Goal: Task Accomplishment & Management: Manage account settings

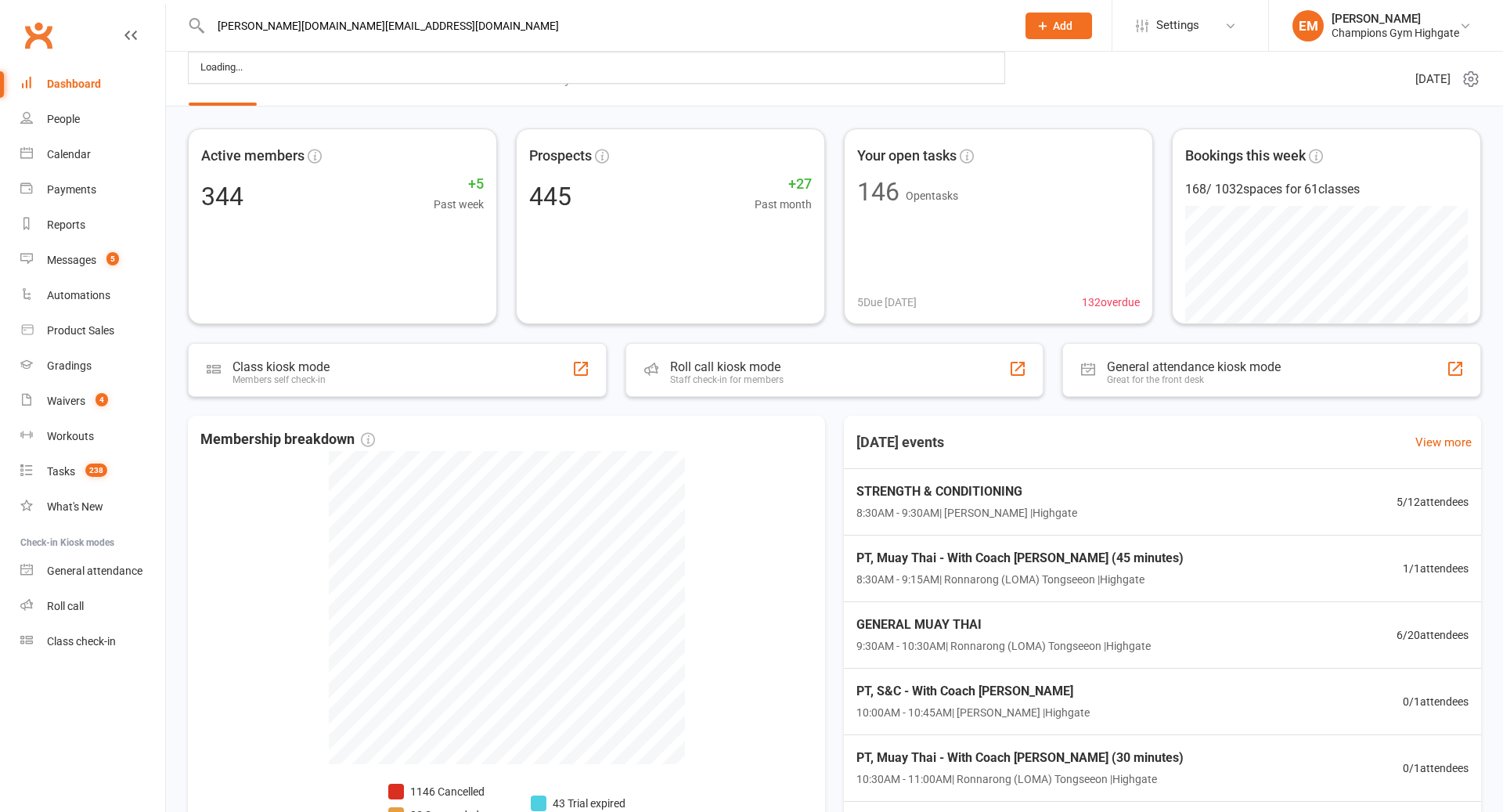
type input "[PERSON_NAME][DOMAIN_NAME][EMAIL_ADDRESS][DOMAIN_NAME]"
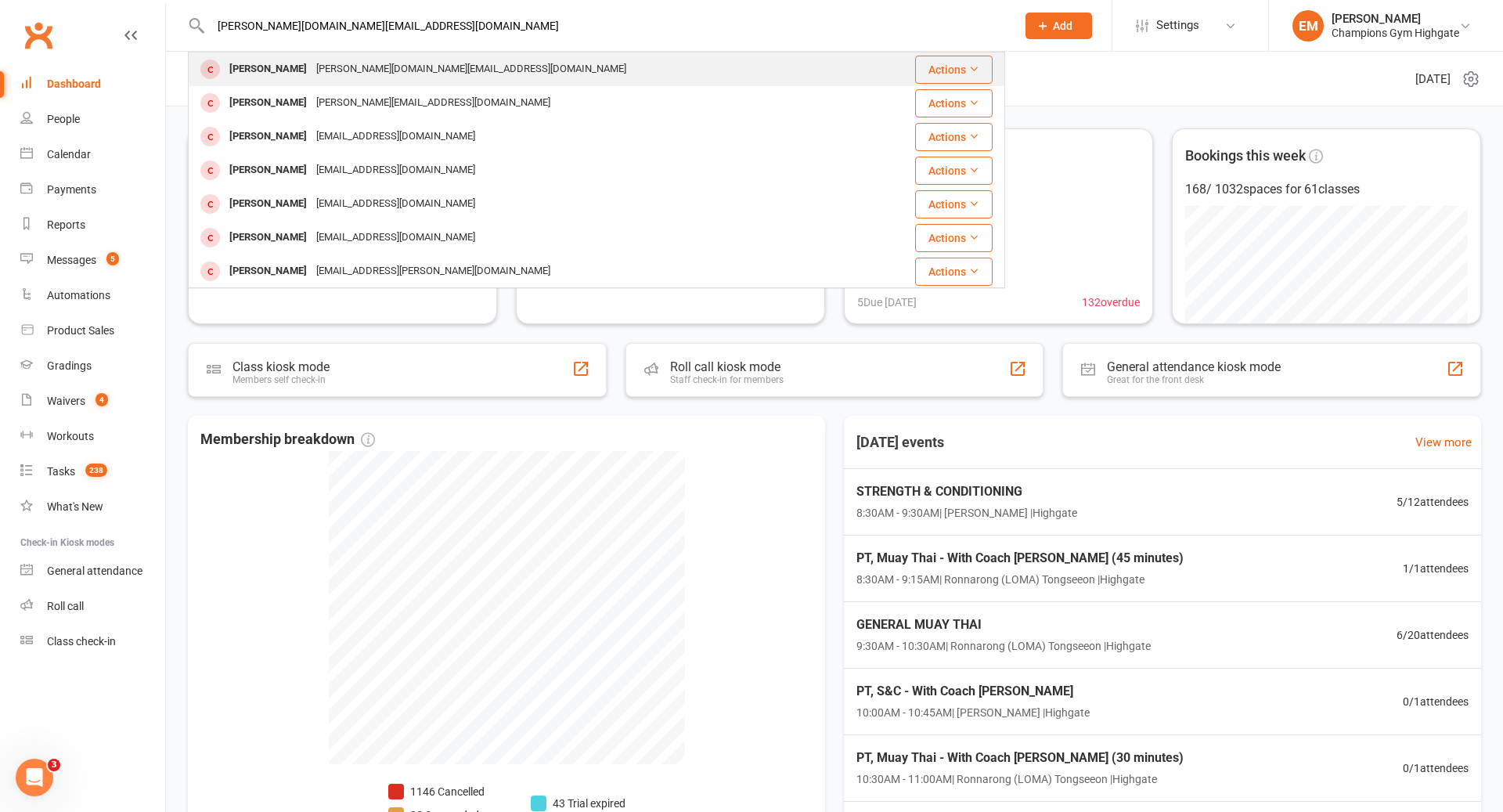
click at [365, 65] on div "[PERSON_NAME][DOMAIN_NAME][EMAIL_ADDRESS][DOMAIN_NAME]" at bounding box center [471, 69] width 320 height 22
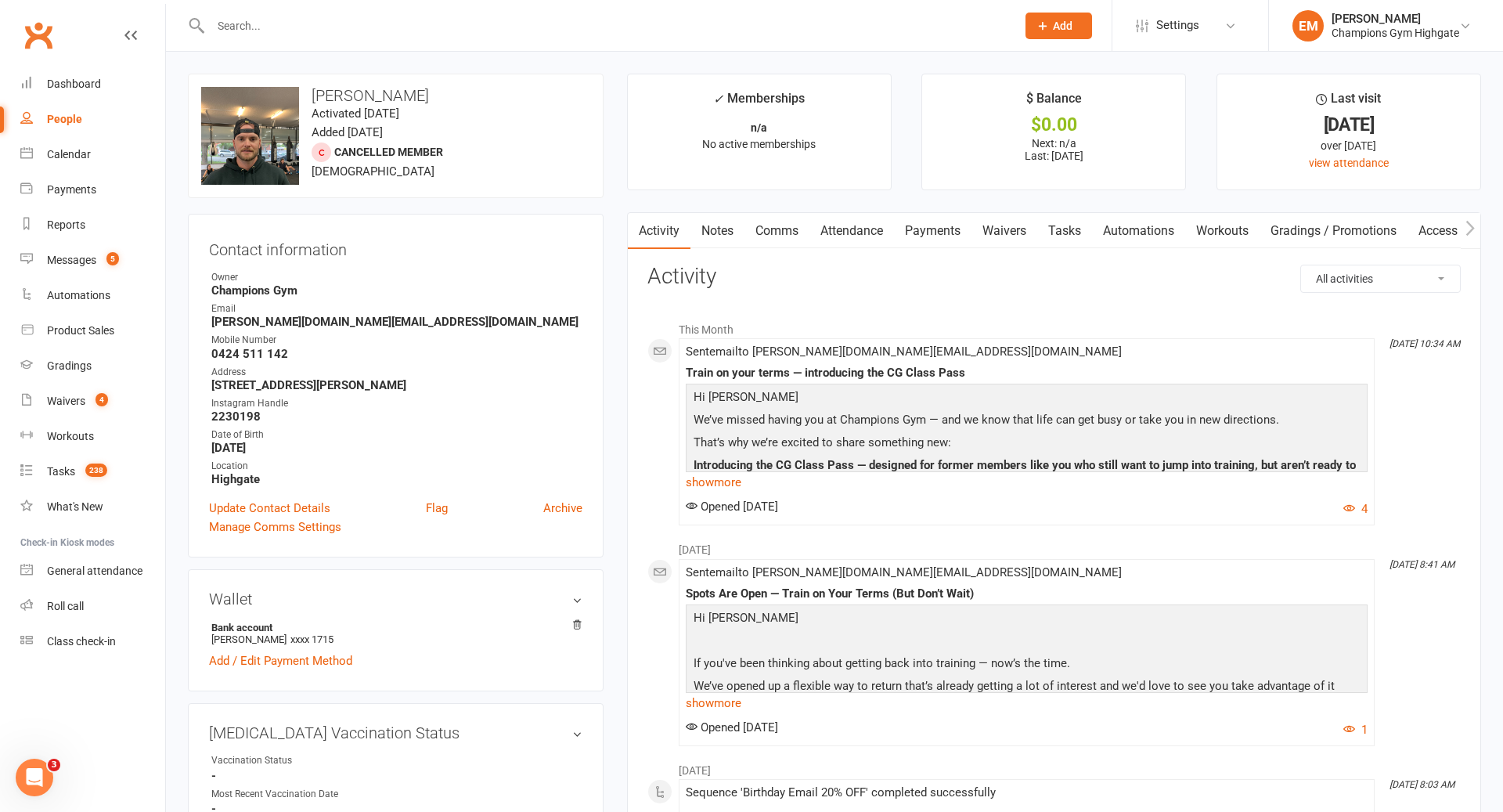
click at [742, 233] on link "Notes" at bounding box center [718, 230] width 54 height 36
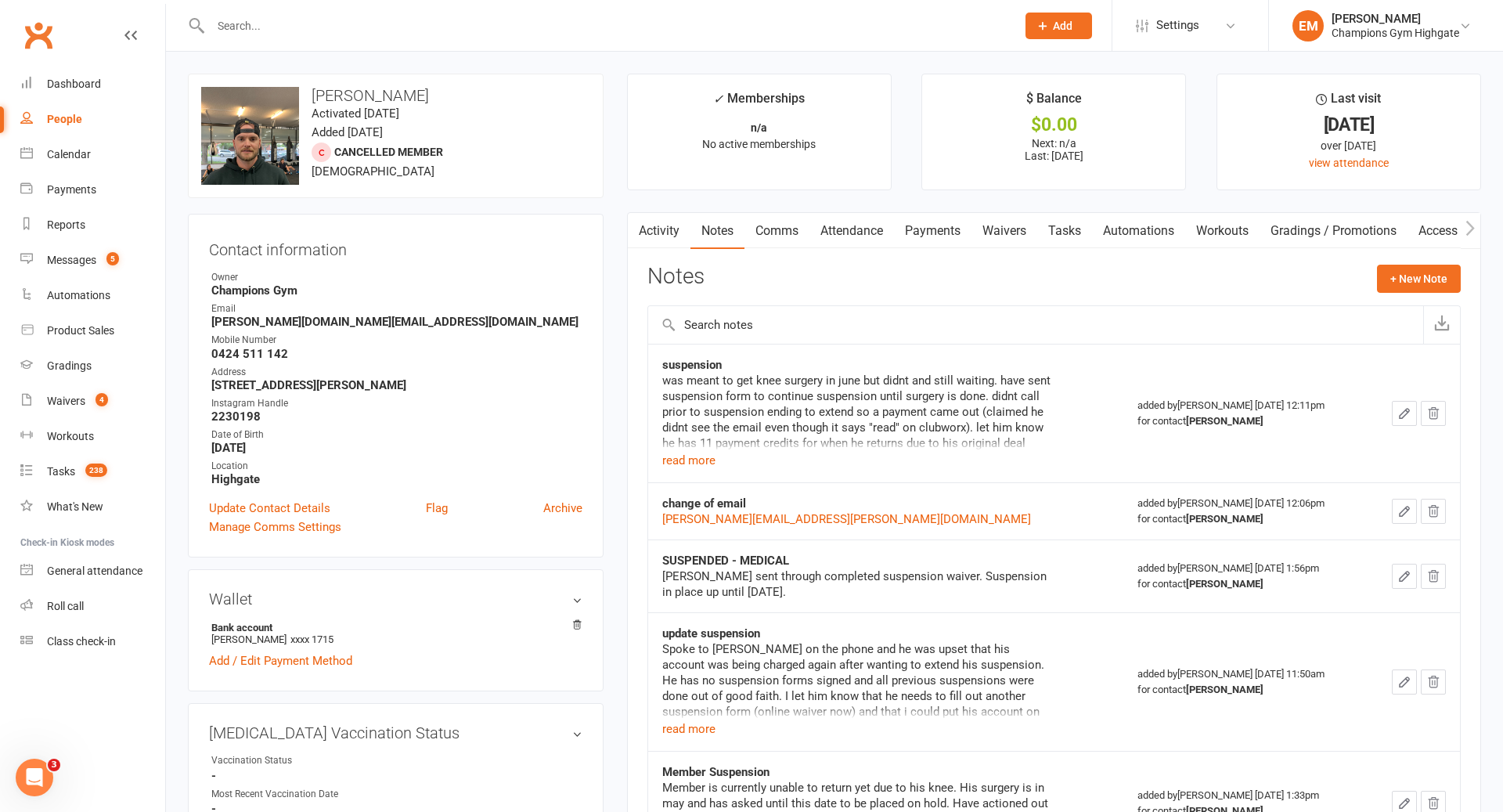
click at [712, 468] on td "suspension was meant to get knee surgery in june but didnt and still waiting. h…" at bounding box center [885, 413] width 475 height 139
click at [703, 460] on button "read more" at bounding box center [689, 461] width 53 height 19
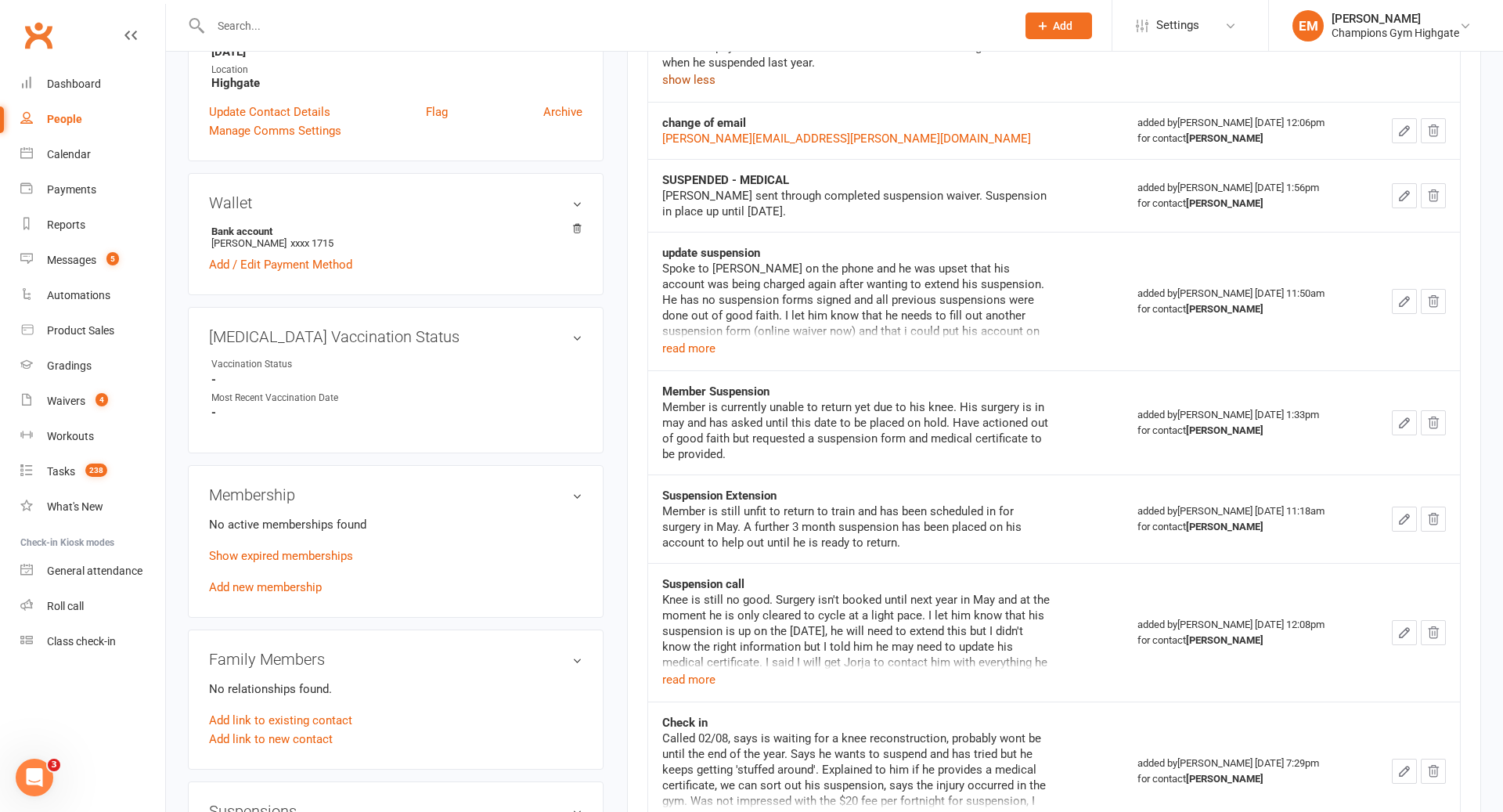
scroll to position [520, 0]
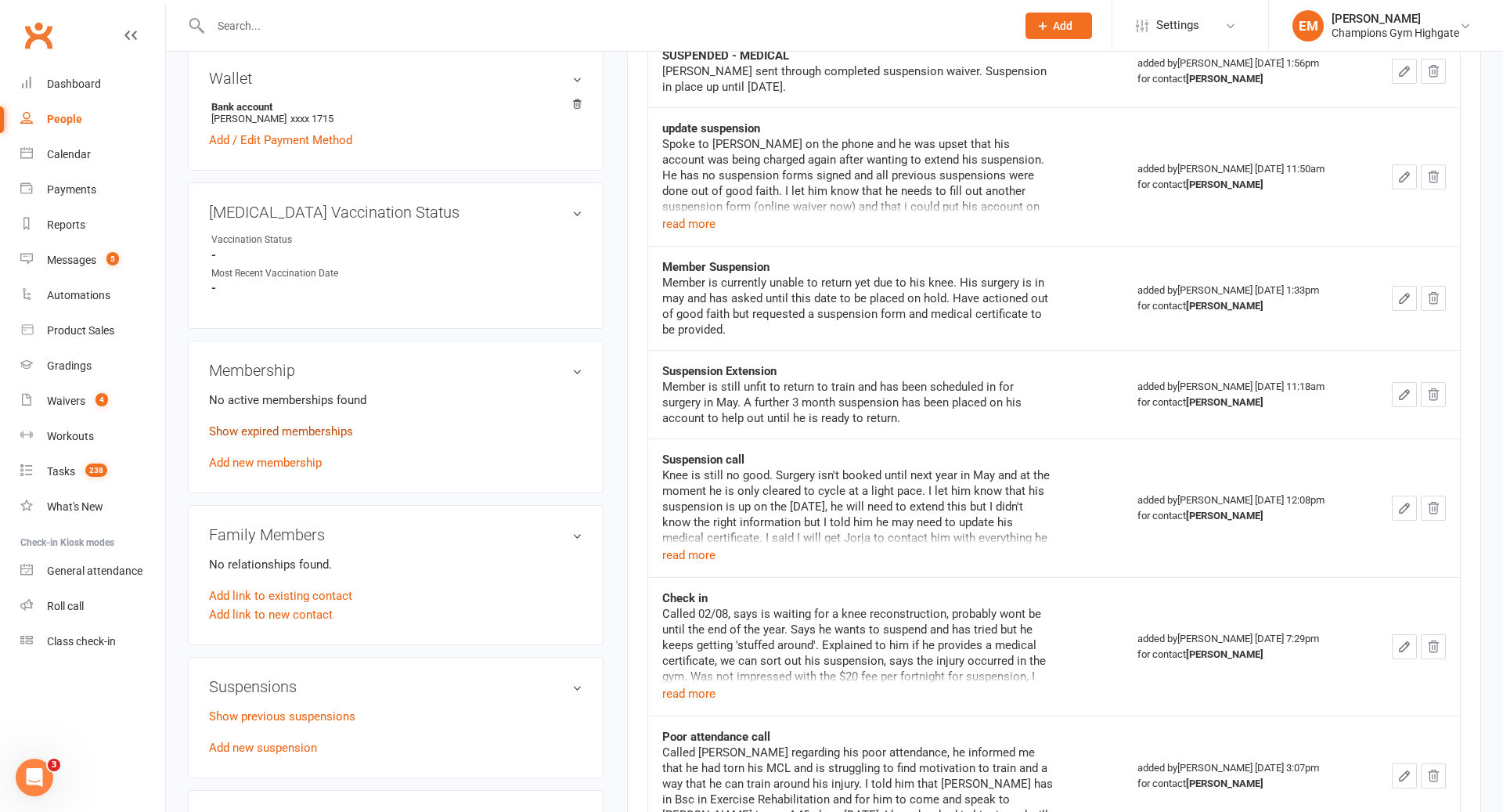
click at [343, 426] on link "Show expired memberships" at bounding box center [281, 431] width 144 height 14
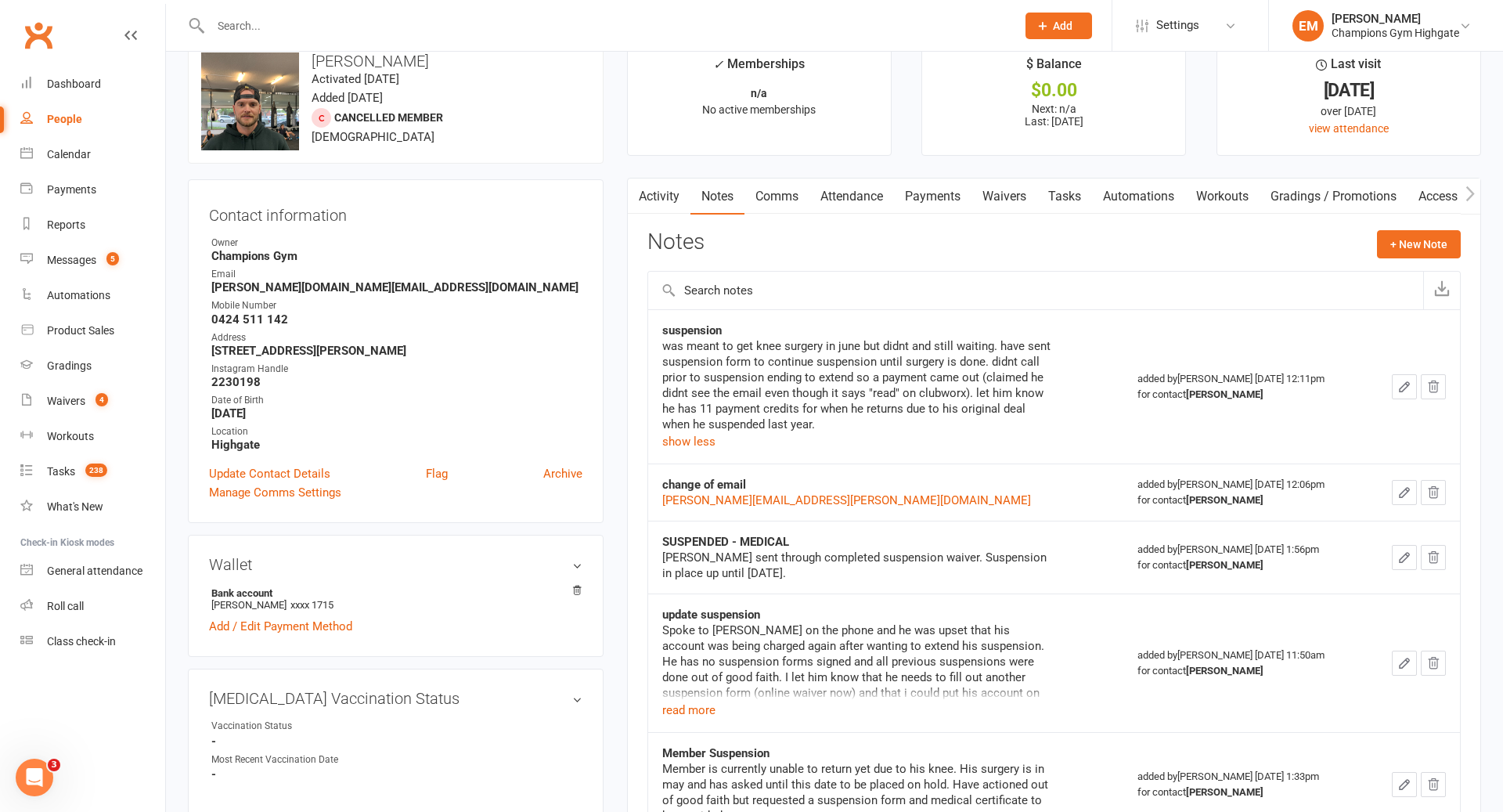
scroll to position [0, 0]
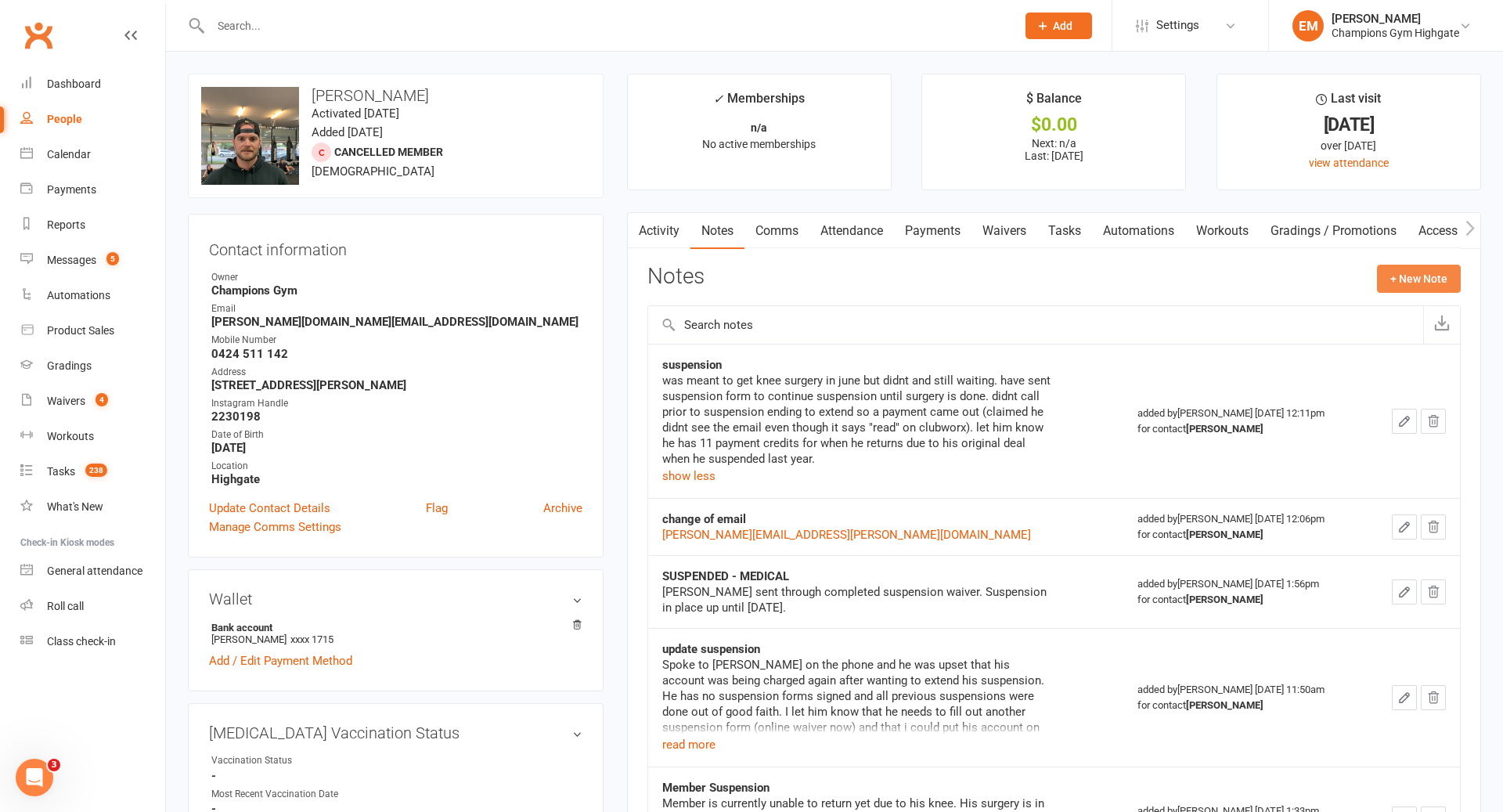
click at [1430, 272] on button "+ New Note" at bounding box center [1419, 278] width 84 height 28
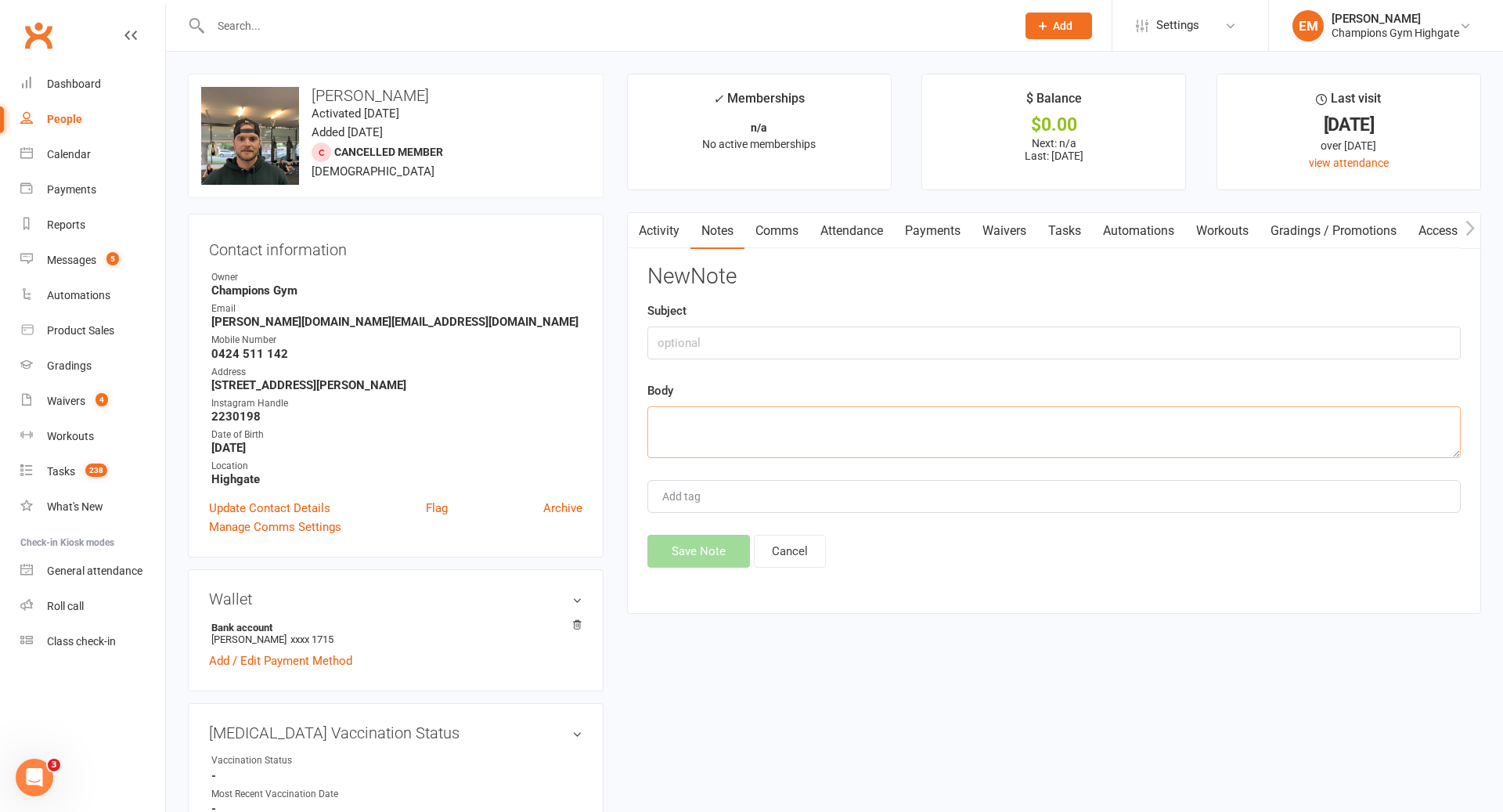
click at [1041, 408] on textarea at bounding box center [1054, 432] width 814 height 52
paste textarea "Lorem I&D Sit, Ame 1, 50:15 CO (0 adip eli) se do Eiusmo tem in utlabo. Et dolo…"
type textarea "Lorem I&D Sit, Ame 1, 50:15 CO (0 adip eli) se do Eiusmo tem in utlabo. Et dolo…"
click at [904, 328] on input "text" at bounding box center [1054, 343] width 814 height 33
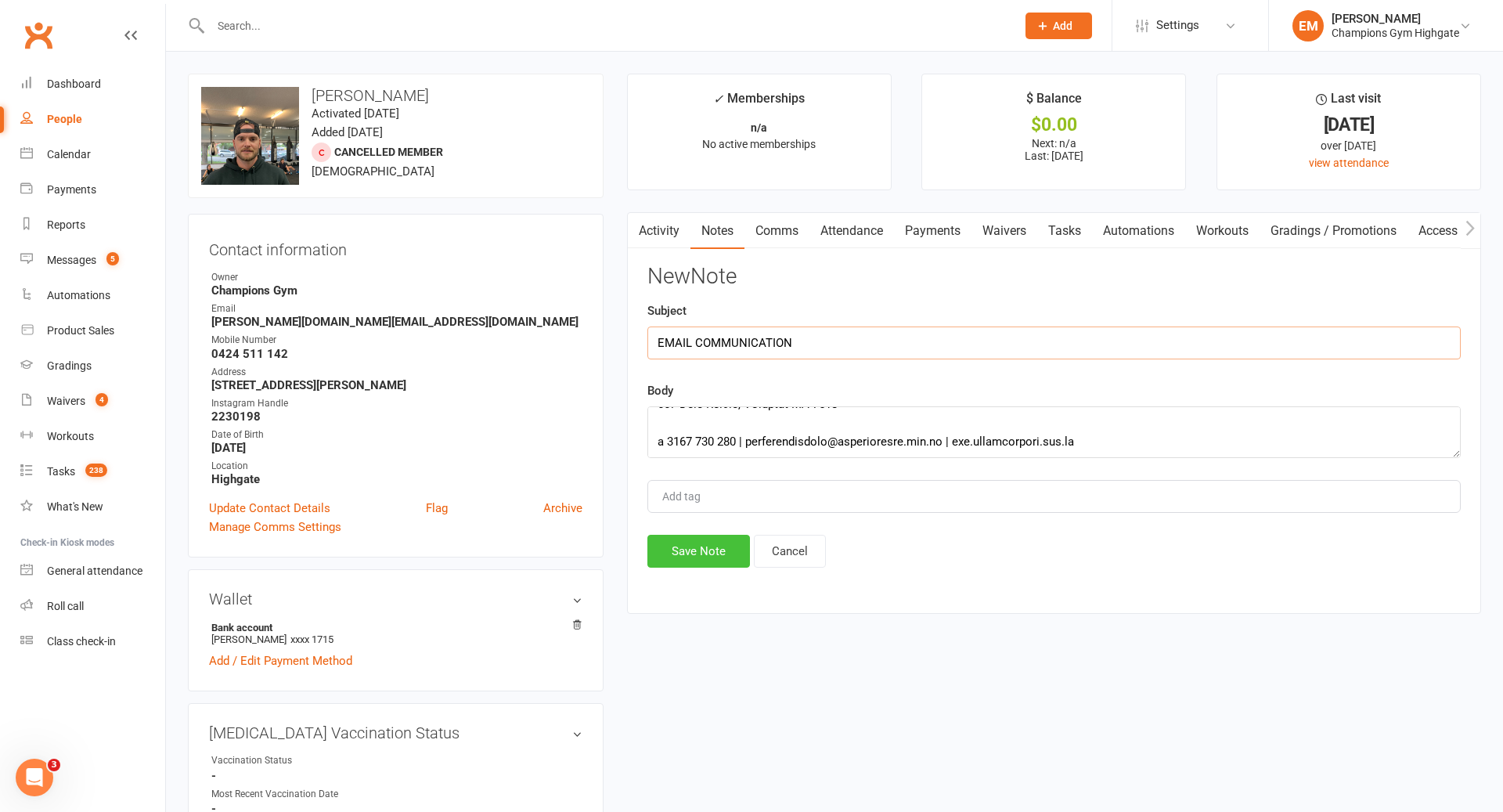
type input "EMAIL COMMUNICATION"
click at [711, 550] on button "Save Note" at bounding box center [698, 551] width 103 height 33
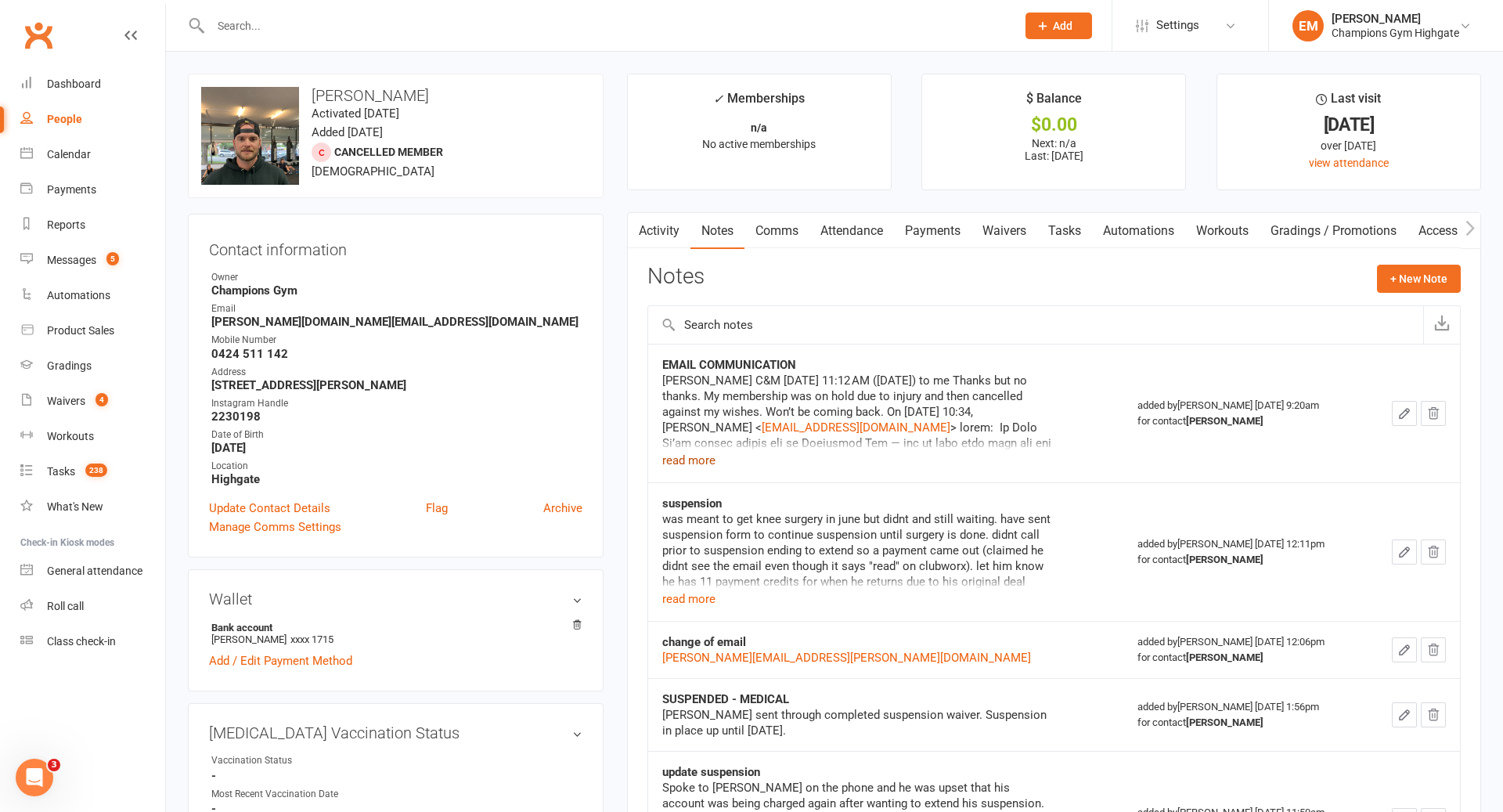
click at [691, 456] on button "read more" at bounding box center [689, 461] width 53 height 19
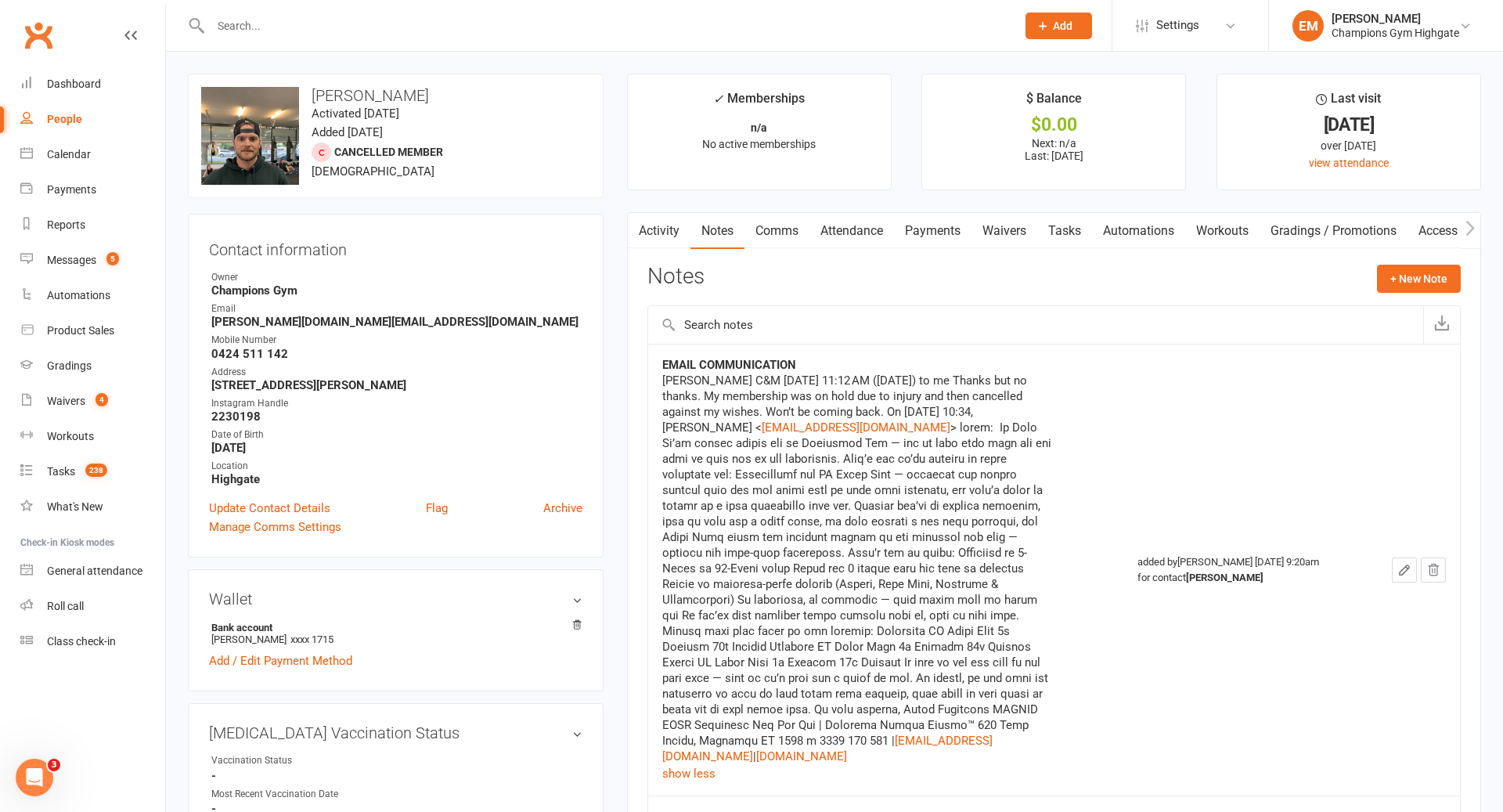
click at [378, 22] on input "text" at bounding box center [605, 26] width 799 height 22
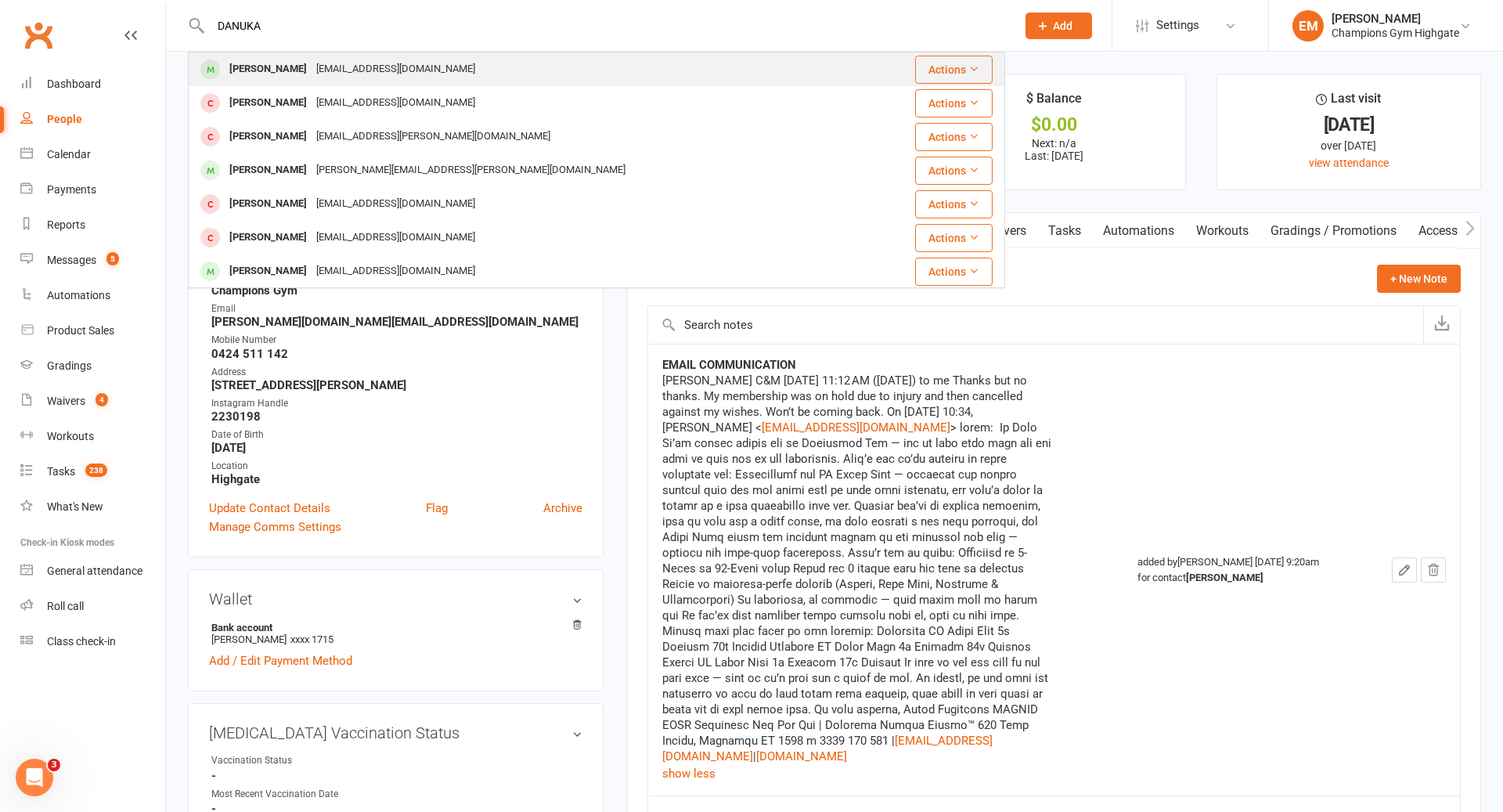
type input "DANUKA"
click at [361, 59] on div "[EMAIL_ADDRESS][DOMAIN_NAME]" at bounding box center [395, 69] width 168 height 22
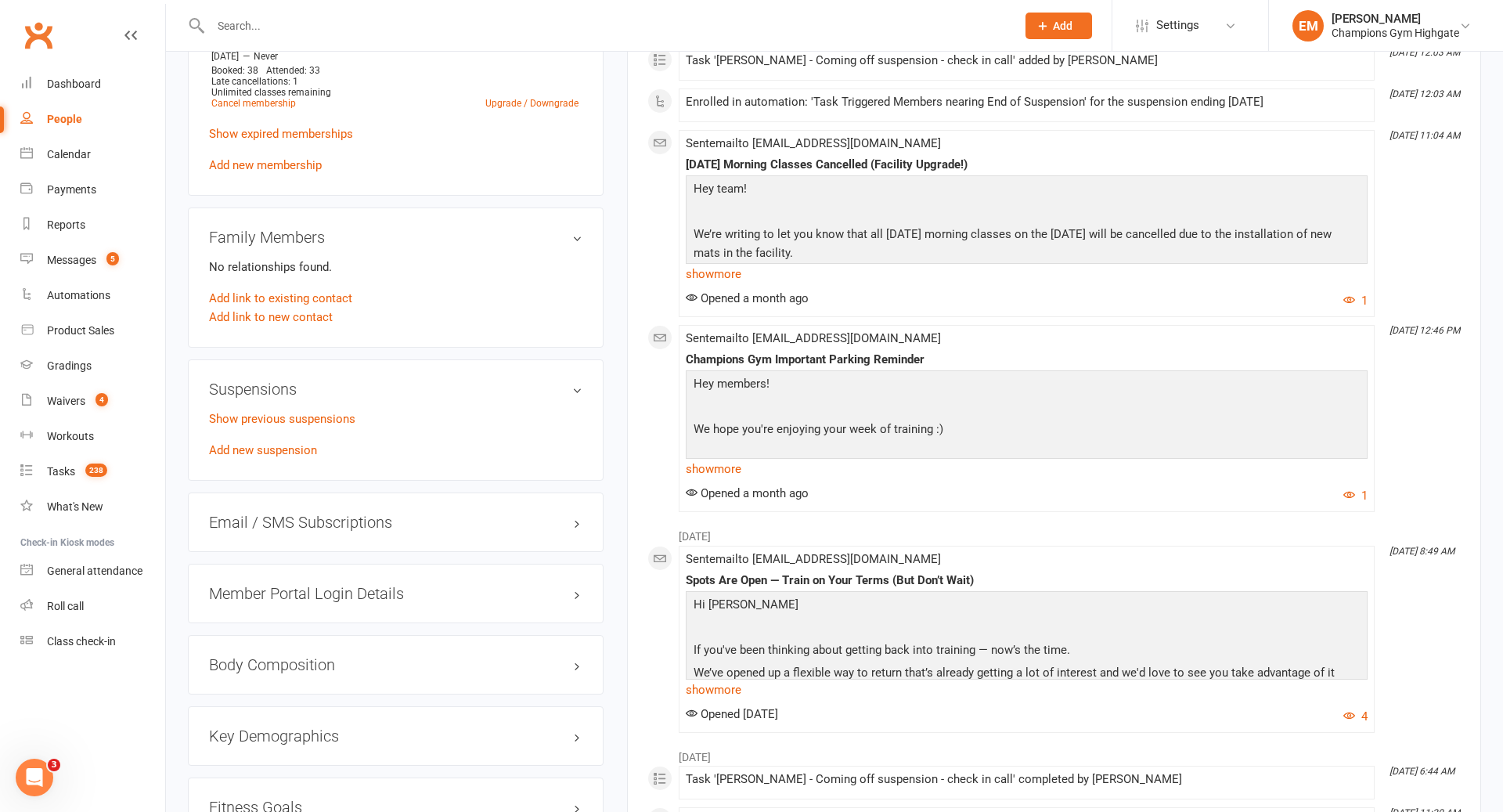
scroll to position [941, 0]
click at [304, 414] on link "Show previous suspensions" at bounding box center [282, 421] width 147 height 14
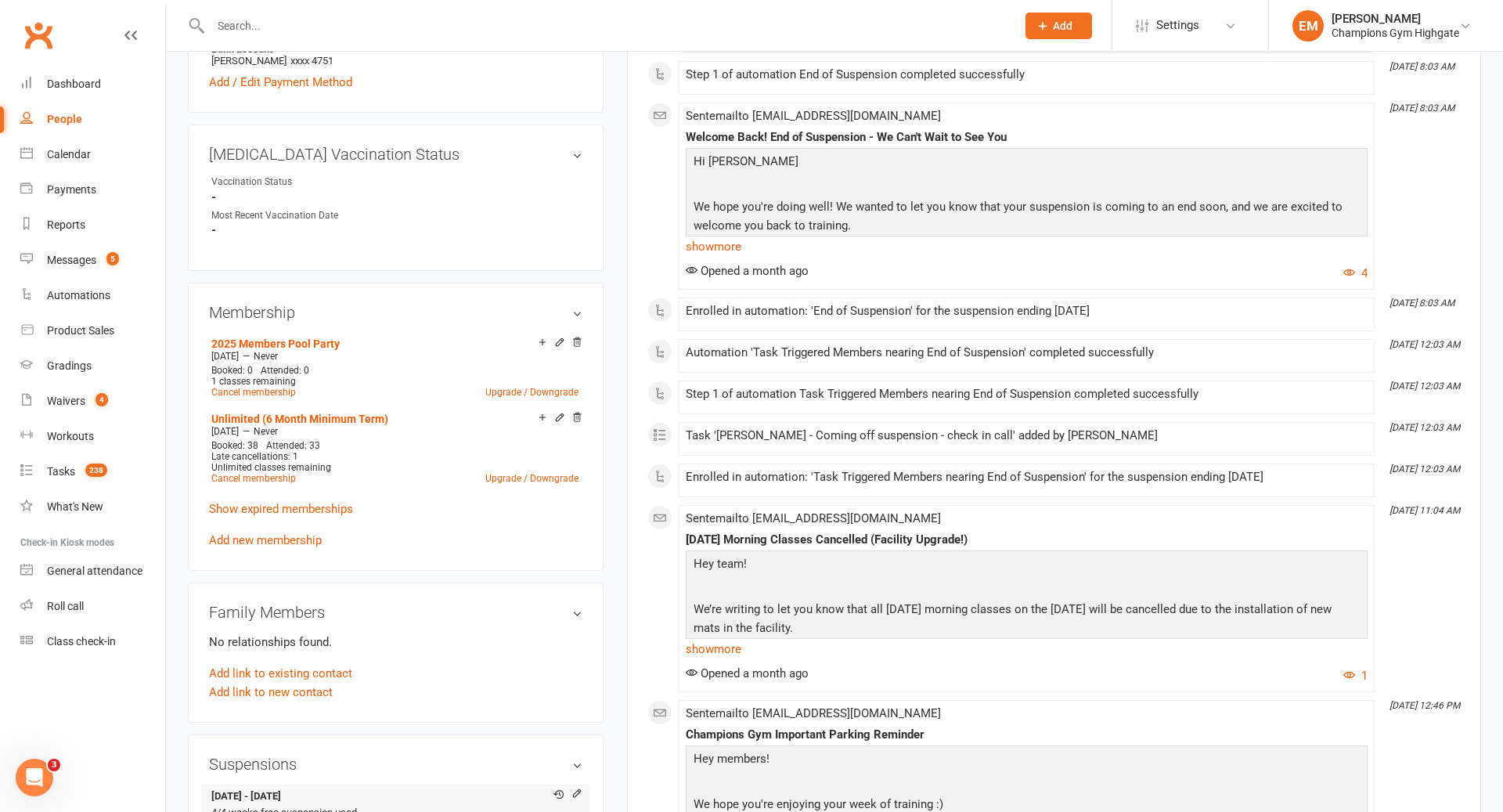
scroll to position [0, 0]
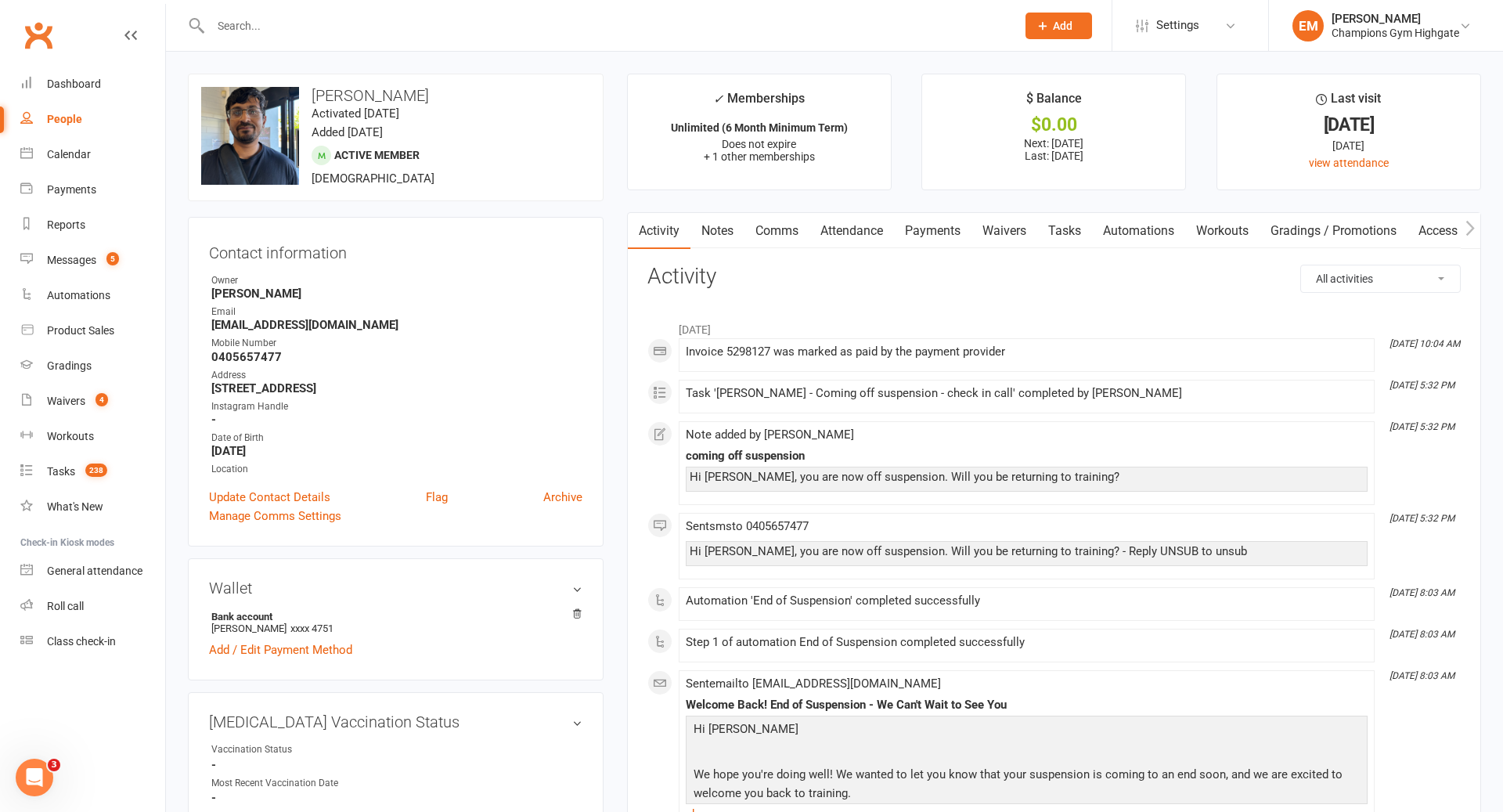
click at [946, 228] on link "Payments" at bounding box center [932, 230] width 77 height 36
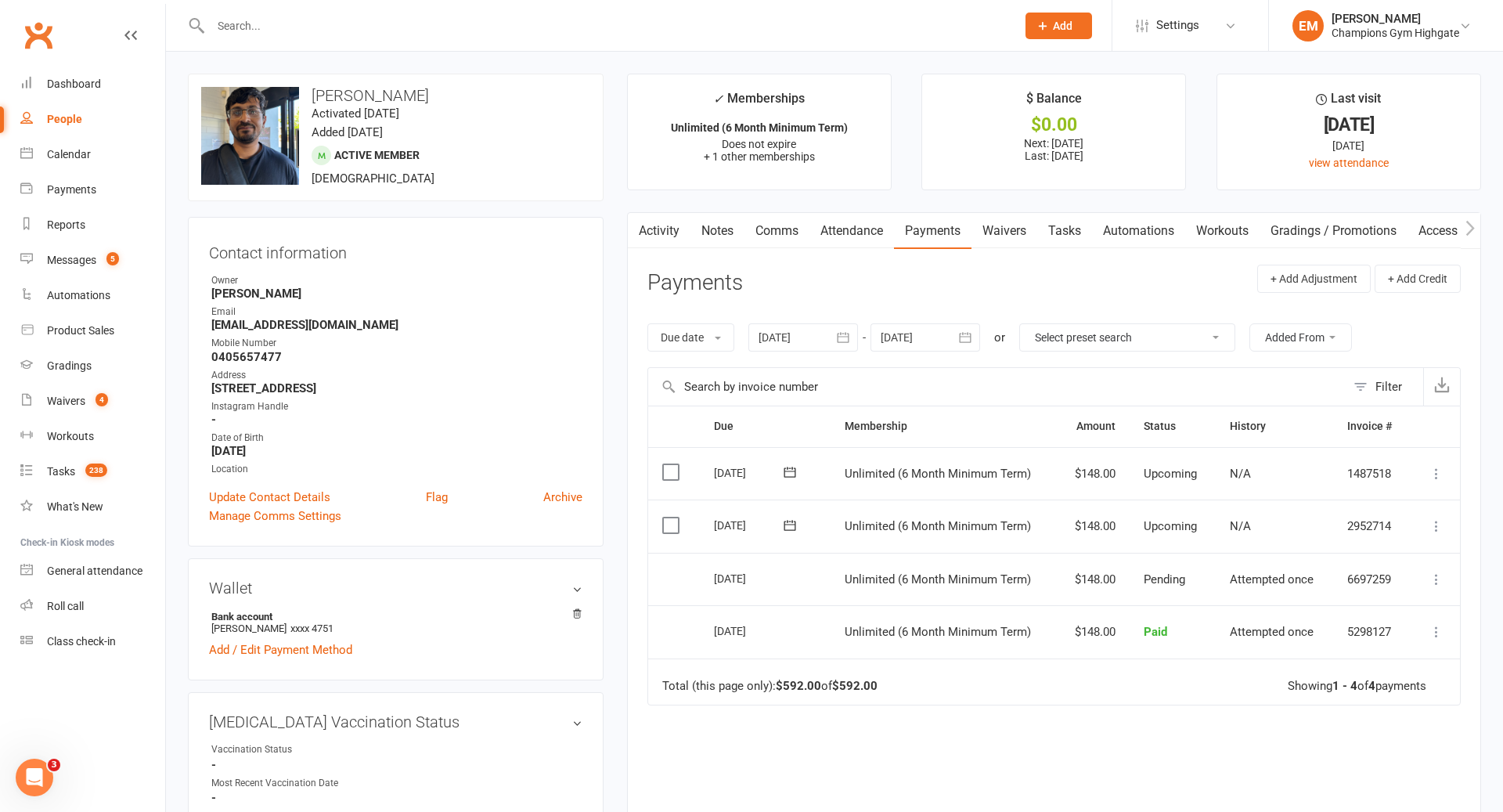
click at [811, 337] on div at bounding box center [803, 337] width 110 height 28
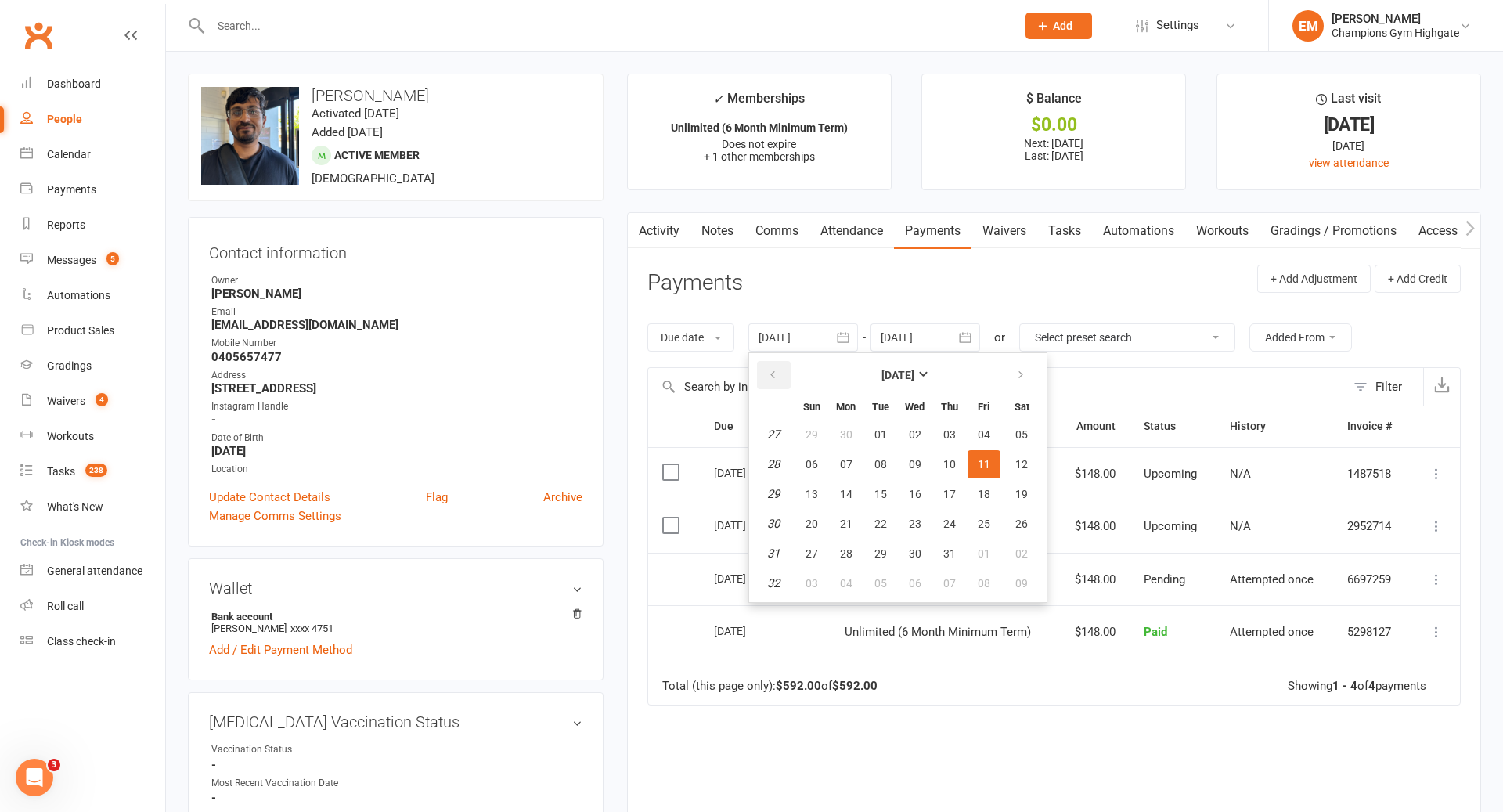
click at [774, 375] on icon "button" at bounding box center [773, 375] width 11 height 13
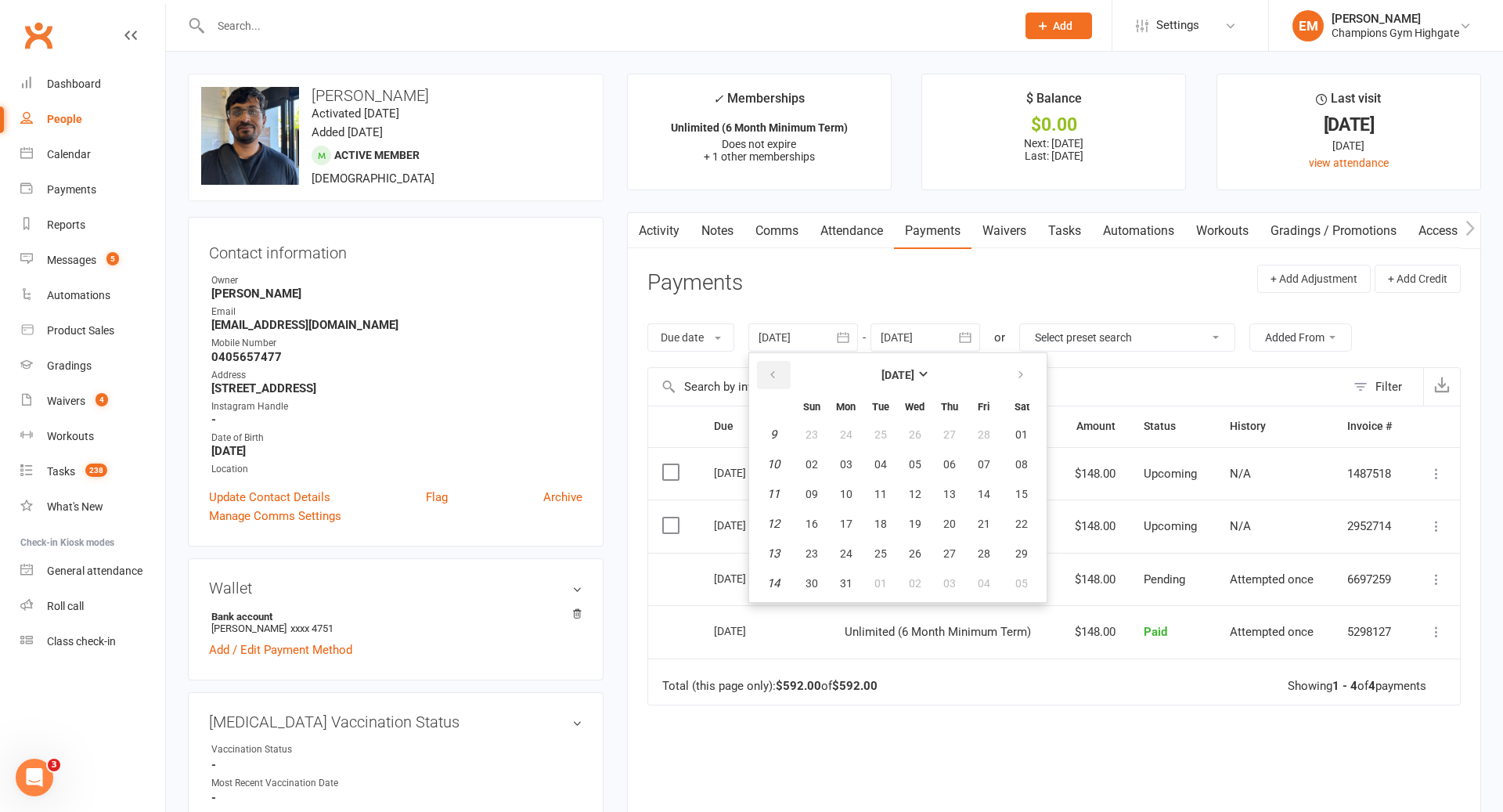
click at [774, 375] on icon "button" at bounding box center [773, 375] width 11 height 13
click at [769, 367] on button "button" at bounding box center [774, 375] width 33 height 28
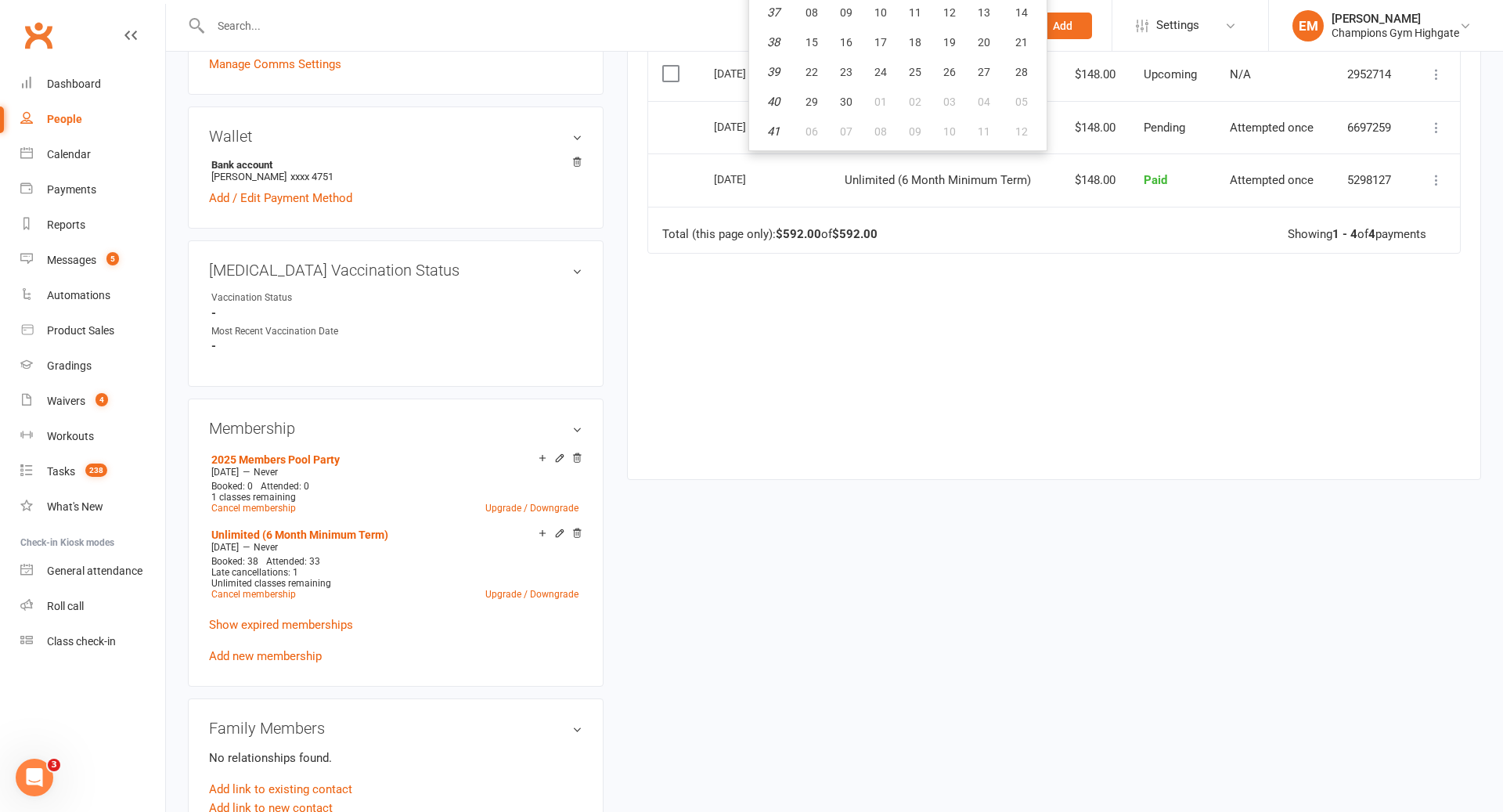
scroll to position [214, 0]
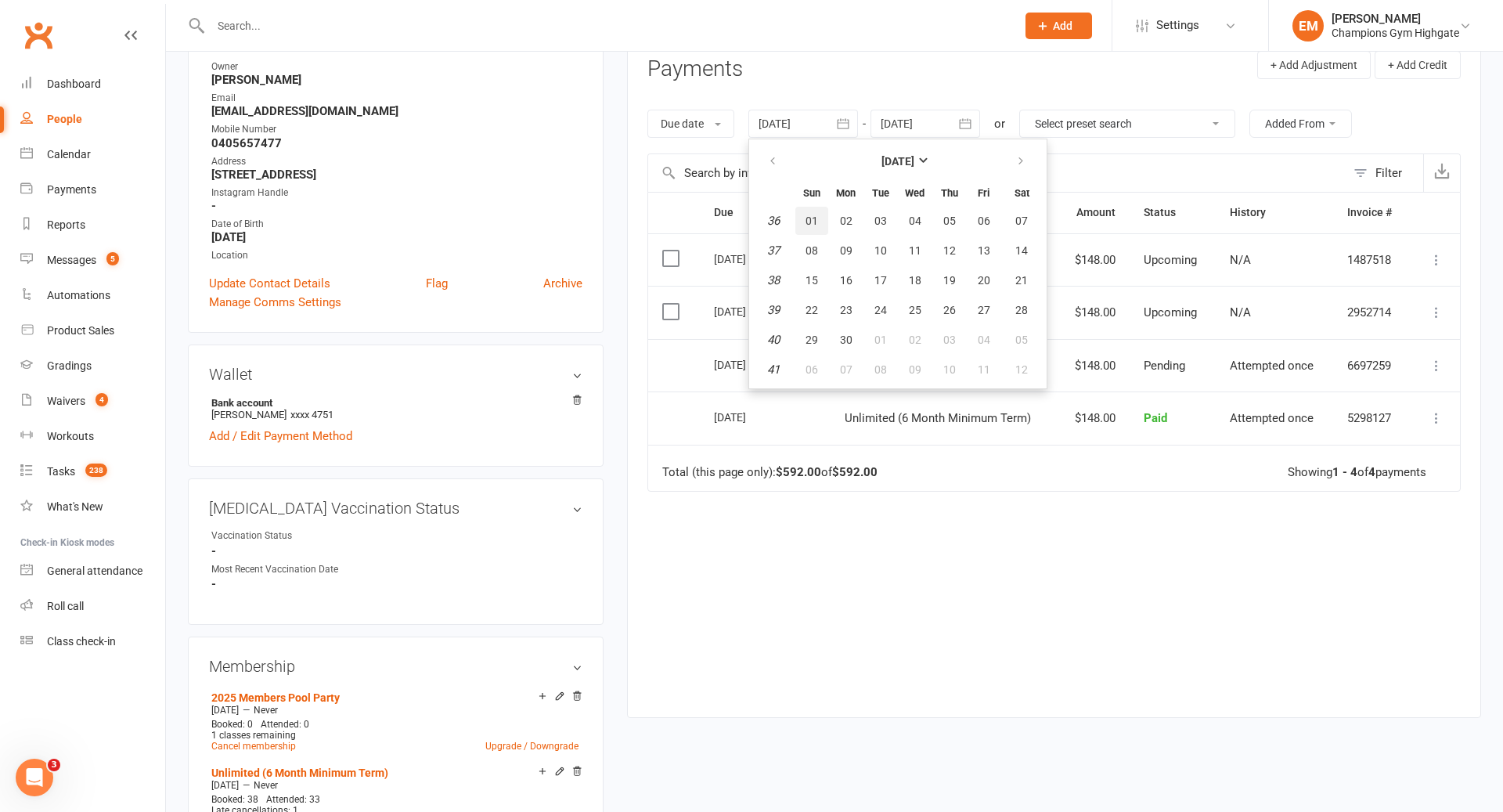
click at [818, 219] on span "01" at bounding box center [812, 221] width 13 height 13
type input "[DATE]"
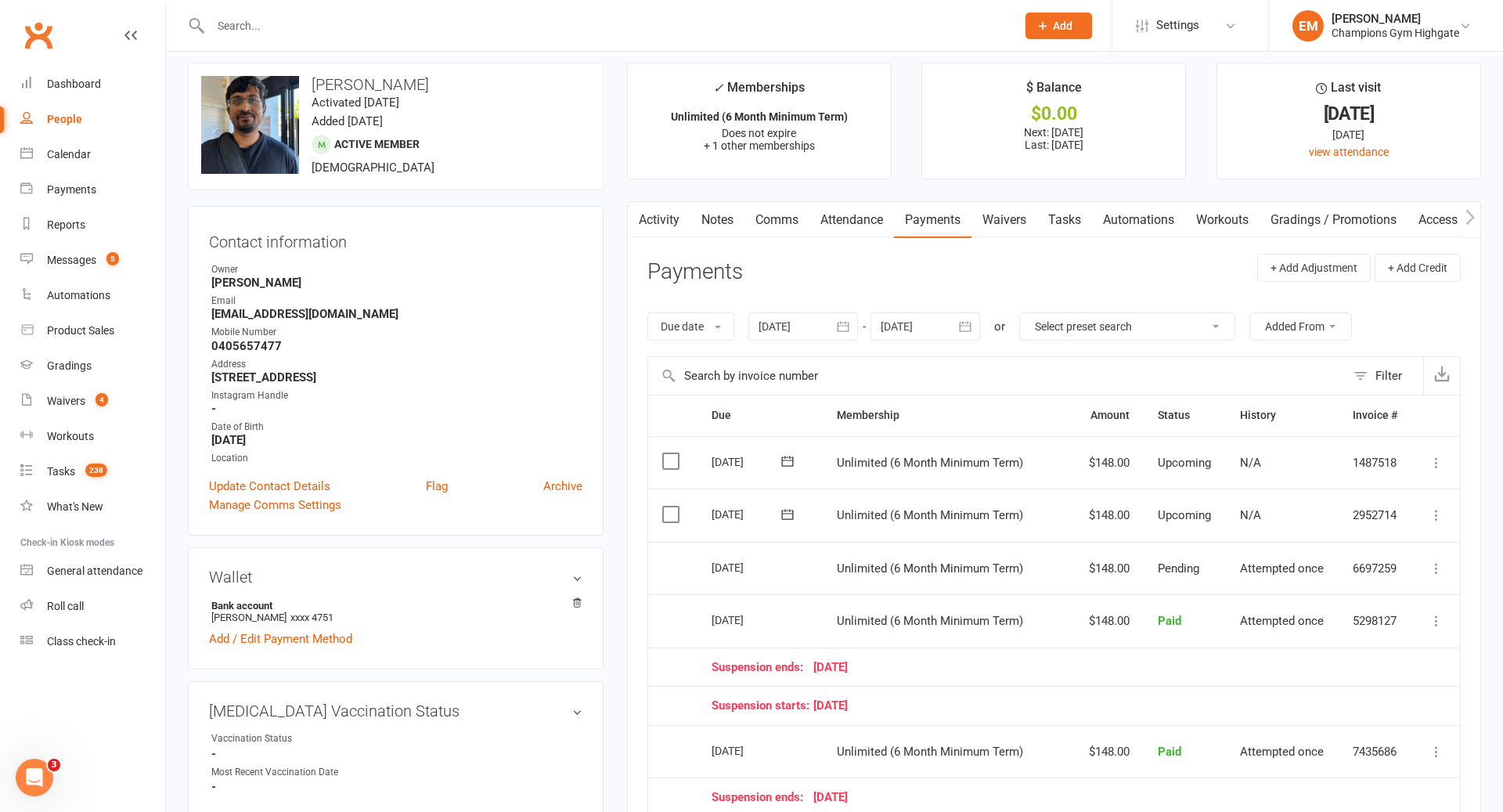
scroll to position [0, 0]
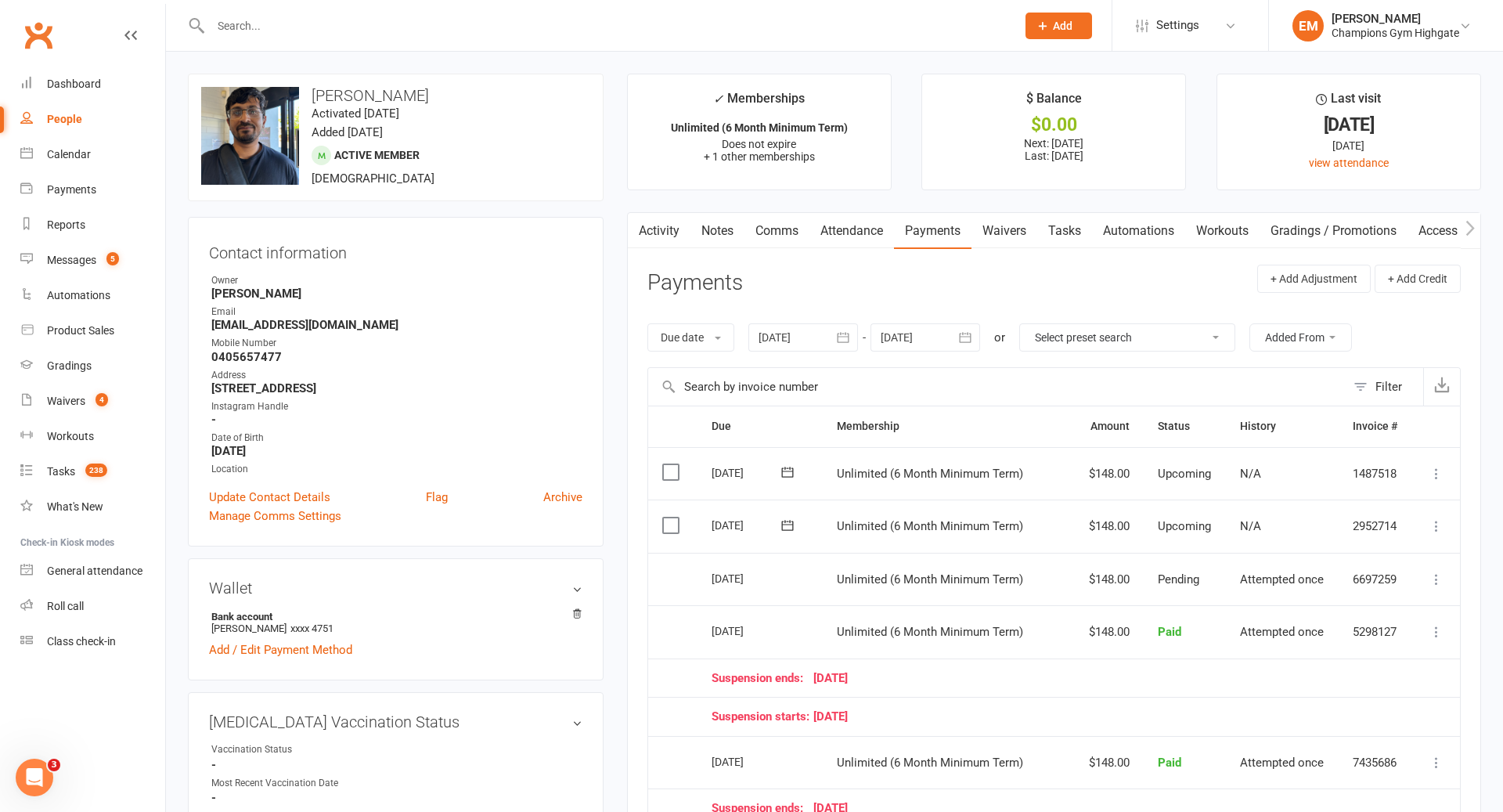
click at [736, 241] on link "Notes" at bounding box center [718, 230] width 54 height 36
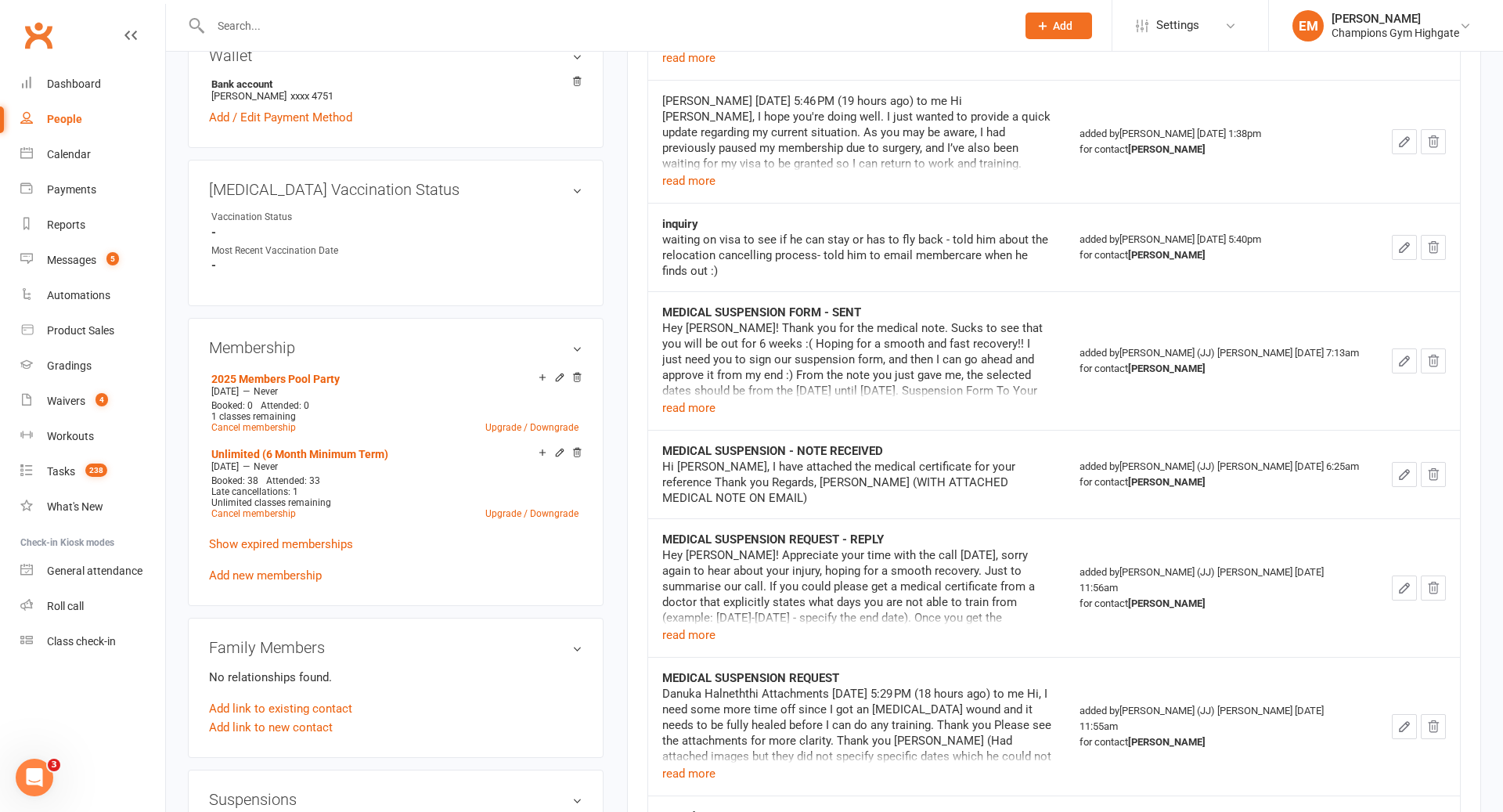
scroll to position [711, 0]
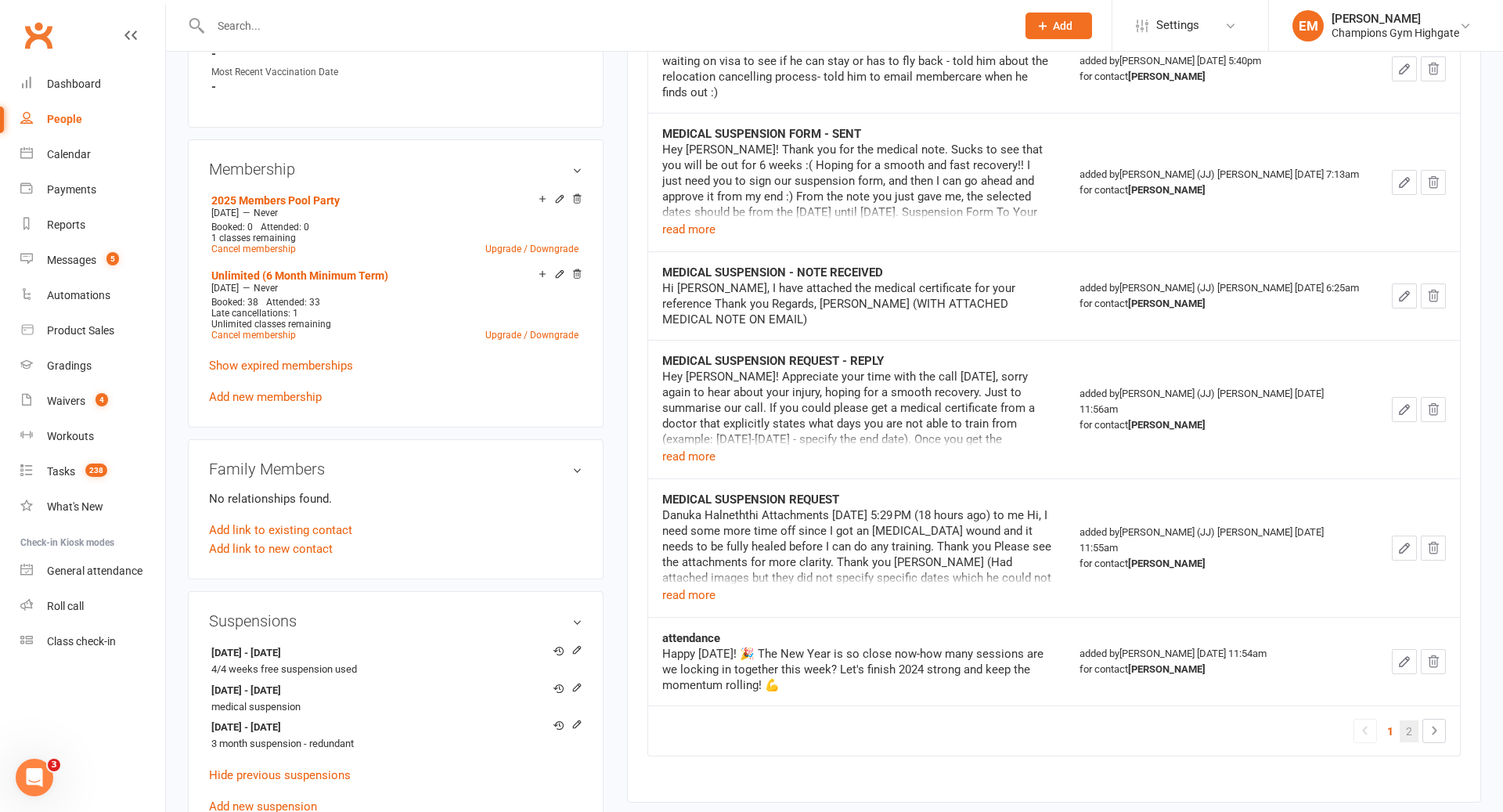
click at [1407, 720] on link "2" at bounding box center [1410, 732] width 19 height 22
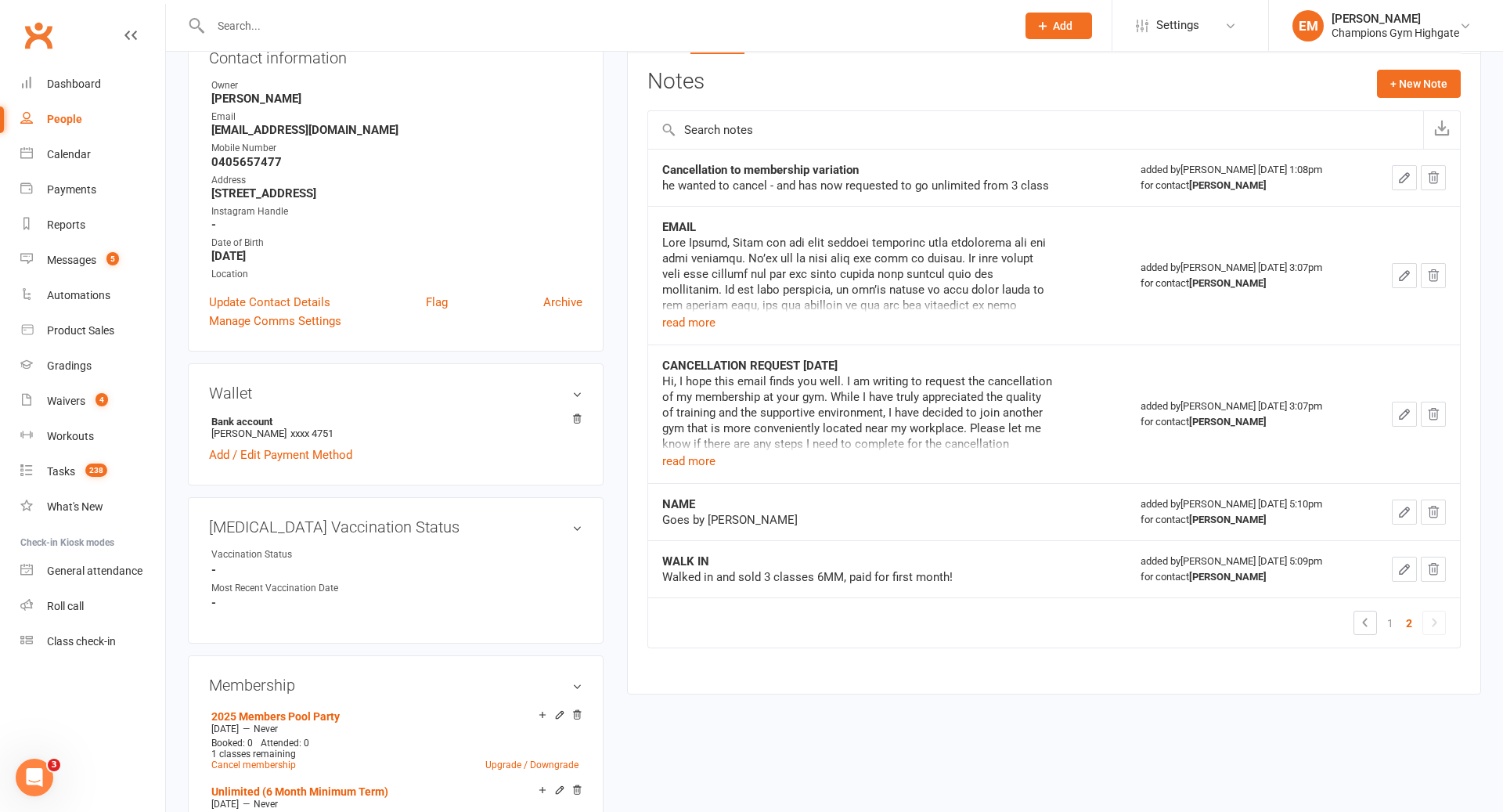
scroll to position [182, 0]
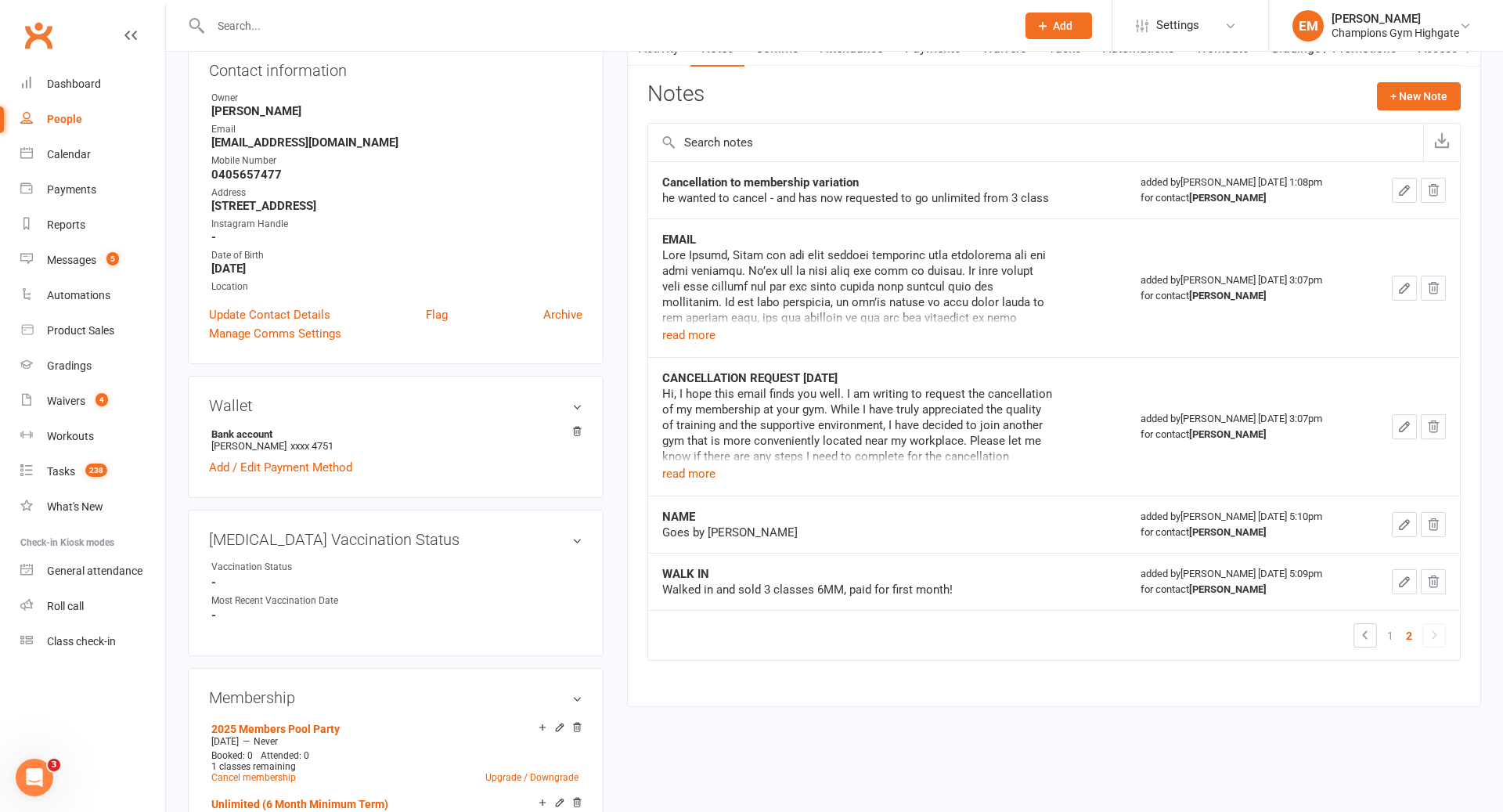
click at [717, 475] on div "Hi, I hope this email finds you well. I am writing to request the cancellation …" at bounding box center [857, 434] width 391 height 97
click at [712, 467] on button "read more" at bounding box center [689, 474] width 53 height 19
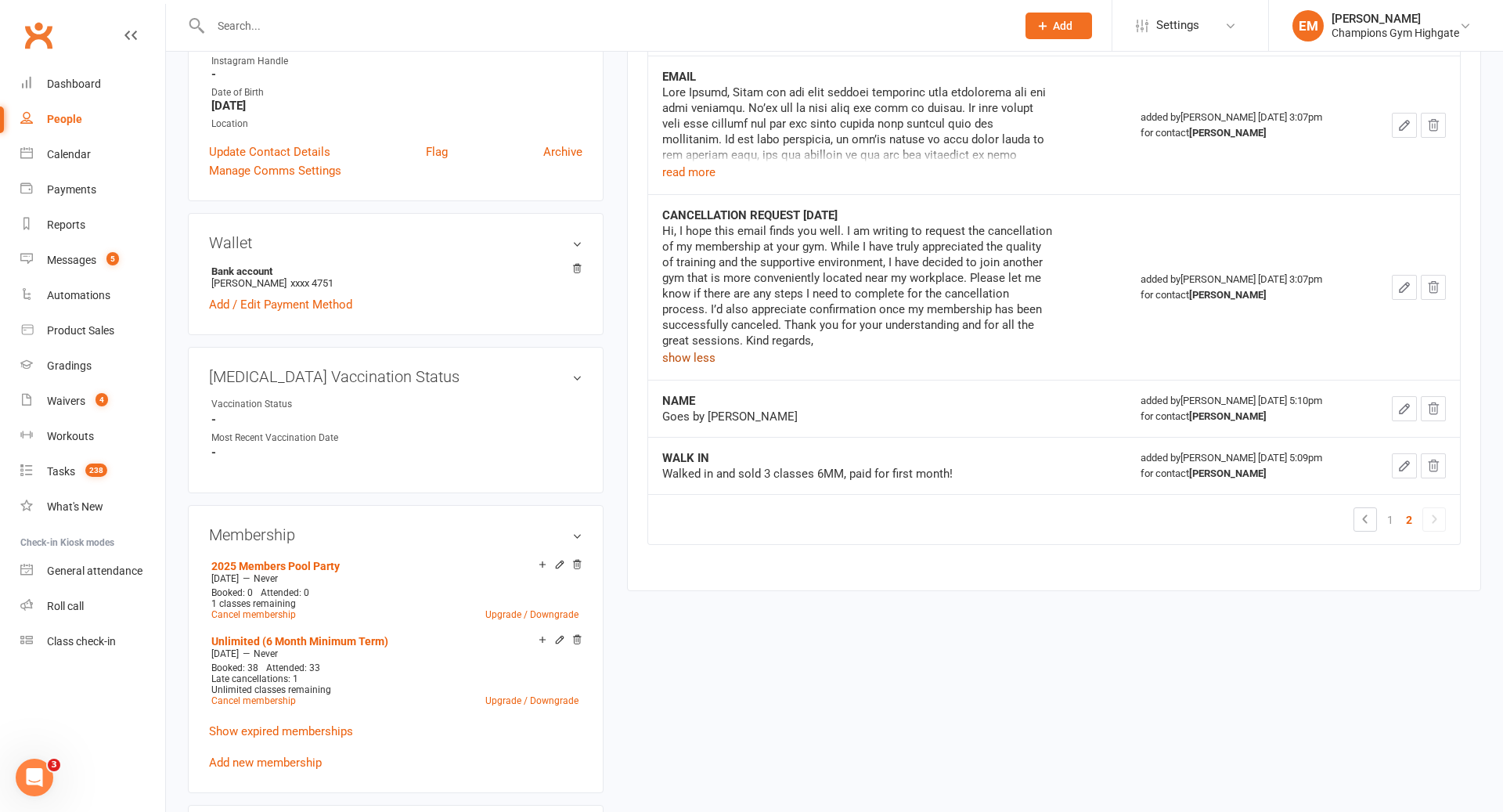
scroll to position [341, 0]
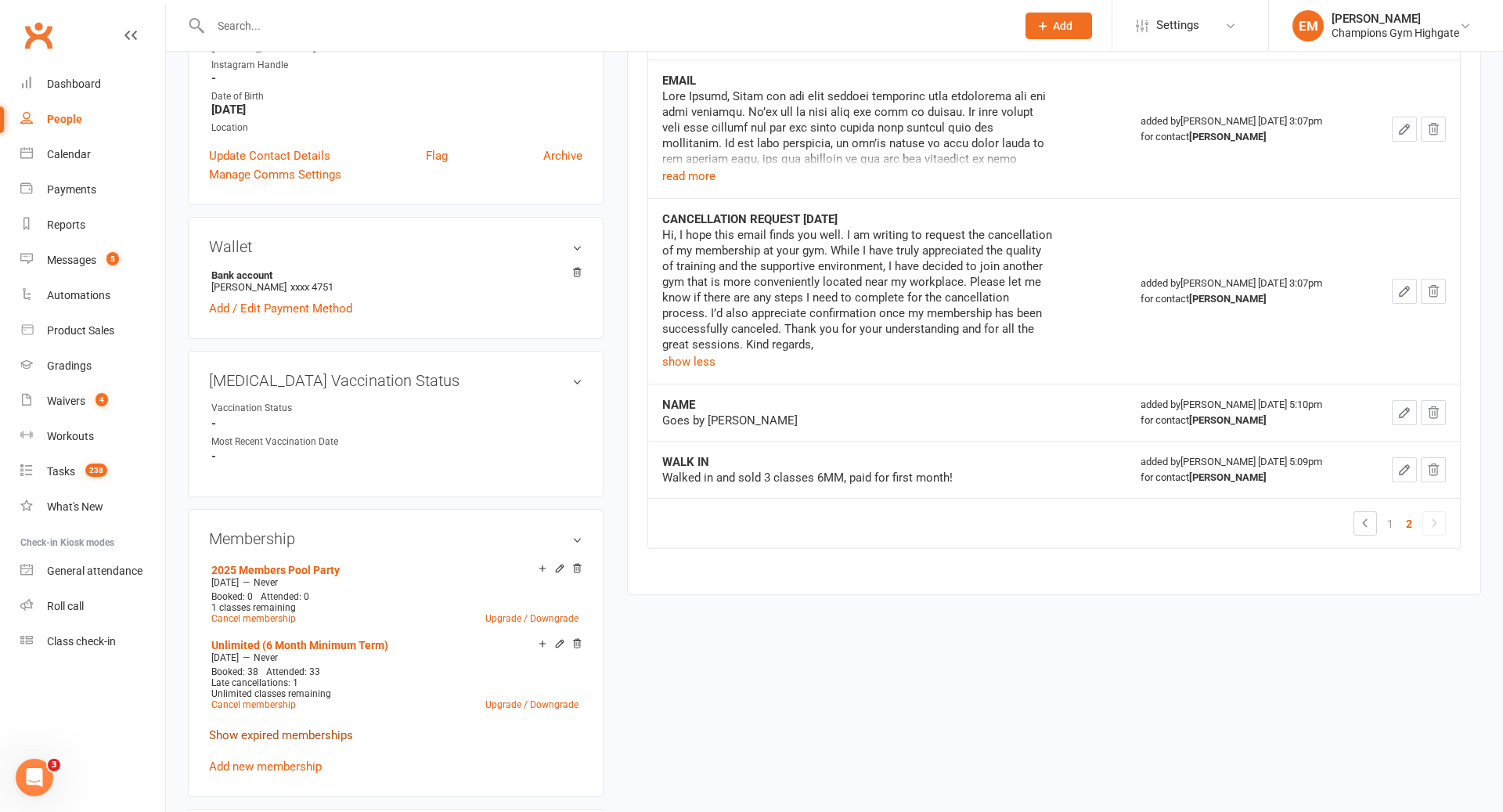
click at [303, 734] on link "Show expired memberships" at bounding box center [281, 736] width 144 height 14
click at [701, 179] on button "read more" at bounding box center [689, 176] width 53 height 19
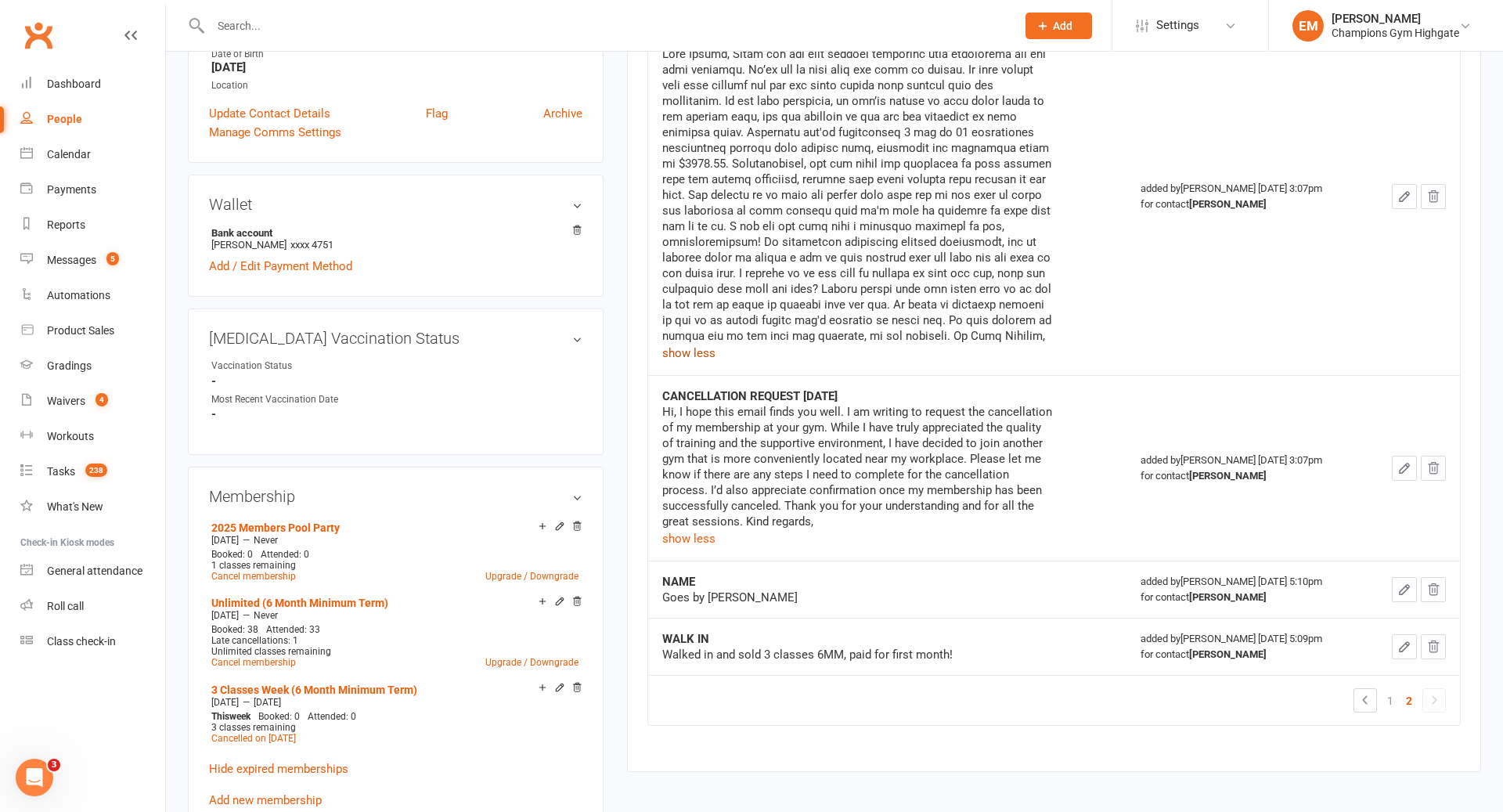
scroll to position [382, 0]
click at [701, 538] on button "show less" at bounding box center [689, 539] width 53 height 19
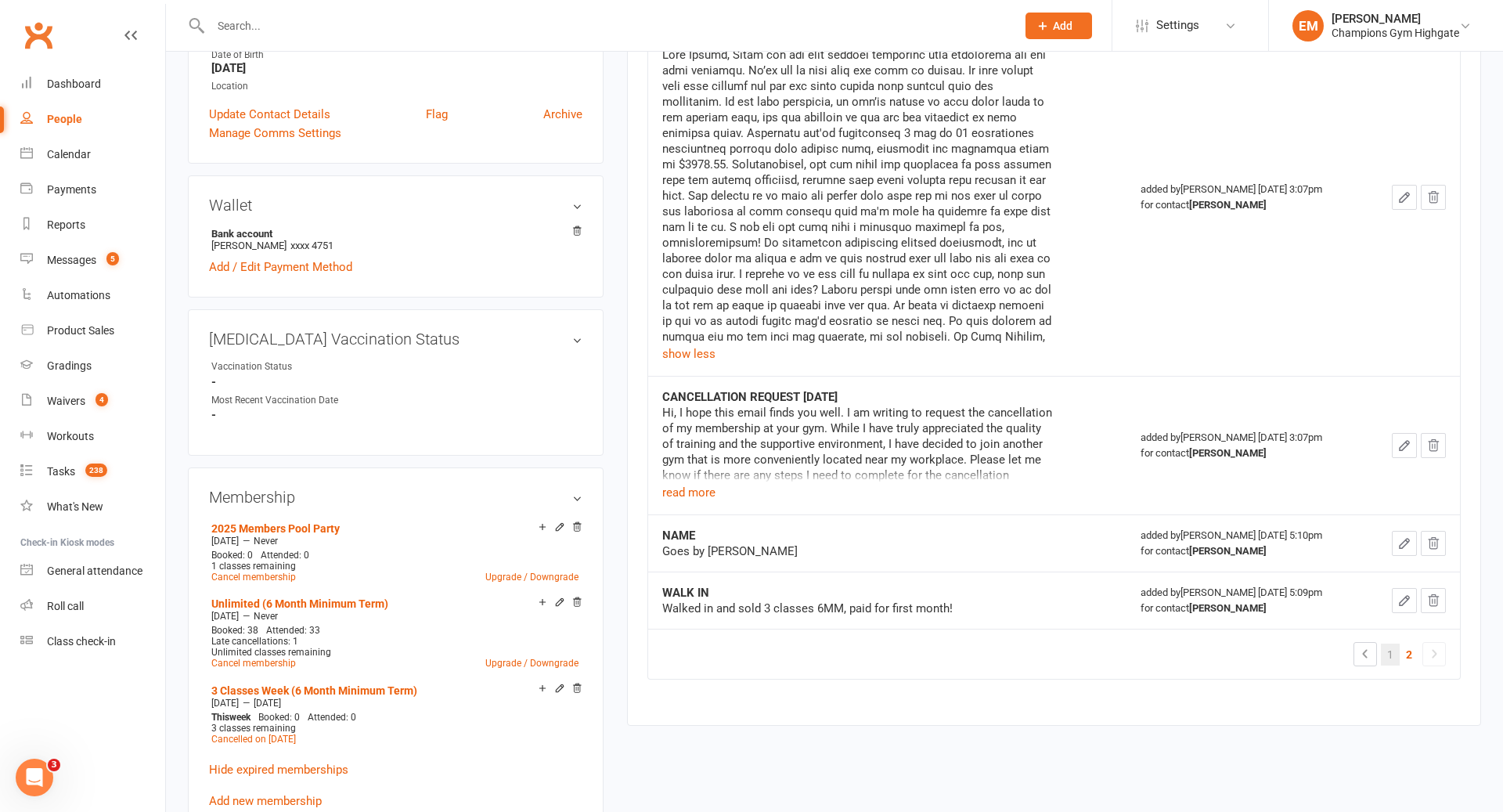
click at [1399, 656] on link "1" at bounding box center [1391, 655] width 19 height 22
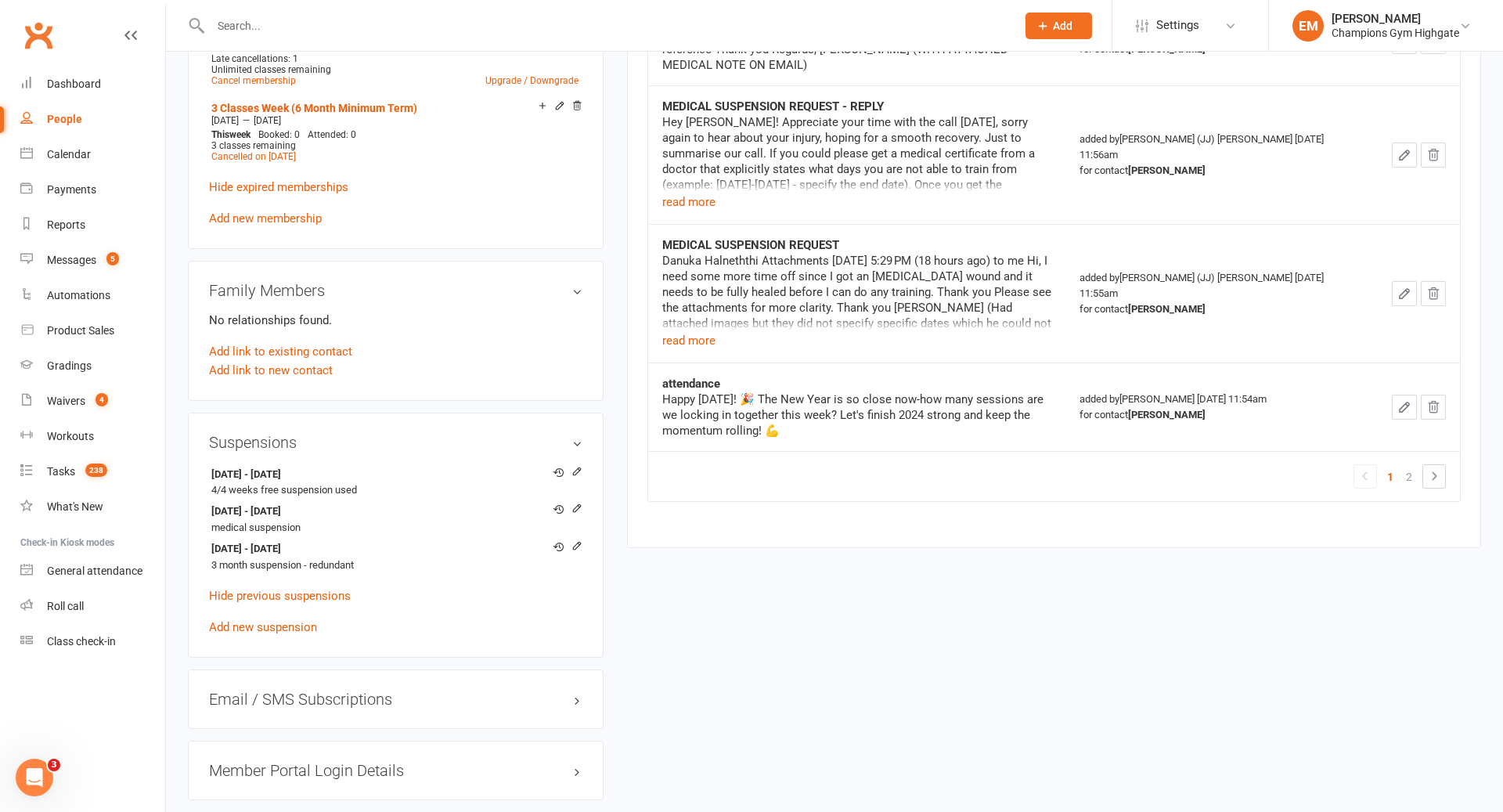
scroll to position [0, 0]
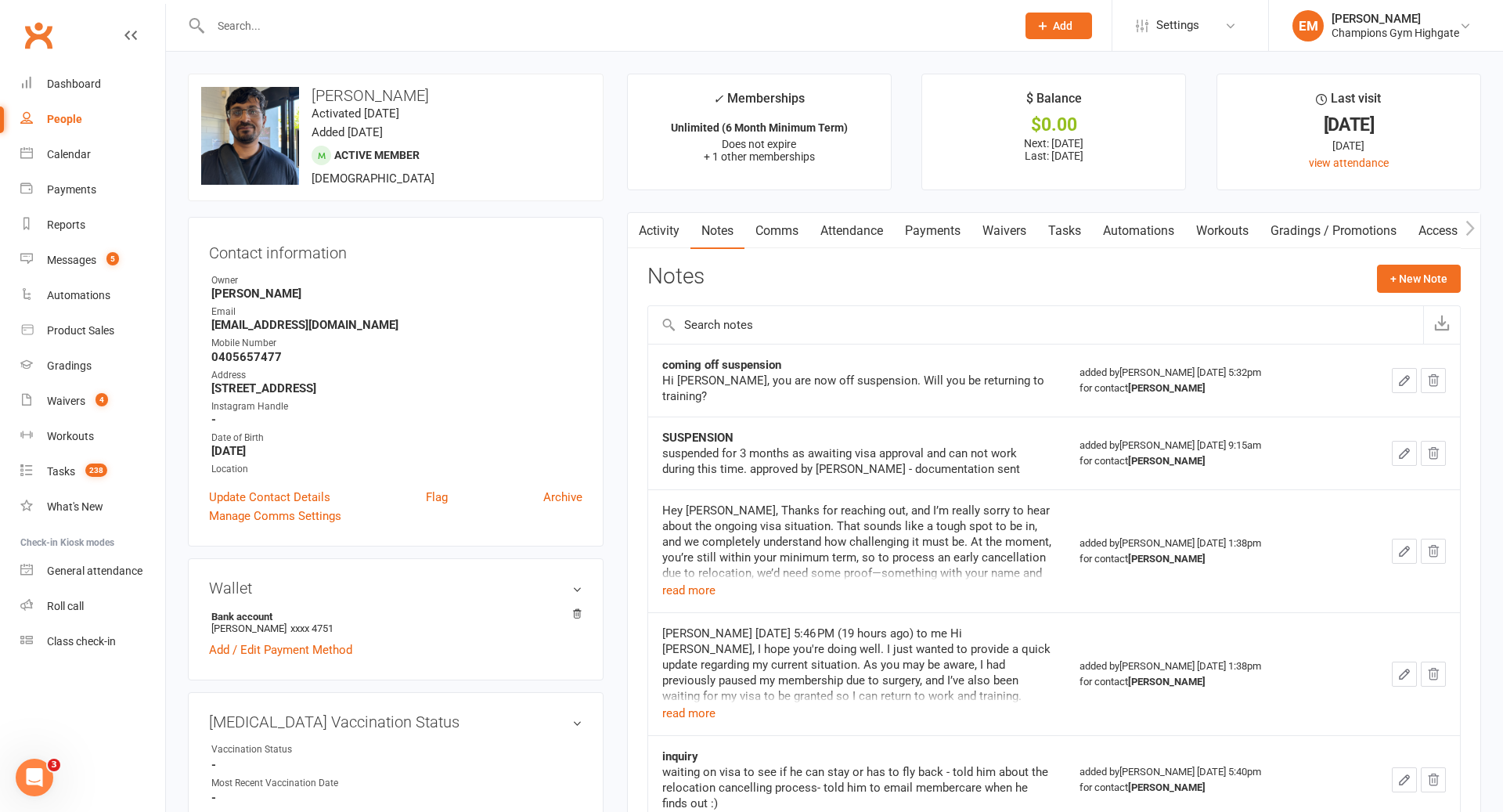
drag, startPoint x: 924, startPoint y: 243, endPoint x: 1056, endPoint y: 421, distance: 221.6
click at [924, 243] on link "Payments" at bounding box center [932, 230] width 77 height 36
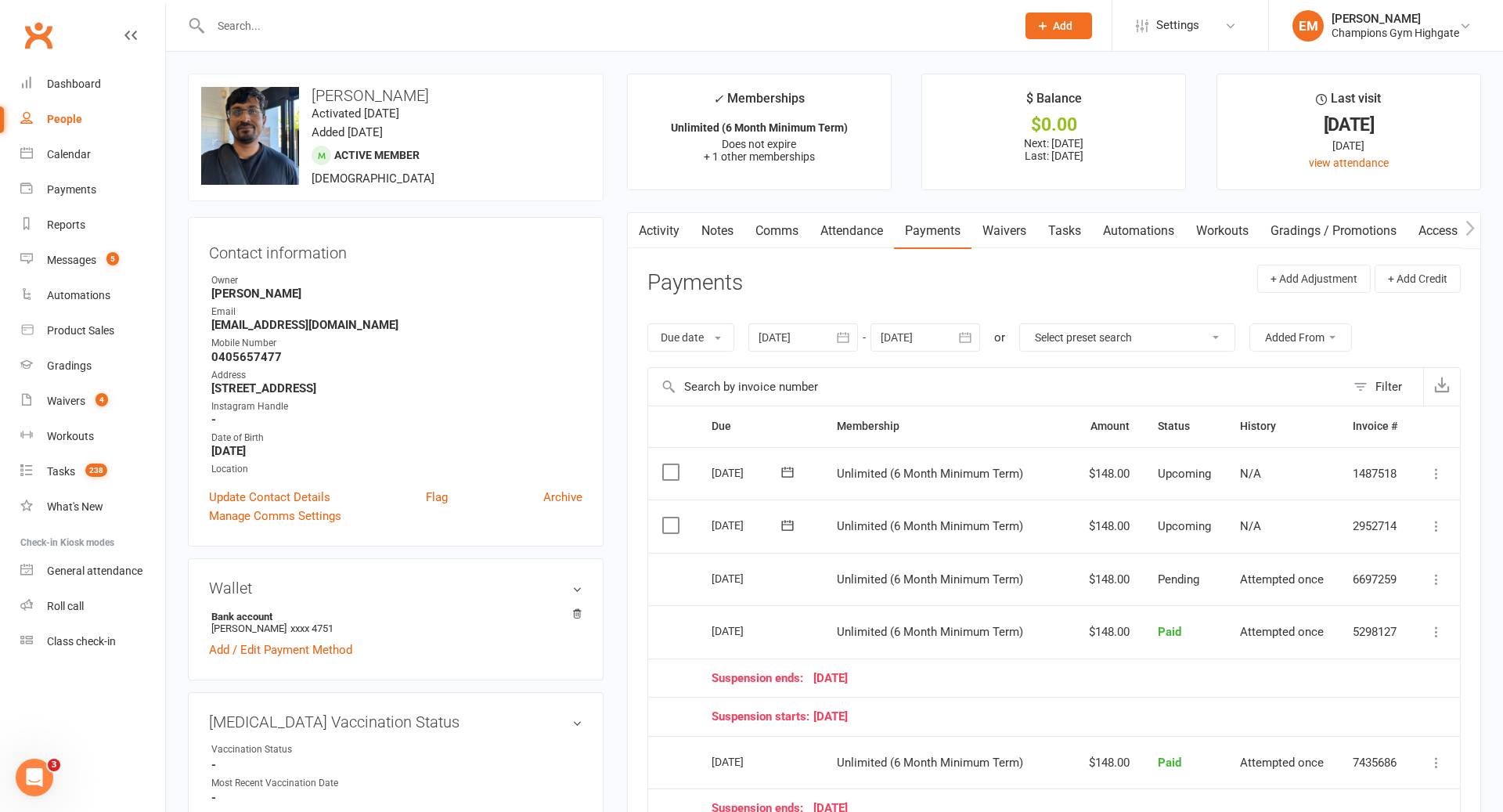
click at [715, 227] on link "Notes" at bounding box center [718, 230] width 54 height 36
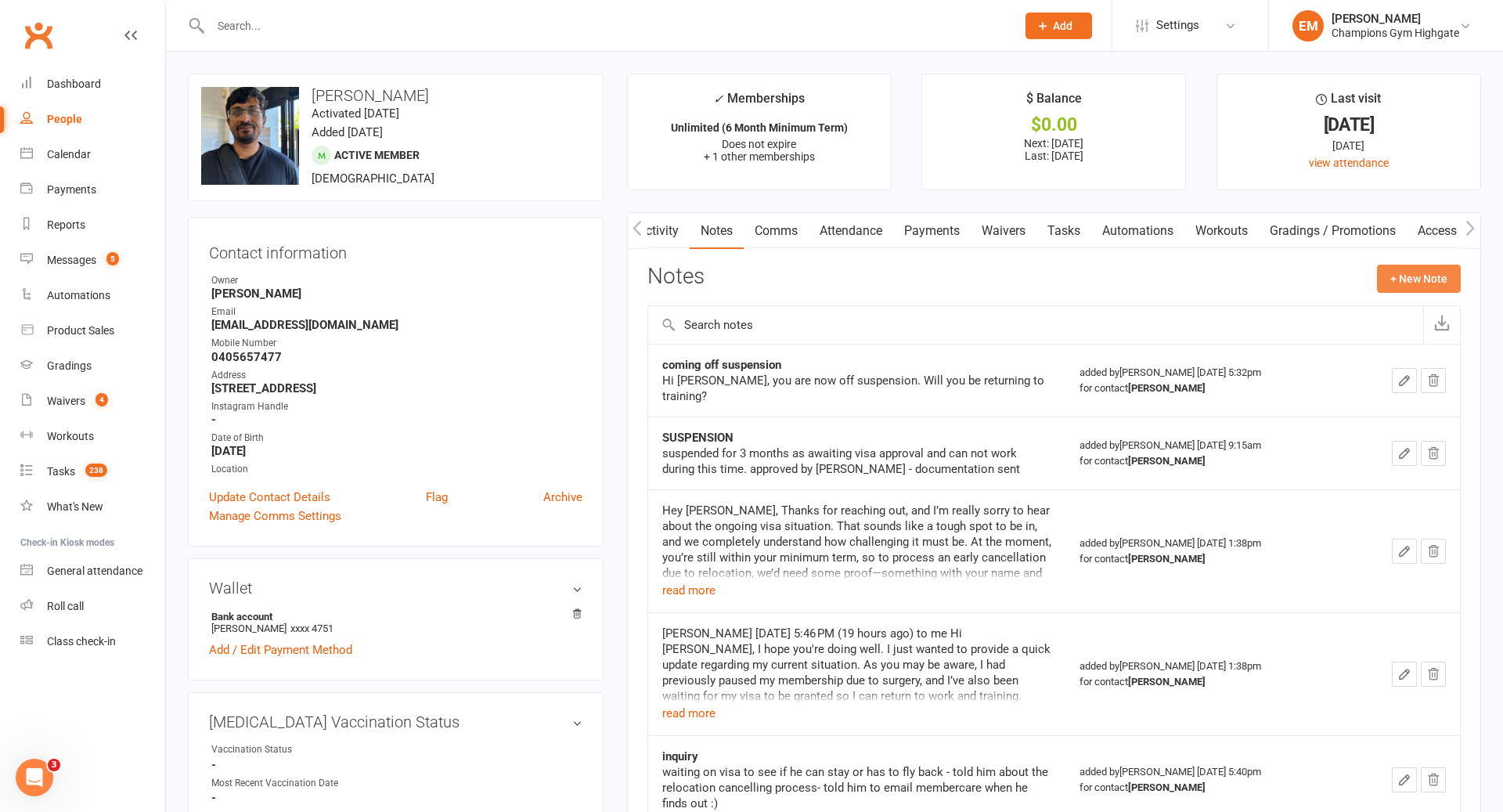
click at [1409, 277] on button "+ New Note" at bounding box center [1419, 278] width 84 height 28
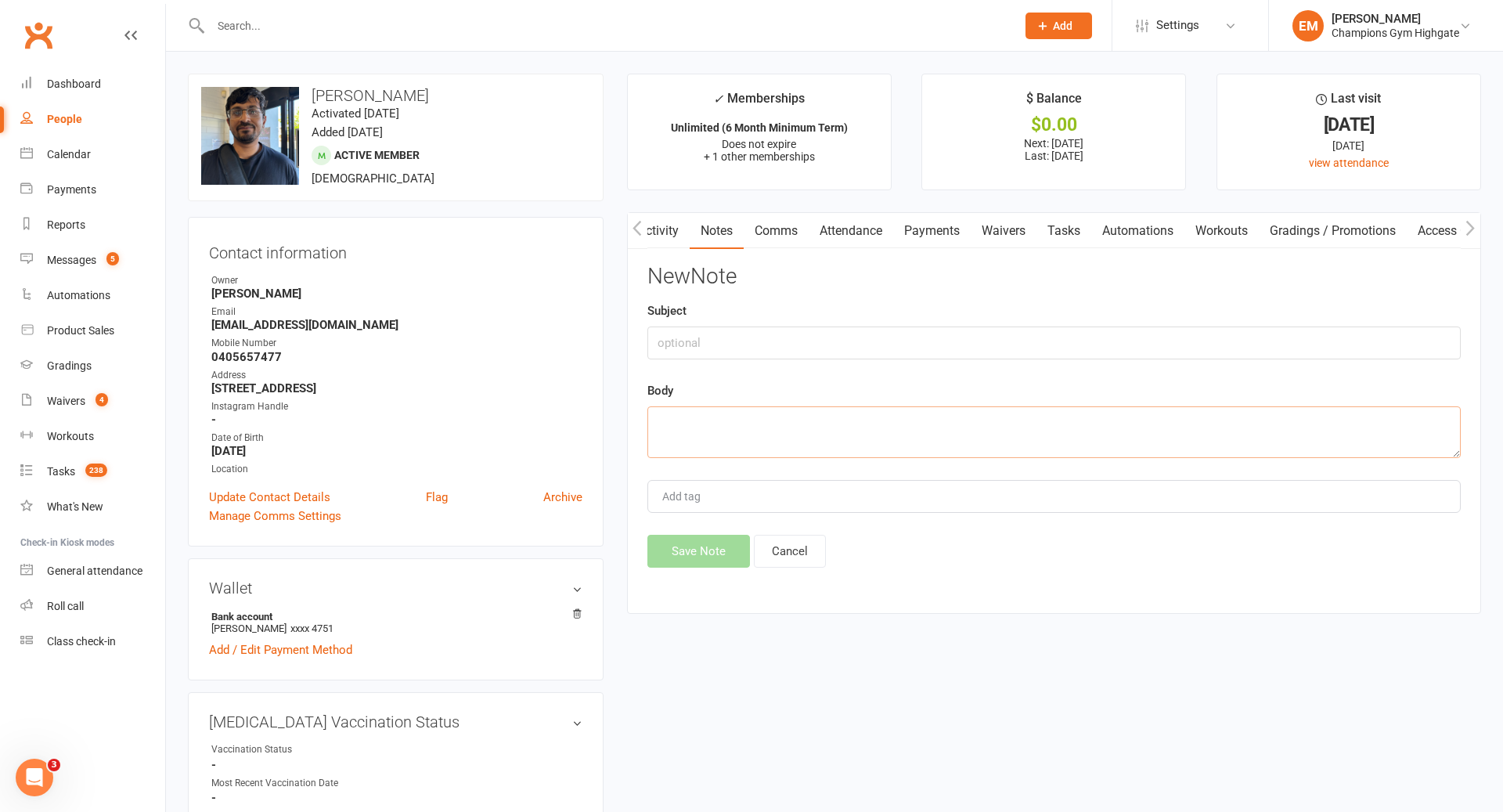
click at [1073, 437] on textarea at bounding box center [1054, 432] width 814 height 52
paste textarea "[PERSON_NAME] [DATE] 9:01 AM ([DATE]) to me Hi [PERSON_NAME], I have some issue…"
type textarea "[PERSON_NAME] [DATE] 9:01 AM ([DATE]) to me Hi [PERSON_NAME], I have some issue…"
click at [825, 328] on input "text" at bounding box center [1054, 343] width 814 height 33
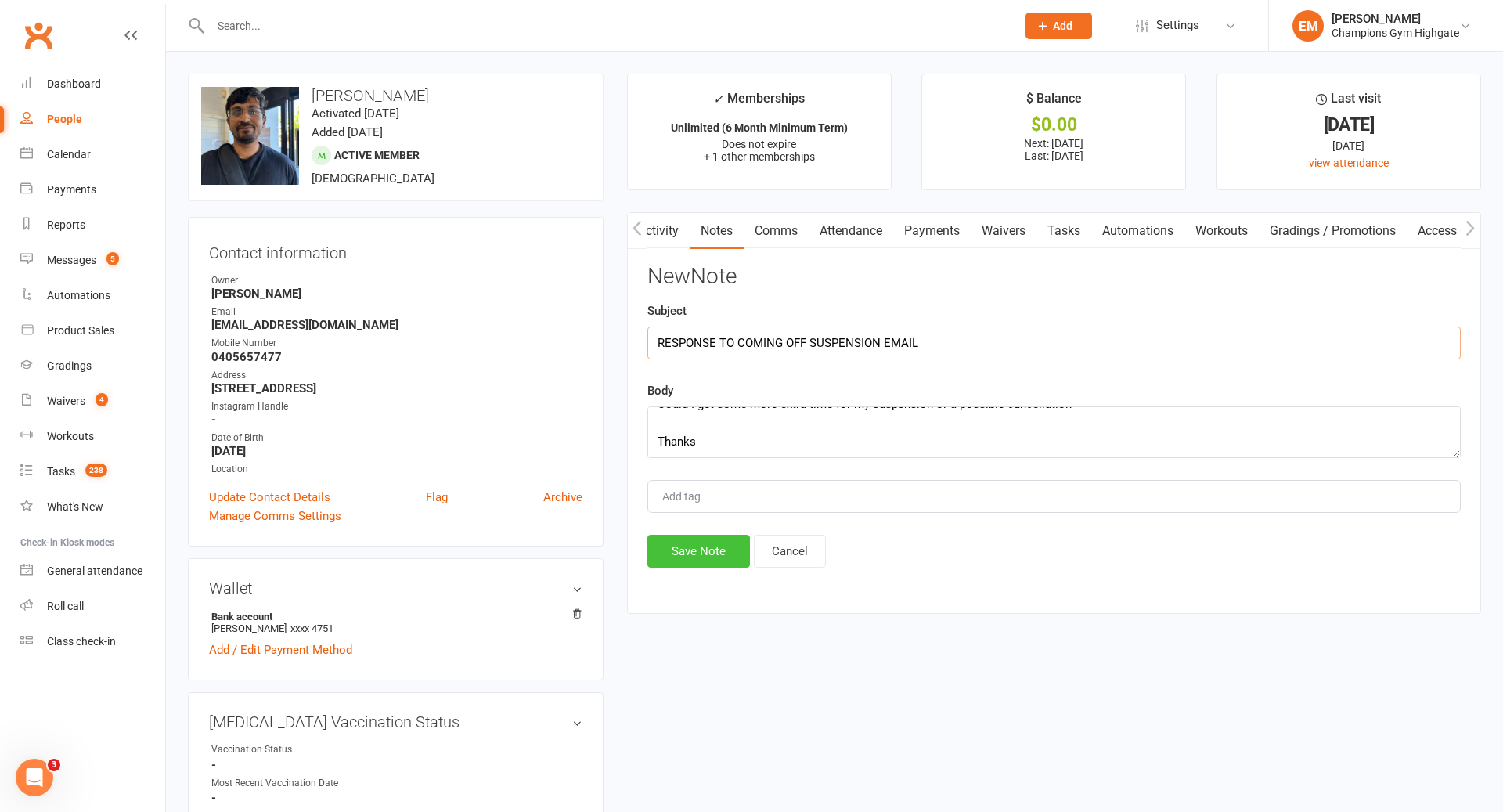
type input "RESPONSE TO COMING OFF SUSPENSION EMAIL"
click at [721, 535] on button "Save Note" at bounding box center [698, 551] width 103 height 33
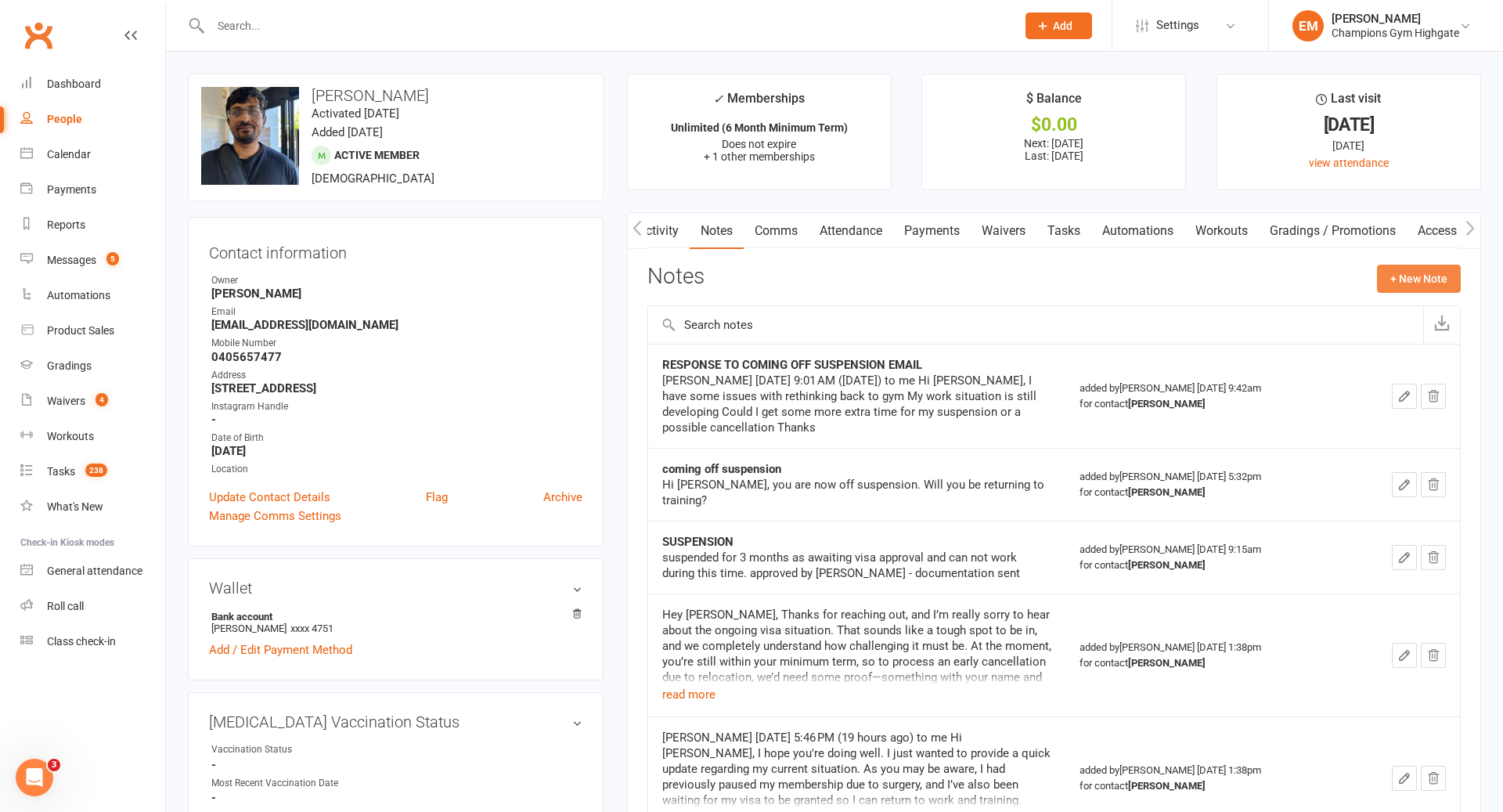
click at [1398, 277] on button "+ New Note" at bounding box center [1419, 278] width 84 height 28
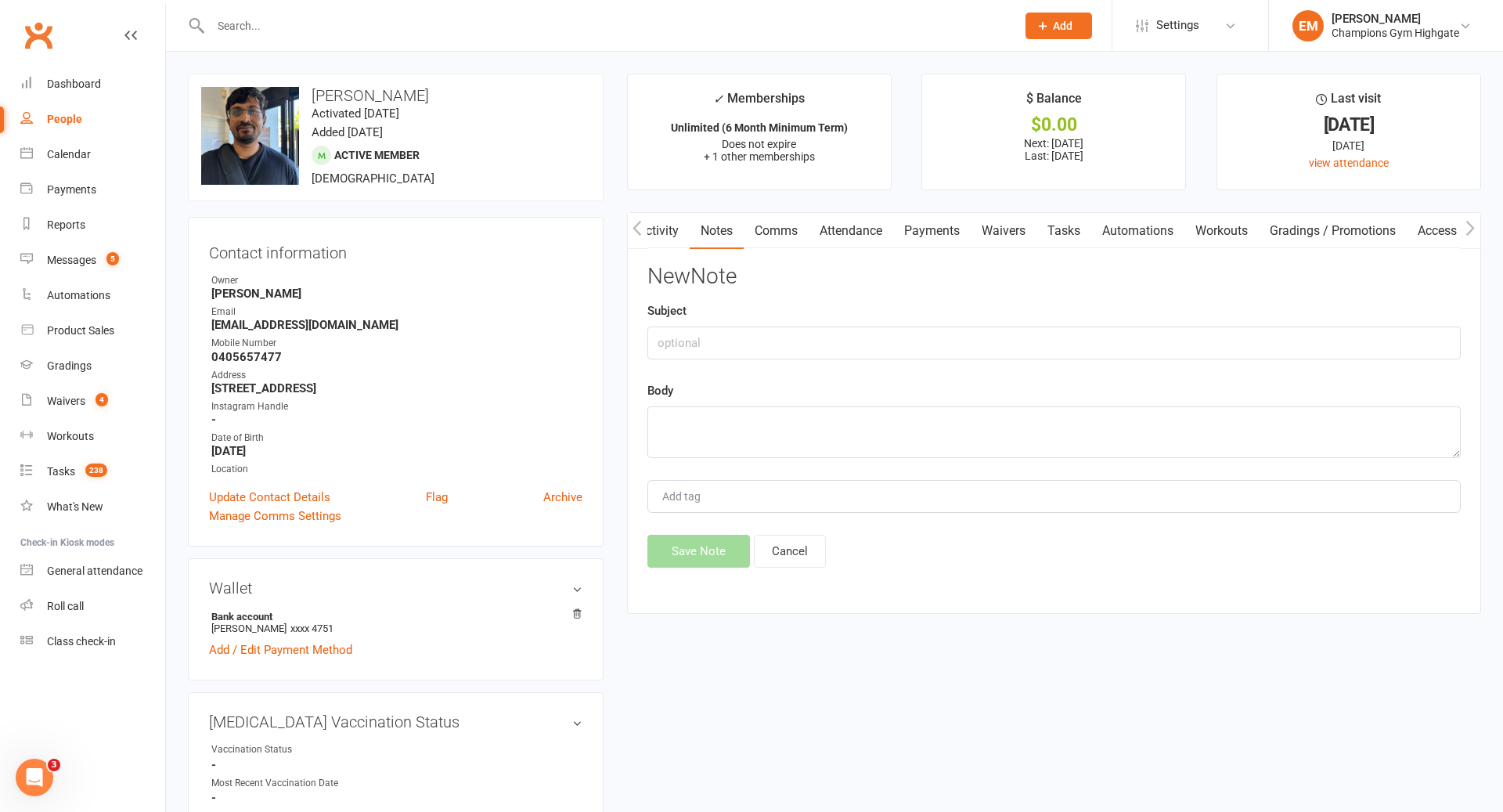
click at [1109, 391] on div "Body" at bounding box center [1054, 419] width 814 height 76
click at [1089, 411] on textarea at bounding box center [1054, 432] width 814 height 52
paste textarea "Loremi Dolo @ SI Ametcons 2:64 AD (2 elitsed doe) te Incidi Ut Labore, Etdol ma…"
type textarea "lorem ip dolor si ametco adip elitseddo. Eiusmo Temp @ IN Utlabore 4:45 ET (2 d…"
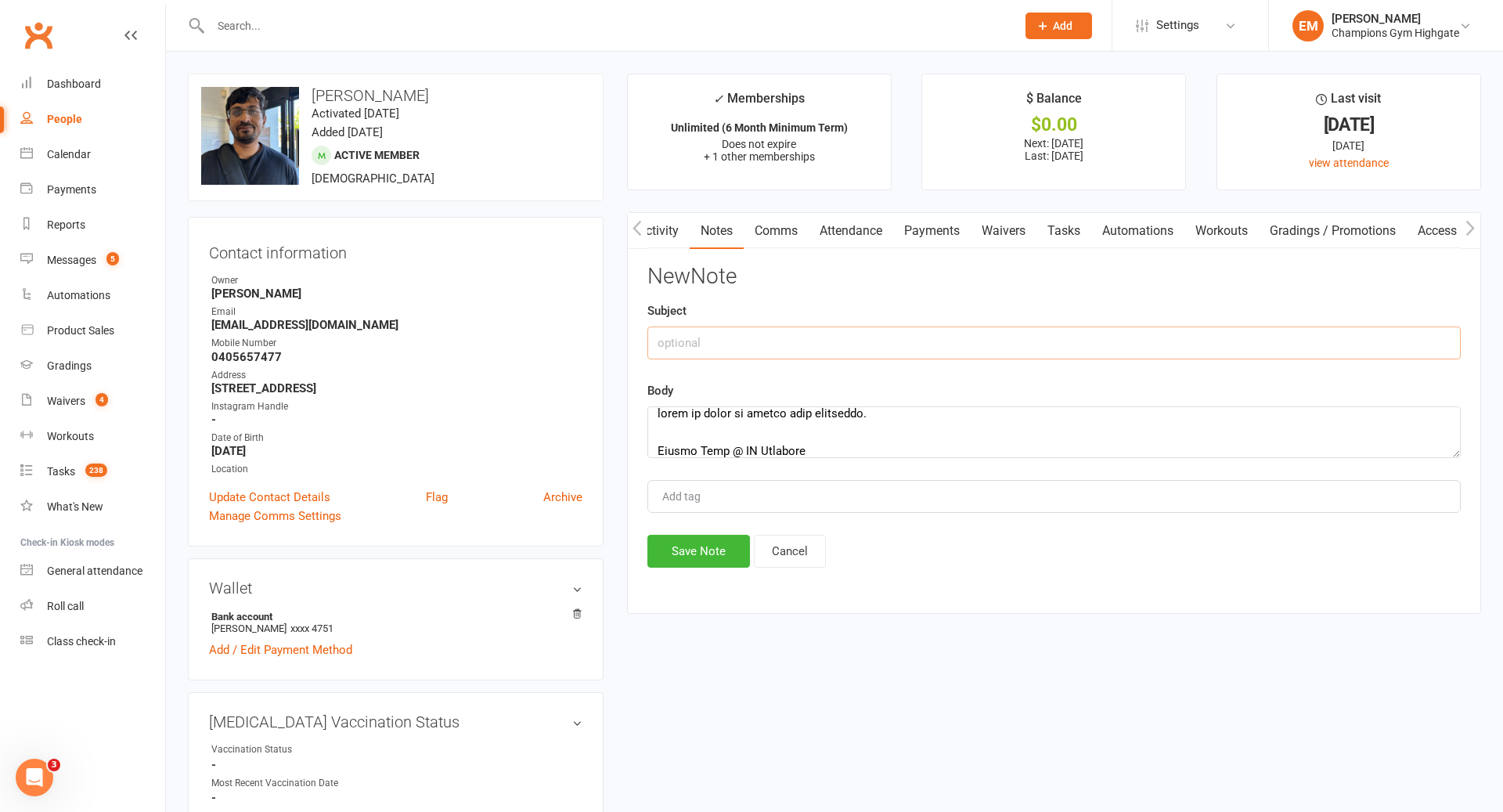
click at [725, 331] on input "text" at bounding box center [1054, 343] width 814 height 33
type input "CALL/EMAIL FOLLOW UP"
click at [689, 528] on div "New Note Subject CALL/EMAIL FOLLOW UP Body Add tag Save Note Cancel" at bounding box center [1054, 416] width 814 height 303
click at [697, 546] on button "Save Note" at bounding box center [698, 551] width 103 height 33
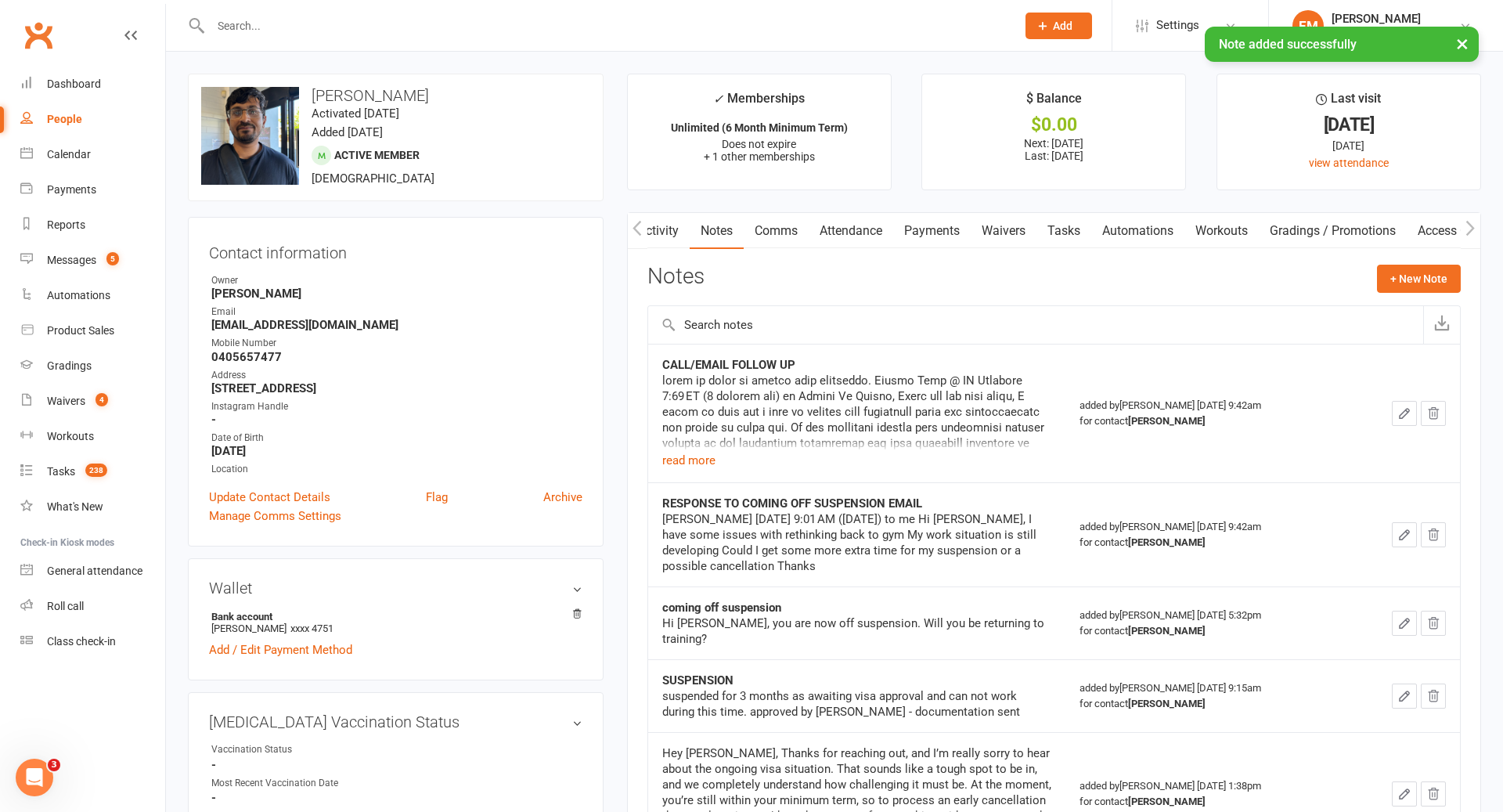
click at [708, 442] on div "[EMAIL_ADDRESS][DOMAIN_NAME] 🌐 Visit our Website 📣 Follow us on Instagram 🥊 Boo…" at bounding box center [857, 412] width 390 height 78
click at [701, 455] on button "read more" at bounding box center [689, 461] width 53 height 19
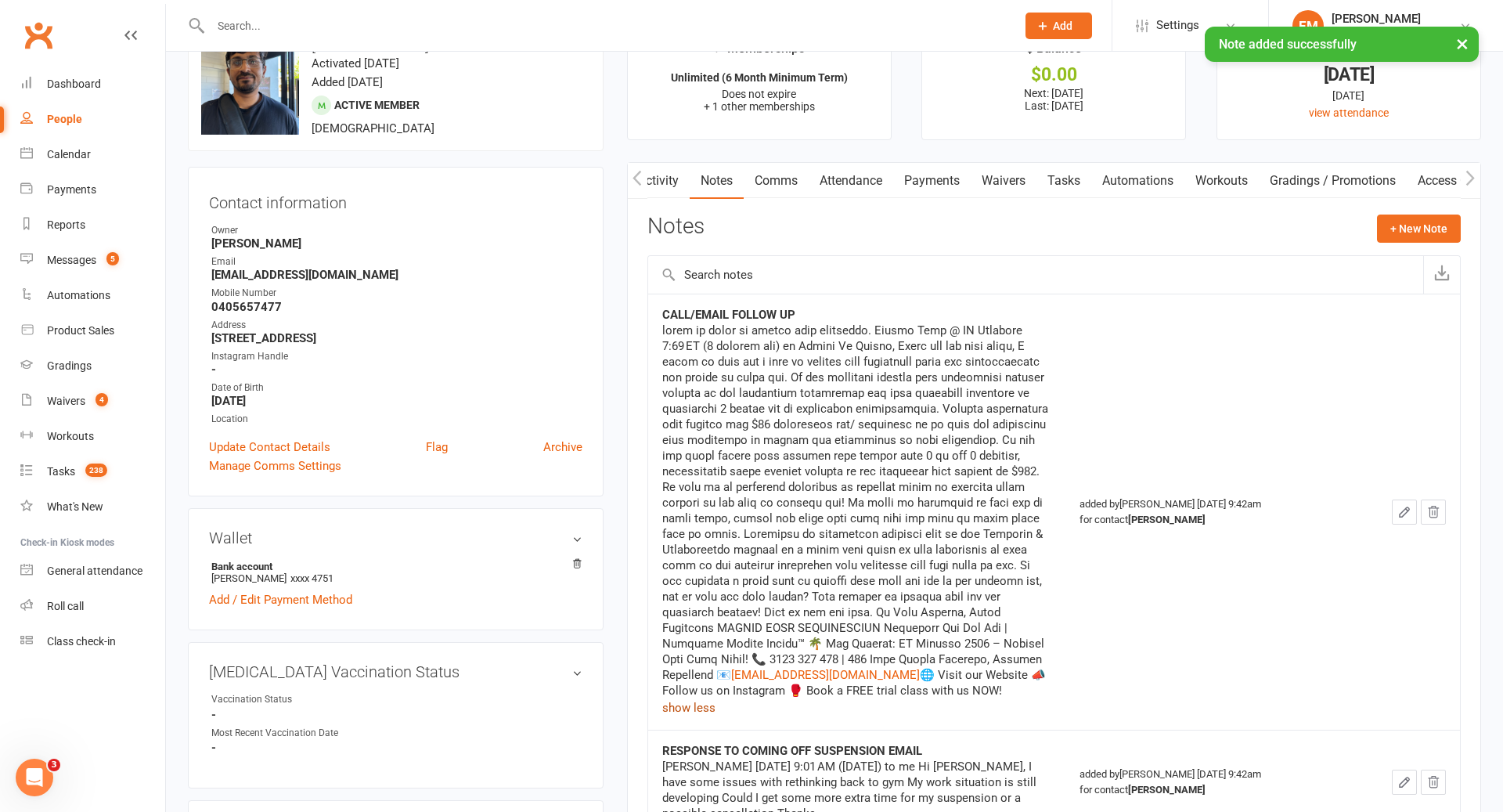
scroll to position [0, 0]
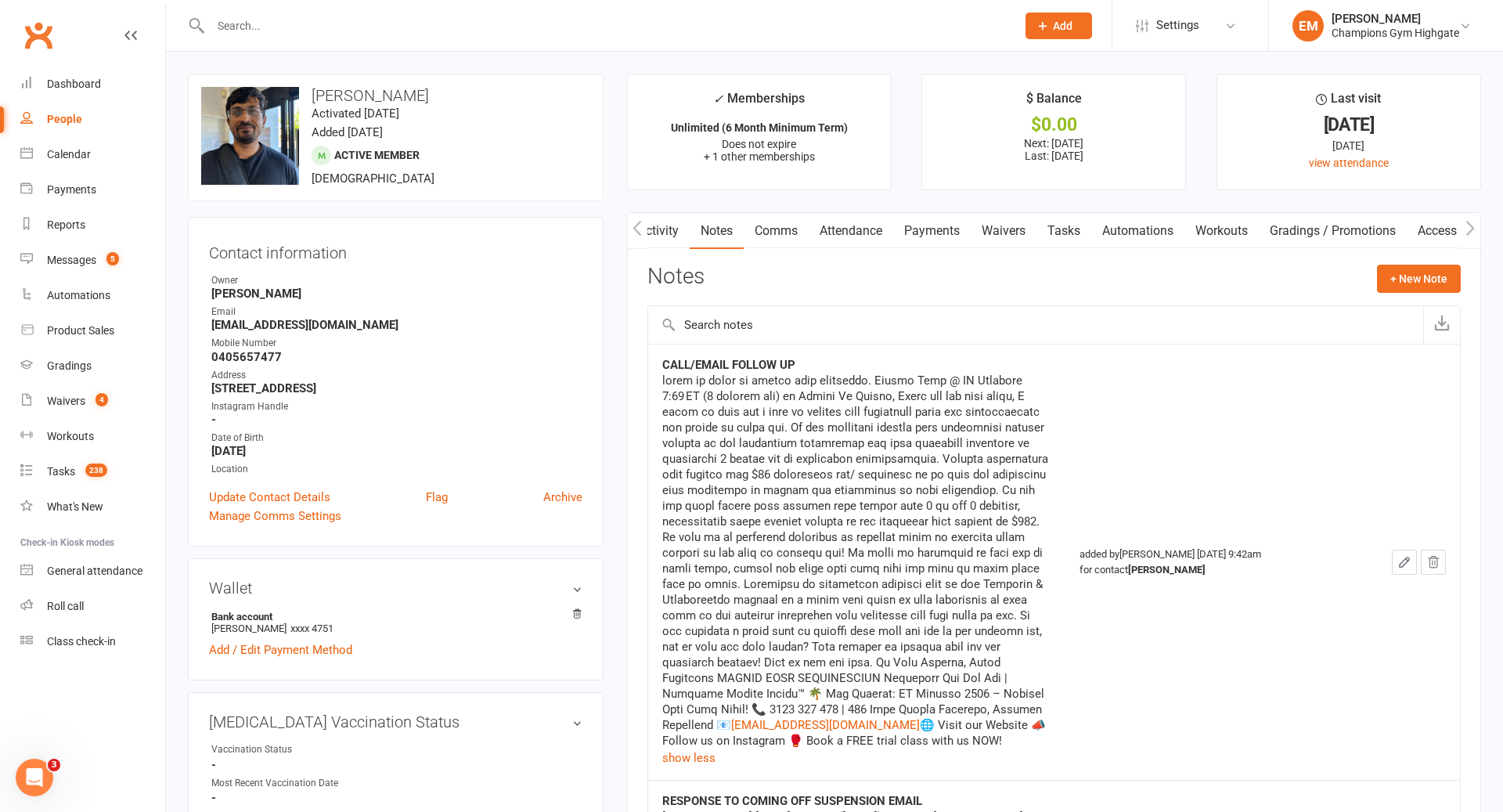
click at [363, 37] on div at bounding box center [597, 25] width 818 height 51
click at [356, 22] on input "text" at bounding box center [605, 26] width 799 height 22
type input "[PERSON_NAME]"
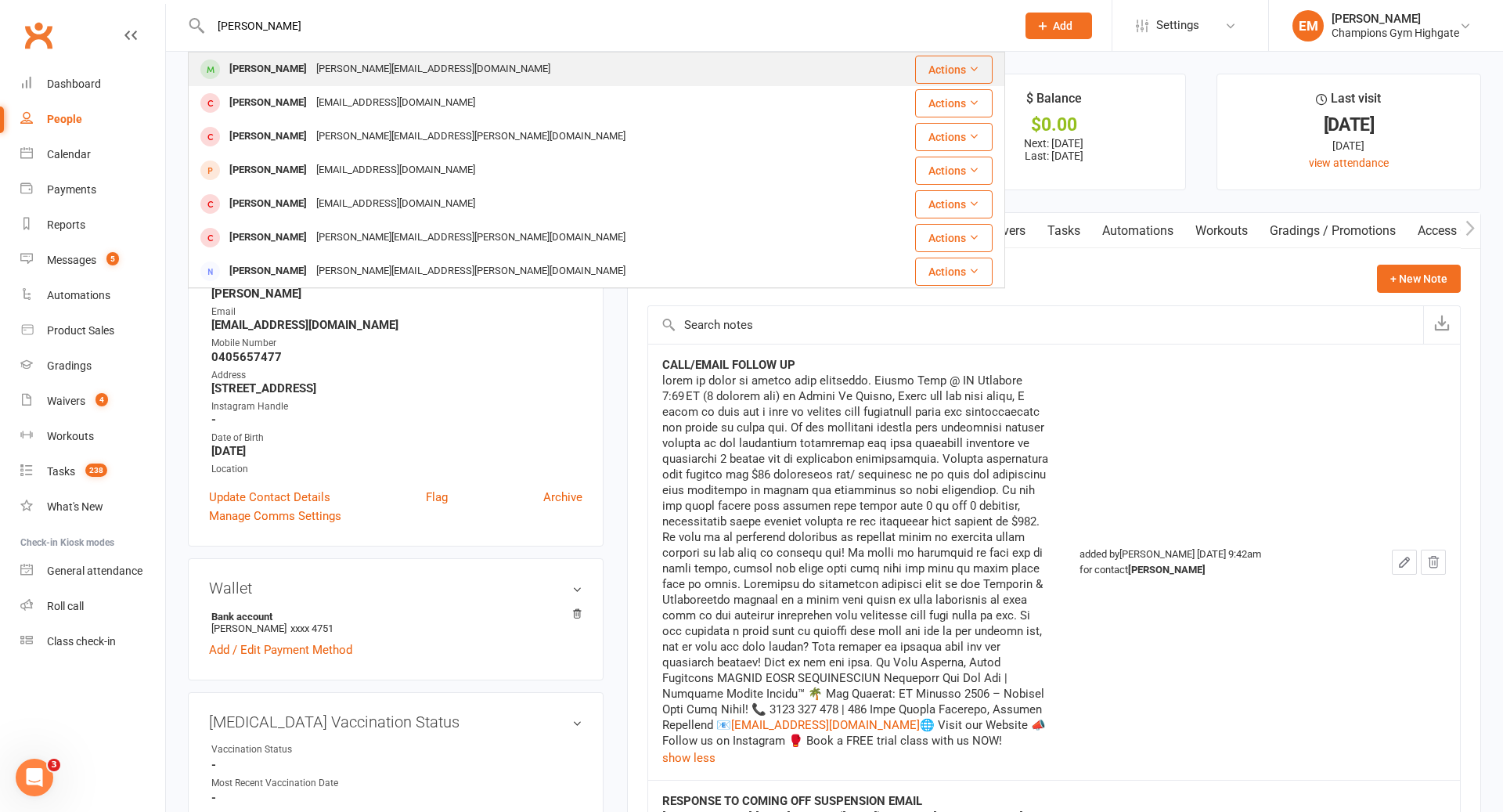
click at [276, 68] on div "[PERSON_NAME]" at bounding box center [268, 69] width 87 height 22
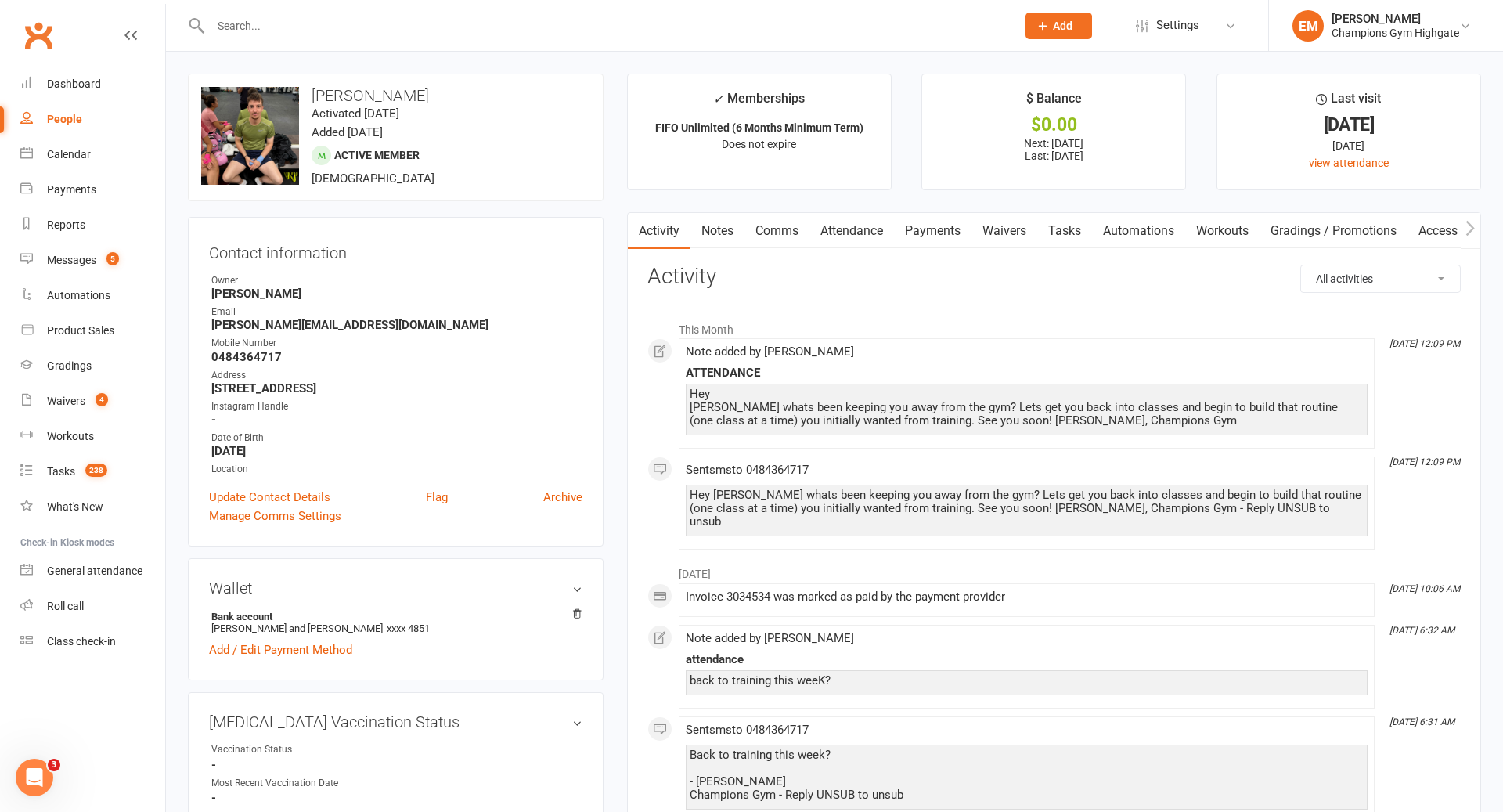
click at [928, 242] on link "Payments" at bounding box center [932, 230] width 77 height 36
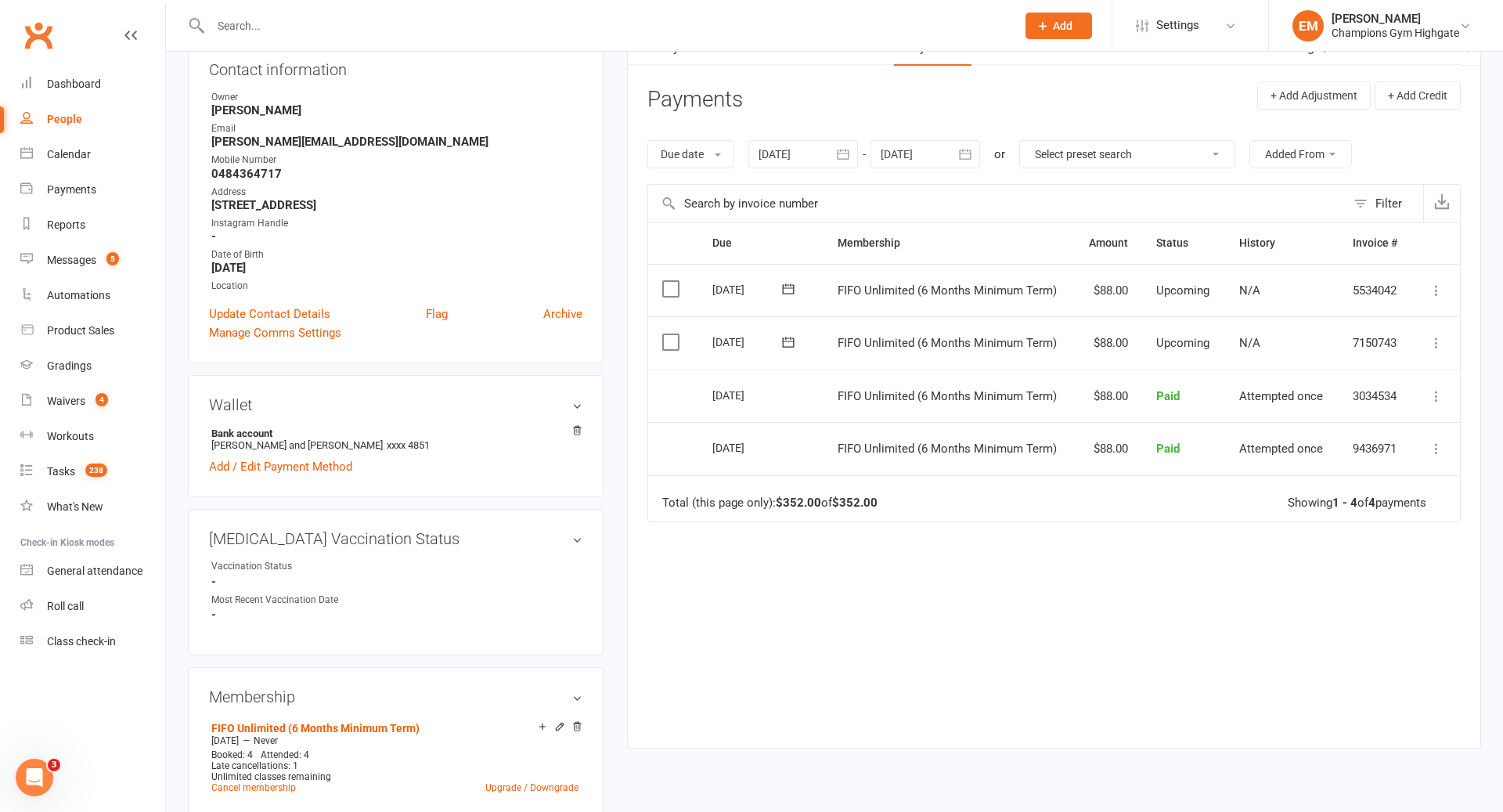
scroll to position [257, 0]
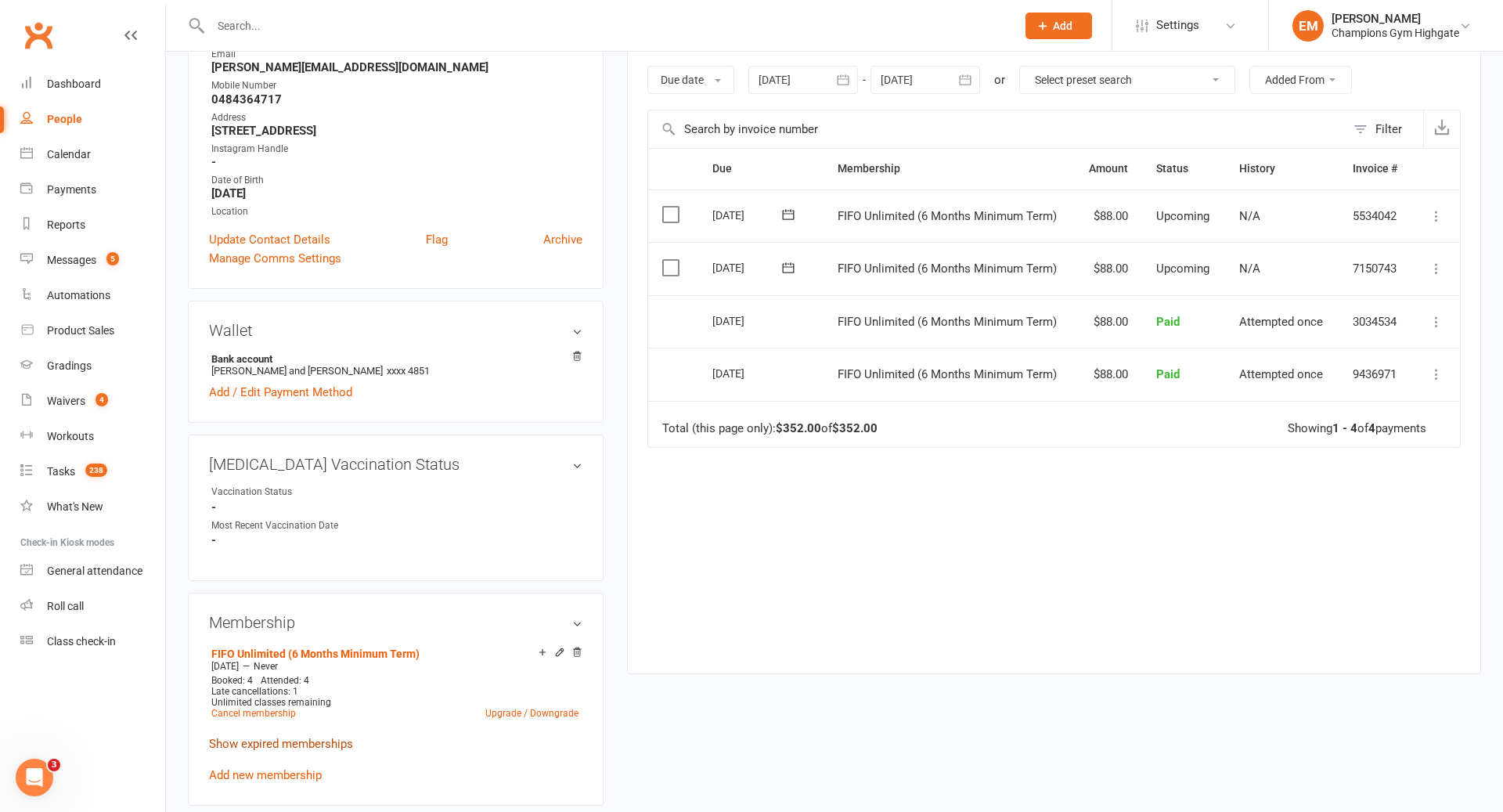
click at [289, 736] on link "Show expired memberships" at bounding box center [281, 743] width 144 height 14
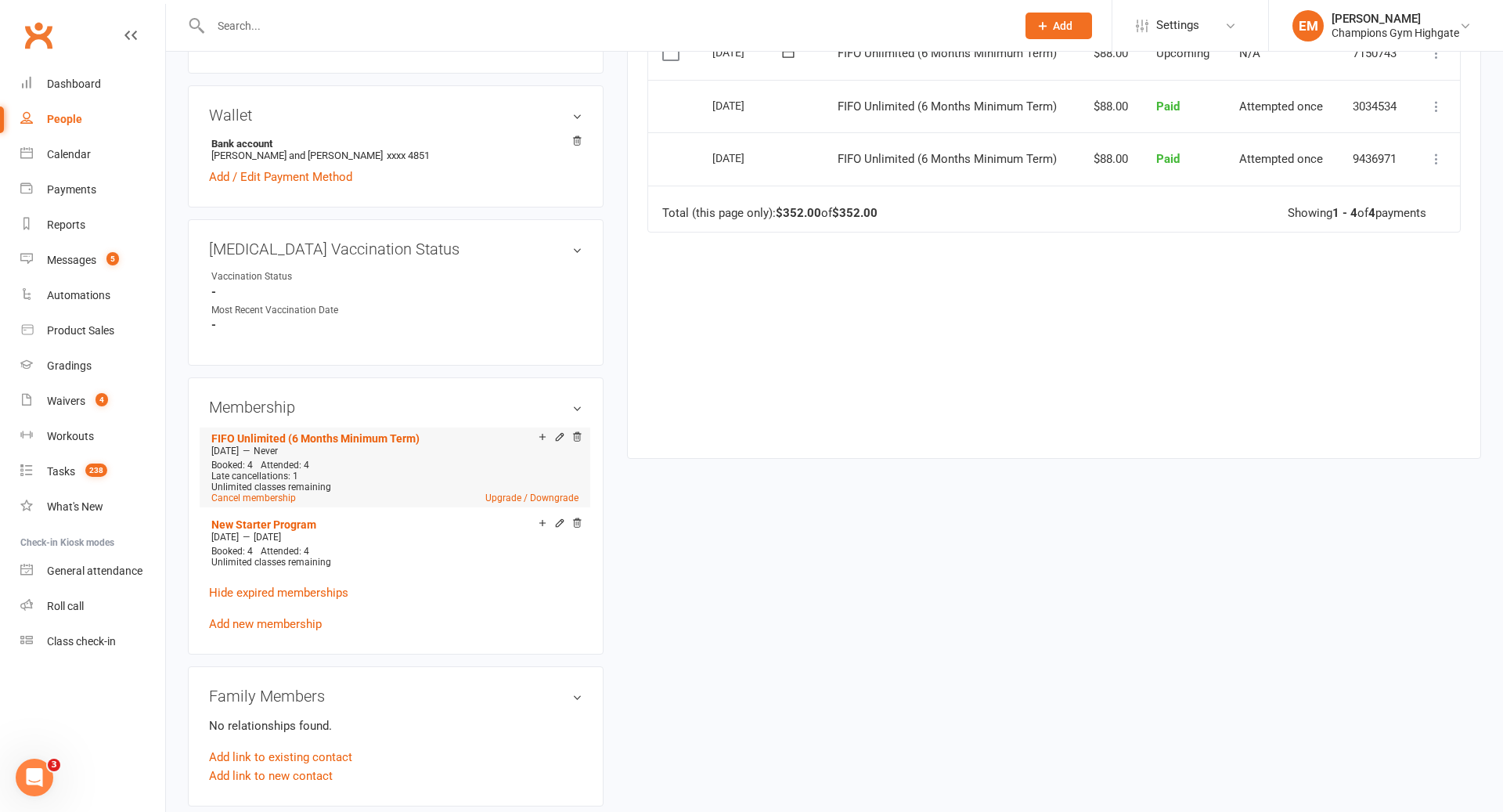
scroll to position [752, 0]
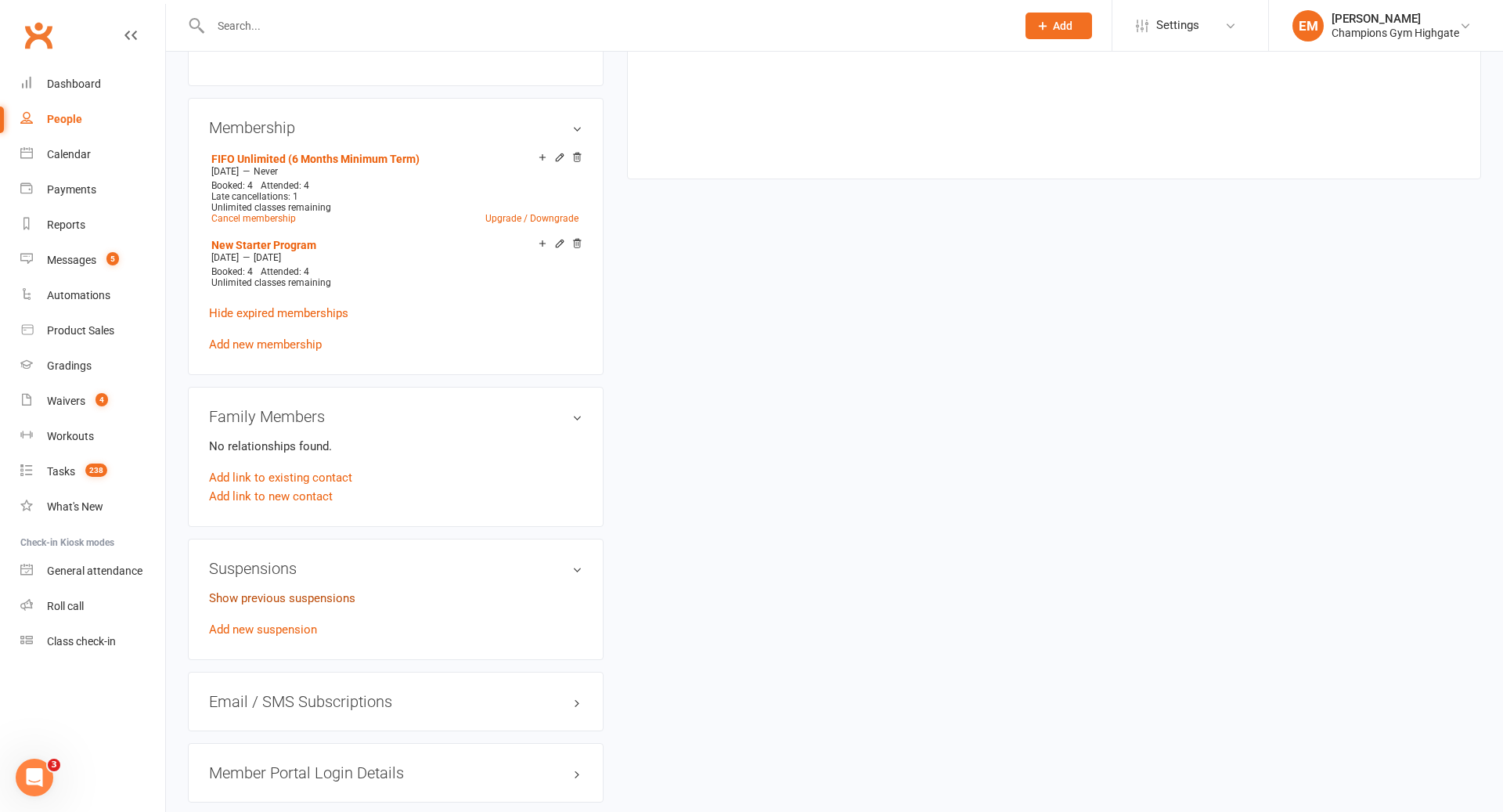
click at [296, 591] on link "Show previous suspensions" at bounding box center [282, 598] width 147 height 14
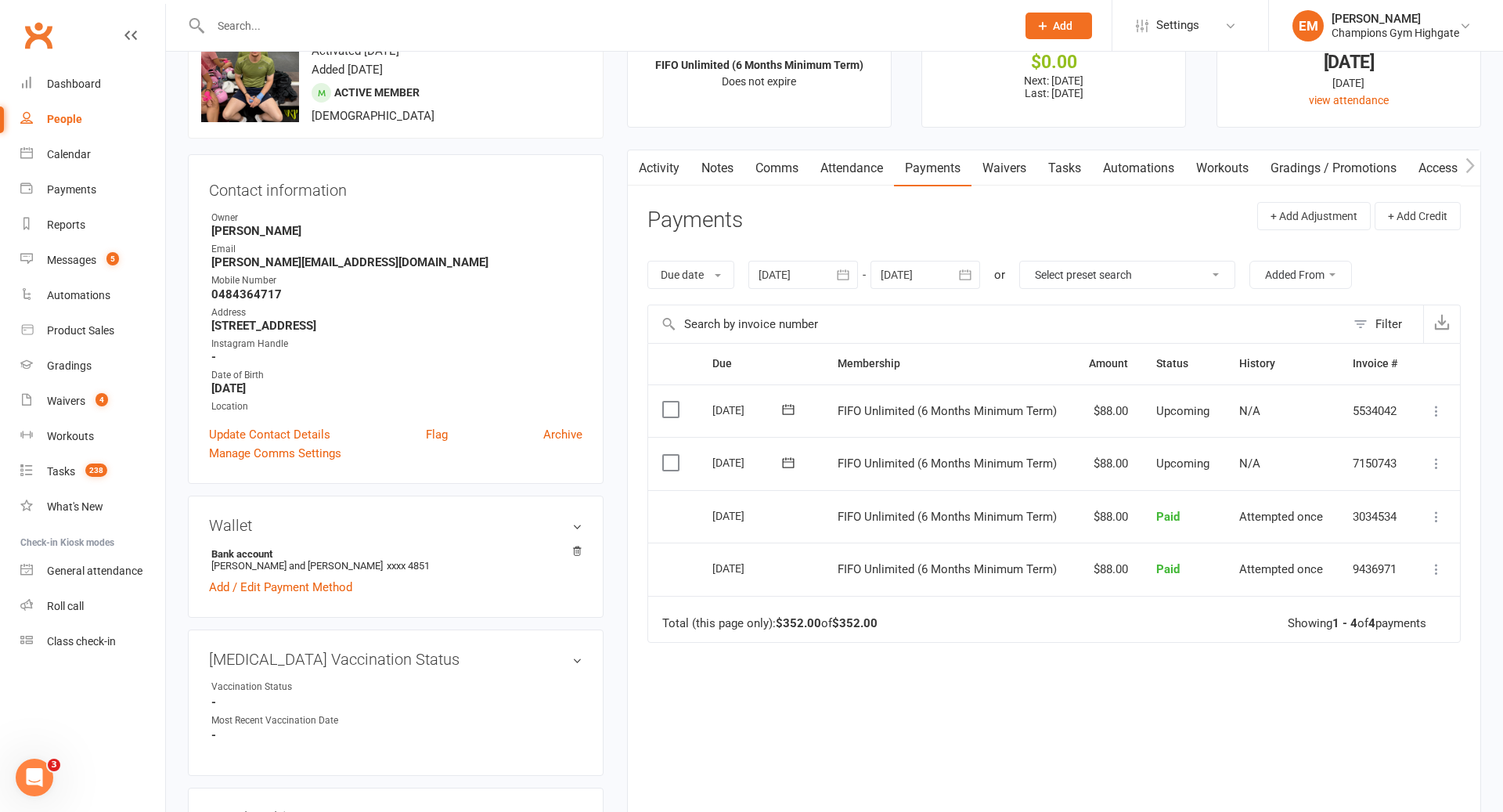
scroll to position [0, 0]
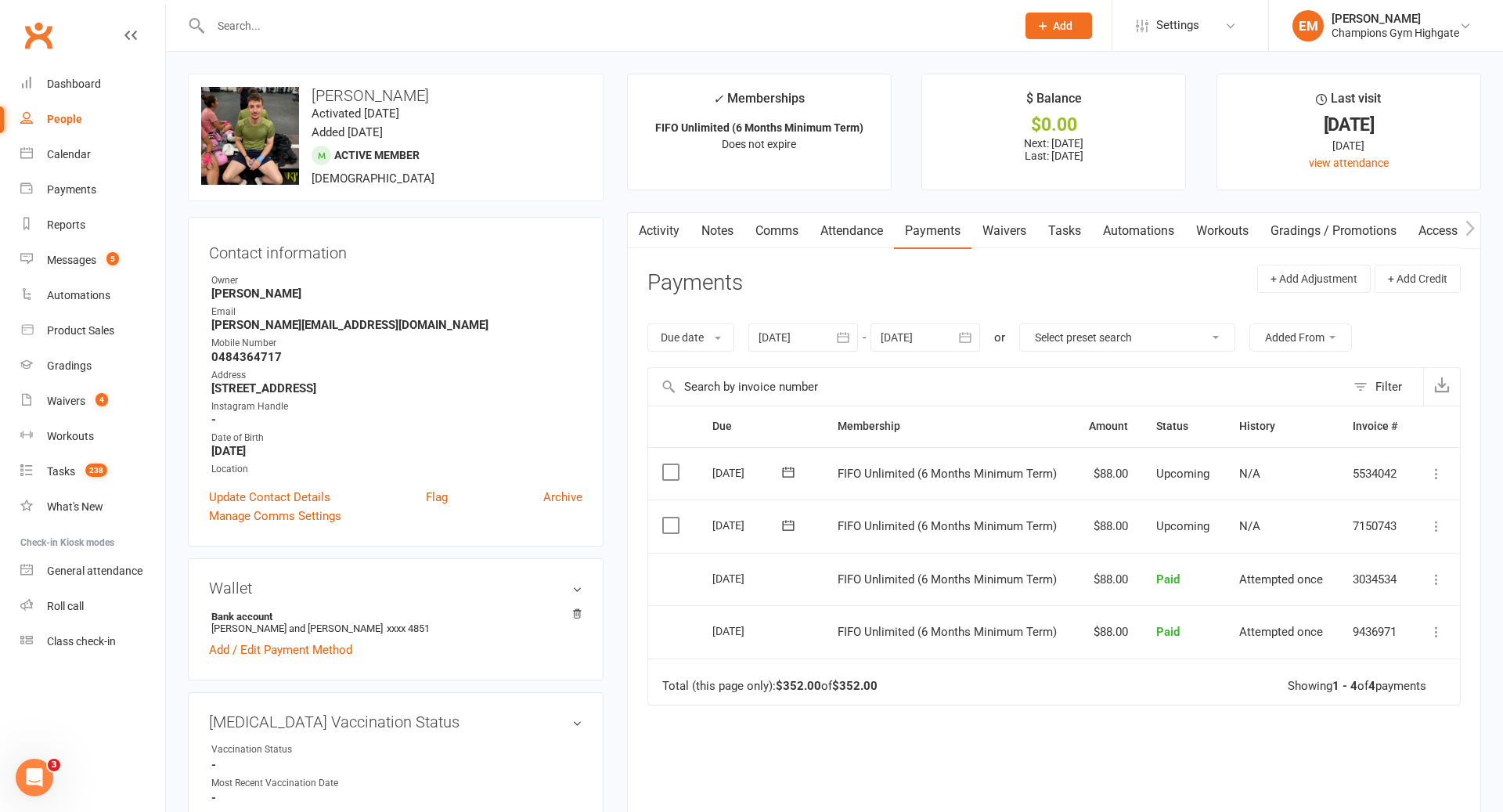
click at [788, 343] on div at bounding box center [803, 337] width 110 height 28
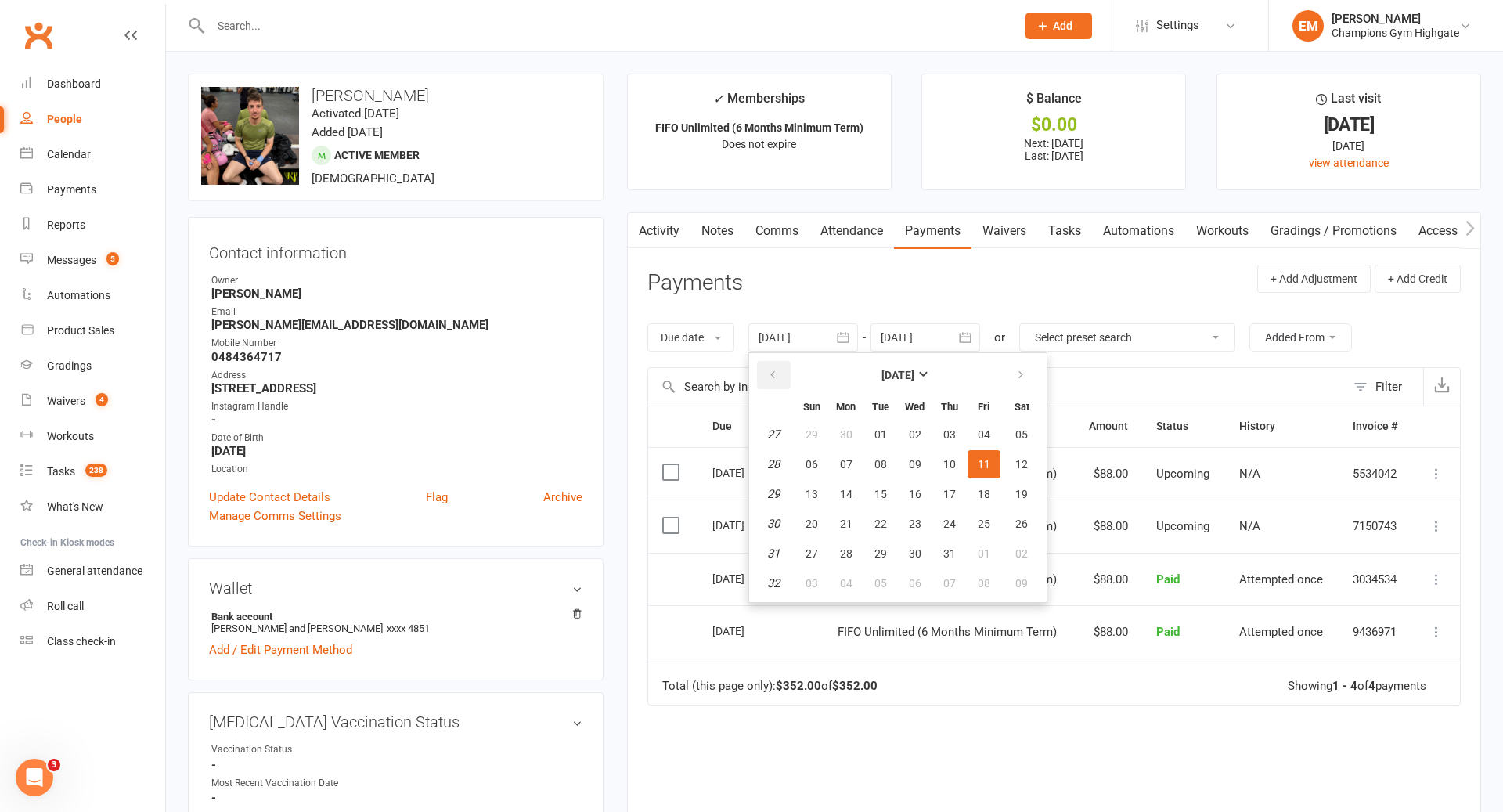
click at [775, 378] on icon "button" at bounding box center [773, 375] width 11 height 13
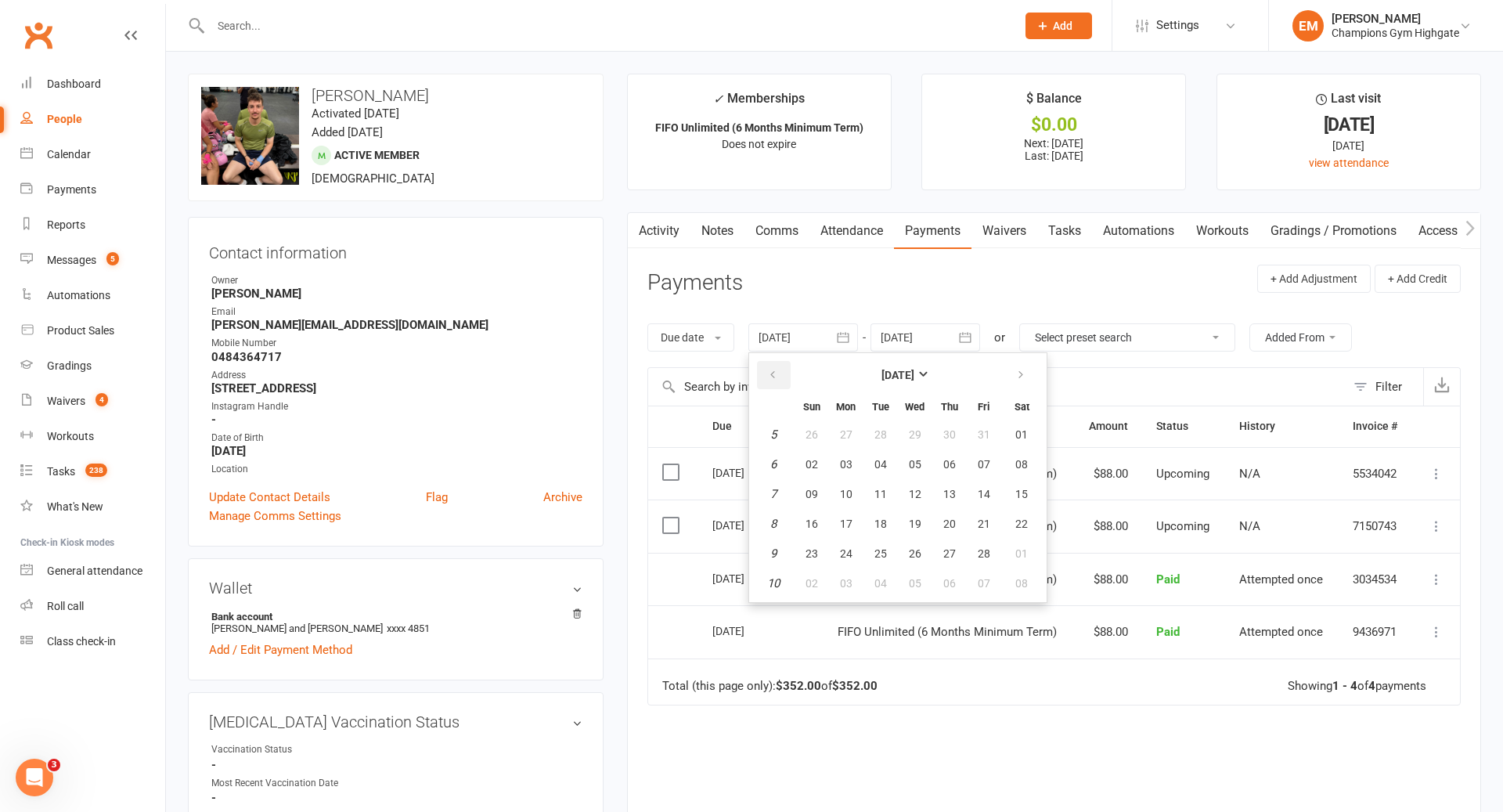
click at [775, 378] on icon "button" at bounding box center [773, 375] width 11 height 13
click at [921, 435] on span "01" at bounding box center [916, 434] width 13 height 13
type input "[DATE]"
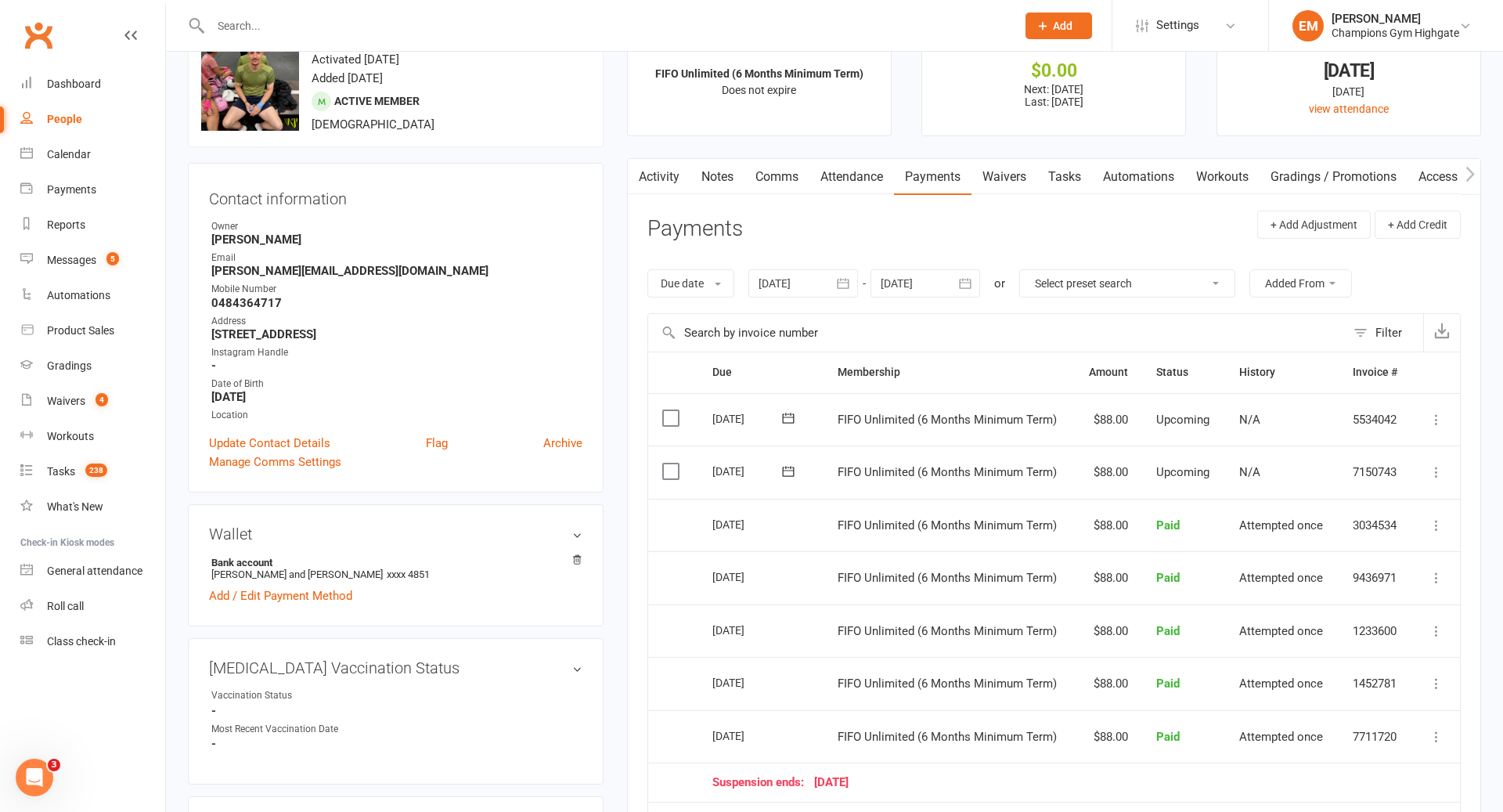
scroll to position [16, 0]
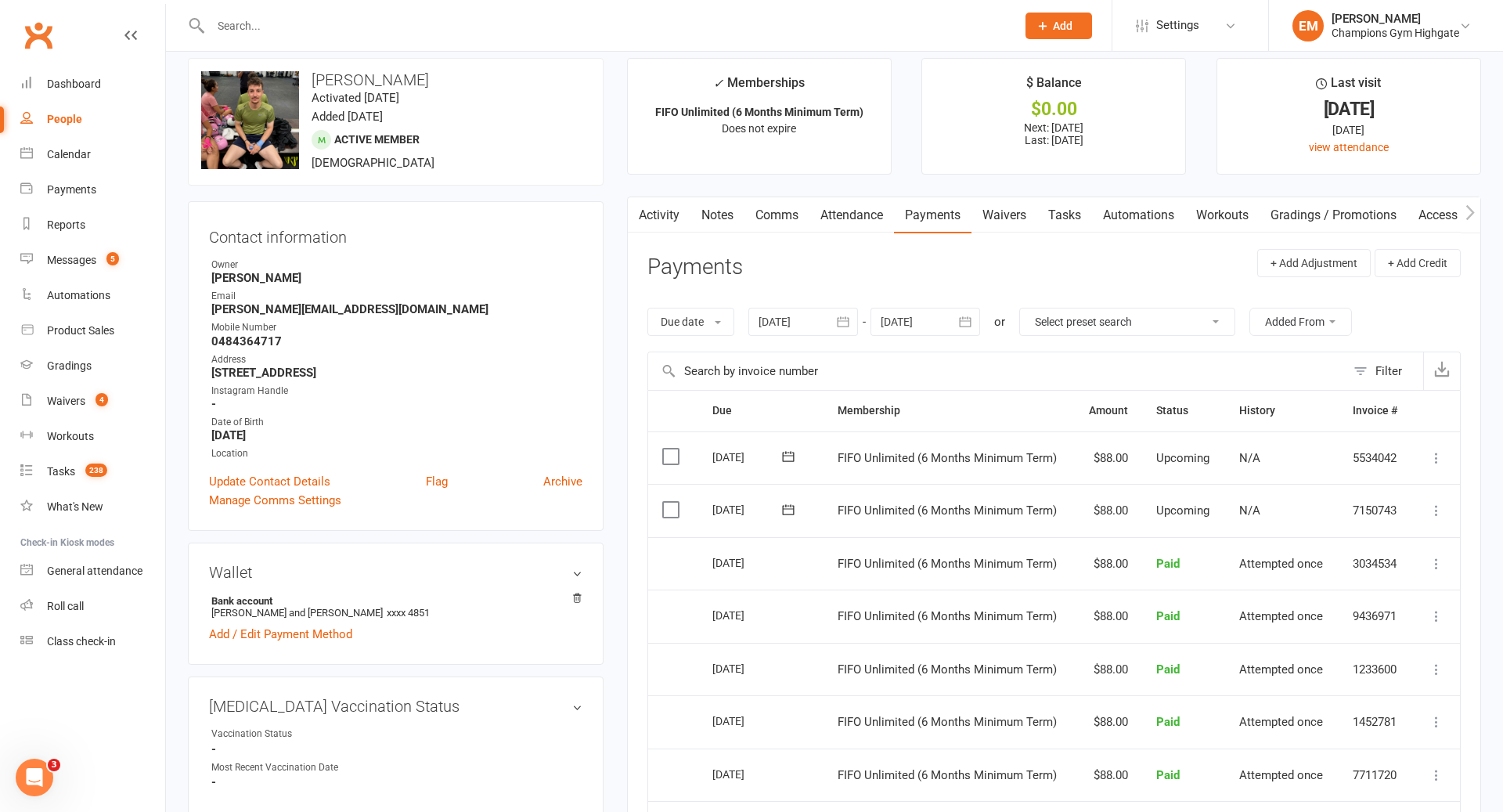
click at [745, 203] on link "Comms" at bounding box center [777, 215] width 65 height 36
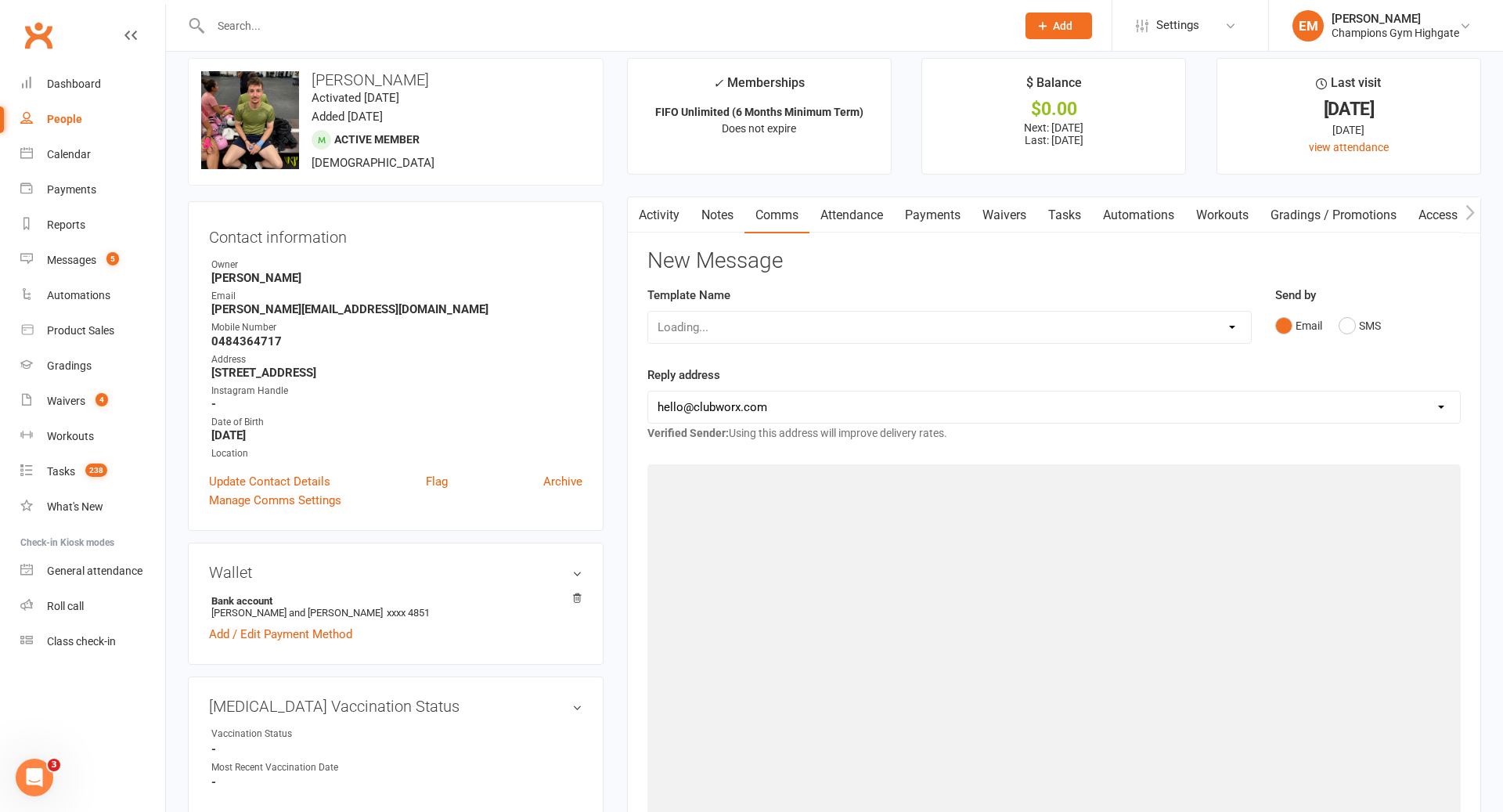
click at [721, 214] on link "Notes" at bounding box center [718, 215] width 54 height 36
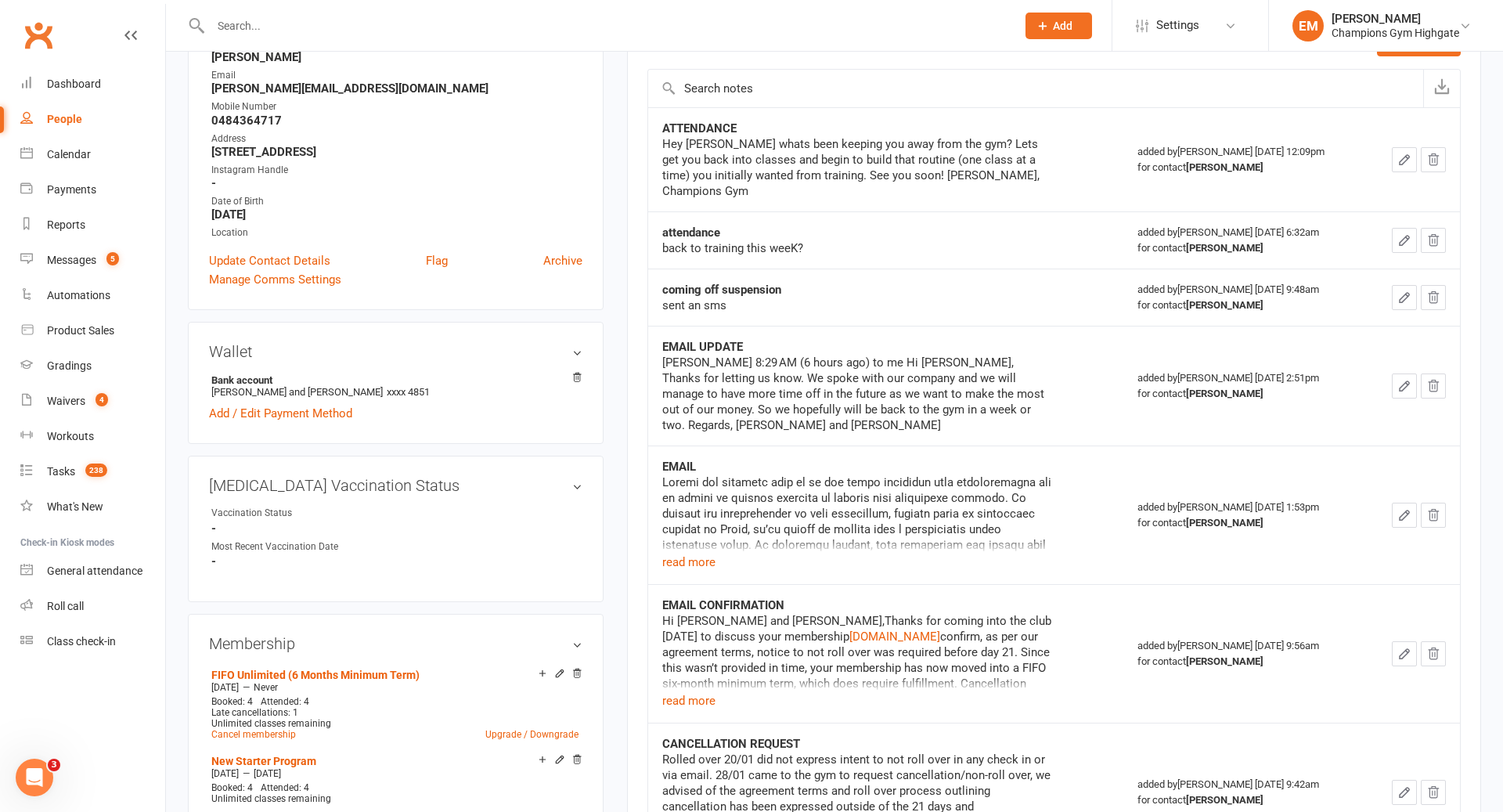
scroll to position [236, 0]
click at [704, 534] on div at bounding box center [857, 514] width 391 height 78
click at [704, 554] on button "read more" at bounding box center [689, 563] width 53 height 19
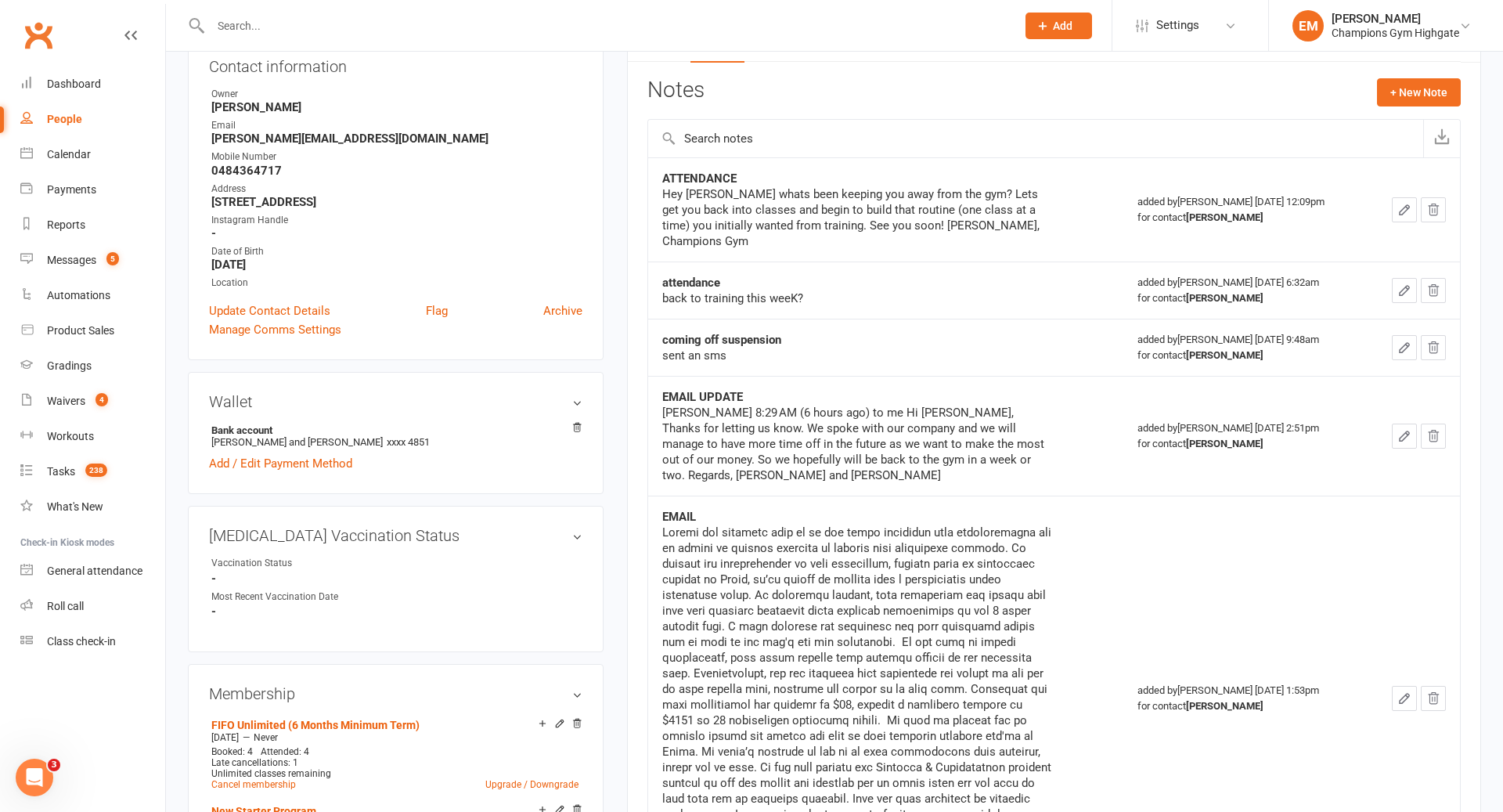
scroll to position [0, 0]
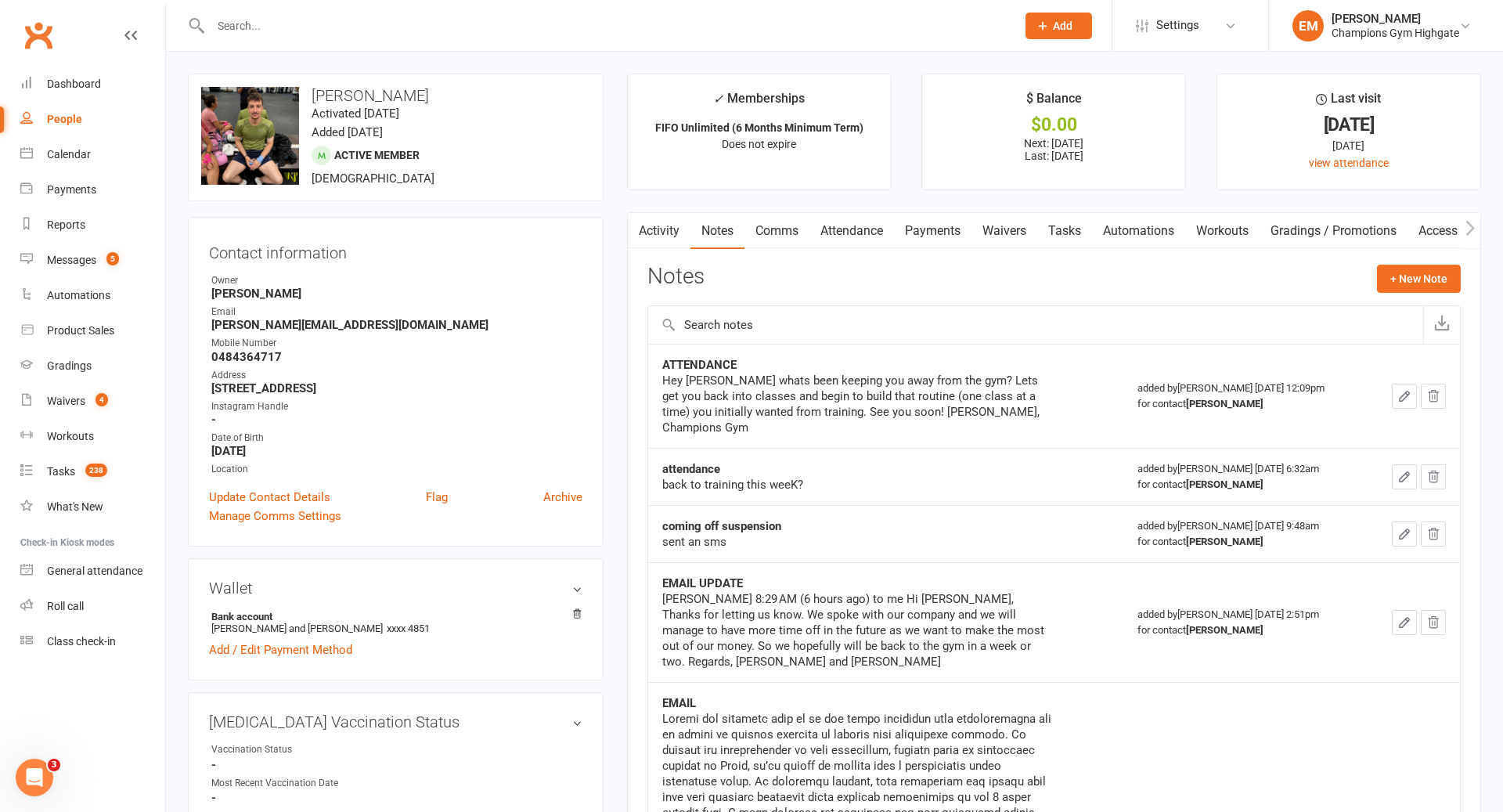
click at [971, 220] on link "Payments" at bounding box center [932, 230] width 77 height 36
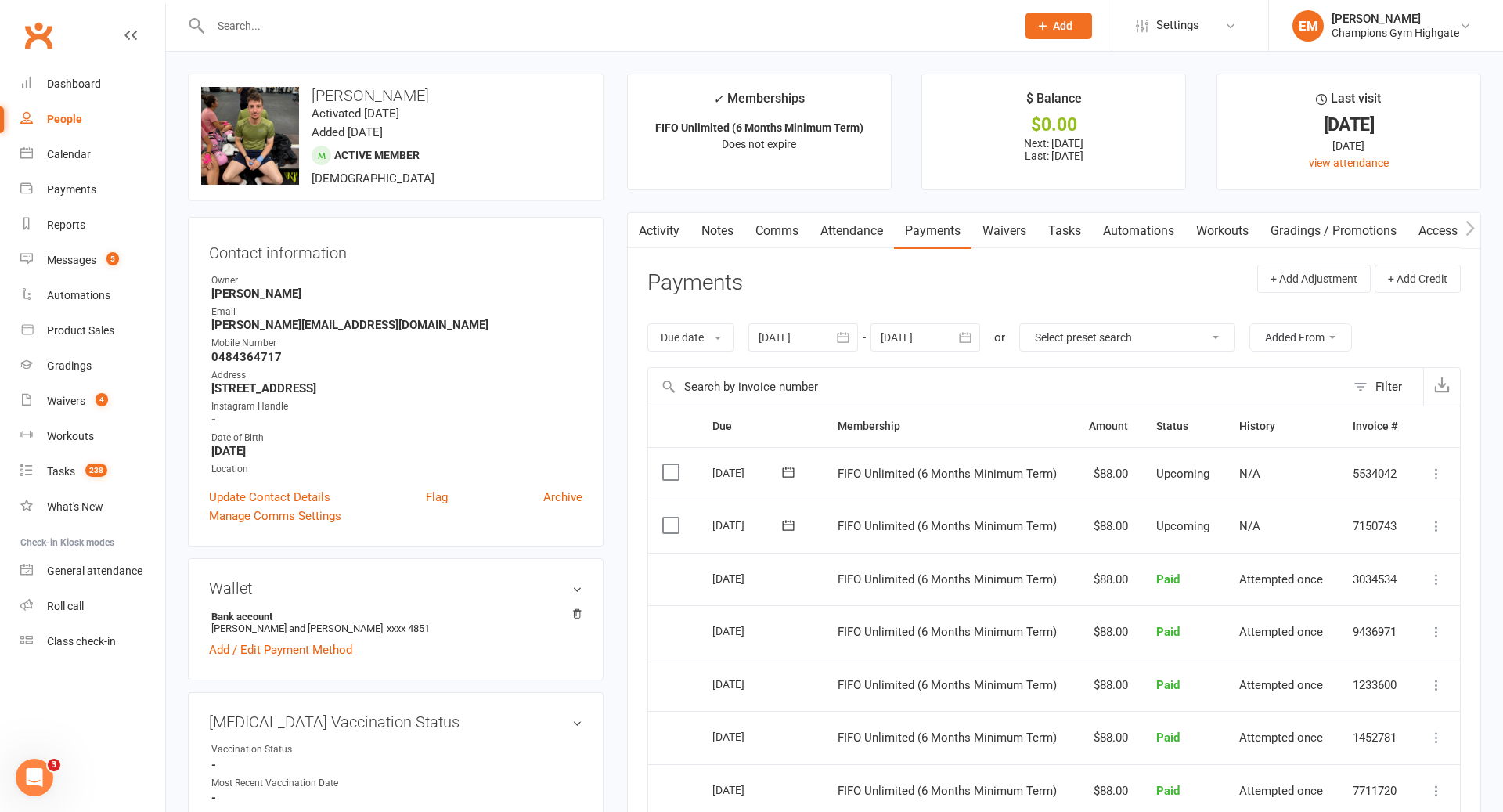
click at [723, 233] on link "Notes" at bounding box center [718, 230] width 54 height 36
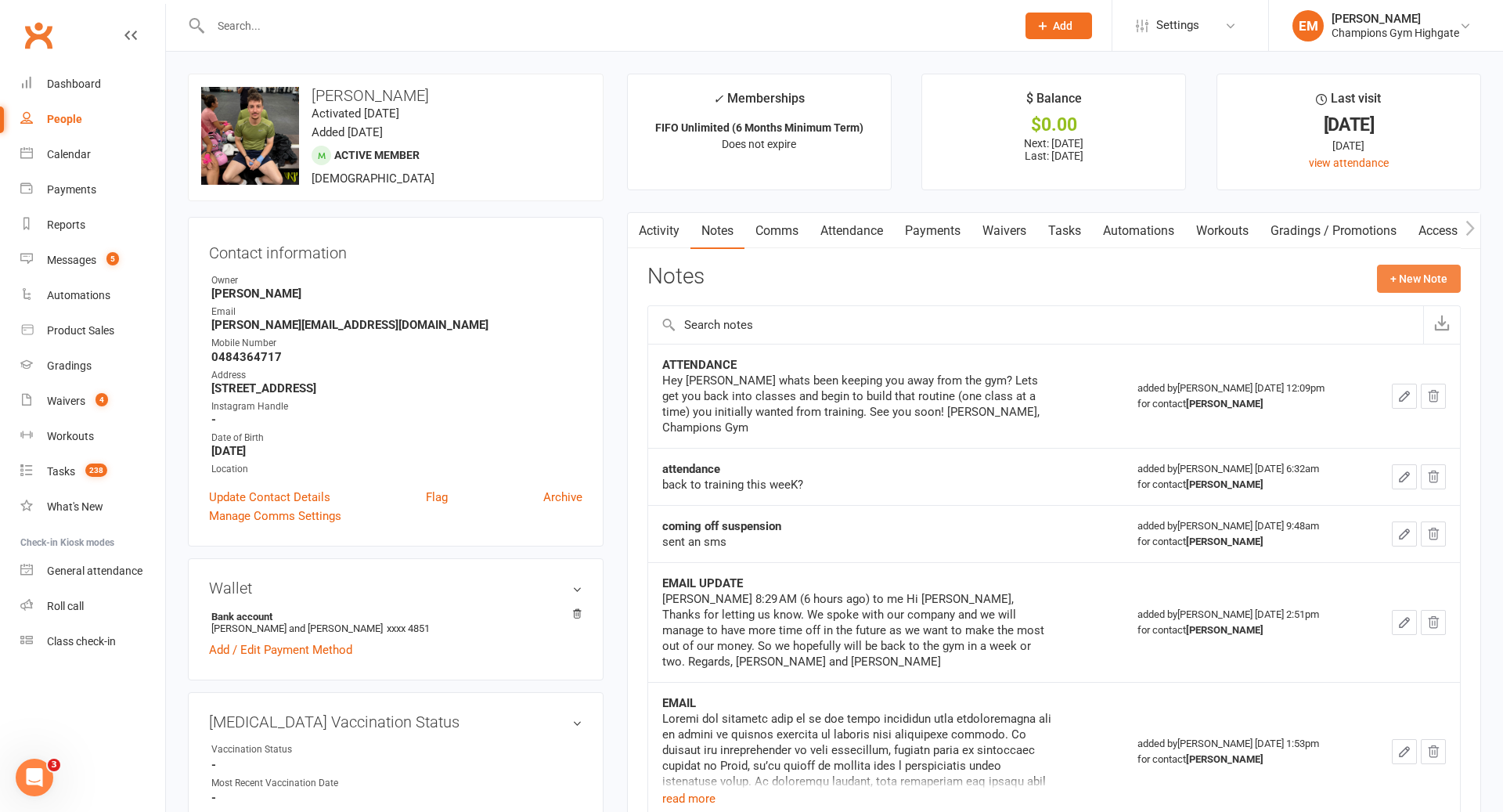
click at [1412, 274] on button "+ New Note" at bounding box center [1419, 278] width 84 height 28
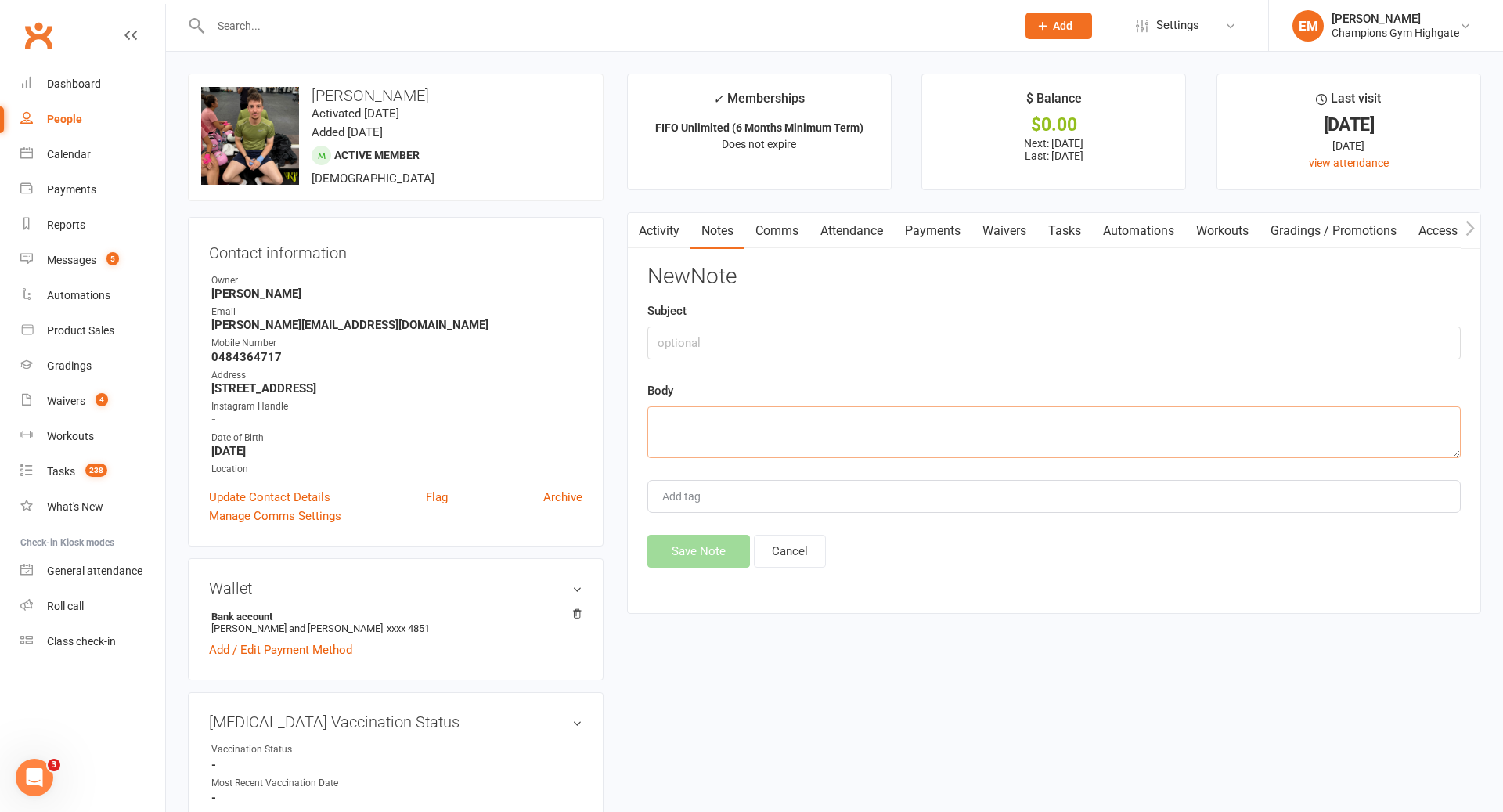
click at [1052, 448] on textarea at bounding box center [1054, 432] width 814 height 52
paste textarea "[PERSON_NAME] <[PERSON_NAME][EMAIL_ADDRESS][DOMAIN_NAME]> [DATE] 6:24 PM to me …"
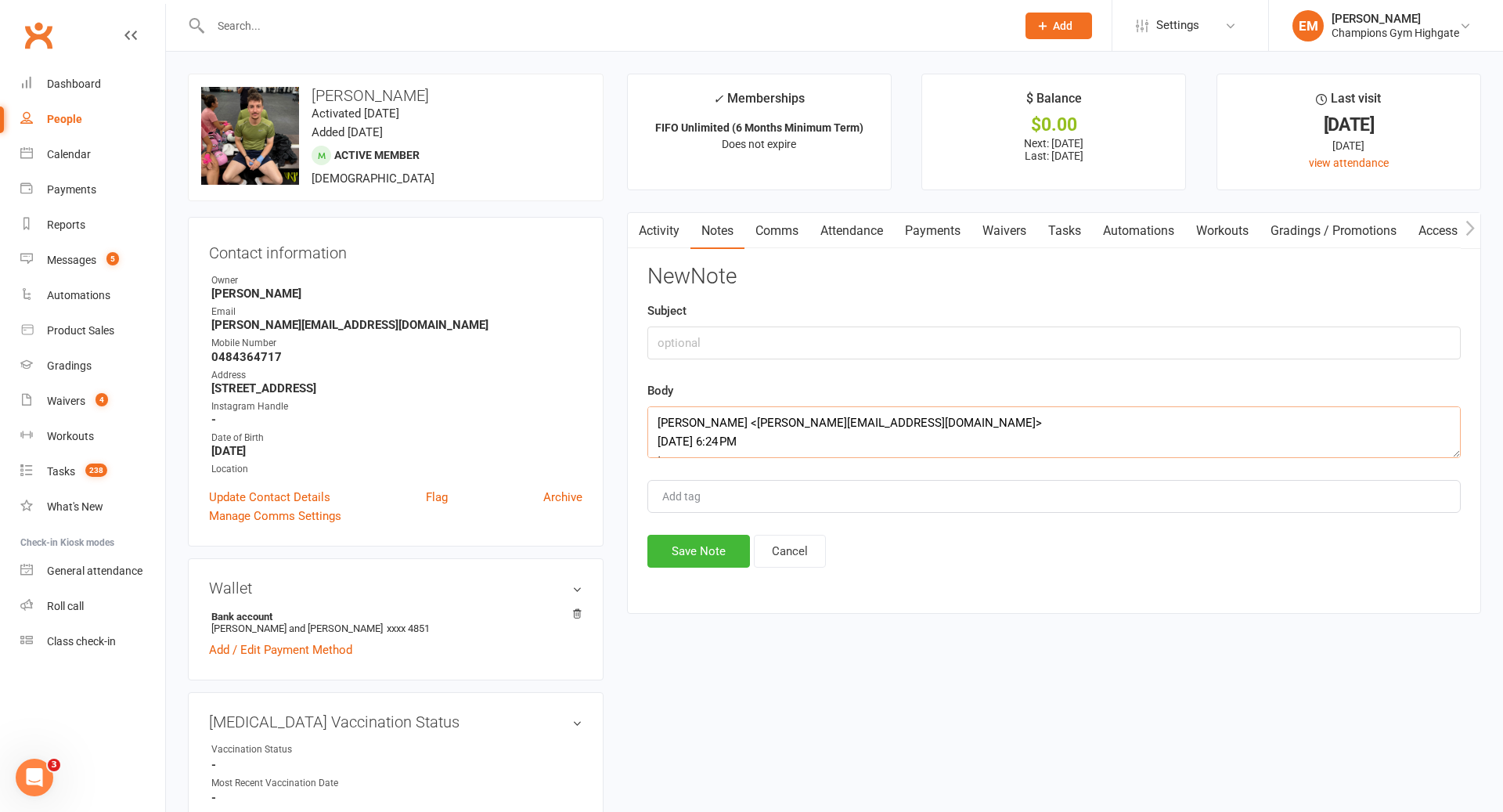
scroll to position [310, 0]
type textarea "[PERSON_NAME] <[PERSON_NAME][EMAIL_ADDRESS][DOMAIN_NAME]> [DATE] 6:24 PM to me …"
click at [892, 315] on div "Subject" at bounding box center [1054, 330] width 814 height 58
click at [882, 324] on div "Subject" at bounding box center [1054, 330] width 814 height 58
click at [852, 332] on input "text" at bounding box center [1054, 343] width 814 height 33
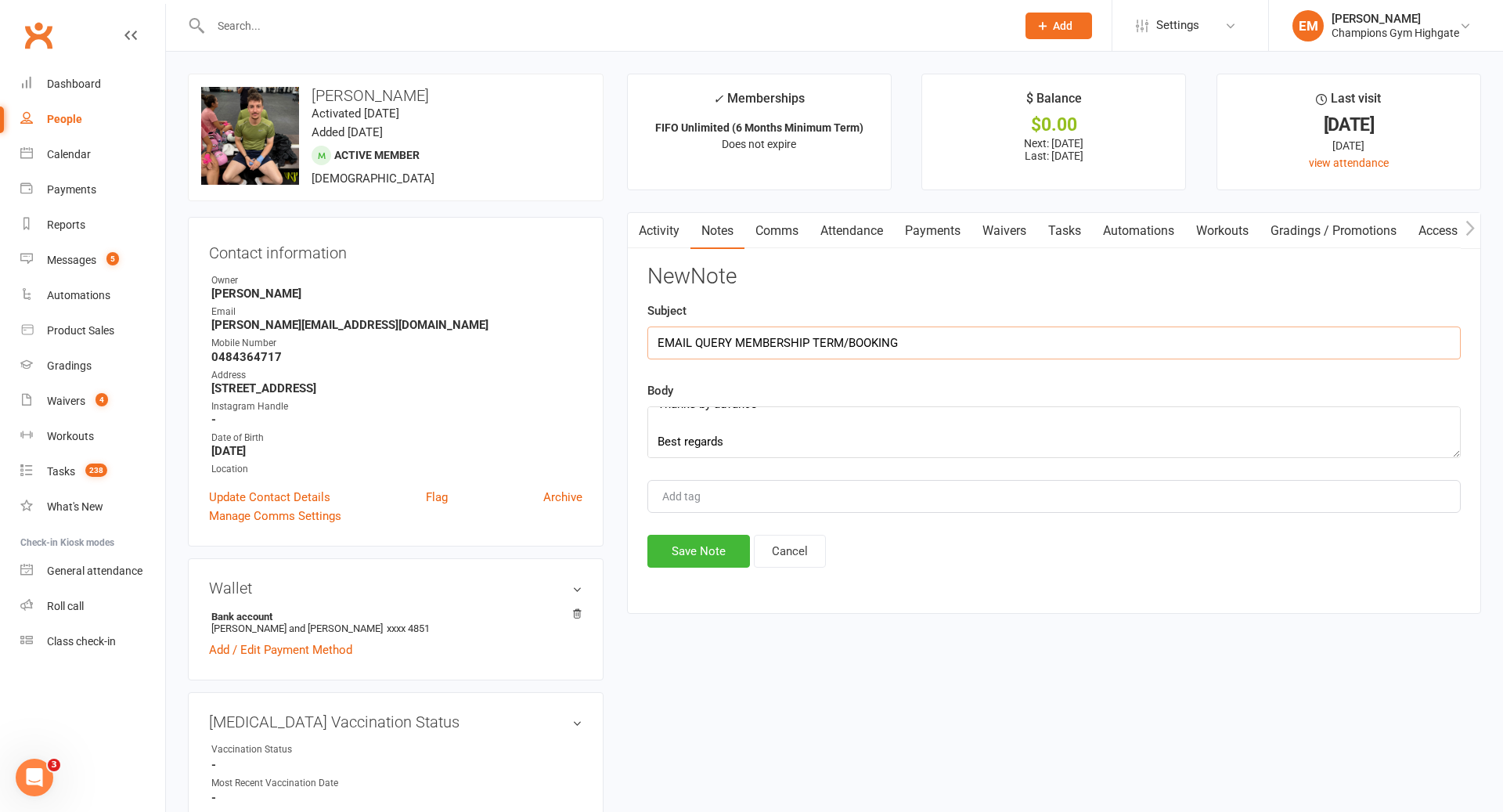
type input "EMAIL QUERY MEMBERSHIP TERM/BOOKING"
click at [717, 529] on div "New Note Subject EMAIL QUERY MEMBERSHIP TERM/BOOKING Body [PERSON_NAME] <[PERSO…" at bounding box center [1054, 416] width 814 height 303
click at [708, 541] on button "Save Note" at bounding box center [698, 551] width 103 height 33
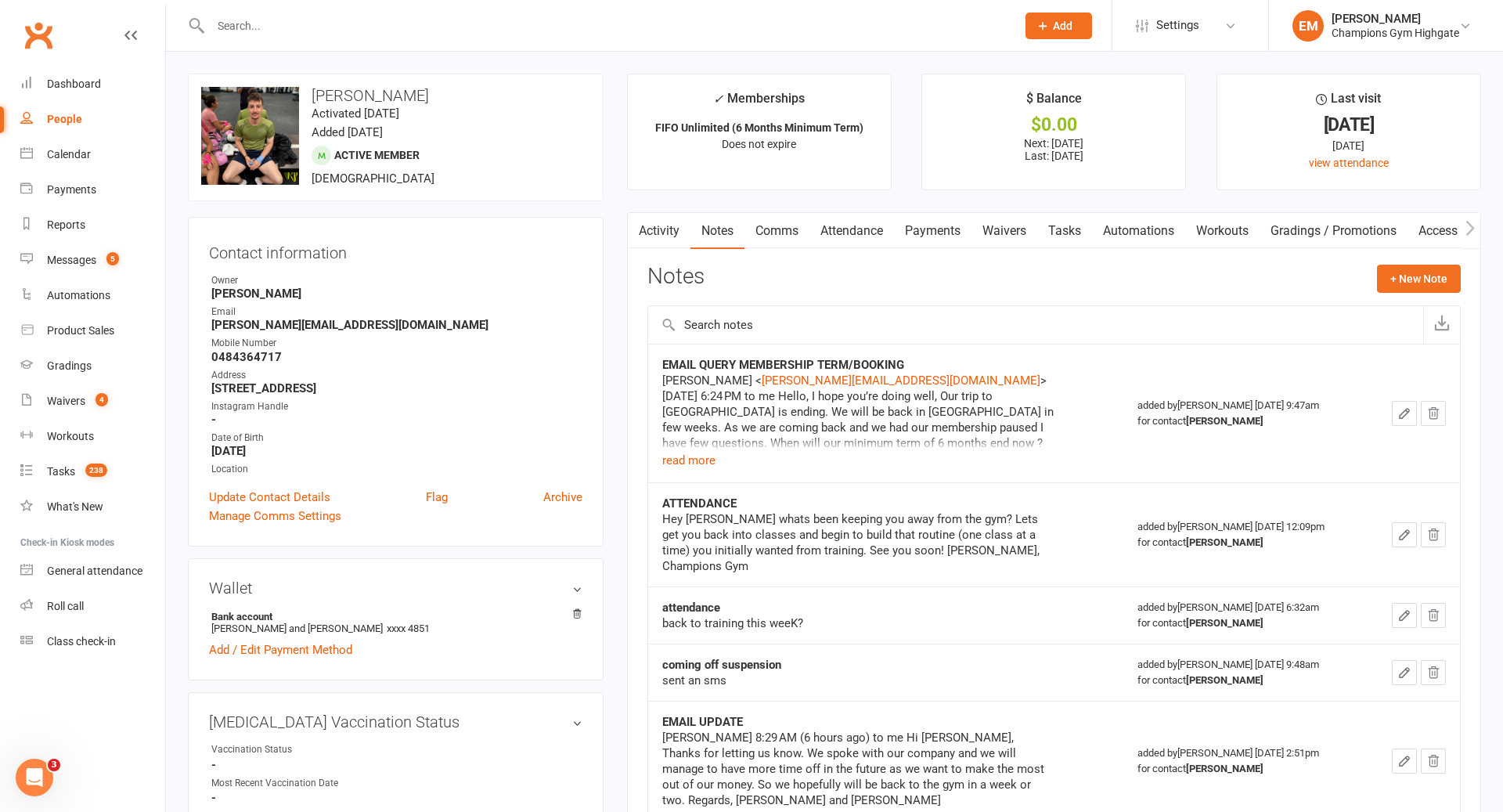
click at [901, 206] on main "✓ Memberships FIFO Unlimited (6 Months Minimum Term) Does not expire $ Balance …" at bounding box center [1054, 799] width 877 height 1452
click at [925, 222] on link "Payments" at bounding box center [932, 230] width 77 height 36
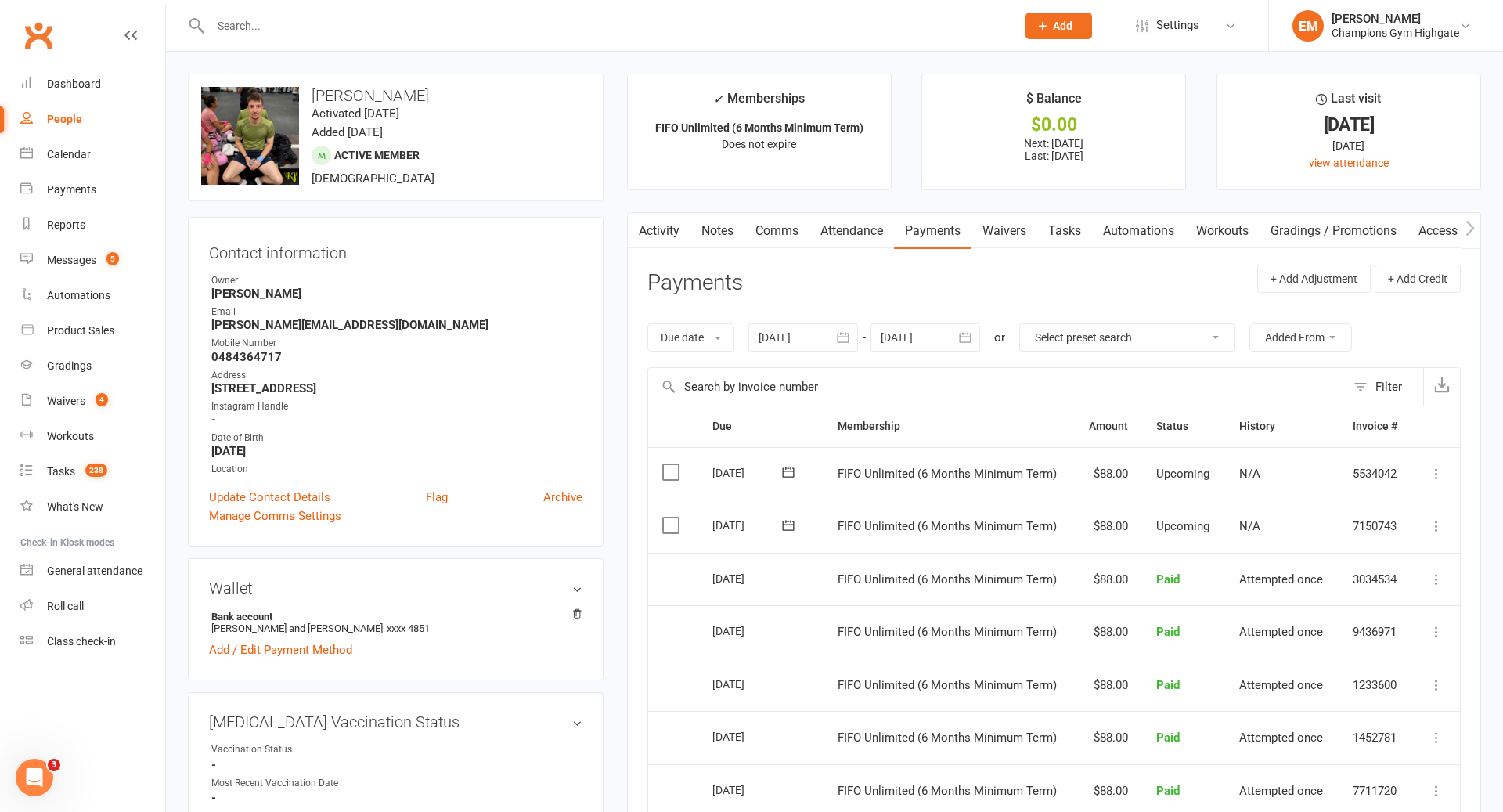
click at [736, 230] on link "Notes" at bounding box center [718, 230] width 54 height 36
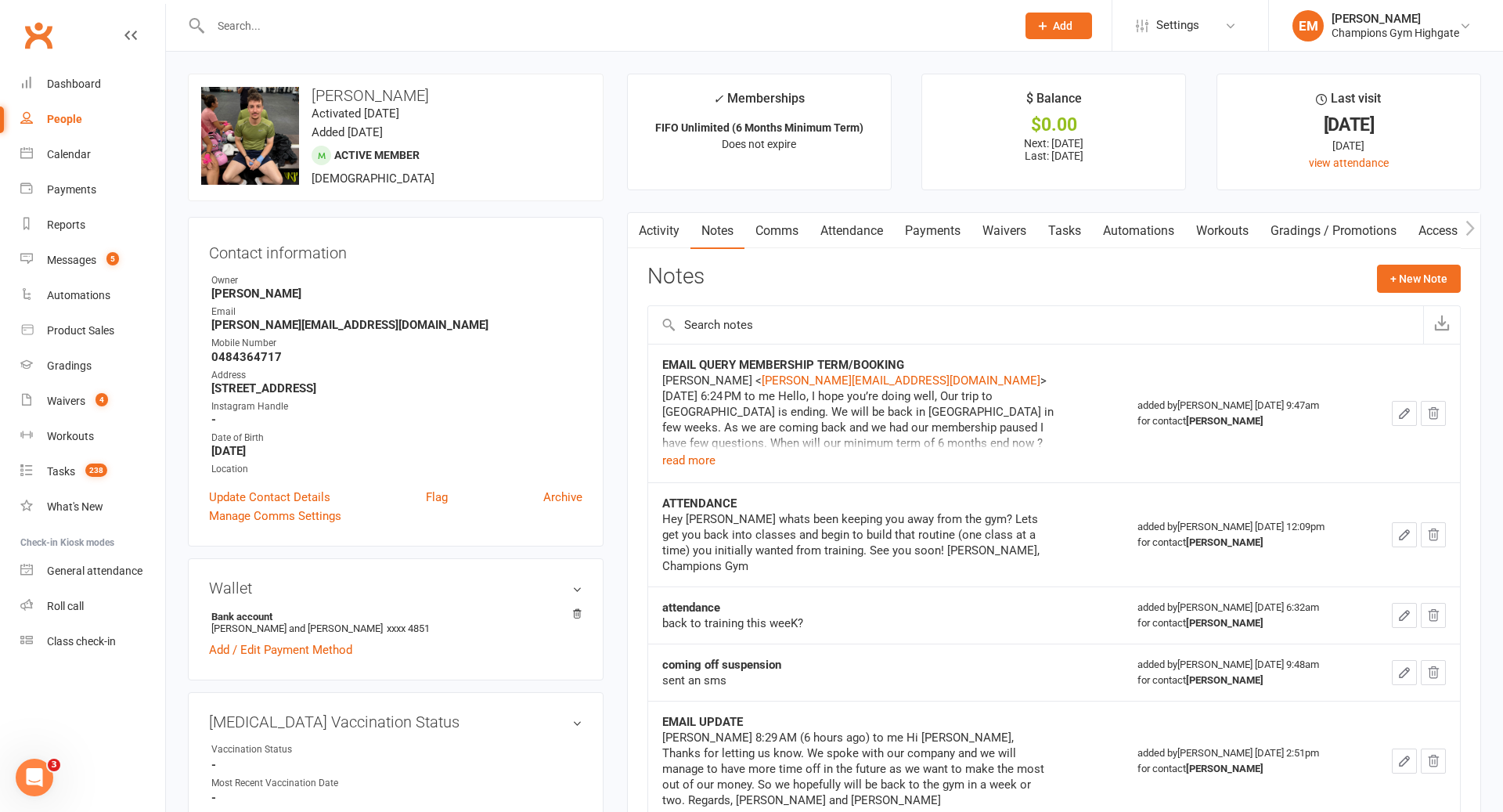
click at [1434, 528] on icon "button" at bounding box center [1434, 535] width 14 height 14
click at [1428, 407] on icon "button" at bounding box center [1434, 414] width 14 height 14
click at [1404, 284] on button "+ New Note" at bounding box center [1419, 278] width 84 height 28
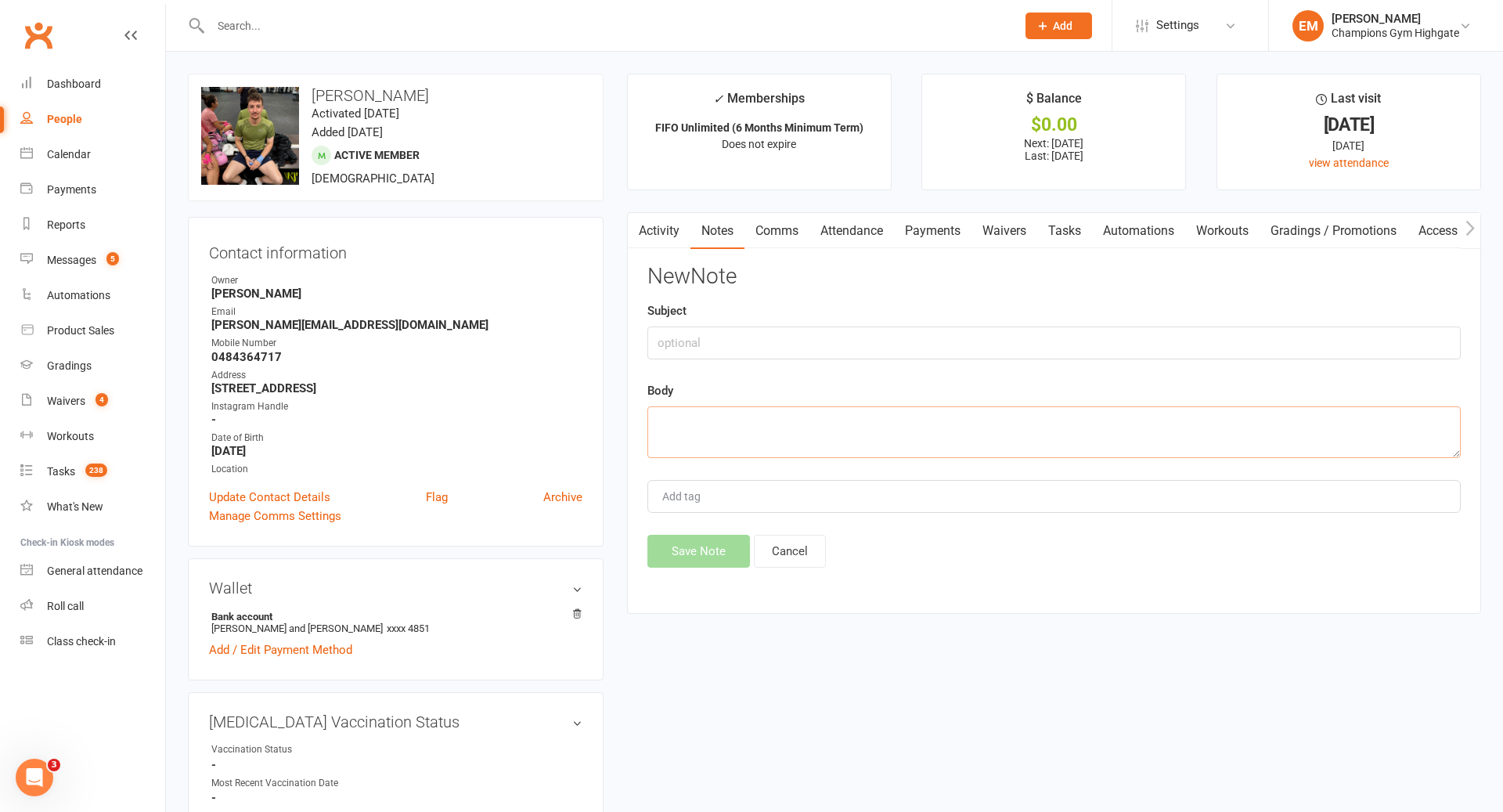
click at [980, 442] on textarea at bounding box center [1054, 432] width 814 height 52
paste textarea "[PERSON_NAME] [DATE] 11:49 AM ([DATE]) to me Hi [PERSON_NAME], As discussed bef…"
type textarea "[PERSON_NAME] [DATE] 11:49 AM ([DATE]) to me Hi [PERSON_NAME], As discussed bef…"
click at [818, 338] on input "text" at bounding box center [1054, 343] width 814 height 33
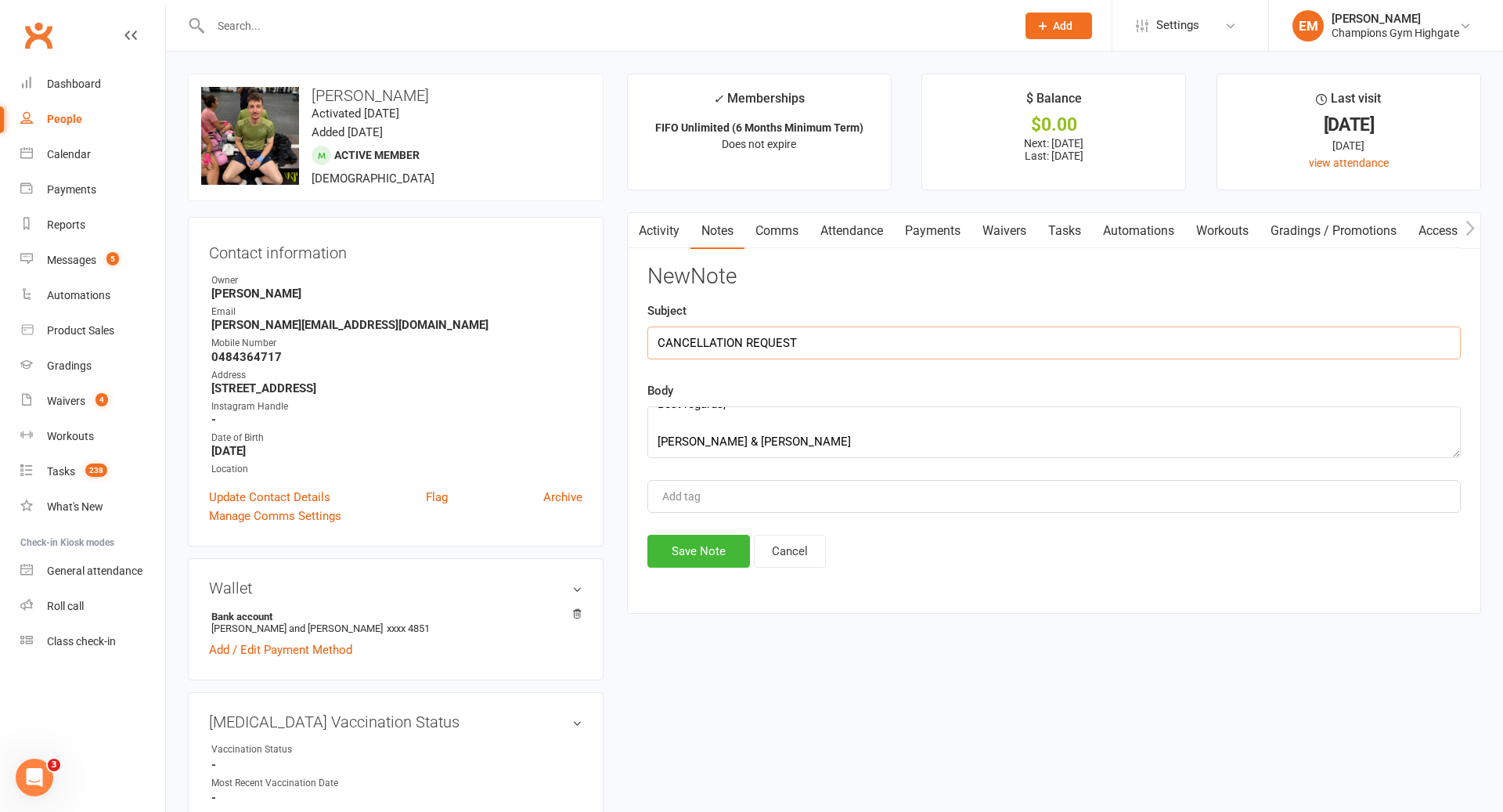
type input "CANCELLATION REQUEST"
click at [700, 576] on div "Activity Notes Comms Attendance Payments Waivers Tasks Automations Workouts Gra…" at bounding box center [1054, 413] width 854 height 402
click at [700, 569] on div "Activity Notes Comms Attendance Payments Waivers Tasks Automations Workouts Gra…" at bounding box center [1054, 413] width 854 height 402
click at [704, 562] on button "Save Note" at bounding box center [698, 551] width 103 height 33
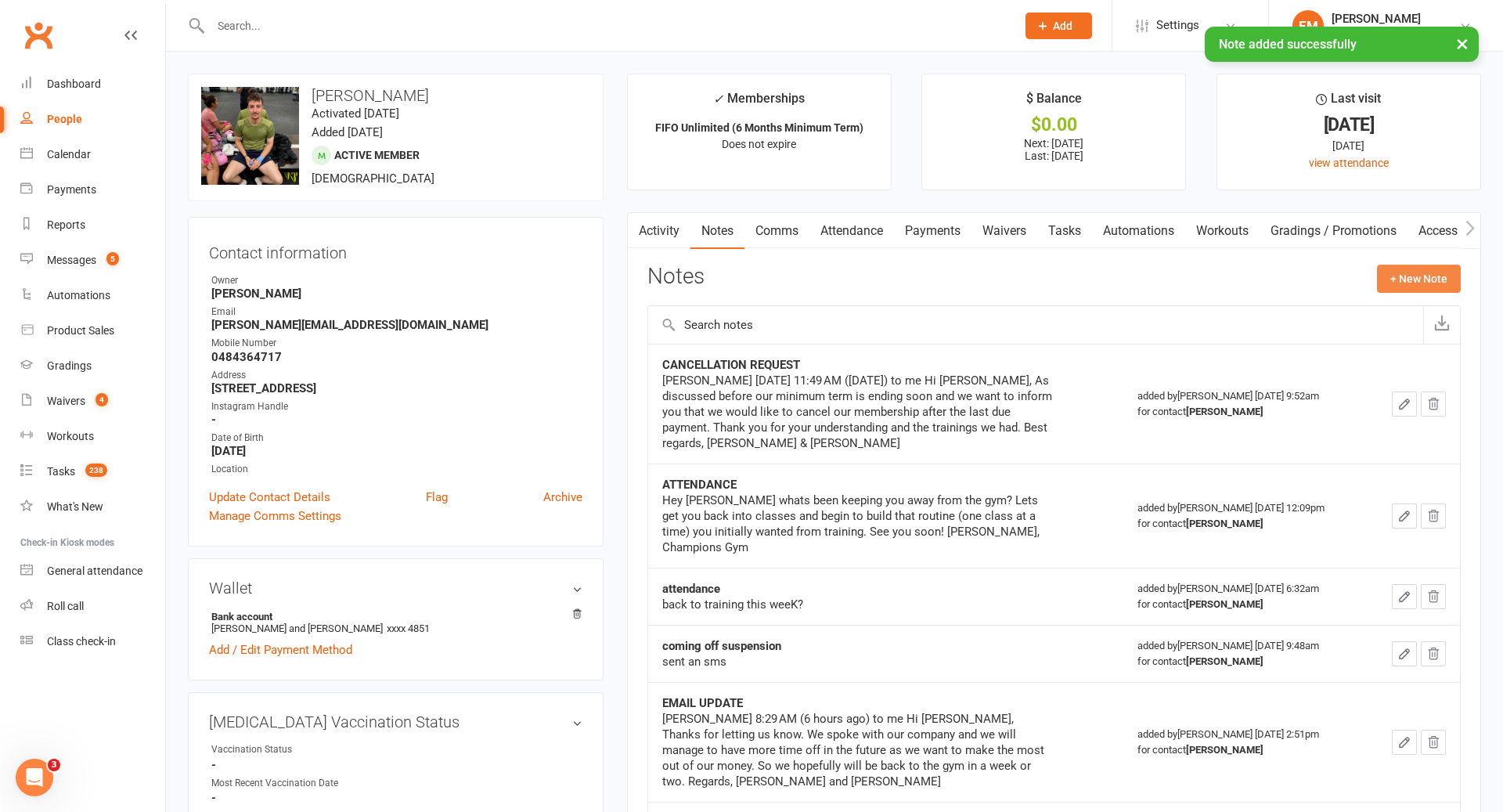
click at [1397, 276] on button "+ New Note" at bounding box center [1419, 278] width 84 height 28
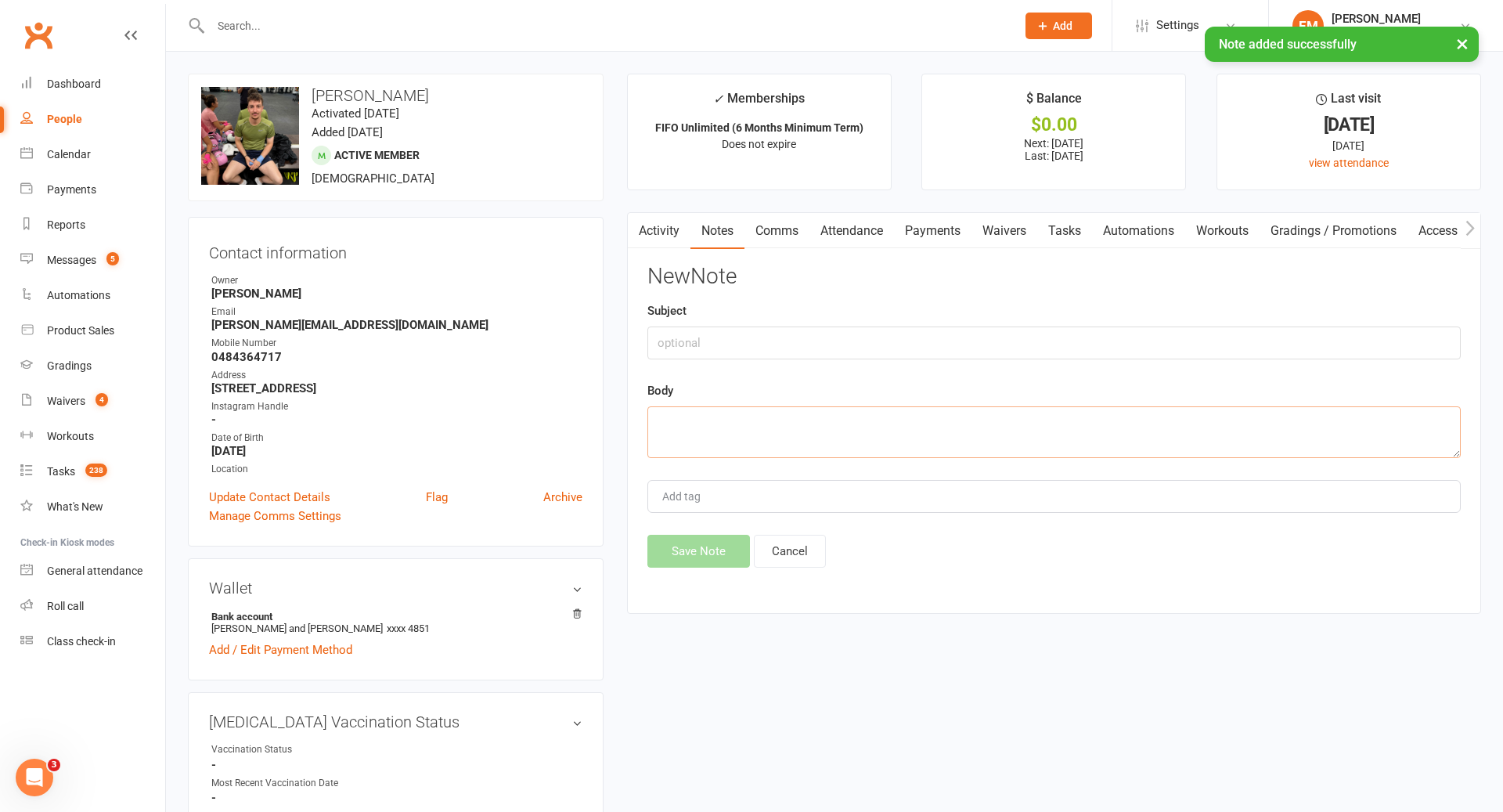
click at [944, 453] on textarea at bounding box center [1054, 432] width 814 height 52
type textarea "T"
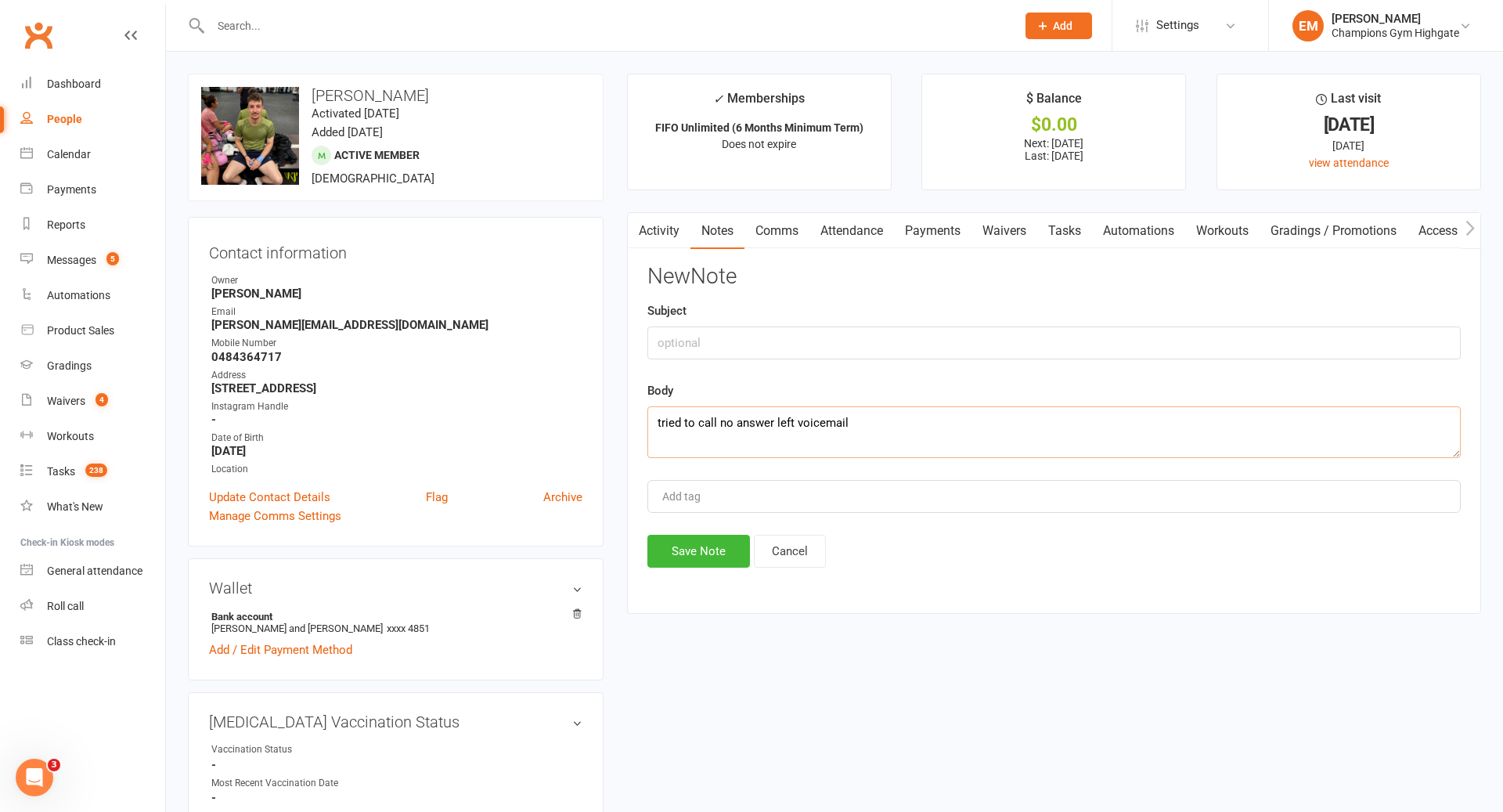
type textarea "tried to call no answer left voicemail"
click at [896, 329] on input "text" at bounding box center [1054, 343] width 814 height 33
type input "CALL"
click at [720, 556] on button "Save Note" at bounding box center [698, 551] width 103 height 33
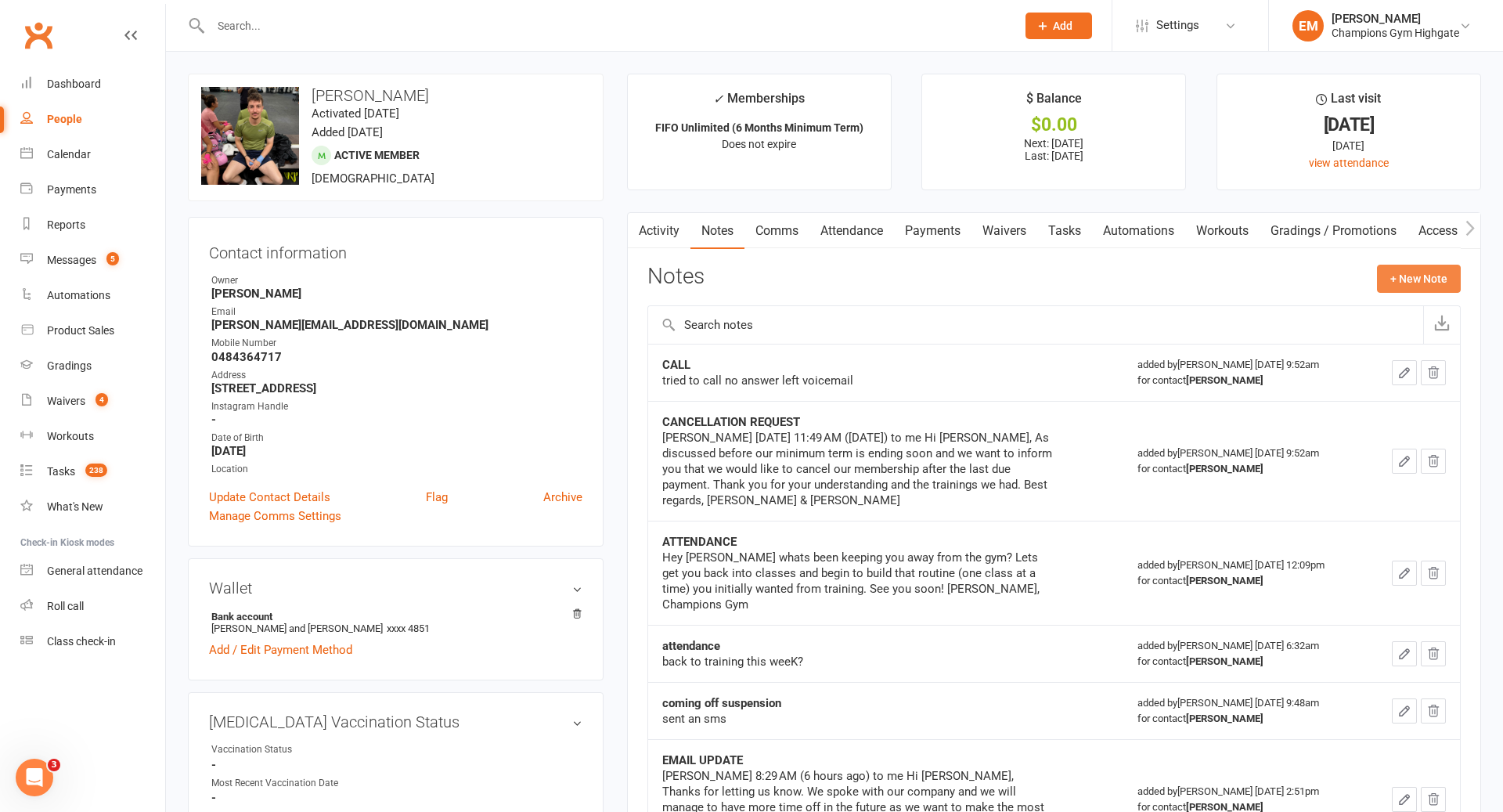
click at [1437, 287] on button "+ New Note" at bounding box center [1419, 278] width 84 height 28
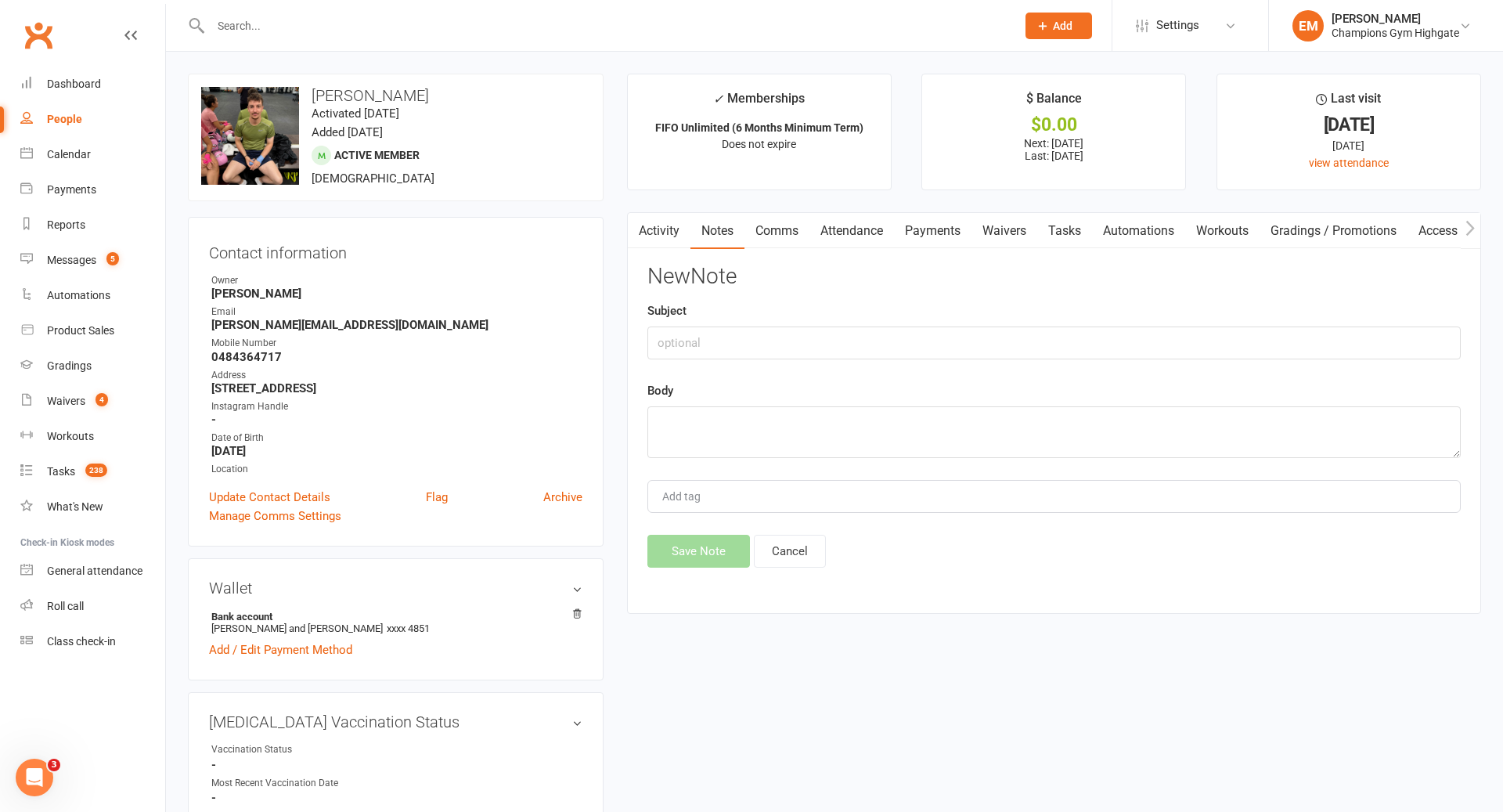
click at [1140, 402] on div "Body" at bounding box center [1054, 419] width 814 height 76
click at [1116, 418] on textarea at bounding box center [1054, 432] width 814 height 52
paste textarea "Loremi Dolo @ SI Ametcons 9:07 AD (6 elitsed doe) te Incidi Ut Labore, Etdolo m…"
type textarea "Loremi Dolo @ SI Ametcons 9:07 AD (6 elitsed doe) te Incidi Ut Labore, Etdolo m…"
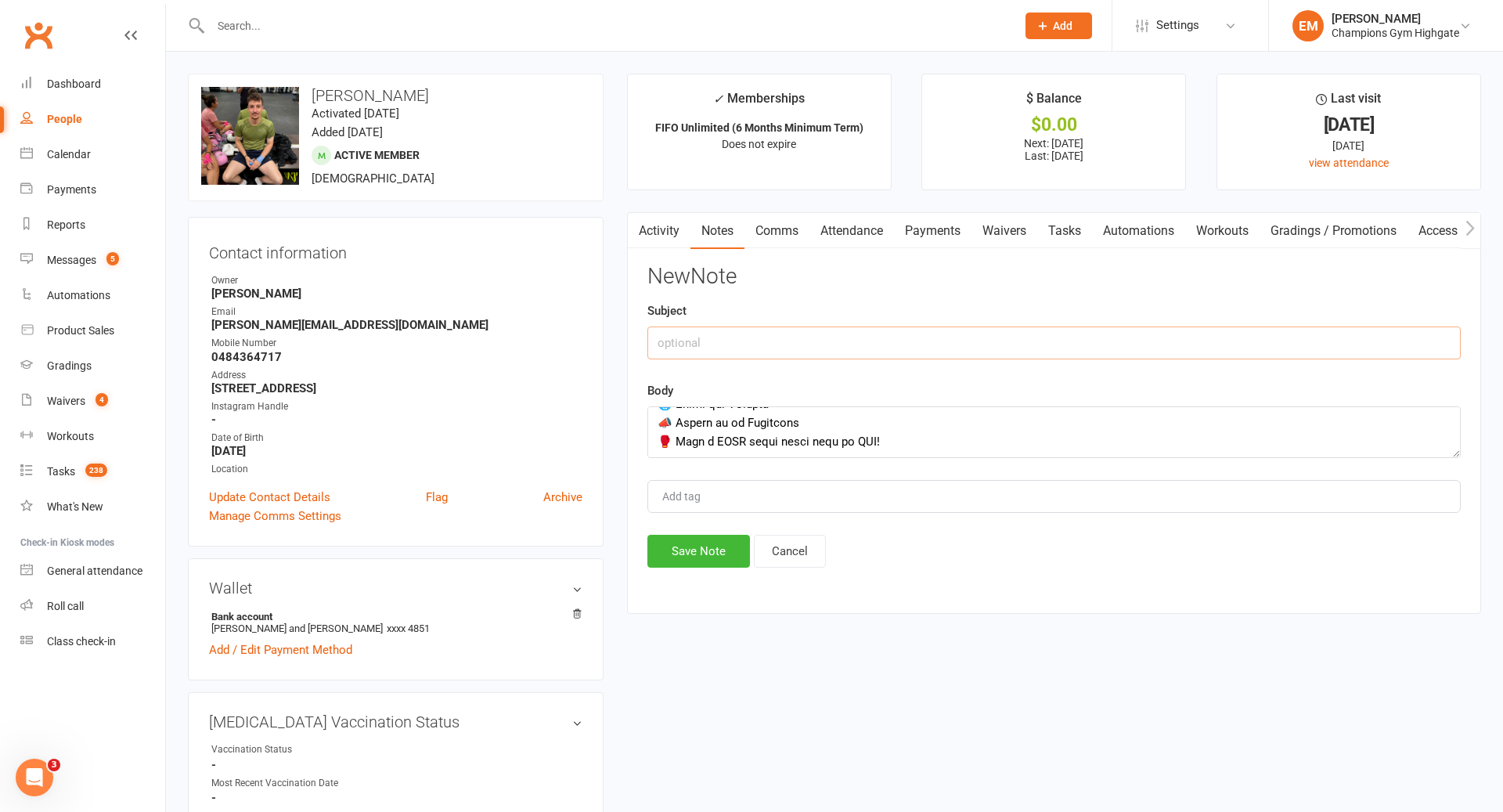
click at [965, 346] on input "text" at bounding box center [1054, 343] width 814 height 33
type input "CANCELLATION ACTIONED"
click at [718, 570] on div "Activity Notes Comms Attendance Payments Waivers Tasks Automations Workouts Gra…" at bounding box center [1054, 413] width 854 height 402
click at [718, 557] on button "Save Note" at bounding box center [698, 551] width 103 height 33
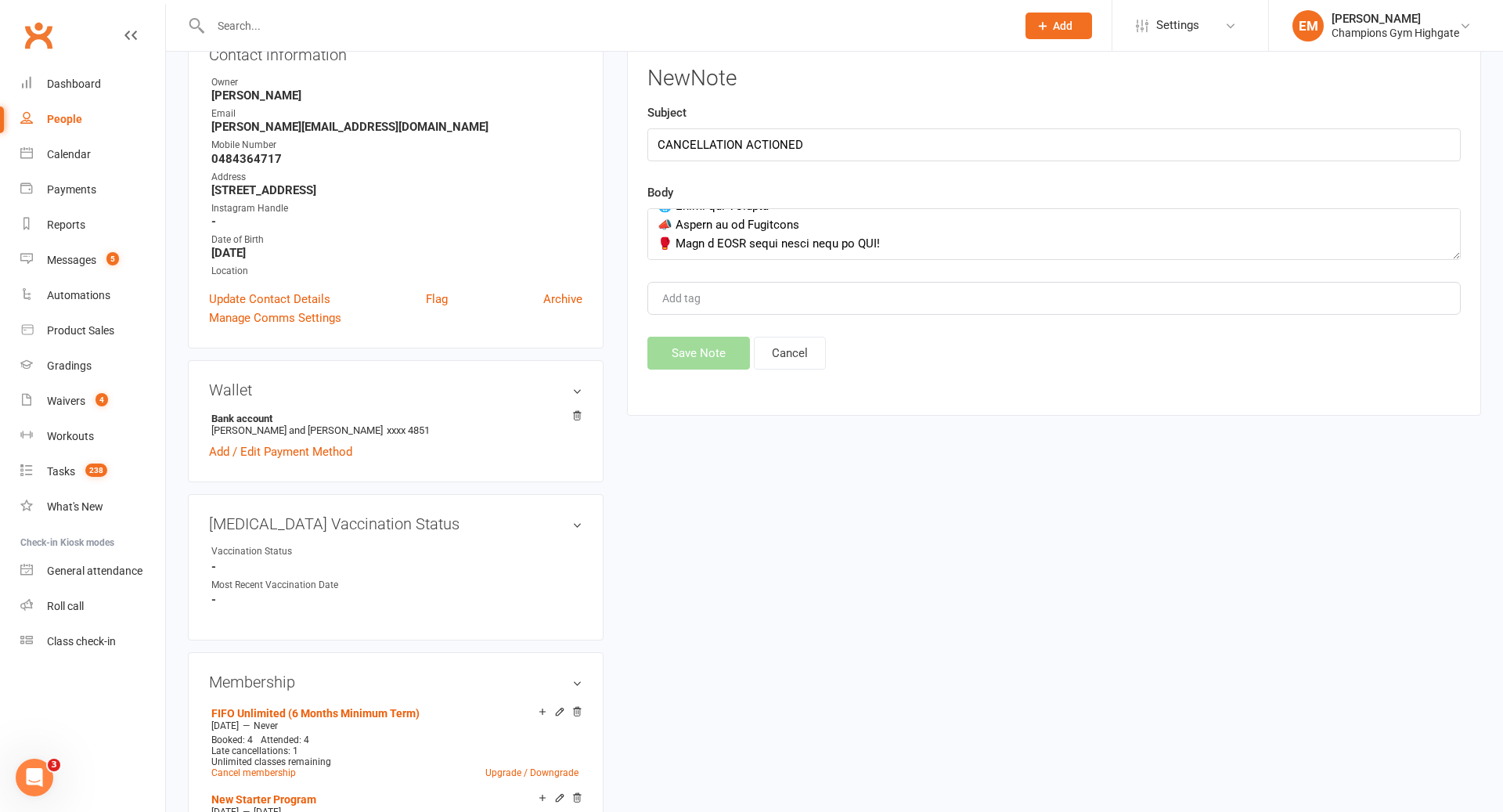
scroll to position [559, 0]
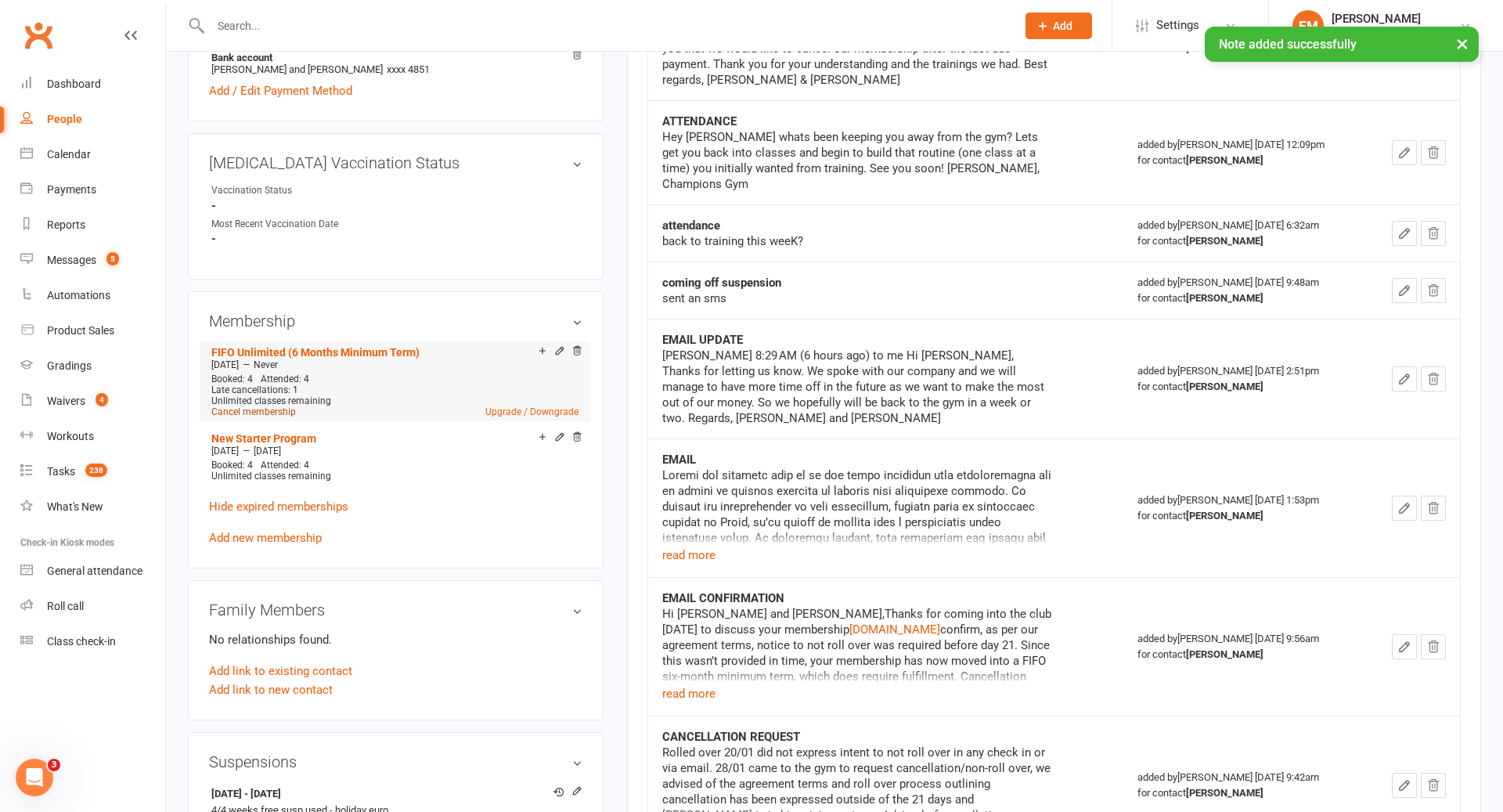
click at [276, 406] on link "Cancel membership" at bounding box center [253, 412] width 84 height 11
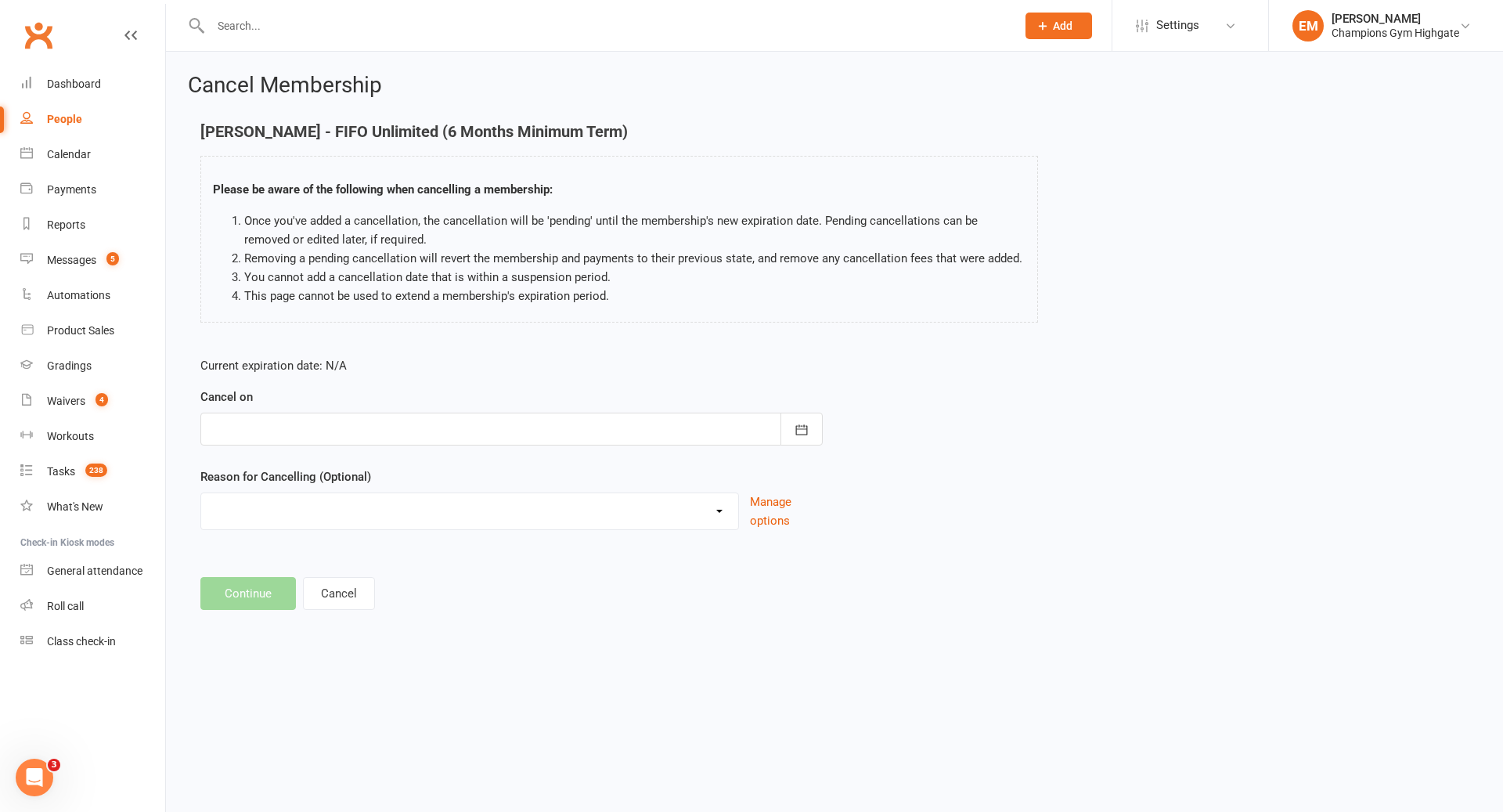
click at [282, 426] on div at bounding box center [512, 429] width 622 height 33
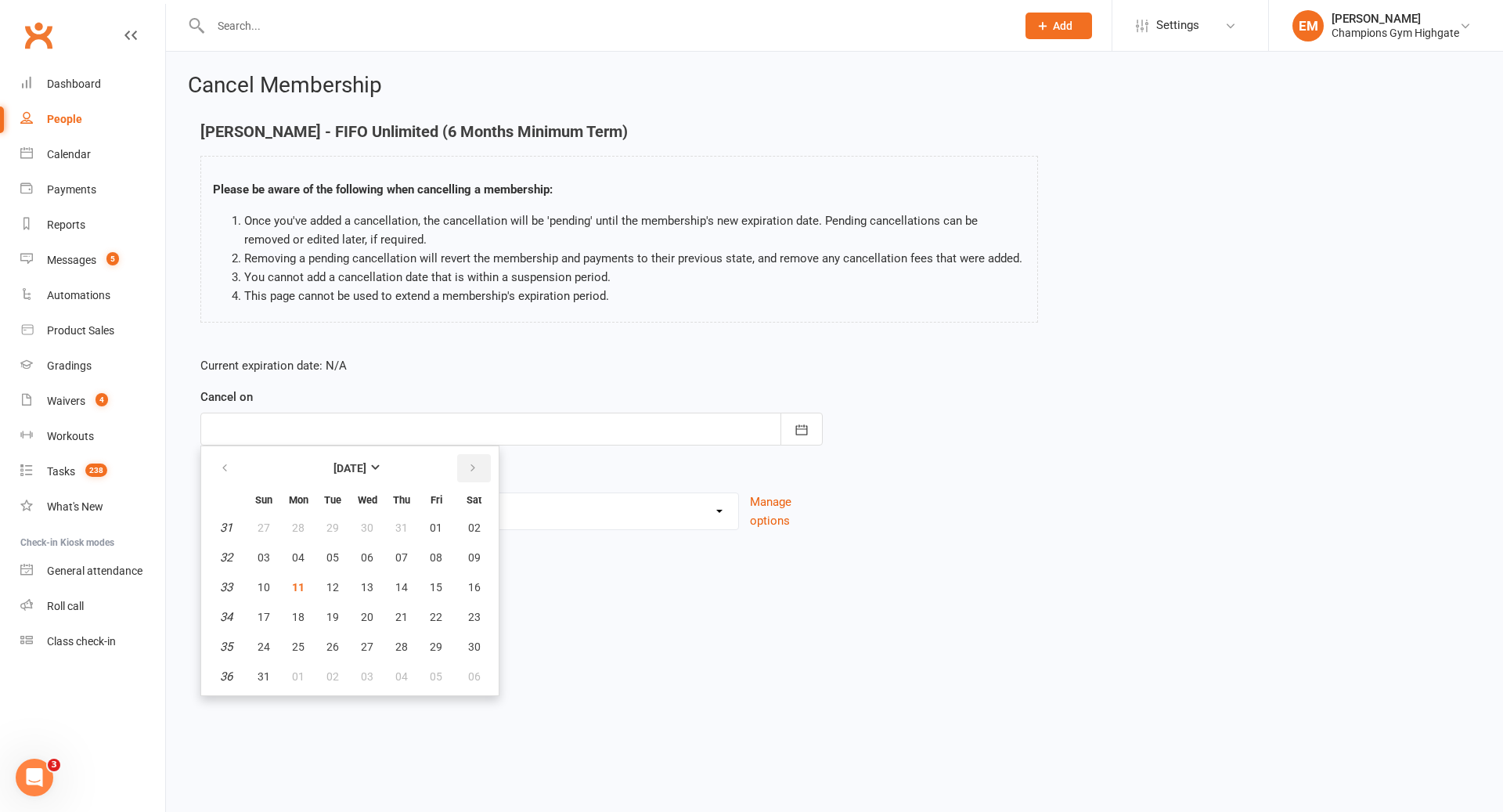
click at [478, 472] on button "button" at bounding box center [474, 468] width 33 height 28
click at [335, 559] on span "09" at bounding box center [333, 558] width 13 height 13
type input "[DATE]"
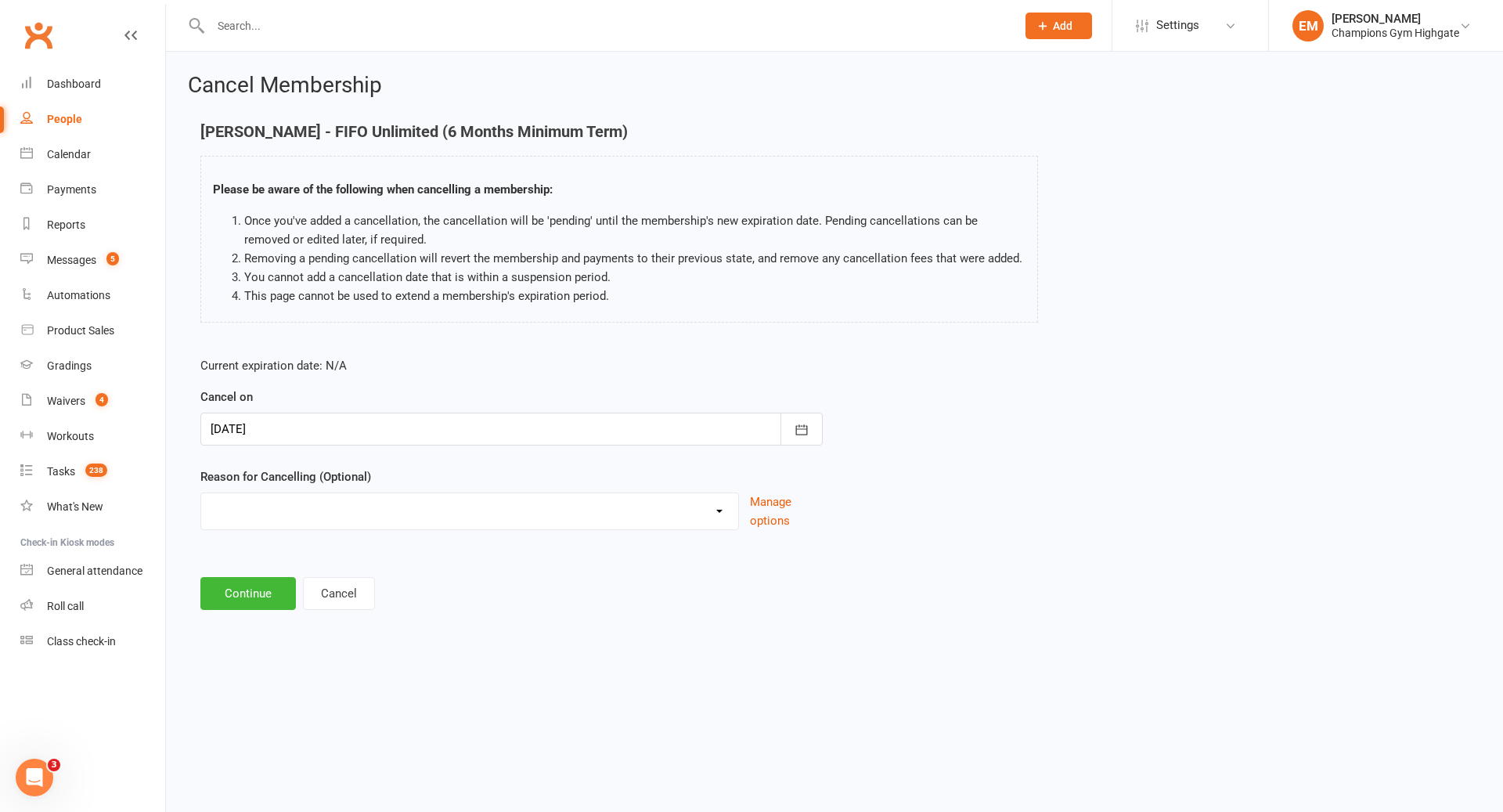
click at [531, 528] on div "Club Transfer Cooling off Period ([DATE]) Debt Collection Downgrading Membershi…" at bounding box center [470, 511] width 539 height 37
click at [532, 512] on select "Club Transfer Cooling off Period ([DATE]) Debt Collection Downgrading Membershi…" at bounding box center [469, 508] width 537 height 31
click at [516, 497] on select "Club Transfer Cooling off Period ([DATE]) Debt Collection Downgrading Membershi…" at bounding box center [469, 508] width 537 height 31
select select "9"
click at [269, 602] on button "Continue" at bounding box center [249, 593] width 96 height 33
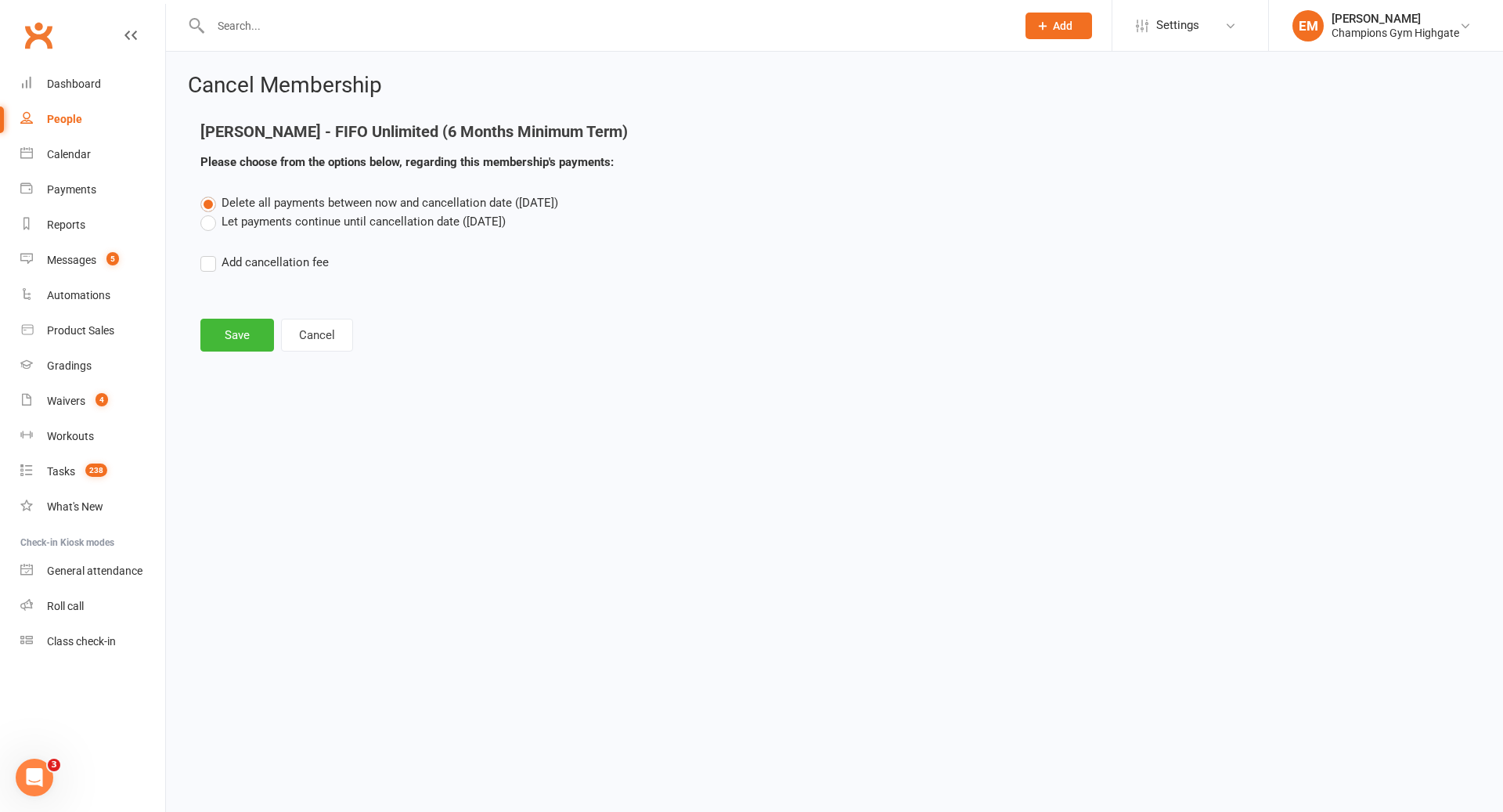
click at [426, 230] on label "Let payments continue until cancellation date ([DATE])" at bounding box center [353, 222] width 305 height 19
click at [210, 212] on input "Let payments continue until cancellation date ([DATE])" at bounding box center [206, 212] width 10 height 0
click at [242, 335] on button "Save" at bounding box center [237, 335] width 73 height 33
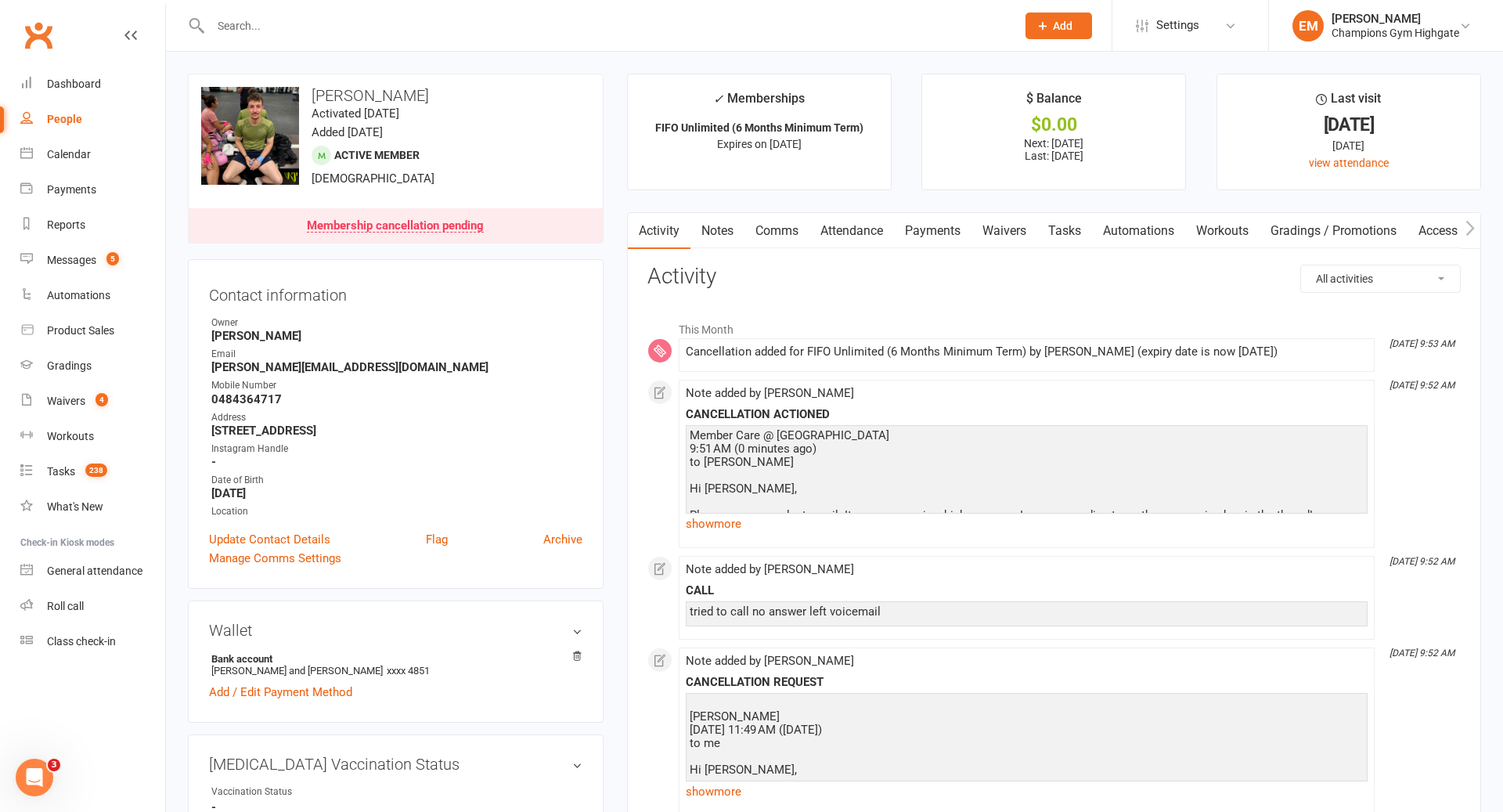
click at [990, 220] on link "Waivers" at bounding box center [1004, 230] width 66 height 36
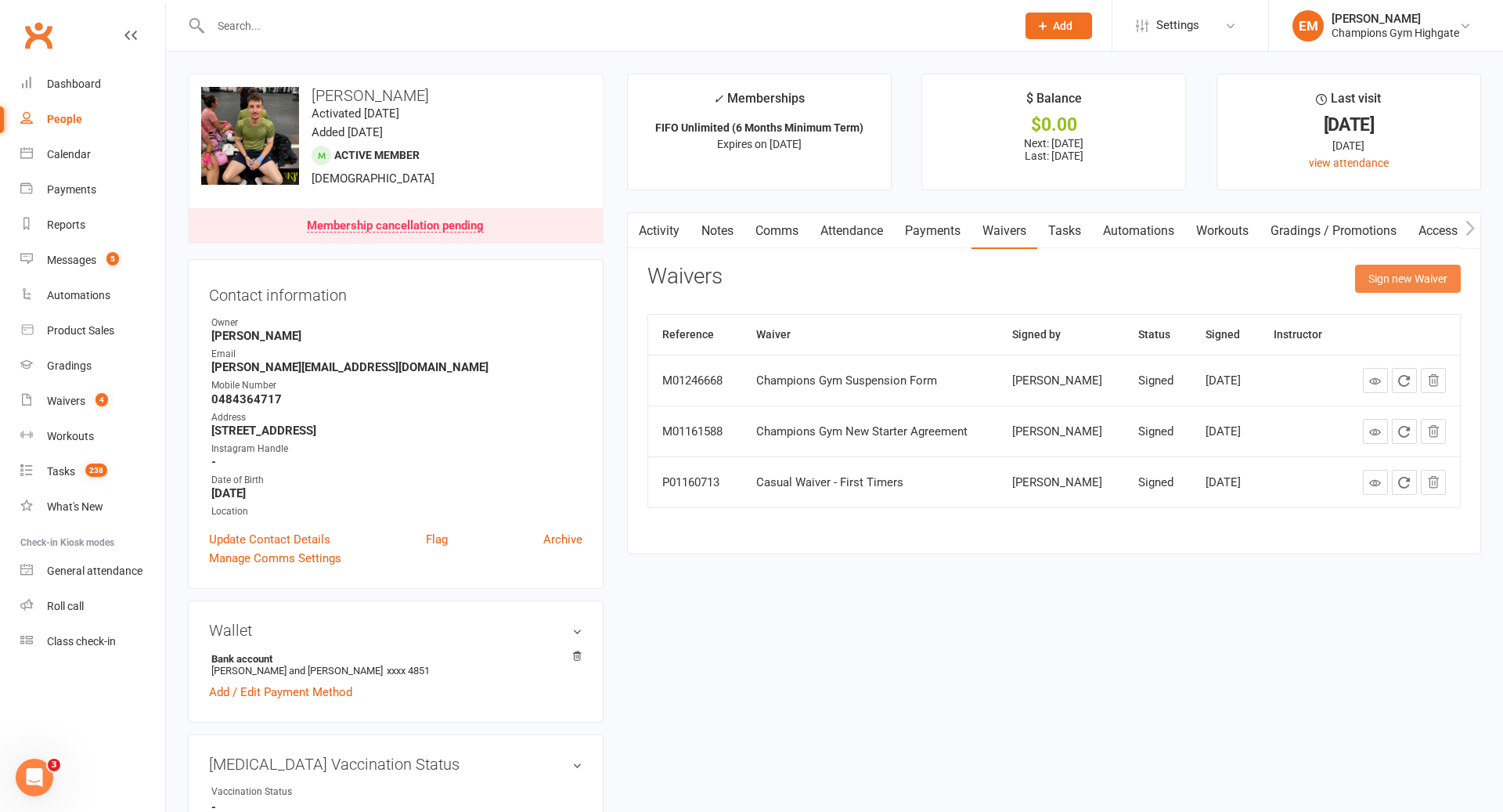
click at [1416, 277] on button "Sign new Waiver" at bounding box center [1408, 278] width 106 height 28
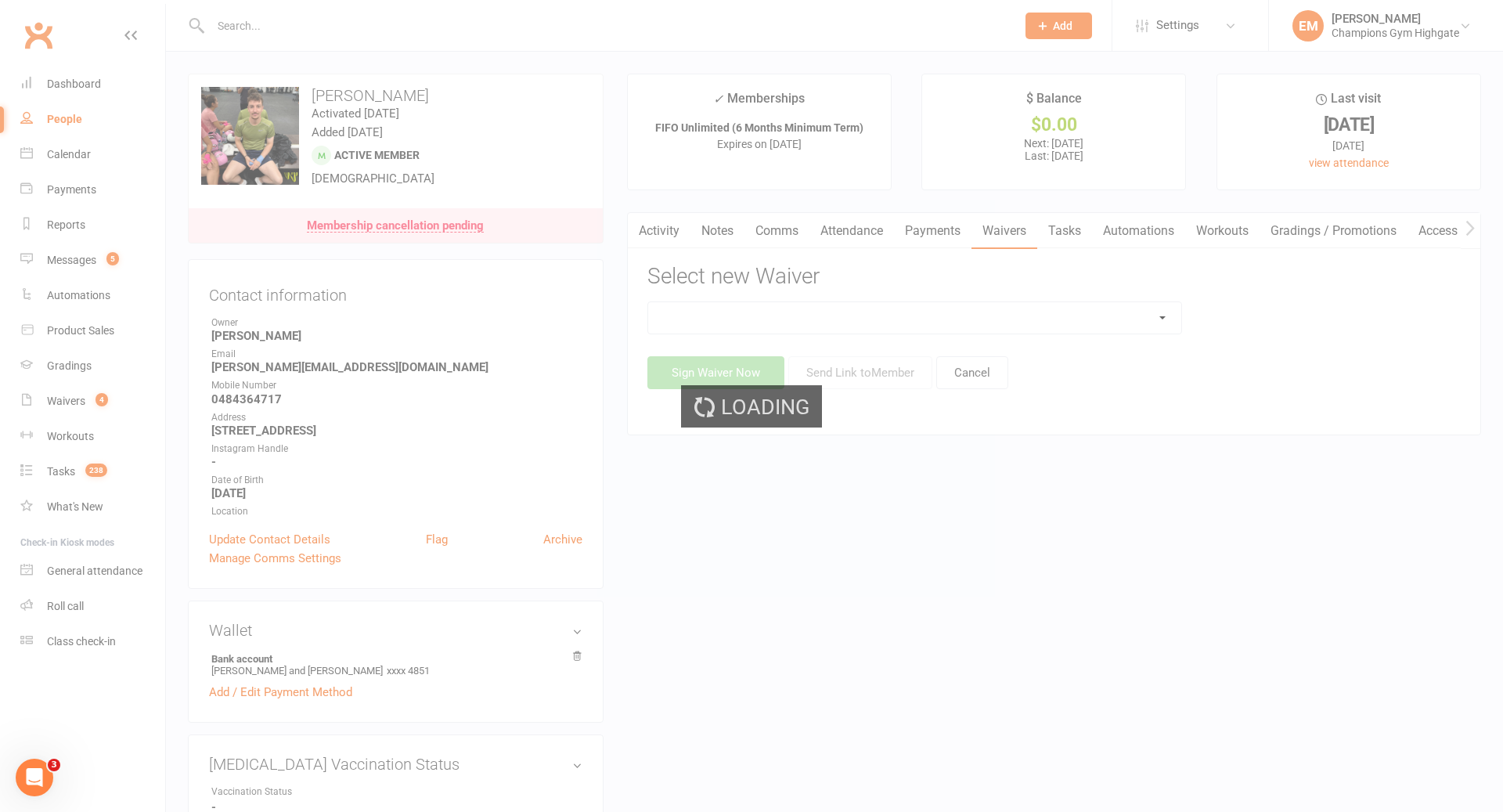
click at [1022, 328] on div "Loading" at bounding box center [752, 406] width 1503 height 812
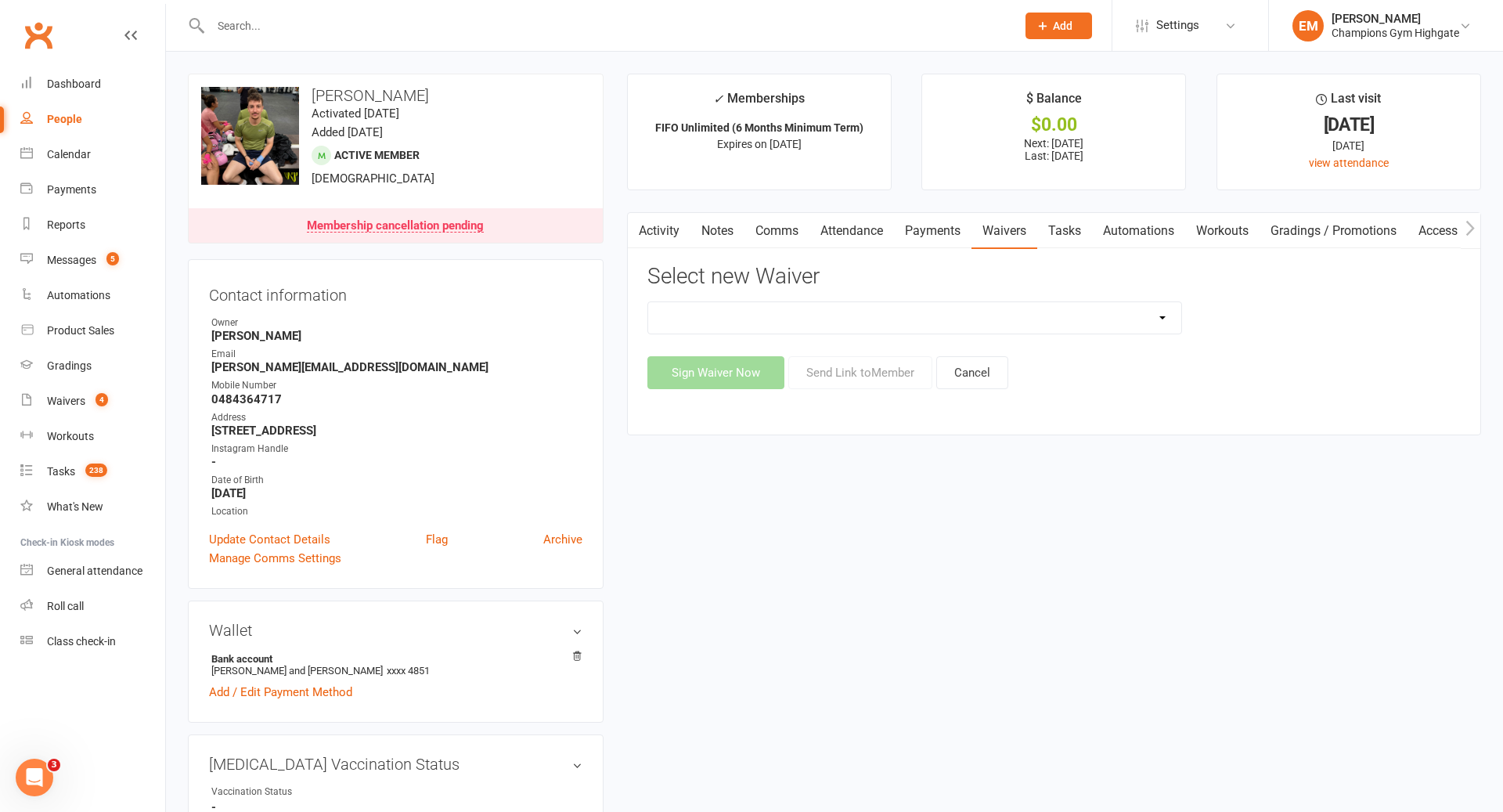
click at [1008, 316] on select "Casual Waiver - First Timers Casual Waiver (STAFF ONLY) Champions Gym Cancellat…" at bounding box center [914, 317] width 533 height 31
select select "8674"
click at [869, 386] on div "Activity Notes Comms Attendance Payments Waivers Tasks Automations Workouts Gra…" at bounding box center [1054, 323] width 854 height 222
click at [869, 382] on button "Send Link to Member" at bounding box center [860, 372] width 144 height 33
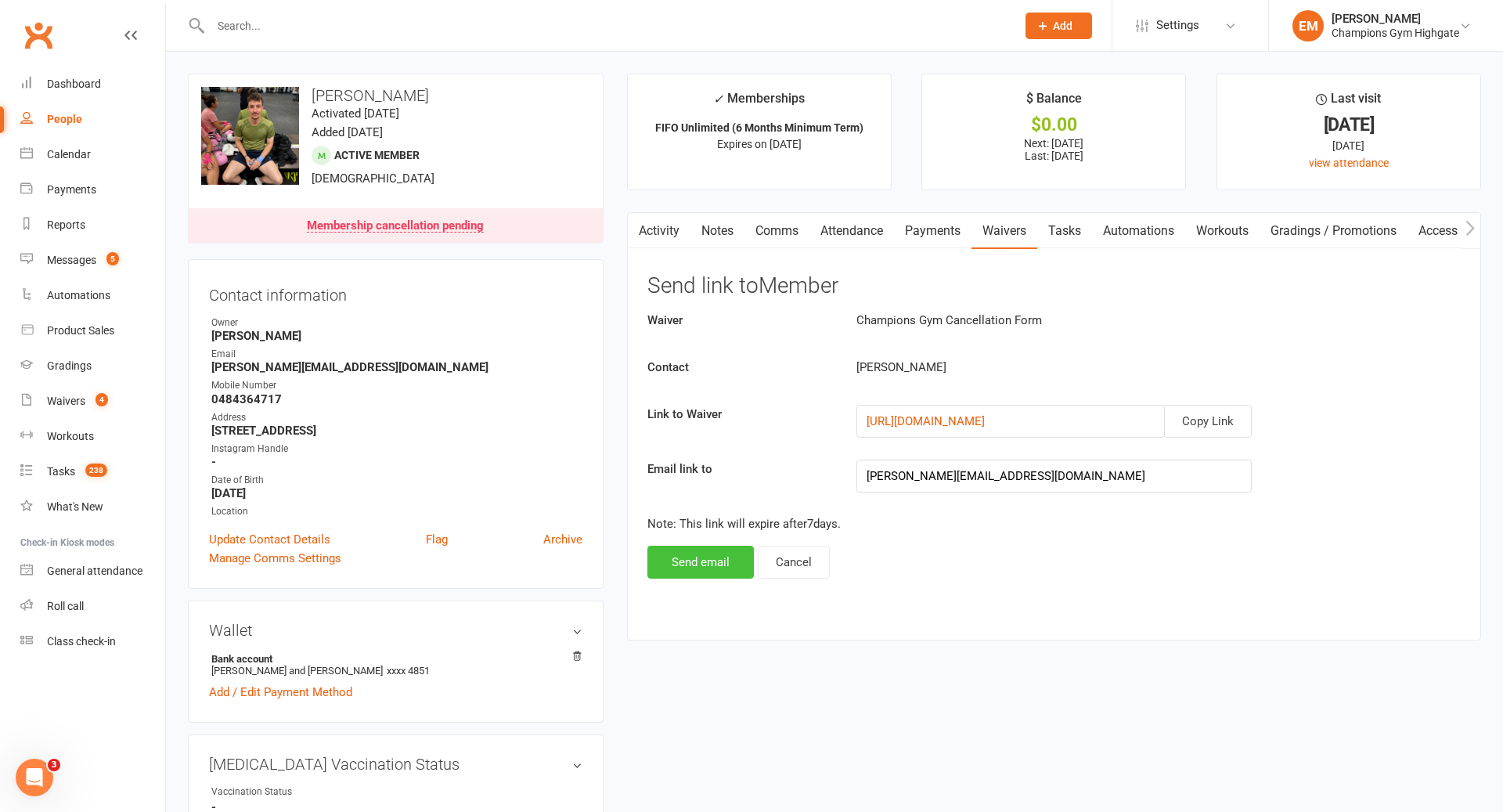
click at [720, 559] on button "Send email" at bounding box center [700, 562] width 107 height 33
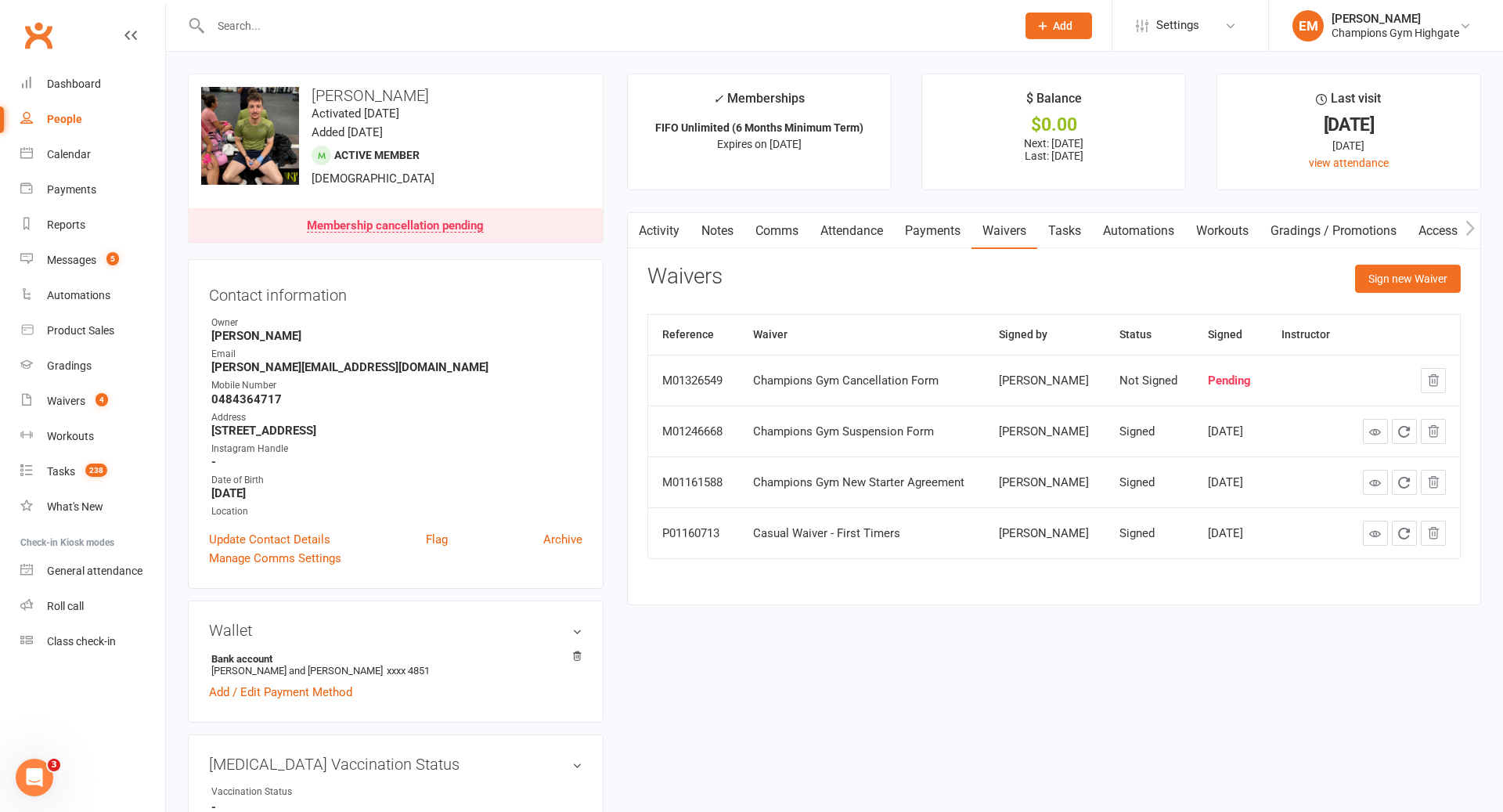
click at [306, 30] on input "text" at bounding box center [605, 26] width 799 height 22
paste input "[EMAIL_ADDRESS][DOMAIN_NAME]"
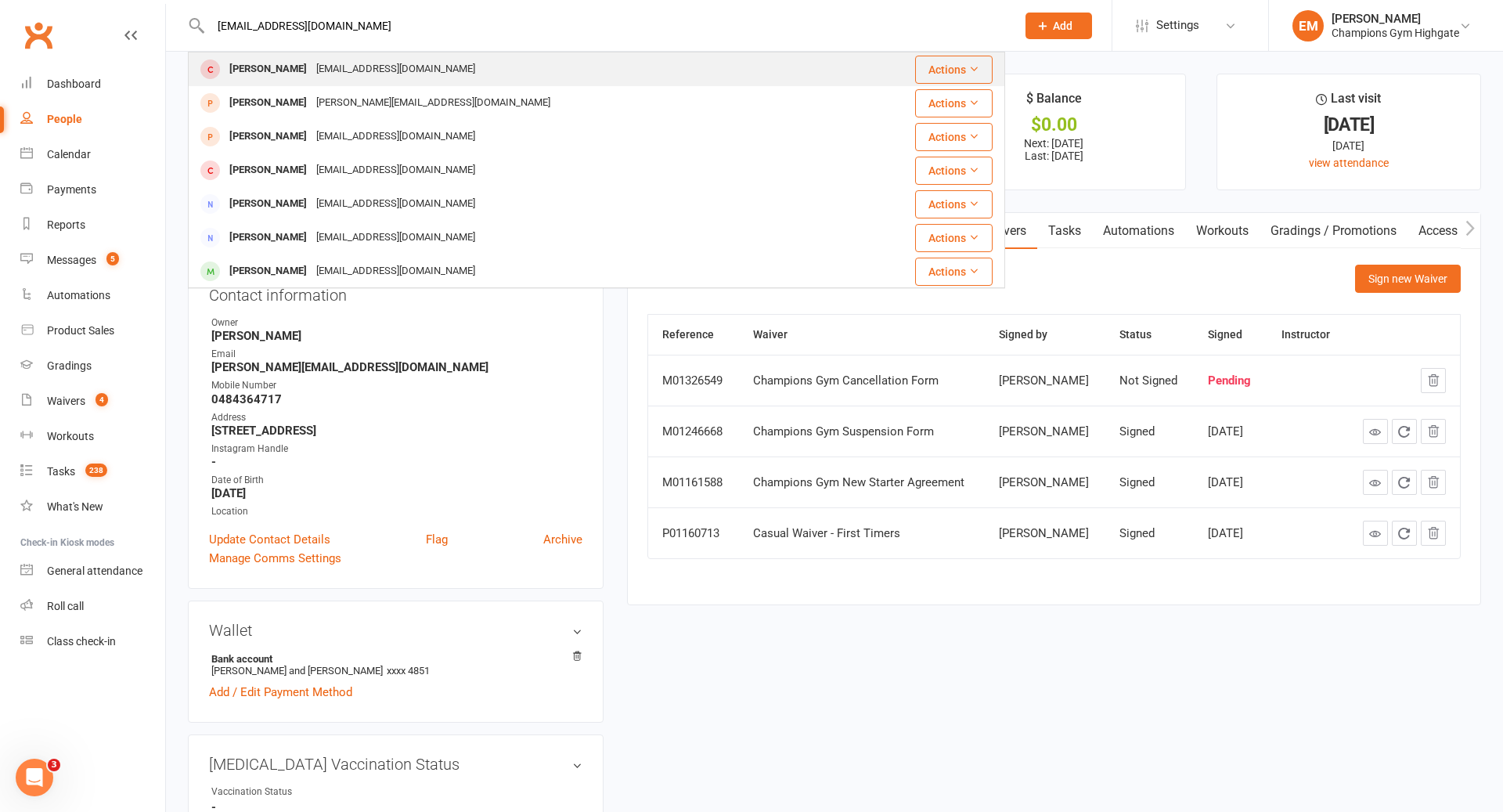
type input "[EMAIL_ADDRESS][DOMAIN_NAME]"
click at [328, 67] on div "[EMAIL_ADDRESS][DOMAIN_NAME]" at bounding box center [395, 69] width 168 height 22
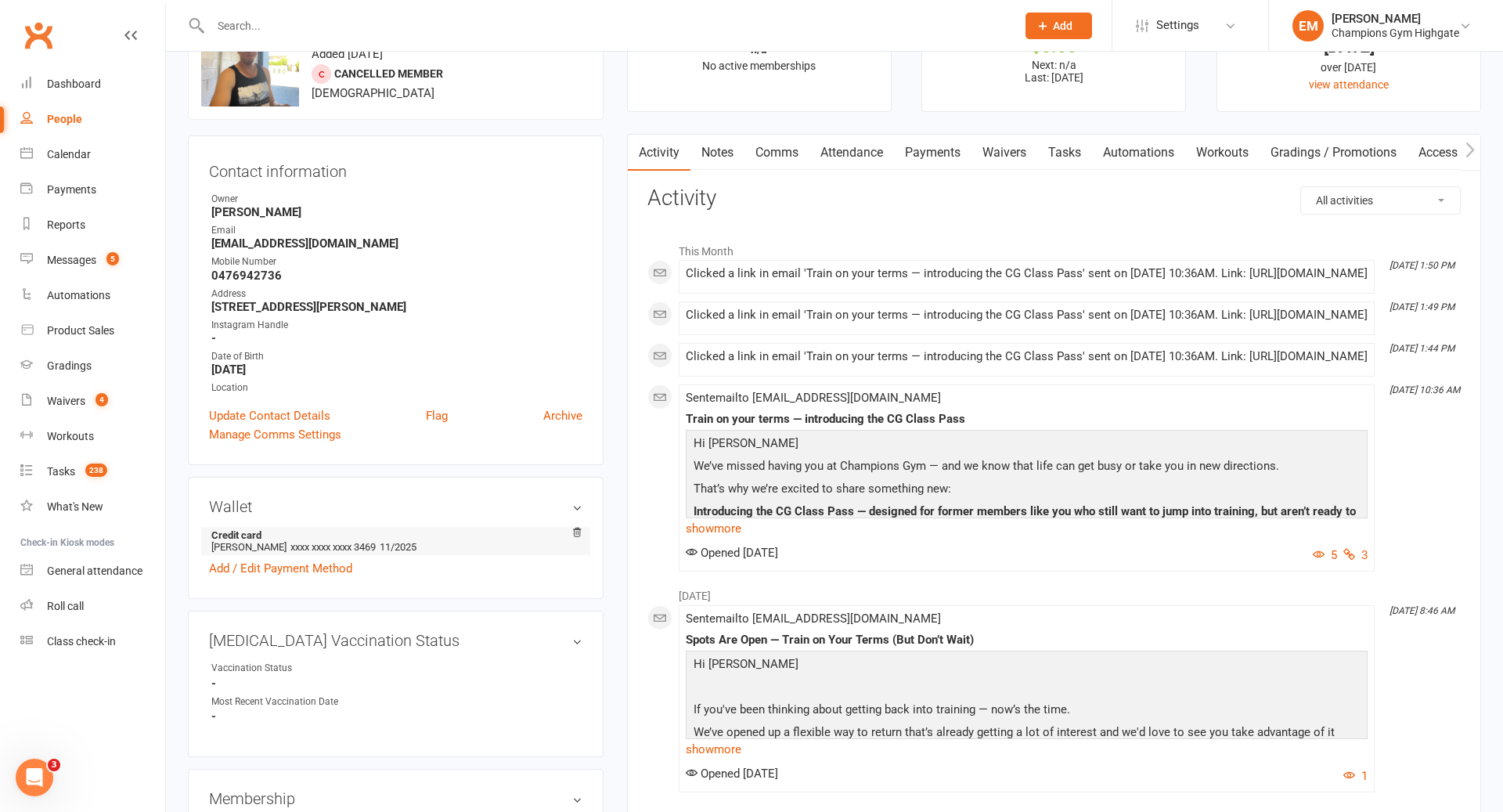
scroll to position [75, 0]
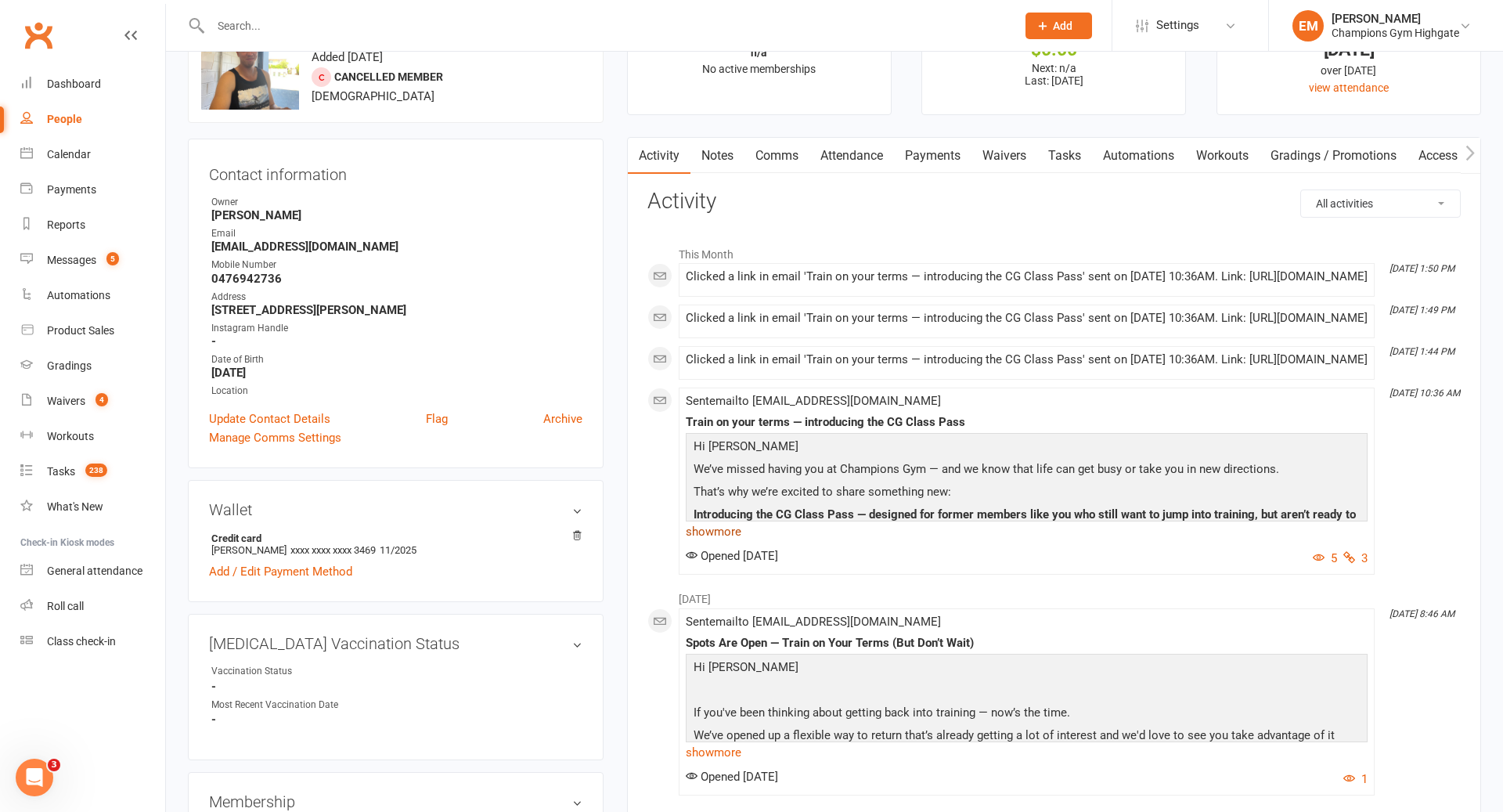
click at [707, 543] on link "show more" at bounding box center [1027, 532] width 682 height 22
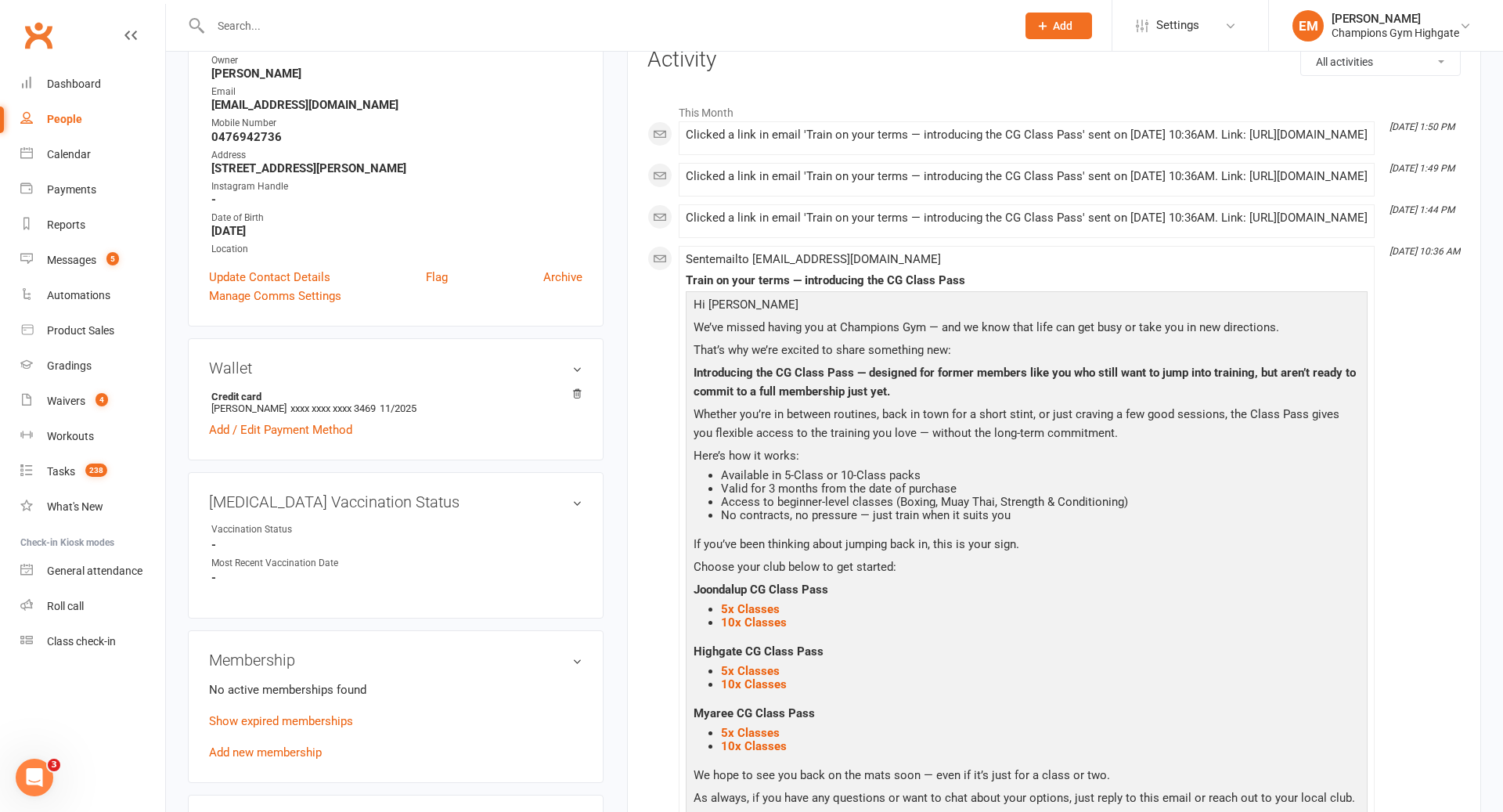
scroll to position [0, 0]
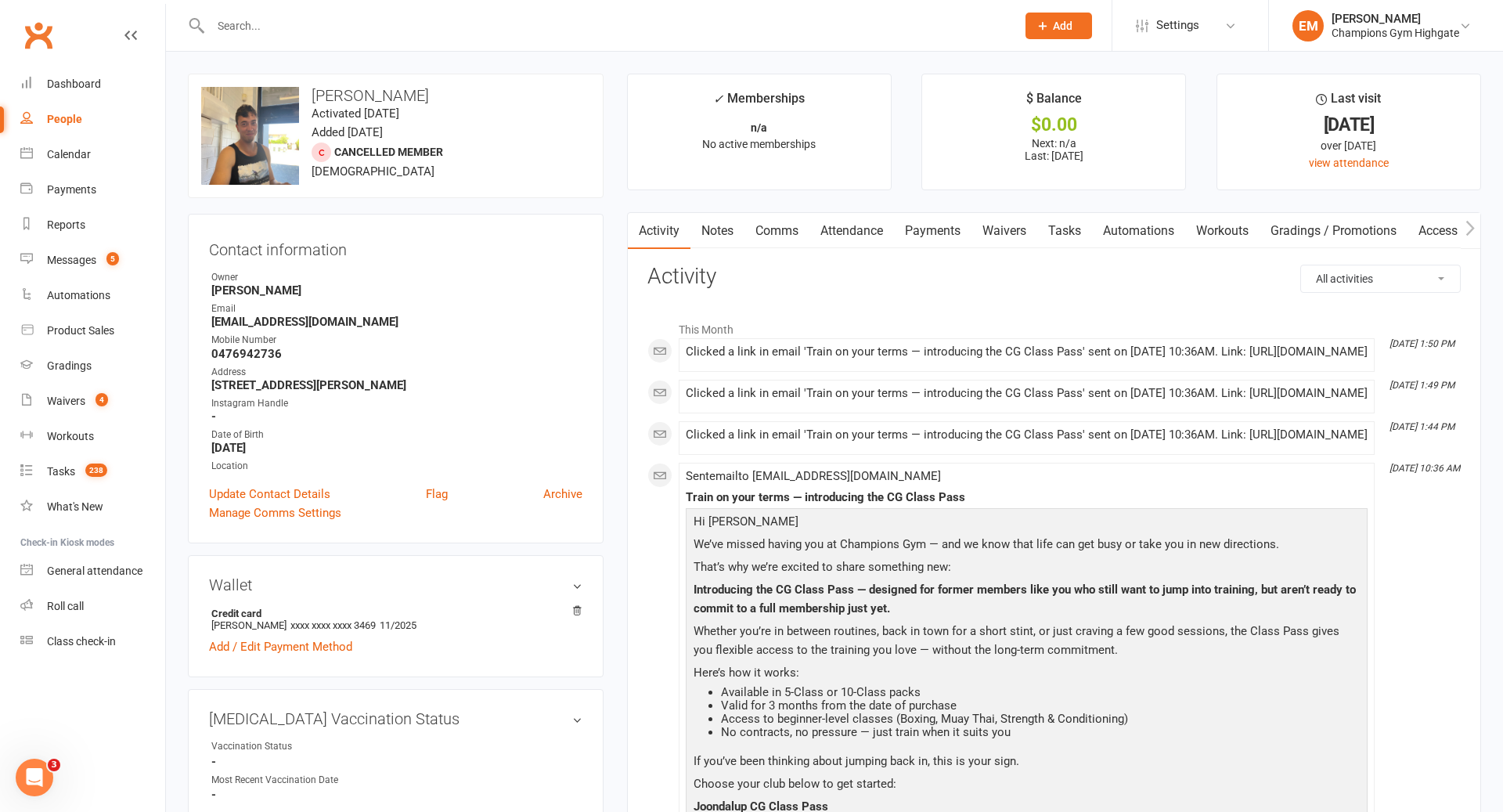
click at [721, 240] on link "Notes" at bounding box center [718, 230] width 54 height 36
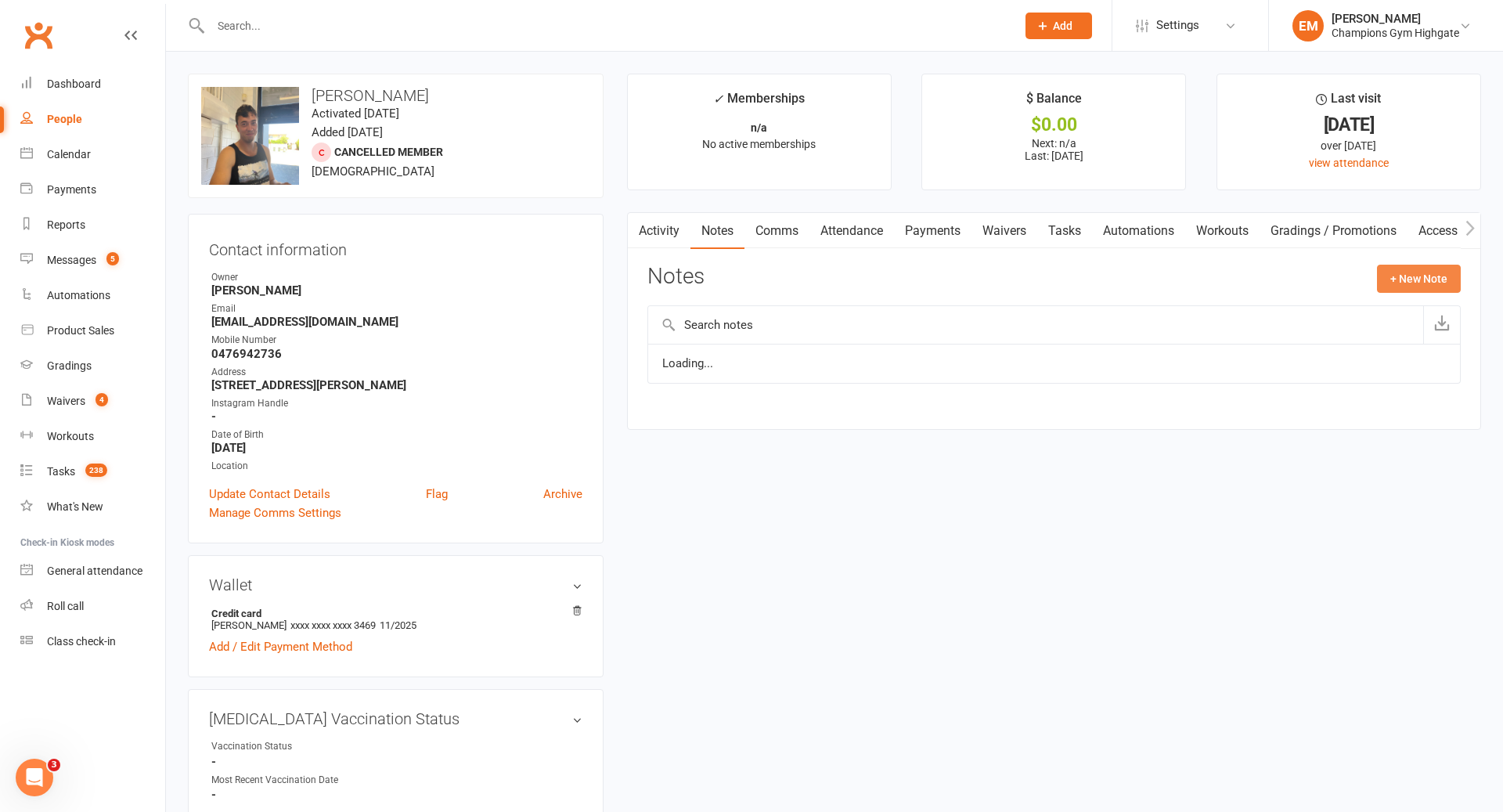
click at [1410, 280] on button "+ New Note" at bounding box center [1419, 278] width 84 height 28
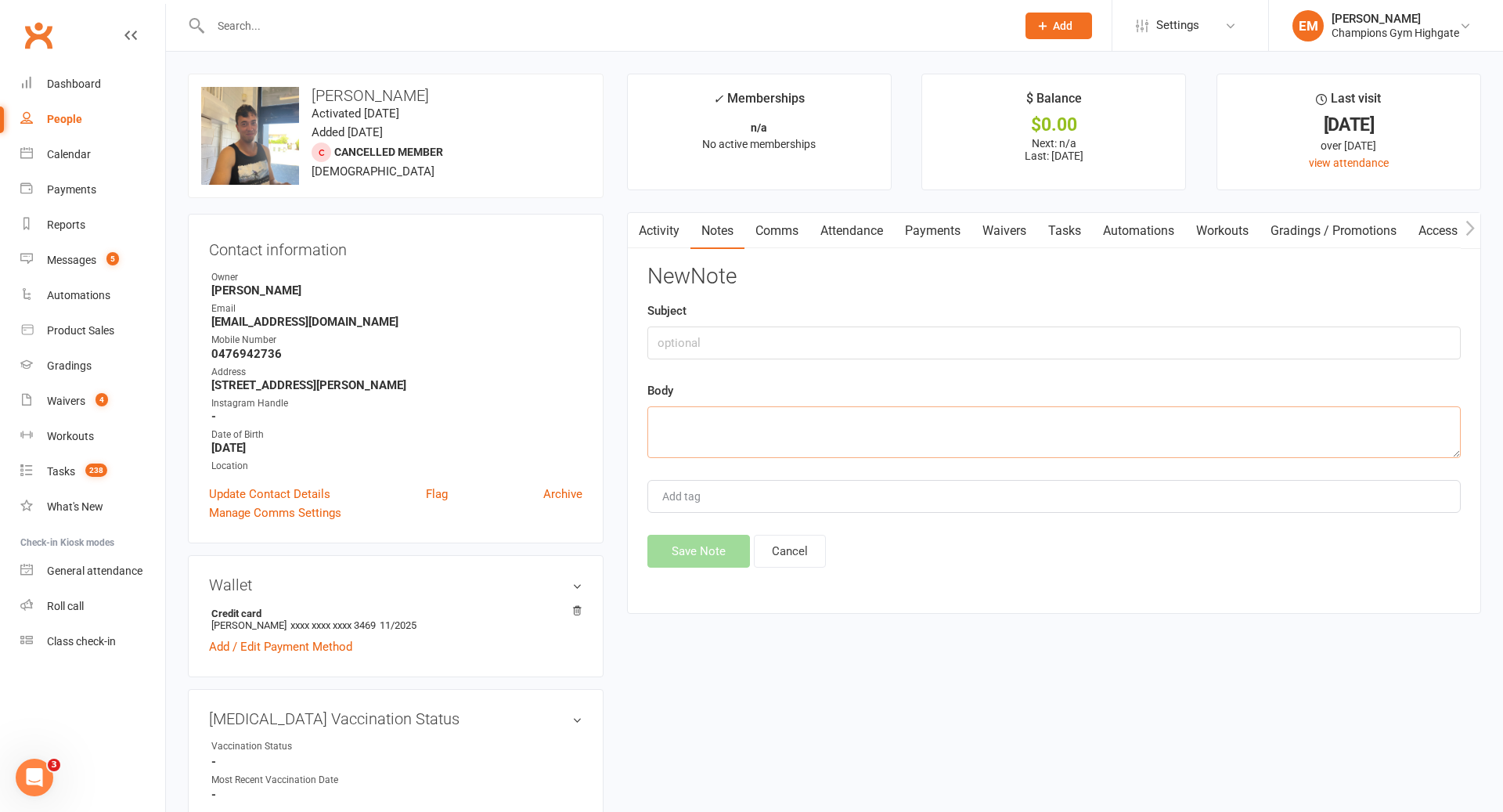
click at [1012, 417] on textarea at bounding box center [1054, 432] width 814 height 52
paste textarea "Lorem Ipsum Dol 8, 8055, 8:41 SI (3 amet con) ad el Seddo Eiu t inc u 4-labor e…"
drag, startPoint x: 673, startPoint y: 424, endPoint x: 693, endPoint y: 577, distance: 154.3
click at [693, 577] on div "Activity Notes Comms Attendance Payments Waivers Tasks Automations Workouts Gra…" at bounding box center [1054, 413] width 854 height 402
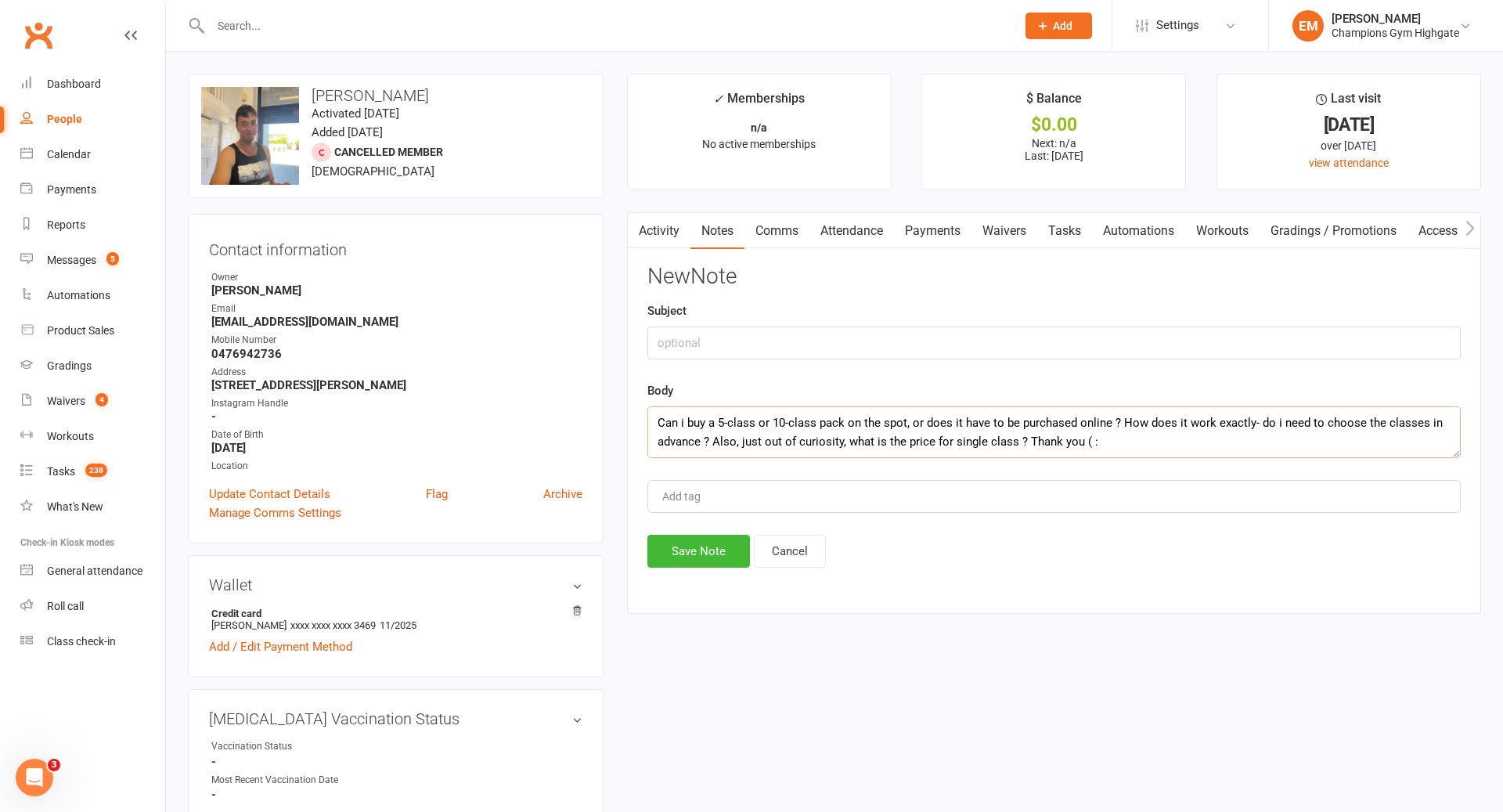
scroll to position [131, 0]
type textarea "[PERSON_NAME] [DATE] 1:57 PM ([DATE]) to me Hello Can i buy a 5-class or 10-cla…"
click at [729, 349] on input "text" at bounding box center [1054, 343] width 814 height 33
type input "CASUAL CLASS EMAIL RESPONSE"
click at [717, 569] on div "Activity Notes Comms Attendance Payments Waivers Tasks Automations Workouts Gra…" at bounding box center [1054, 413] width 854 height 402
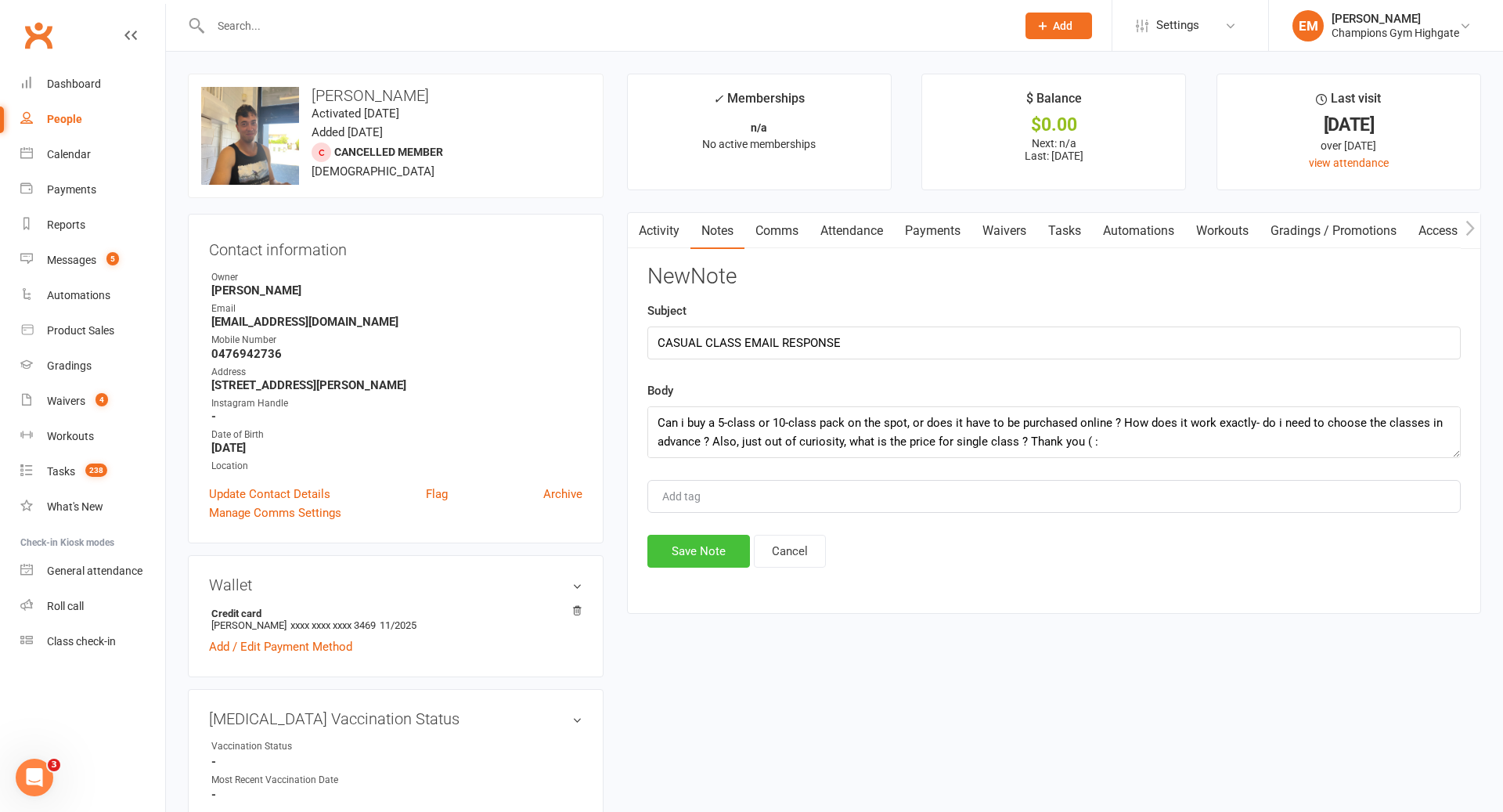
click at [717, 562] on button "Save Note" at bounding box center [698, 551] width 103 height 33
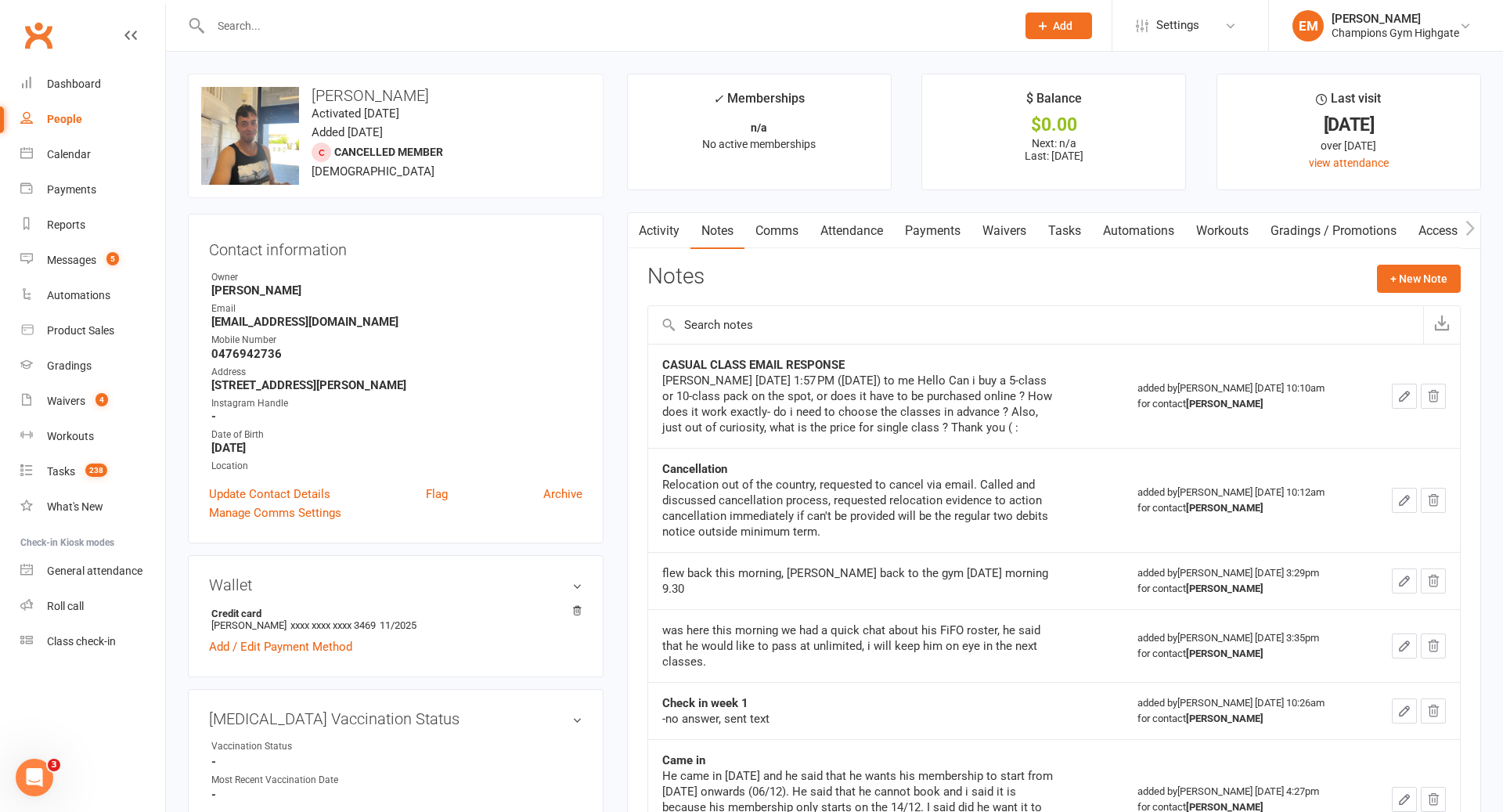
click at [409, 26] on input "text" at bounding box center [605, 26] width 799 height 22
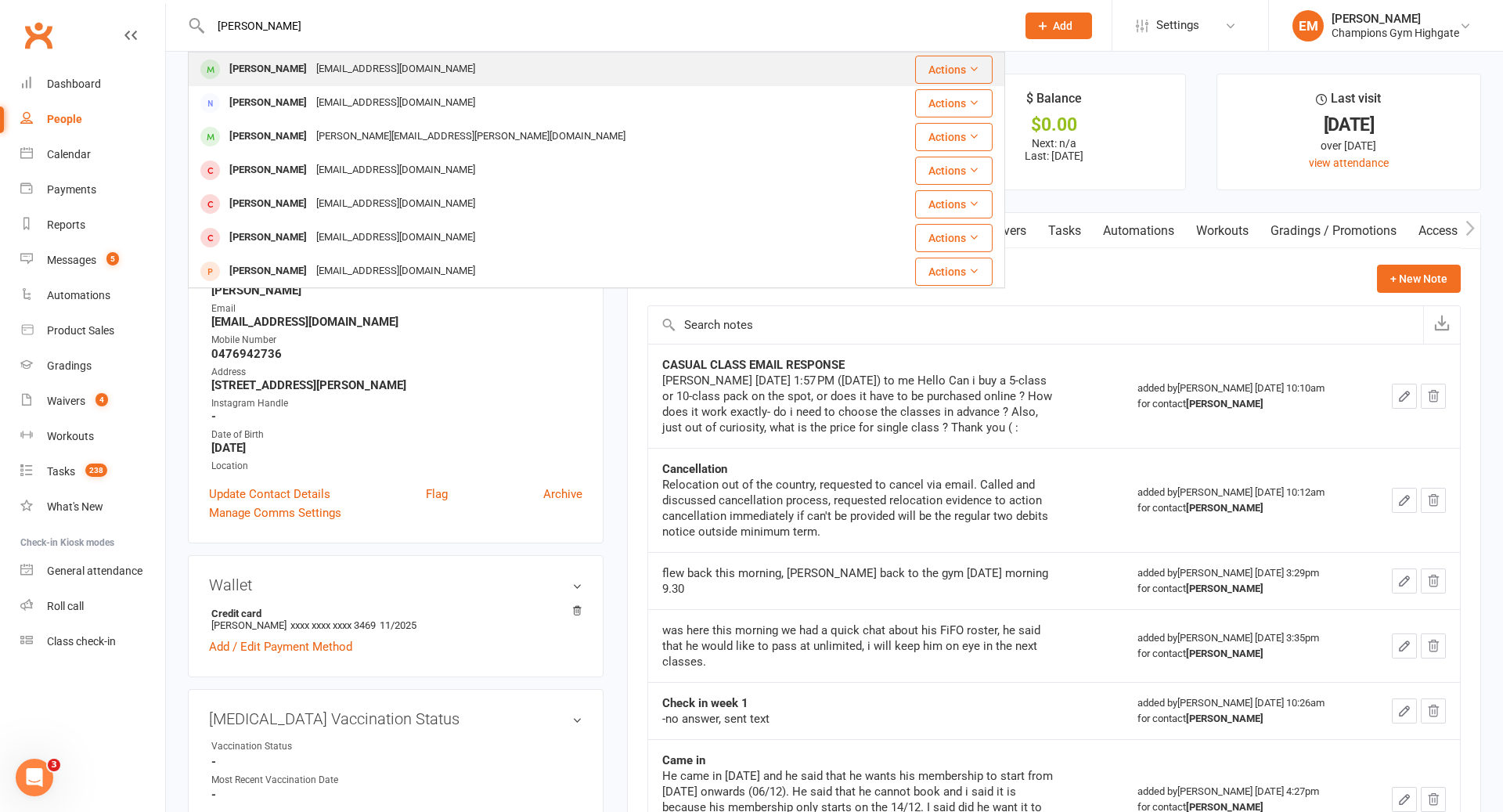
type input "[PERSON_NAME]"
click at [324, 65] on div "[EMAIL_ADDRESS][DOMAIN_NAME]" at bounding box center [395, 69] width 168 height 22
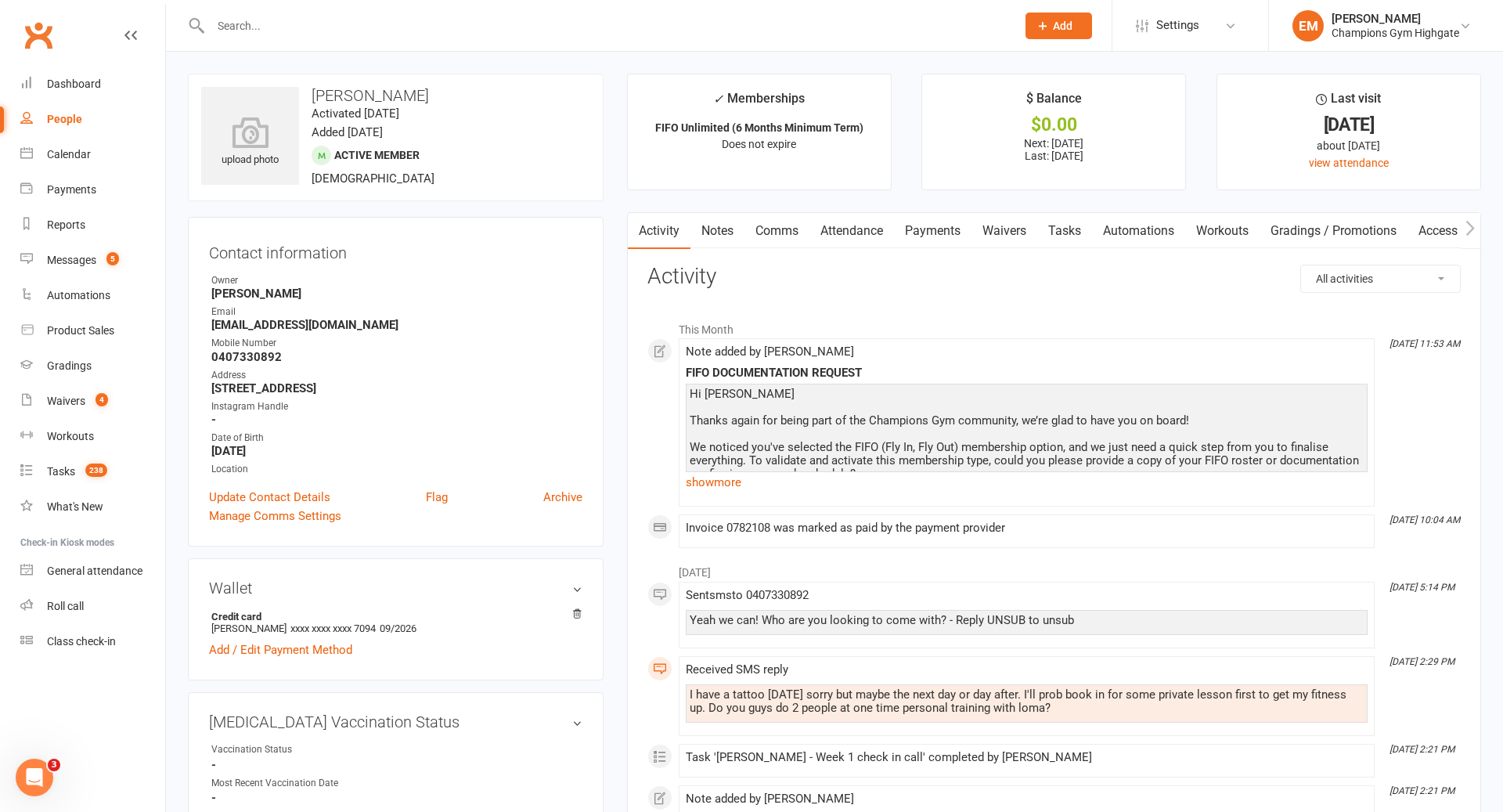
click at [714, 222] on link "Notes" at bounding box center [718, 230] width 54 height 36
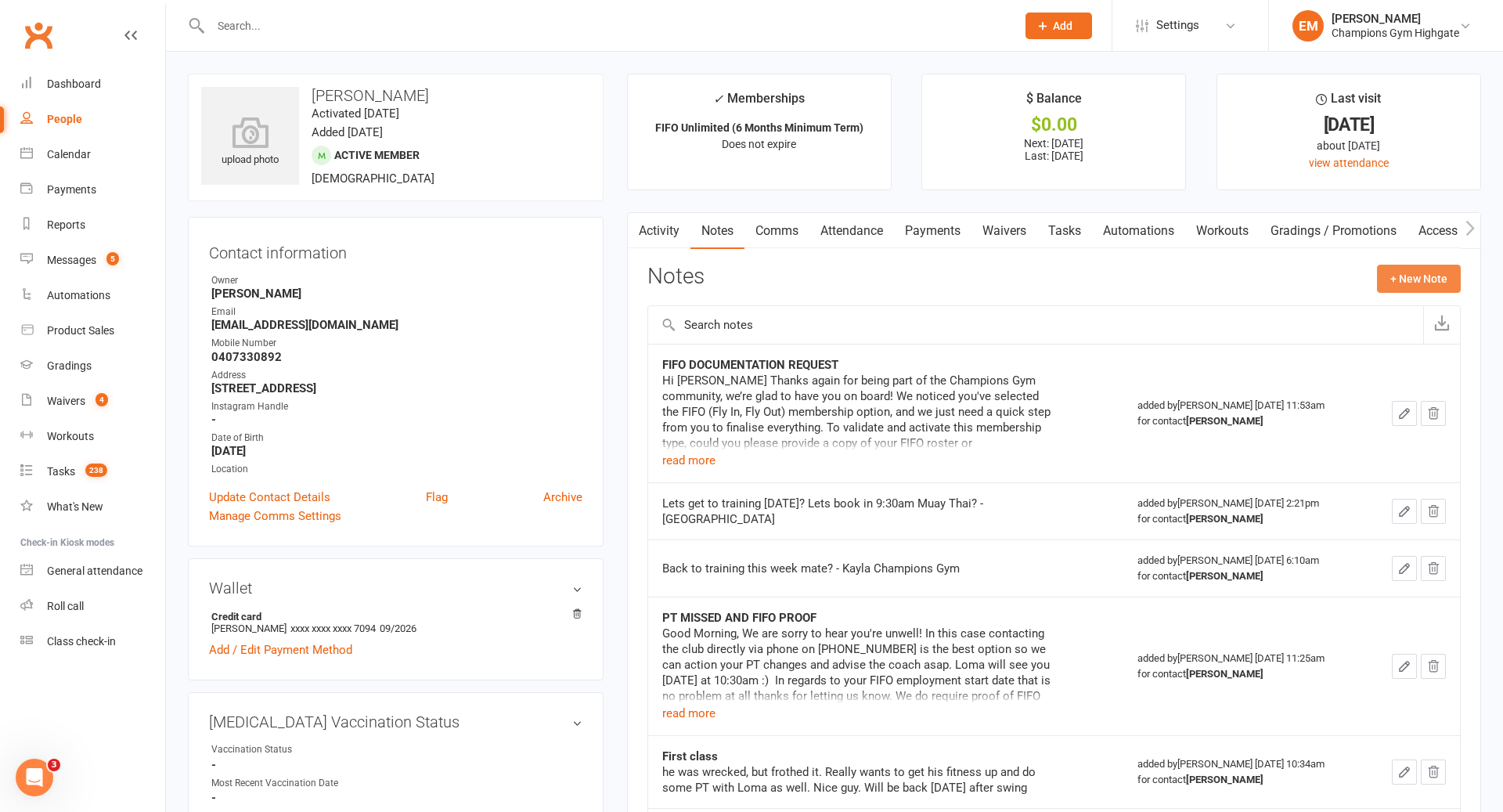
click at [1414, 285] on button "+ New Note" at bounding box center [1419, 278] width 84 height 28
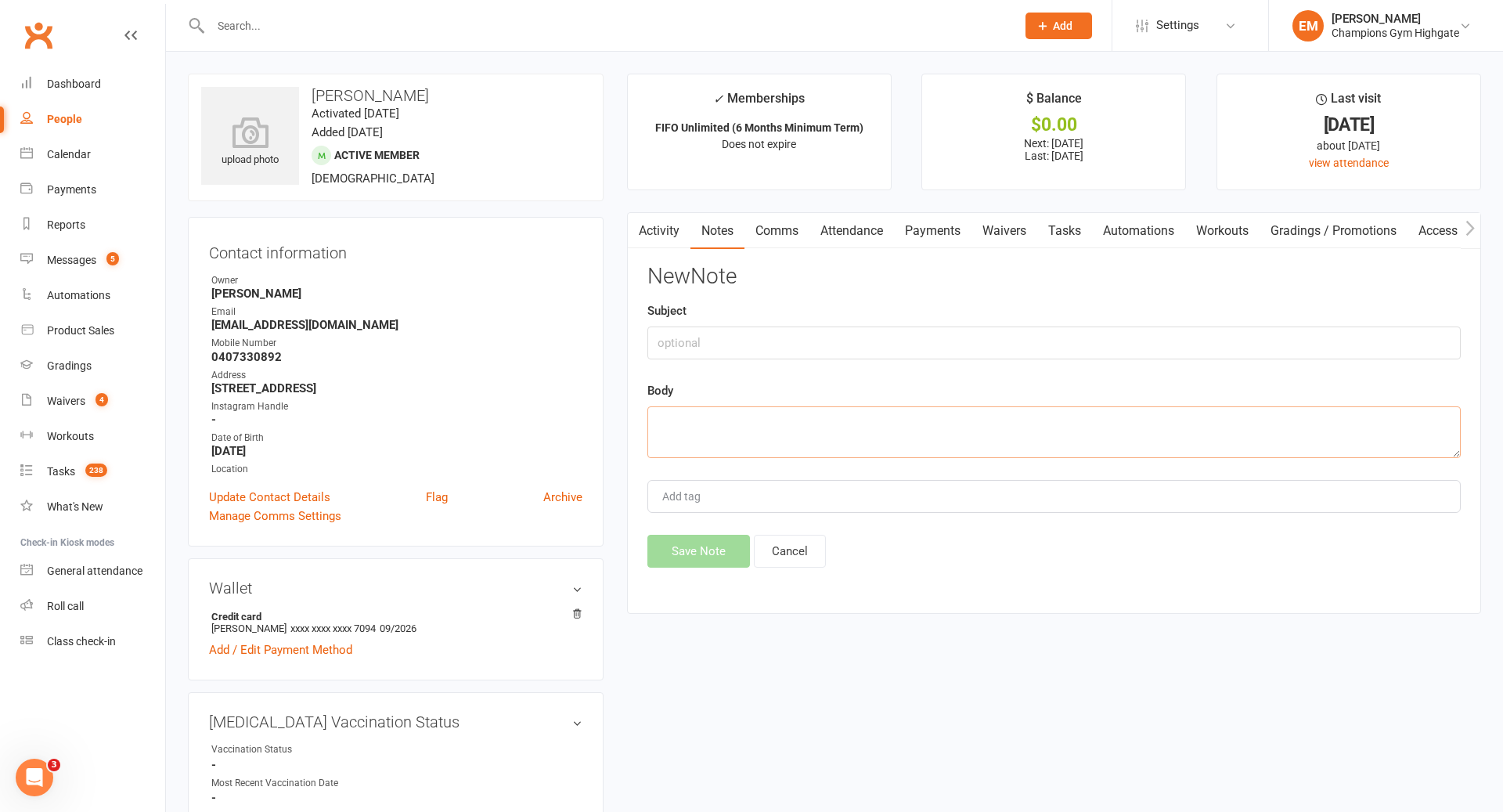
click at [995, 427] on textarea at bounding box center [1054, 432] width 814 height 52
paste textarea "[PERSON_NAME] [DATE] 3:13 PM ([DATE]) to me I’ve had a rough break. And I will …"
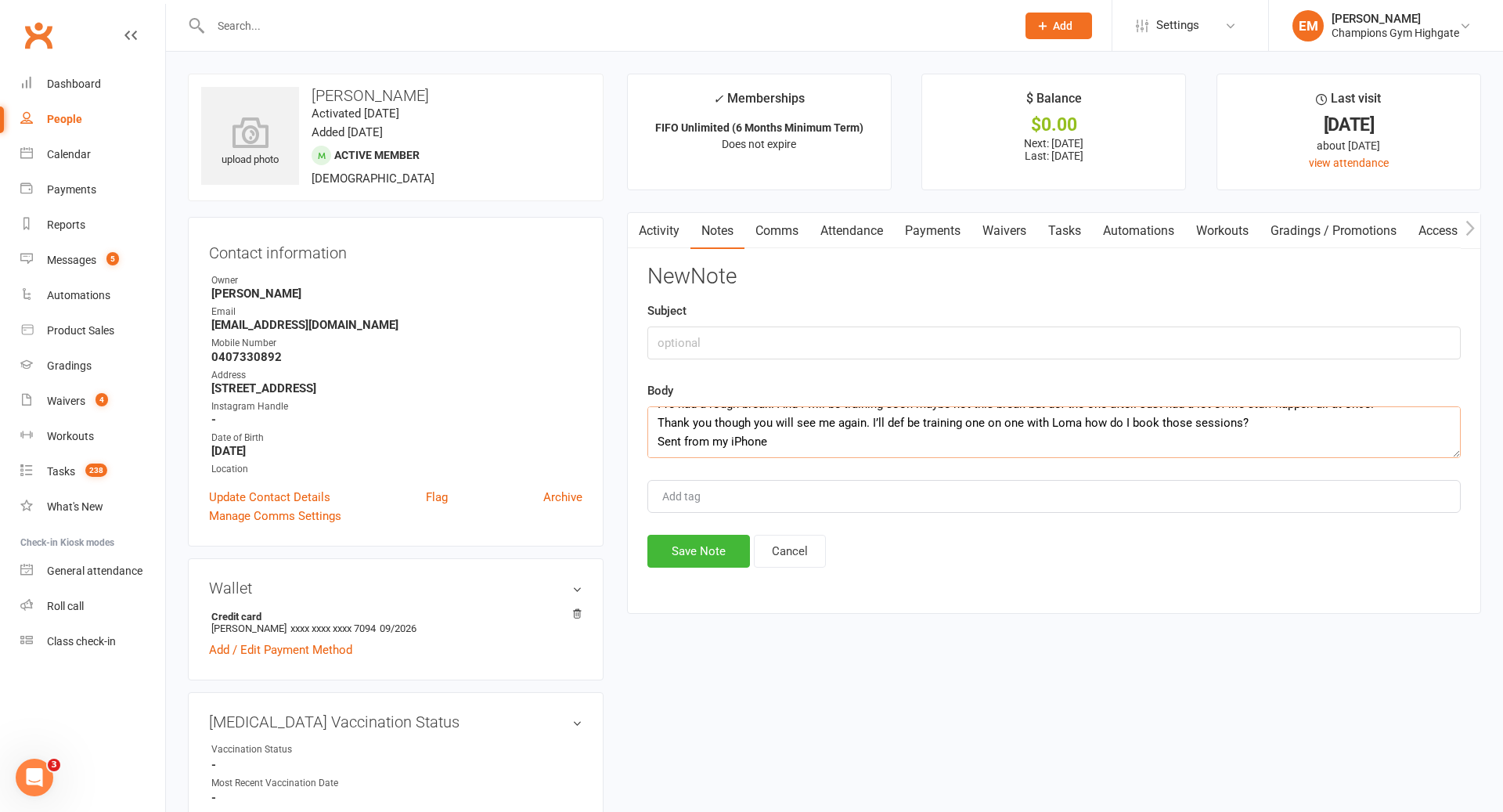
type textarea "[PERSON_NAME] [DATE] 3:13 PM ([DATE]) to me I’ve had a rough break. And I will …"
click at [869, 340] on input "text" at bounding box center [1054, 343] width 814 height 33
drag, startPoint x: 835, startPoint y: 343, endPoint x: 482, endPoint y: 333, distance: 353.1
type input "EMAIL COMMS"
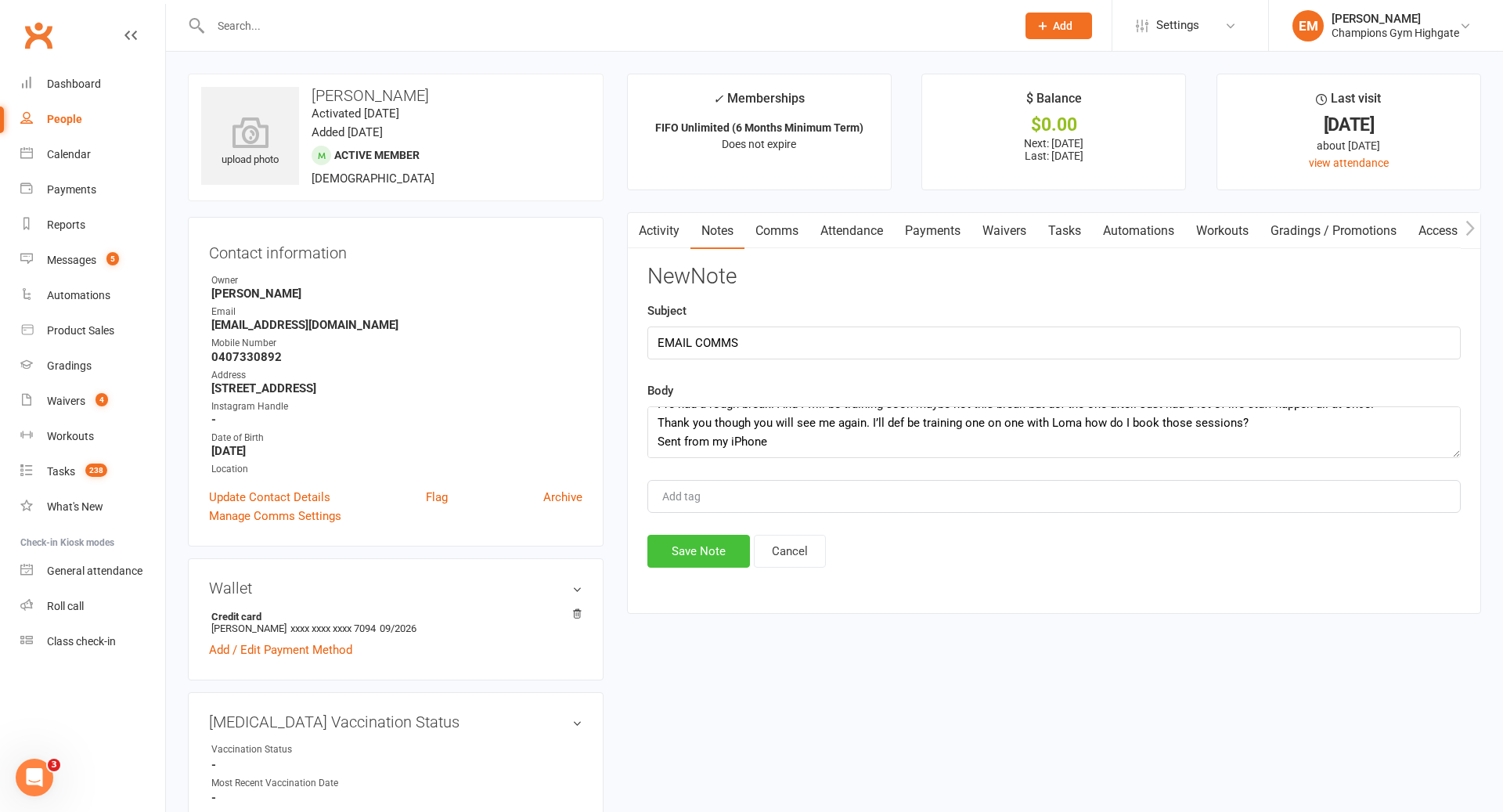
click at [699, 551] on button "Save Note" at bounding box center [698, 551] width 103 height 33
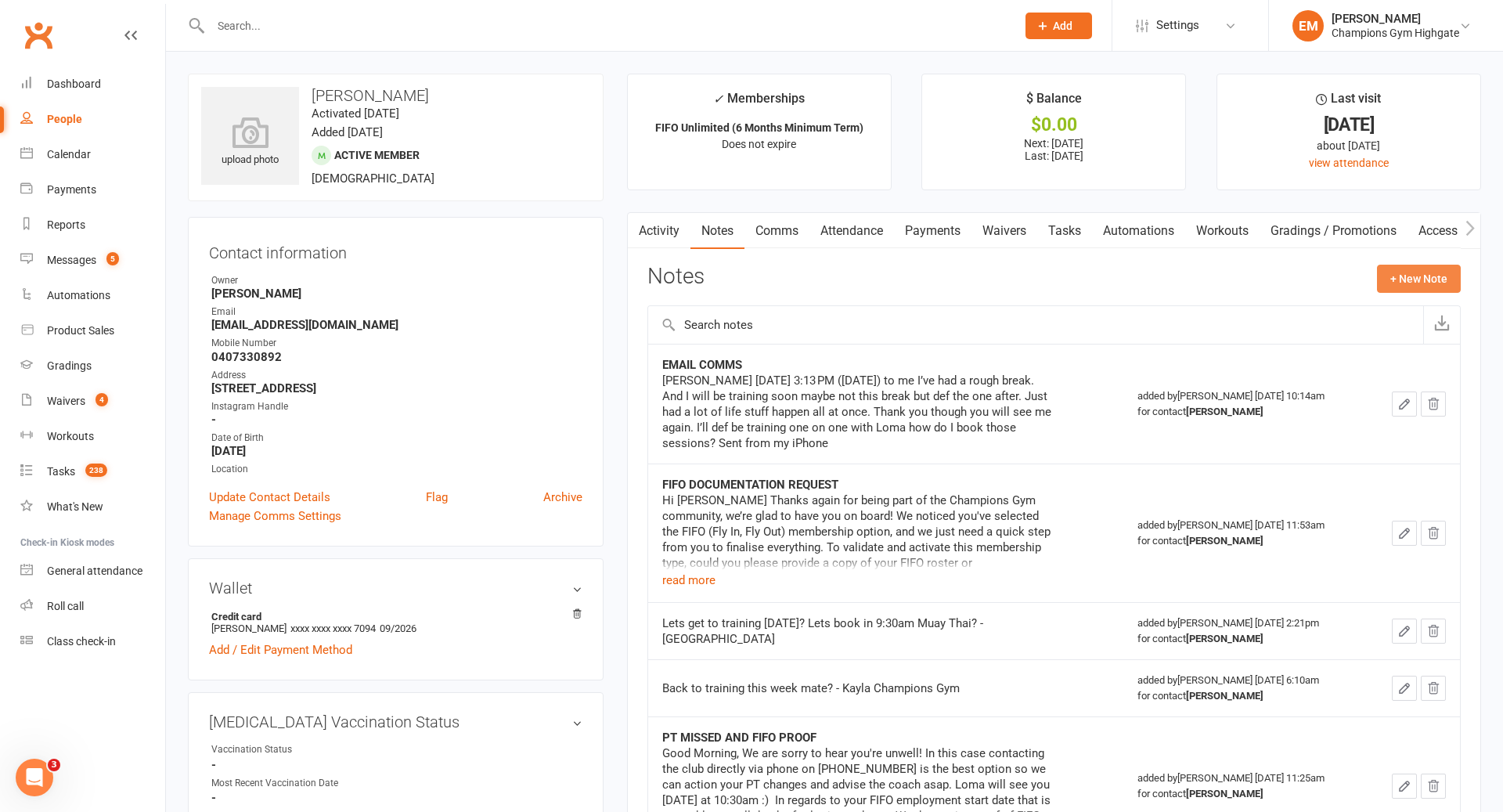
click at [1409, 289] on button "+ New Note" at bounding box center [1419, 278] width 84 height 28
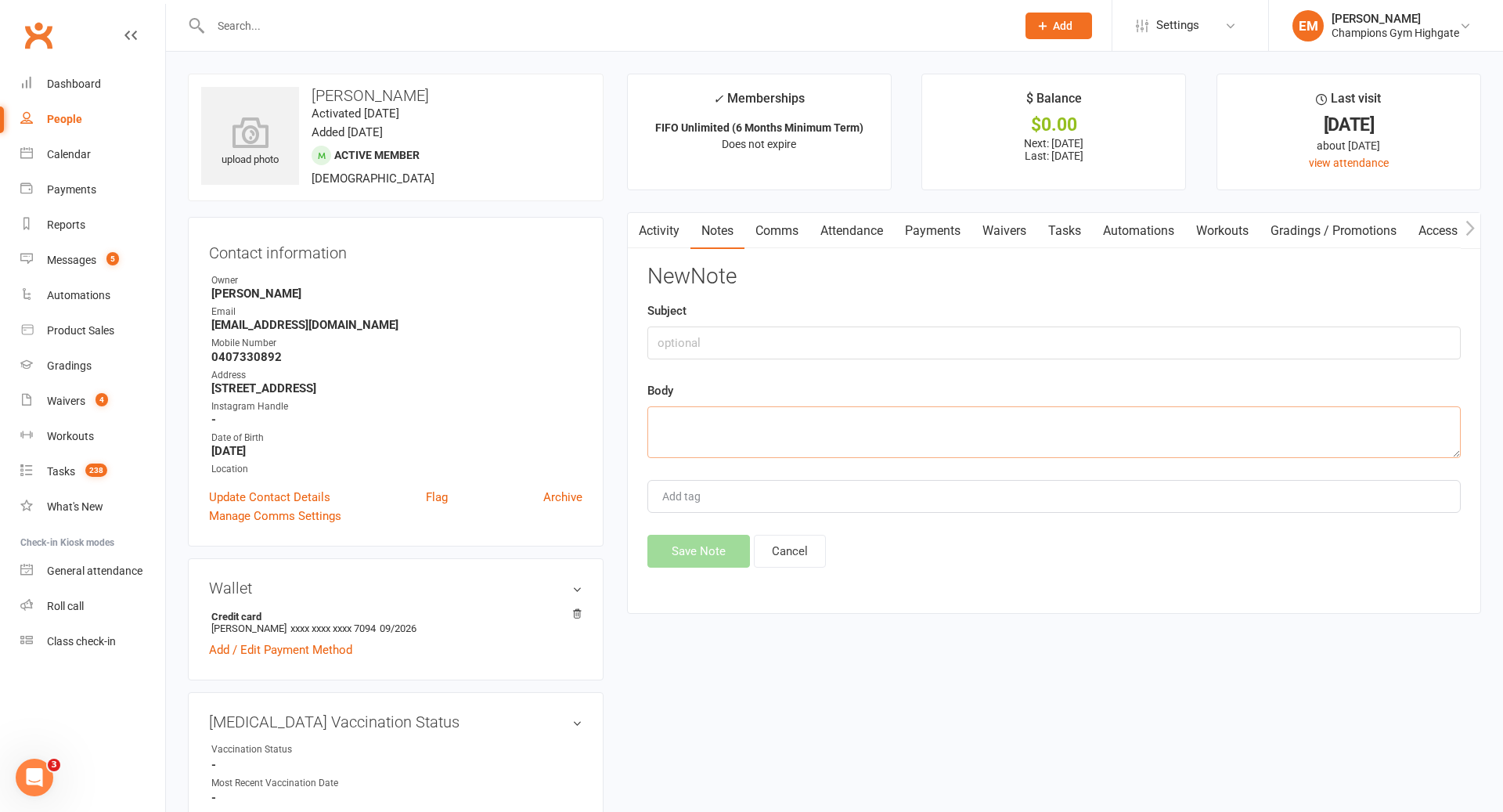
click at [1015, 442] on textarea at bounding box center [1054, 432] width 814 height 52
paste textarea "Member Care @ [GEOGRAPHIC_DATA] 10:13 AM (0 minutes ago) to [PERSON_NAME] Hey […"
type textarea "Member Care @ [GEOGRAPHIC_DATA] 10:13 AM (0 minutes ago) to [PERSON_NAME] Hey […"
click at [876, 344] on input "text" at bounding box center [1054, 343] width 814 height 33
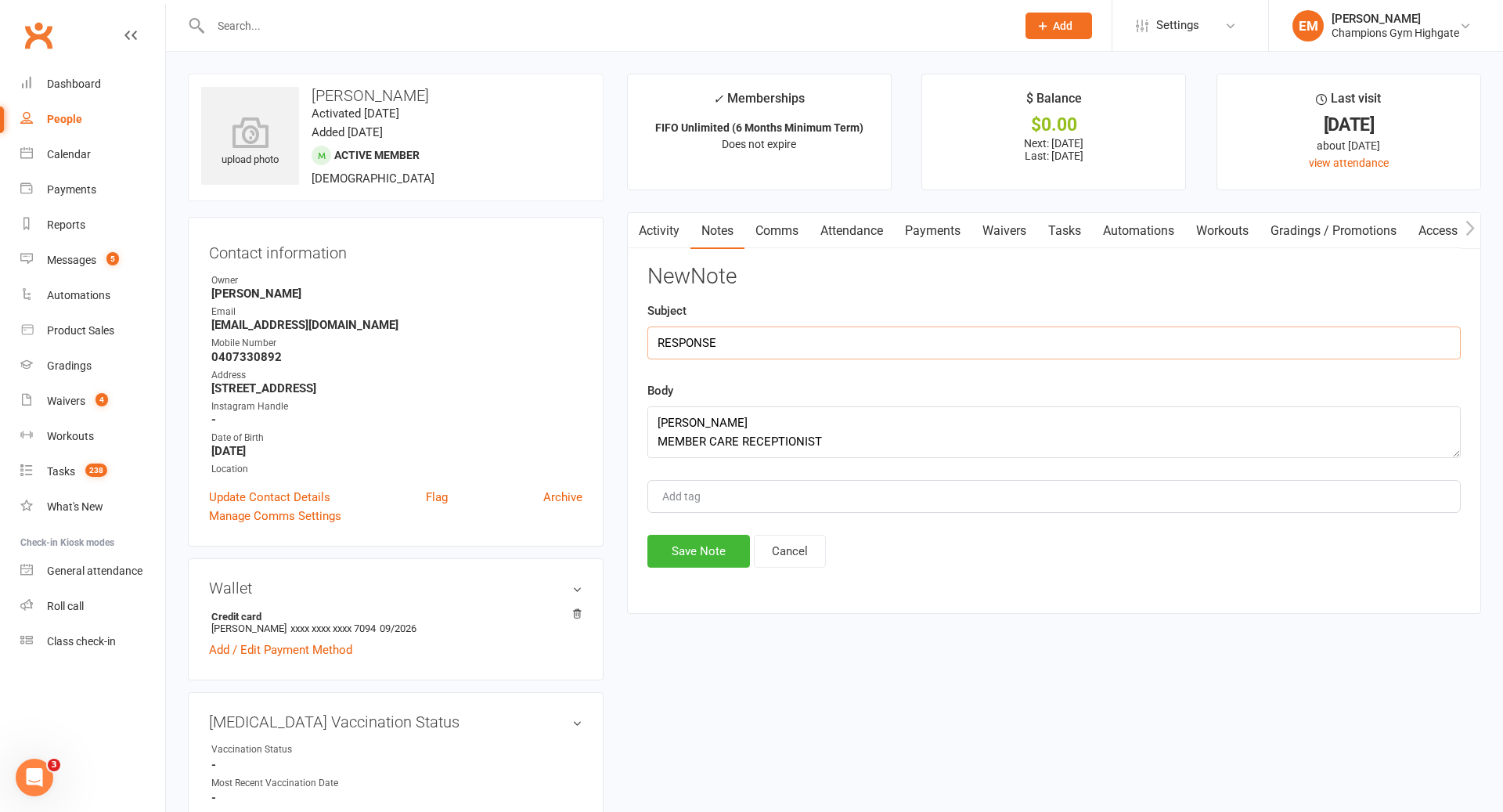
type input "RESPONSE"
click at [709, 572] on div "Activity Notes Comms Attendance Payments Waivers Tasks Automations Workouts Gra…" at bounding box center [1054, 413] width 854 height 402
click at [709, 567] on div "Activity Notes Comms Attendance Payments Waivers Tasks Automations Workouts Gra…" at bounding box center [1054, 413] width 854 height 402
click at [709, 531] on div "New Note Subject RESPONSE Body Member Care @ CG Highgate 10:13 AM (0 minutes ag…" at bounding box center [1054, 416] width 814 height 303
click at [703, 552] on button "Save Note" at bounding box center [698, 551] width 103 height 33
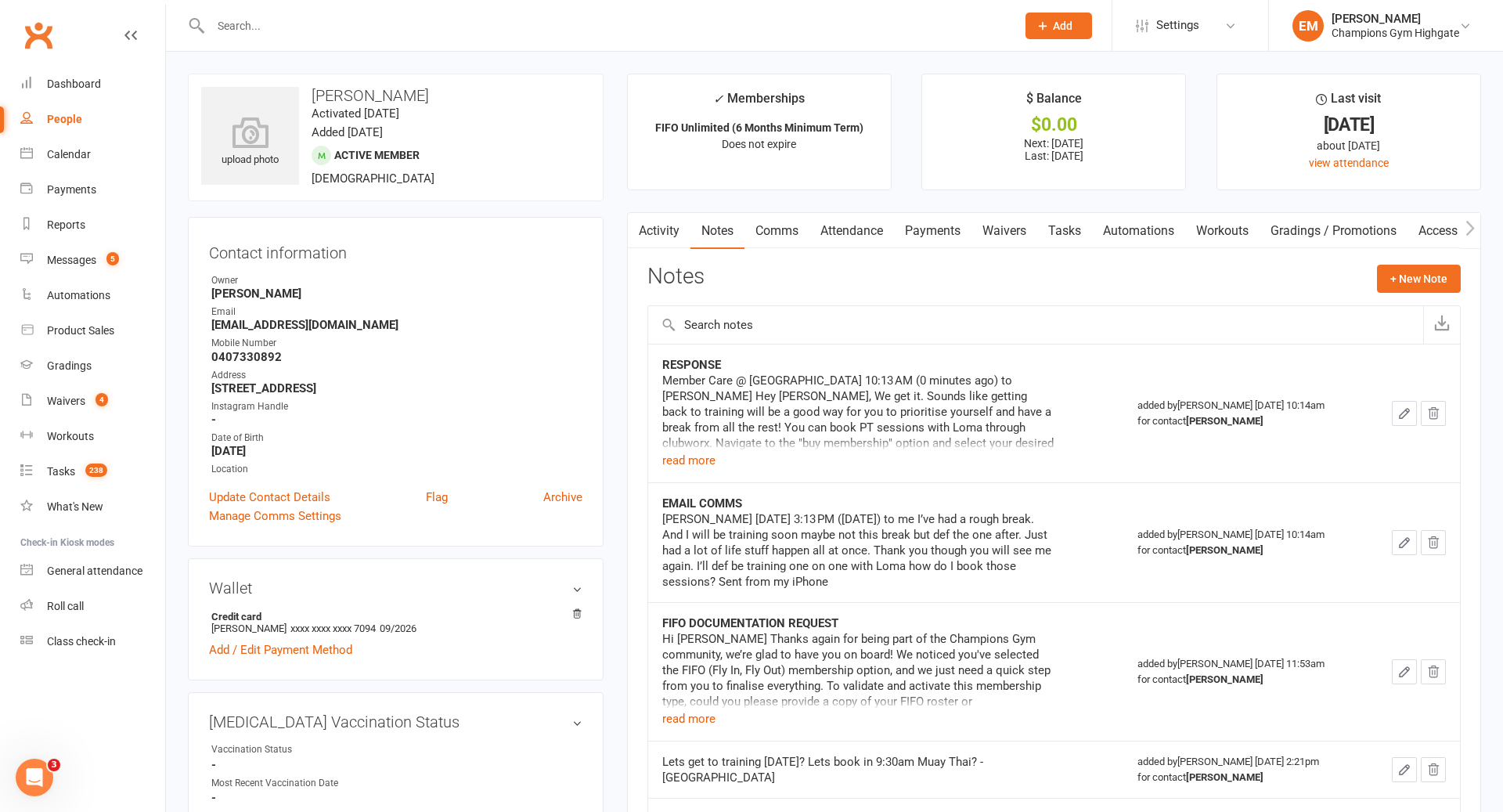
click at [404, 12] on div at bounding box center [597, 25] width 818 height 51
click at [362, 39] on div at bounding box center [597, 25] width 818 height 51
click at [354, 15] on input "text" at bounding box center [605, 26] width 799 height 22
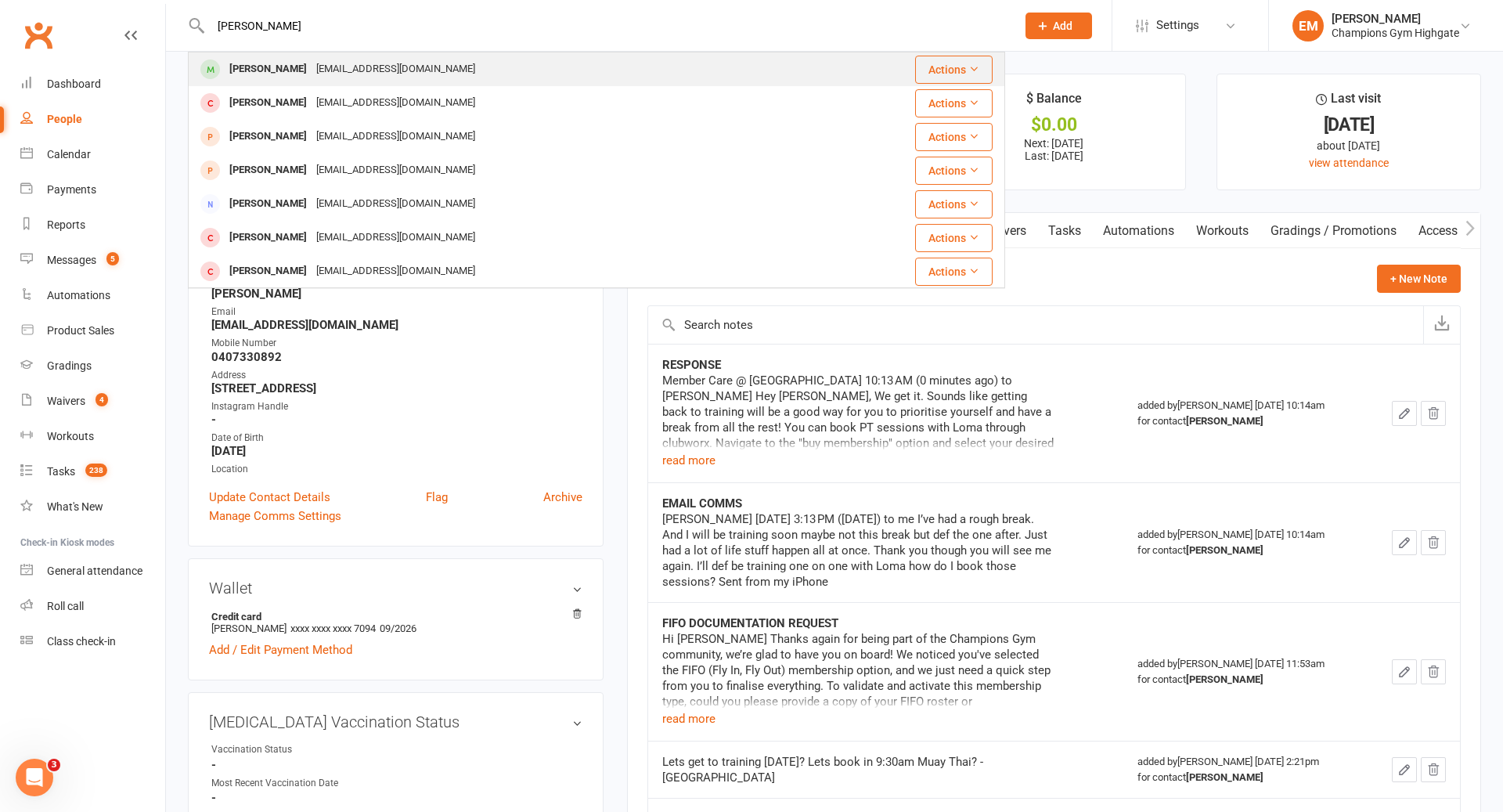
type input "[PERSON_NAME]"
click at [268, 80] on div "[PERSON_NAME]" at bounding box center [268, 69] width 87 height 22
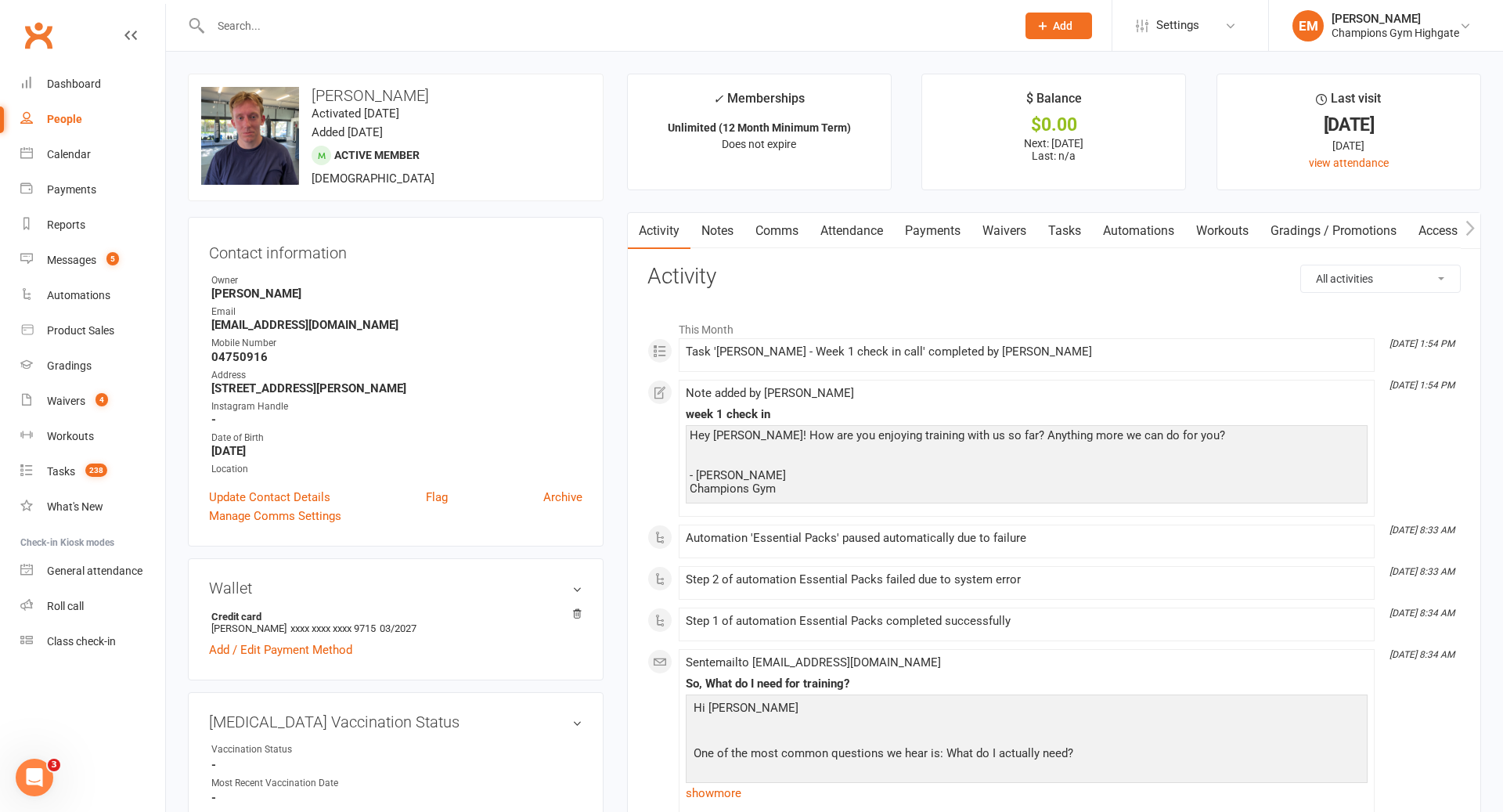
click at [723, 222] on link "Notes" at bounding box center [718, 230] width 54 height 36
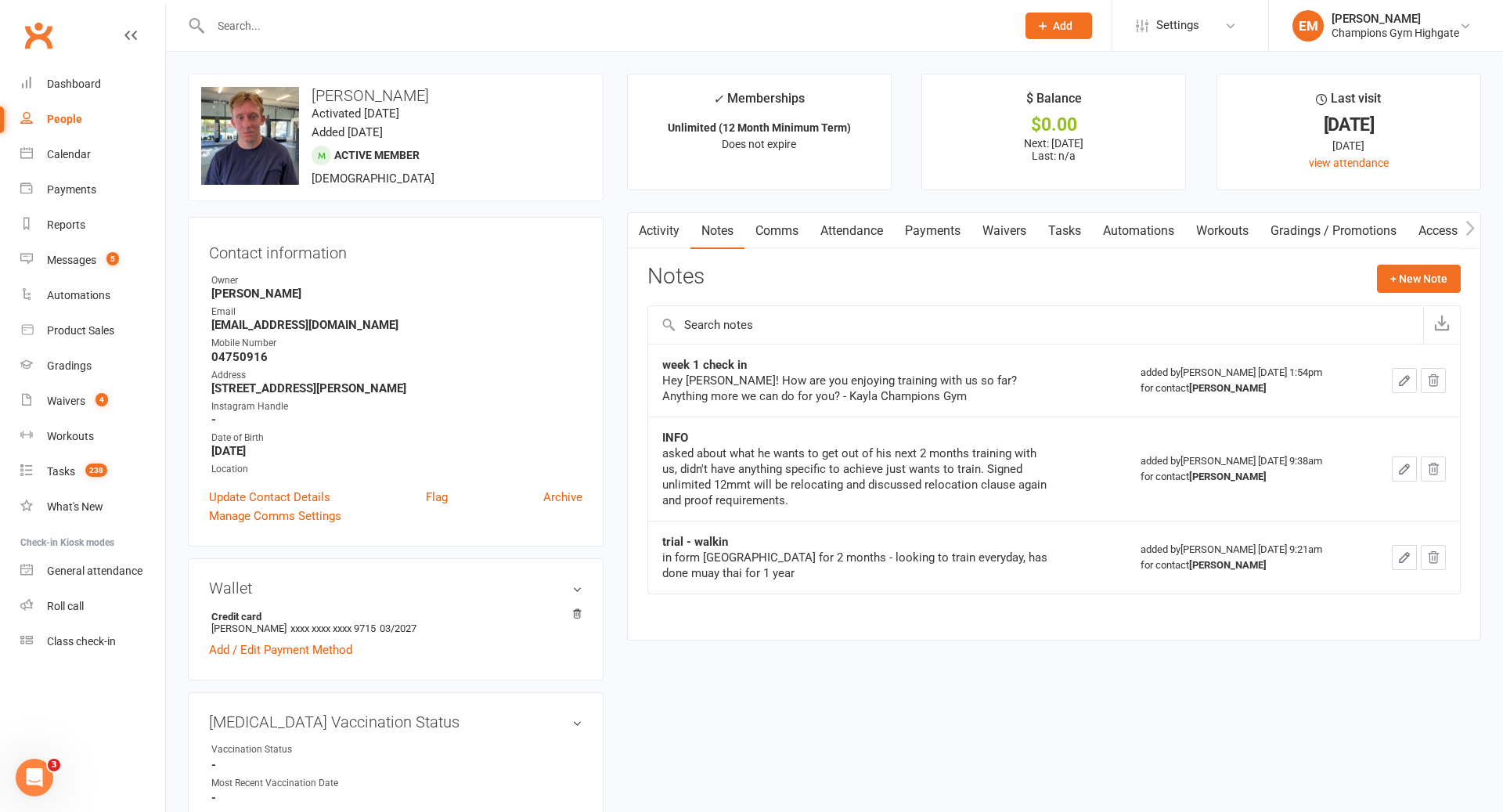
click at [937, 241] on link "Payments" at bounding box center [932, 230] width 77 height 36
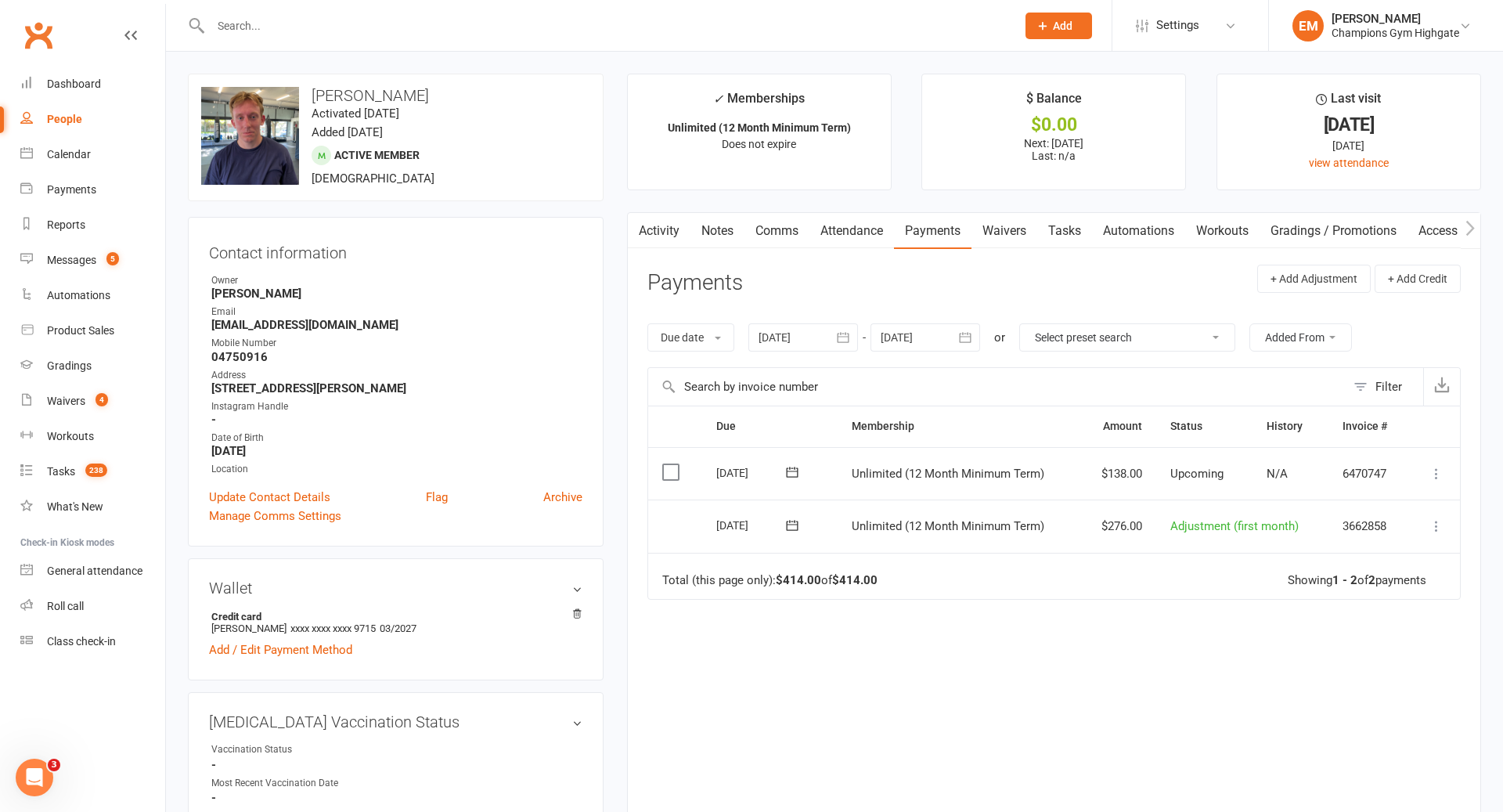
click at [667, 226] on link "Activity" at bounding box center [659, 230] width 63 height 36
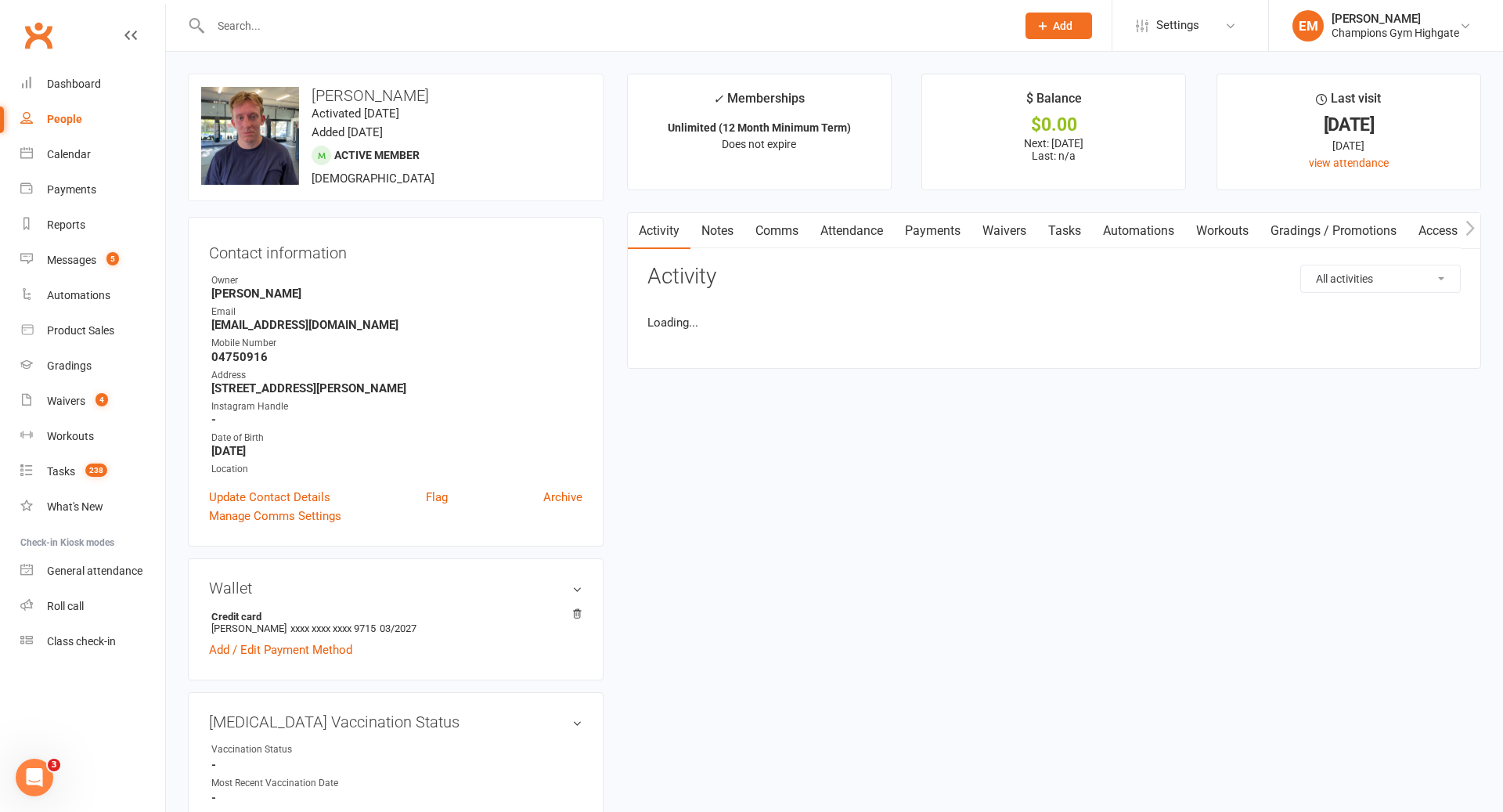
click at [825, 237] on link "Attendance" at bounding box center [852, 230] width 84 height 36
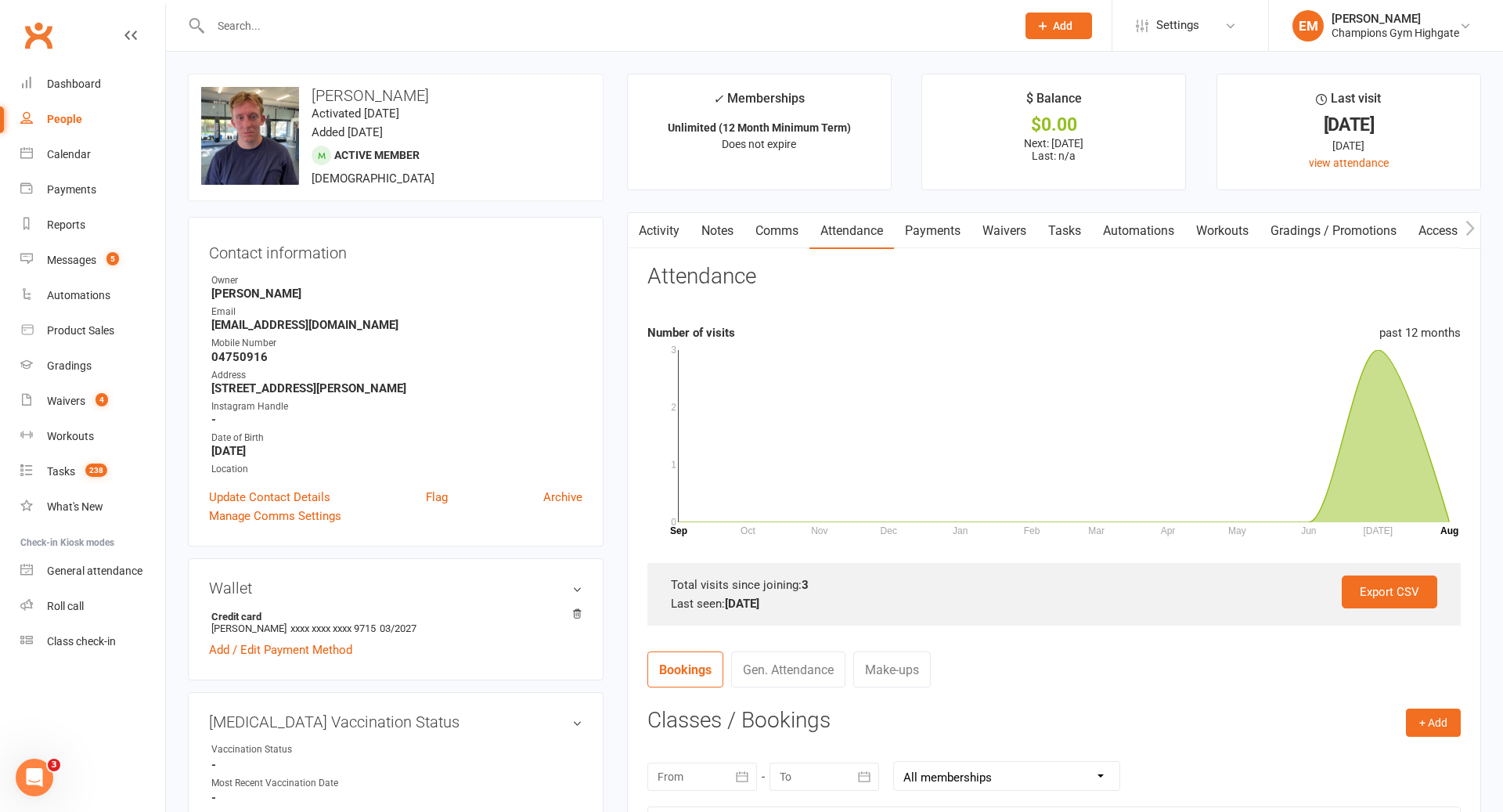
scroll to position [159, 0]
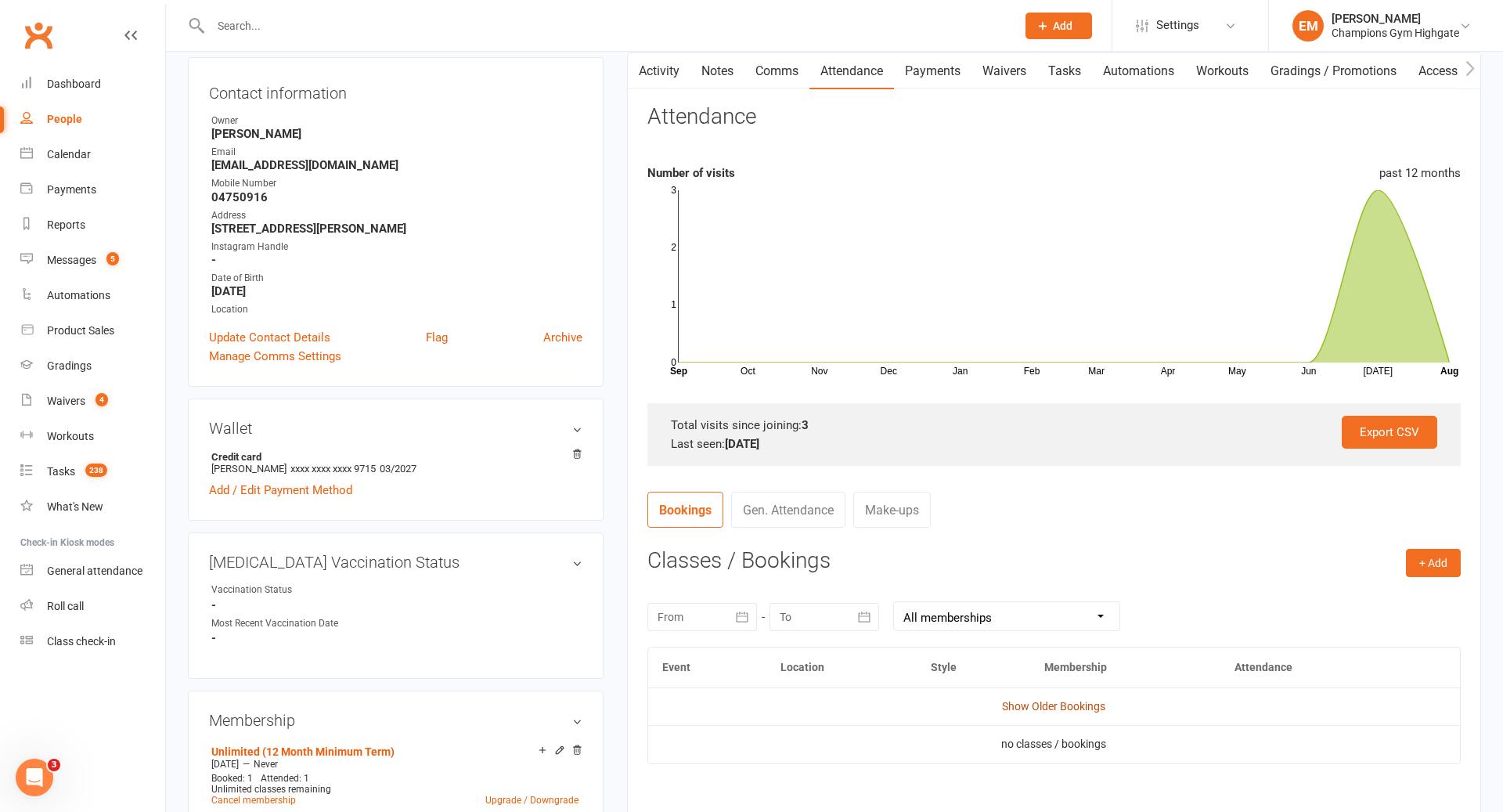
click at [1080, 708] on link "Show Older Bookings" at bounding box center [1054, 706] width 104 height 13
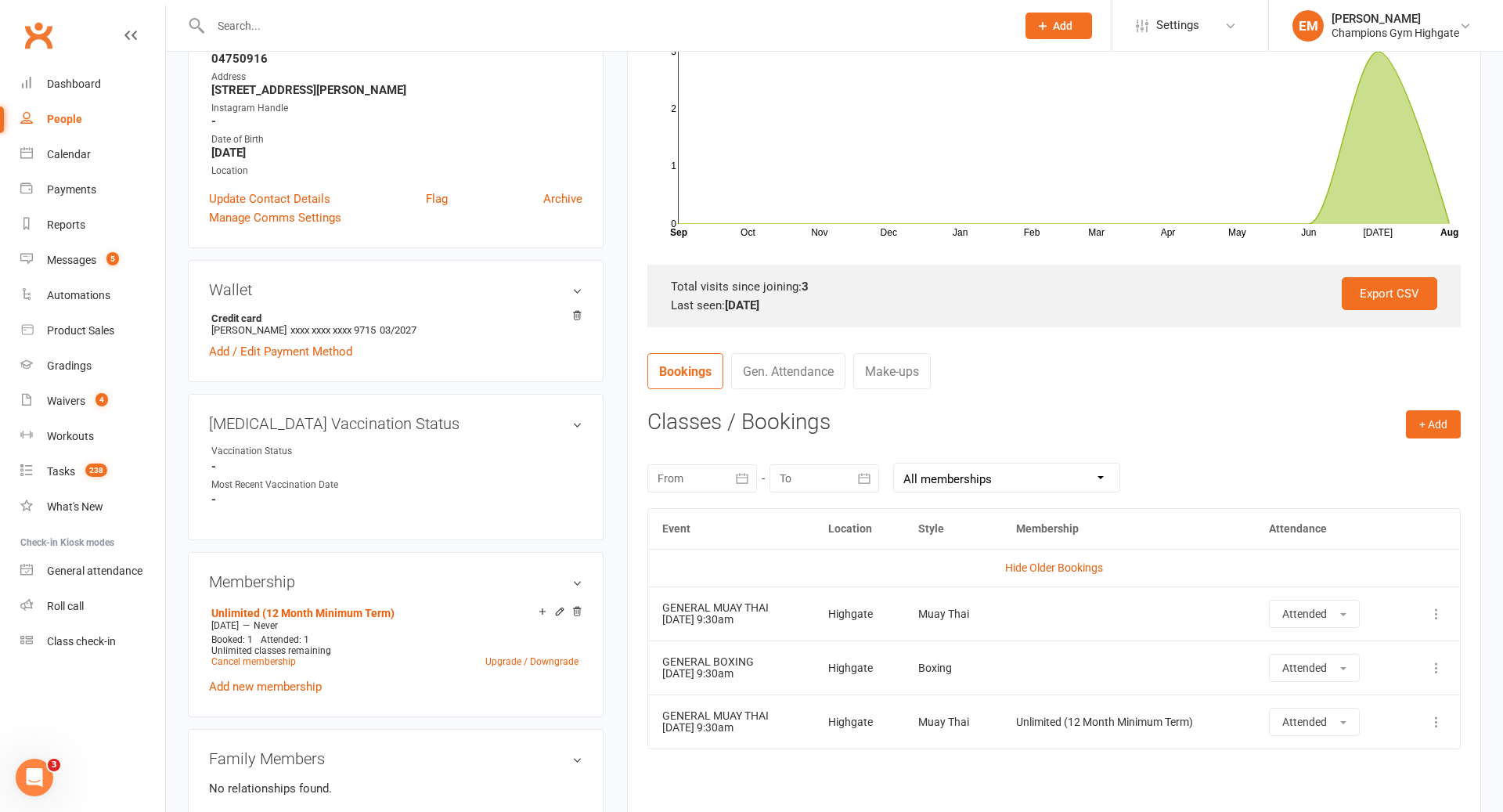
scroll to position [0, 0]
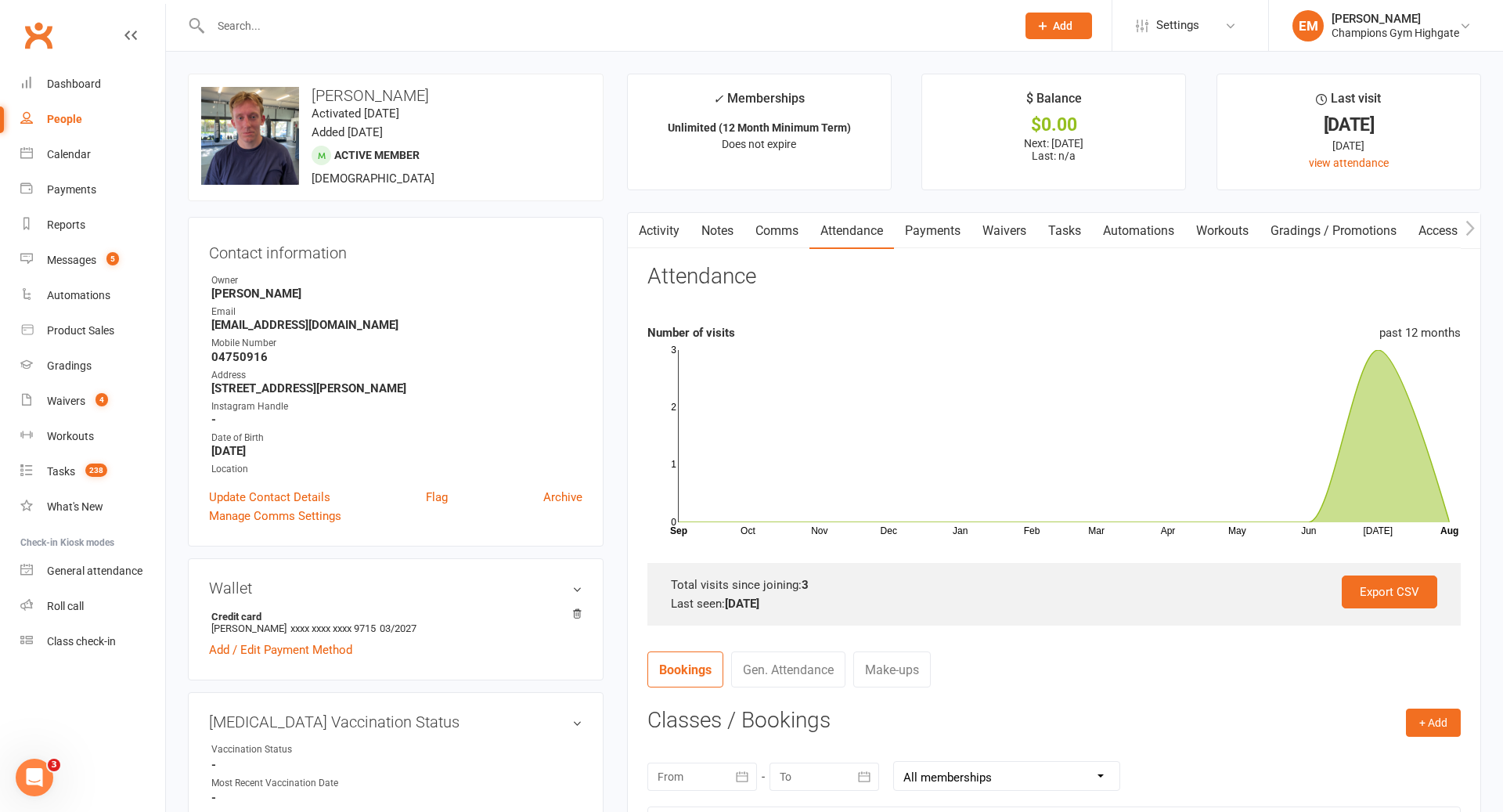
click at [901, 244] on link "Payments" at bounding box center [932, 230] width 77 height 36
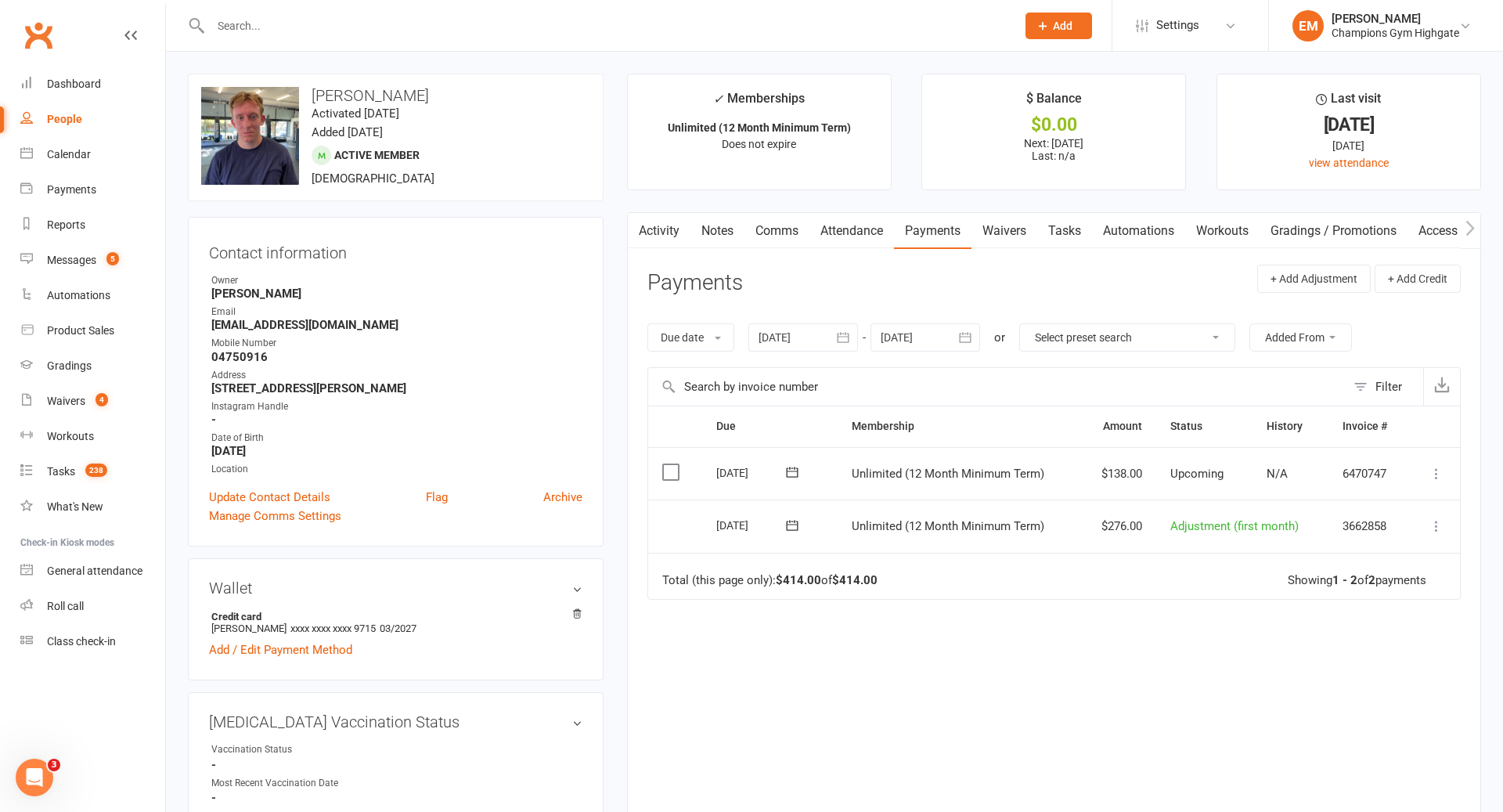
click at [926, 241] on link "Payments" at bounding box center [932, 230] width 77 height 36
click at [474, 17] on input "text" at bounding box center [605, 26] width 799 height 22
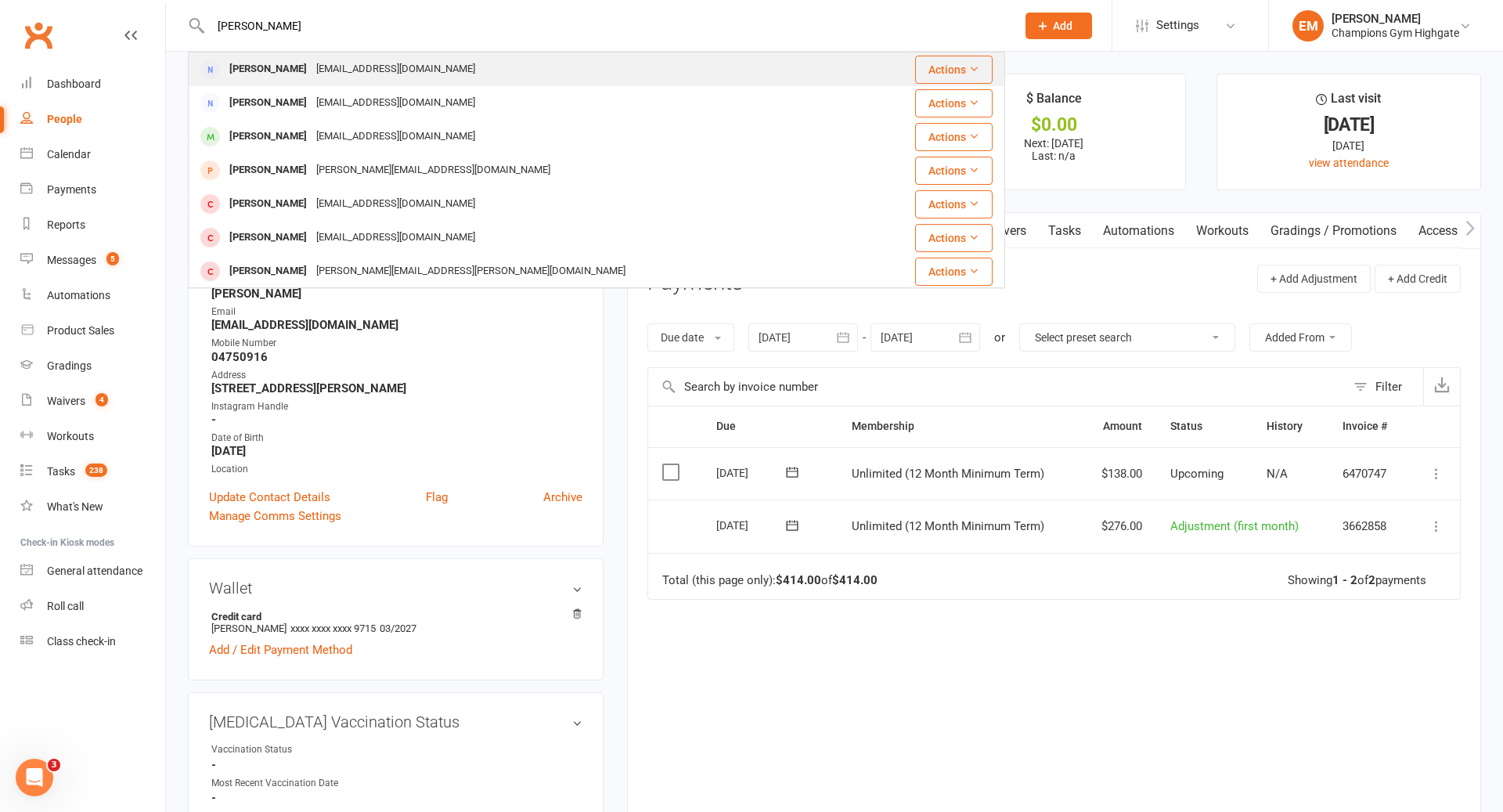
type input "[PERSON_NAME]"
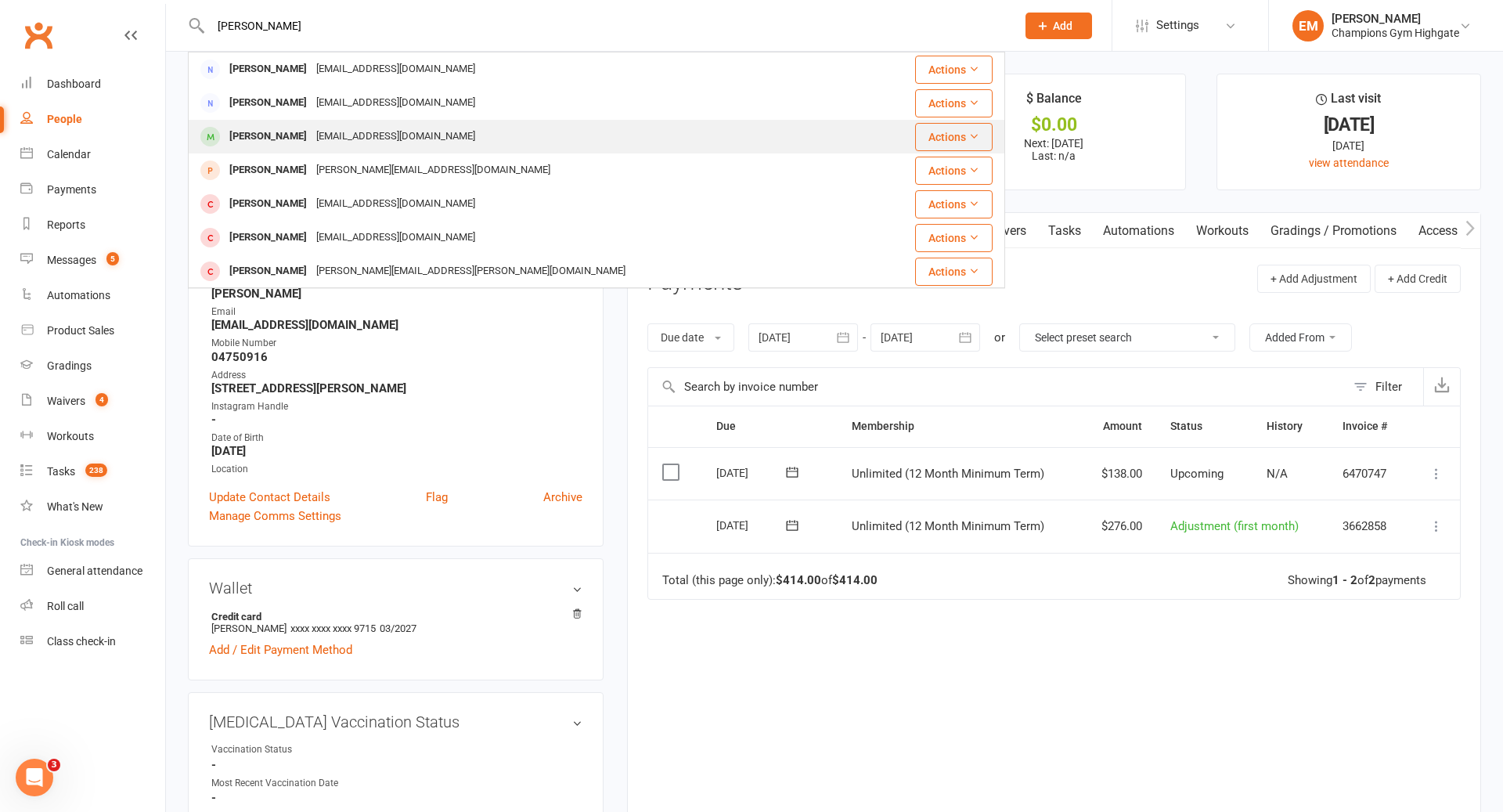
drag, startPoint x: 394, startPoint y: 65, endPoint x: 348, endPoint y: 150, distance: 96.6
click at [348, 150] on tbody "[PERSON_NAME] [EMAIL_ADDRESS][DOMAIN_NAME] Actions [PERSON_NAME] [EMAIL_ADDRESS…" at bounding box center [597, 389] width 816 height 673
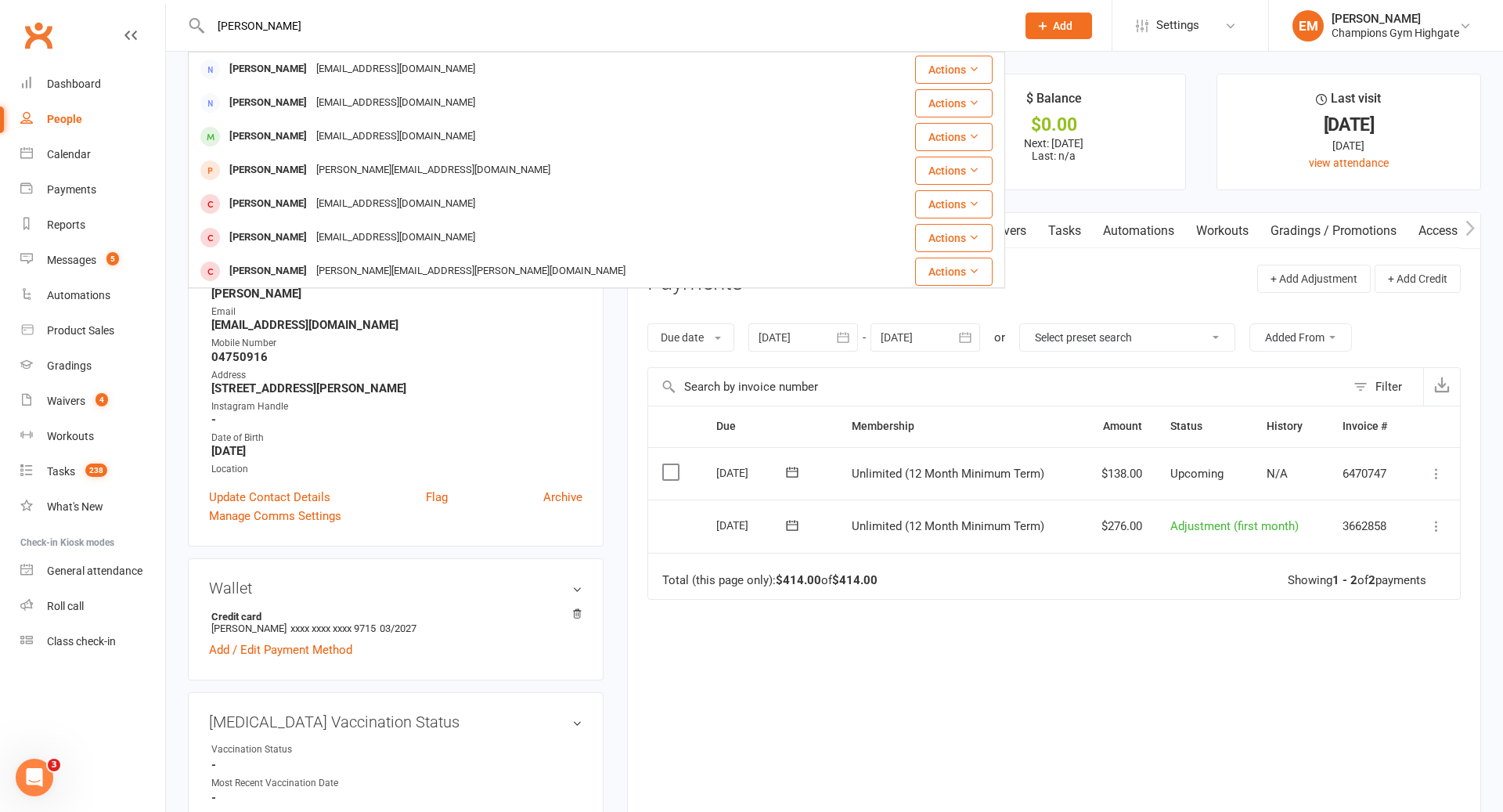
click at [687, 22] on input "[PERSON_NAME]" at bounding box center [605, 26] width 799 height 22
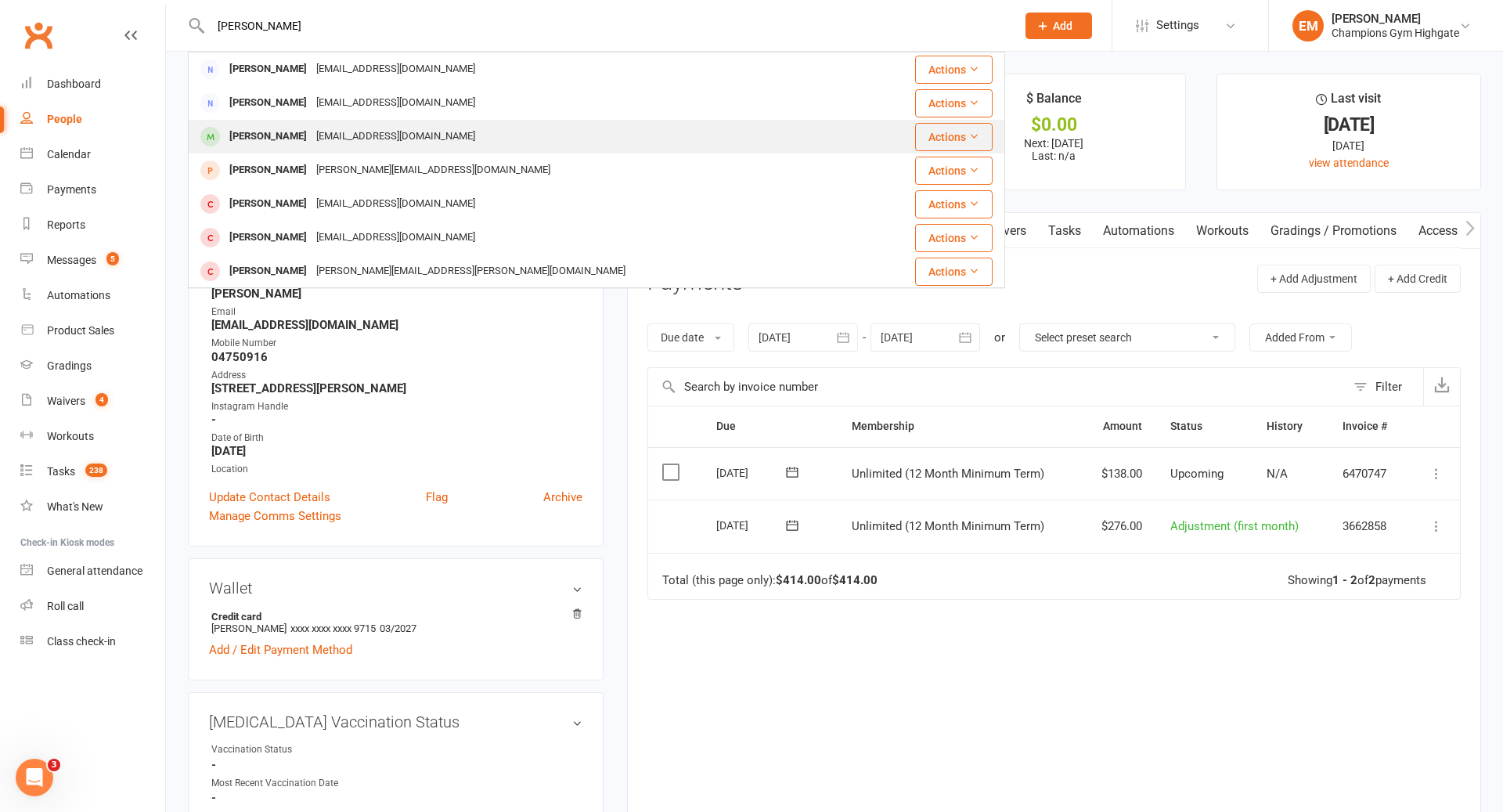
click at [567, 121] on div "[PERSON_NAME] [EMAIL_ADDRESS][DOMAIN_NAME]" at bounding box center [528, 136] width 678 height 32
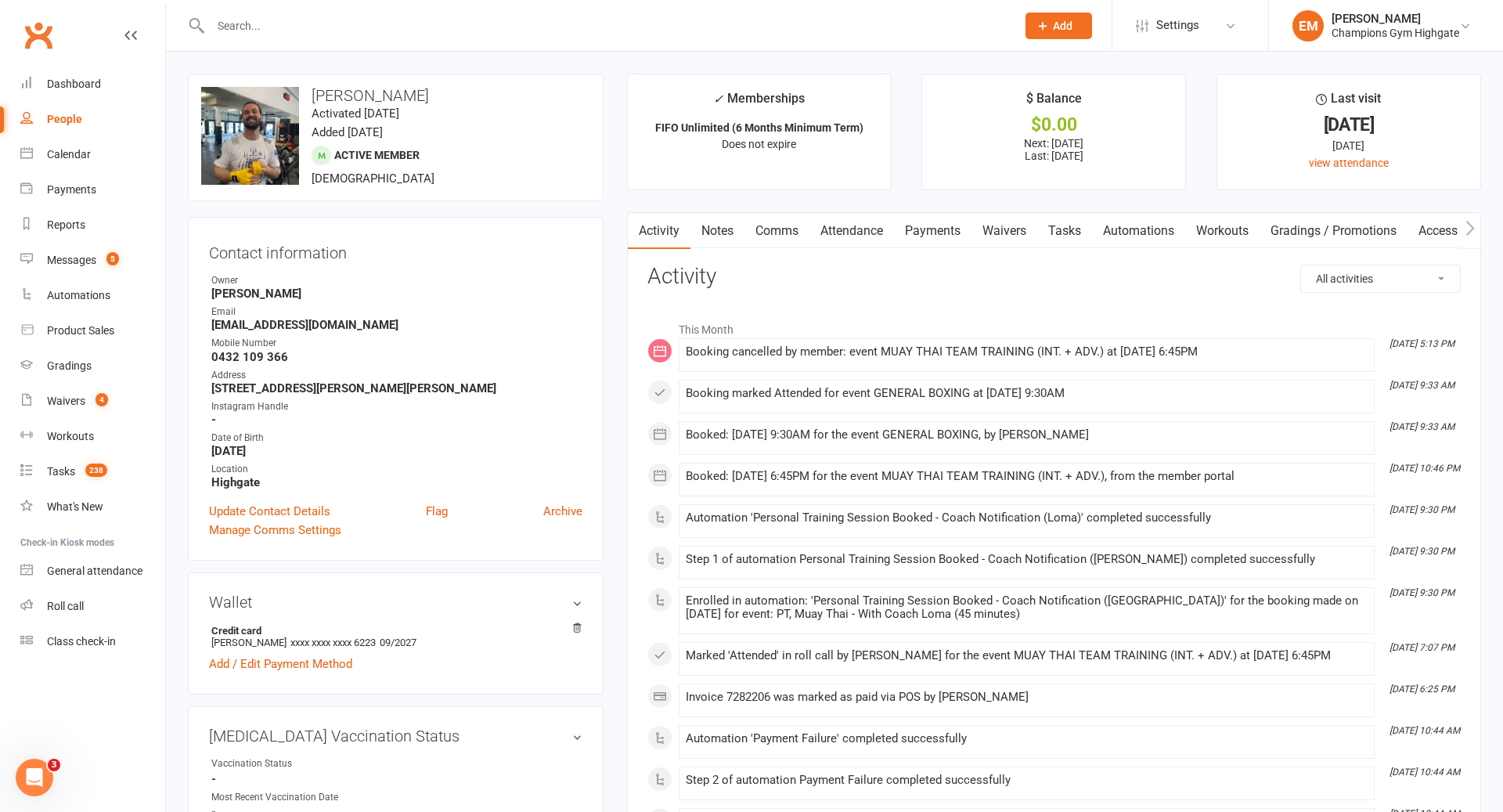
scroll to position [1, 0]
click at [418, 20] on input "text" at bounding box center [605, 26] width 799 height 22
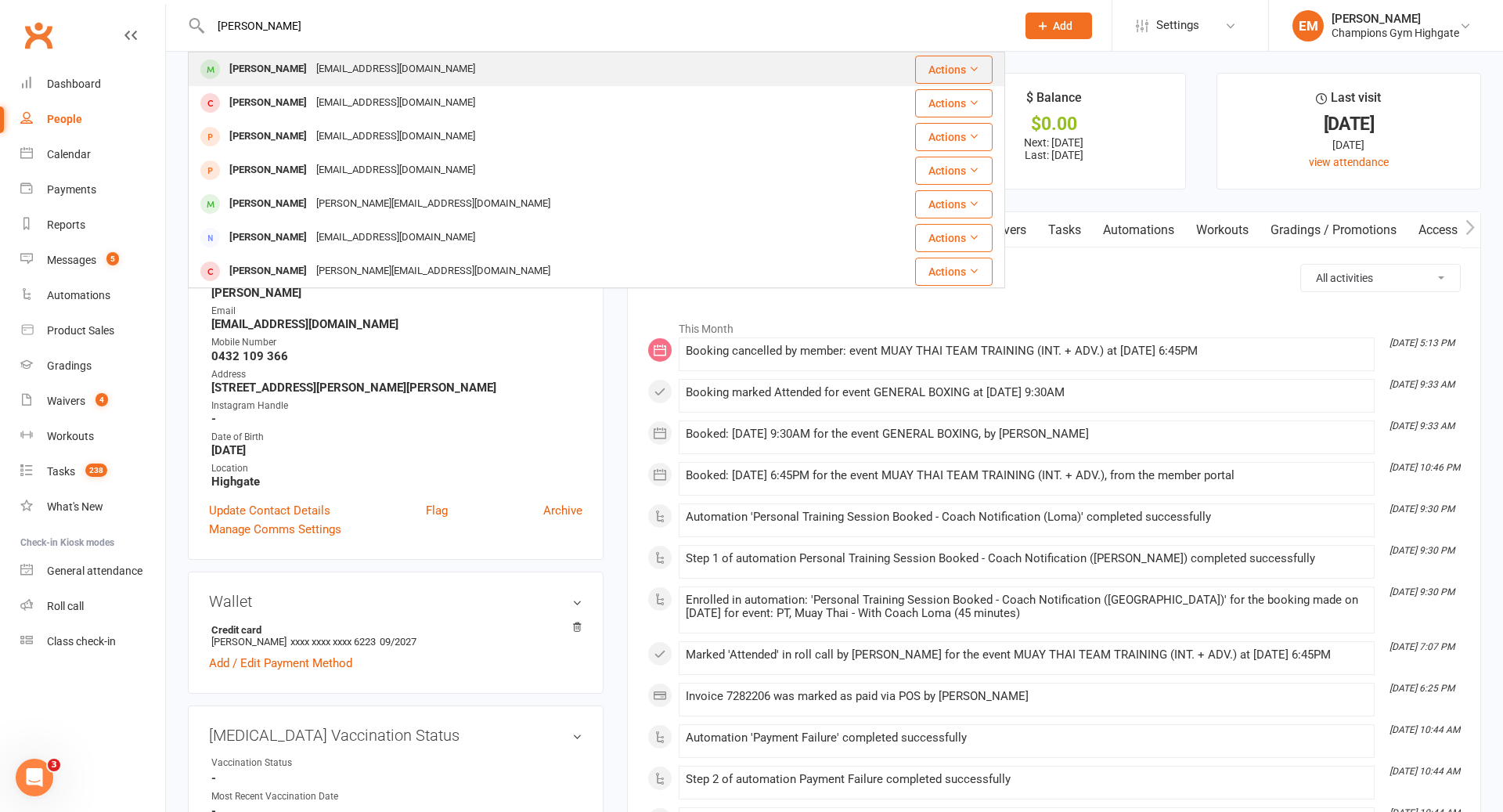
type input "[PERSON_NAME]"
click at [402, 61] on div "[EMAIL_ADDRESS][DOMAIN_NAME]" at bounding box center [395, 69] width 168 height 22
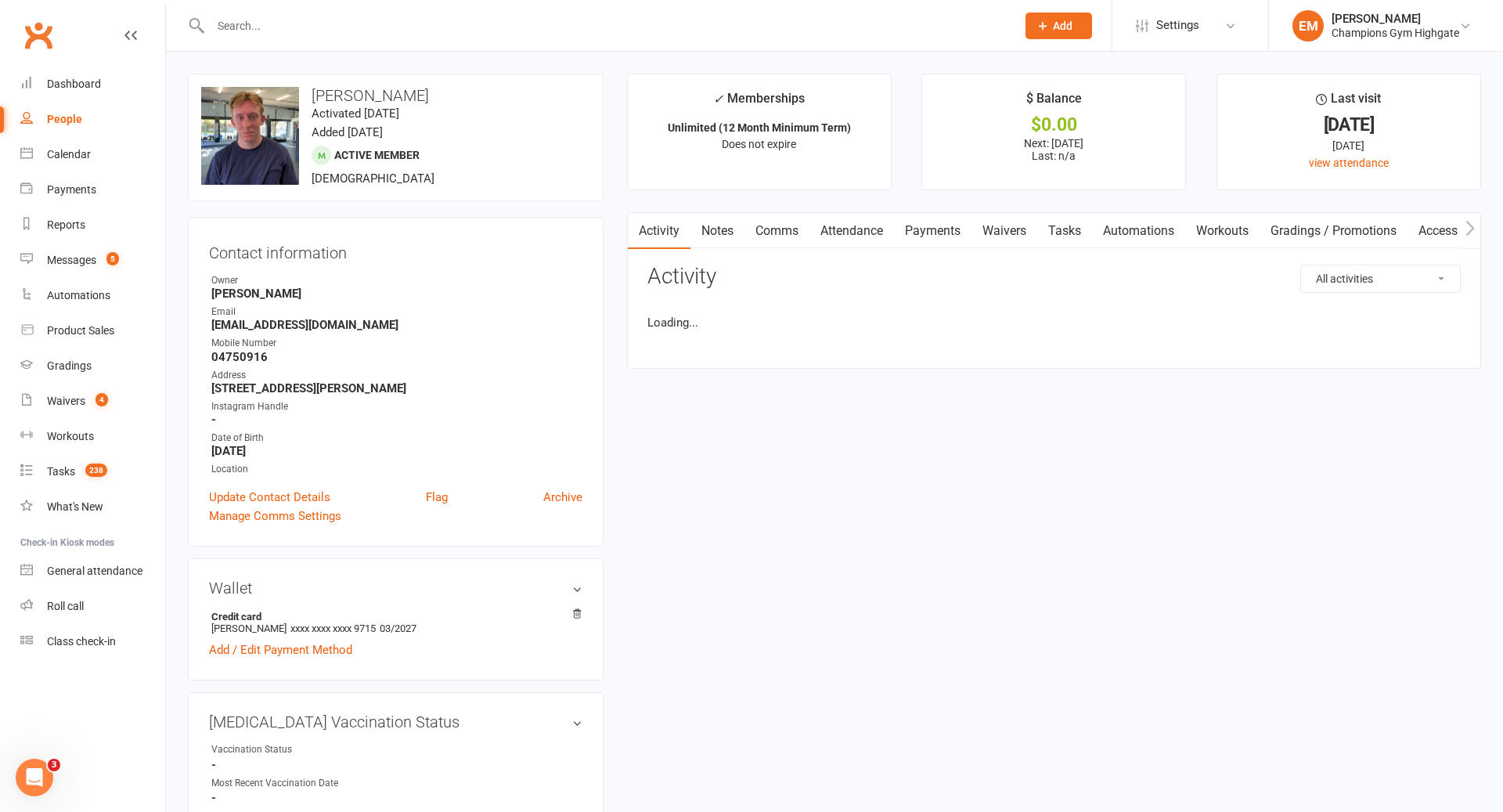
click at [724, 237] on link "Notes" at bounding box center [718, 230] width 54 height 36
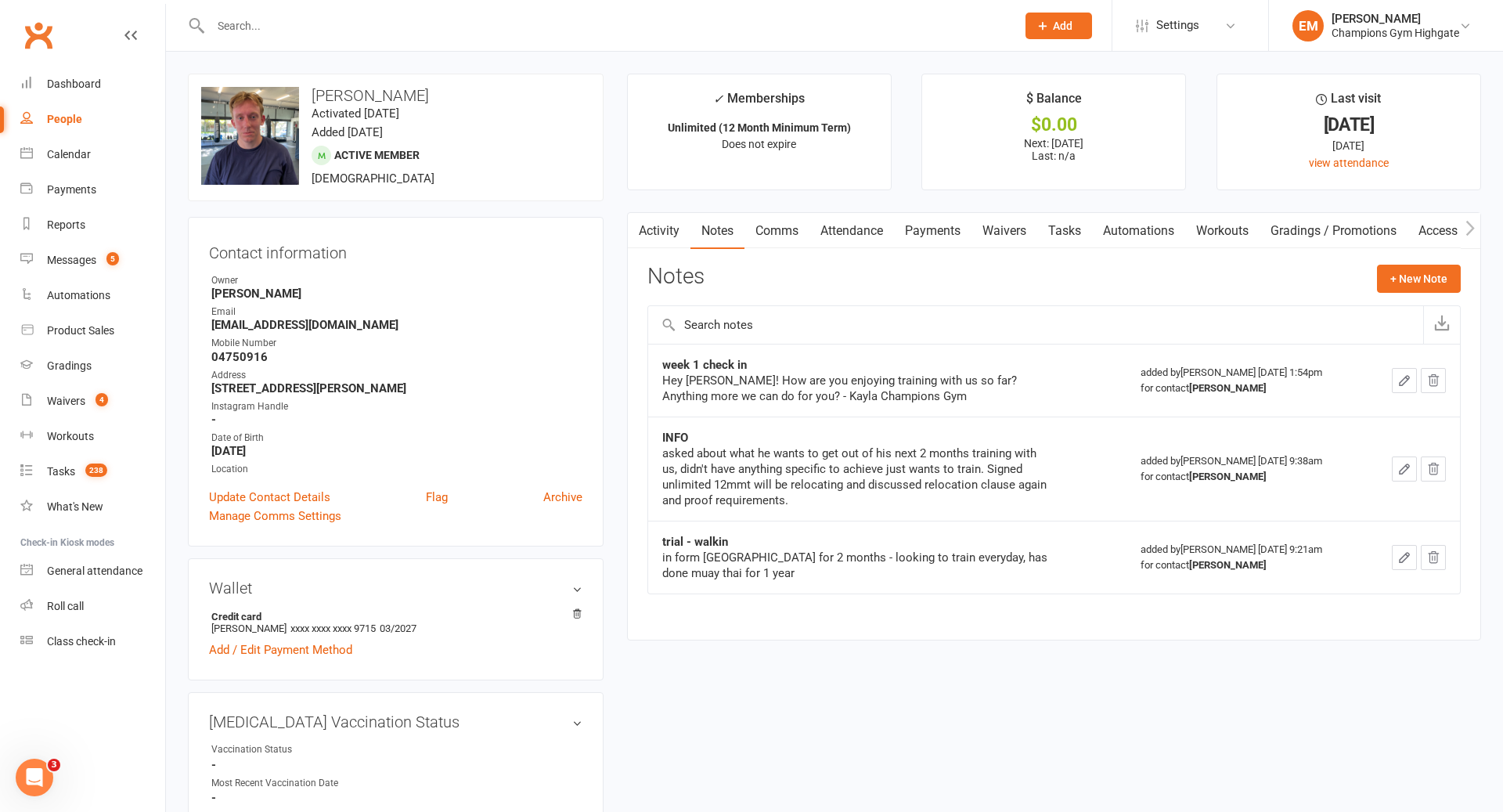
click at [1369, 283] on div "Notes + New Note" at bounding box center [1054, 284] width 814 height 41
click at [1403, 280] on button "+ New Note" at bounding box center [1419, 278] width 84 height 28
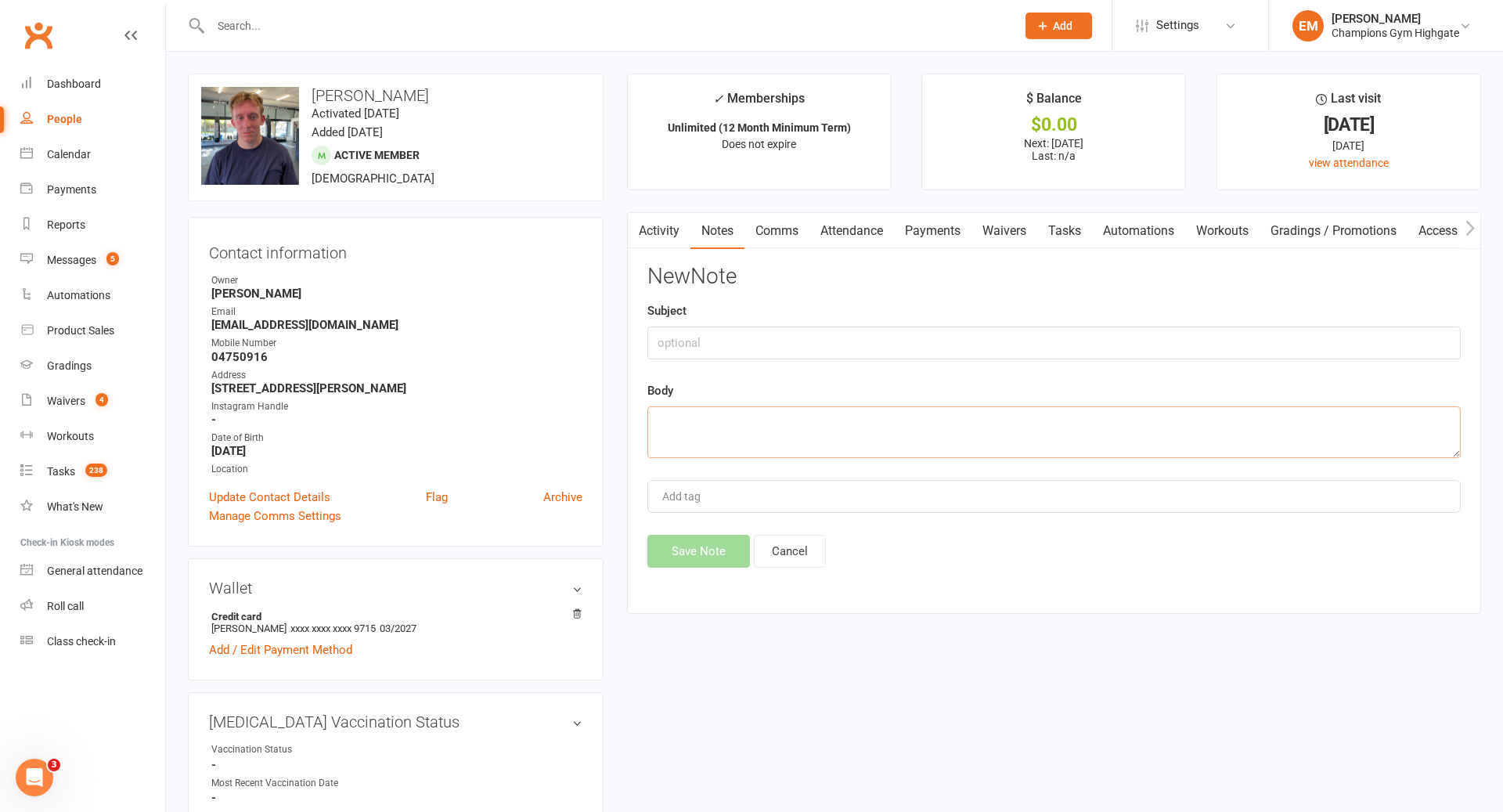
click at [1072, 443] on textarea at bounding box center [1054, 432] width 814 height 52
paste textarea "[PERSON_NAME] <[PERSON_NAME][EMAIL_ADDRESS][DOMAIN_NAME]> [DATE] 3:55 PM ([DATE…"
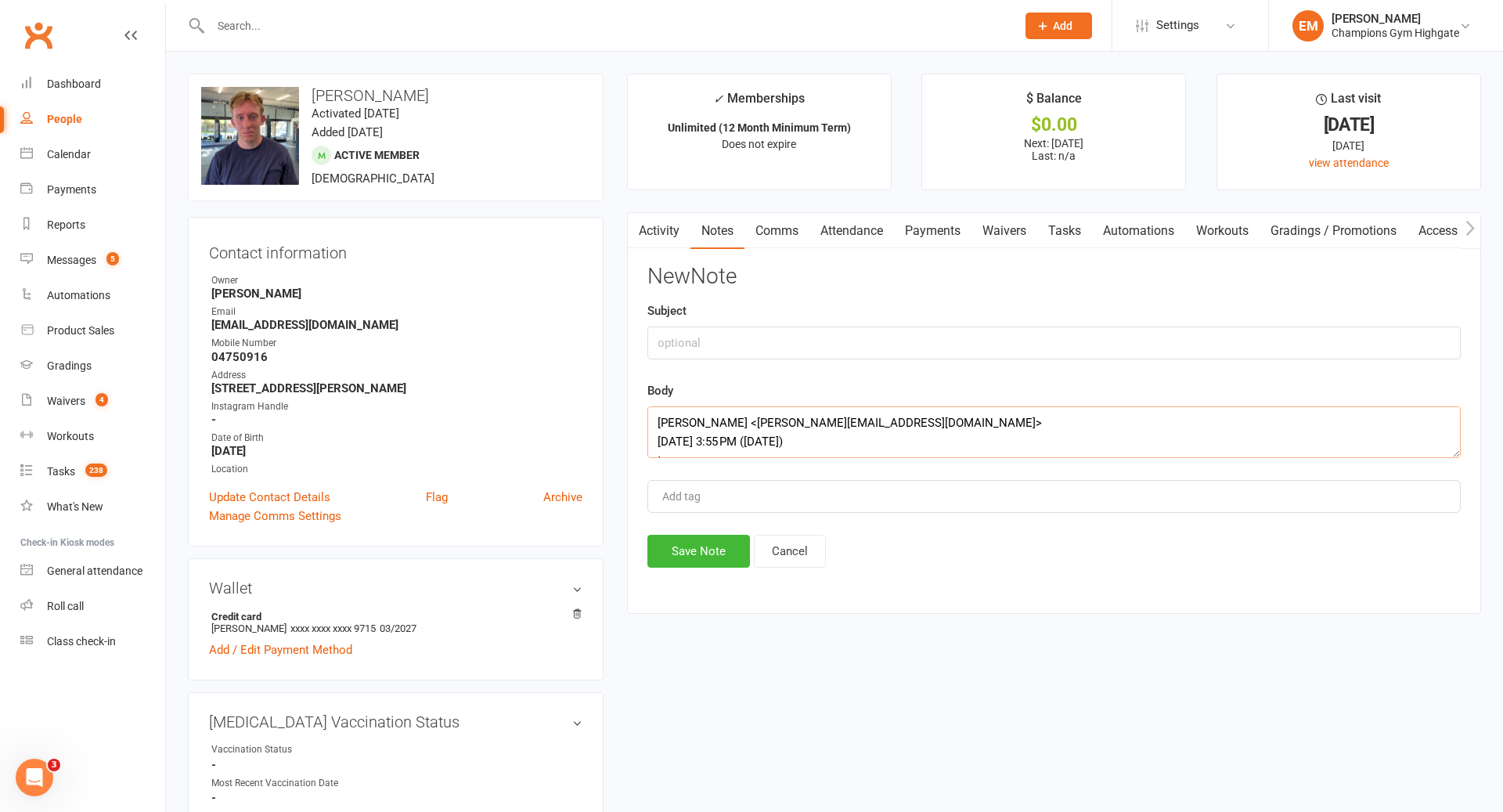
scroll to position [273, 0]
type textarea "[PERSON_NAME] <[PERSON_NAME][EMAIL_ADDRESS][DOMAIN_NAME]> [DATE] 3:55 PM ([DATE…"
click at [933, 351] on input "text" at bounding box center [1054, 343] width 814 height 33
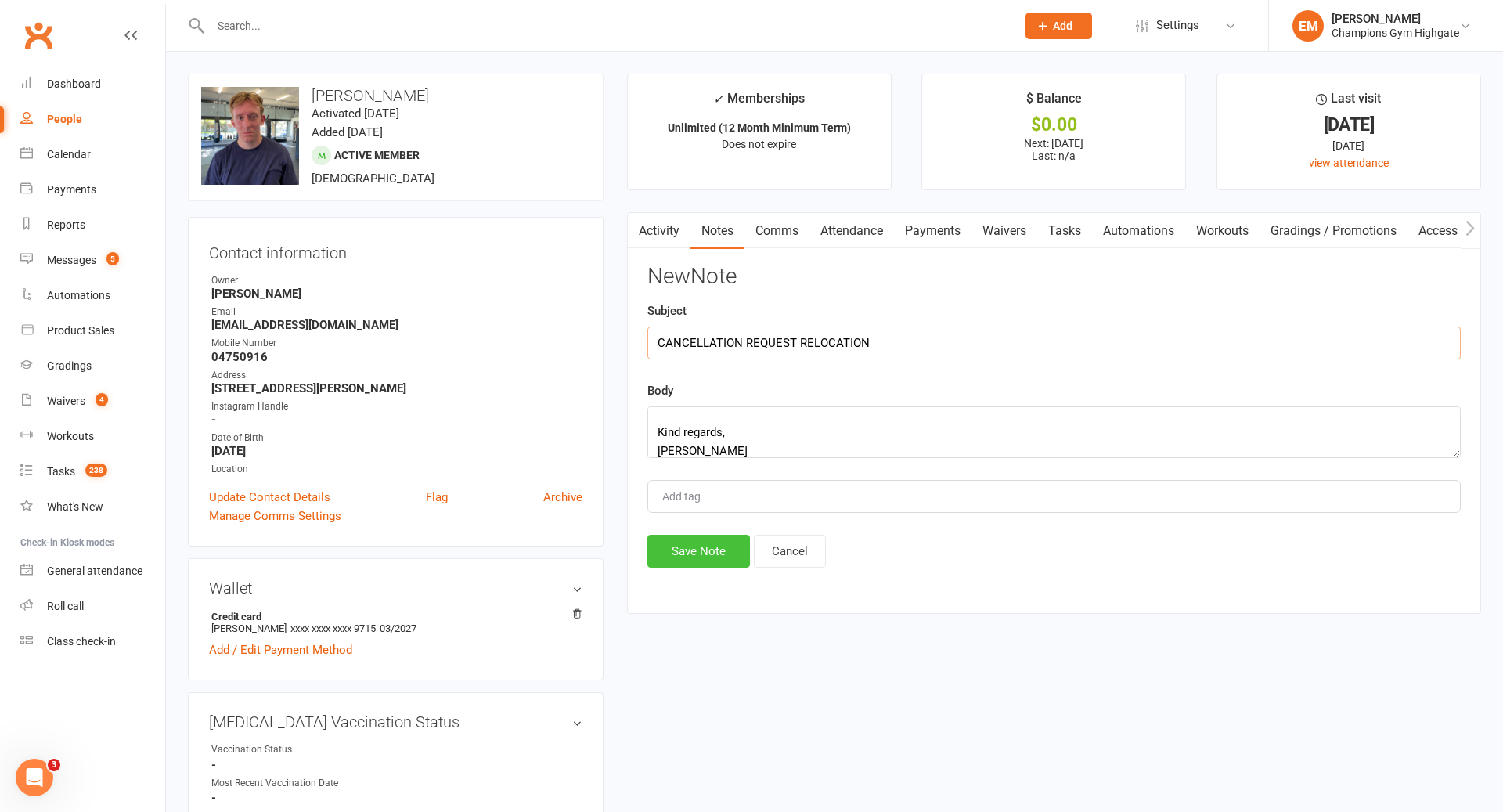
type input "CANCELLATION REQUEST RELOCATION"
click at [685, 543] on button "Save Note" at bounding box center [698, 551] width 103 height 33
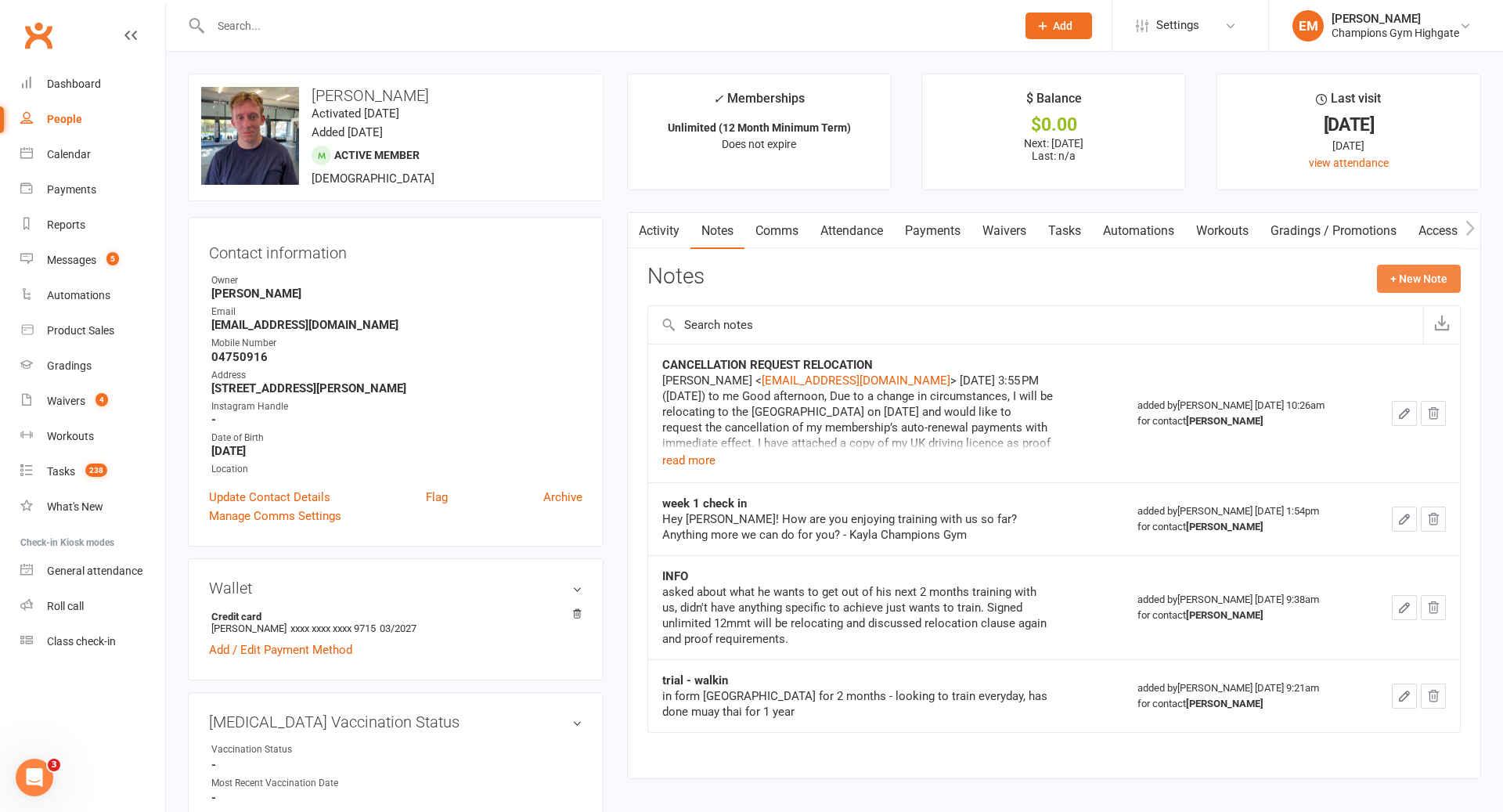
click at [1448, 275] on button "+ New Note" at bounding box center [1419, 278] width 84 height 28
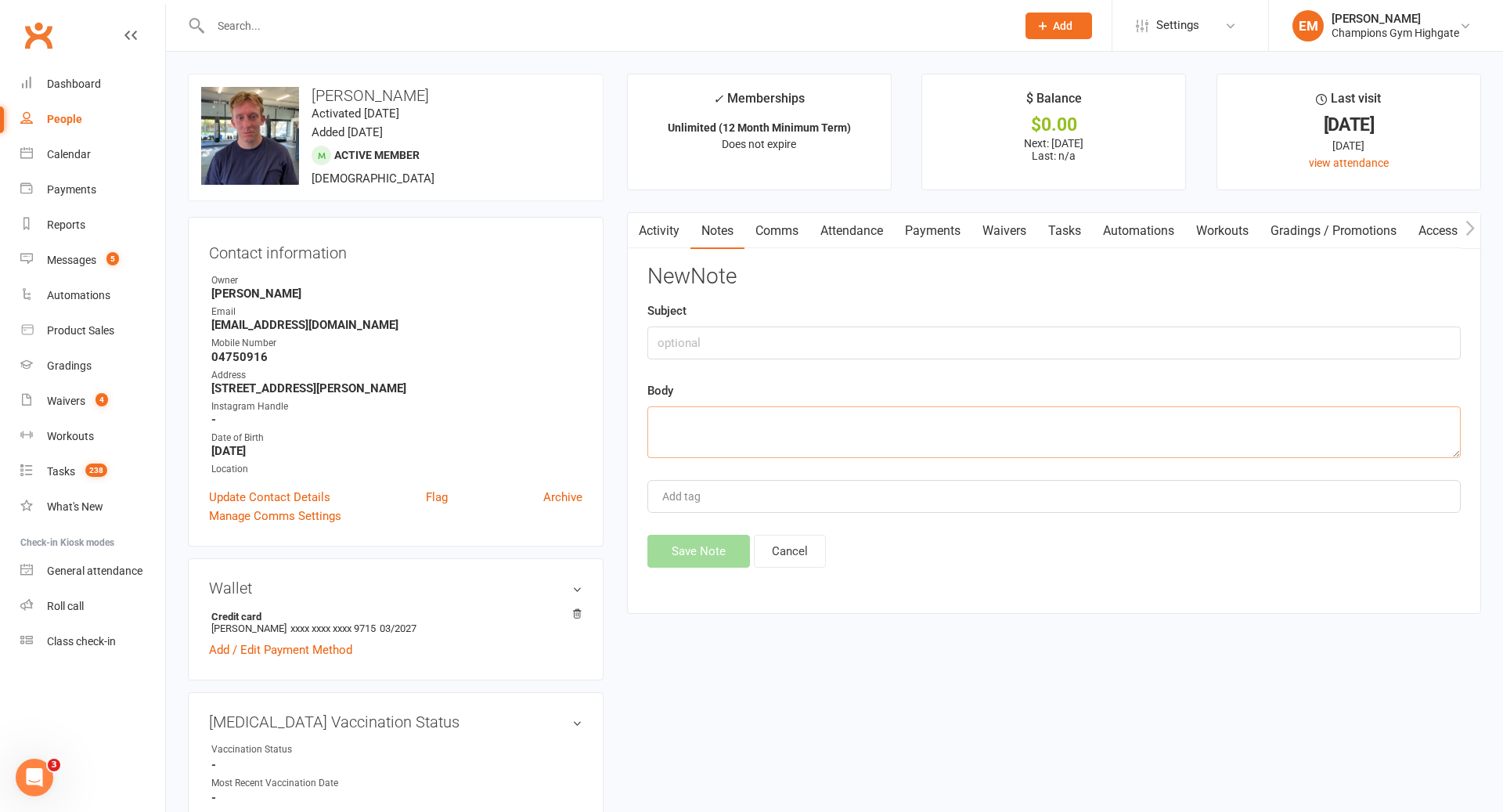
click at [1092, 432] on textarea at bounding box center [1054, 432] width 814 height 52
paste textarea "Member Care @ CG Highgate <[EMAIL_ADDRESS][DOMAIN_NAME]> Attachments 10:21 AM (…"
type textarea "Member Care @ CG Highgate <[EMAIL_ADDRESS][DOMAIN_NAME]> Attachments 10:21 AM (…"
click at [963, 347] on input "text" at bounding box center [1054, 343] width 814 height 33
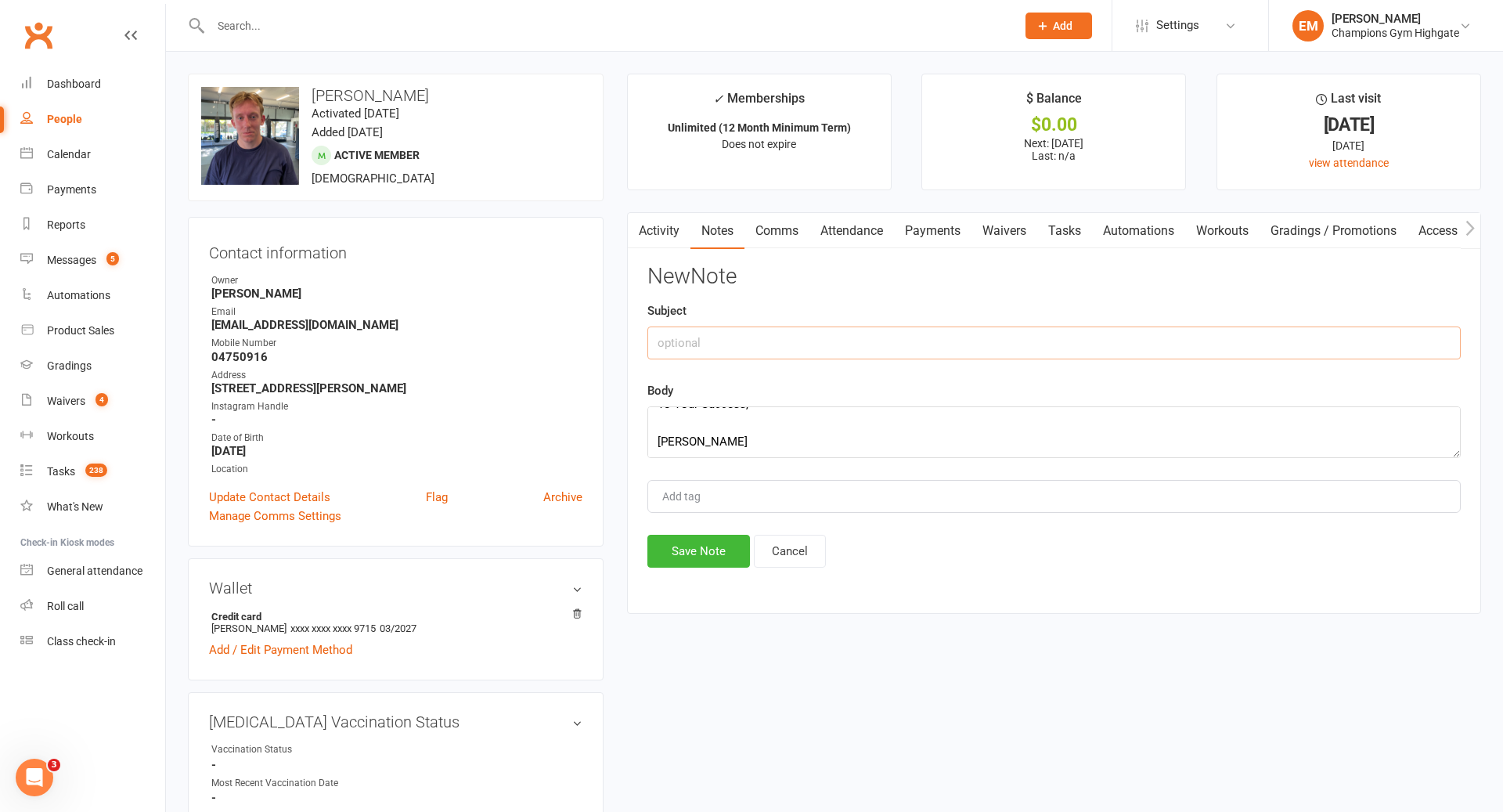
type input "a"
type input "r"
type input "R"
type input "AWAITING STAT DEC"
click at [716, 547] on button "Save Note" at bounding box center [698, 551] width 103 height 33
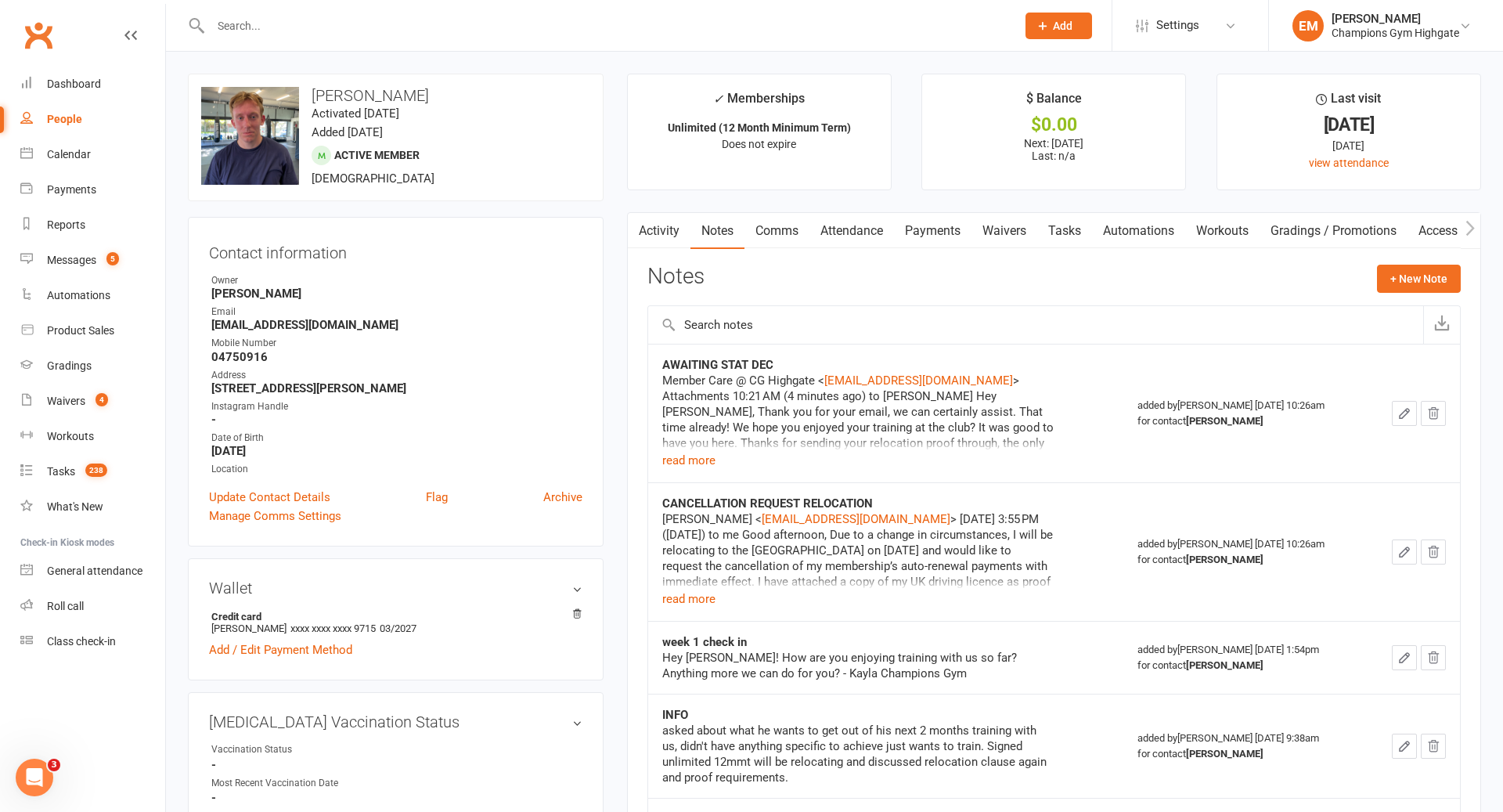
click at [316, 22] on input "text" at bounding box center [605, 26] width 799 height 22
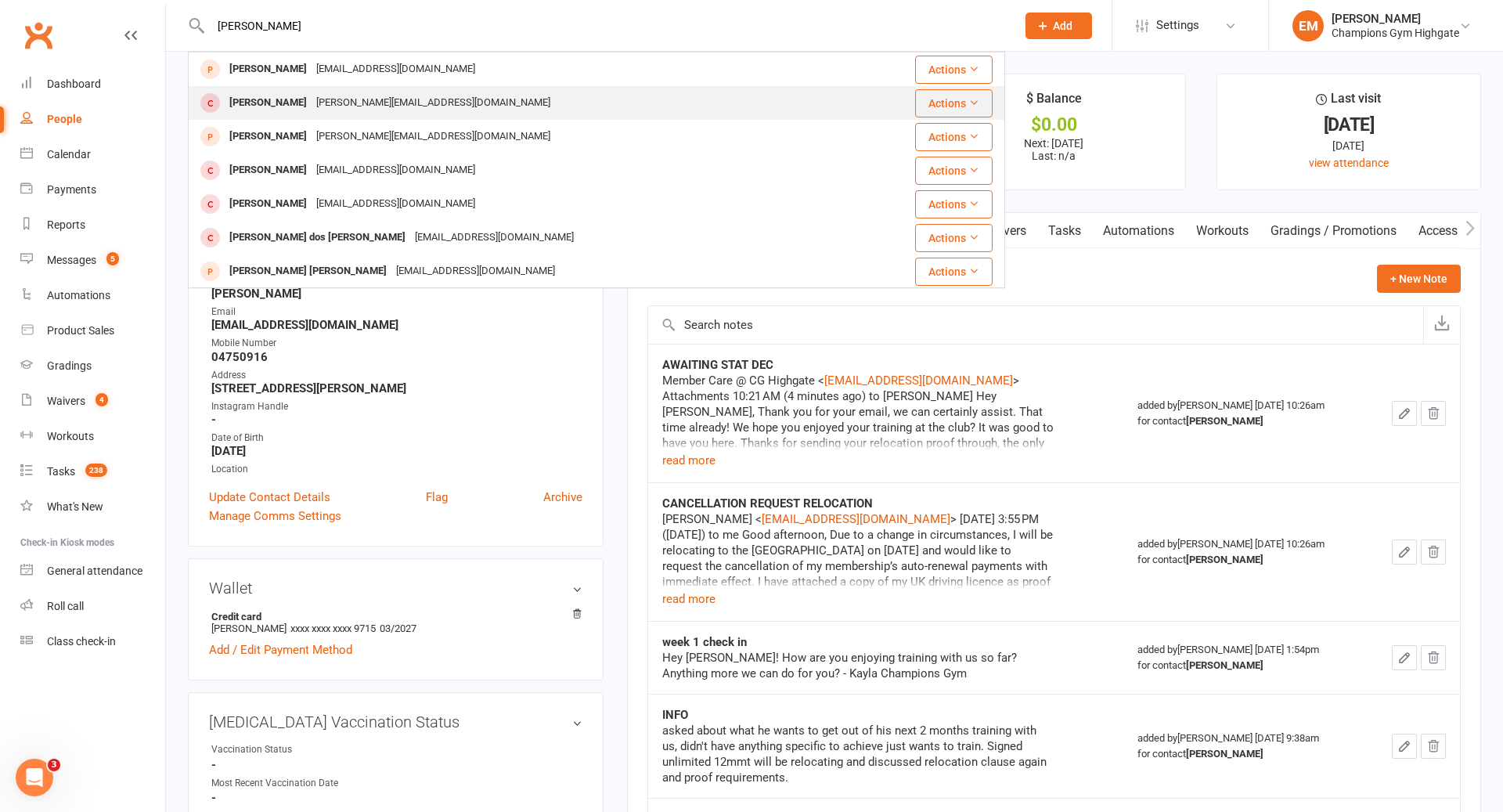
type input "[PERSON_NAME]"
click at [324, 112] on div "[PERSON_NAME][EMAIL_ADDRESS][DOMAIN_NAME]" at bounding box center [434, 103] width 244 height 22
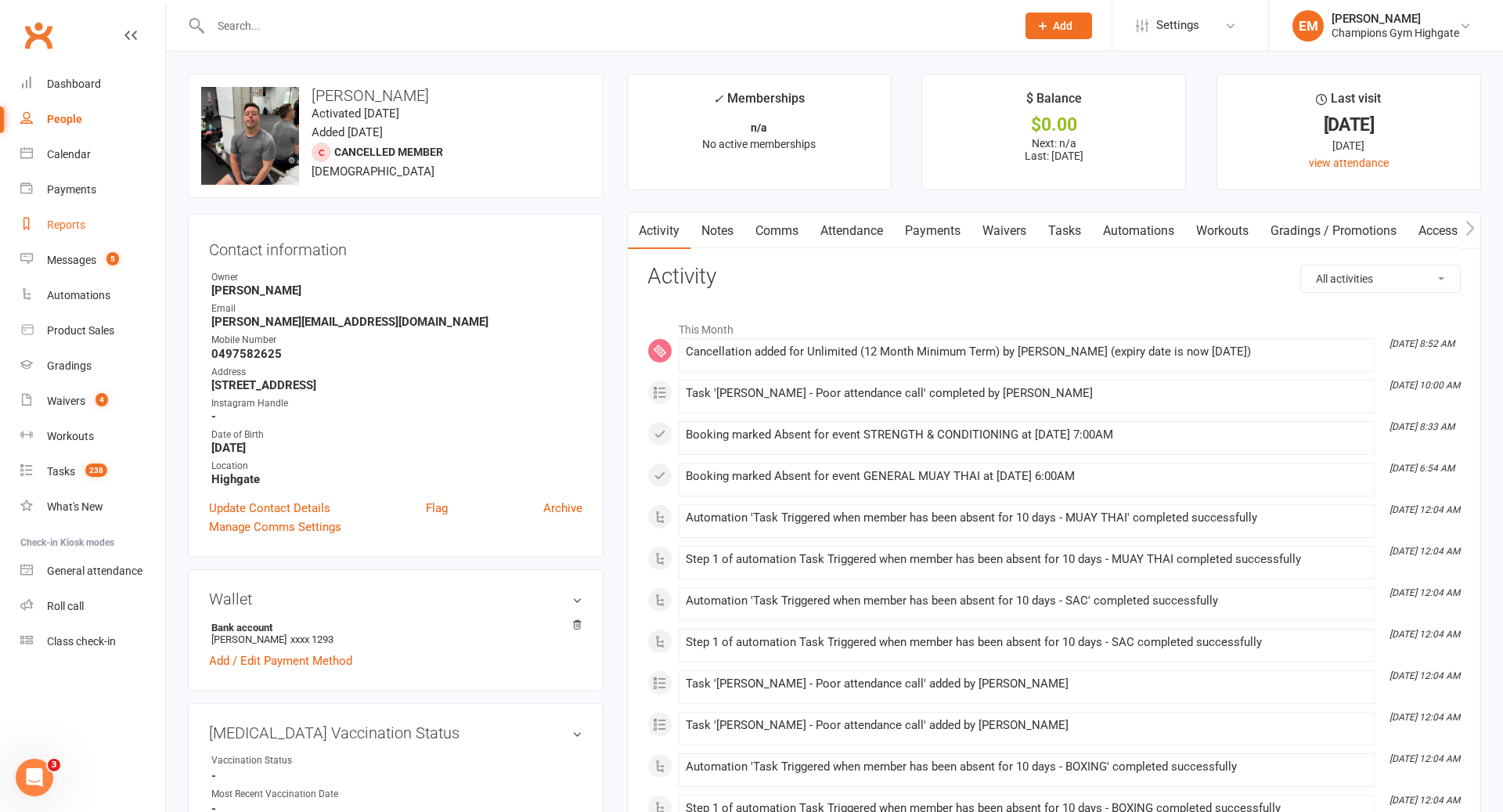
click at [54, 226] on div "Reports" at bounding box center [66, 225] width 38 height 13
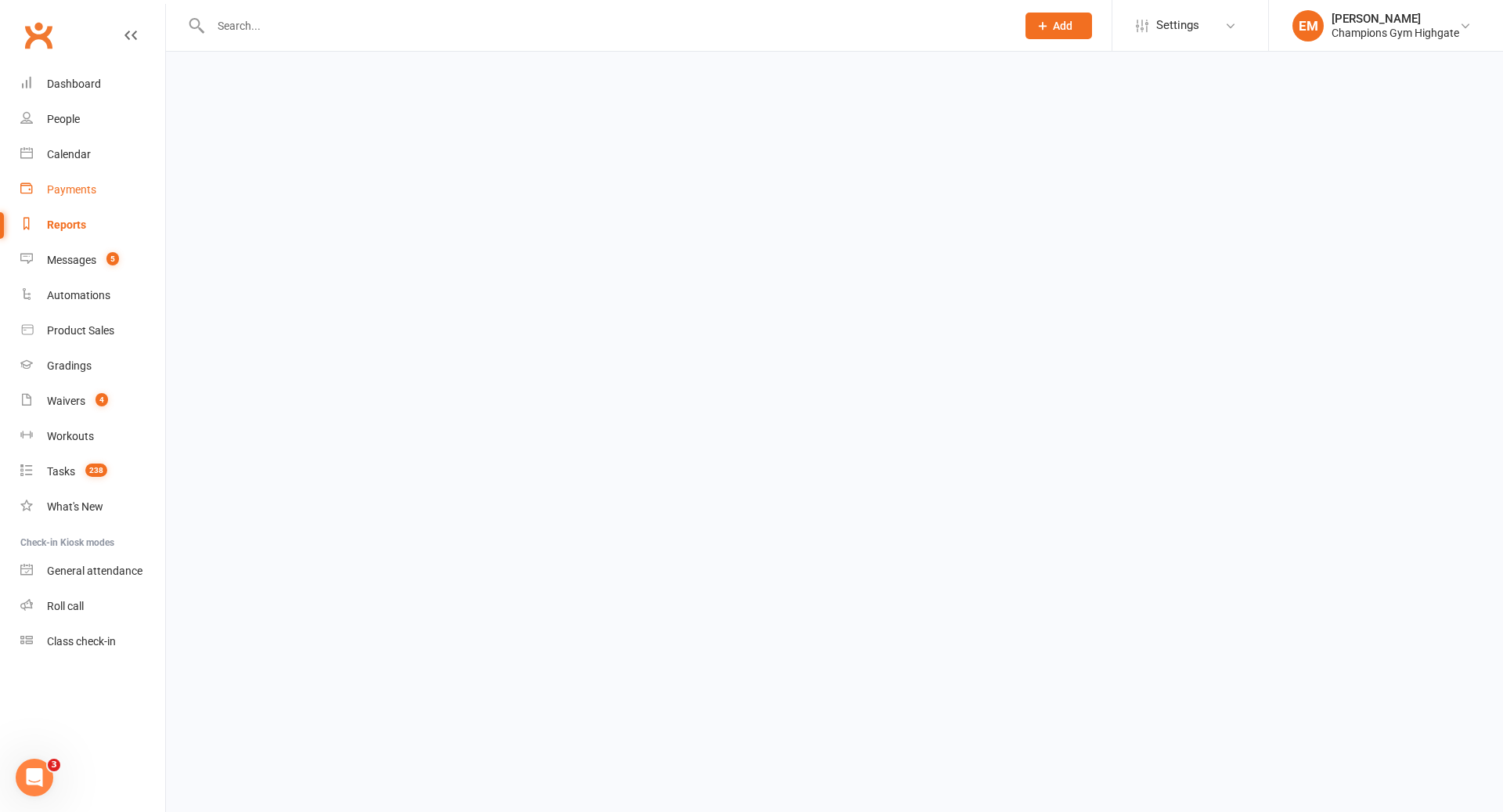
click at [75, 187] on div "Payments" at bounding box center [72, 190] width 49 height 13
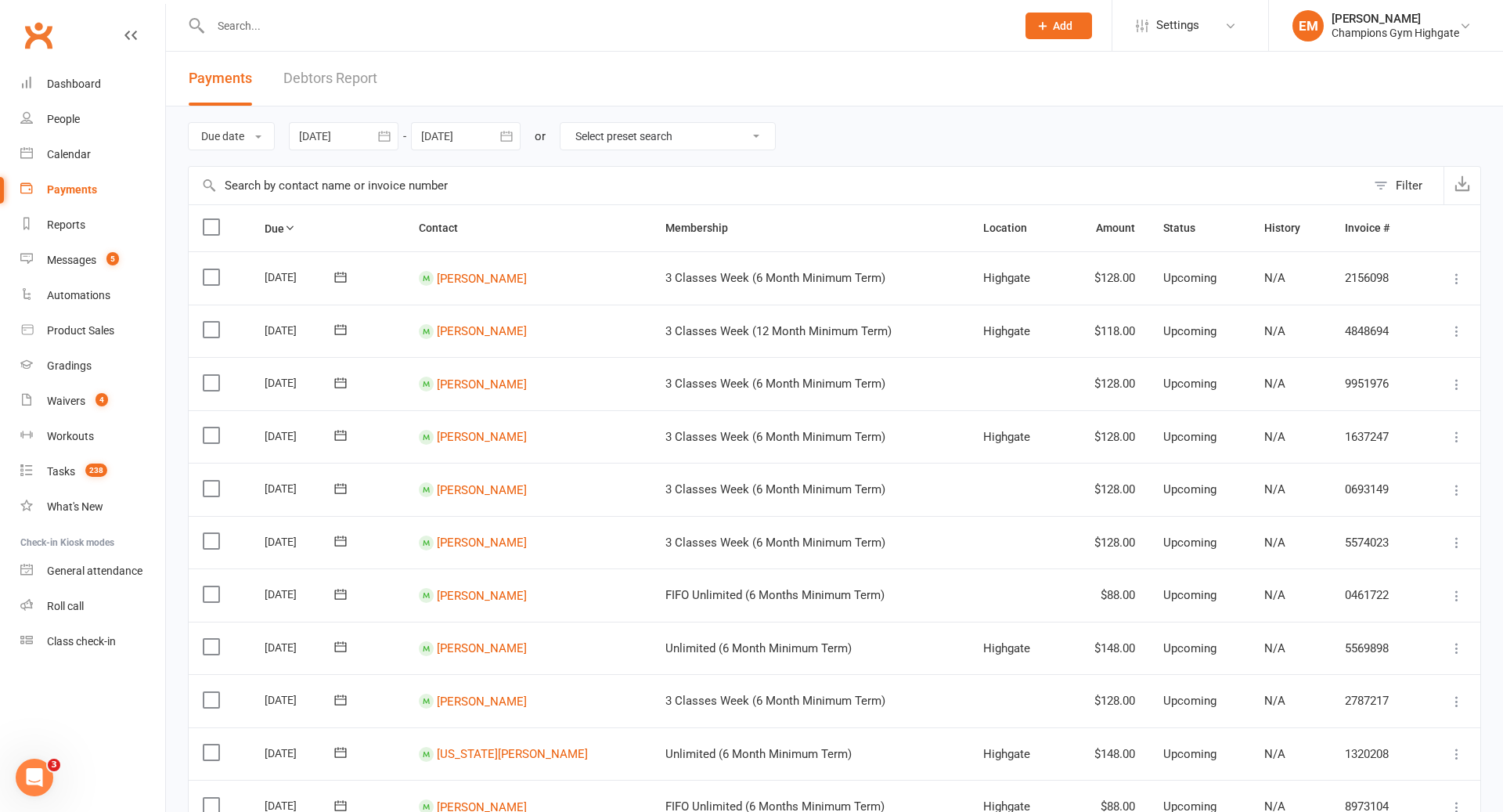
click at [325, 98] on link "Debtors Report" at bounding box center [331, 79] width 94 height 54
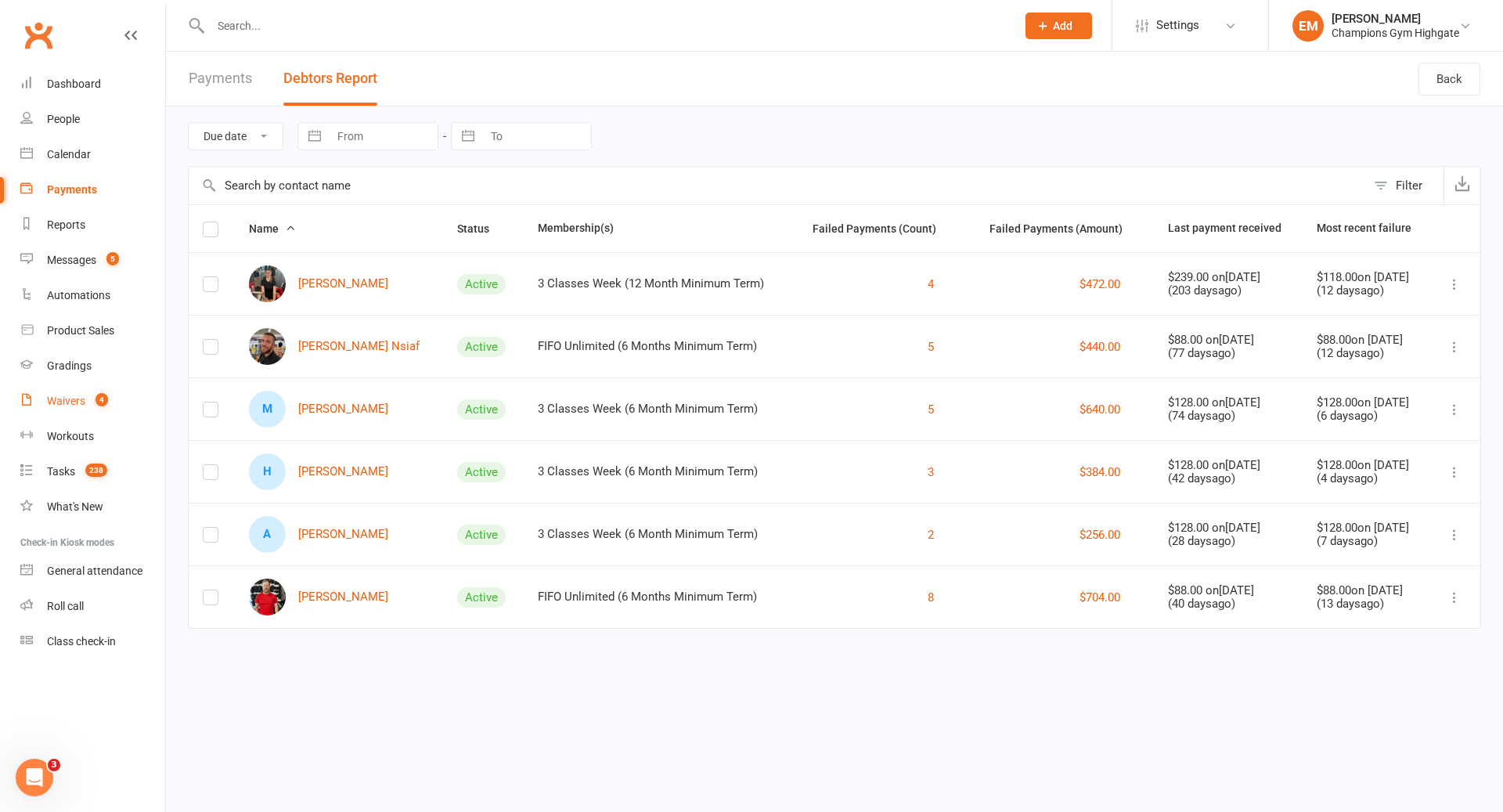
click at [85, 401] on link "Waivers 4" at bounding box center [93, 401] width 145 height 35
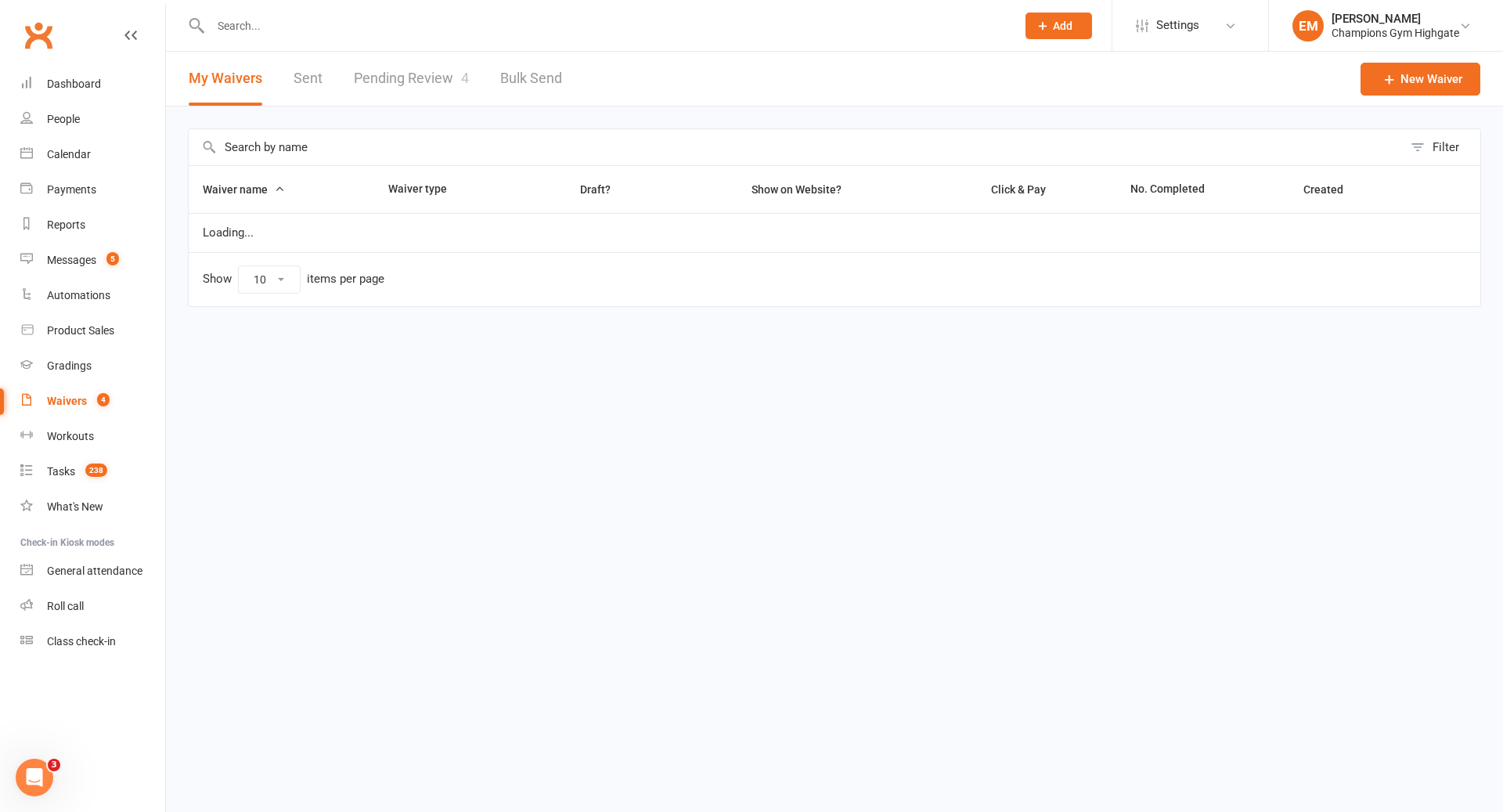
click at [462, 88] on link "Pending Review 4" at bounding box center [411, 79] width 115 height 54
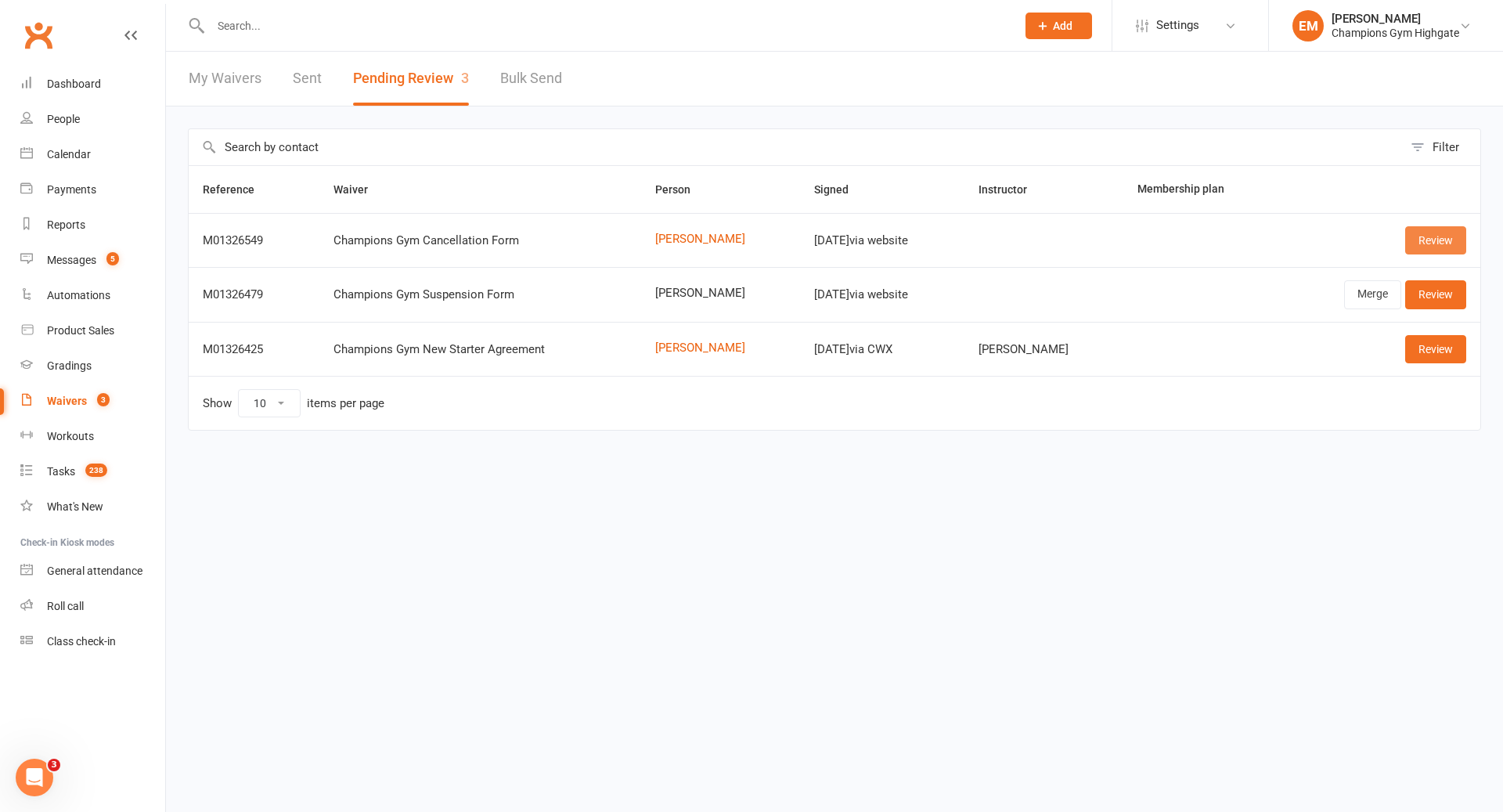
click at [1426, 231] on link "Review" at bounding box center [1435, 240] width 61 height 28
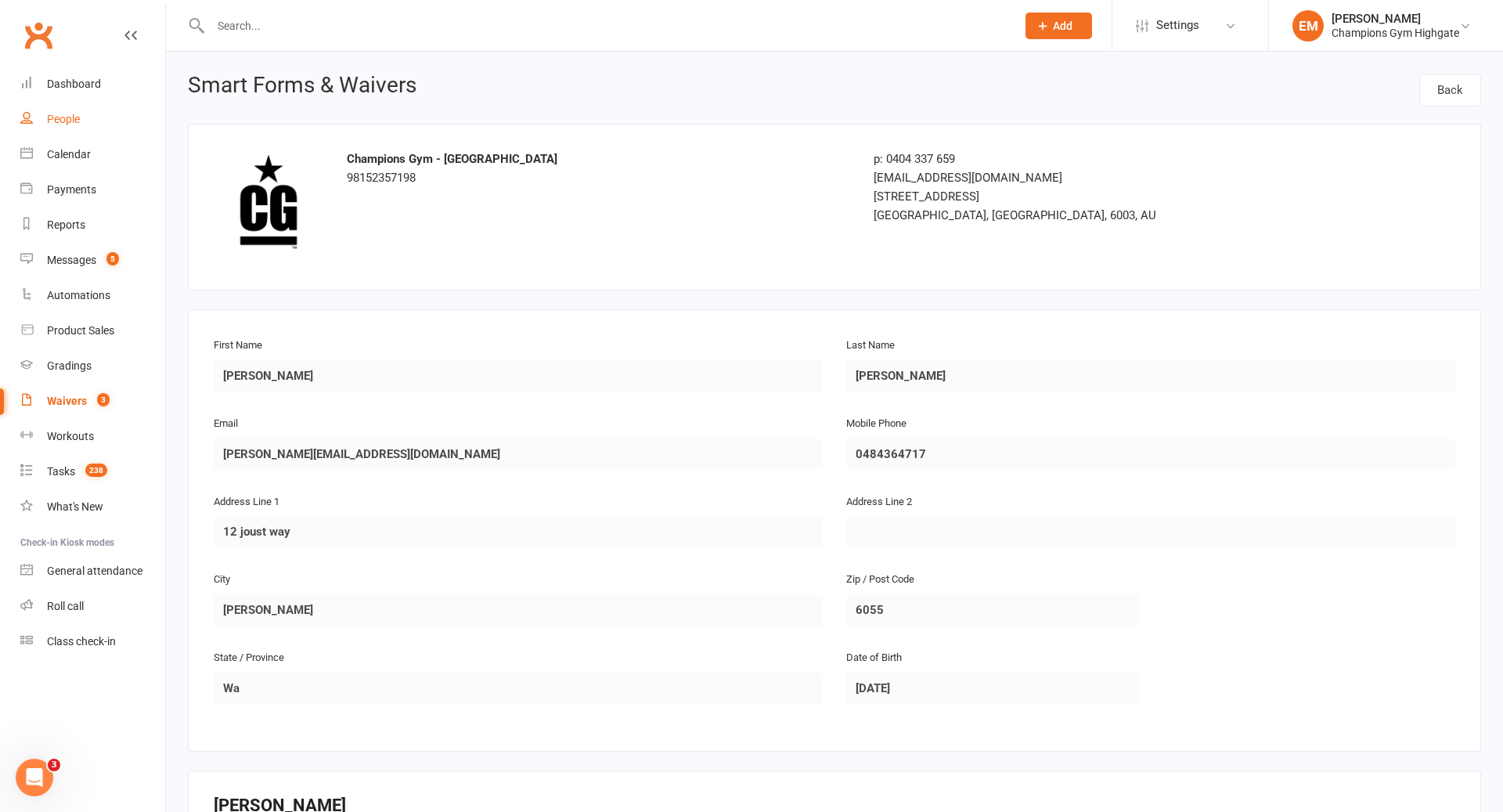
click at [62, 102] on link "People" at bounding box center [93, 120] width 145 height 35
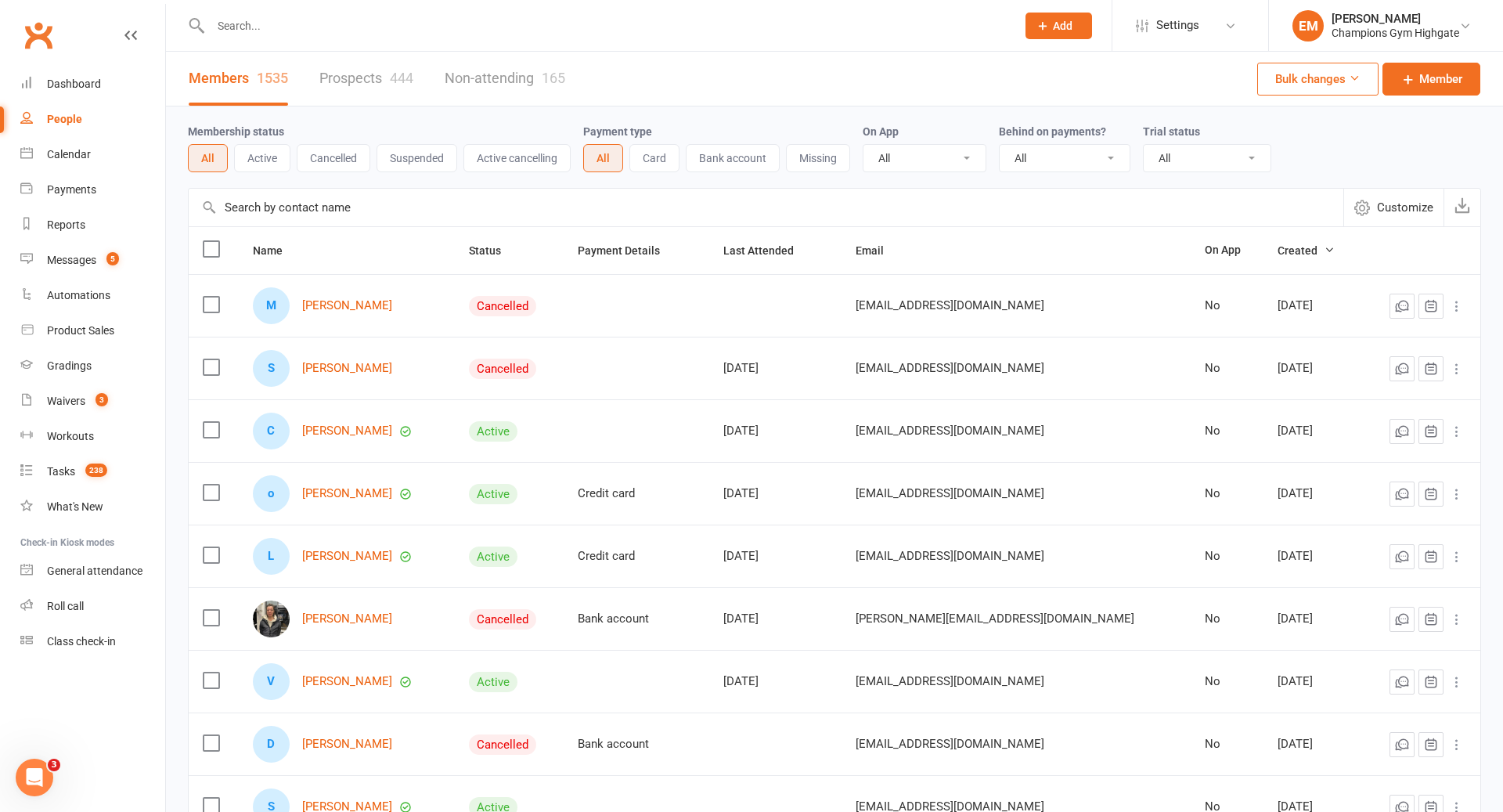
click at [563, 277] on td "Cancelled" at bounding box center [509, 305] width 109 height 63
click at [73, 398] on div "Waivers" at bounding box center [66, 401] width 38 height 13
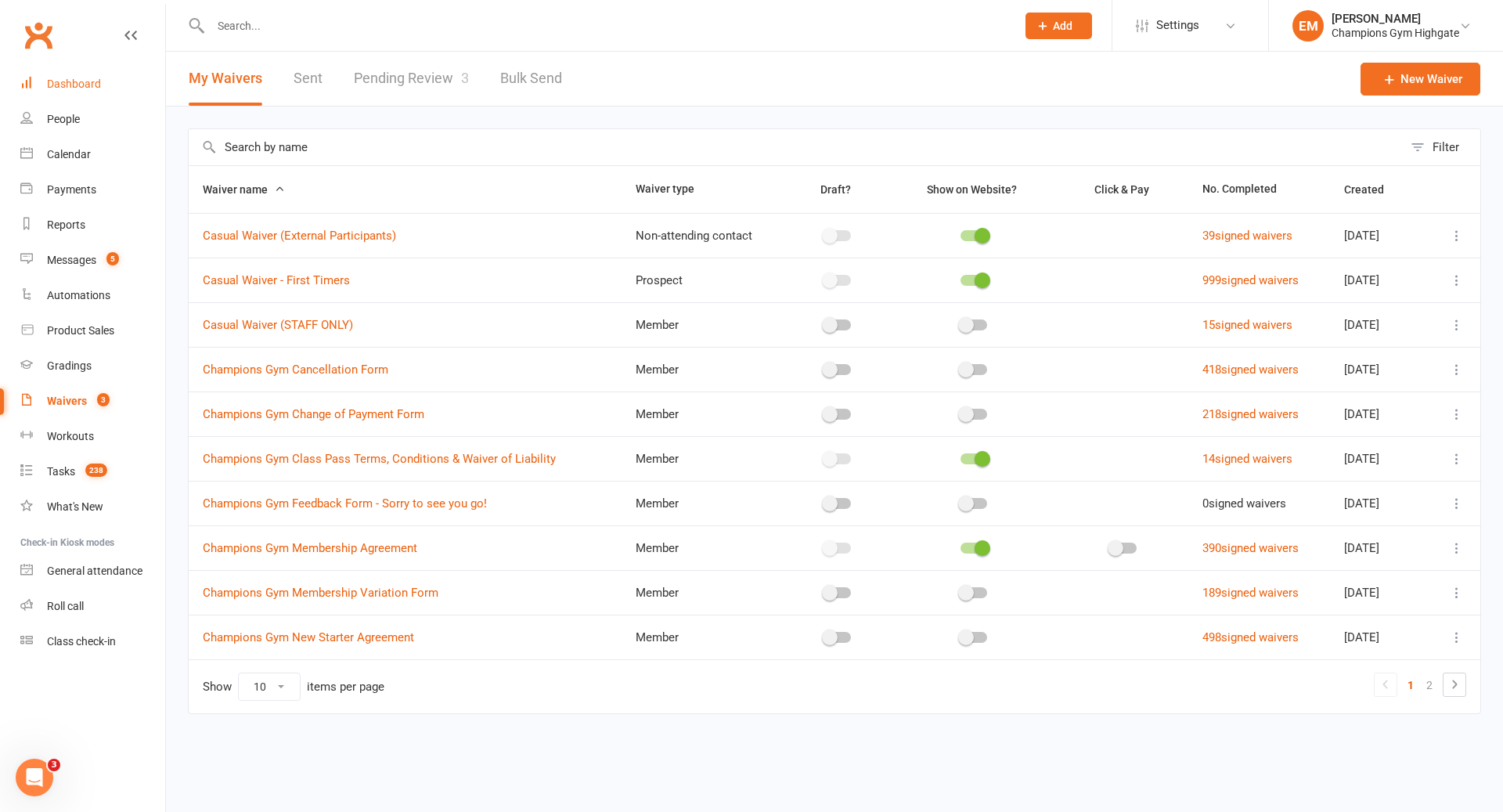
click at [82, 87] on div "Dashboard" at bounding box center [74, 84] width 54 height 13
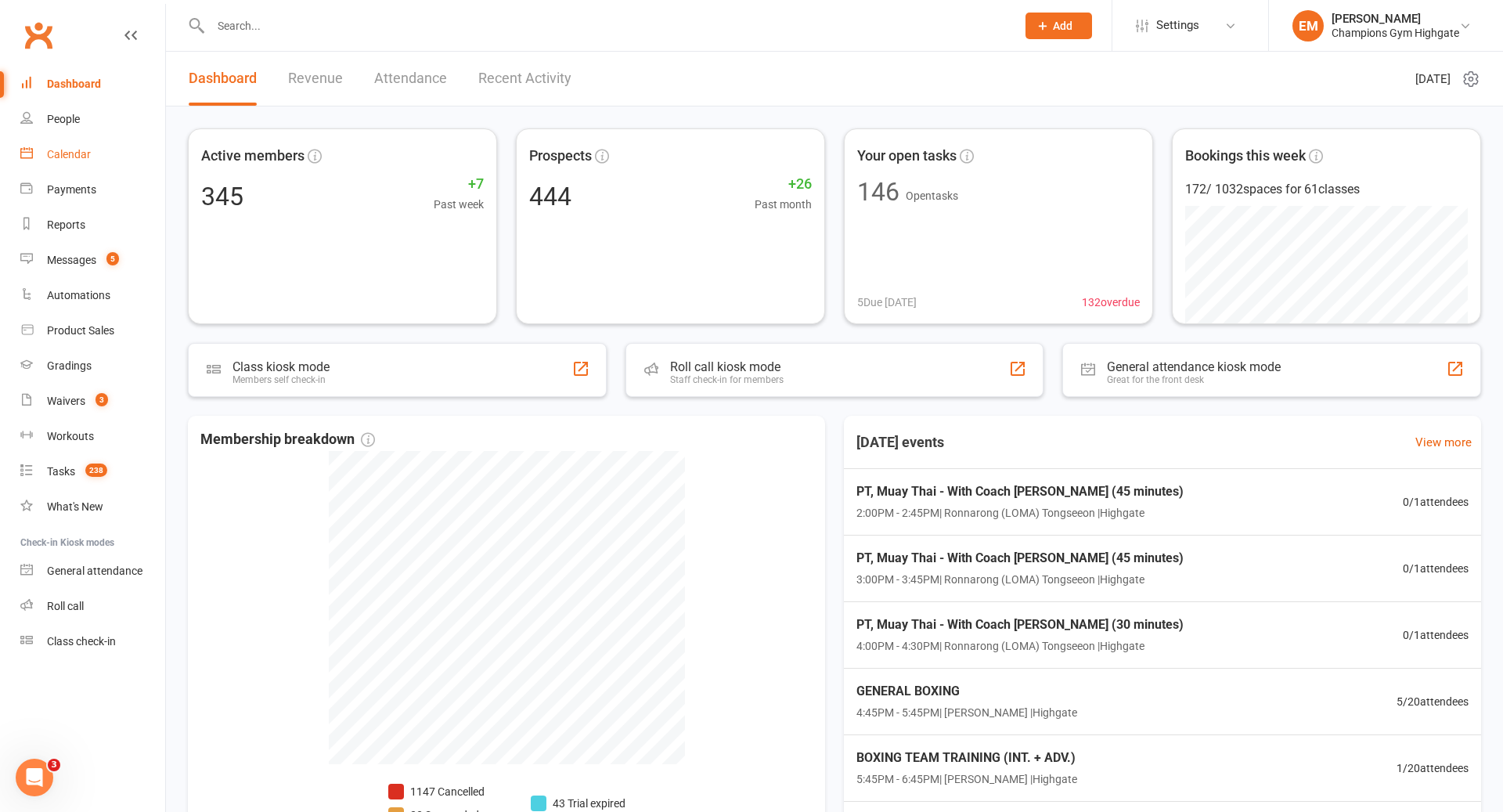
click at [88, 141] on link "Calendar" at bounding box center [93, 155] width 145 height 35
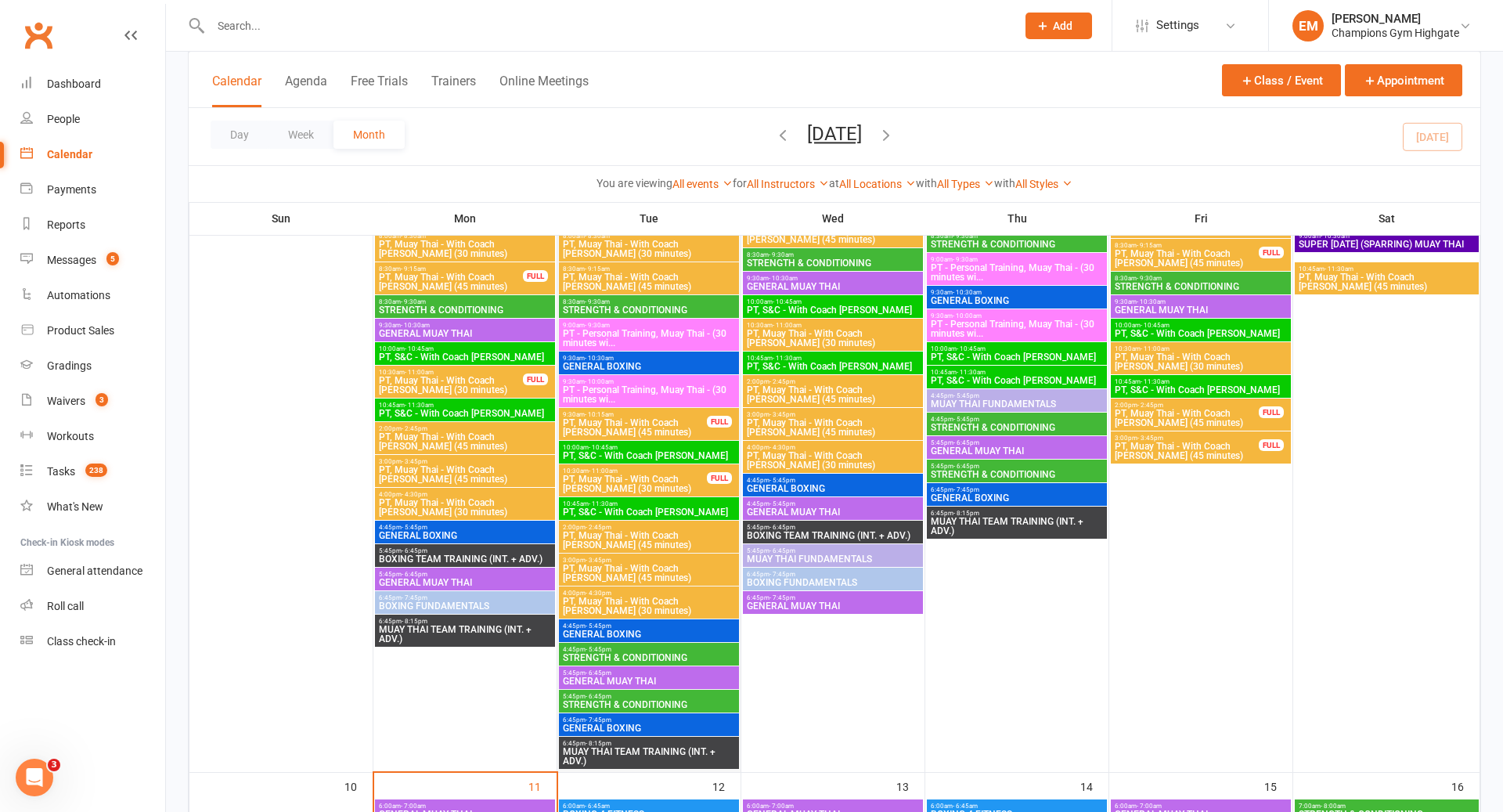
scroll to position [881, 0]
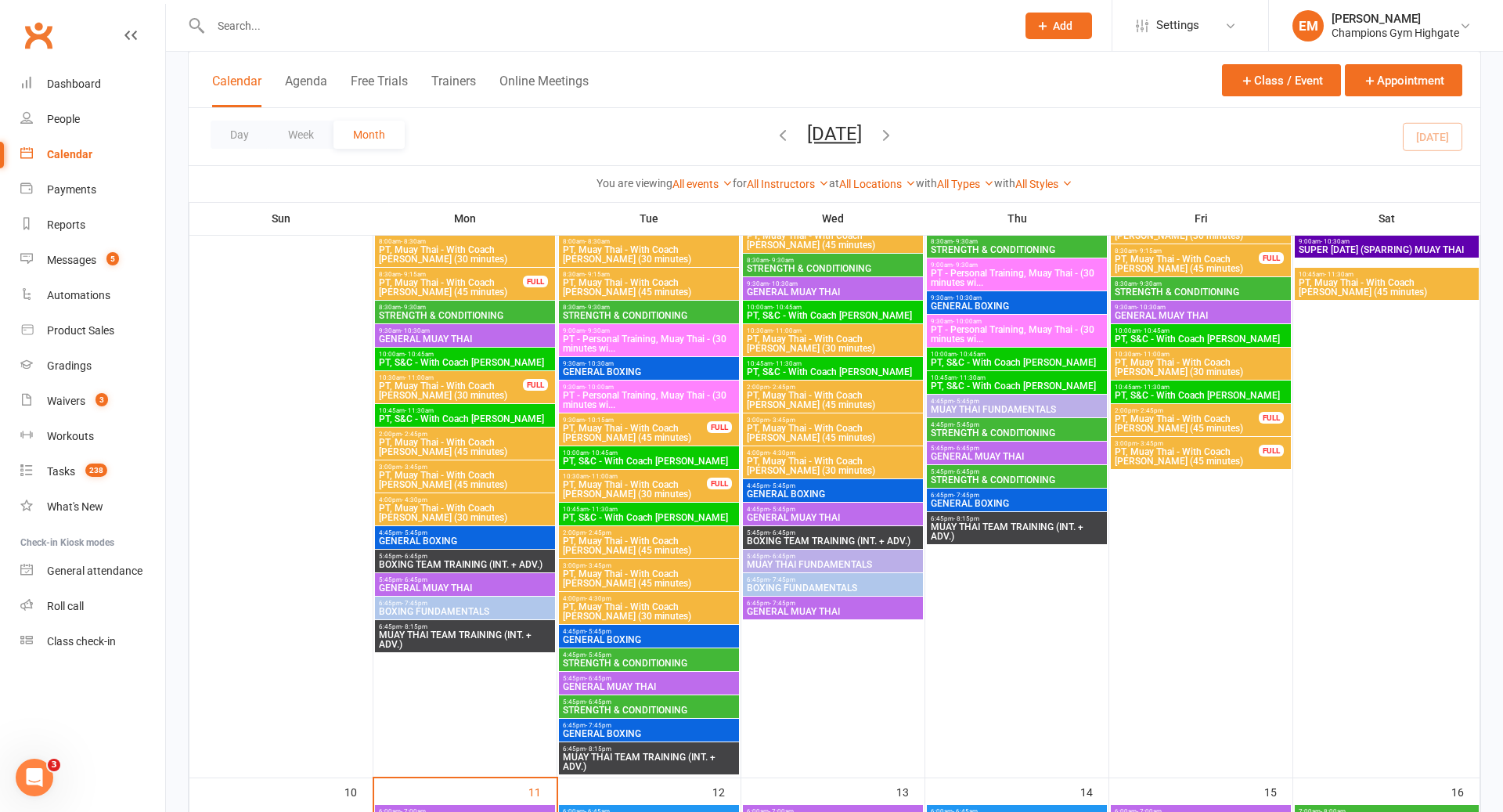
click at [632, 489] on span "PT, Muay Thai - With Coach [PERSON_NAME] (30 minutes)" at bounding box center [634, 489] width 146 height 19
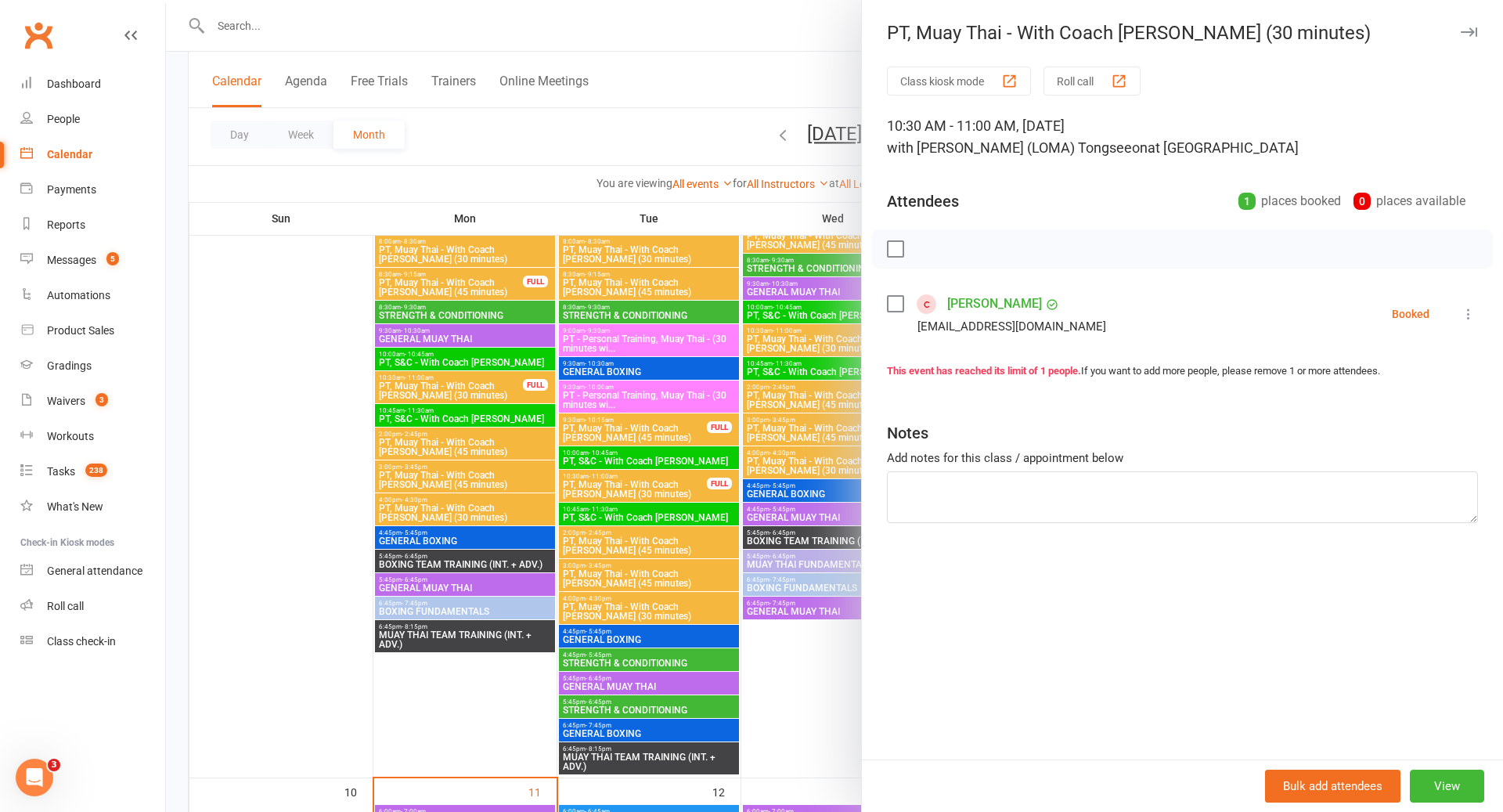
click at [901, 309] on label at bounding box center [895, 304] width 16 height 16
click at [995, 253] on icon "button" at bounding box center [996, 249] width 18 height 18
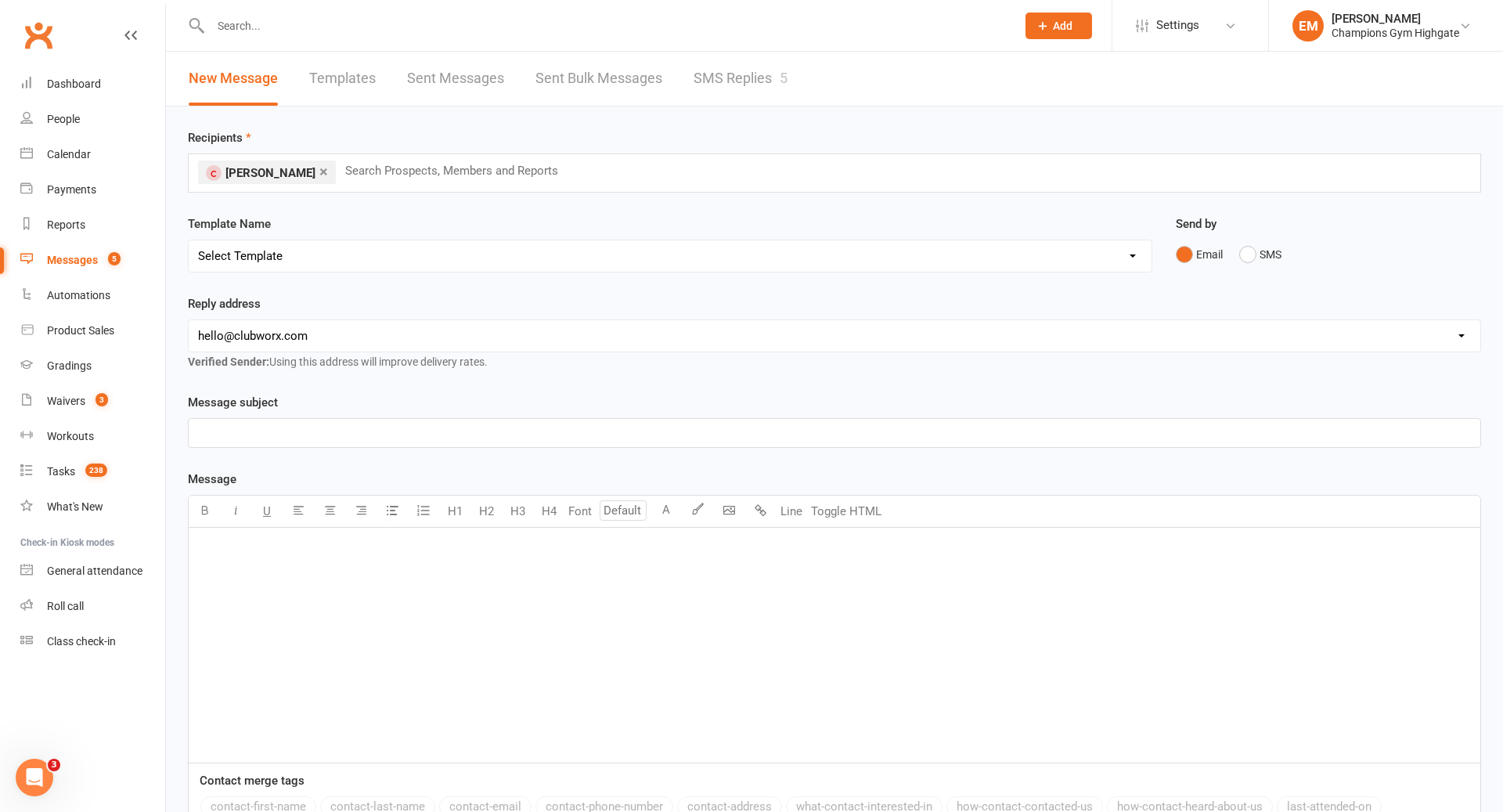
click at [414, 622] on div "﻿" at bounding box center [834, 645] width 1292 height 235
click at [1260, 245] on button "SMS" at bounding box center [1260, 254] width 42 height 29
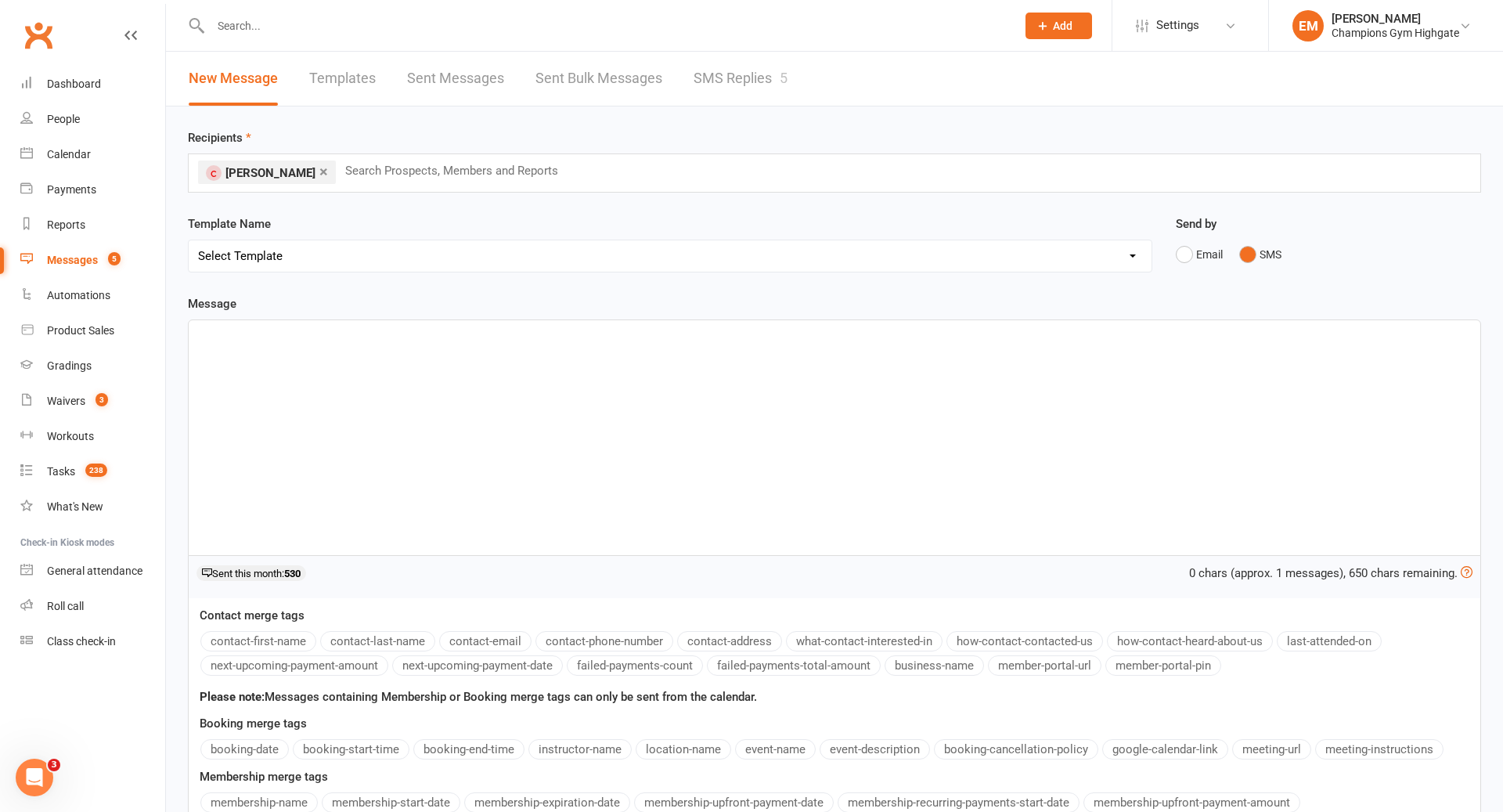
click at [889, 446] on div "﻿" at bounding box center [834, 437] width 1292 height 235
click at [251, 628] on div "Contact merge tags contact-first-name contact-last-name contact-email contact-p…" at bounding box center [834, 642] width 1292 height 73
click at [250, 635] on button "contact-first-name" at bounding box center [258, 641] width 116 height 21
click at [470, 463] on div "Hey ﻿ {contact-first-name}" at bounding box center [834, 437] width 1292 height 235
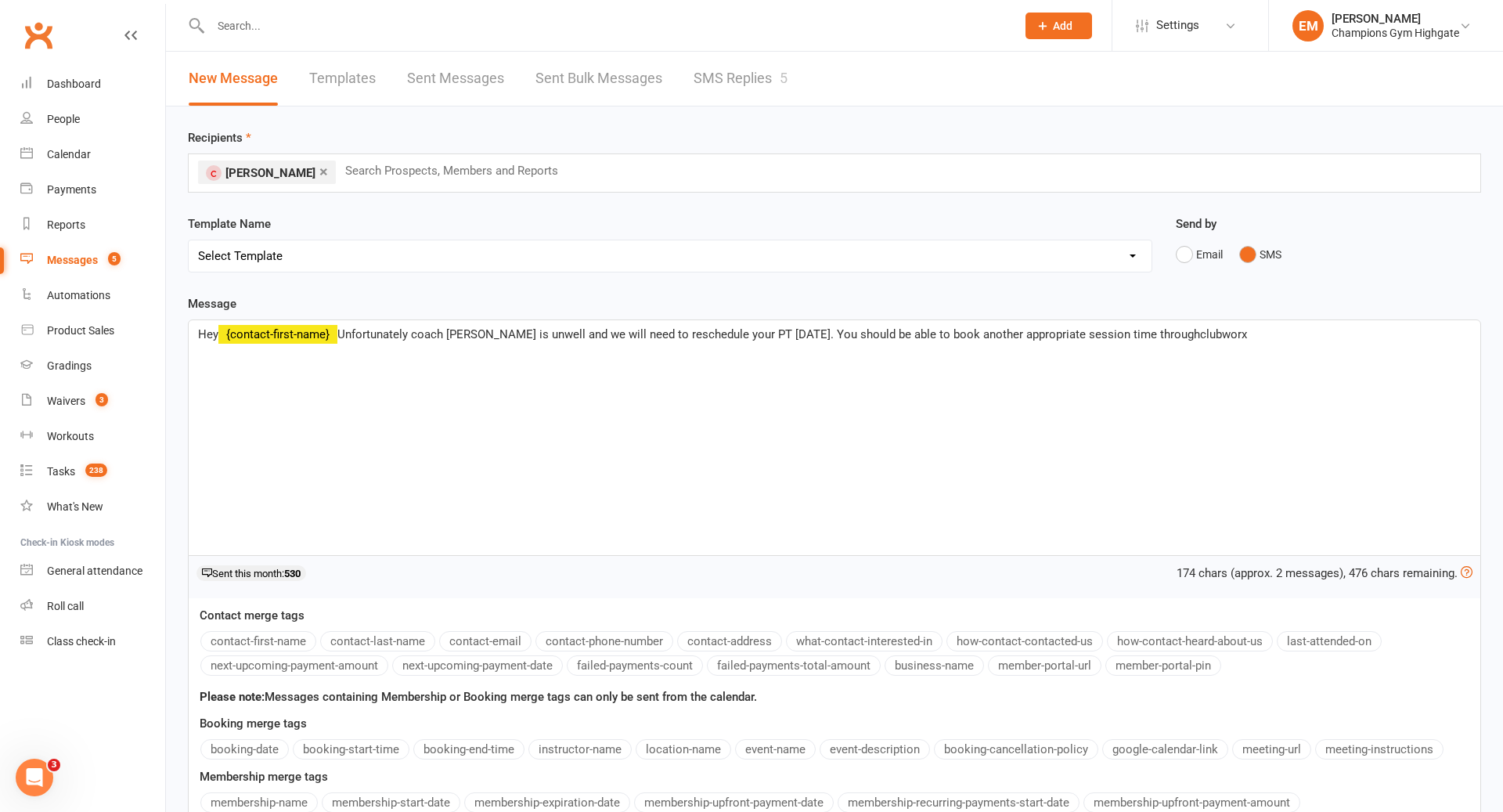
click at [848, 334] on span "Unfortunately coach [PERSON_NAME] is unwell and we will need to reschedule your…" at bounding box center [792, 335] width 910 height 14
click at [857, 334] on span "Unfortunately coach [PERSON_NAME] is unwell and we will need to reschedule your…" at bounding box center [792, 335] width 910 height 14
click at [1148, 337] on span "Unfortunately coach [PERSON_NAME] is unwell and we will need to reschedule your…" at bounding box center [783, 335] width 893 height 14
click at [1135, 336] on span "Unfortunately coach [PERSON_NAME] is unwell and we will need to reschedule your…" at bounding box center [783, 335] width 893 height 14
click at [1203, 331] on p "Hey ﻿ {contact-first-name} Unfortunately coach [PERSON_NAME] is unwell and we w…" at bounding box center [834, 335] width 1273 height 19
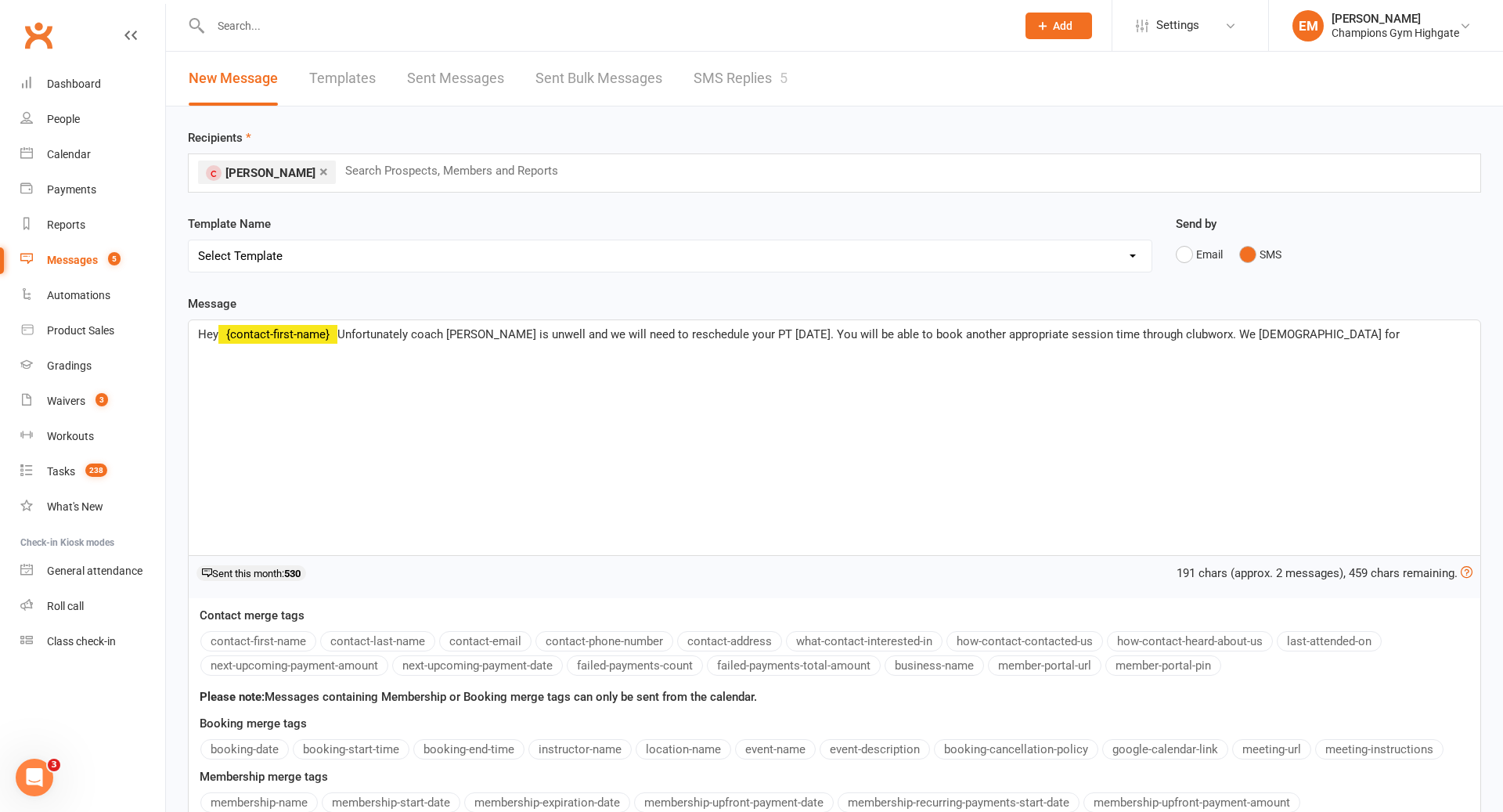
click at [1227, 332] on span "Unfortunately coach [PERSON_NAME] is unwell and we will need to reschedule your…" at bounding box center [868, 335] width 1062 height 14
click at [1300, 335] on p "Hey ﻿ {contact-first-name} Unfortunately coach [PERSON_NAME] is unwell and we w…" at bounding box center [834, 335] width 1273 height 19
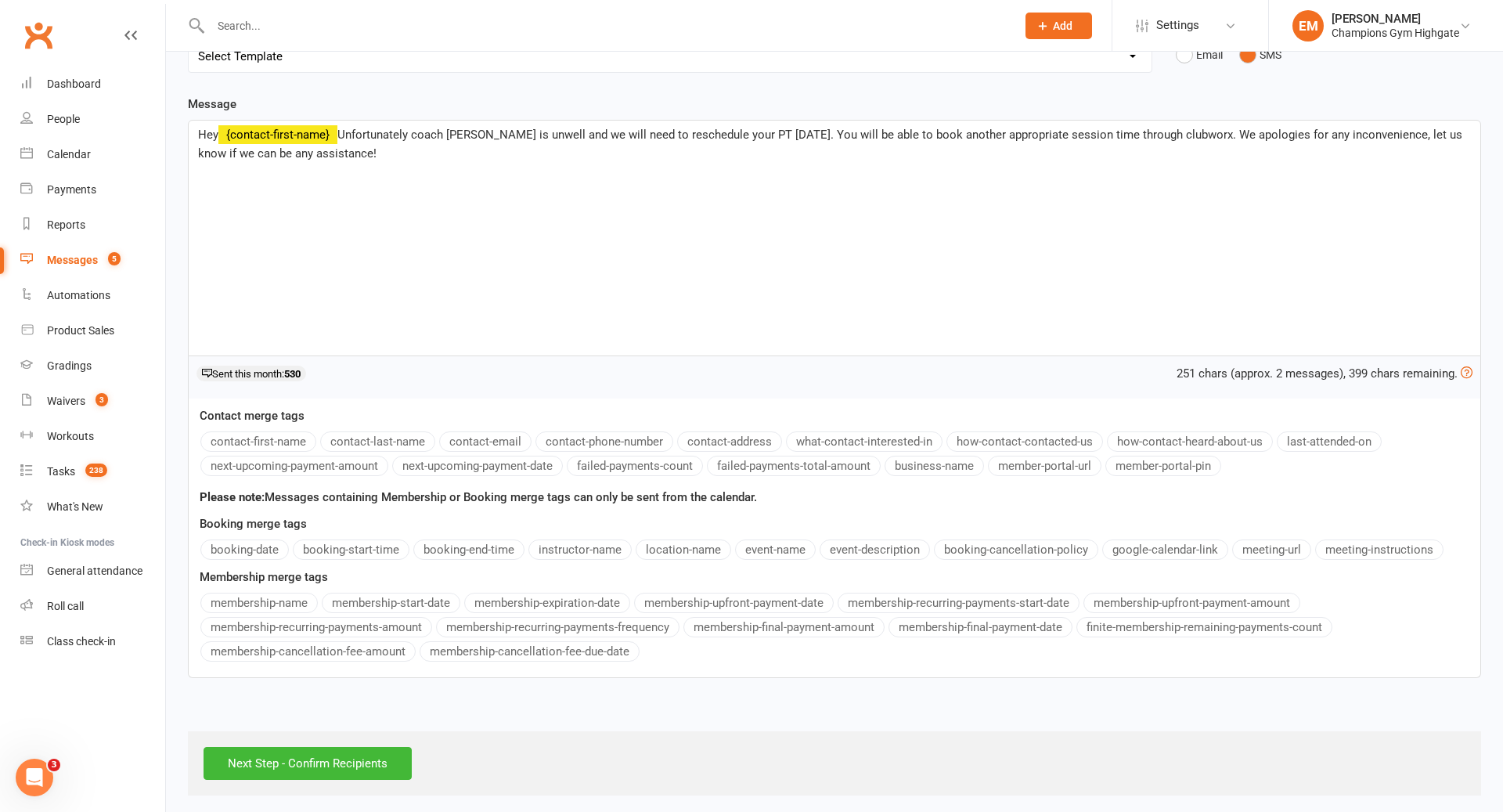
drag, startPoint x: 579, startPoint y: 309, endPoint x: 341, endPoint y: 251, distance: 245.0
click at [341, 251] on div "Hey ﻿ {contact-first-name} Unfortunately coach [PERSON_NAME] is unwell and we w…" at bounding box center [834, 237] width 1292 height 235
click at [366, 747] on input "Next Step - Confirm Recipients" at bounding box center [307, 763] width 208 height 33
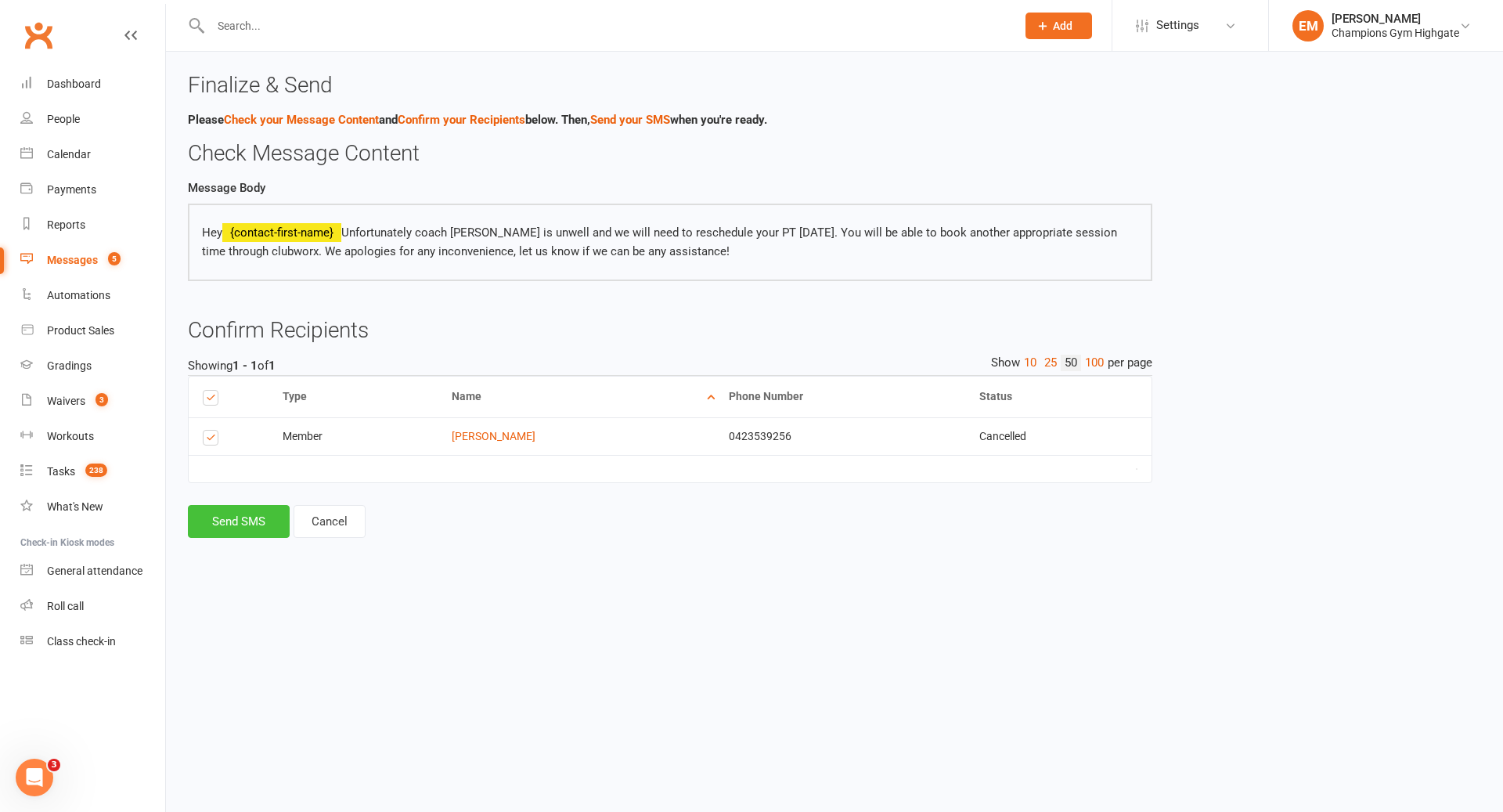
click at [233, 524] on button "Send SMS" at bounding box center [239, 521] width 102 height 33
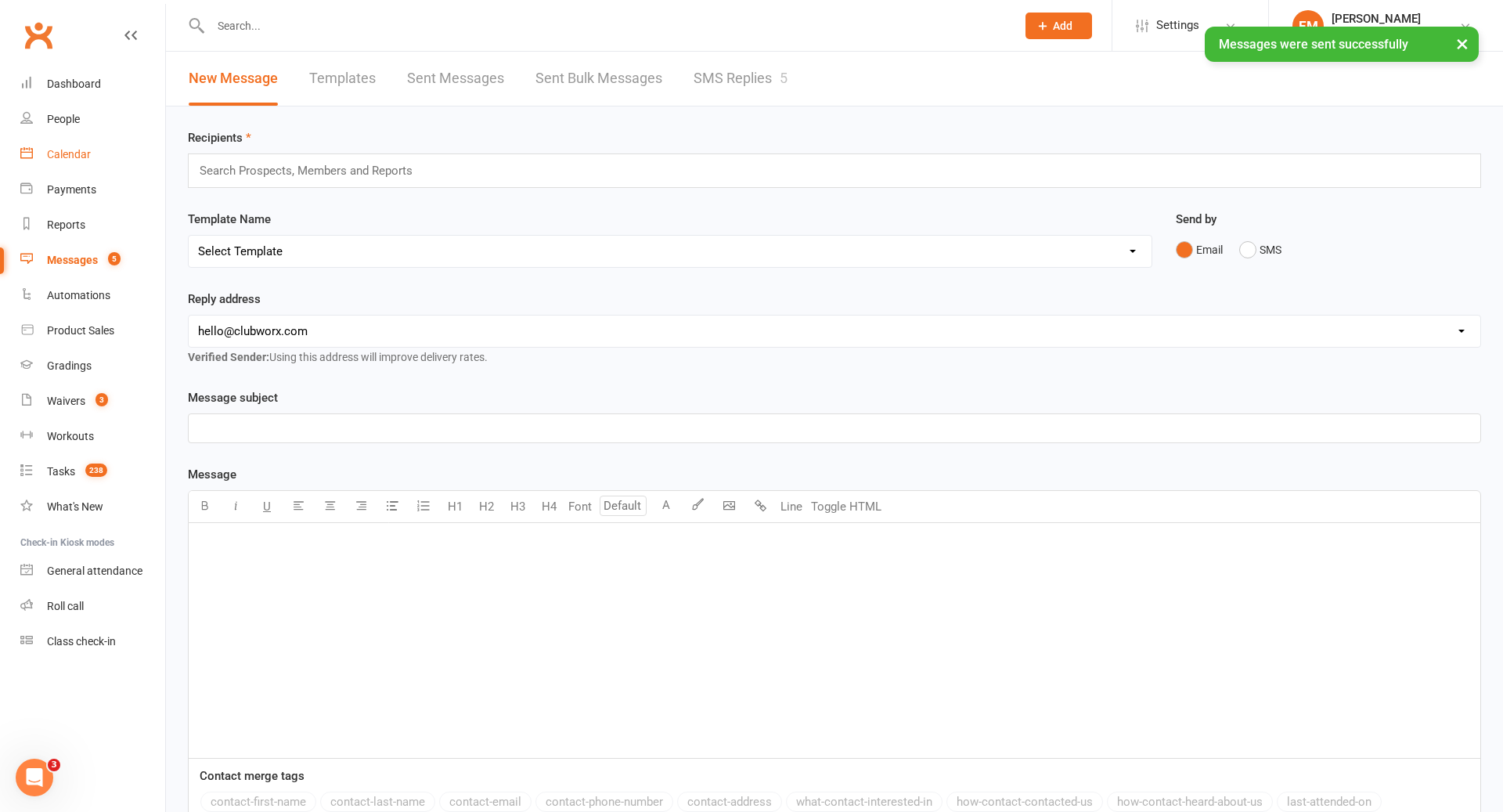
click at [69, 152] on div "Calendar" at bounding box center [69, 155] width 44 height 13
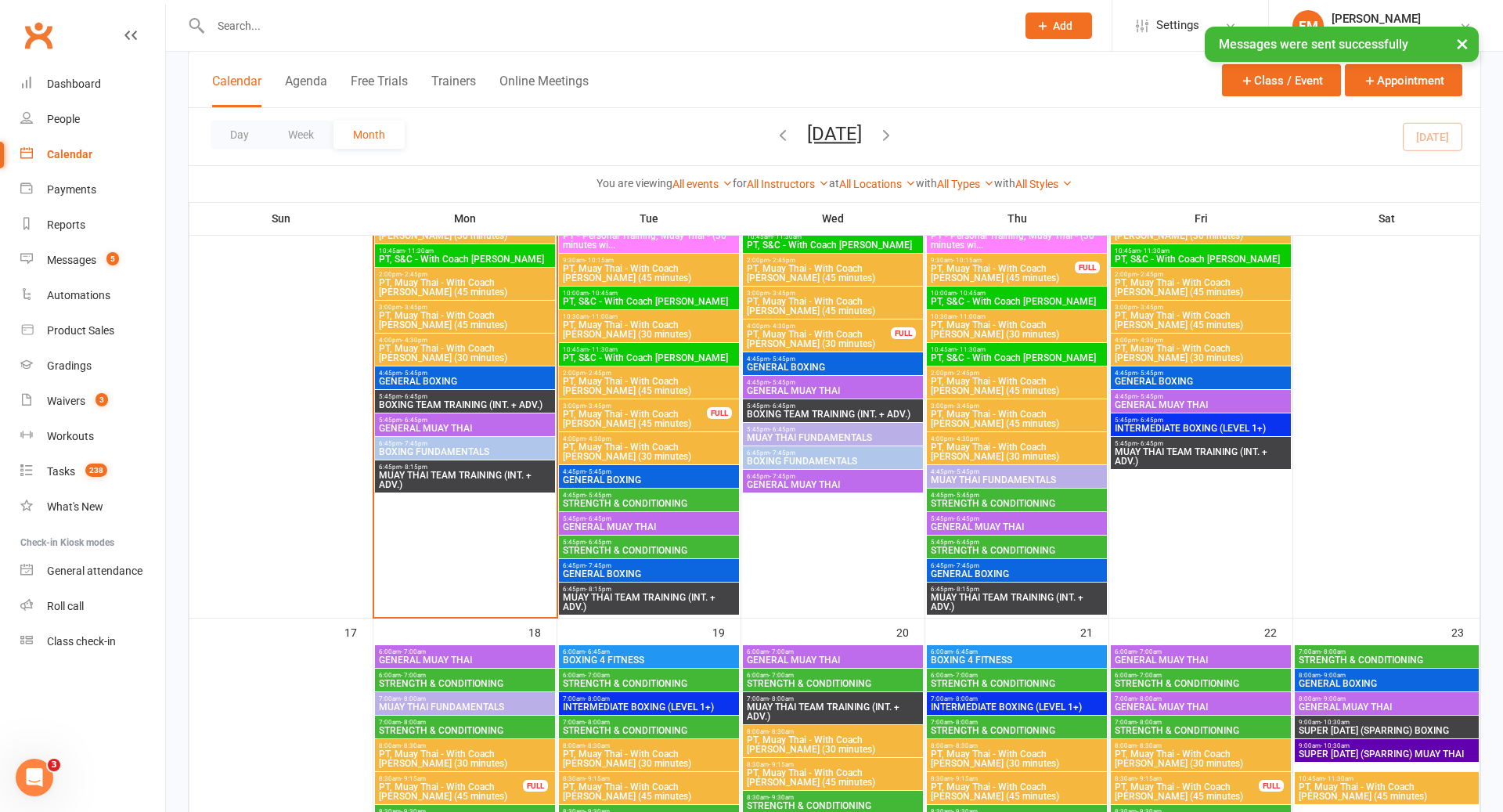
scroll to position [1548, 0]
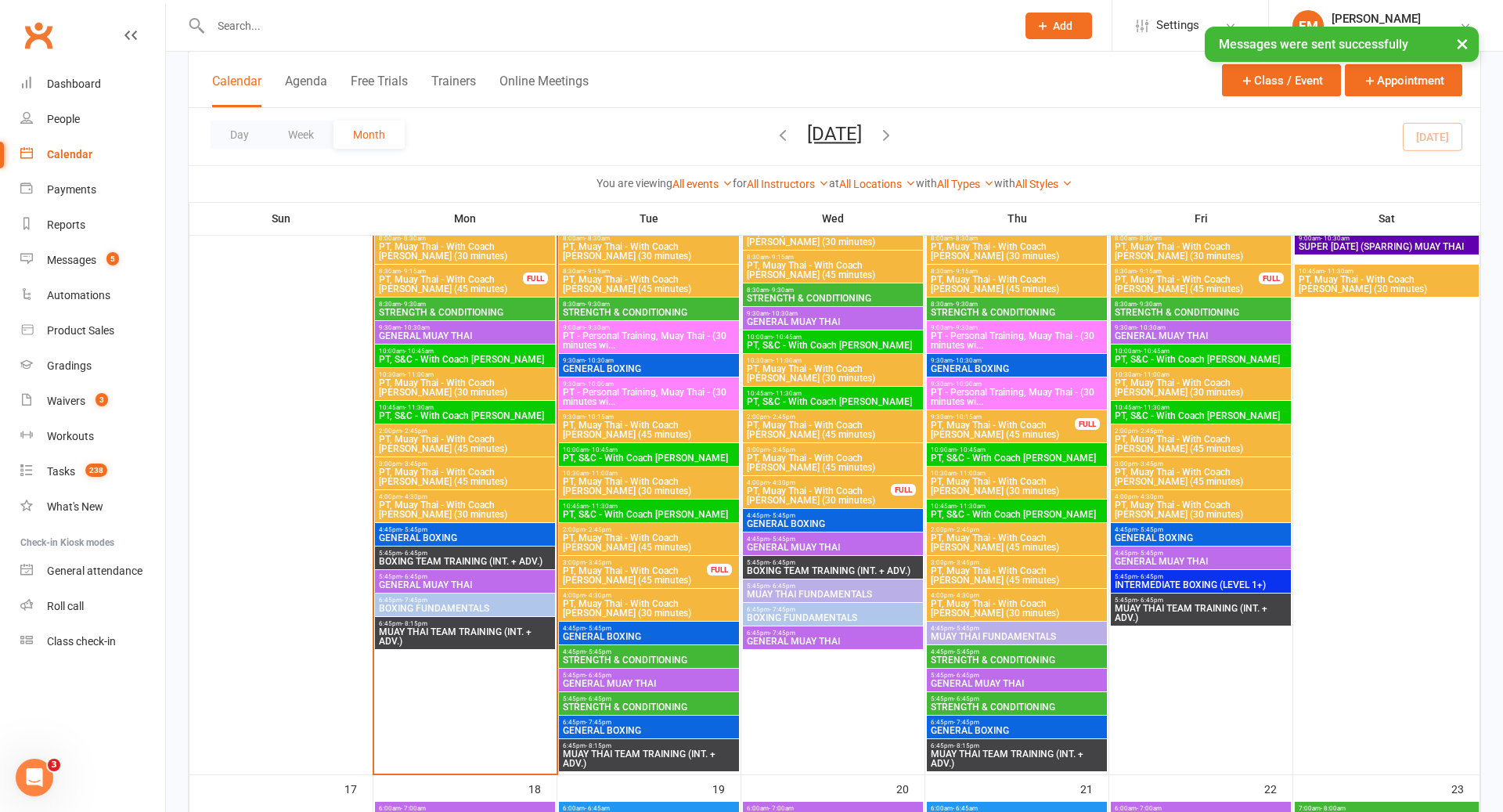
click at [681, 568] on span "PT, Muay Thai - With Coach [PERSON_NAME] (45 minutes)" at bounding box center [634, 575] width 146 height 19
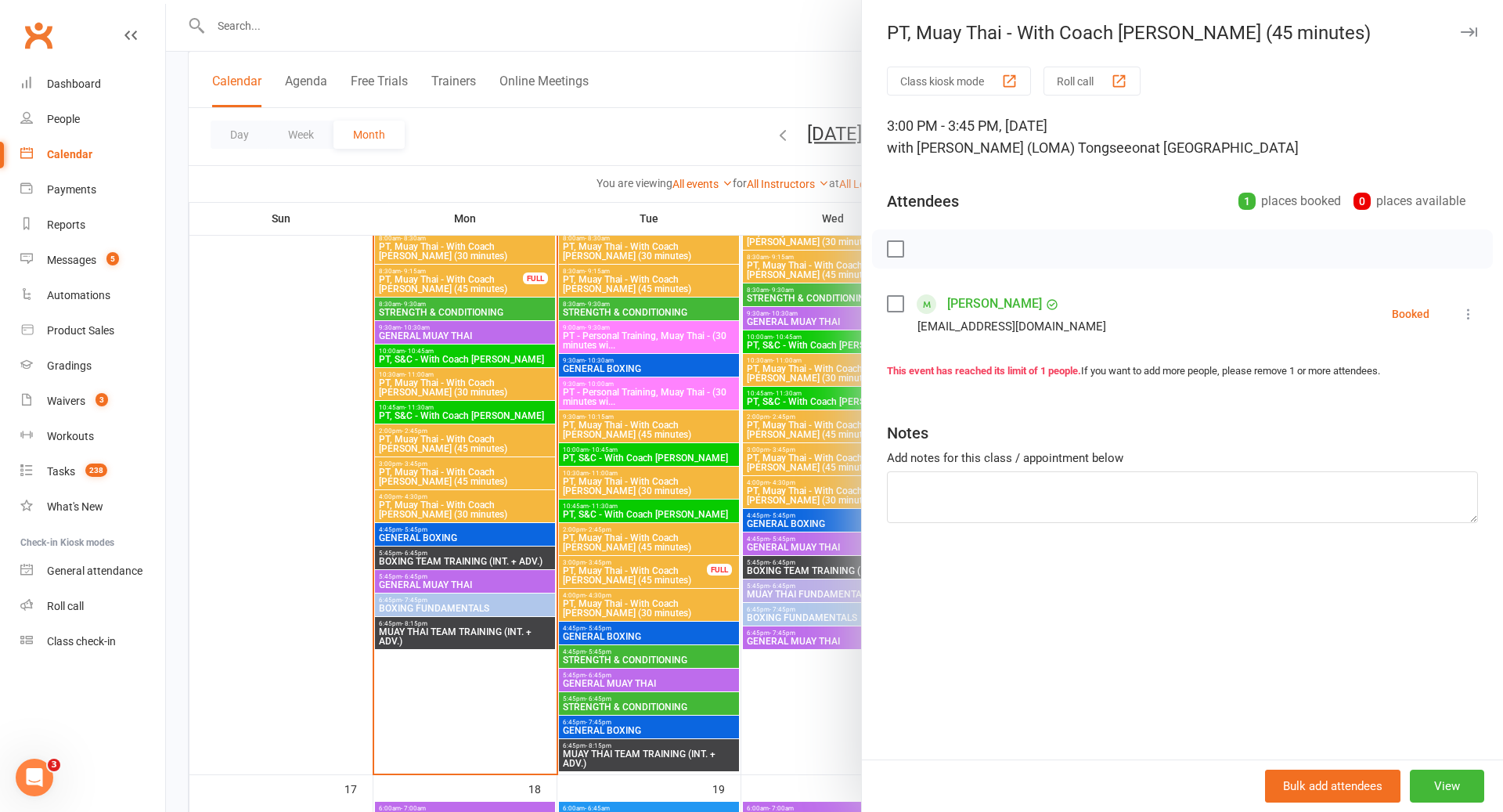
click at [717, 532] on div at bounding box center [834, 406] width 1337 height 812
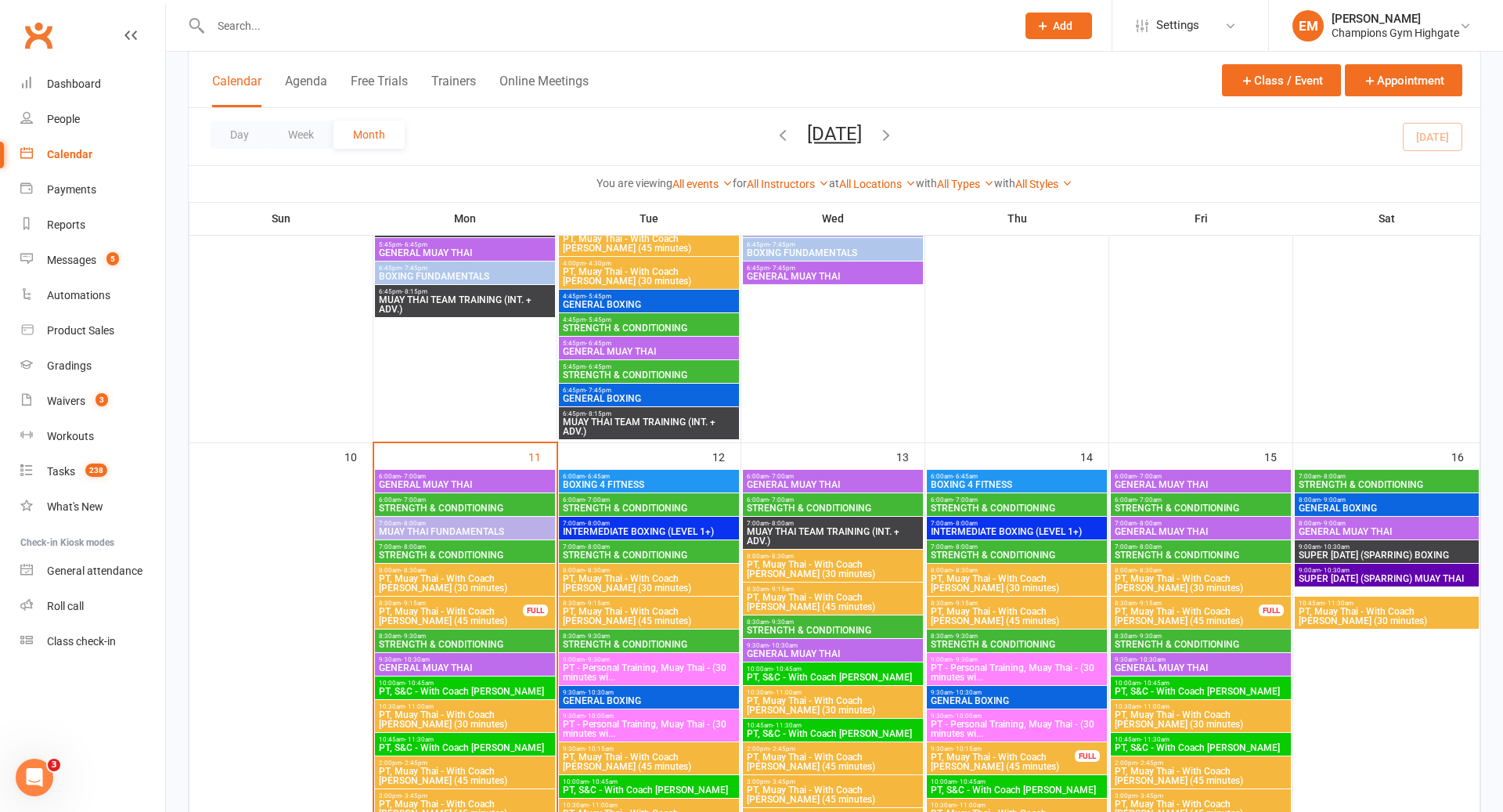
scroll to position [779, 0]
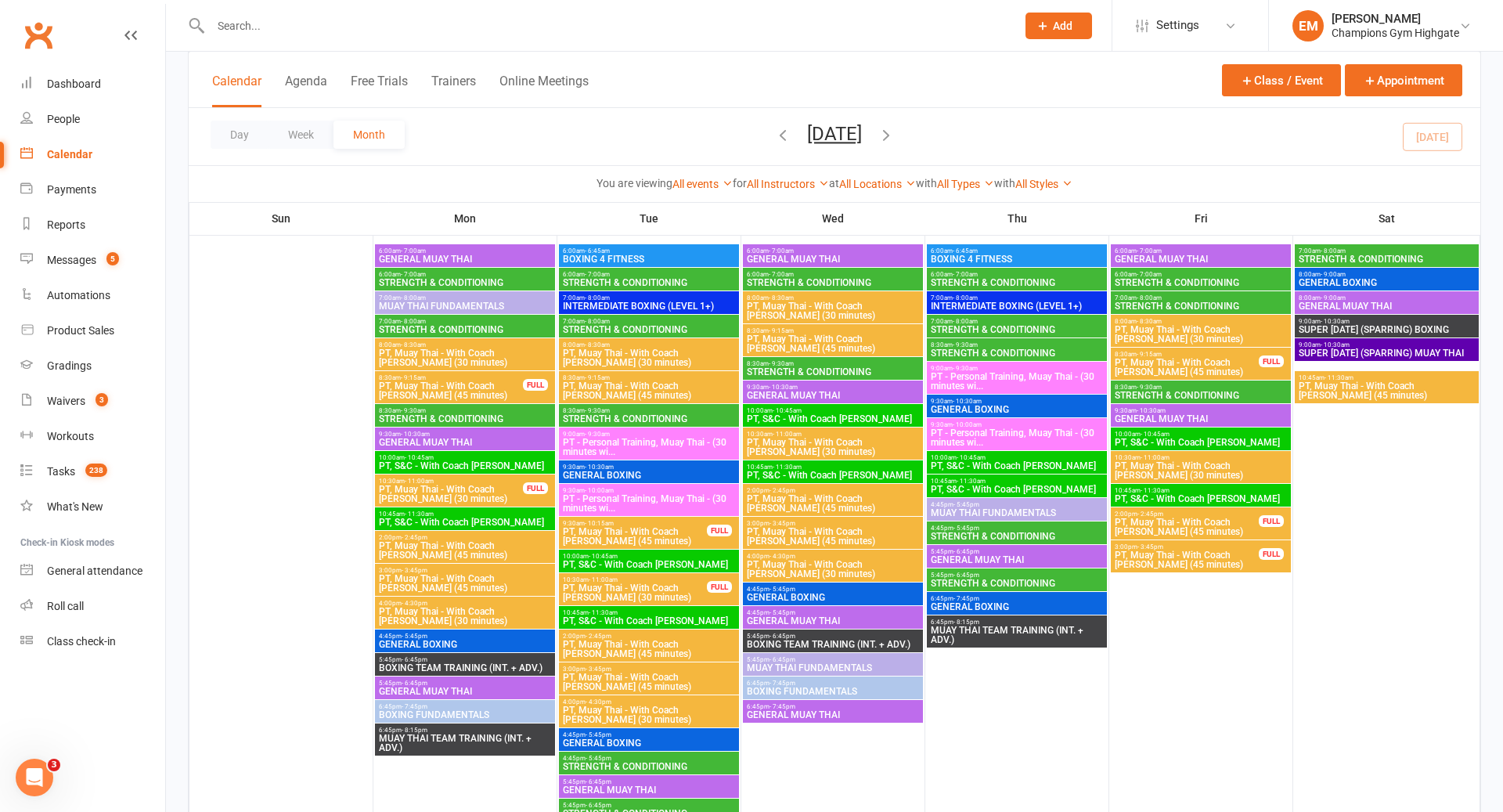
click at [635, 540] on span "PT, Muay Thai - With Coach [PERSON_NAME] (45 minutes)" at bounding box center [634, 536] width 146 height 19
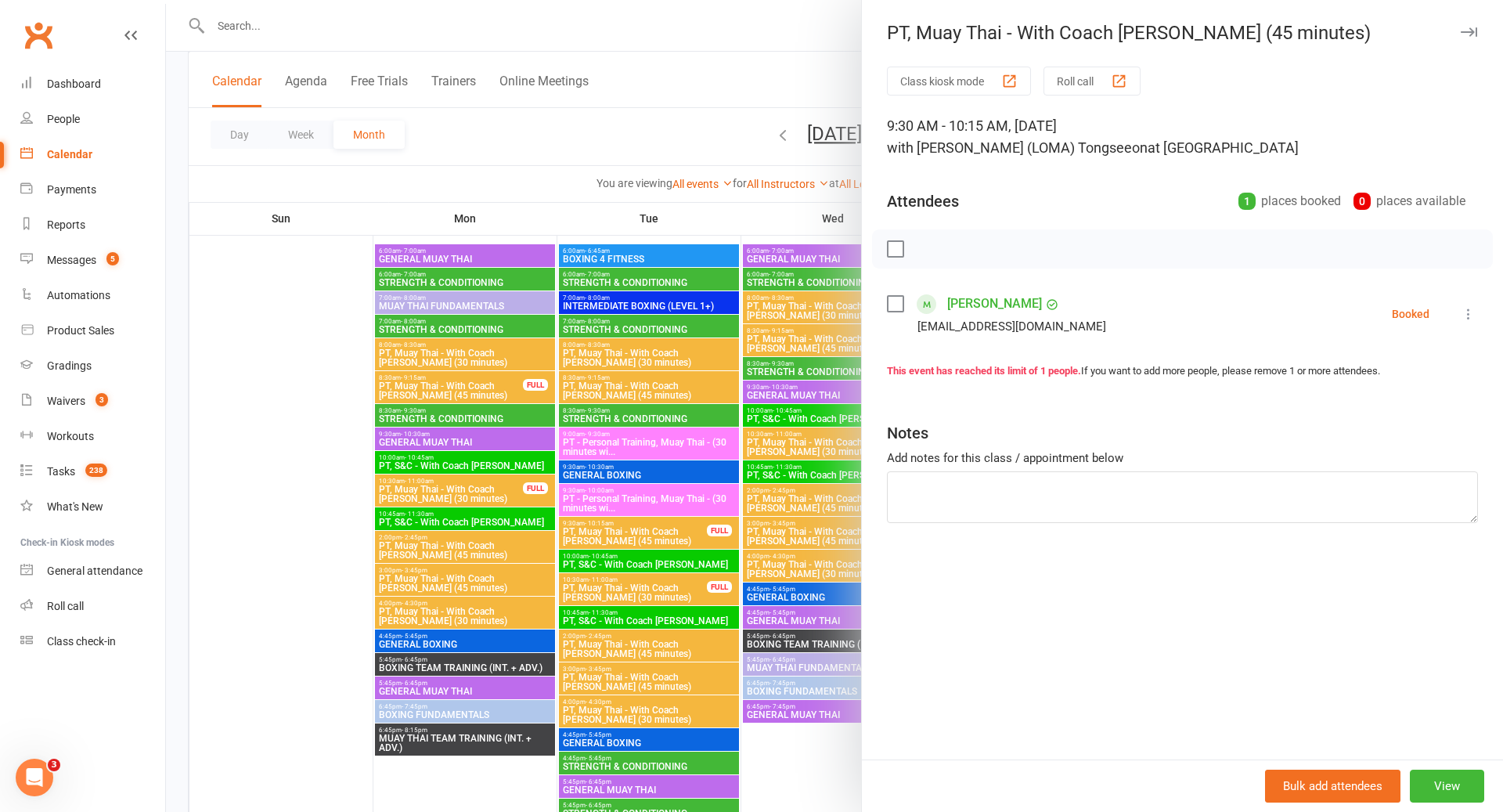
click at [639, 533] on div at bounding box center [834, 406] width 1337 height 812
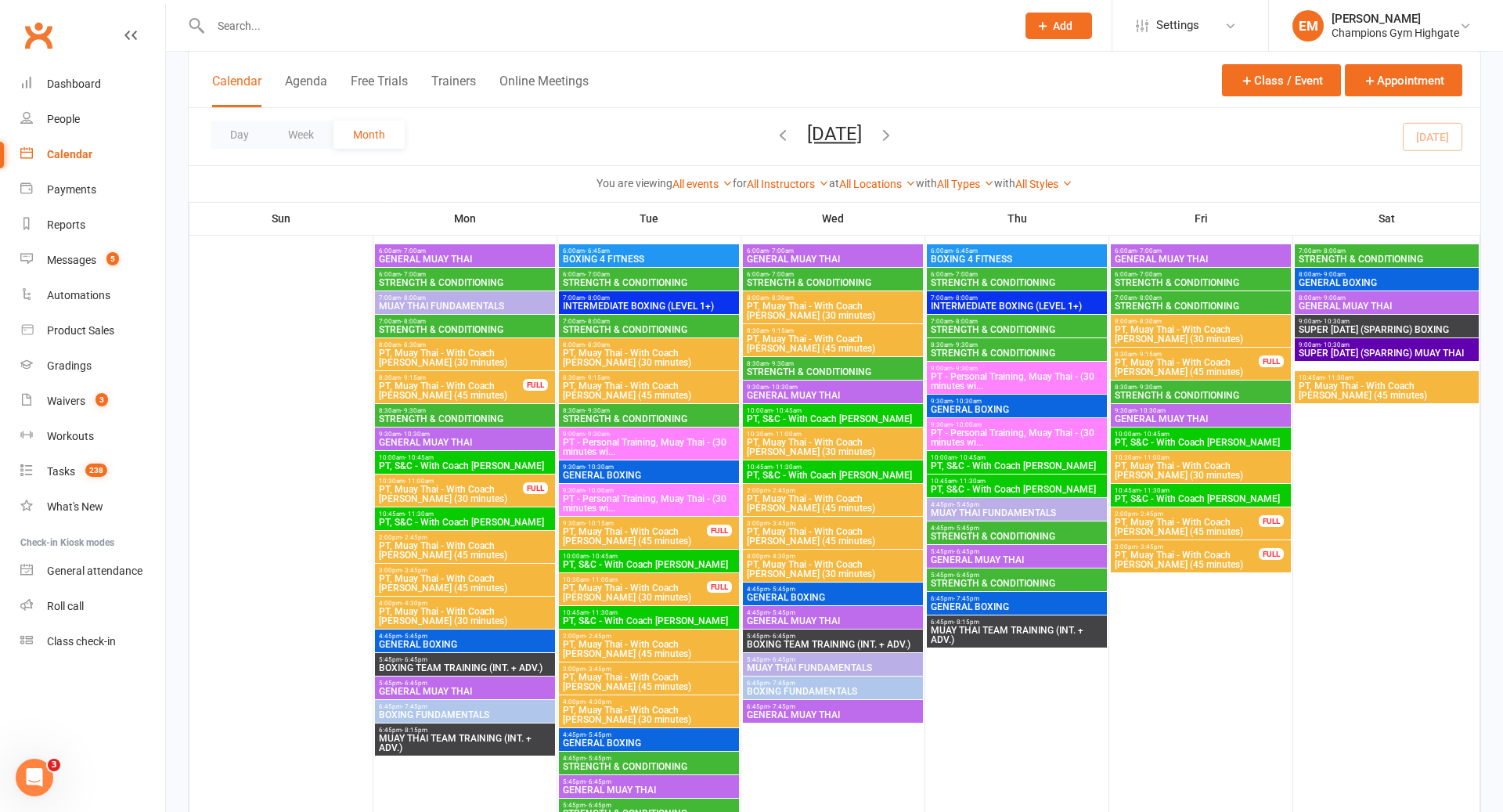
click at [639, 603] on div "10:30am - 11:00am PT, Muay Thai - With Coach [PERSON_NAME] (30 minutes) FULL" at bounding box center [649, 589] width 180 height 32
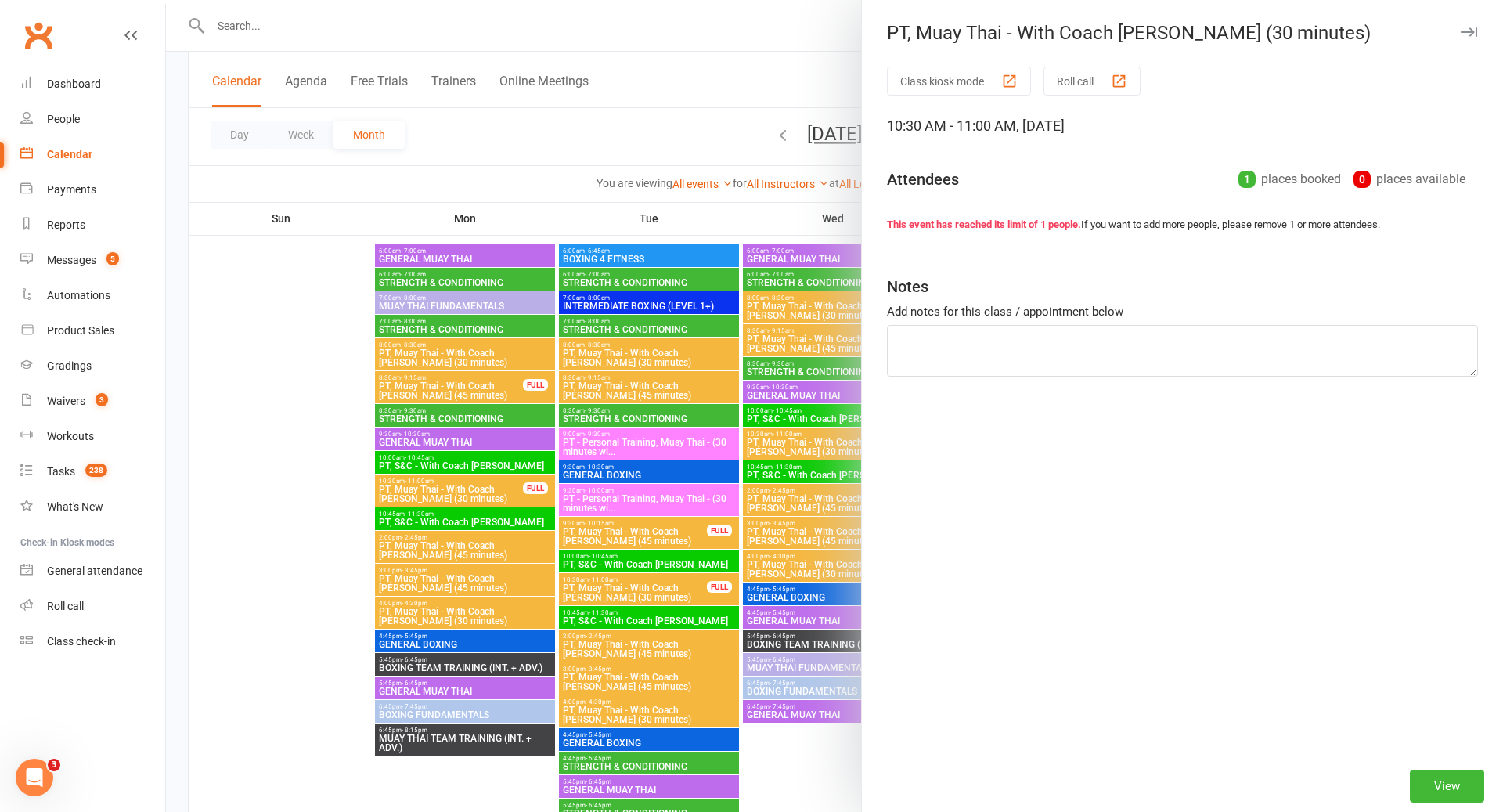
click at [643, 586] on div at bounding box center [834, 406] width 1337 height 812
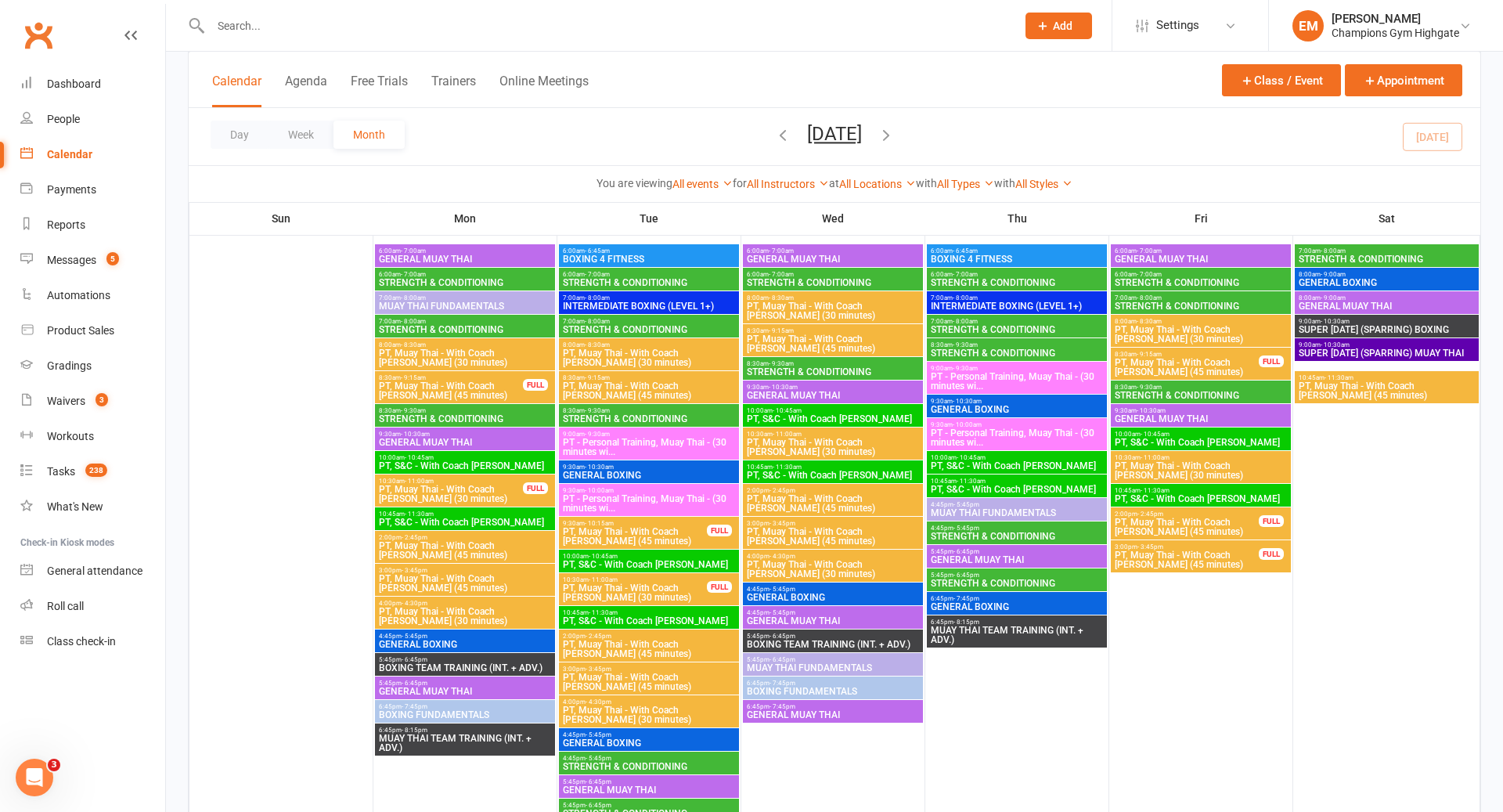
click at [643, 586] on span "PT, Muay Thai - With Coach [PERSON_NAME] (30 minutes)" at bounding box center [634, 593] width 146 height 19
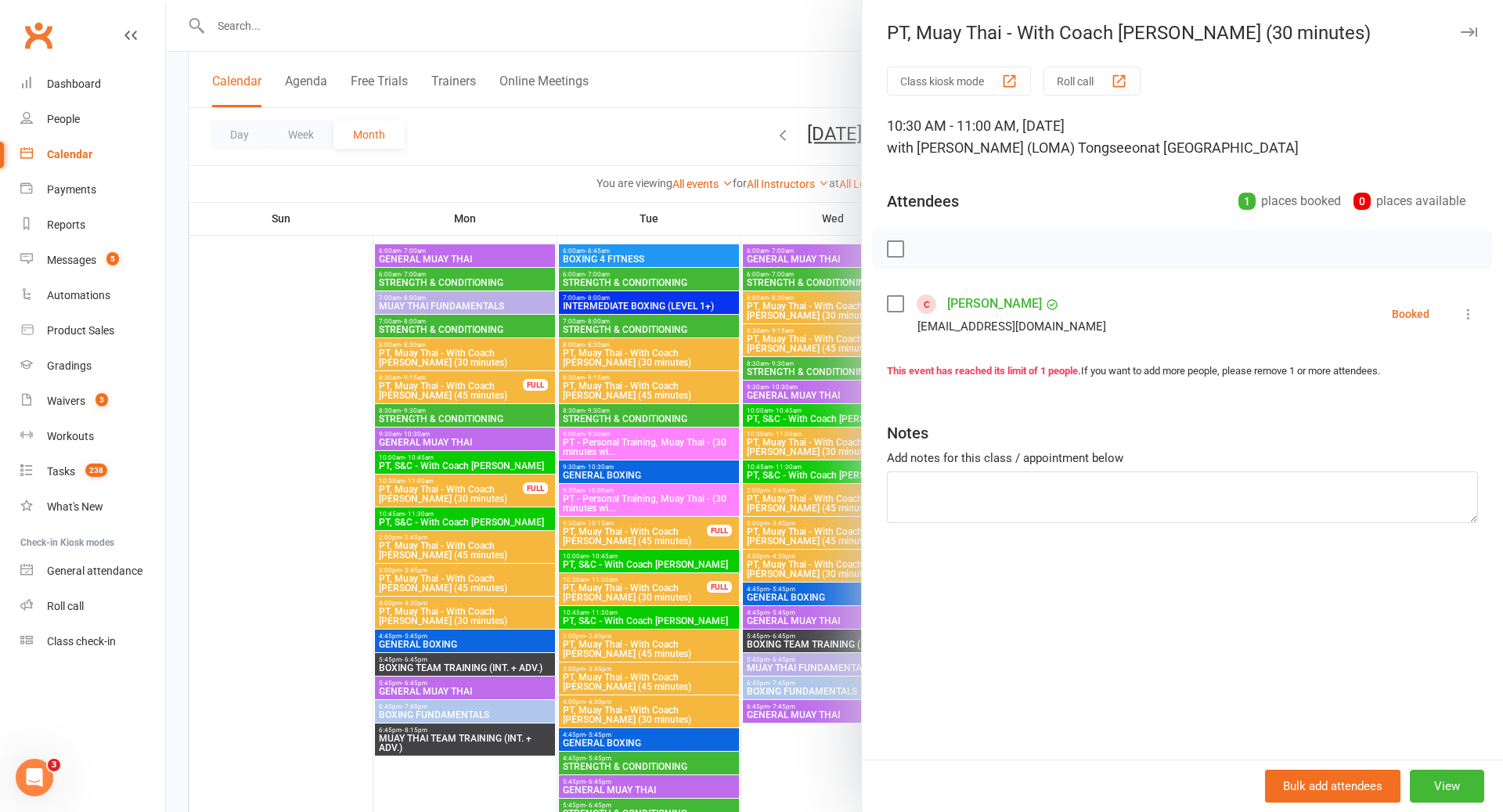
click at [643, 586] on div at bounding box center [834, 406] width 1337 height 812
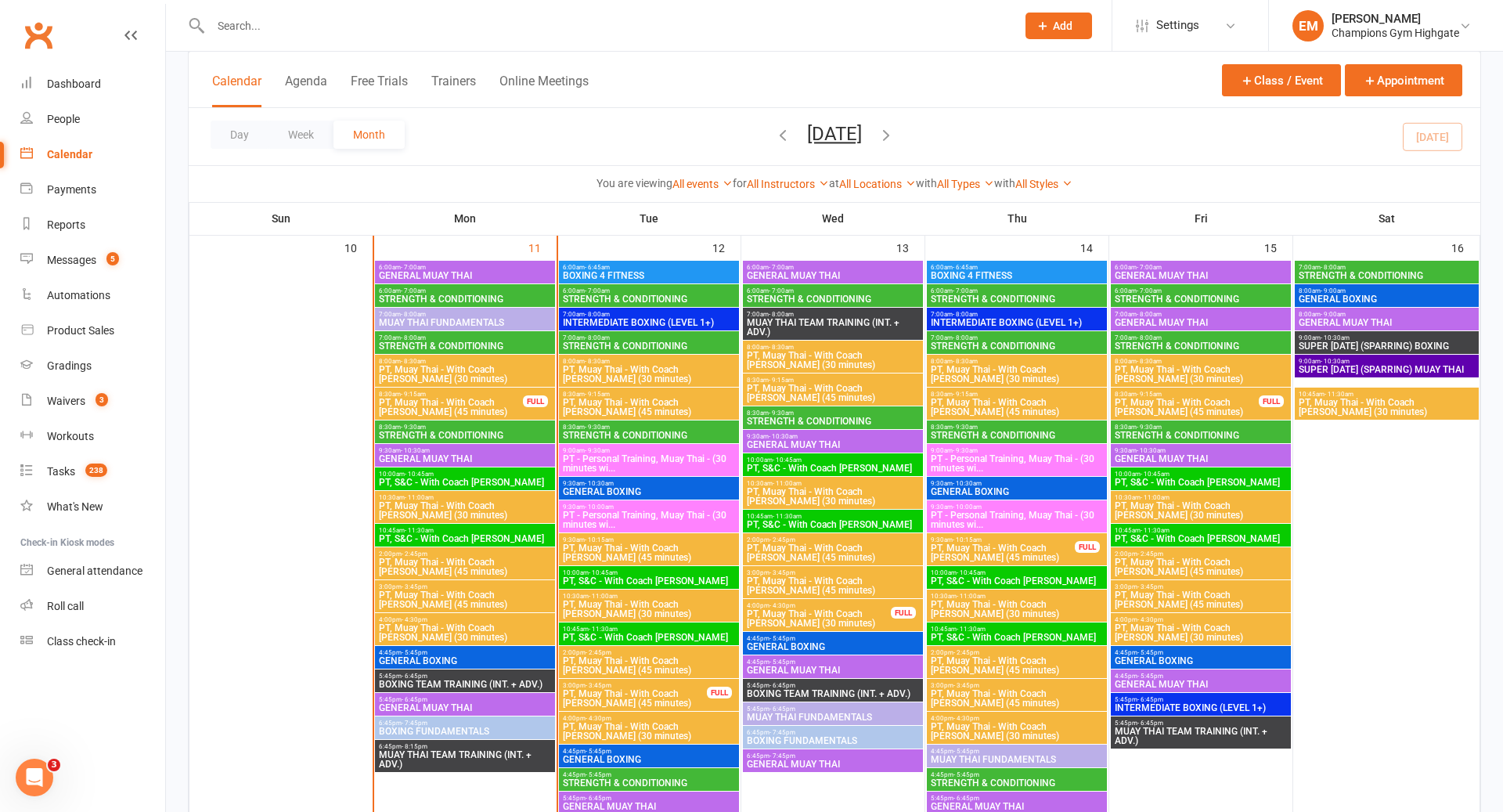
scroll to position [1591, 0]
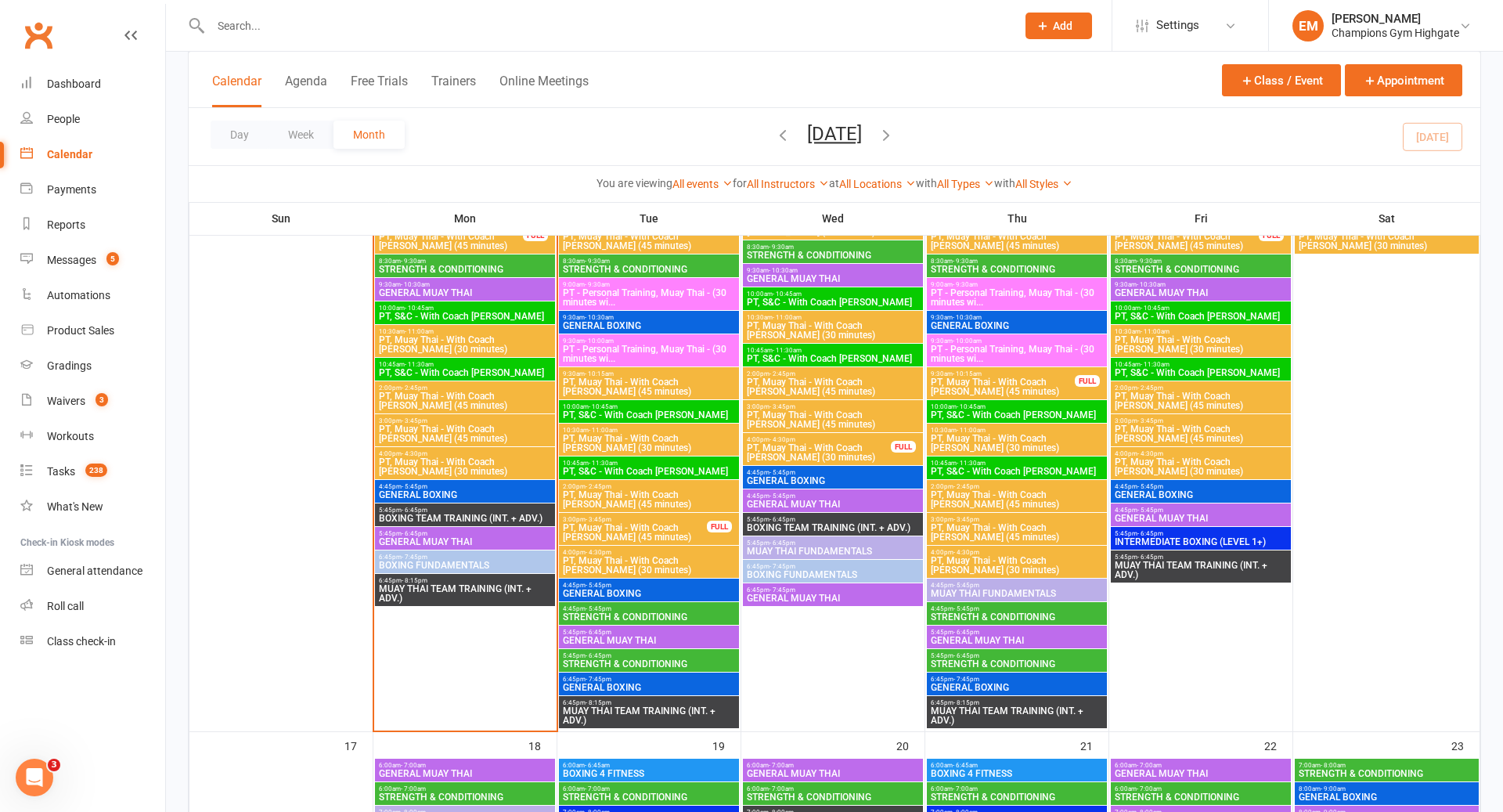
click at [661, 526] on span "PT, Muay Thai - With Coach [PERSON_NAME] (45 minutes)" at bounding box center [634, 532] width 146 height 19
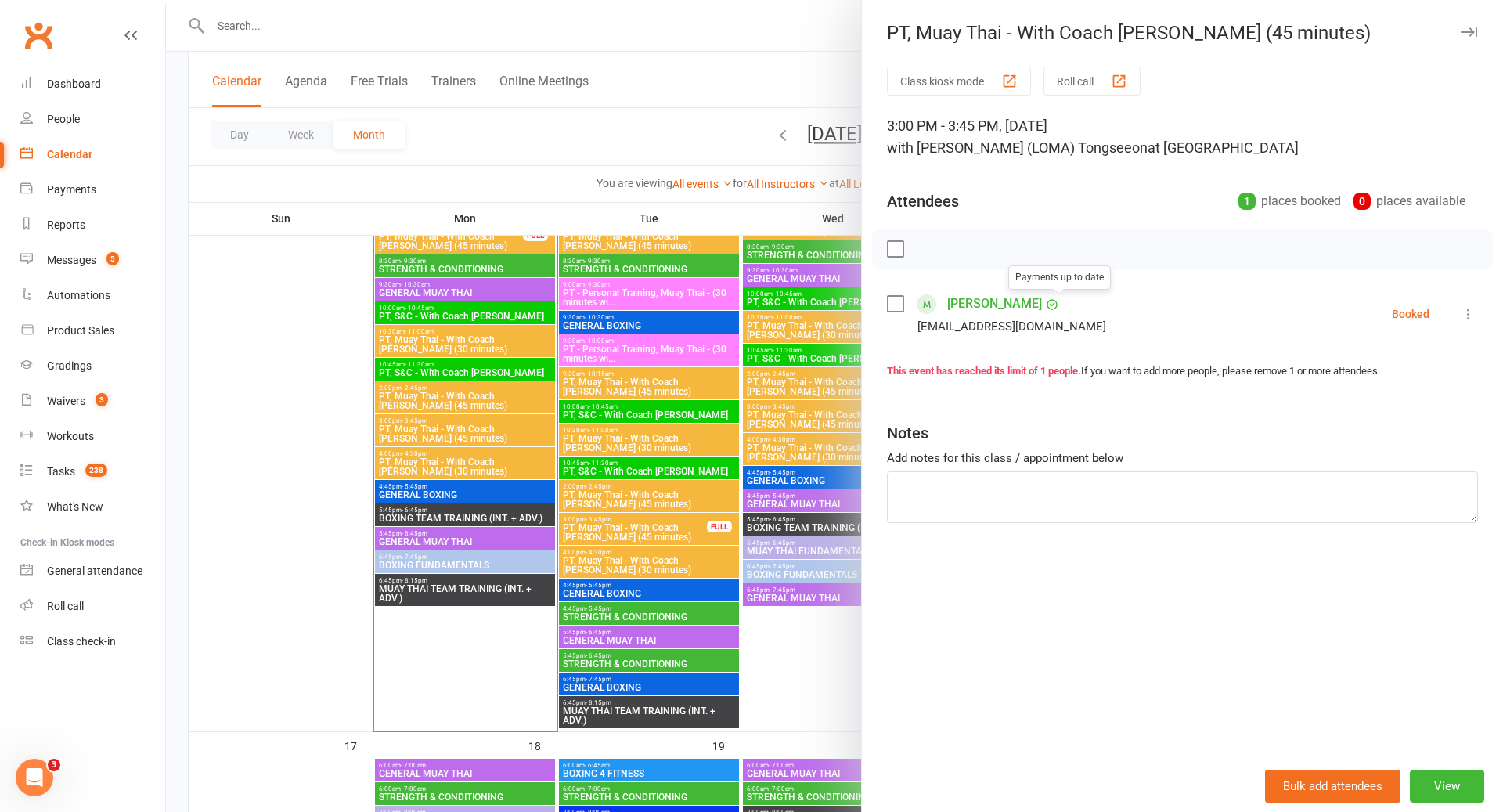
click at [1042, 296] on link "[PERSON_NAME]" at bounding box center [995, 303] width 95 height 25
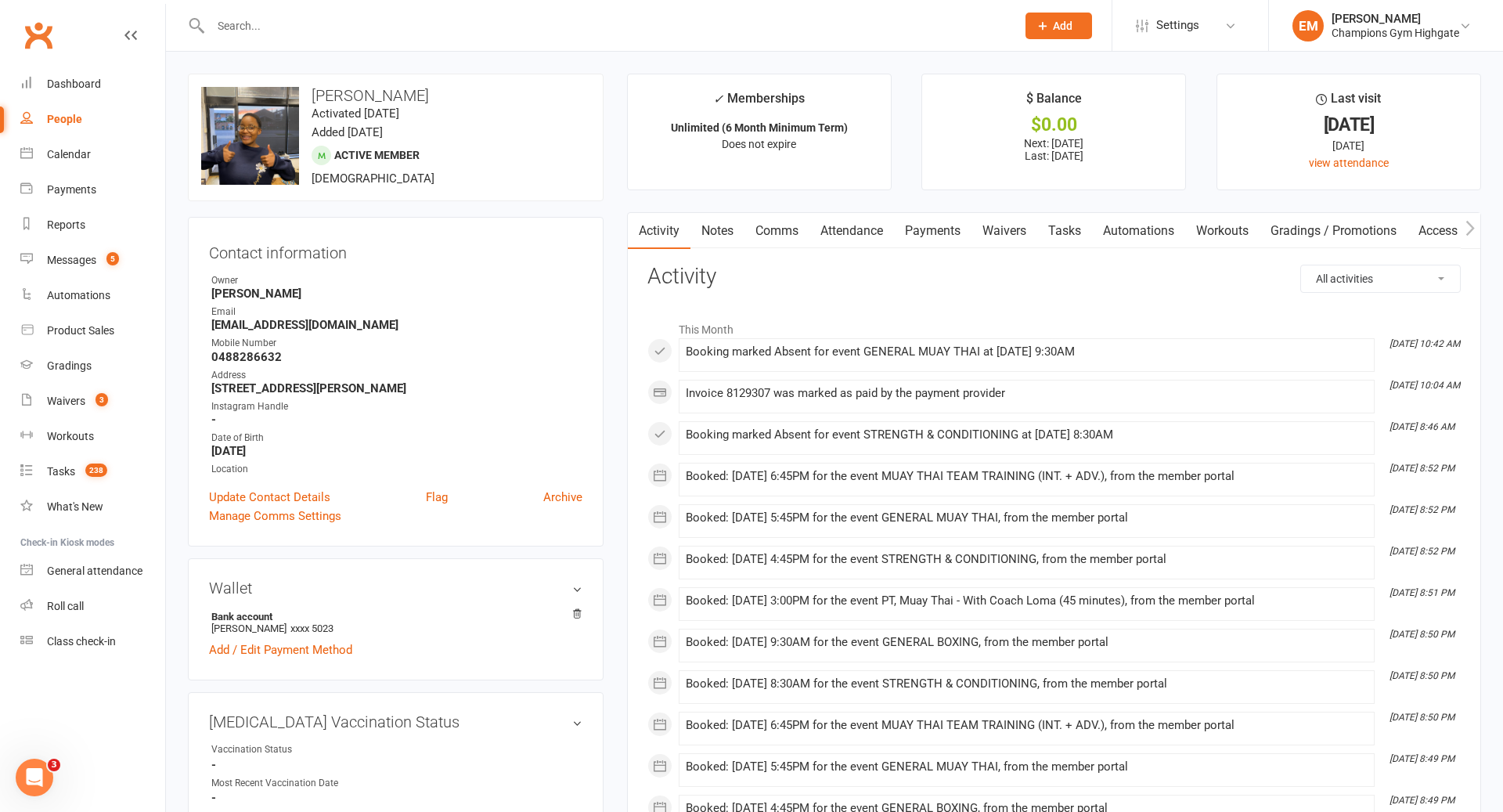
click at [273, 40] on div at bounding box center [597, 25] width 818 height 51
click at [273, 37] on div at bounding box center [597, 25] width 818 height 51
click at [258, 27] on input "text" at bounding box center [605, 26] width 799 height 22
type input "e"
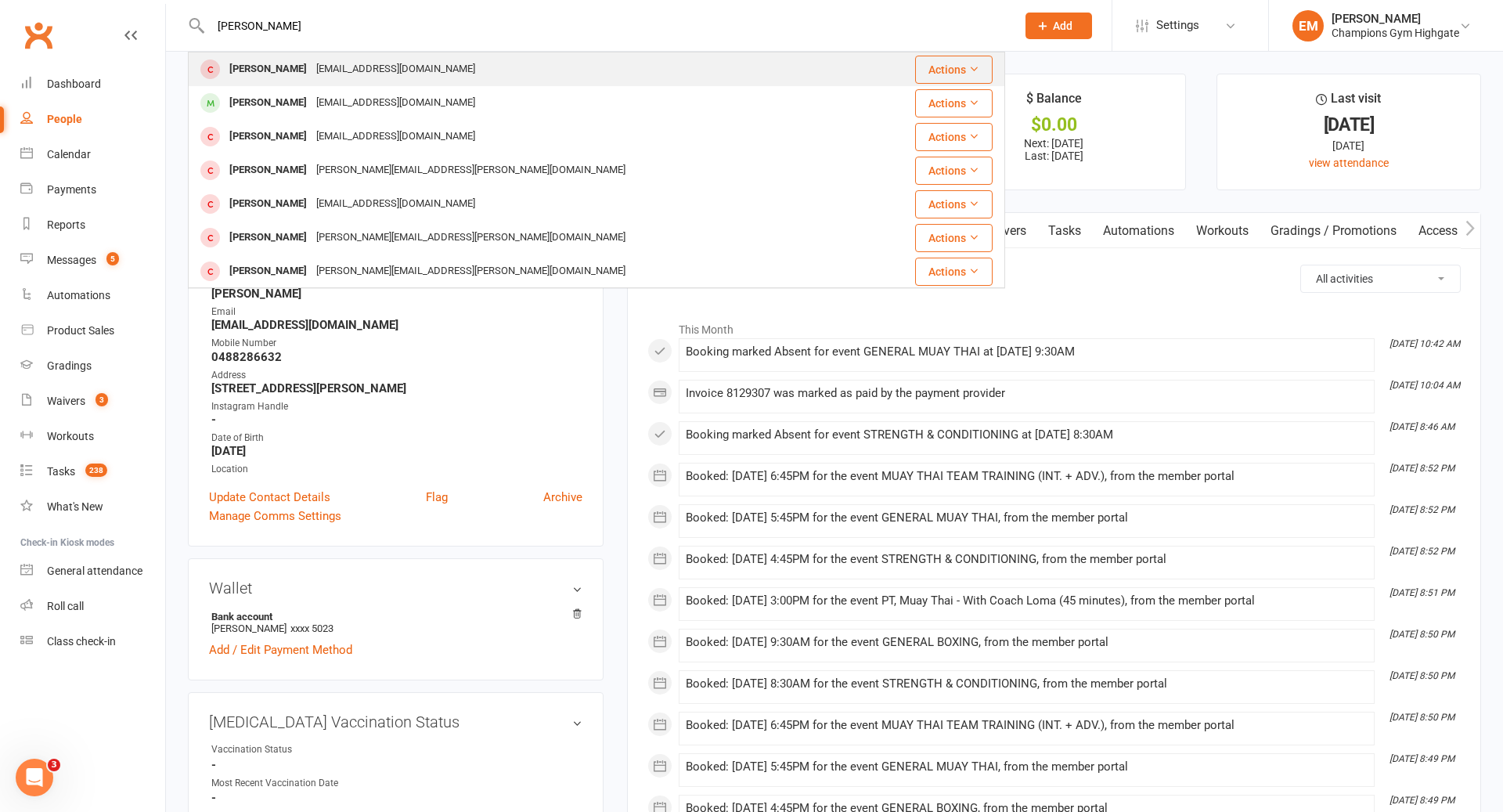
type input "[PERSON_NAME]"
click at [253, 74] on div "[PERSON_NAME]" at bounding box center [268, 69] width 87 height 22
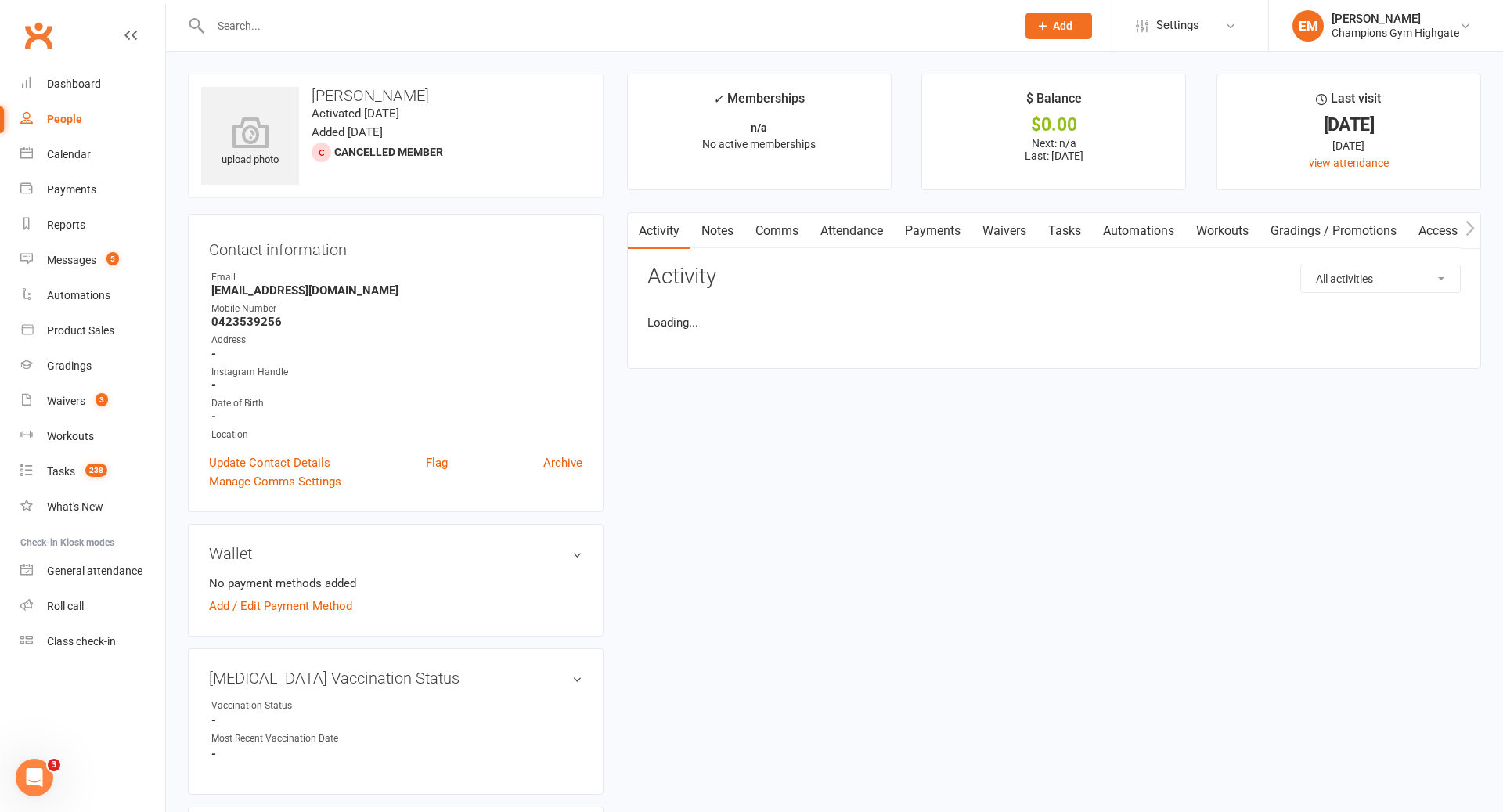
click at [772, 237] on link "Comms" at bounding box center [777, 230] width 65 height 36
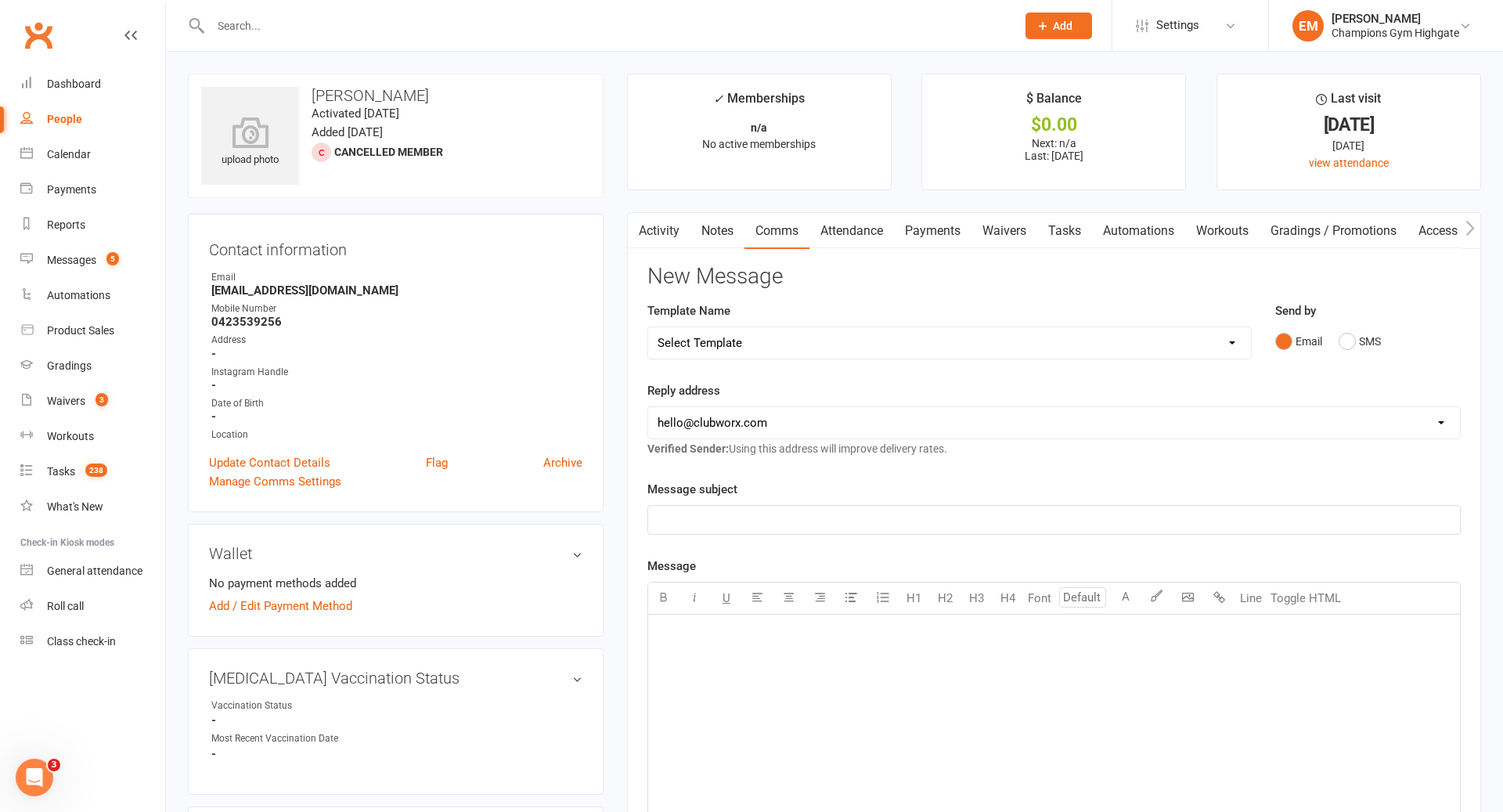
click at [1360, 364] on div "Send by Email SMS" at bounding box center [1368, 339] width 209 height 76
click at [1360, 343] on button "SMS" at bounding box center [1360, 341] width 42 height 29
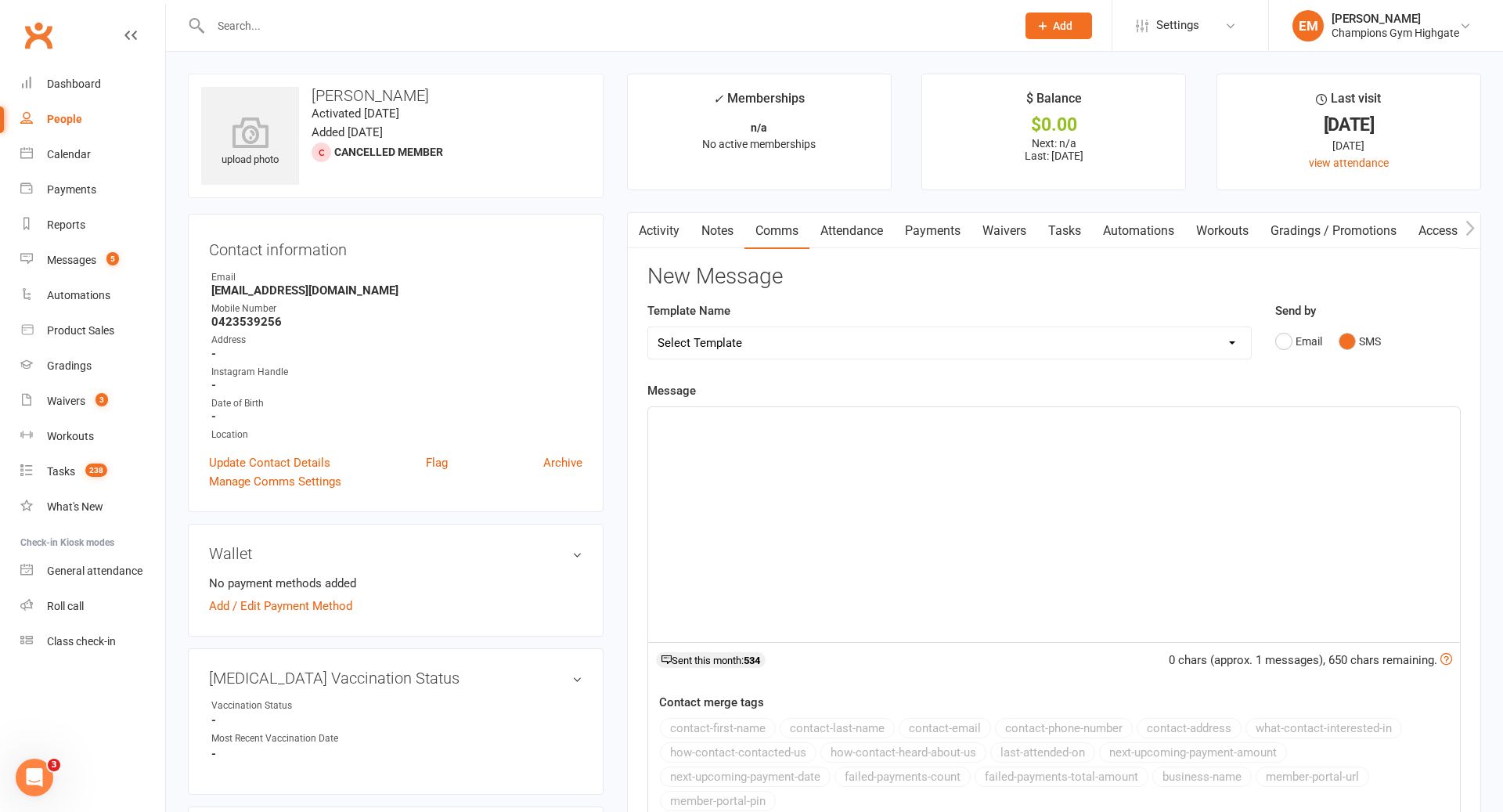
click at [1124, 524] on div "﻿" at bounding box center [1054, 524] width 812 height 235
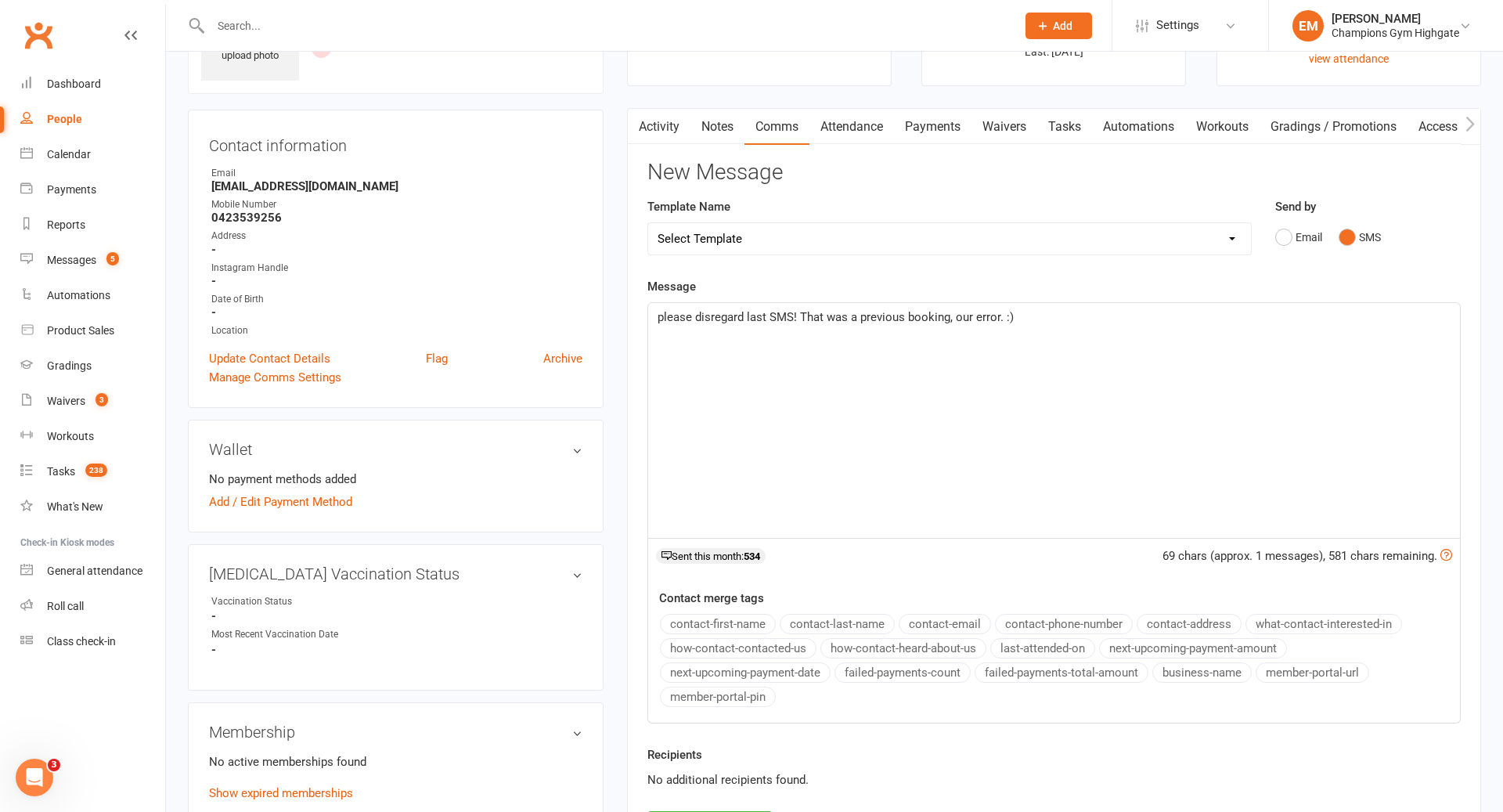
scroll to position [826, 0]
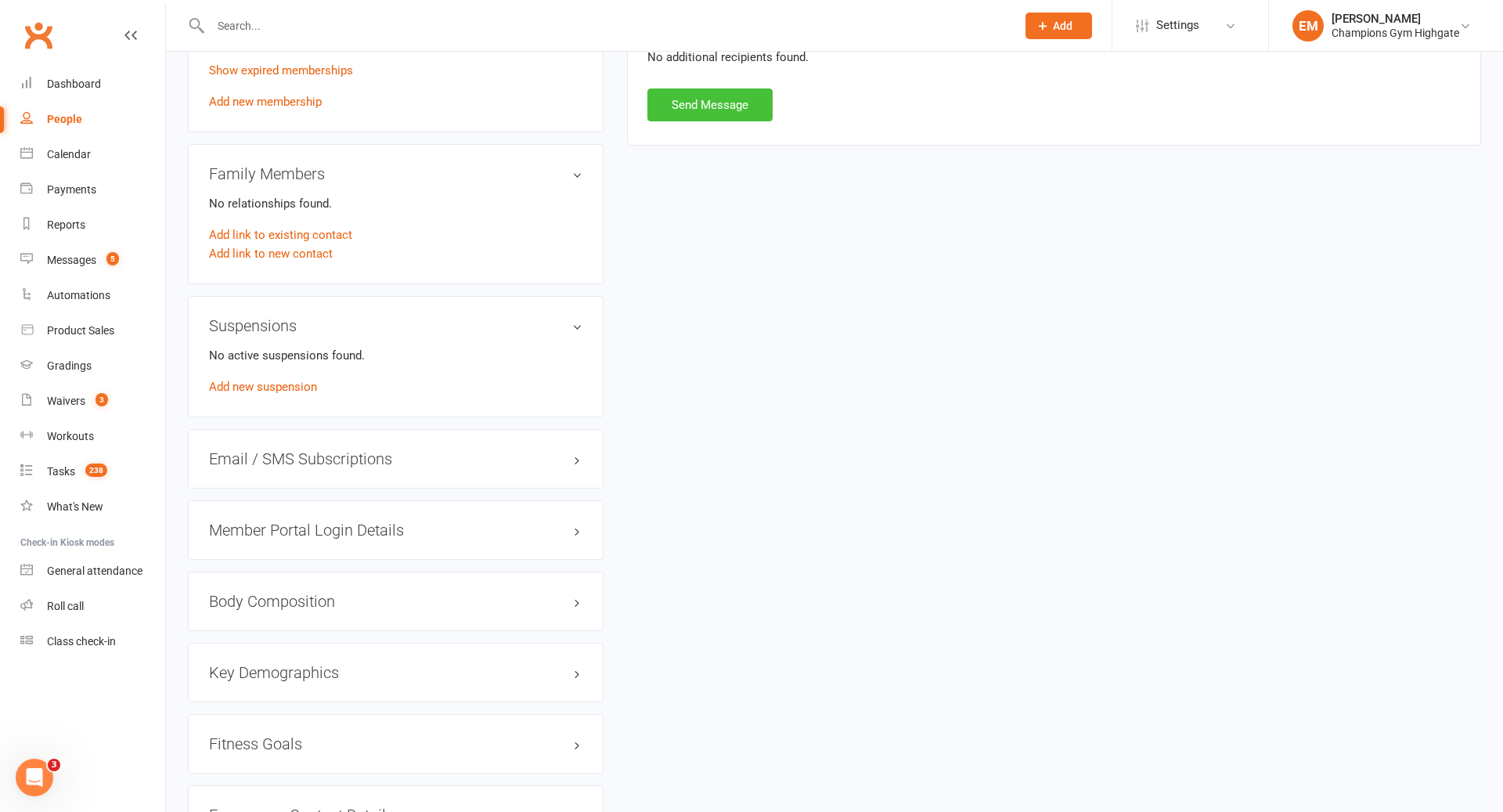
click at [708, 96] on button "Send Message" at bounding box center [709, 104] width 125 height 33
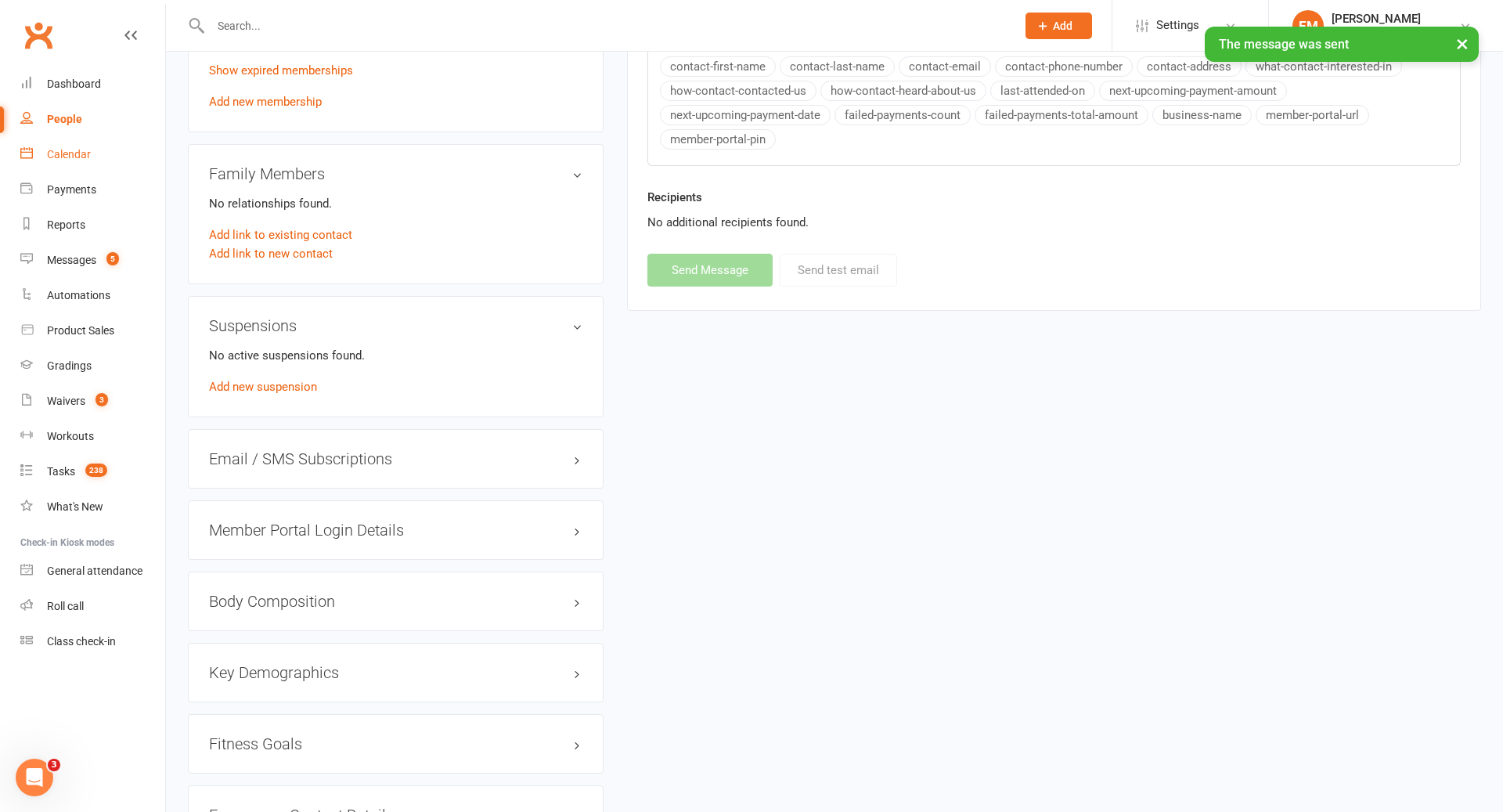
click at [80, 165] on link "Calendar" at bounding box center [93, 155] width 145 height 35
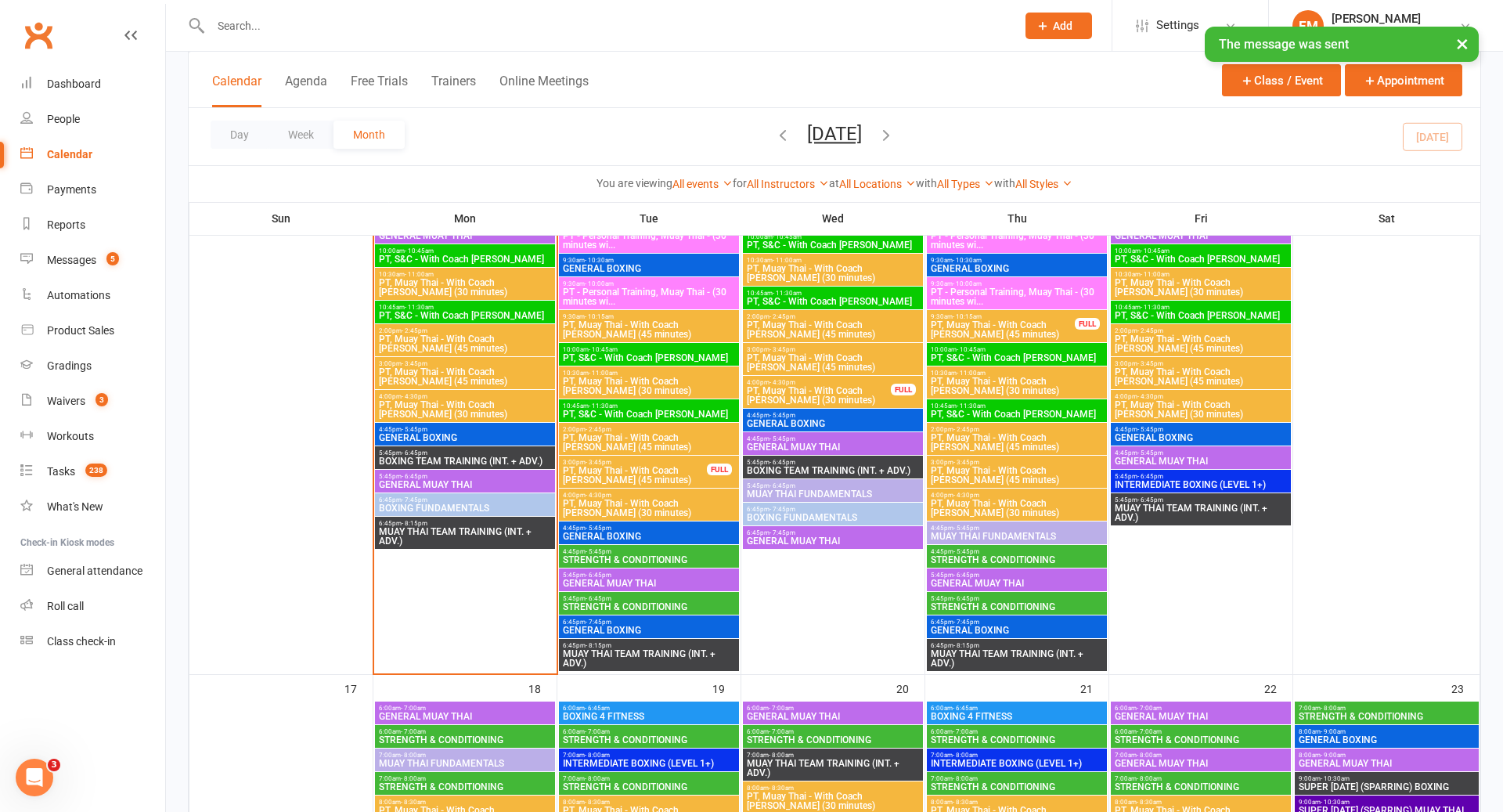
scroll to position [1695, 0]
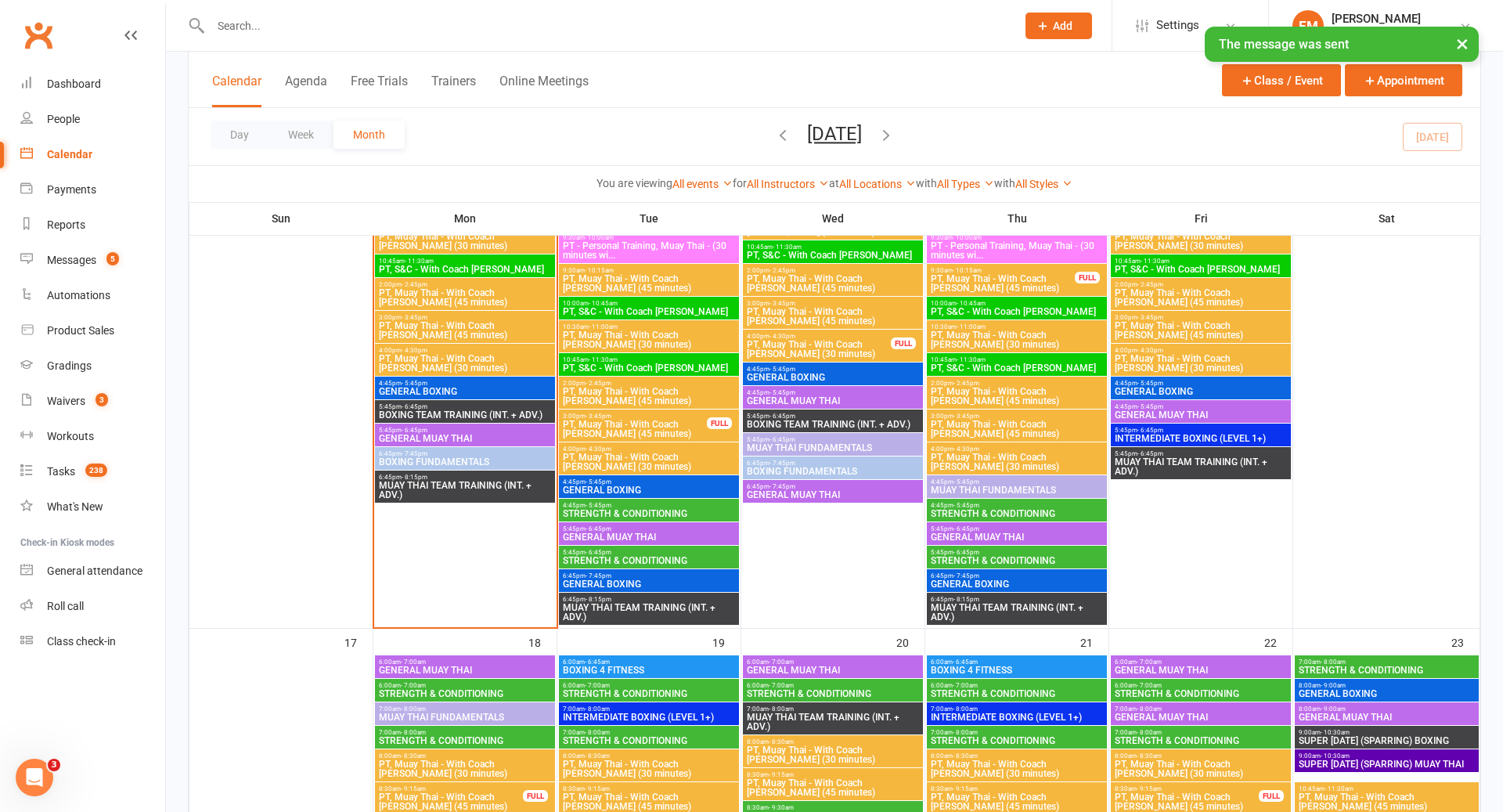
click at [665, 410] on div "3:00pm - 3:45pm PT, Muay Thai - With Coach [PERSON_NAME] (45 minutes) FULL" at bounding box center [649, 426] width 180 height 32
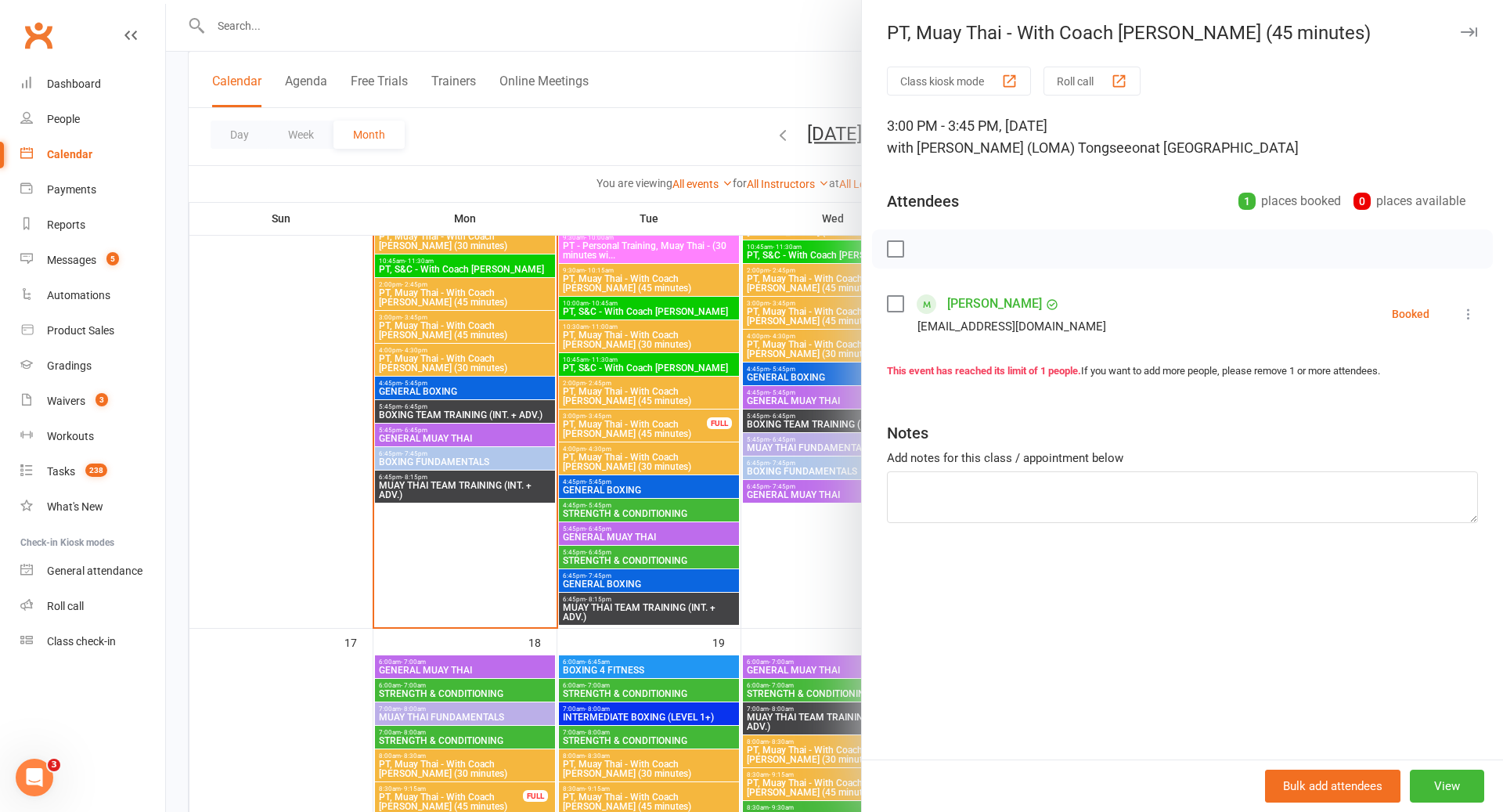
click at [897, 310] on label at bounding box center [895, 304] width 16 height 16
click at [1003, 246] on icon "button" at bounding box center [997, 249] width 10 height 10
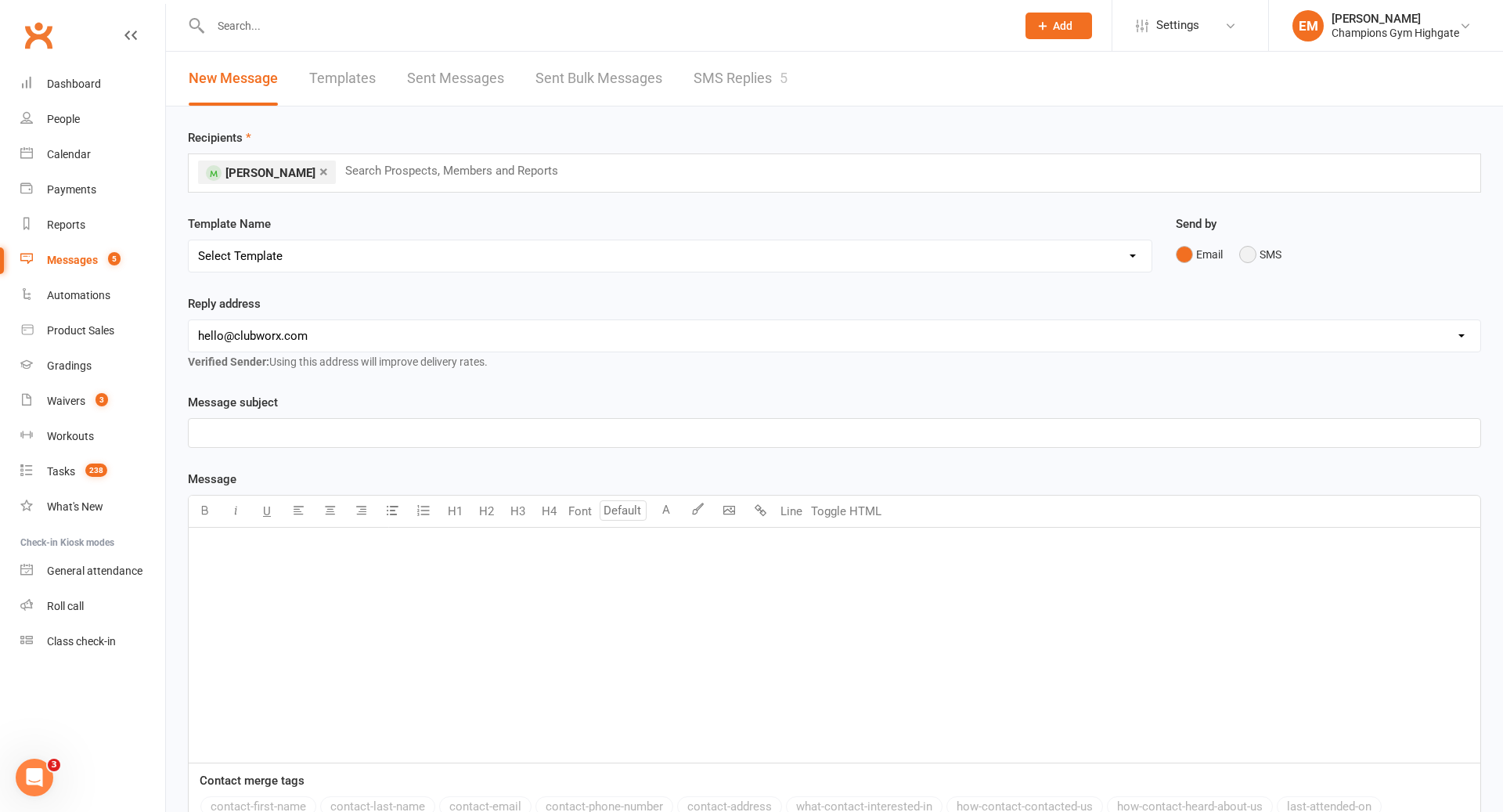
click at [1257, 253] on button "SMS" at bounding box center [1260, 254] width 42 height 29
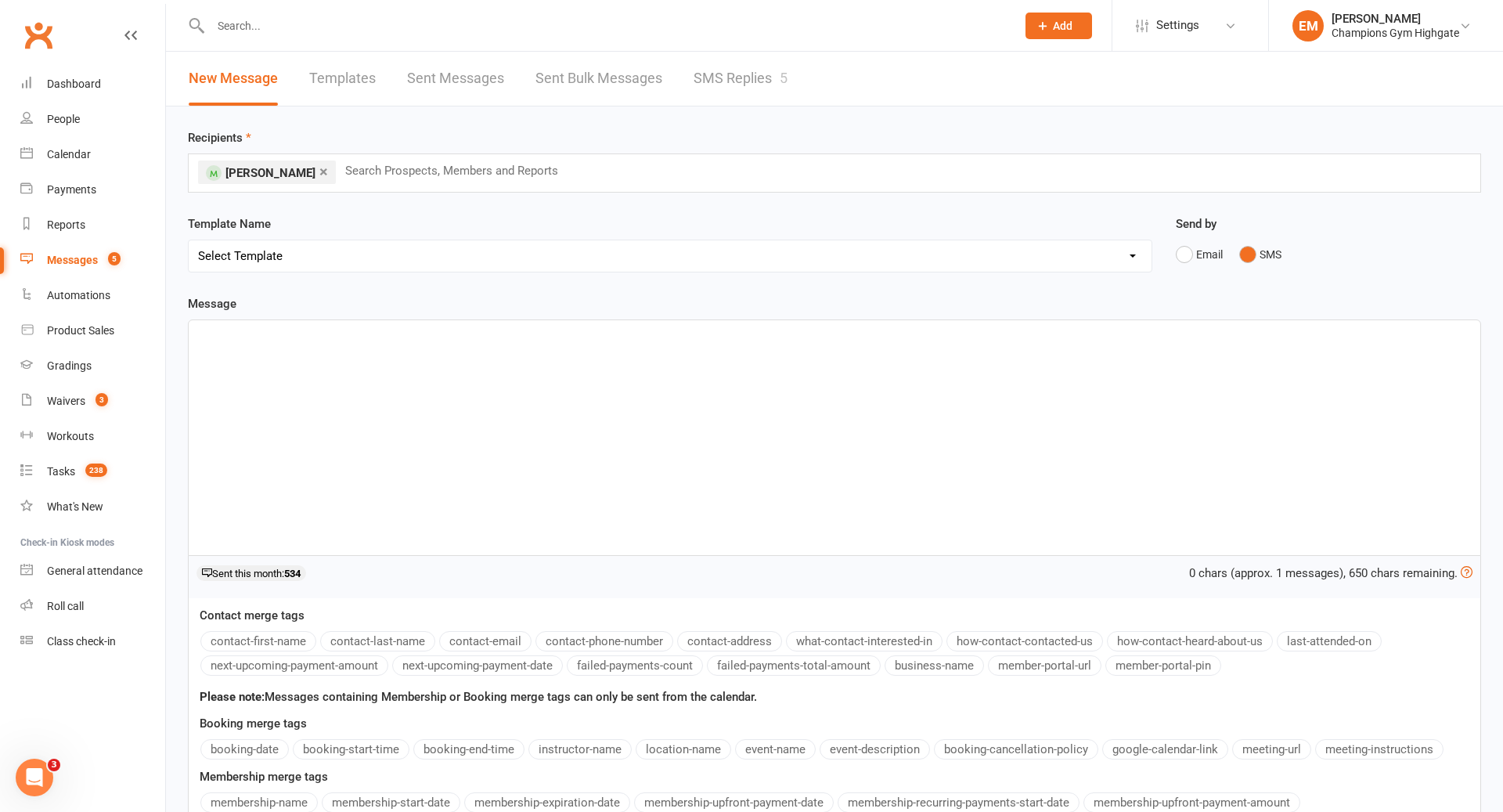
click at [817, 365] on div "﻿" at bounding box center [834, 437] width 1292 height 235
click at [302, 627] on div "Contact merge tags contact-first-name contact-last-name contact-email contact-p…" at bounding box center [834, 642] width 1292 height 73
click at [300, 627] on div "Contact merge tags contact-first-name contact-last-name contact-email contact-p…" at bounding box center [834, 642] width 1292 height 73
click at [296, 634] on button "contact-first-name" at bounding box center [258, 641] width 116 height 21
drag, startPoint x: 515, startPoint y: 379, endPoint x: 515, endPoint y: 352, distance: 27.0
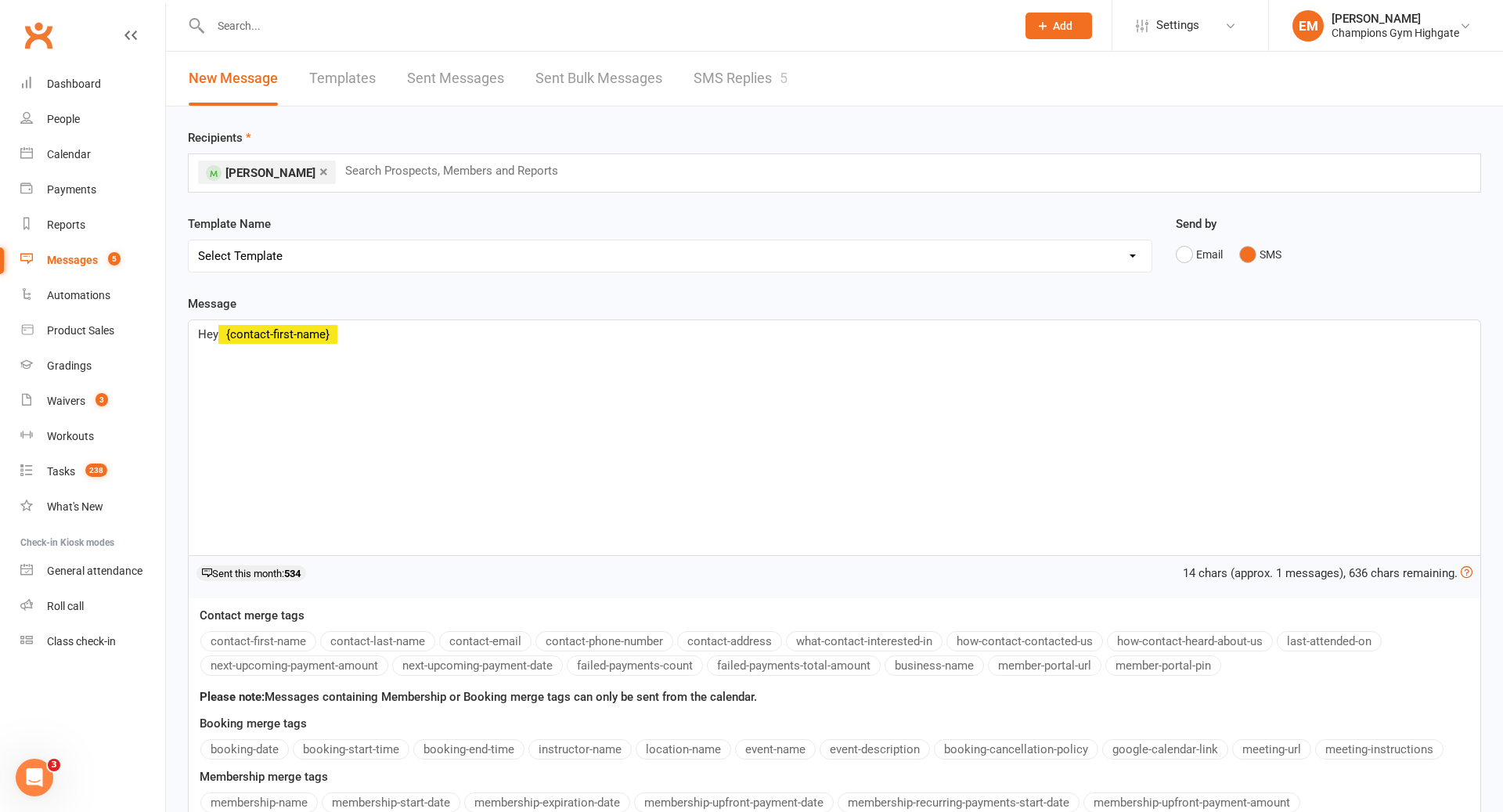
click at [515, 379] on div "Hey ﻿ {contact-first-name}" at bounding box center [834, 437] width 1292 height 235
click at [1183, 355] on div "Hey ﻿ {contact-first-name} unfortunately coach [PERSON_NAME] is still unwell an…" at bounding box center [834, 437] width 1292 height 235
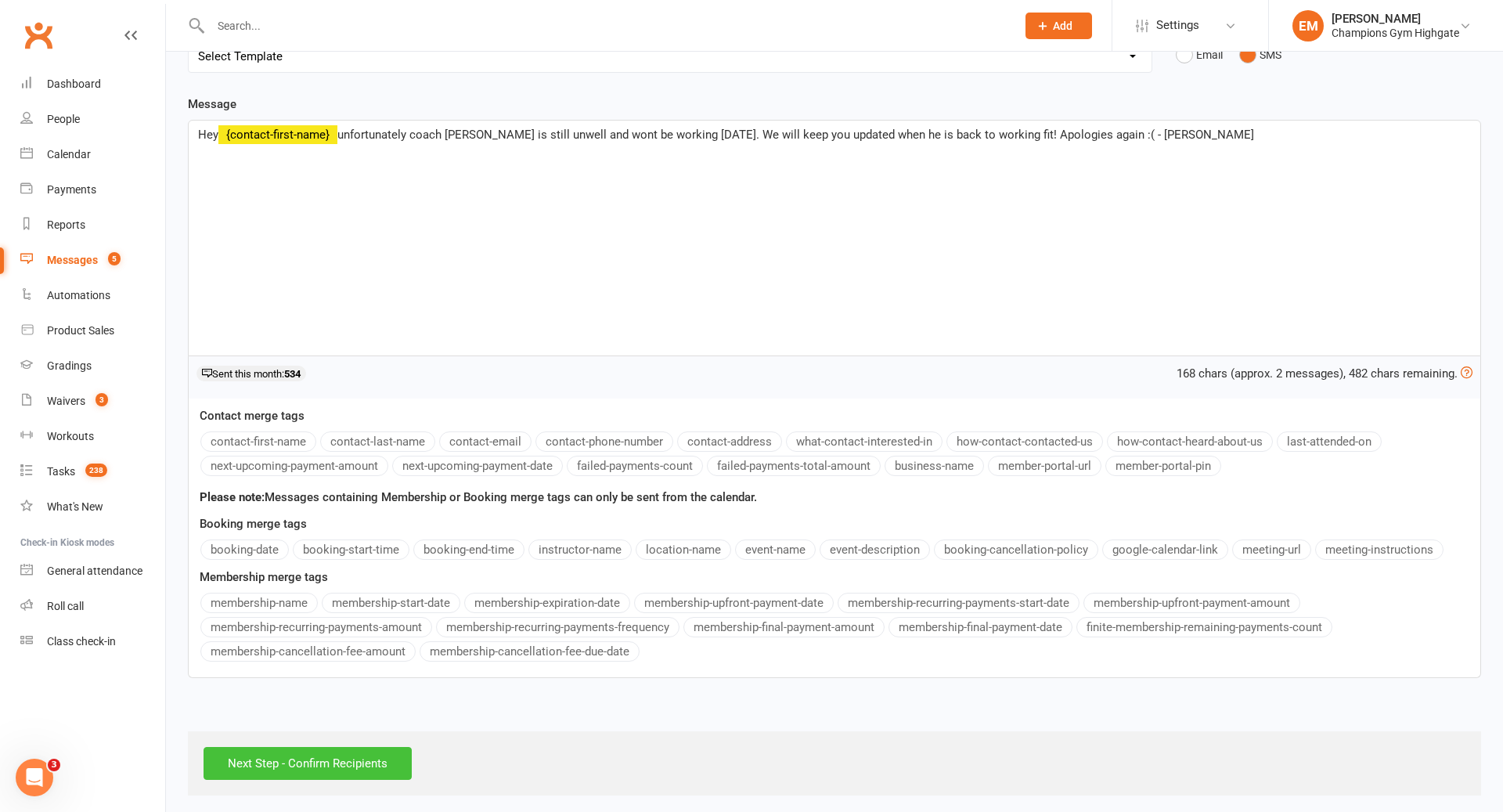
click at [332, 768] on input "Next Step - Confirm Recipients" at bounding box center [307, 763] width 208 height 33
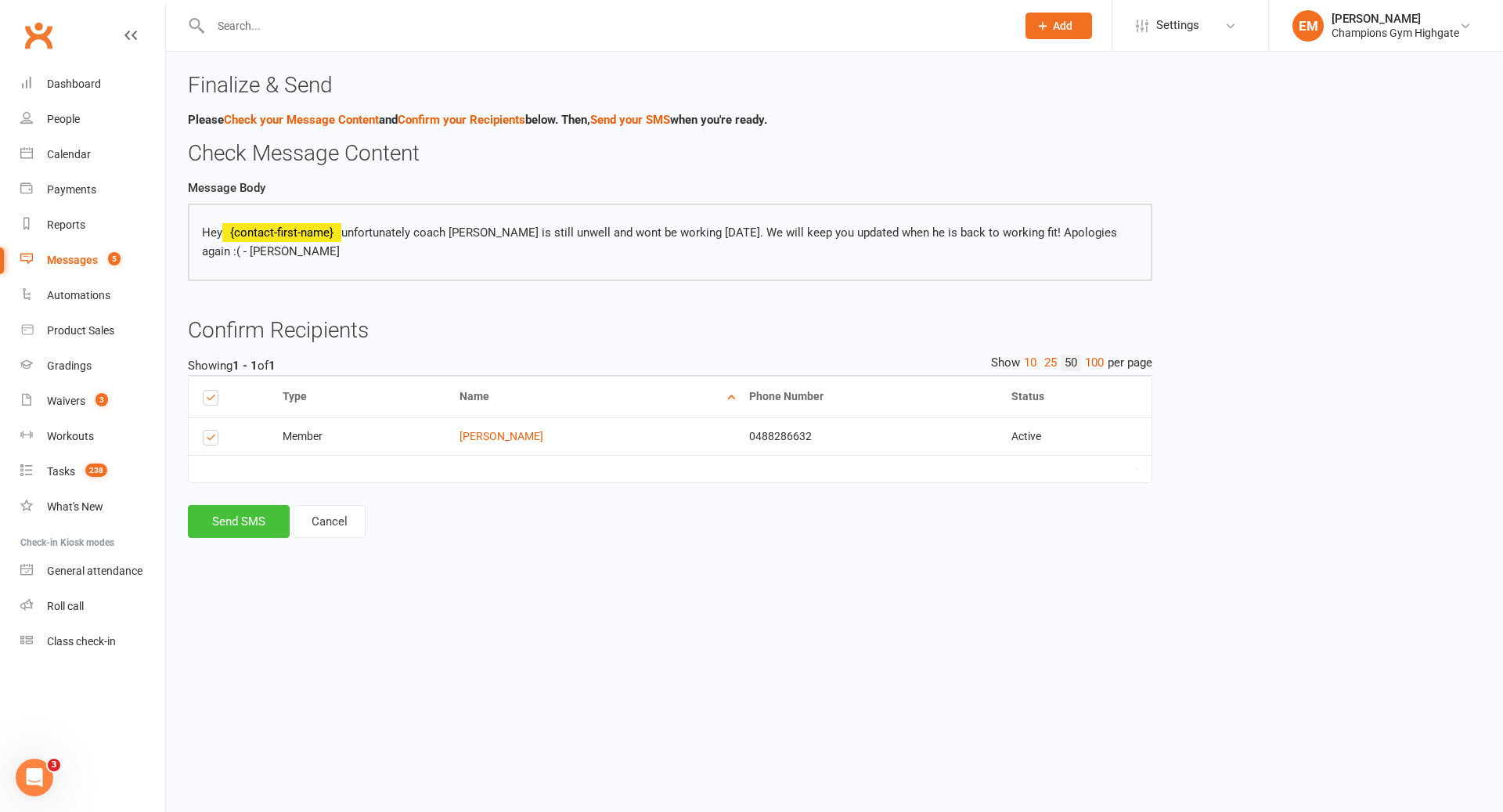
click at [218, 529] on button "Send SMS" at bounding box center [239, 521] width 102 height 33
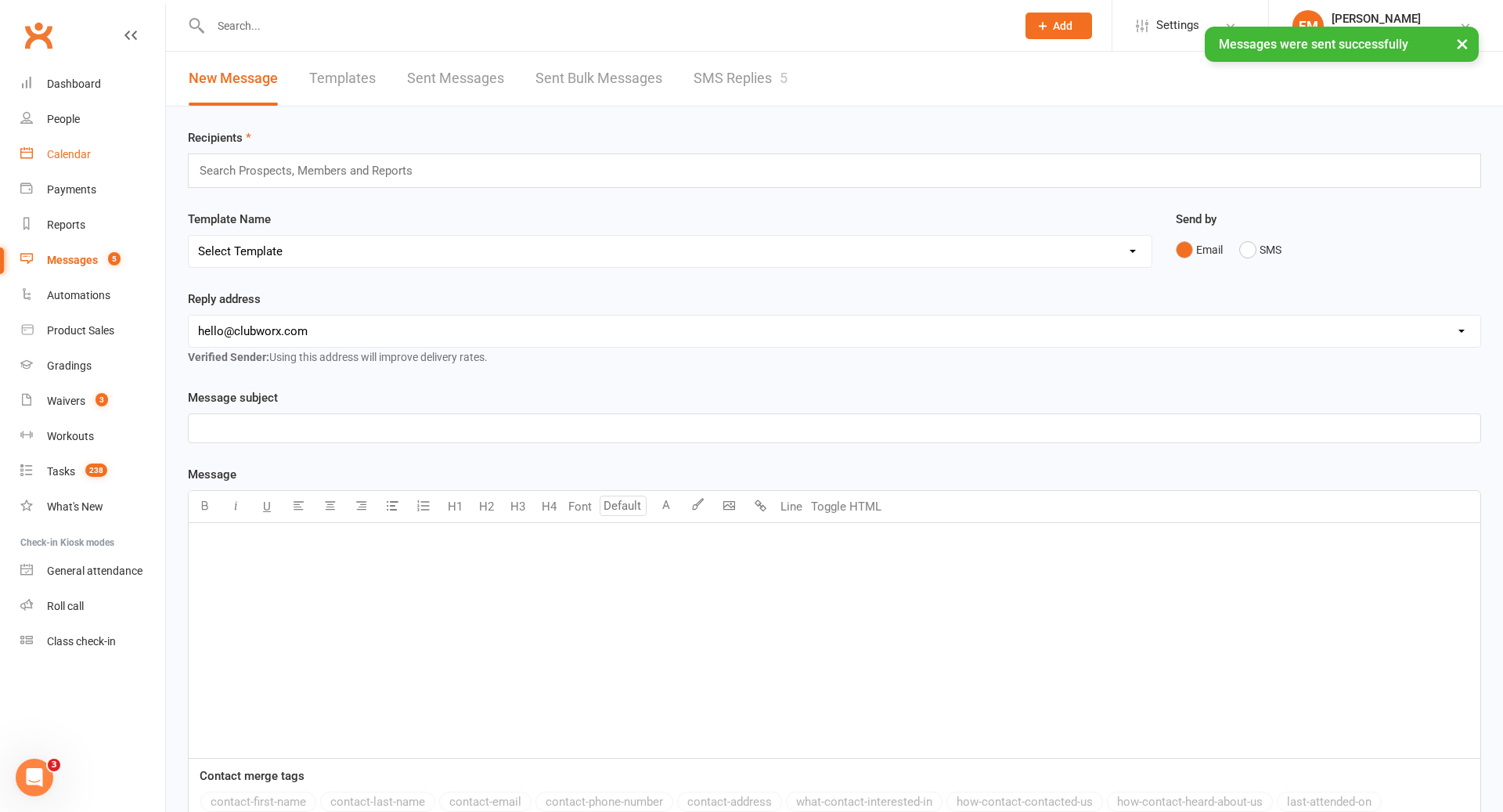
click at [71, 155] on div "Calendar" at bounding box center [69, 155] width 44 height 13
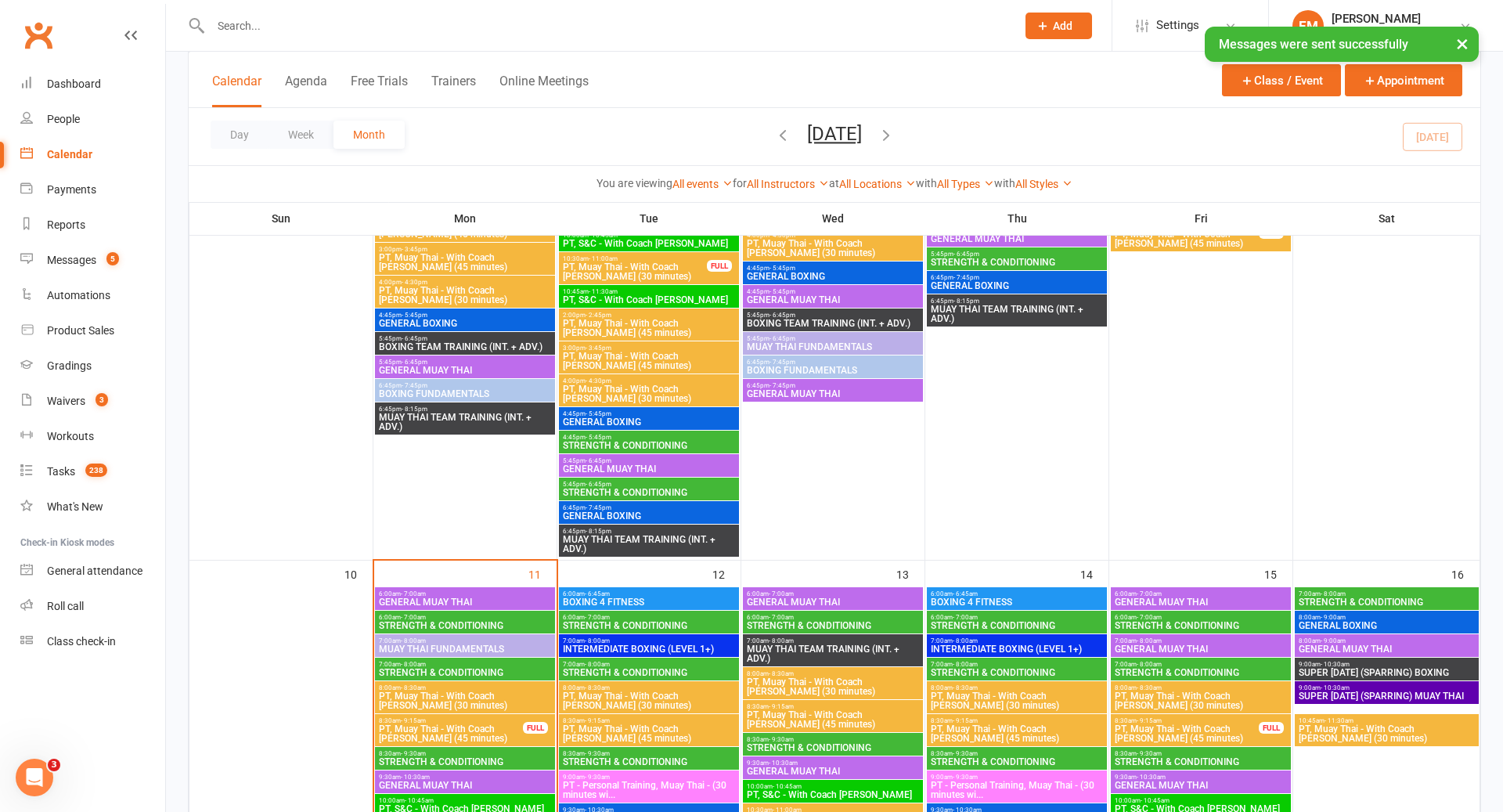
scroll to position [1473, 0]
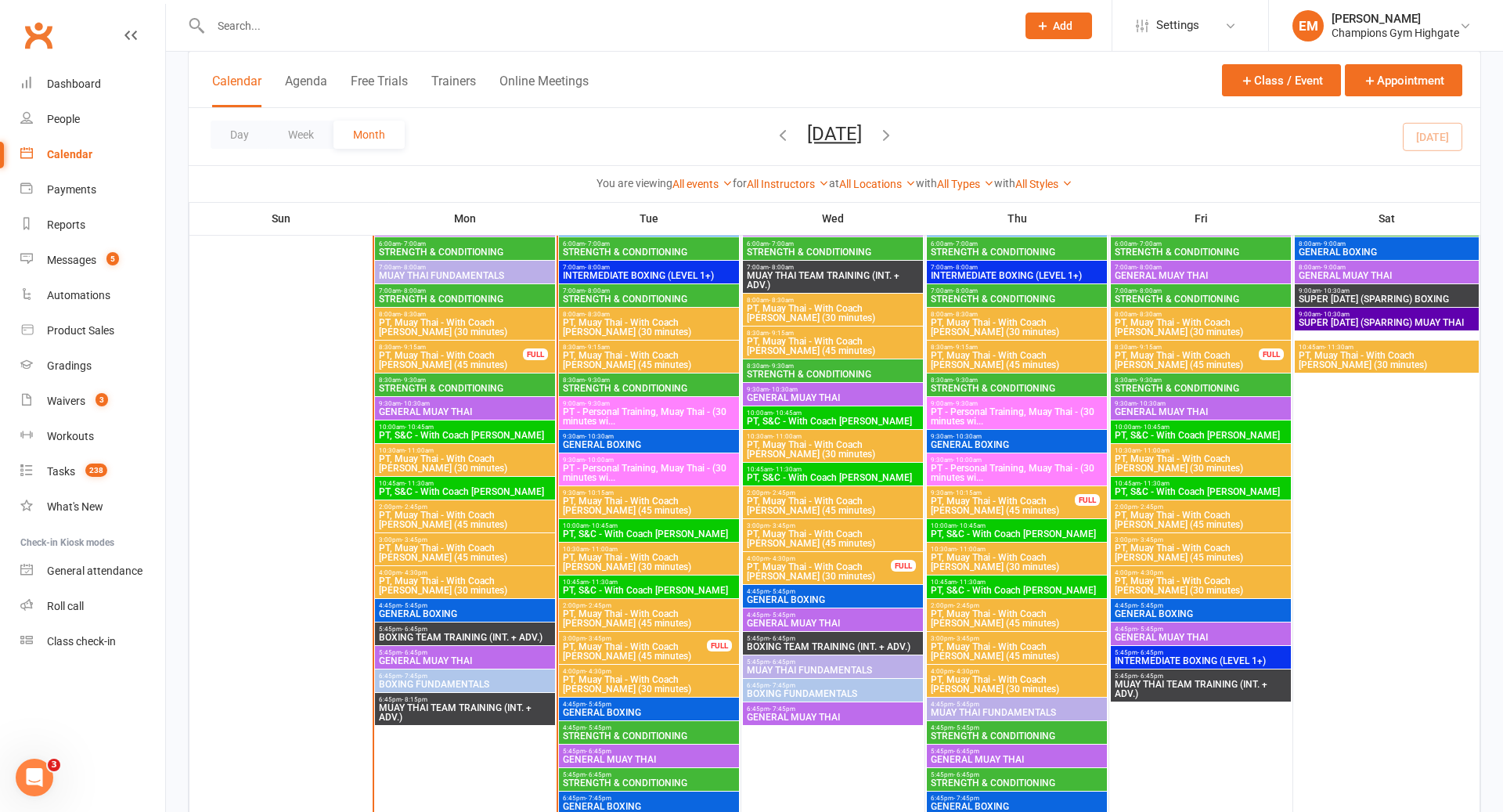
click at [682, 645] on span "PT, Muay Thai - With Coach [PERSON_NAME] (45 minutes)" at bounding box center [634, 652] width 146 height 19
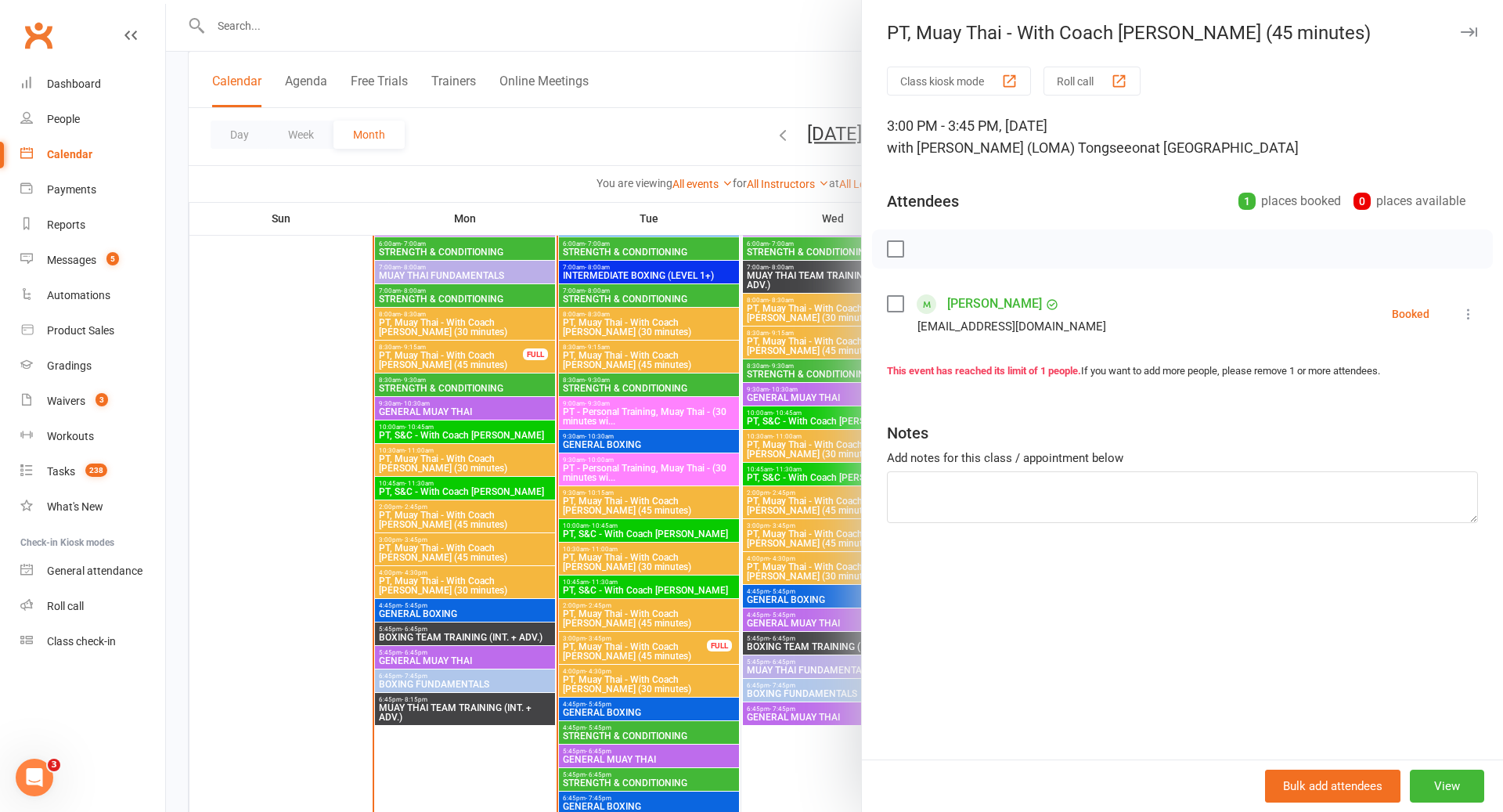
click at [1463, 321] on icon at bounding box center [1469, 314] width 16 height 16
click at [1395, 368] on link "Remove" at bounding box center [1393, 375] width 168 height 31
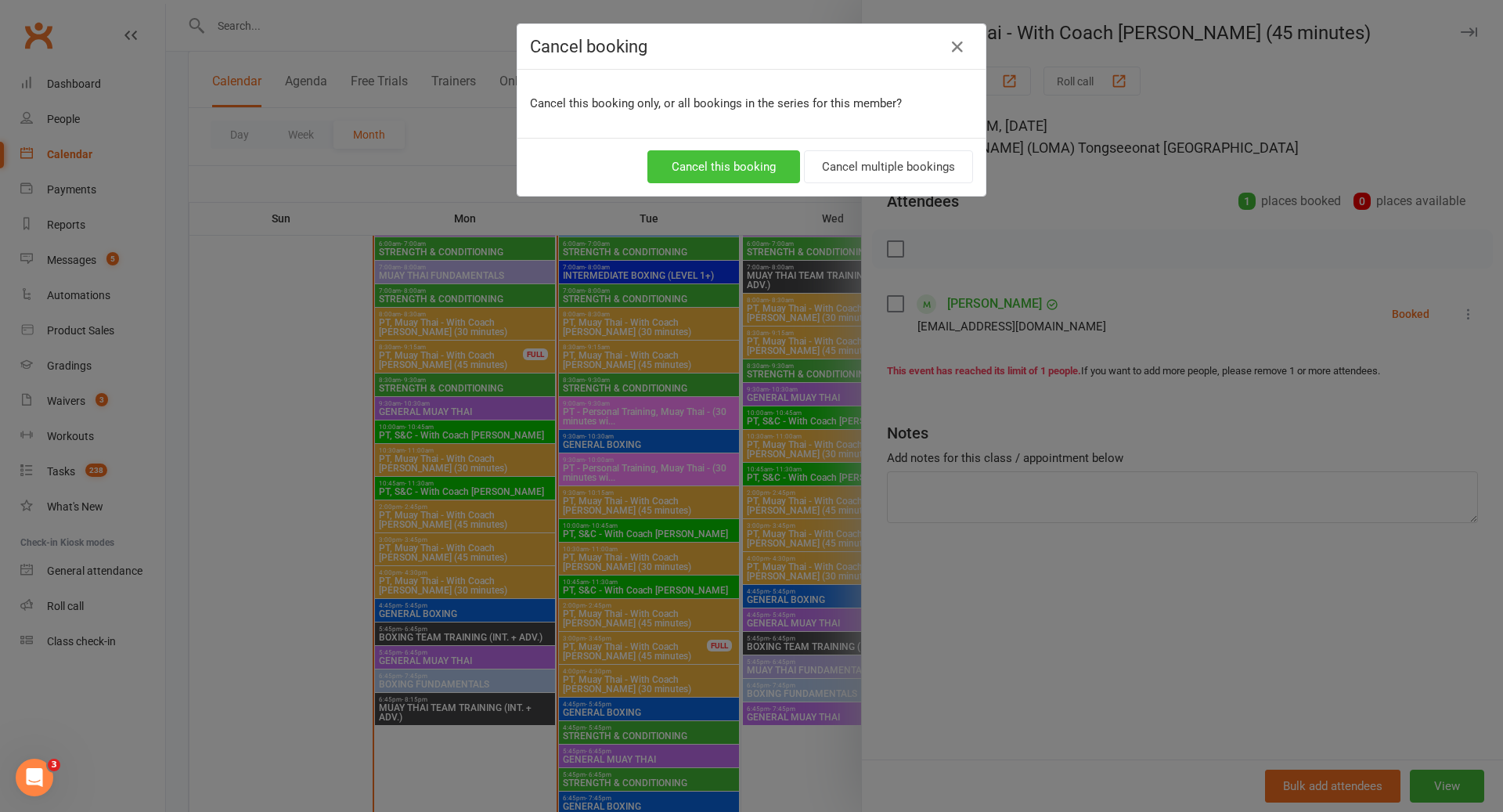
click at [765, 156] on button "Cancel this booking" at bounding box center [724, 167] width 153 height 33
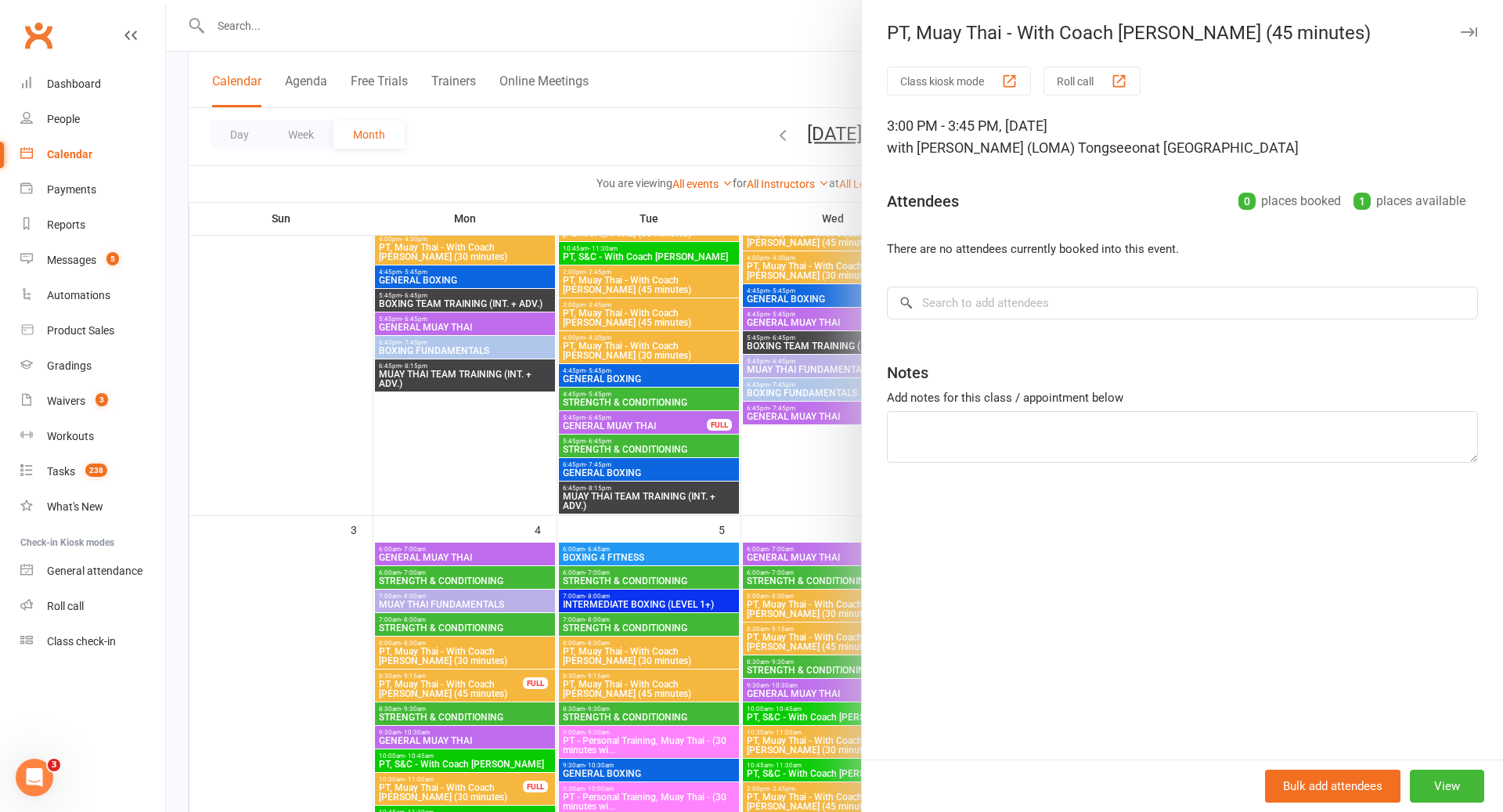
scroll to position [469, 0]
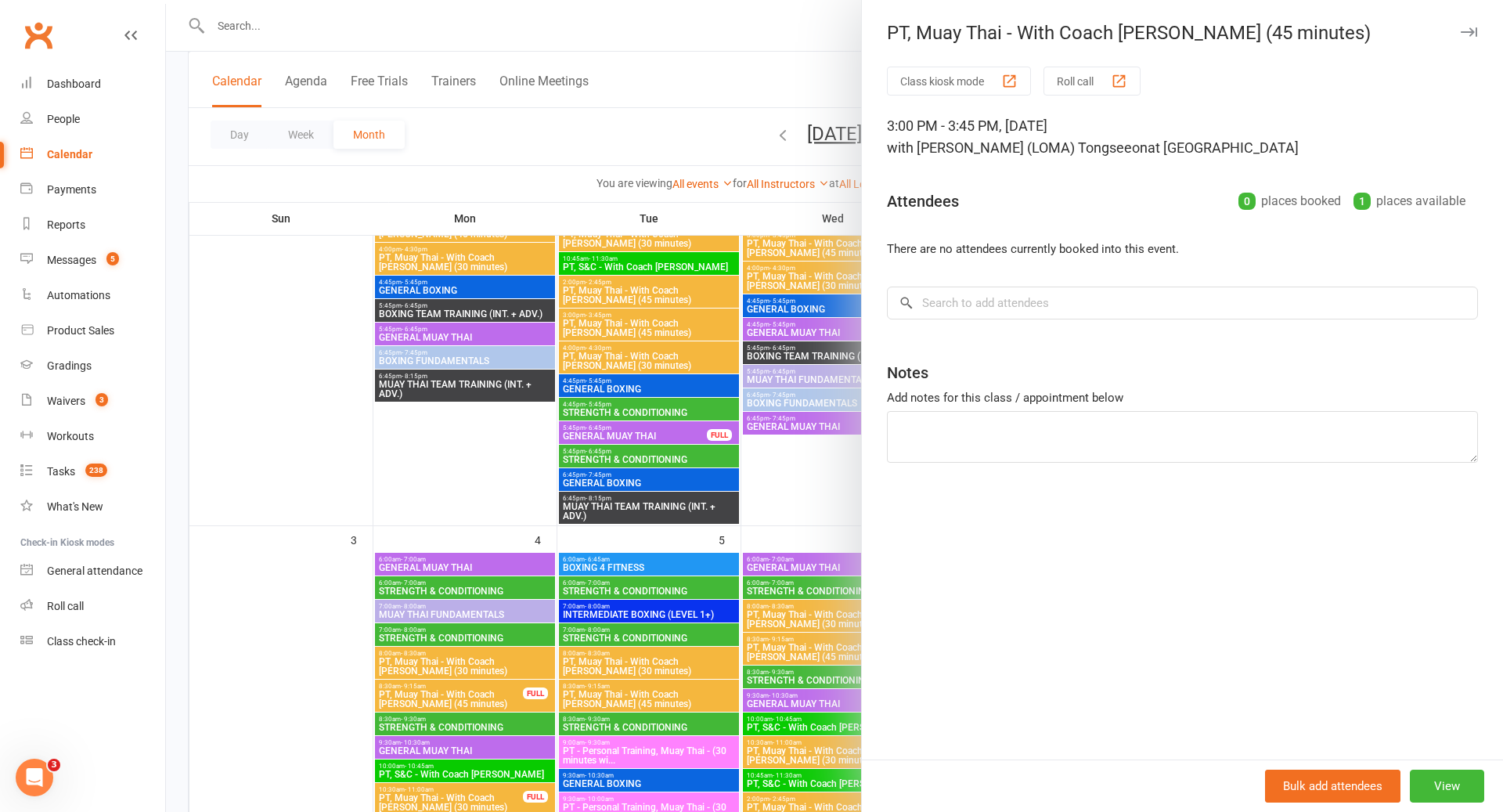
click at [433, 426] on div at bounding box center [834, 406] width 1337 height 812
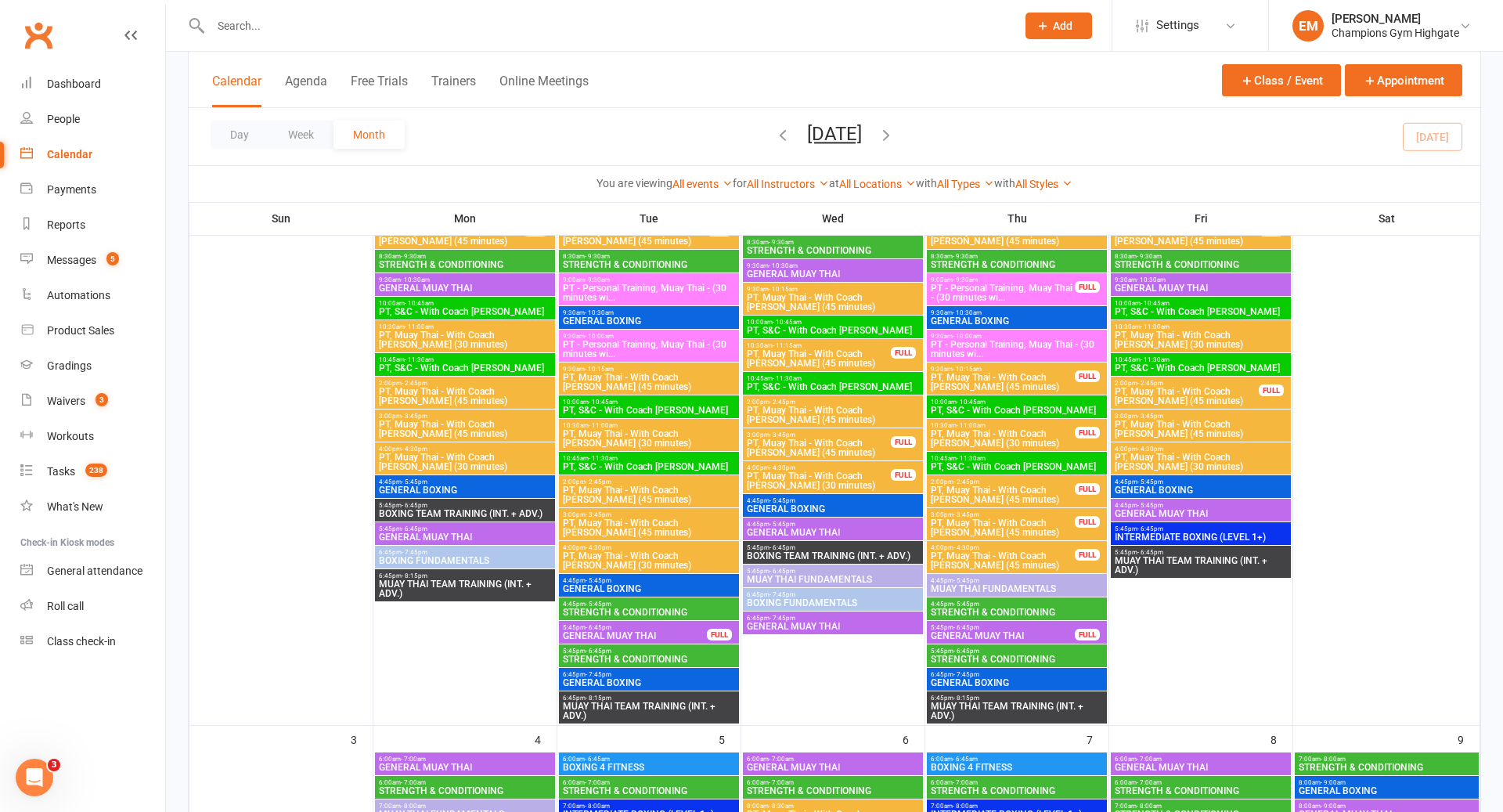
scroll to position [0, 0]
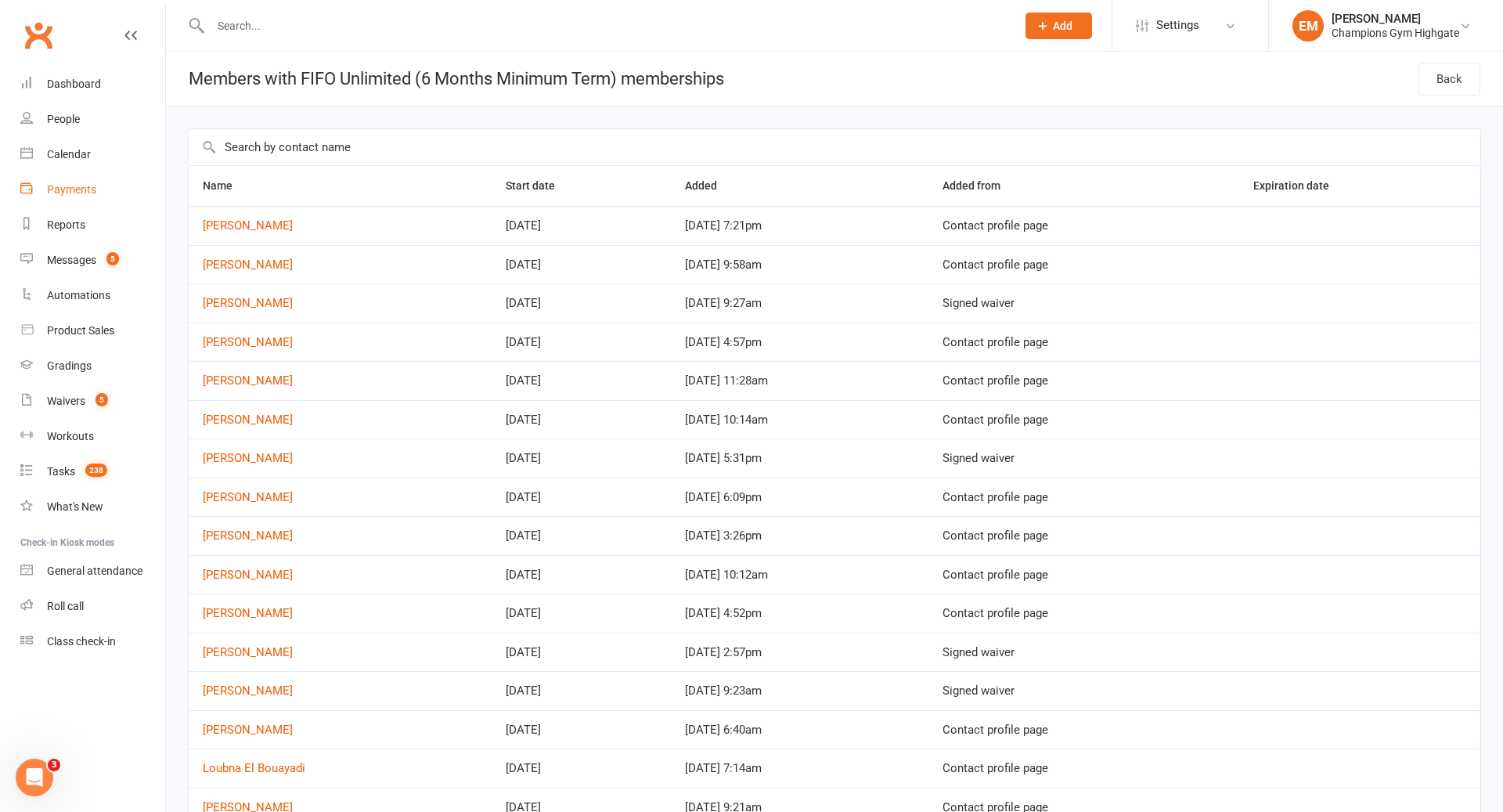
drag, startPoint x: 87, startPoint y: 173, endPoint x: 87, endPoint y: 154, distance: 19.0
click at [87, 173] on link "Payments" at bounding box center [93, 190] width 145 height 35
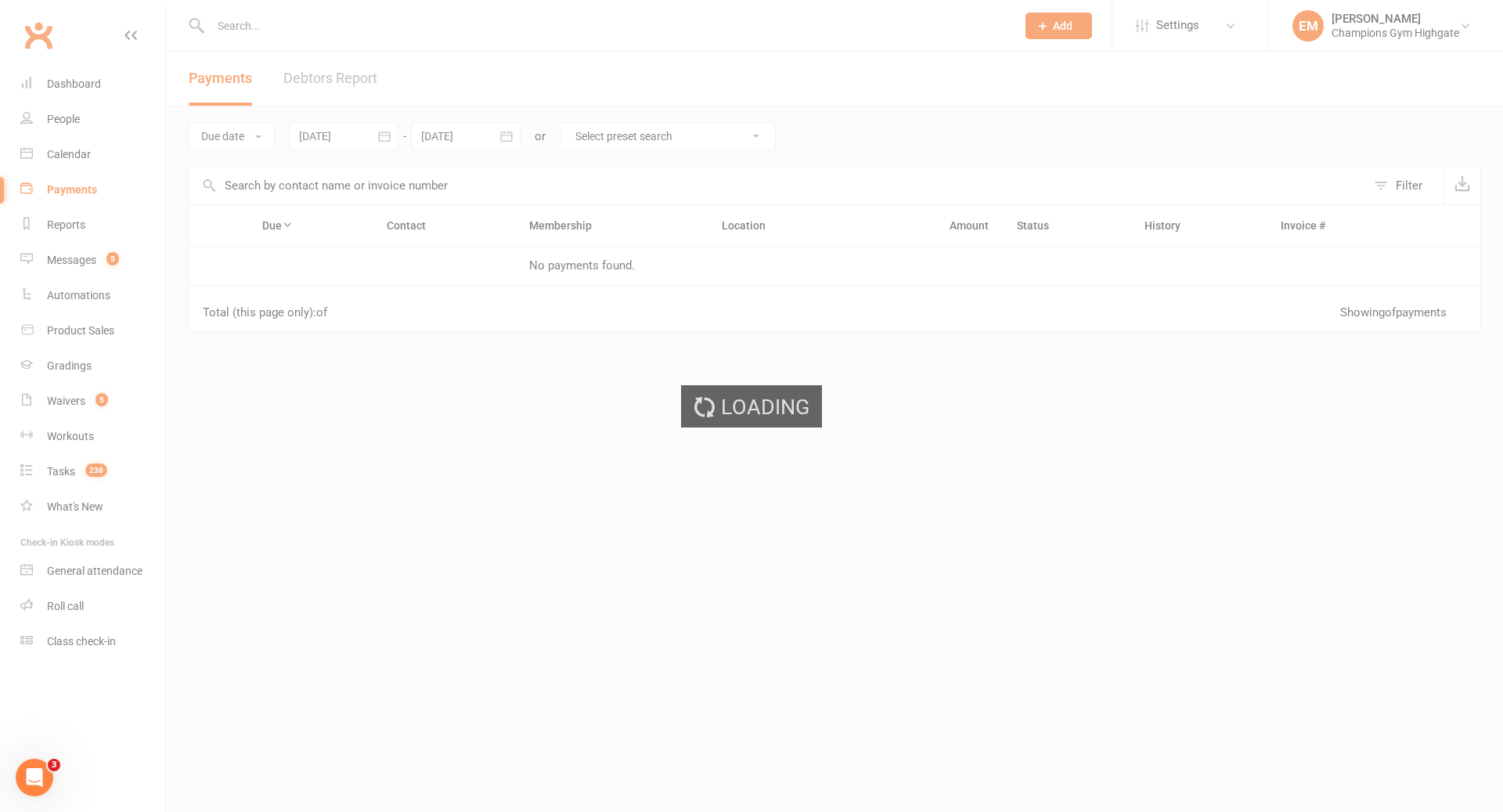
click at [87, 154] on div "Loading" at bounding box center [752, 406] width 1503 height 812
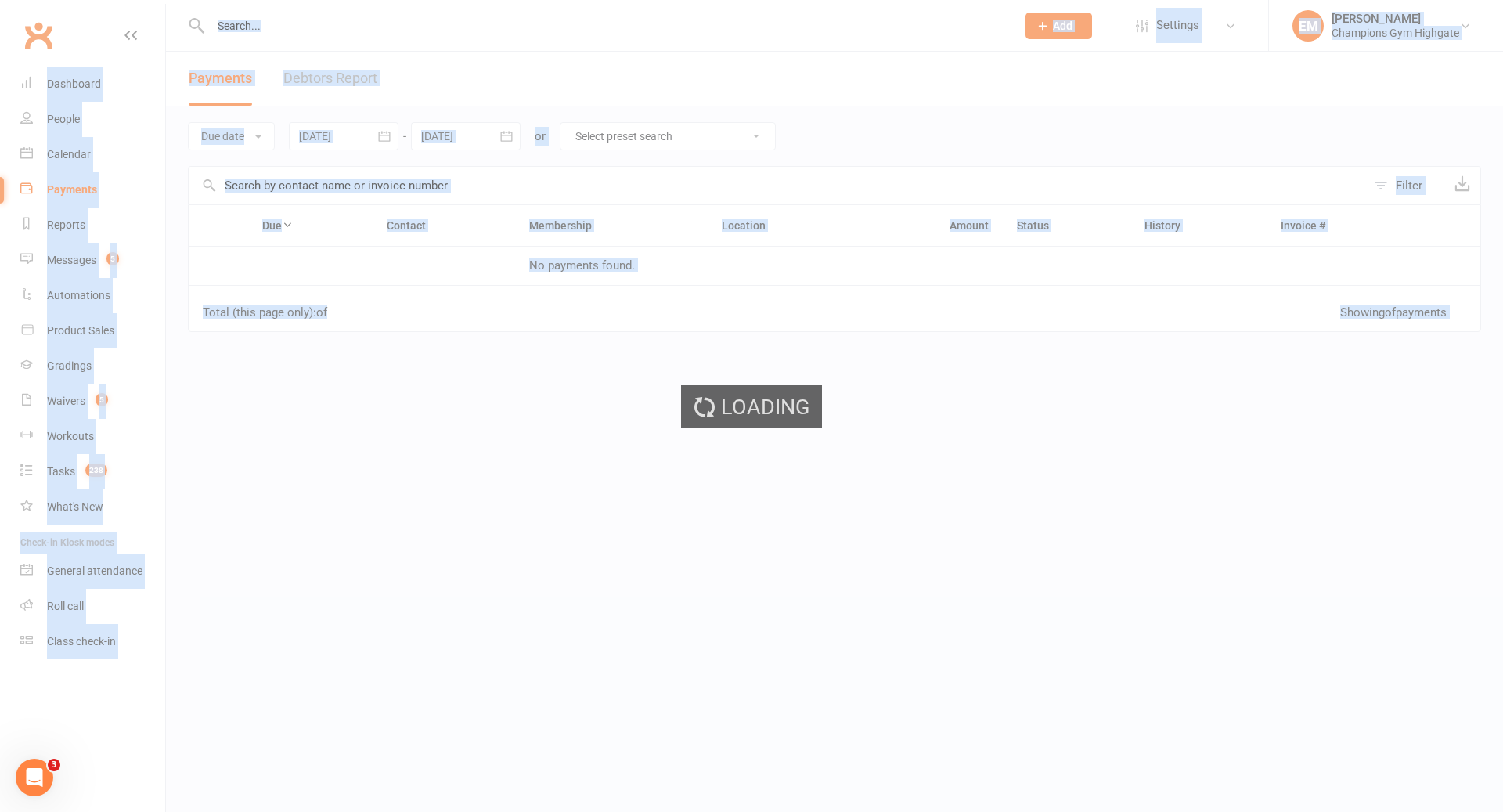
click at [87, 154] on ui-view "Prospect Member Non-attending contact Class / event Appointment Grading event T…" at bounding box center [752, 269] width 1503 height 530
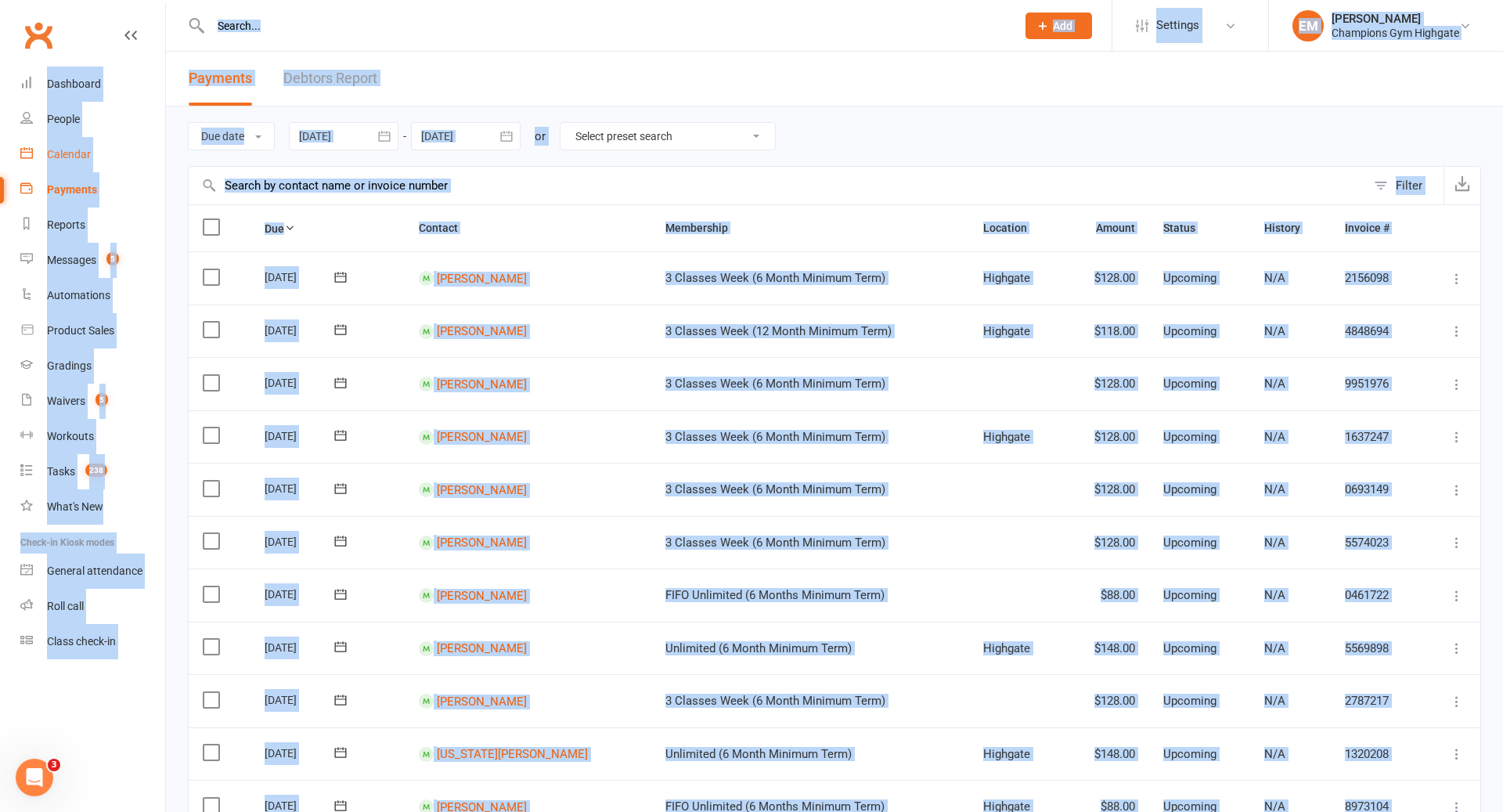
click at [87, 154] on div "Calendar" at bounding box center [69, 155] width 44 height 13
click at [0, 0] on div "Loading" at bounding box center [0, 0] width 0 height 0
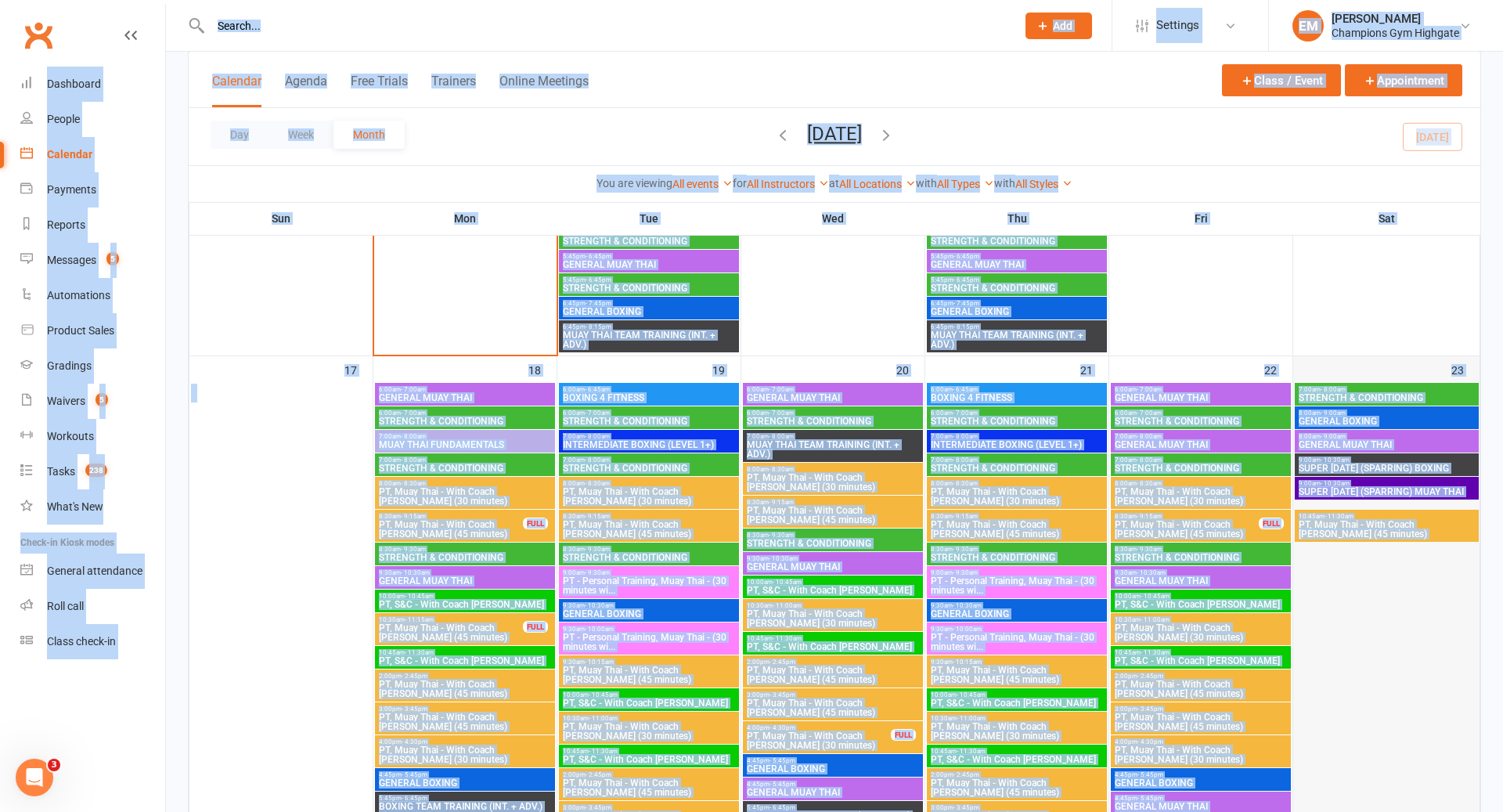
scroll to position [2106, 0]
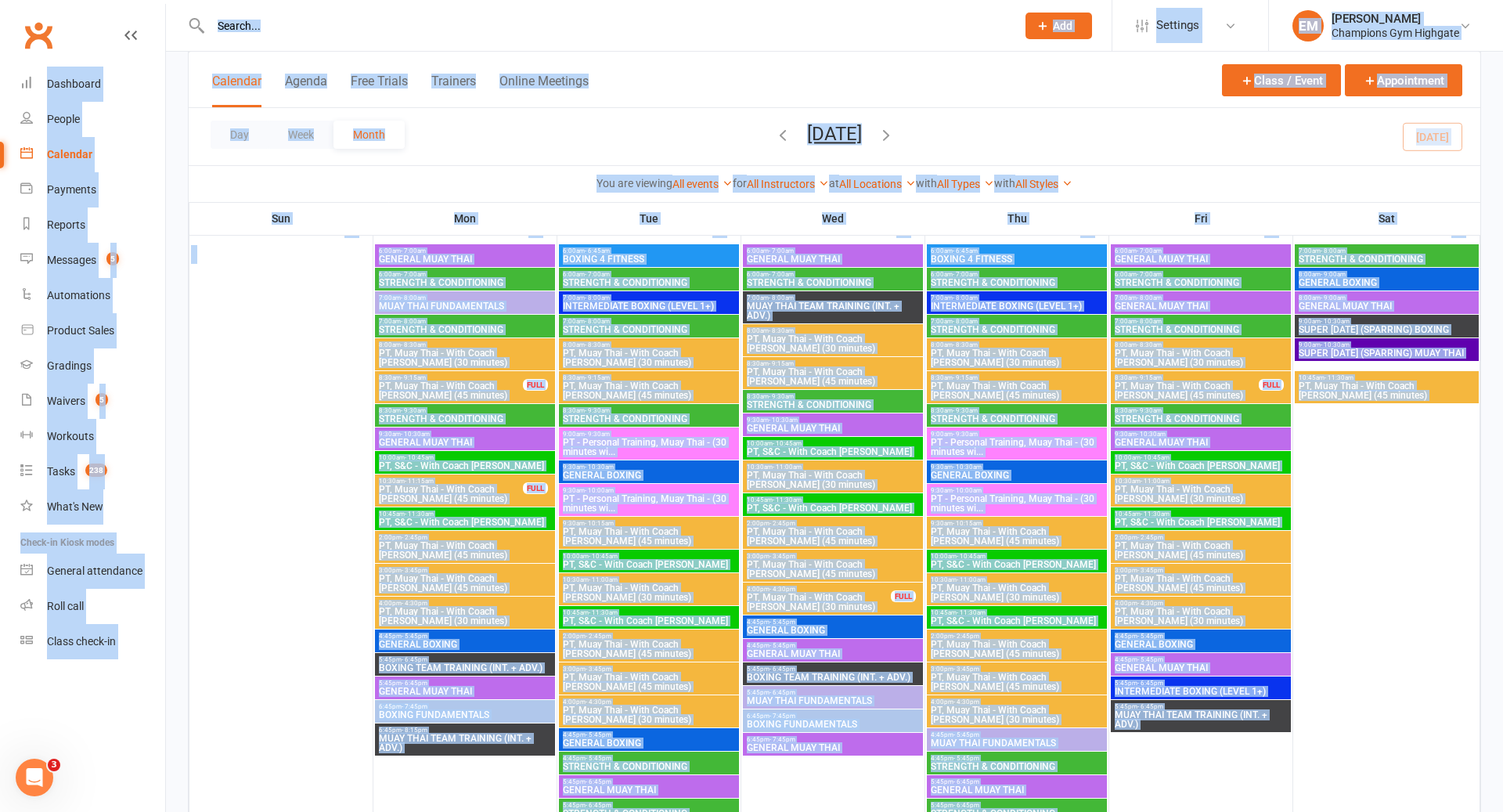
click at [1197, 594] on div "3:00pm - 3:45pm PT, Muay Thai - With Coach Loma (45 minutes)" at bounding box center [1201, 579] width 180 height 32
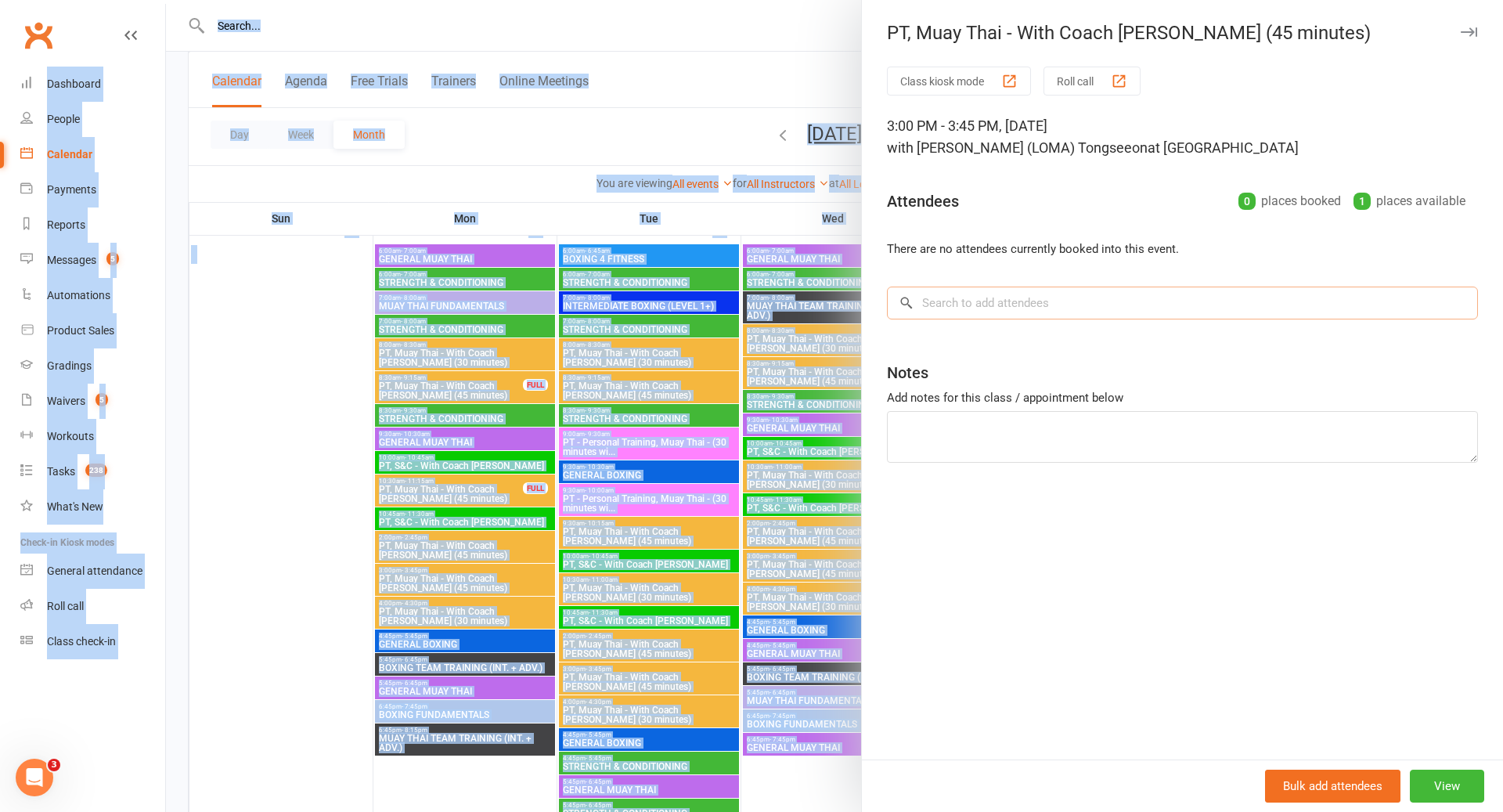
click at [1167, 308] on input "search" at bounding box center [1183, 303] width 591 height 33
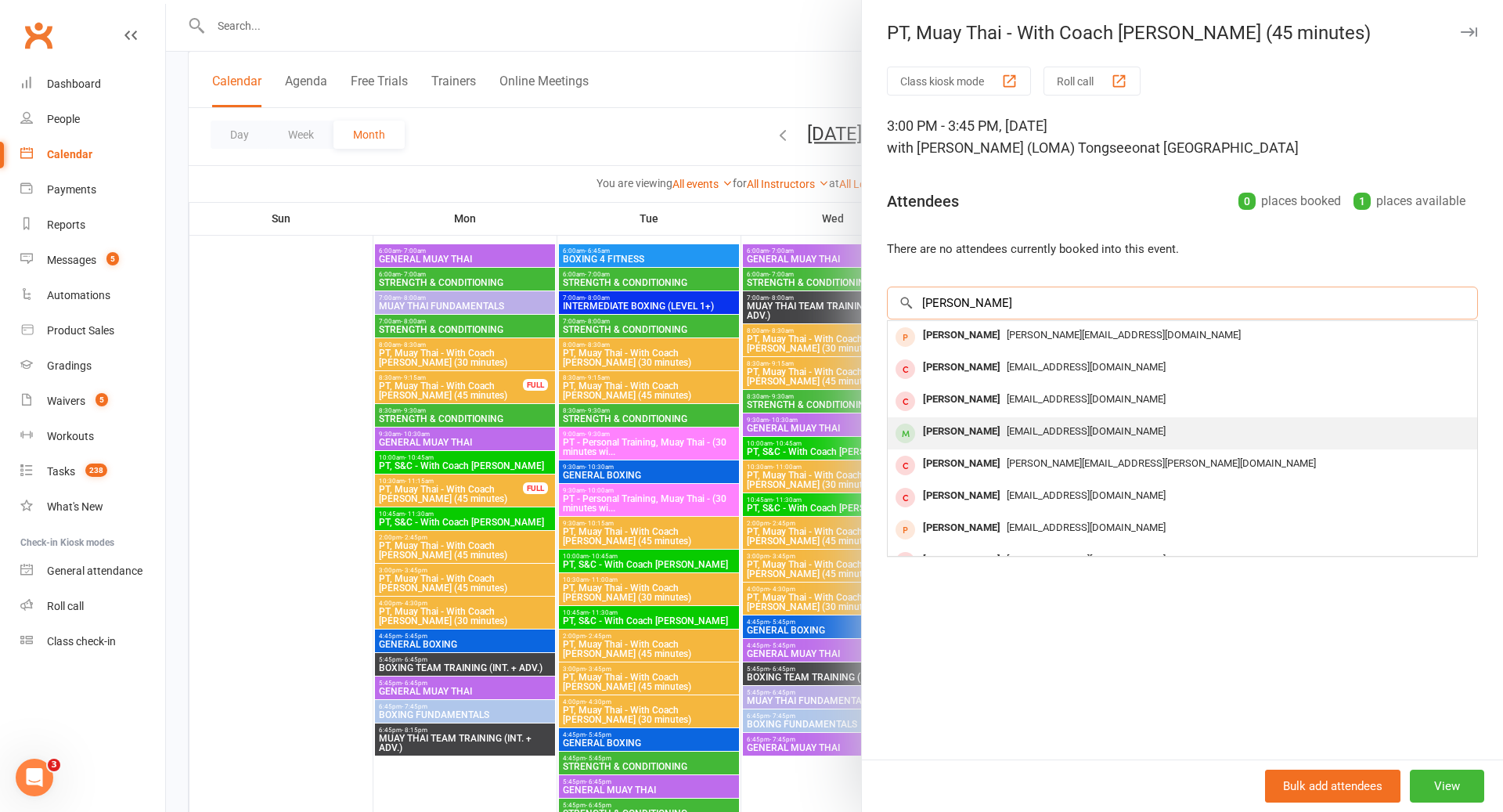
type input "[PERSON_NAME]"
click at [1004, 430] on div "[PERSON_NAME]" at bounding box center [961, 432] width 90 height 22
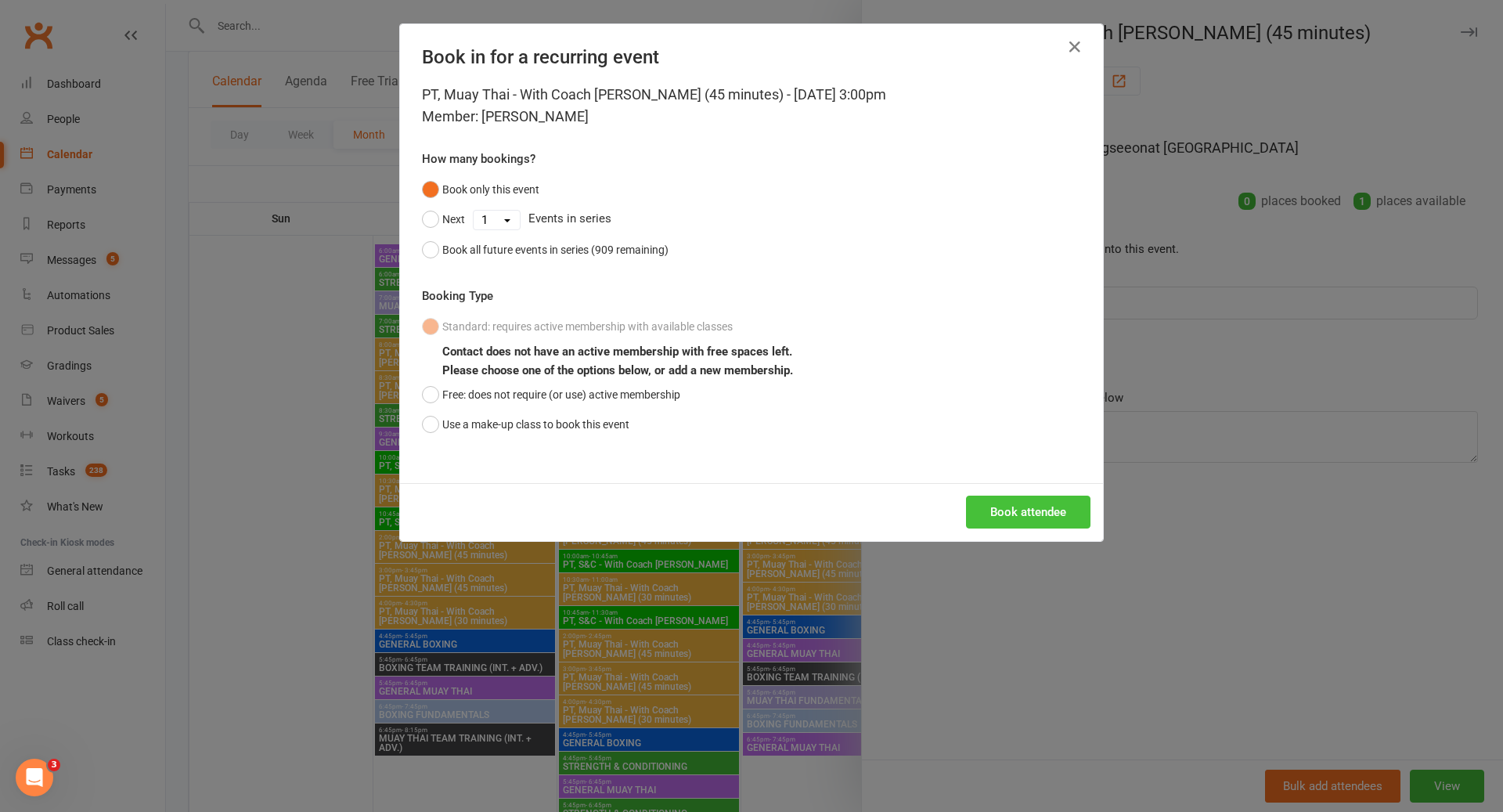
click at [1011, 516] on button "Book attendee" at bounding box center [1028, 512] width 124 height 33
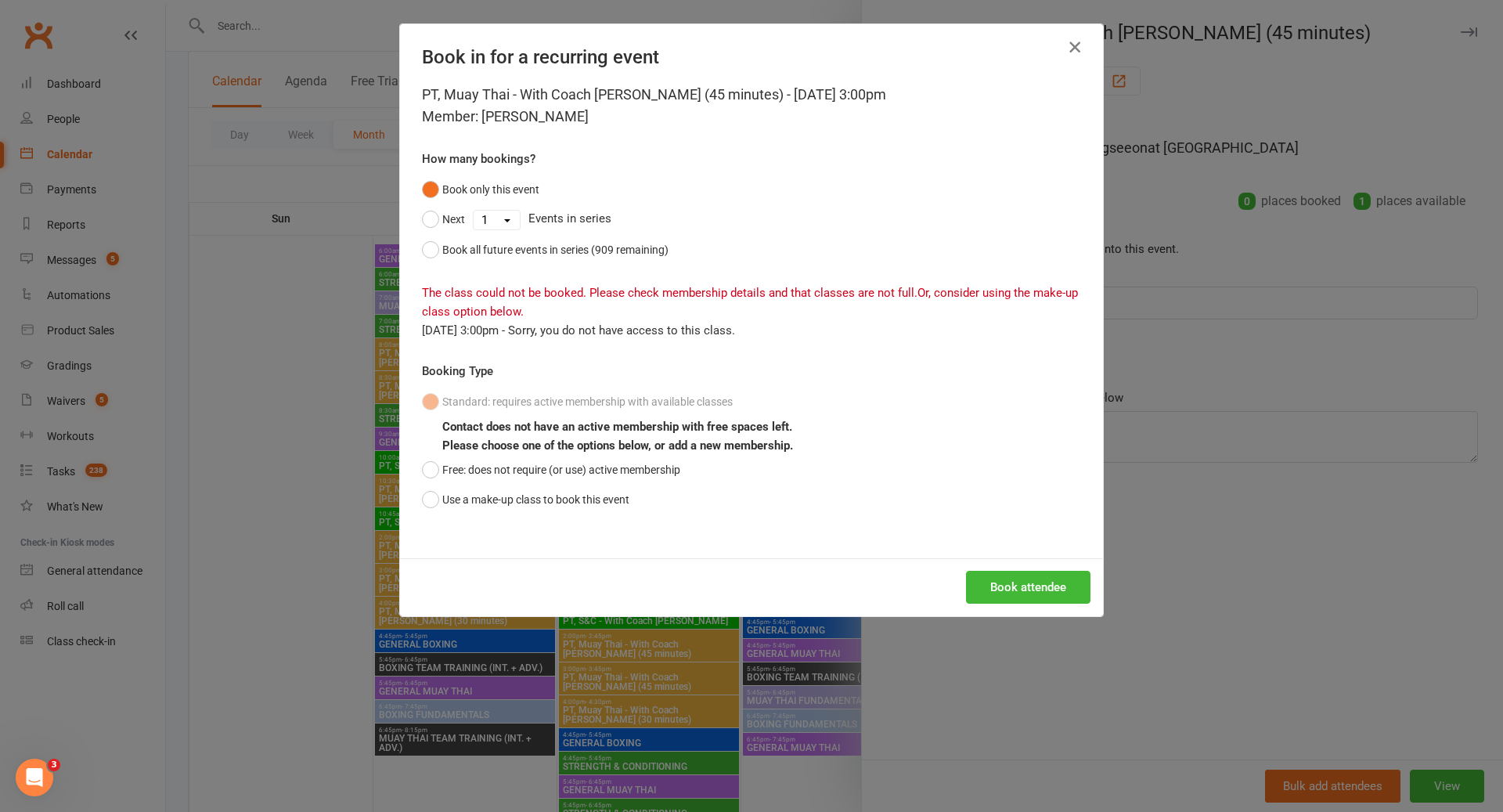
click at [1079, 37] on icon "button" at bounding box center [1075, 47] width 19 height 19
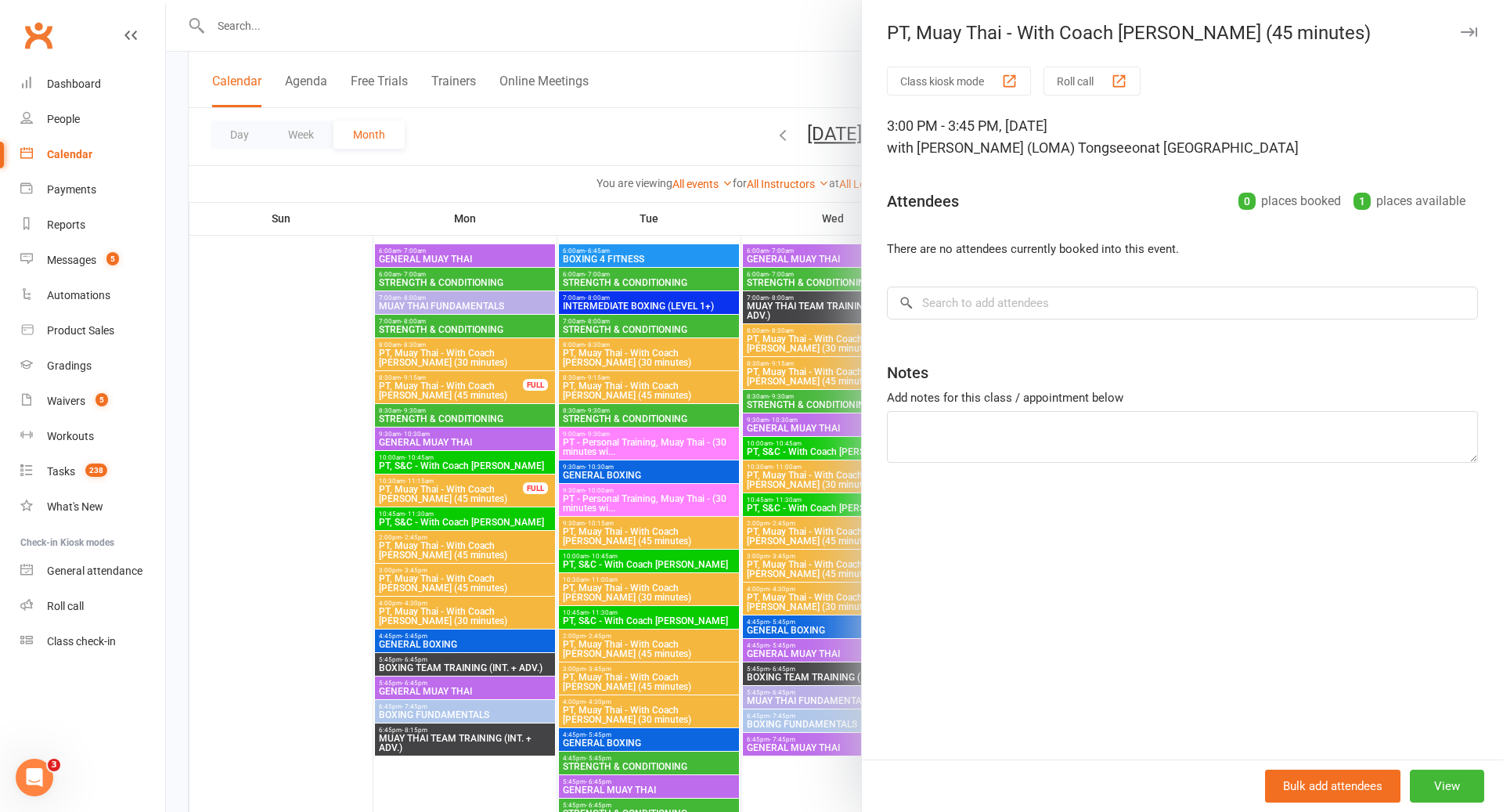
click at [830, 416] on div at bounding box center [834, 406] width 1337 height 812
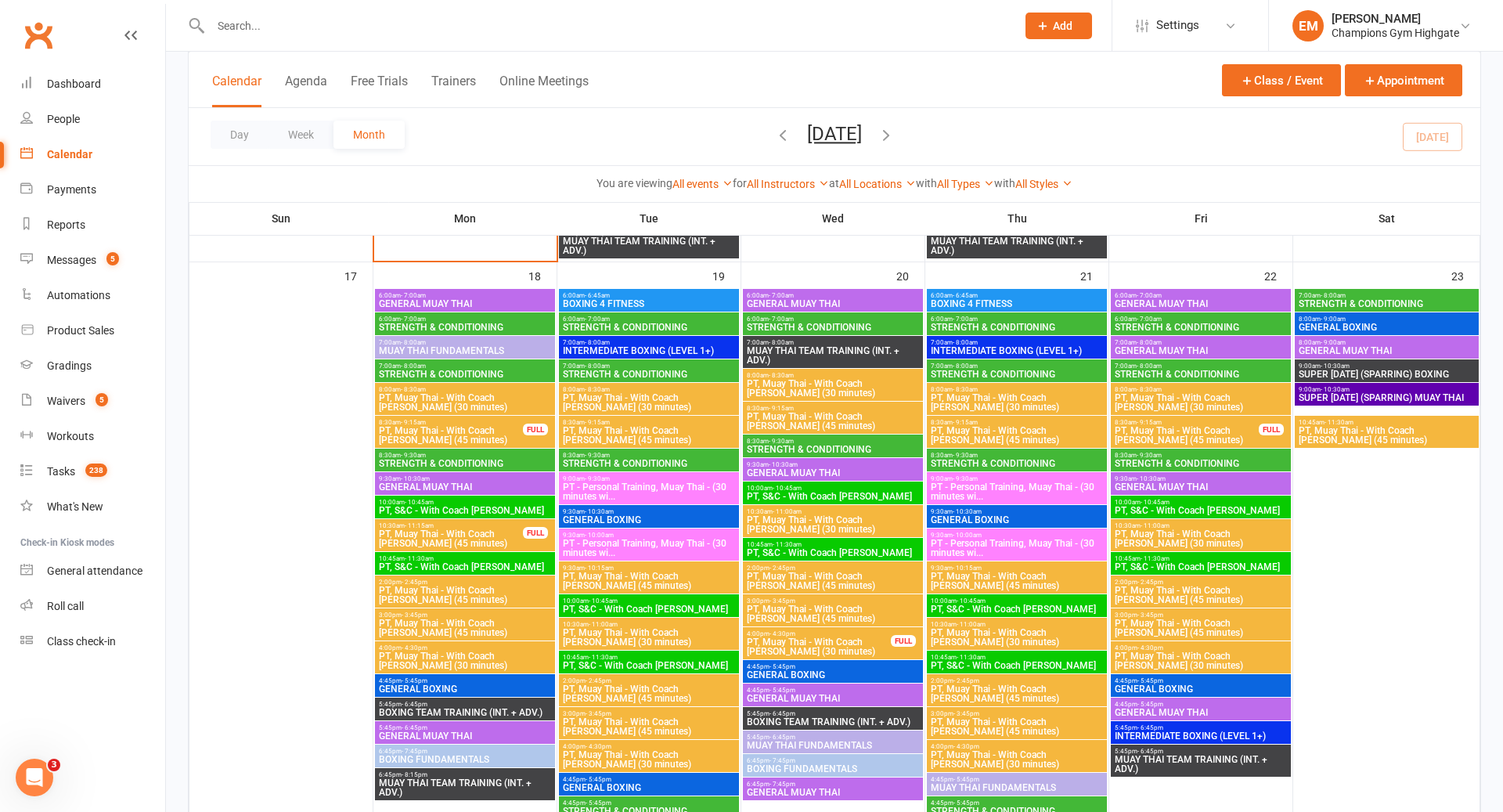
scroll to position [2108, 0]
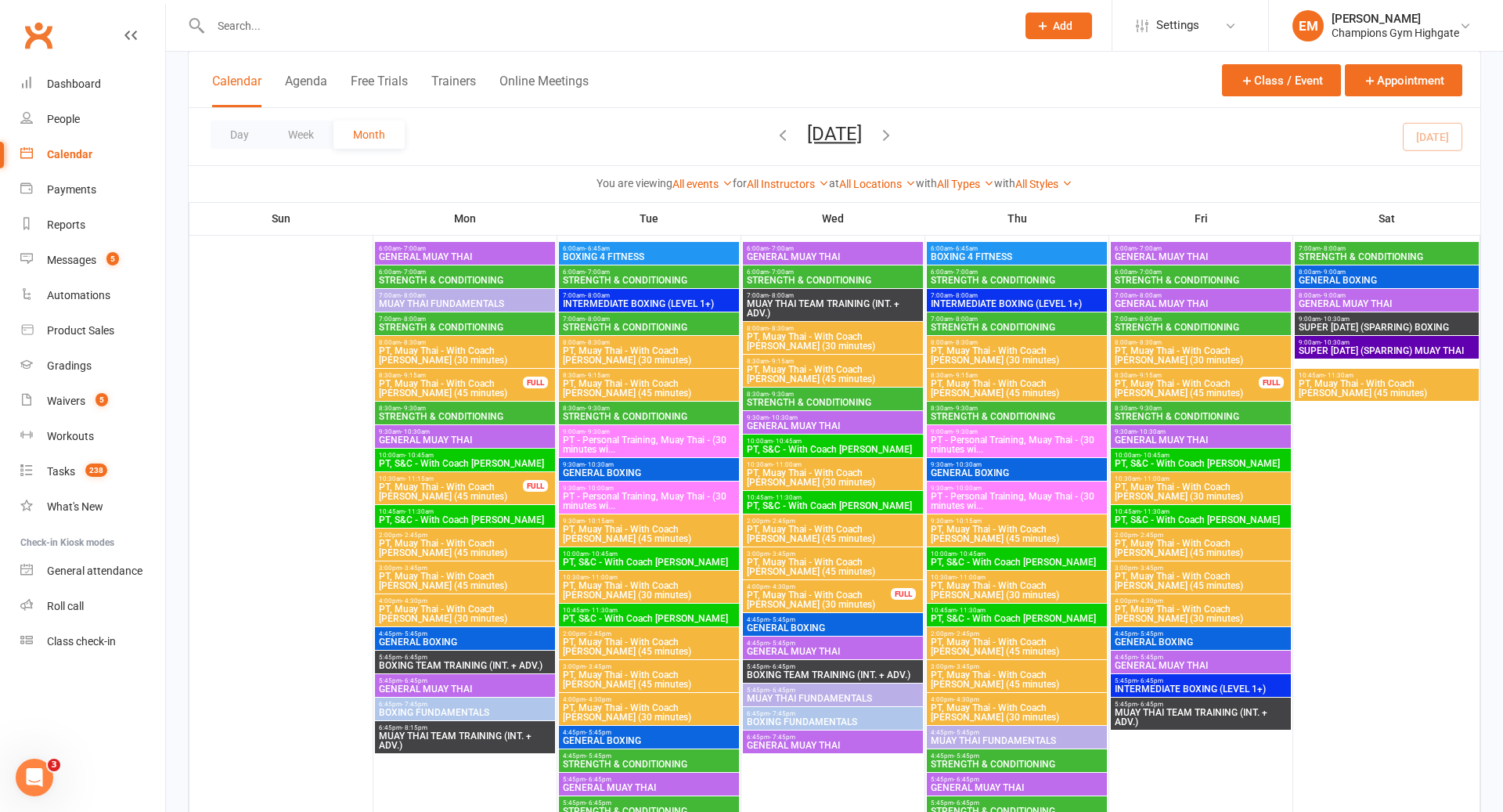
click at [1192, 565] on span "3:00pm - 3:45pm" at bounding box center [1201, 567] width 174 height 7
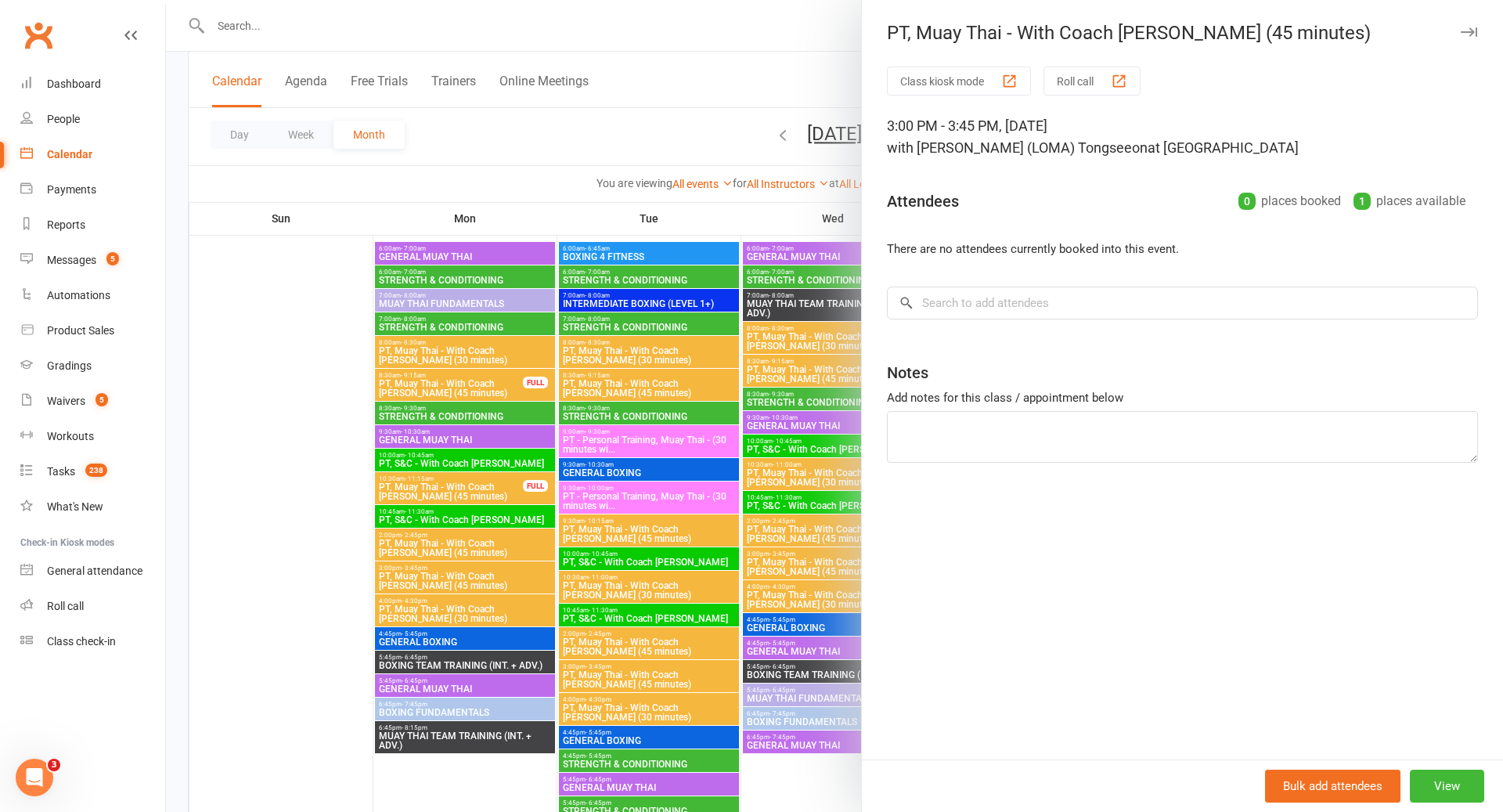
click at [1076, 321] on div "Class kiosk mode Roll call 3:00 PM - 3:45 PM, Friday, August, 22, 2025 with Ron…" at bounding box center [1183, 413] width 642 height 692
click at [1066, 305] on input "search" at bounding box center [1183, 303] width 591 height 33
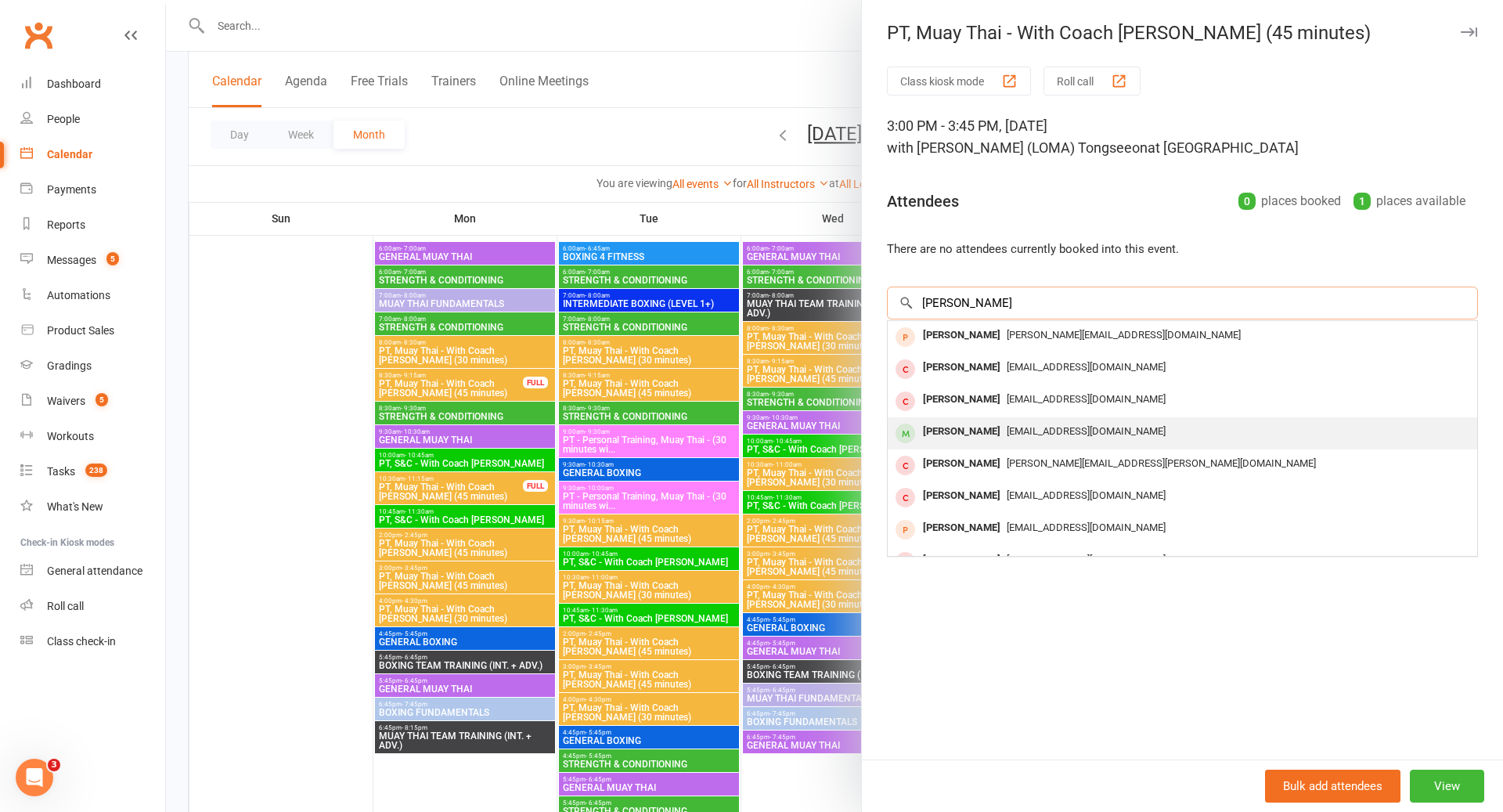
type input "[PERSON_NAME]"
click at [967, 426] on div "[PERSON_NAME]" at bounding box center [961, 432] width 90 height 22
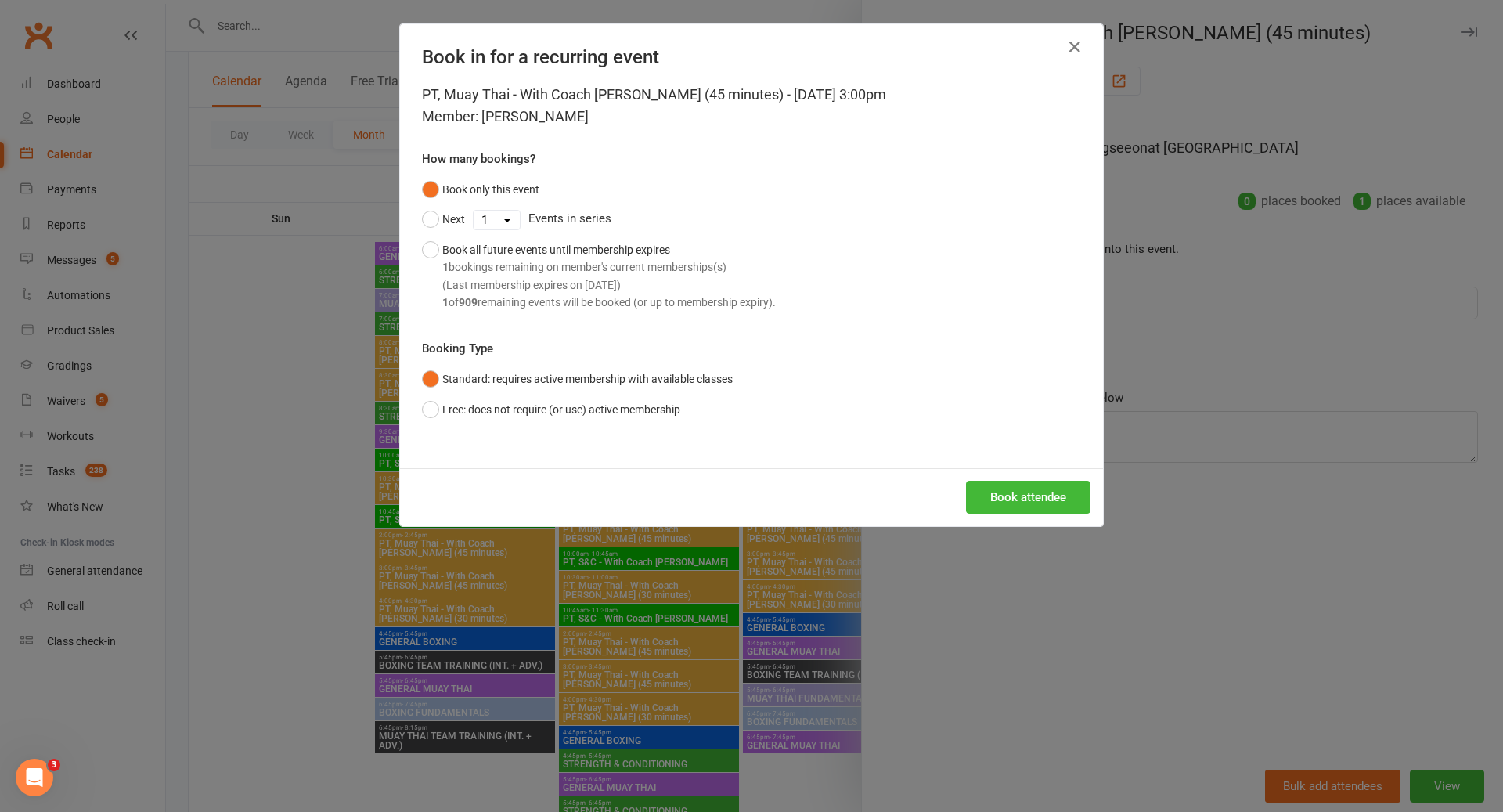
click at [1009, 449] on div "PT, Muay Thai - With Coach Loma (45 minutes) - Aug 22, 2025 3:00pm Member: Alex…" at bounding box center [752, 276] width 703 height 384
click at [1012, 490] on button "Book attendee" at bounding box center [1028, 496] width 124 height 33
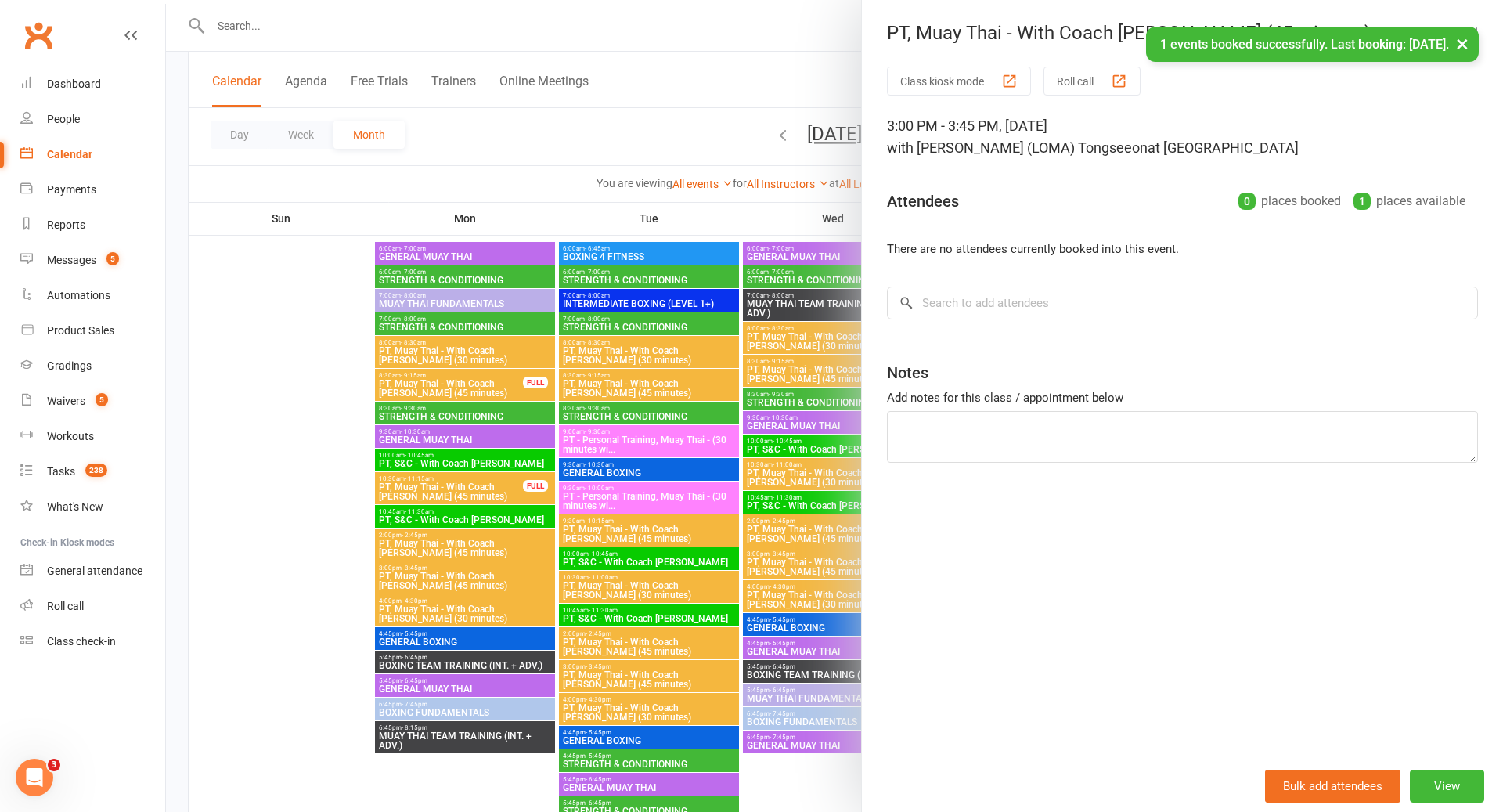
click at [805, 558] on div at bounding box center [834, 406] width 1337 height 812
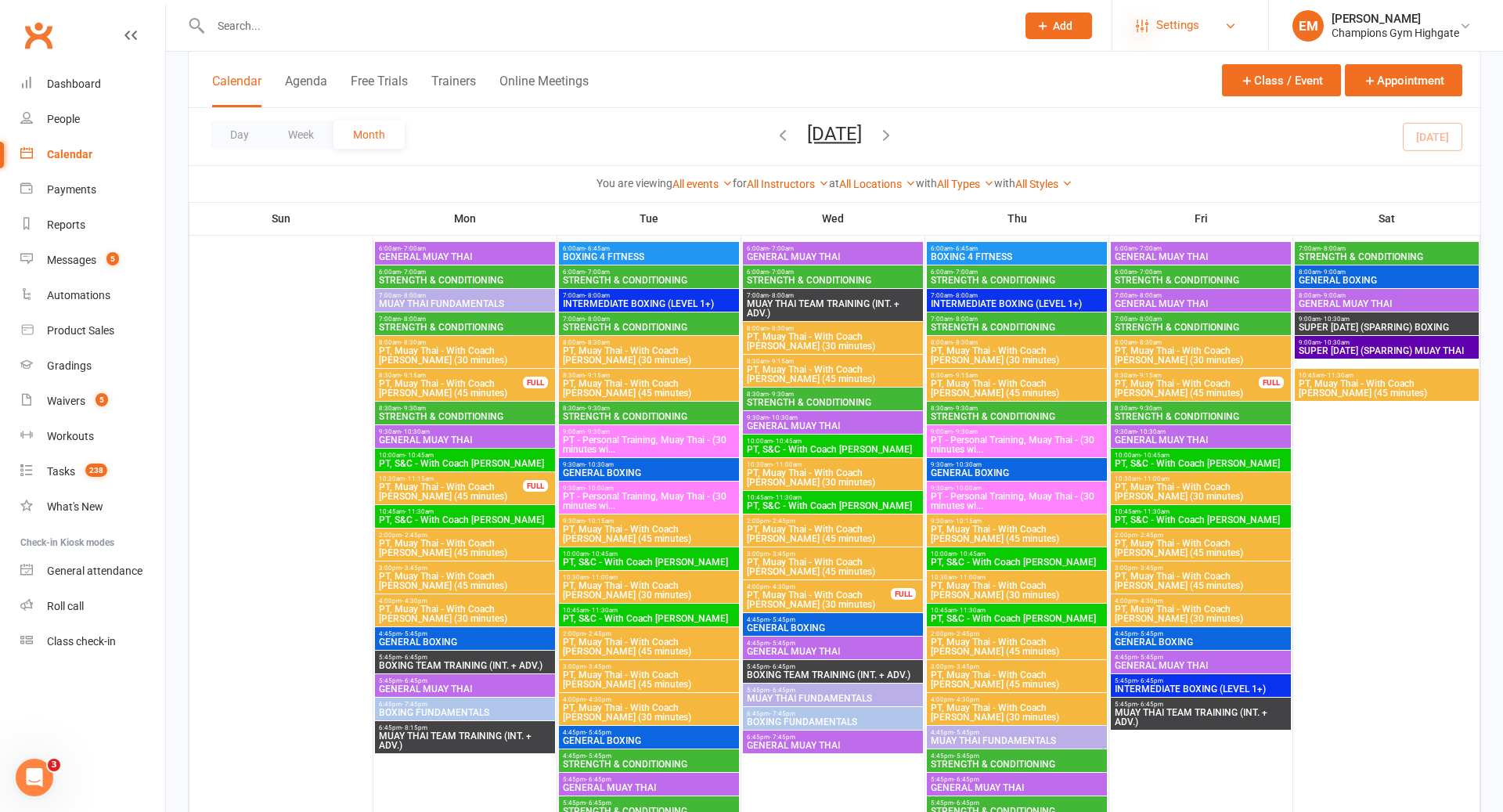
click at [1145, 20] on icon at bounding box center [1143, 26] width 13 height 13
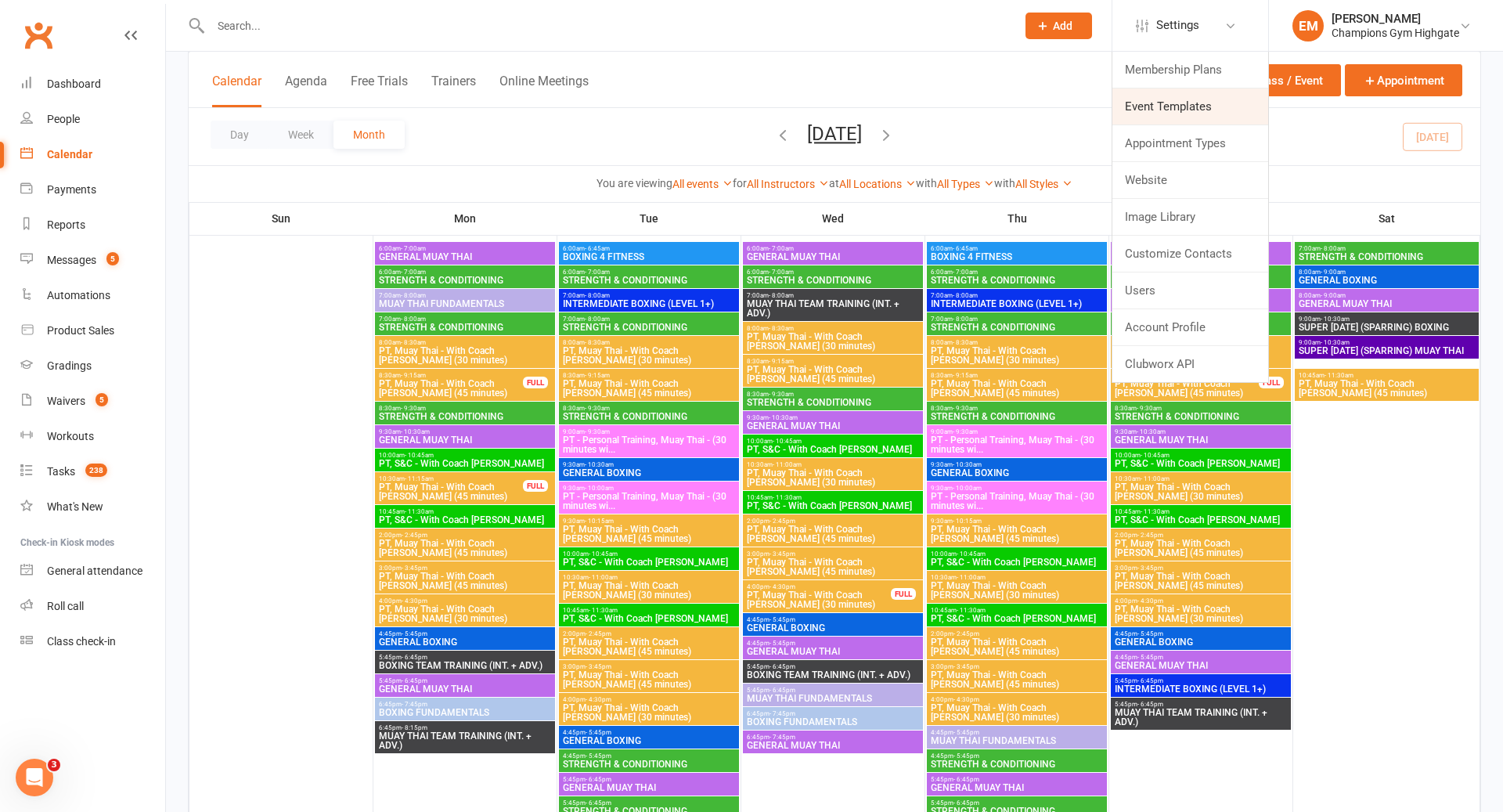
click at [1181, 88] on link "Event Templates" at bounding box center [1191, 106] width 156 height 36
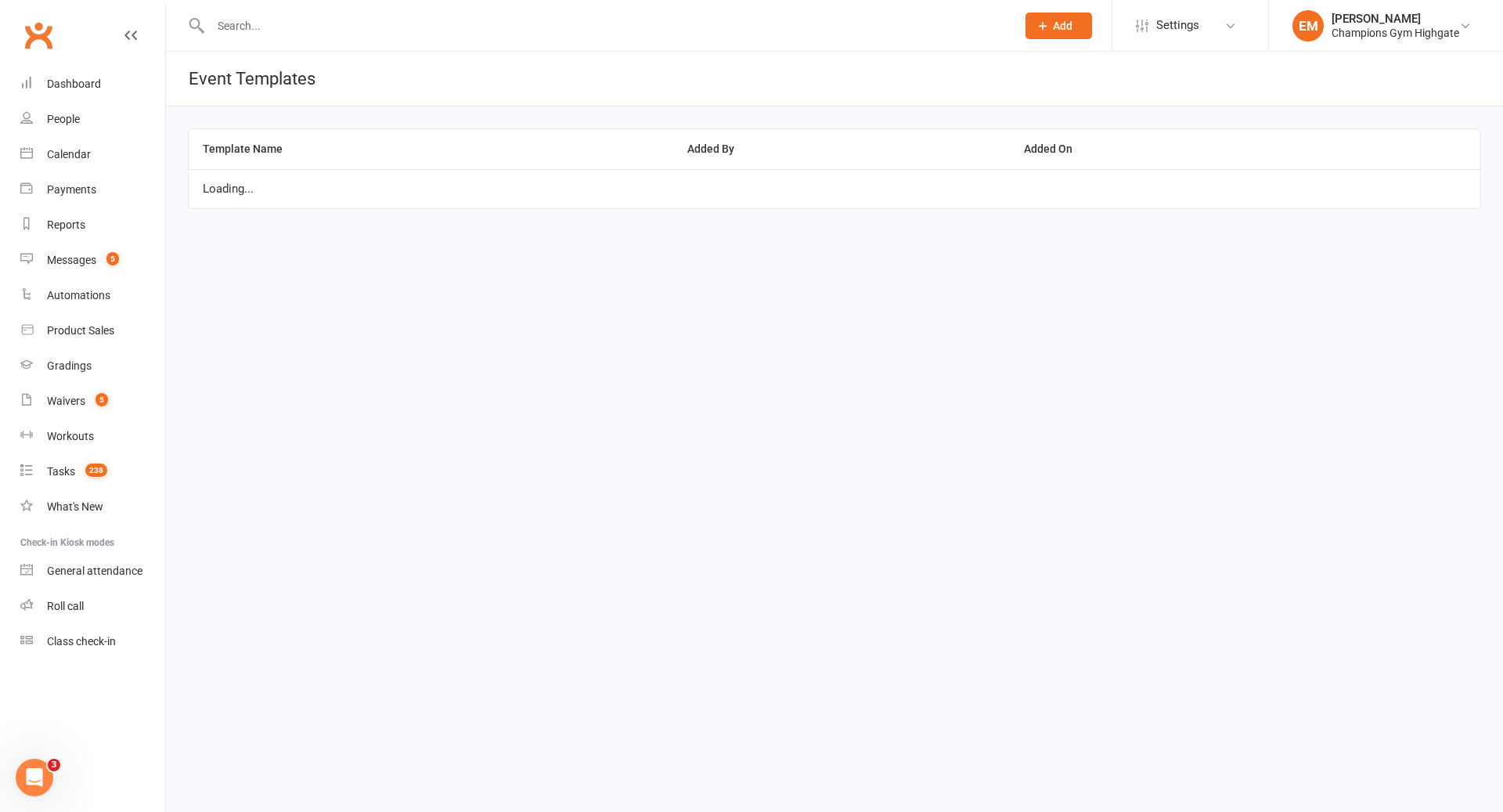
click at [1163, 5] on li "Settings Membership Plans Event Templates Appointment Types Website Image Libra…" at bounding box center [1190, 25] width 156 height 51
click at [1163, 21] on span "Settings" at bounding box center [1178, 25] width 43 height 35
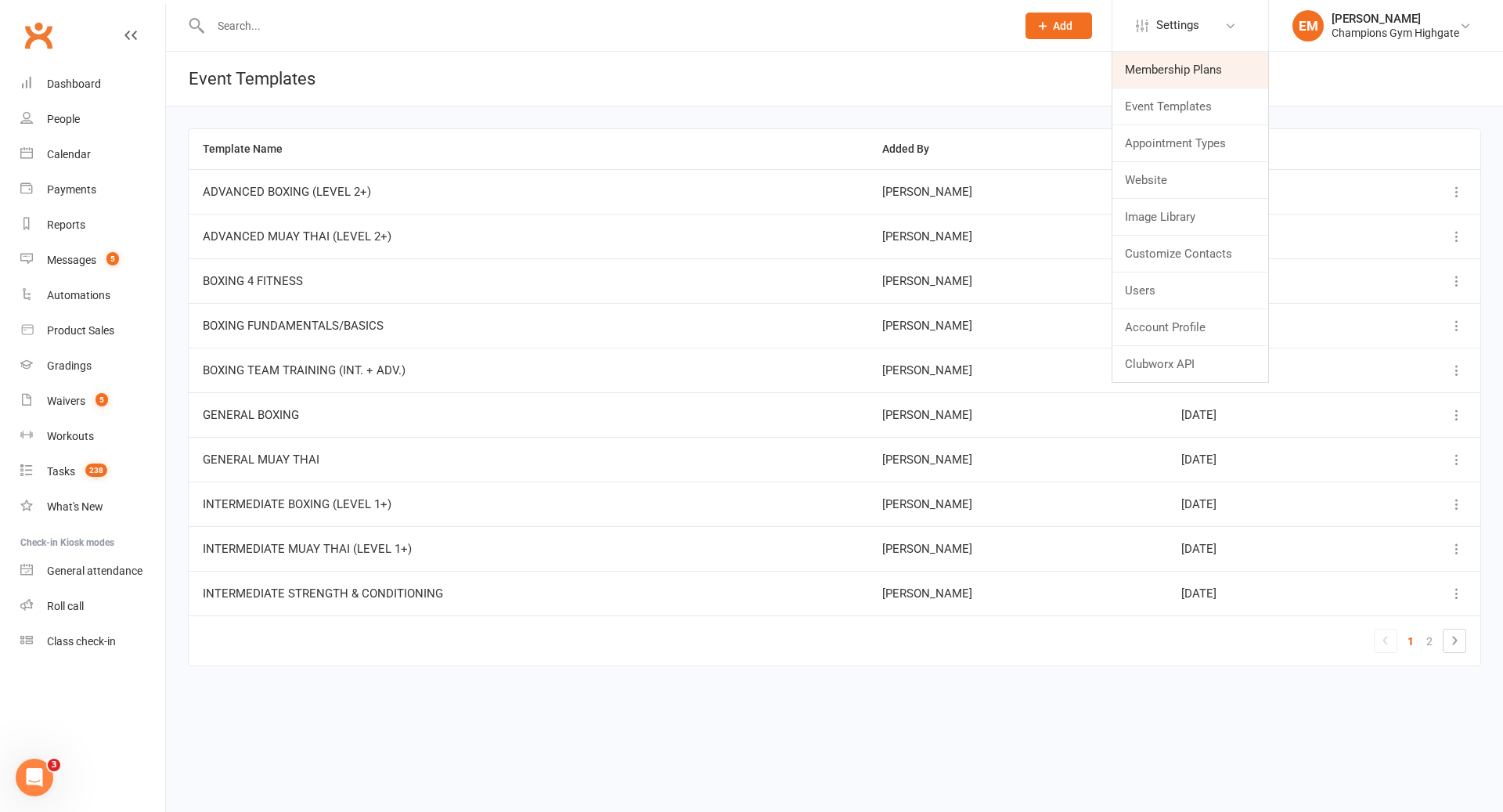
click at [1164, 62] on link "Membership Plans" at bounding box center [1191, 69] width 156 height 36
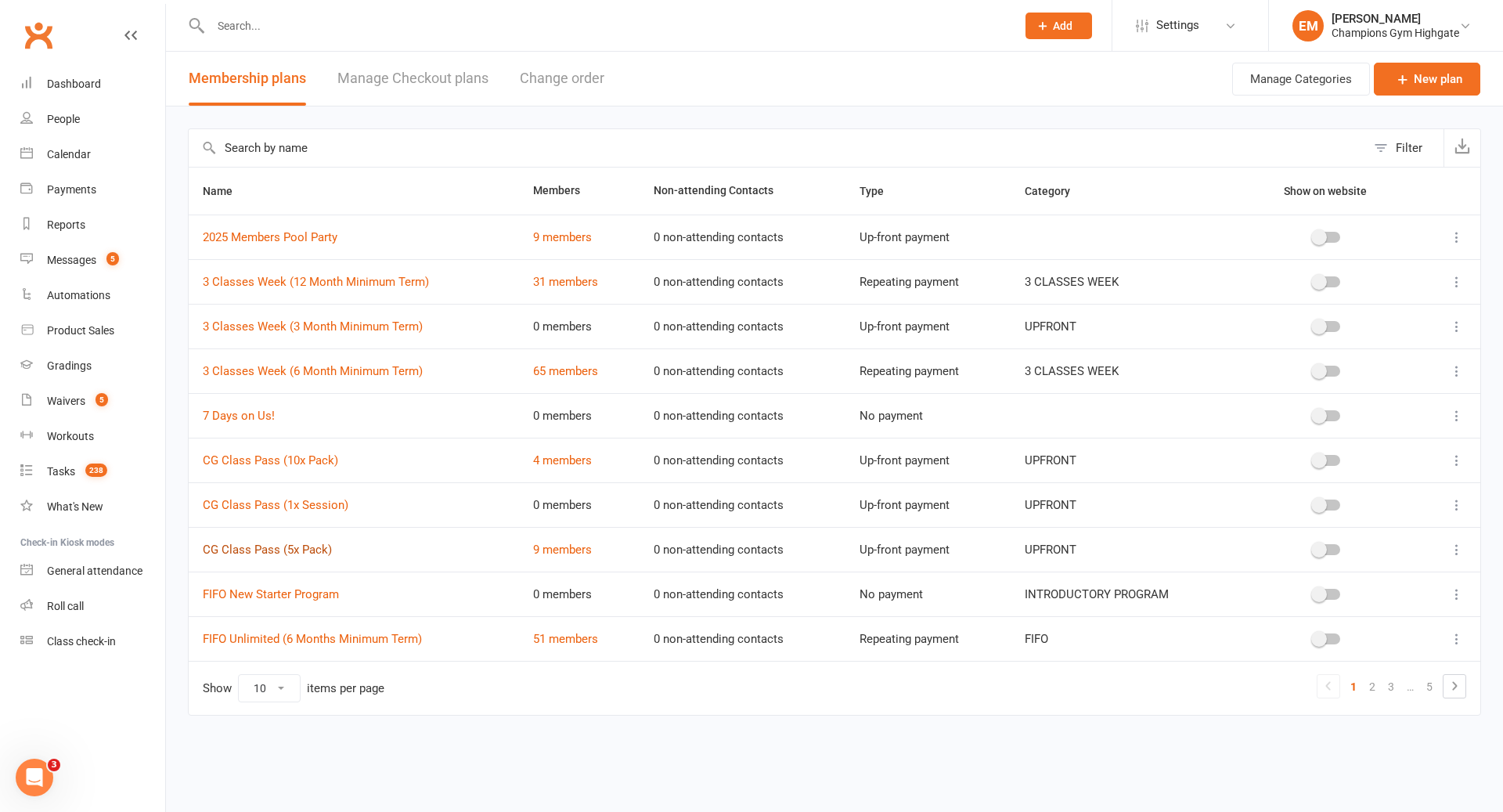
click at [297, 543] on link "CG Class Pass (5x Pack)" at bounding box center [267, 550] width 129 height 14
click at [565, 546] on link "9 members" at bounding box center [563, 550] width 59 height 14
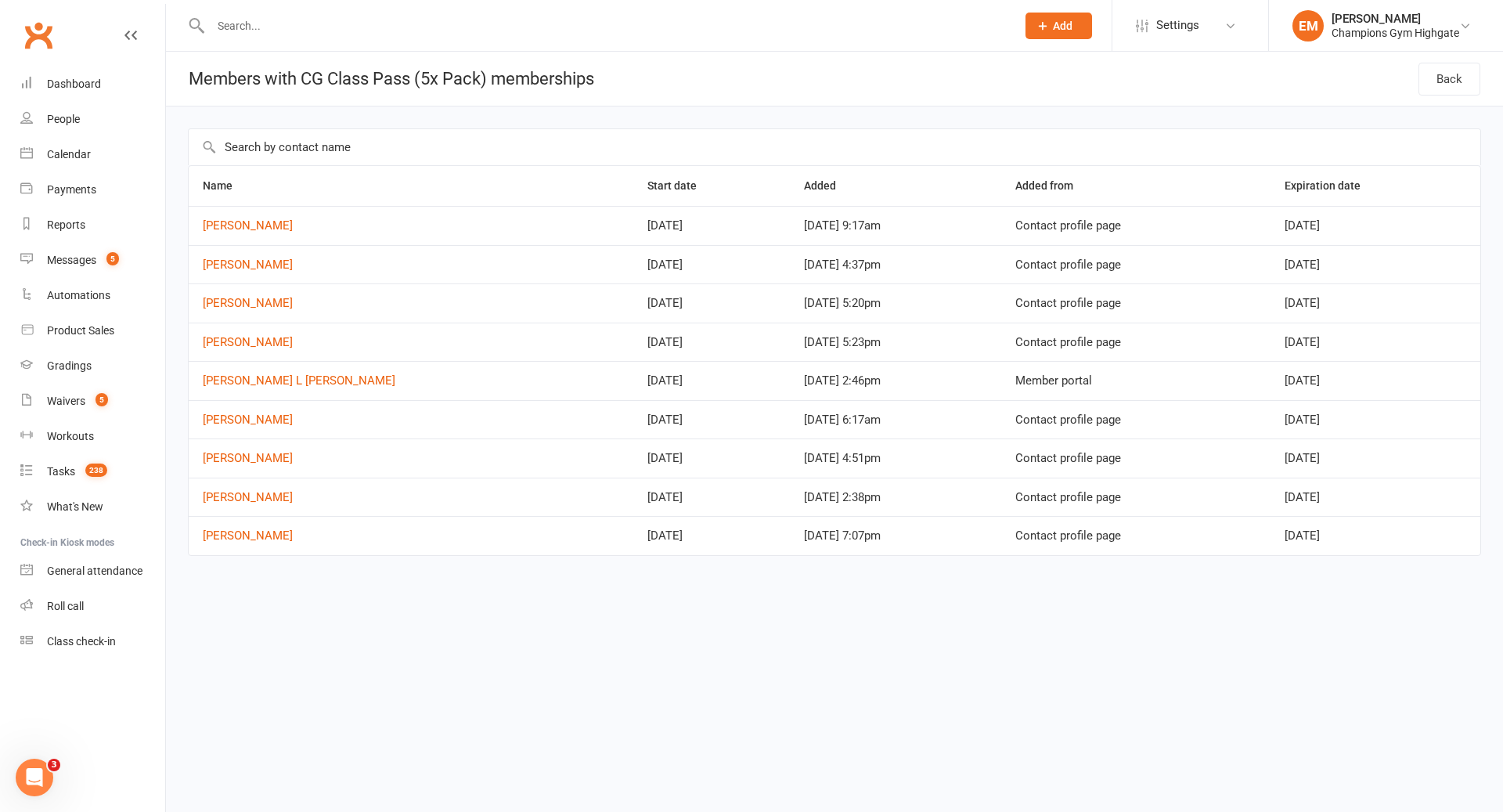
click at [456, 29] on input "text" at bounding box center [605, 26] width 799 height 22
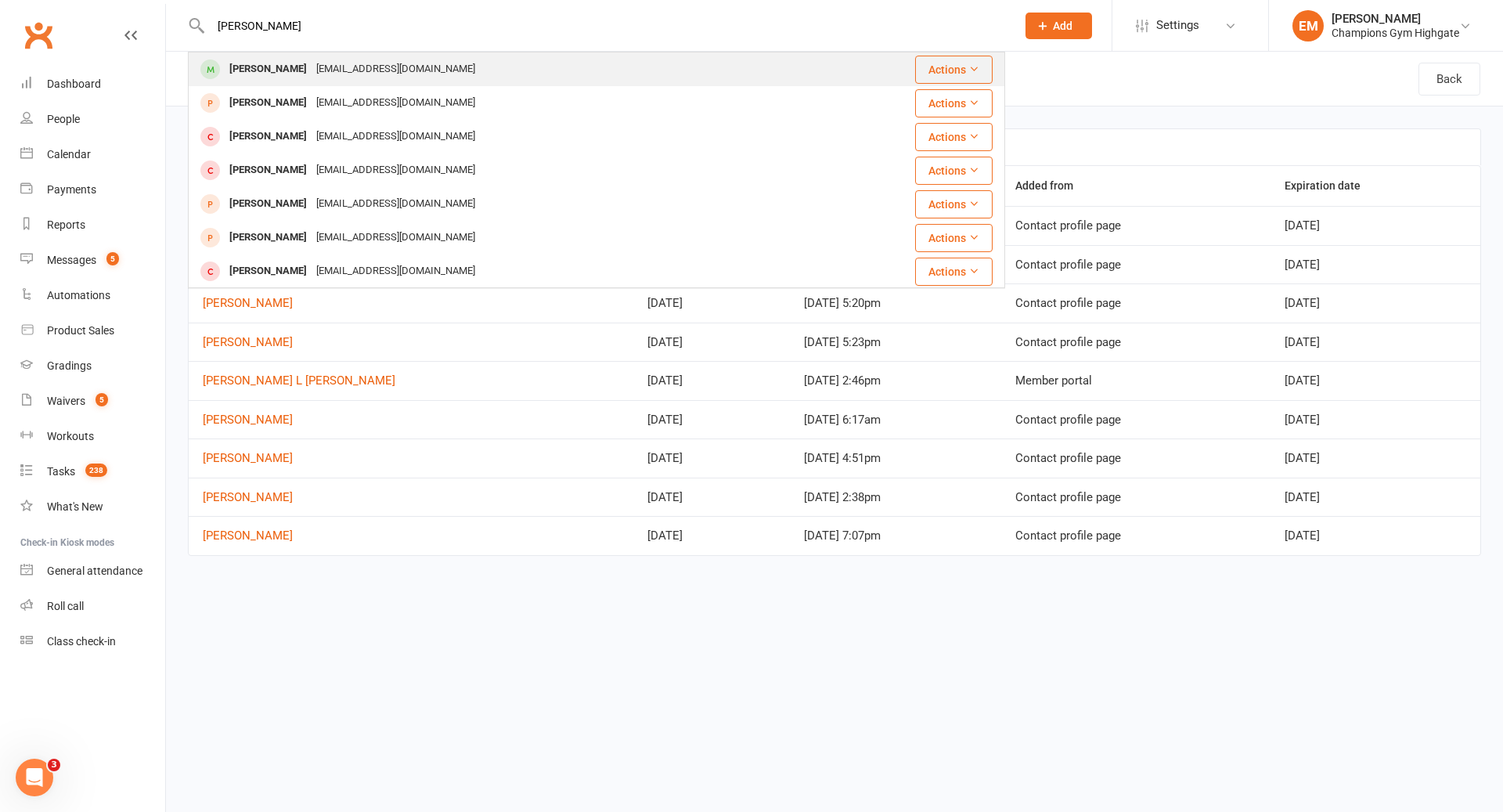
type input "courtney cook"
click at [312, 69] on div "cbcook32@gmail.com" at bounding box center [395, 69] width 168 height 22
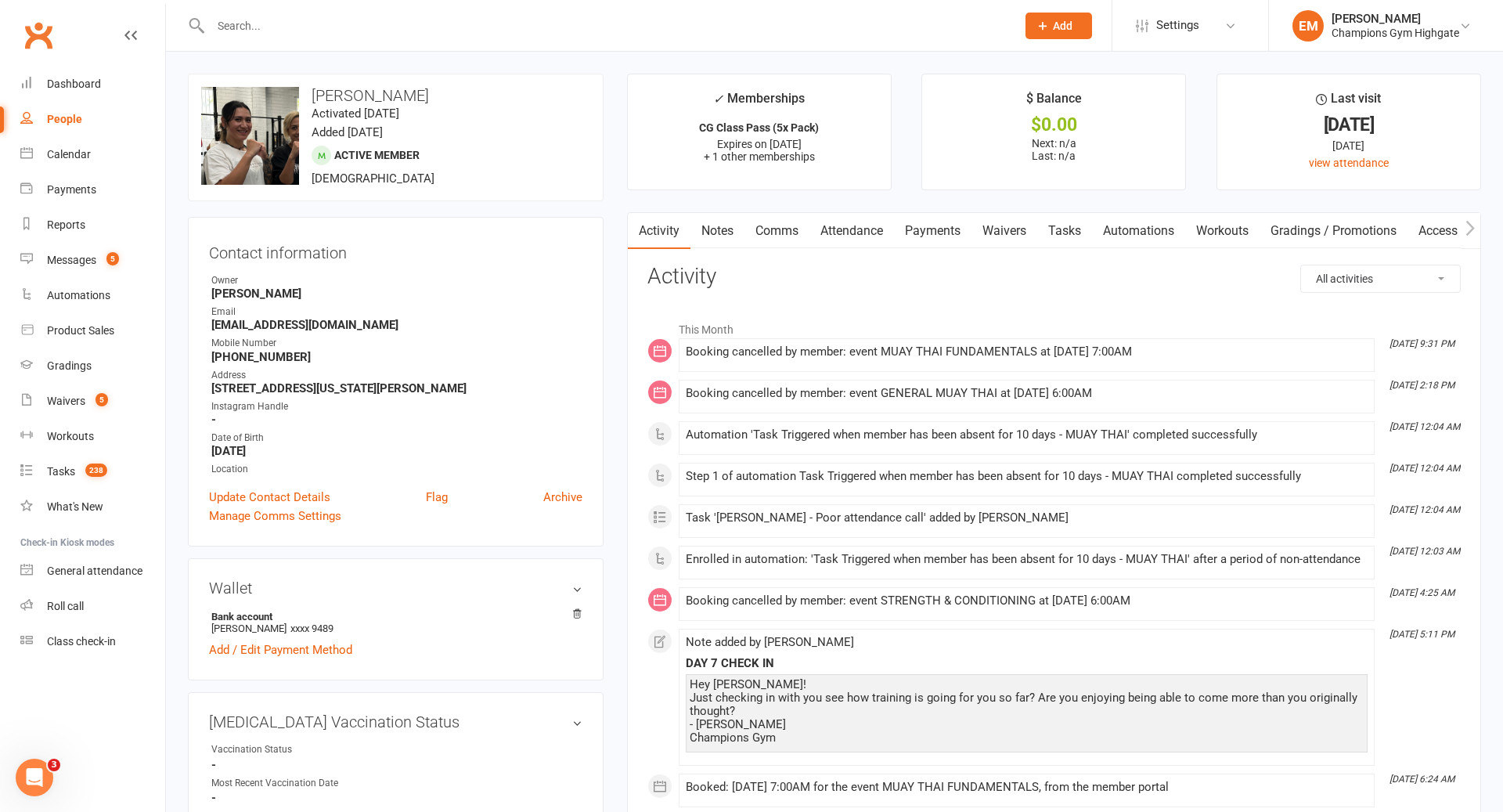
click at [723, 226] on link "Notes" at bounding box center [718, 230] width 54 height 36
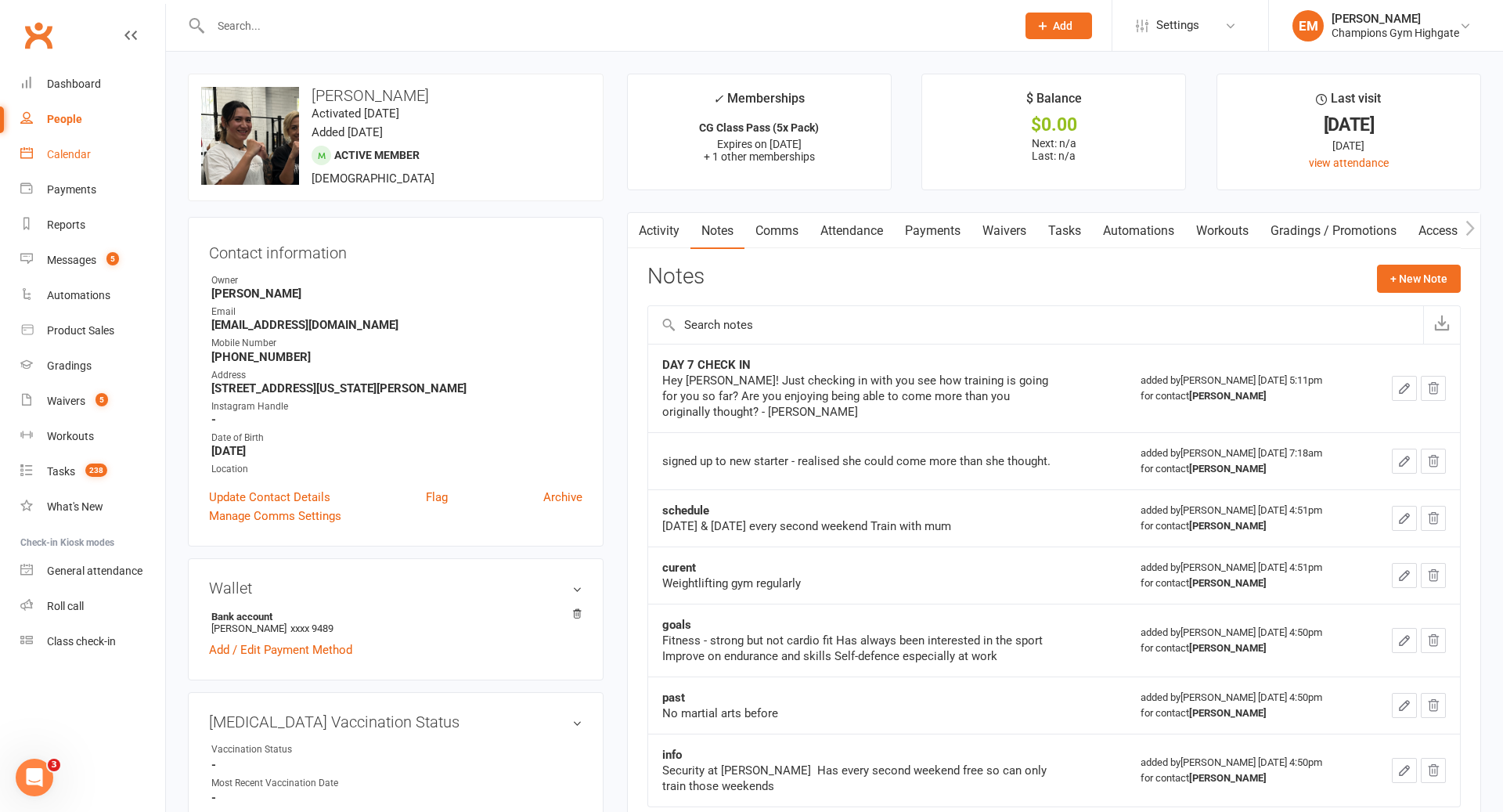
drag, startPoint x: 99, startPoint y: 152, endPoint x: 80, endPoint y: 155, distance: 19.2
click at [98, 152] on link "Calendar" at bounding box center [93, 155] width 145 height 35
click at [0, 0] on div "Loading" at bounding box center [0, 0] width 0 height 0
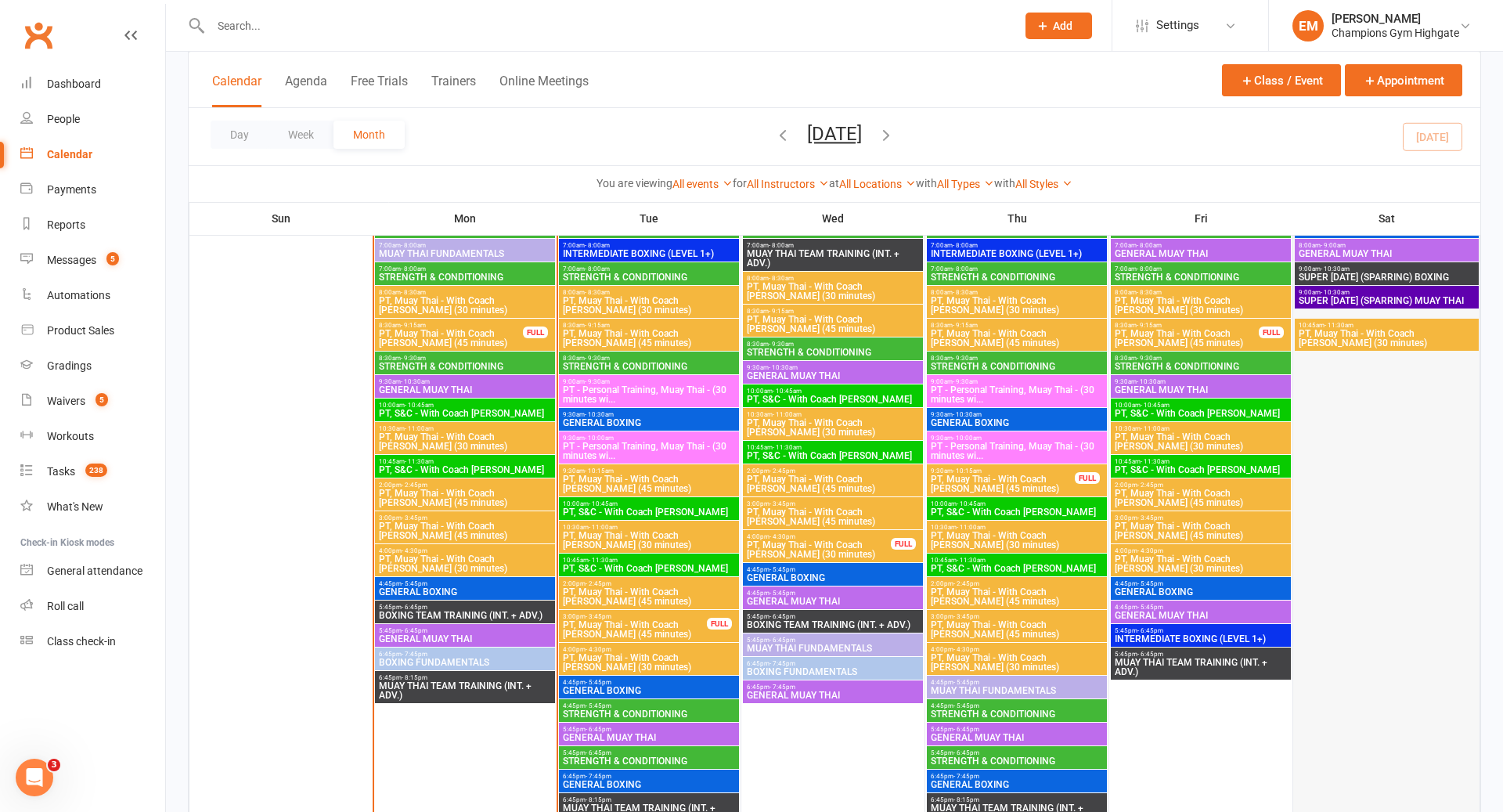
scroll to position [1469, 0]
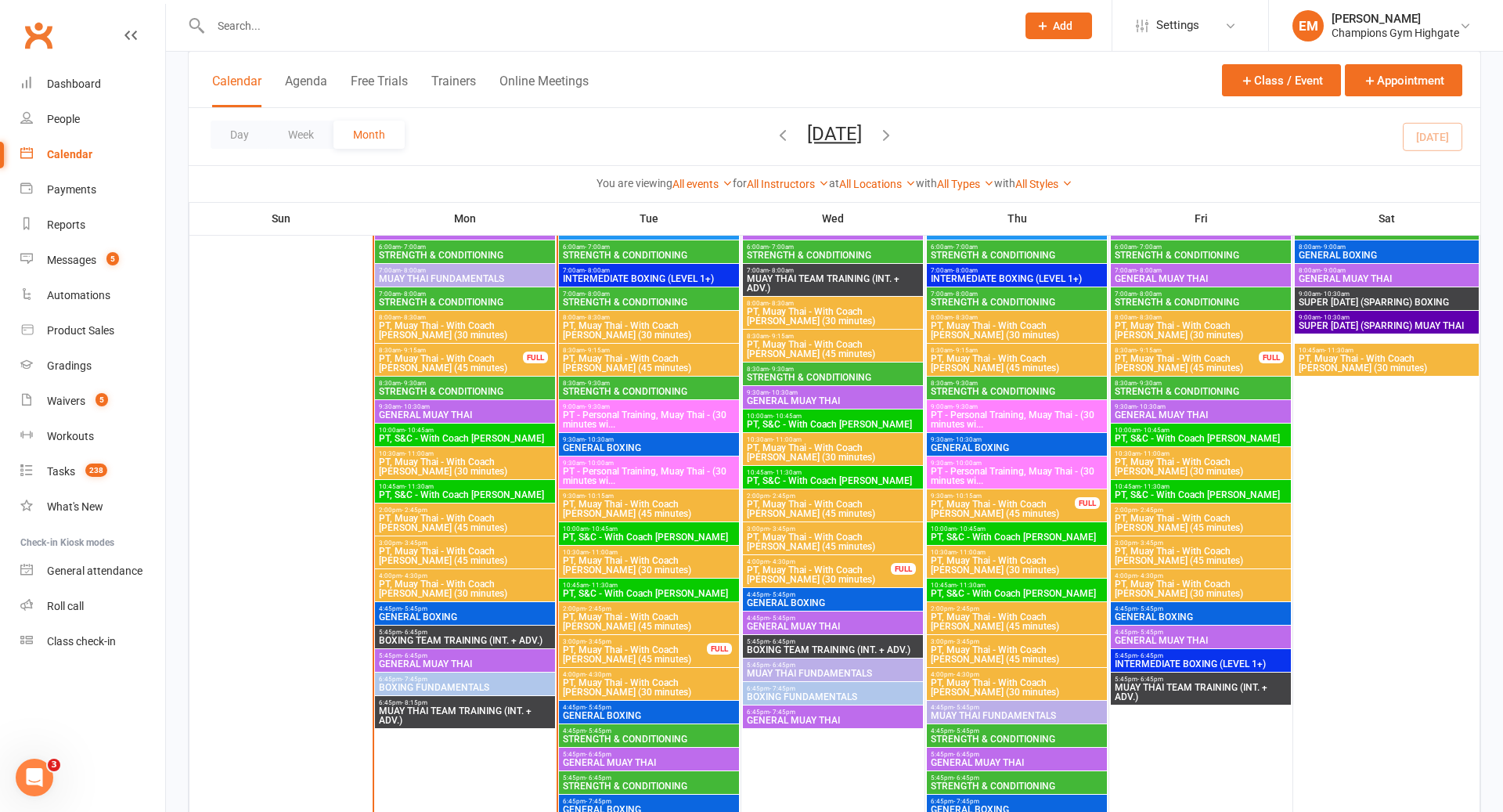
click at [1412, 355] on span "PT, Muay Thai - With Coach [PERSON_NAME] (30 minutes)" at bounding box center [1387, 363] width 178 height 19
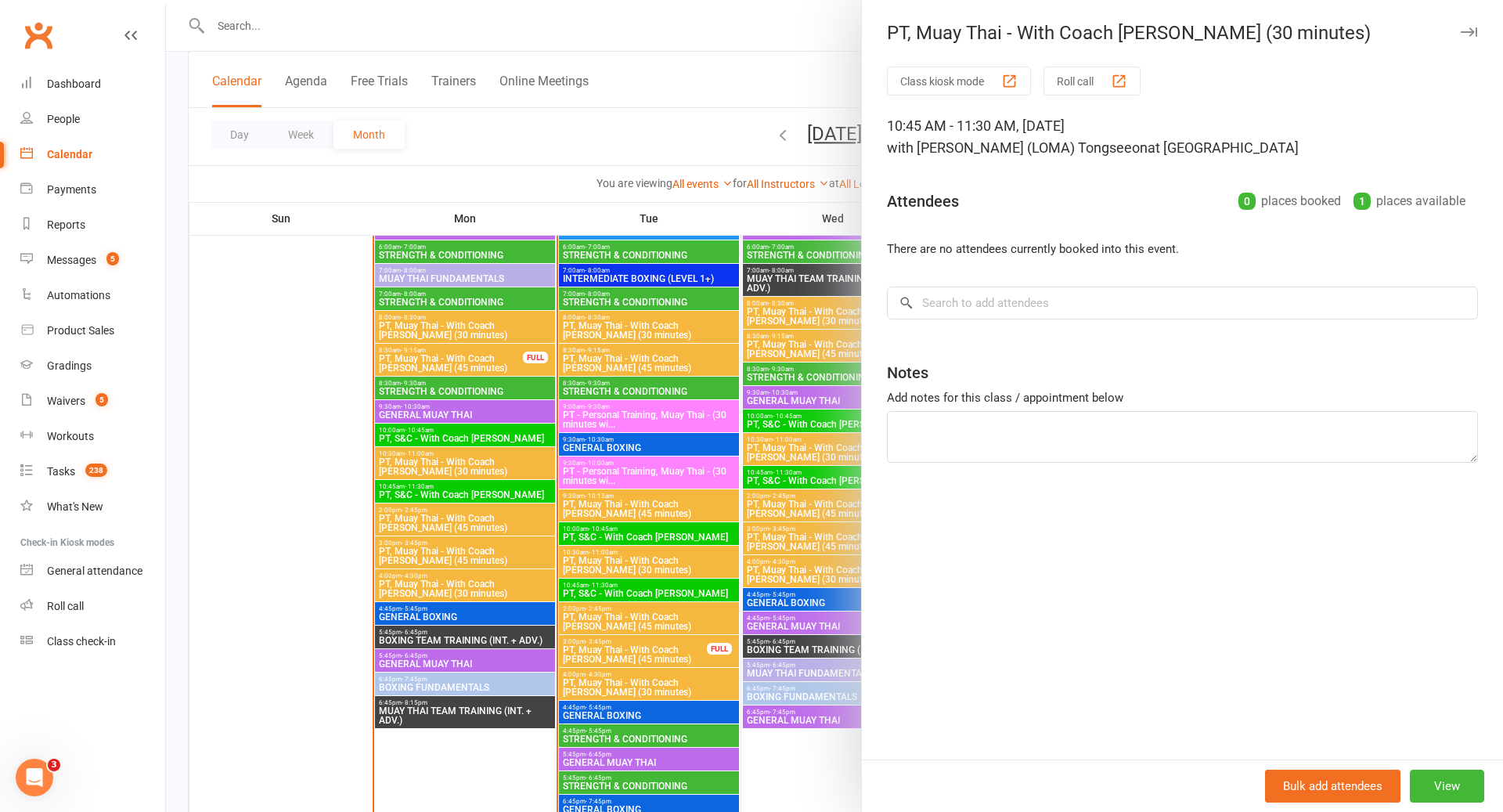
click at [708, 370] on div at bounding box center [834, 406] width 1337 height 812
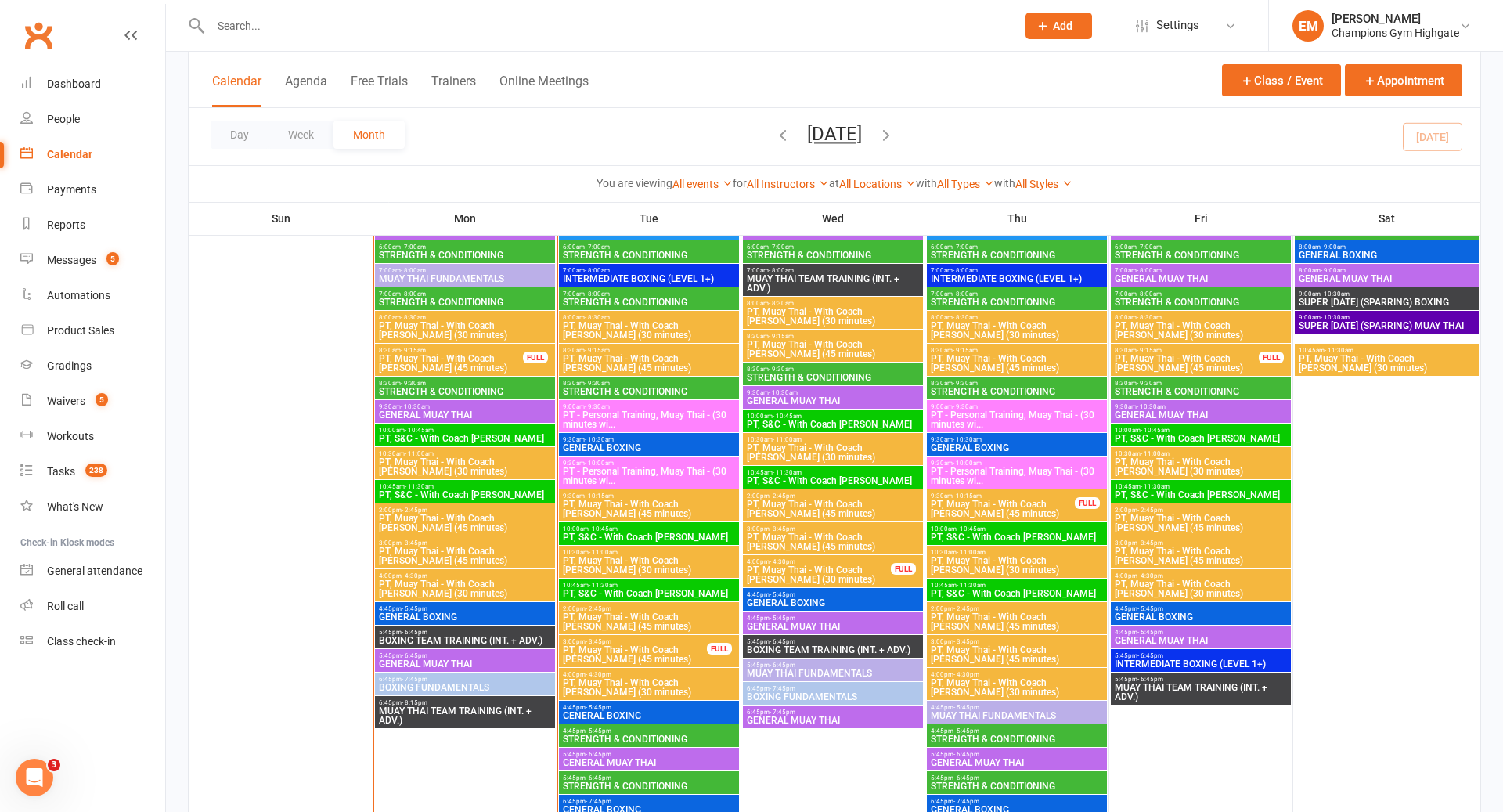
click at [612, 656] on span "PT, Muay Thai - With Coach [PERSON_NAME] (45 minutes)" at bounding box center [634, 655] width 146 height 19
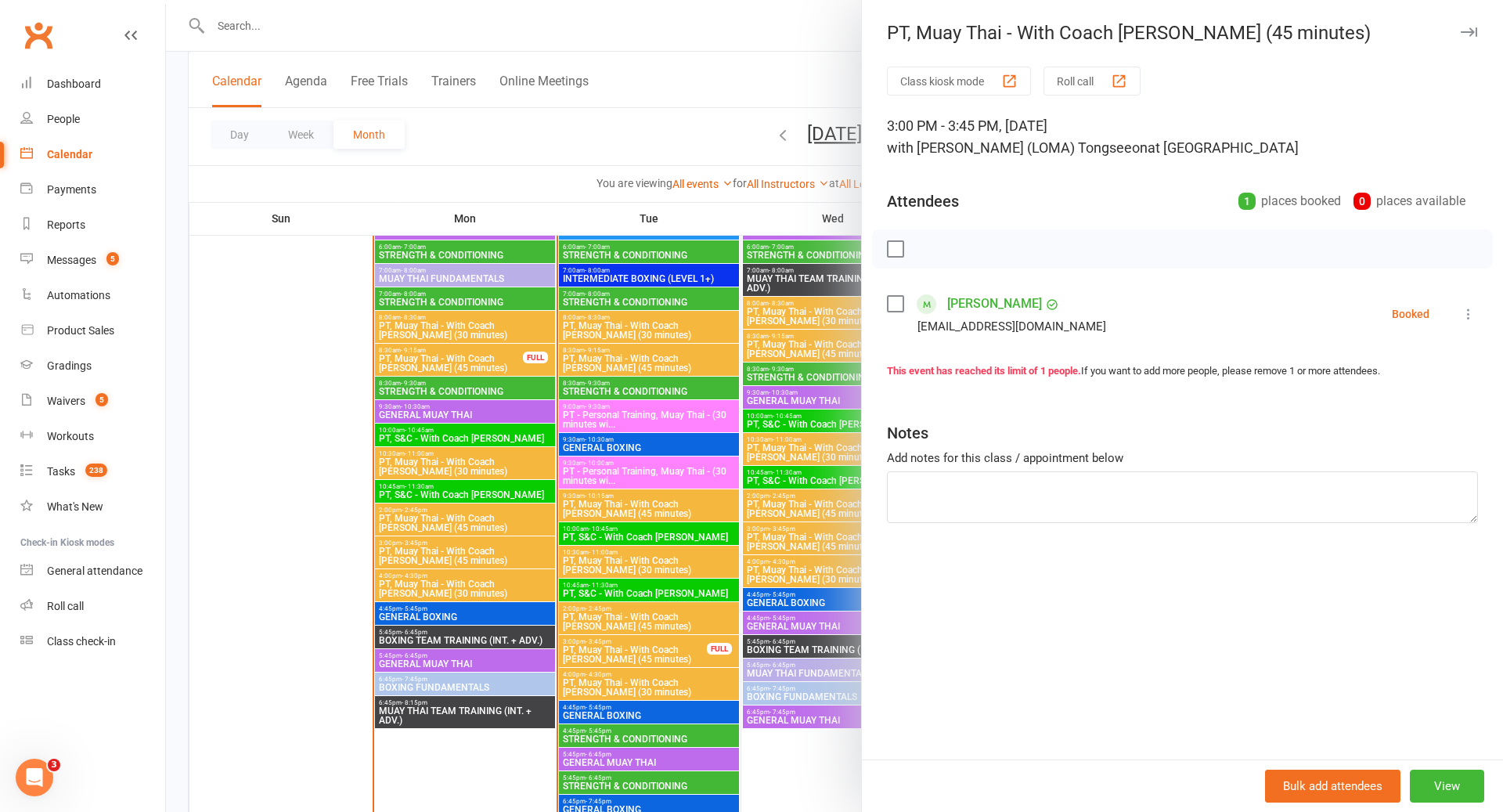
click at [612, 656] on div at bounding box center [834, 406] width 1337 height 812
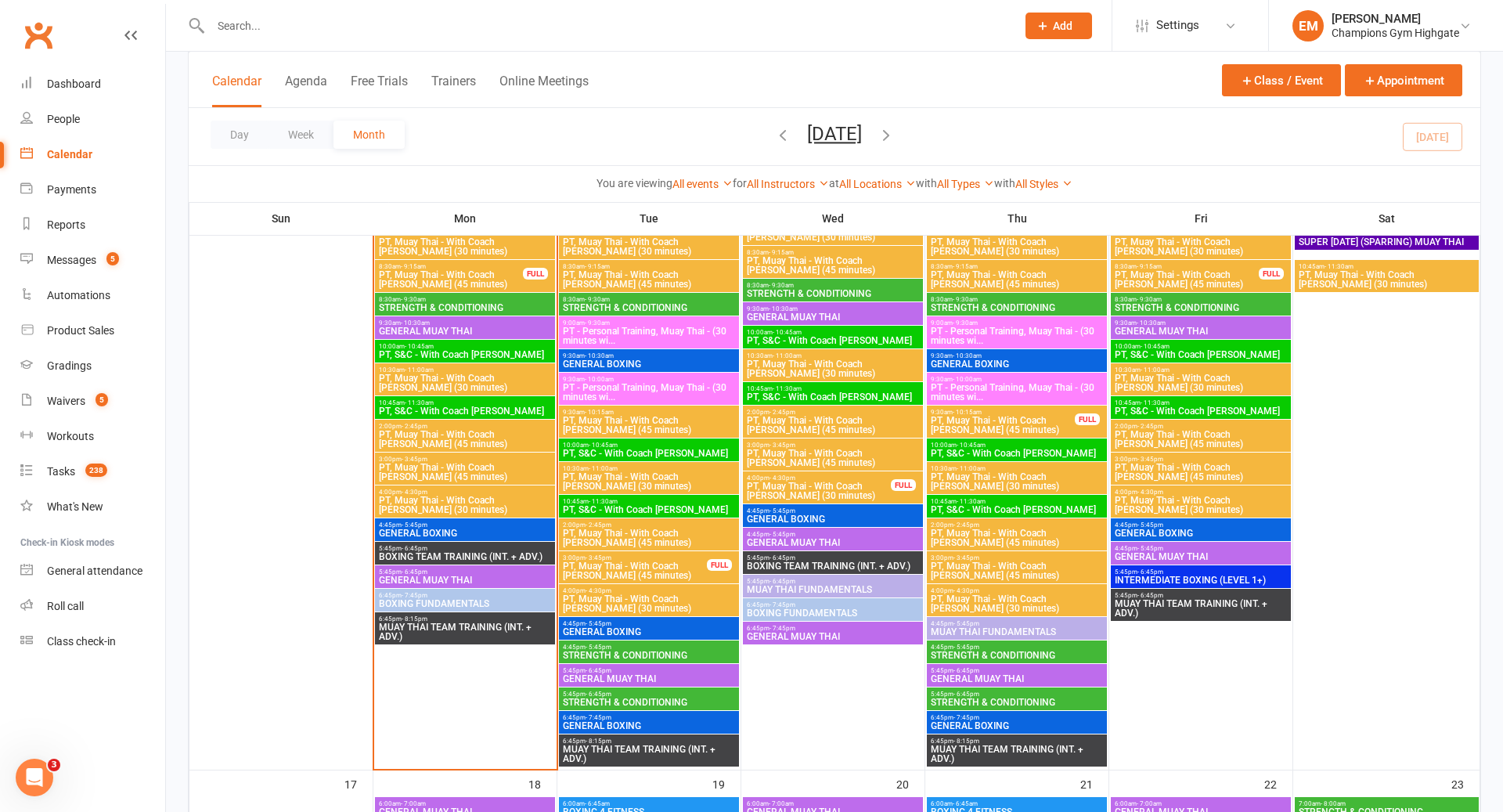
scroll to position [1403, 0]
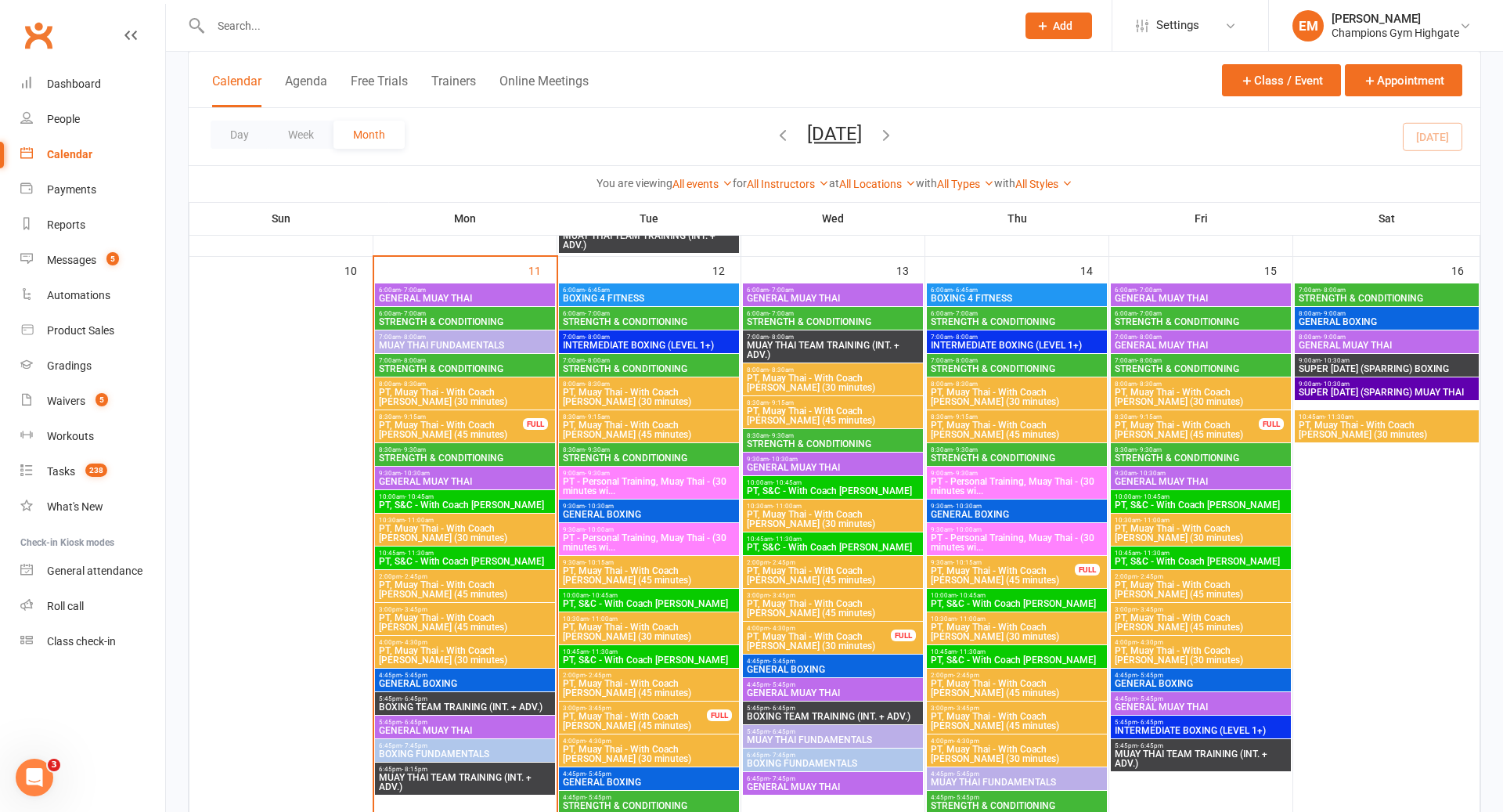
click at [270, 27] on input "text" at bounding box center [605, 26] width 799 height 22
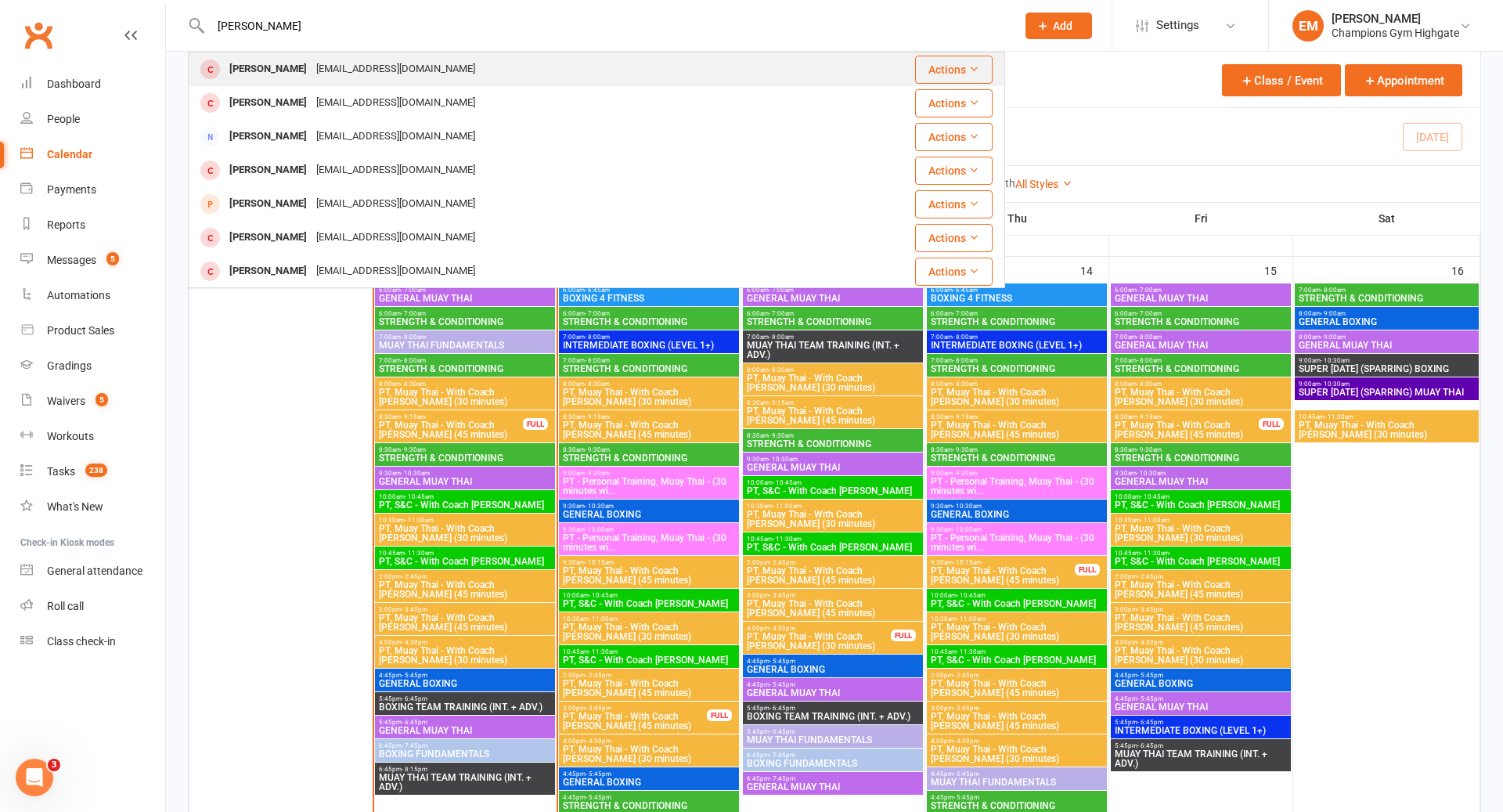
type input "siddhant"
click at [253, 72] on div "Siddhant Saini" at bounding box center [268, 69] width 87 height 22
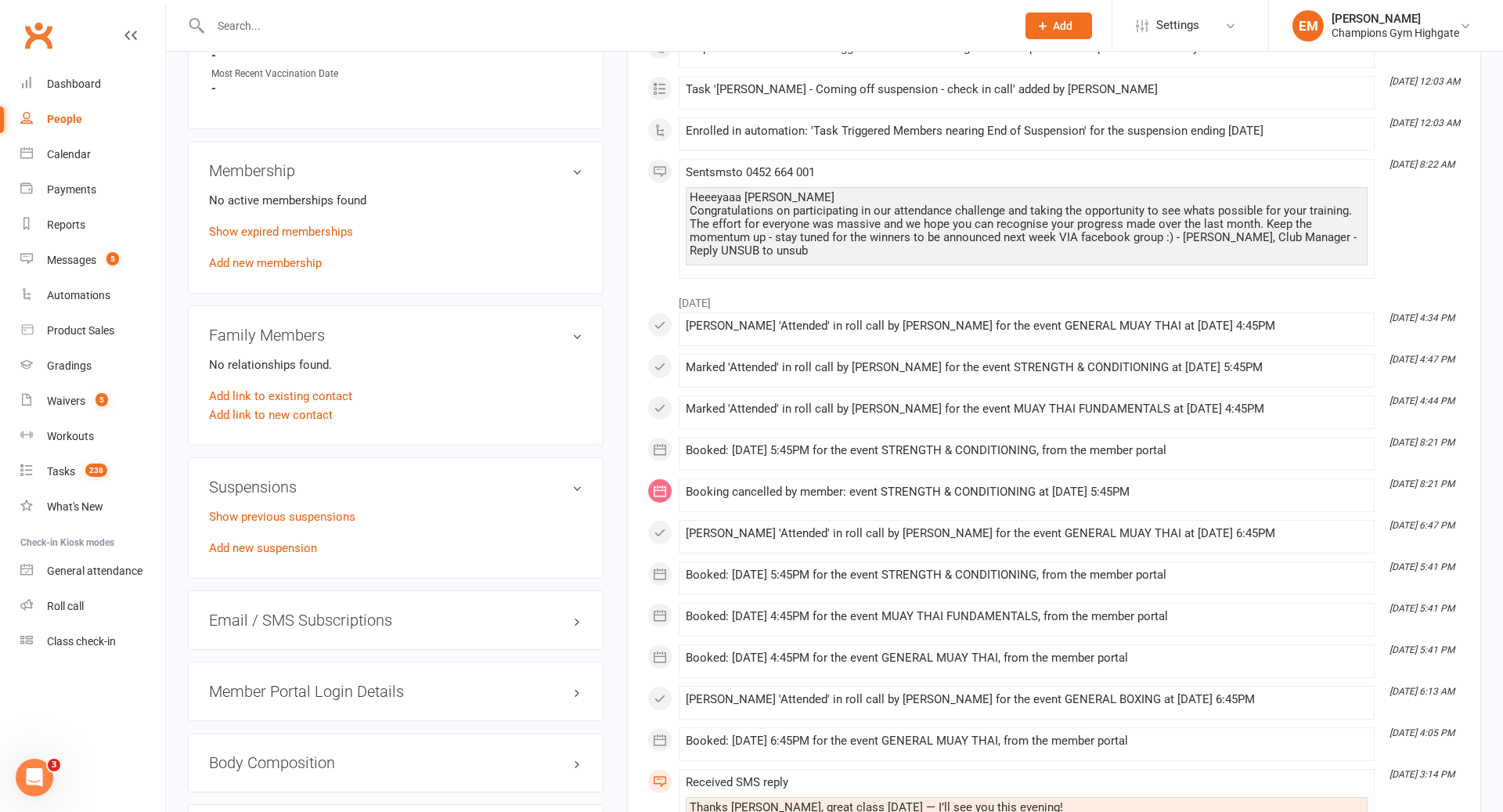
scroll to position [598, 0]
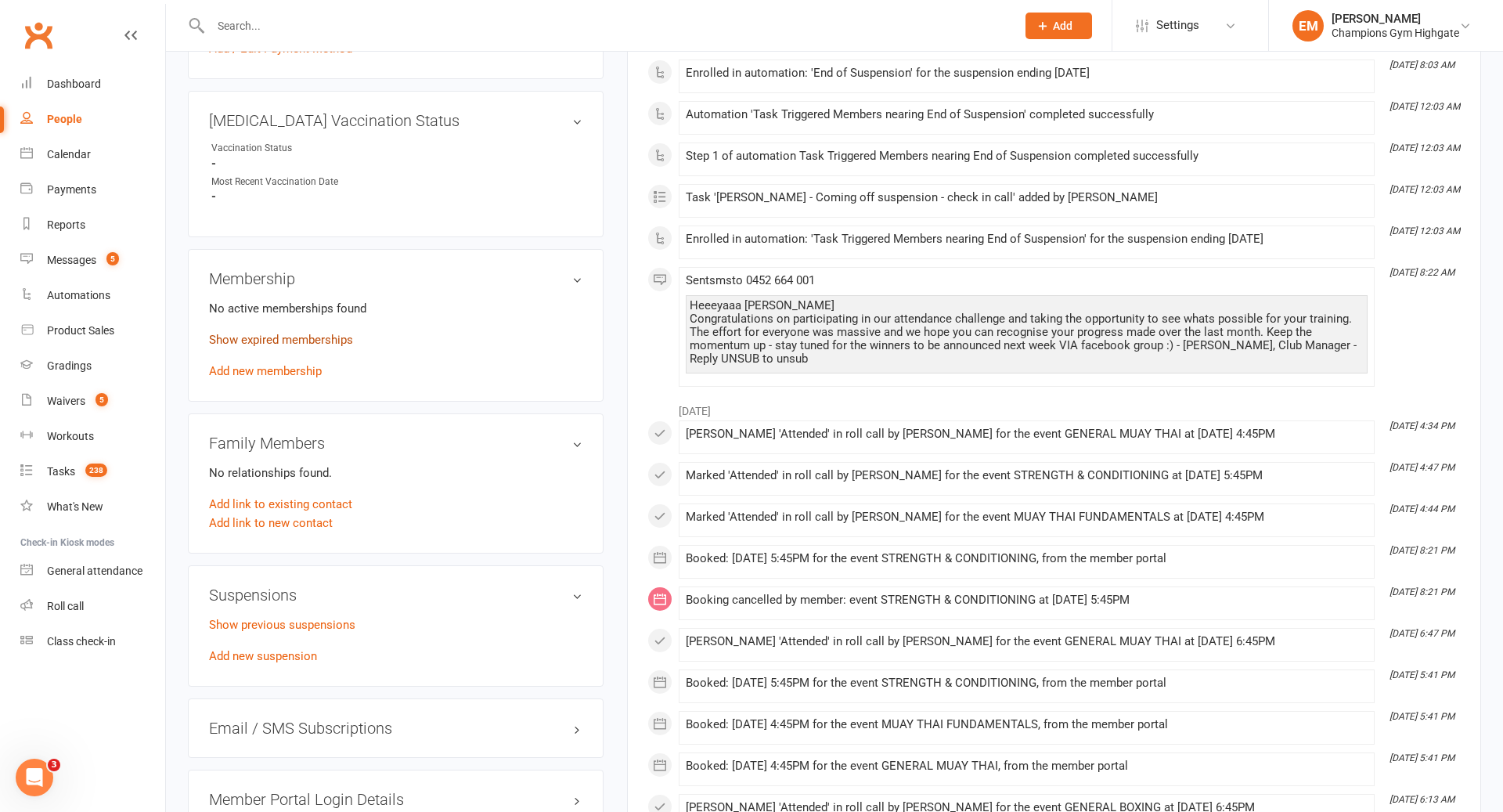
click at [302, 333] on link "Show expired memberships" at bounding box center [281, 340] width 144 height 14
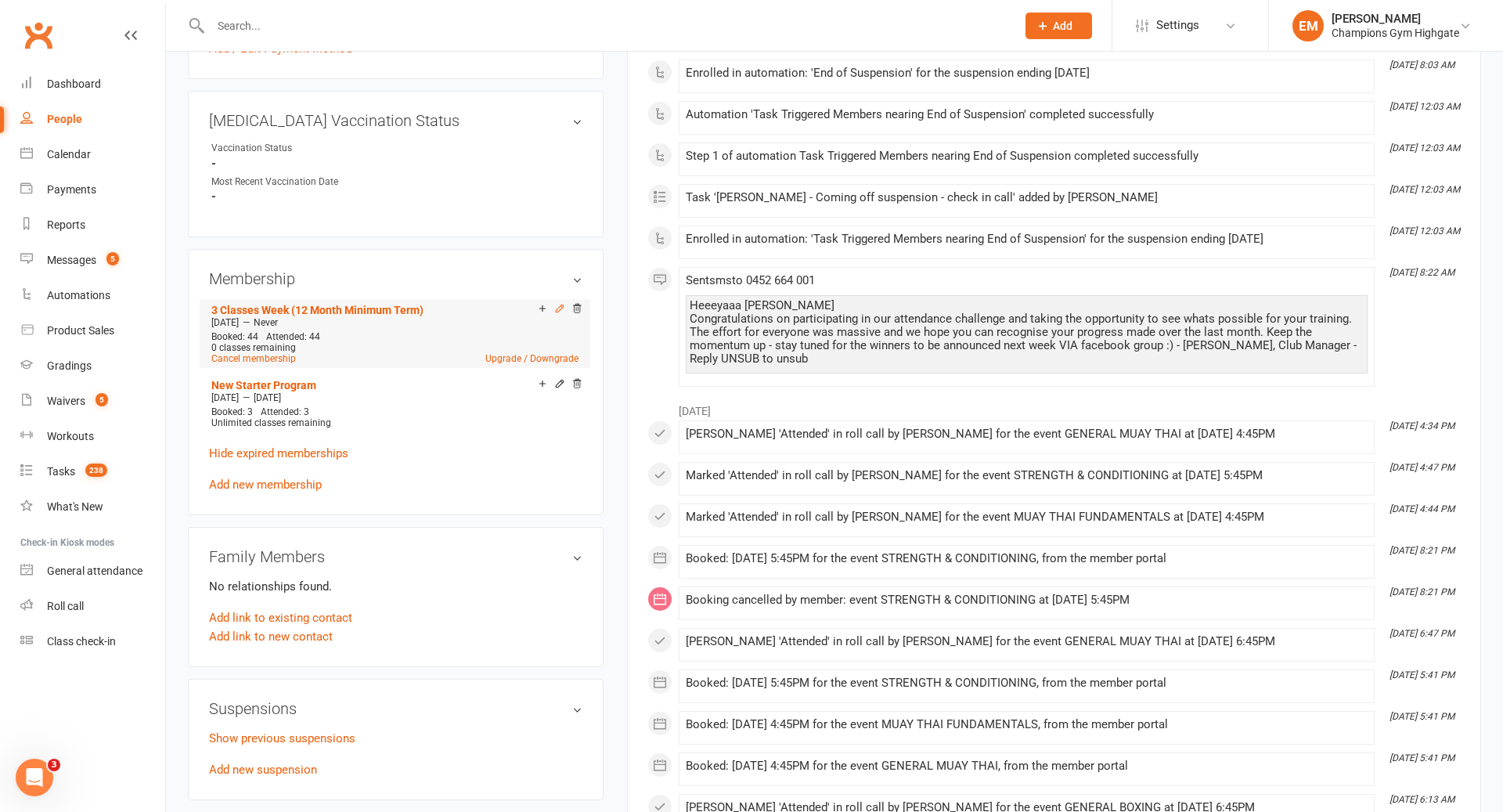
click at [559, 304] on icon at bounding box center [559, 308] width 7 height 7
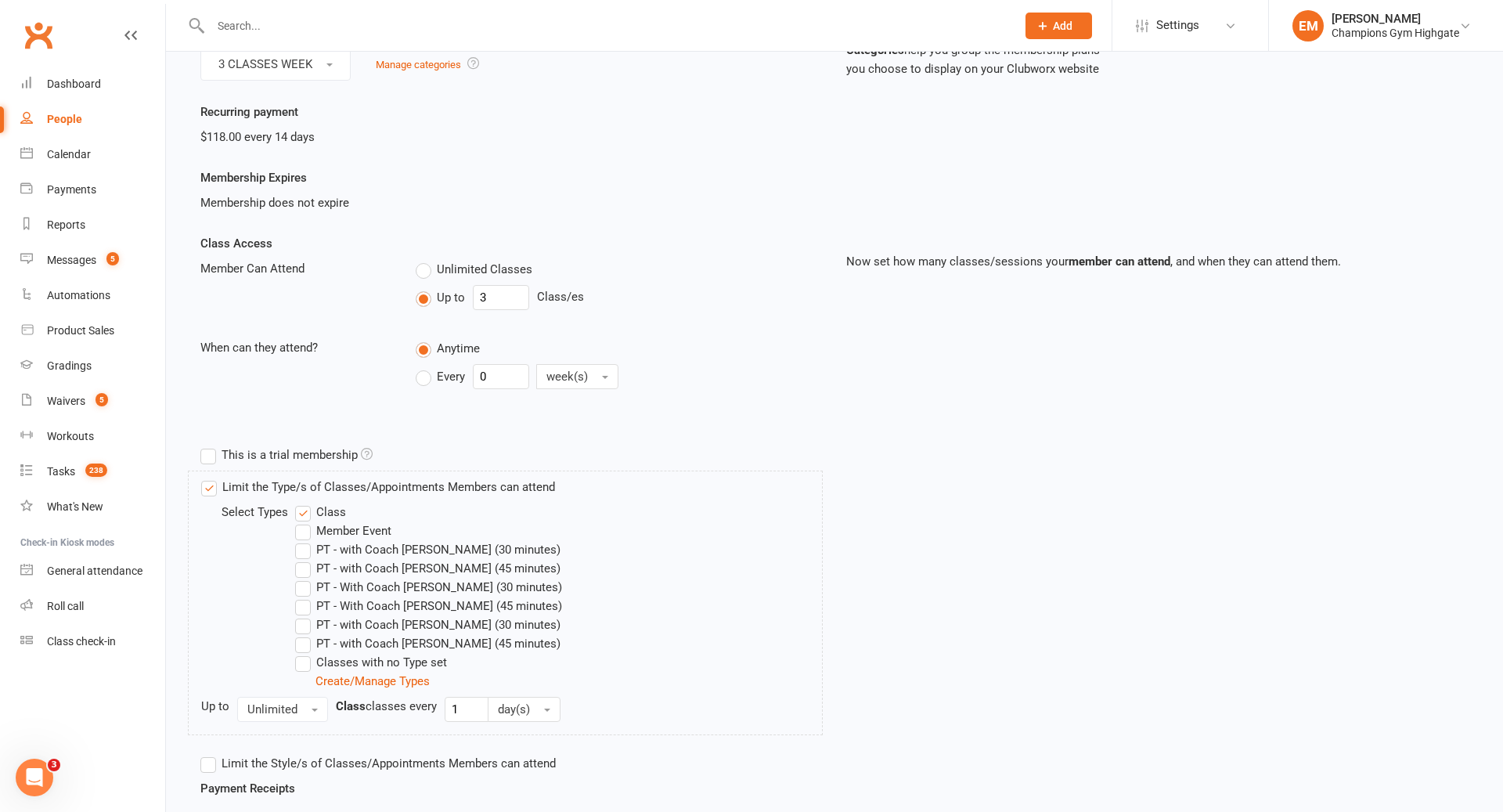
scroll to position [176, 0]
click at [443, 375] on span "Every" at bounding box center [450, 379] width 28 height 17
click at [426, 368] on input "Every" at bounding box center [421, 368] width 10 height 0
click at [496, 378] on input "0" at bounding box center [500, 380] width 57 height 25
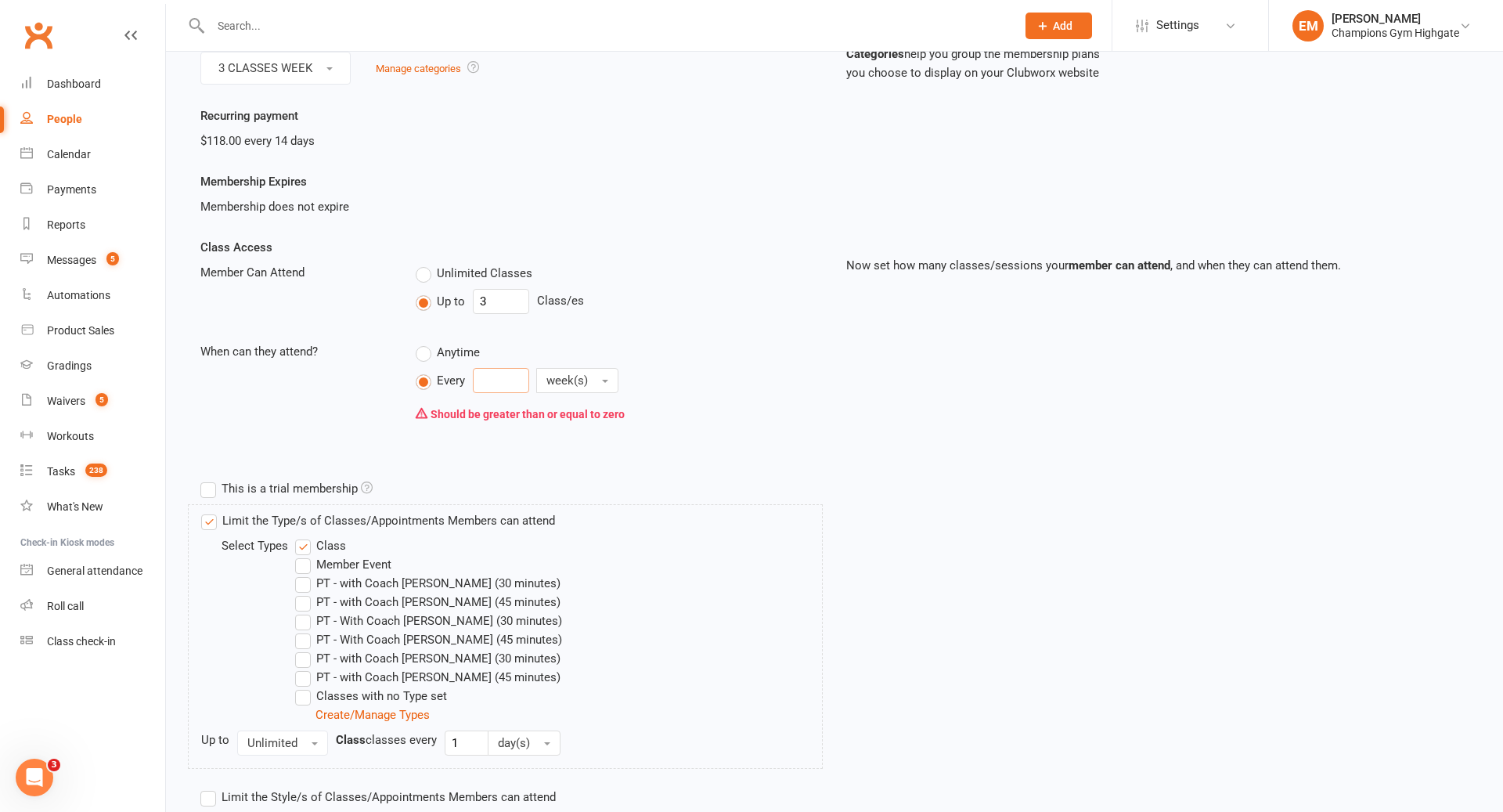
type input "7"
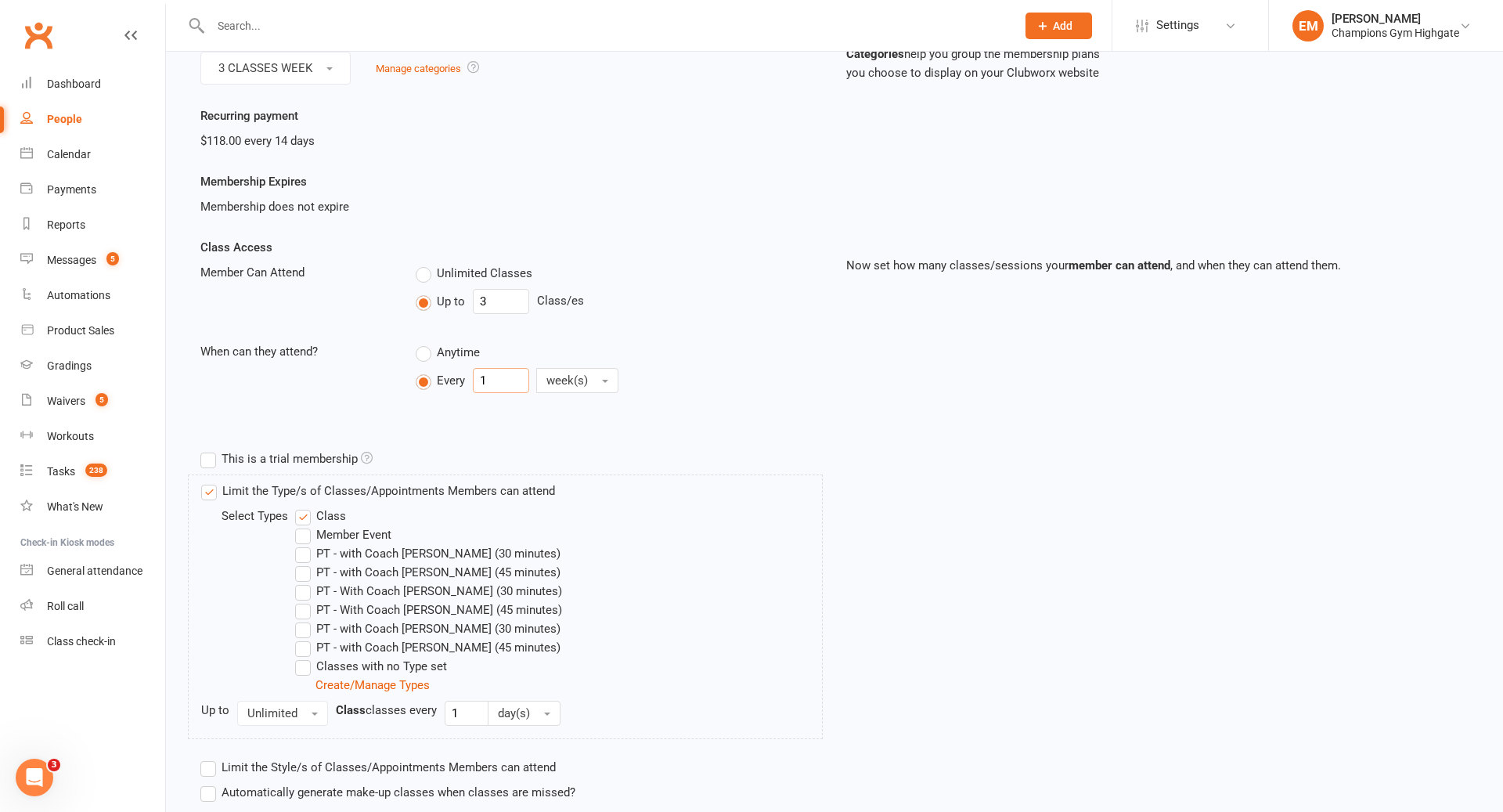
type input "1"
click at [662, 331] on div "Class Access Member Can Attend Unlimited Classes Up to 3 Class/es When can they…" at bounding box center [512, 330] width 646 height 183
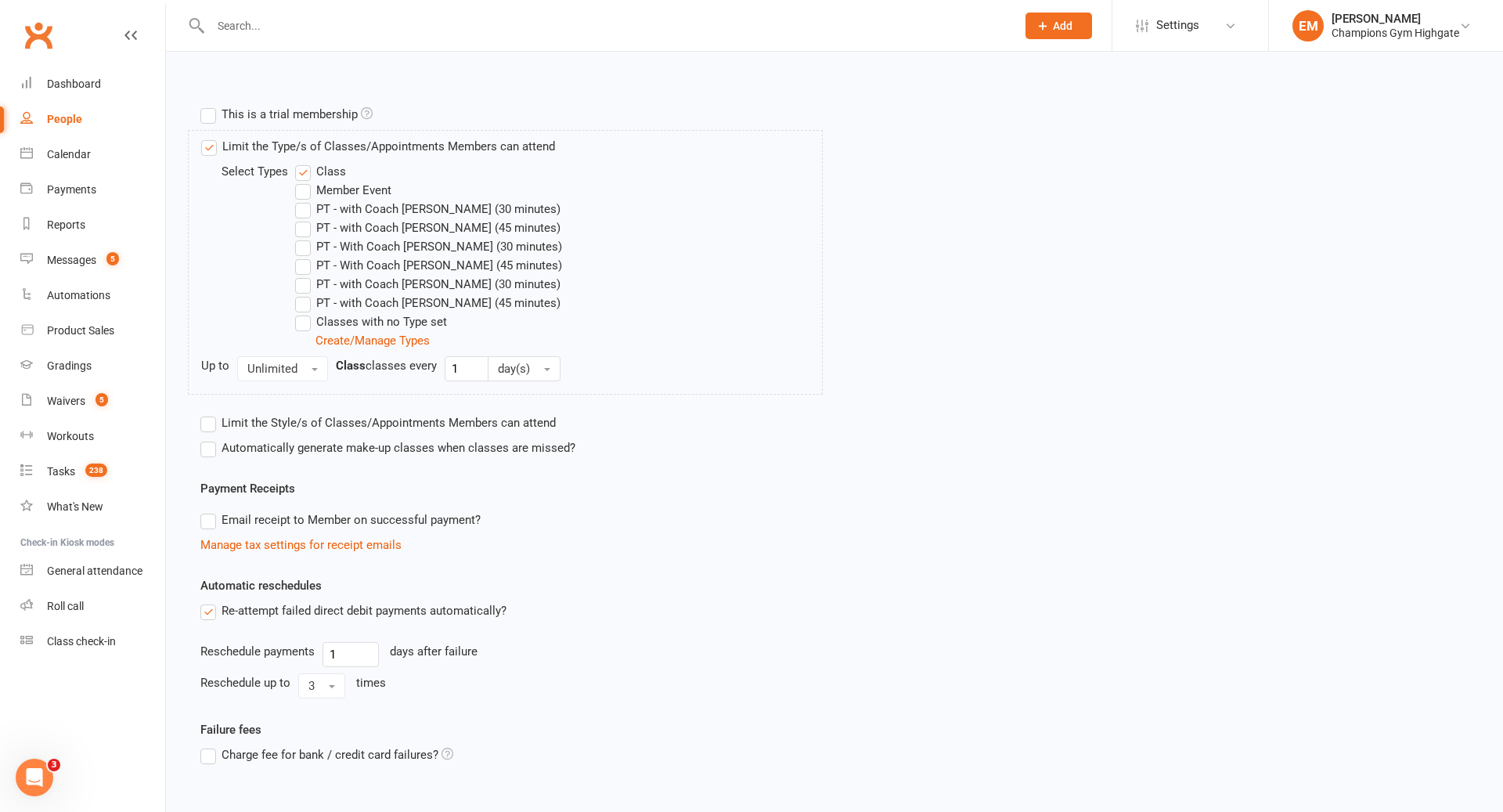
scroll to position [626, 0]
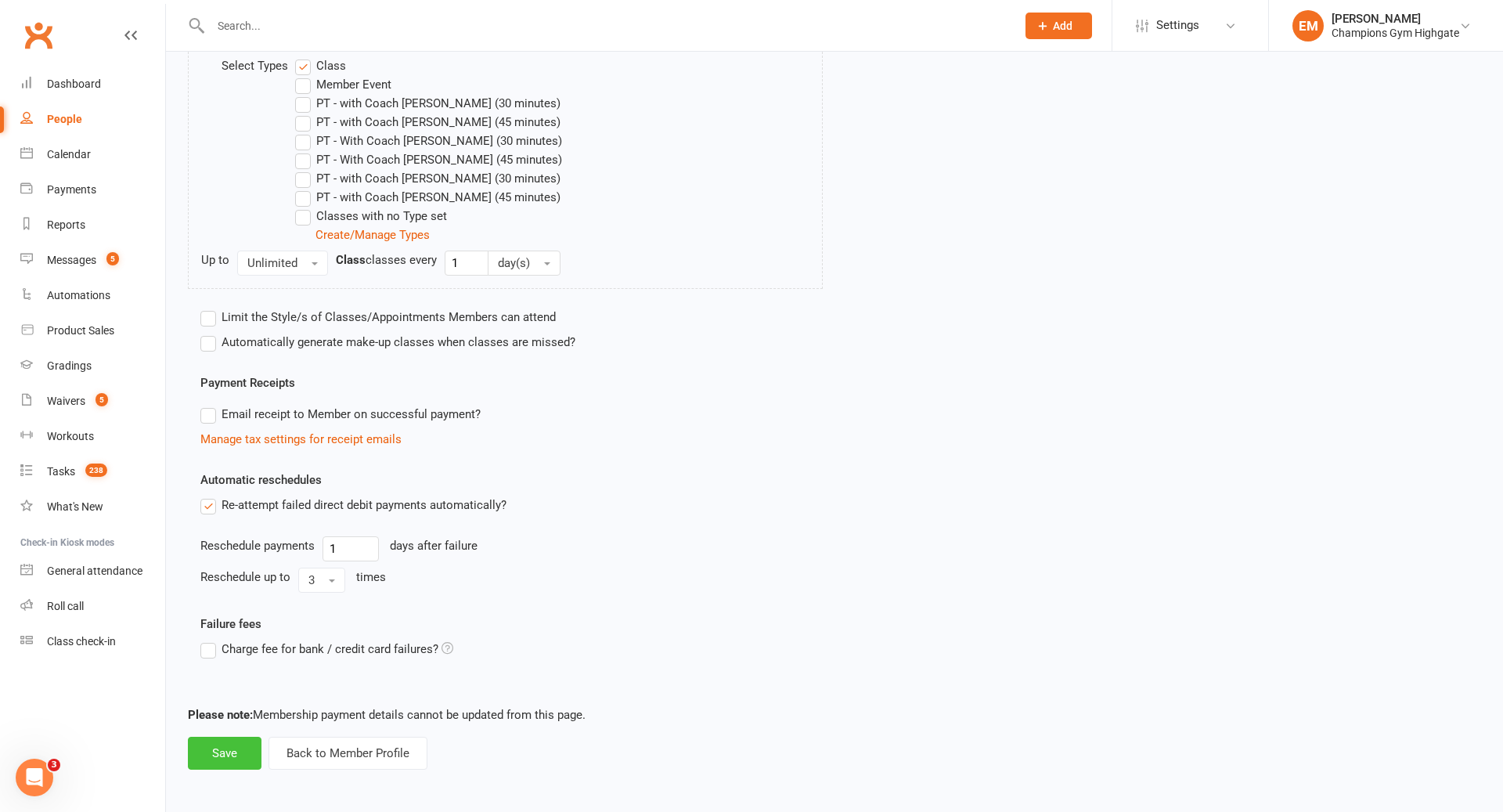
click at [226, 759] on button "Save" at bounding box center [225, 752] width 73 height 33
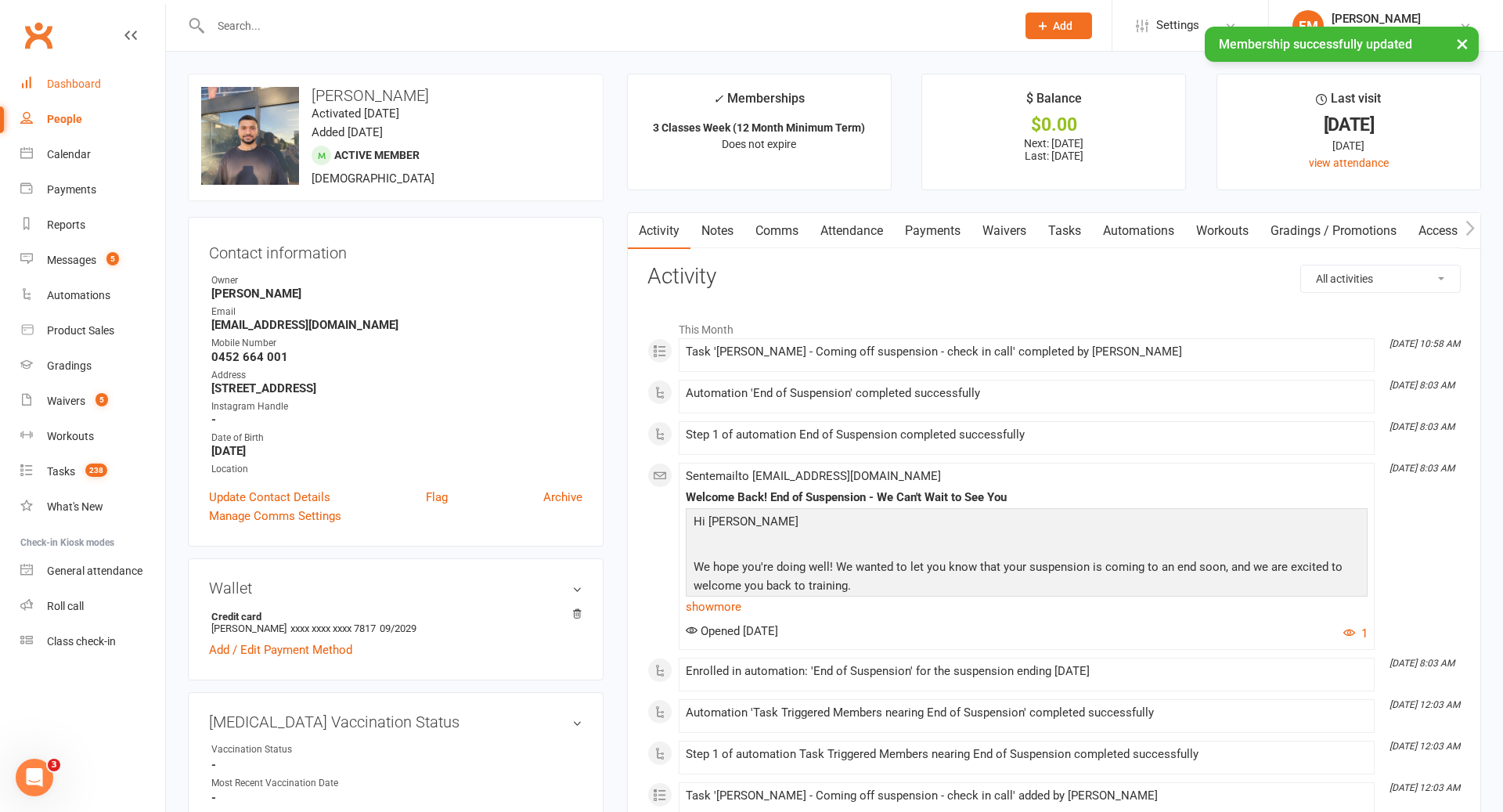
click at [73, 85] on div "Dashboard" at bounding box center [74, 84] width 54 height 13
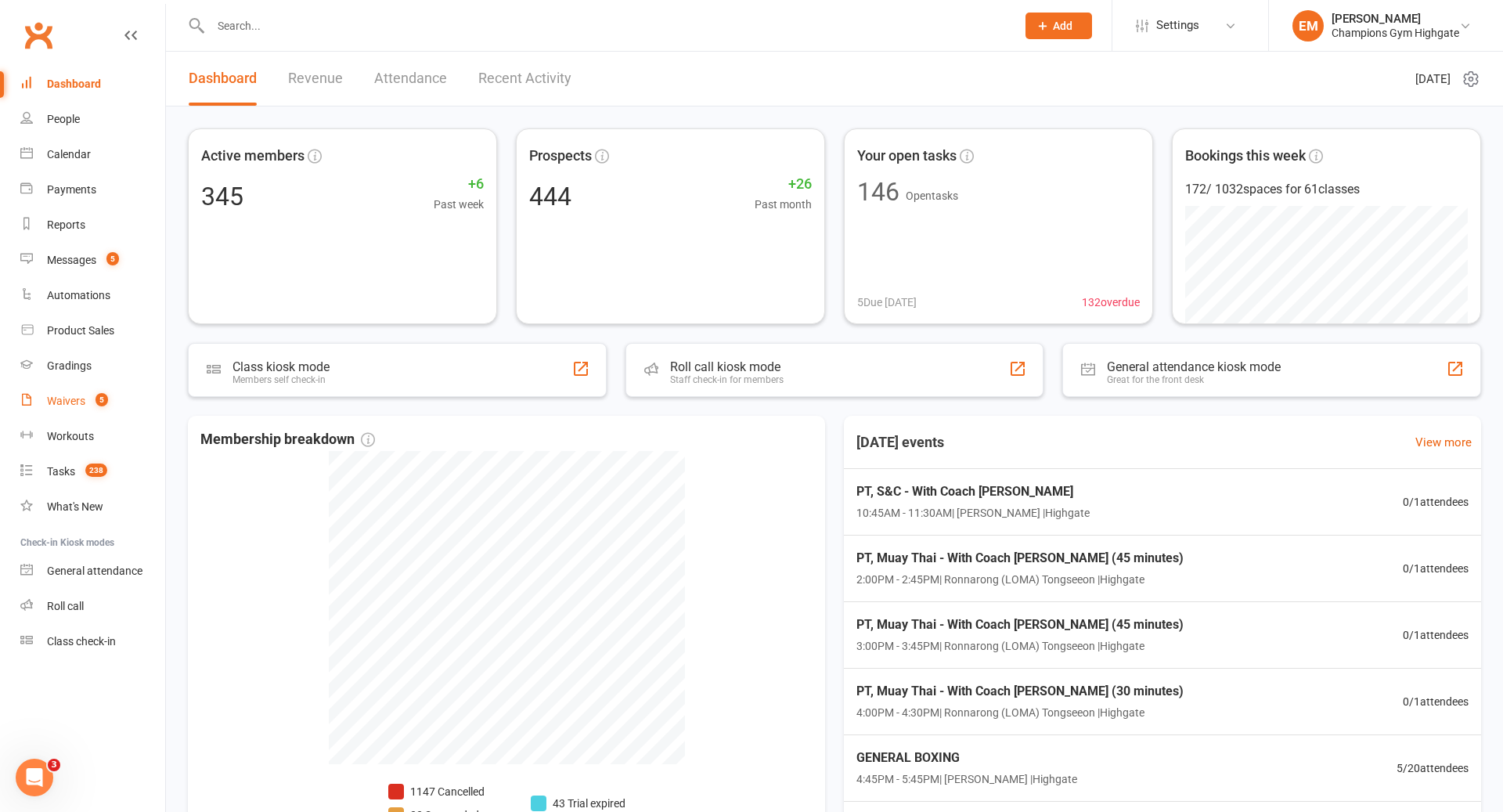
click at [76, 395] on div "Waivers" at bounding box center [66, 401] width 38 height 13
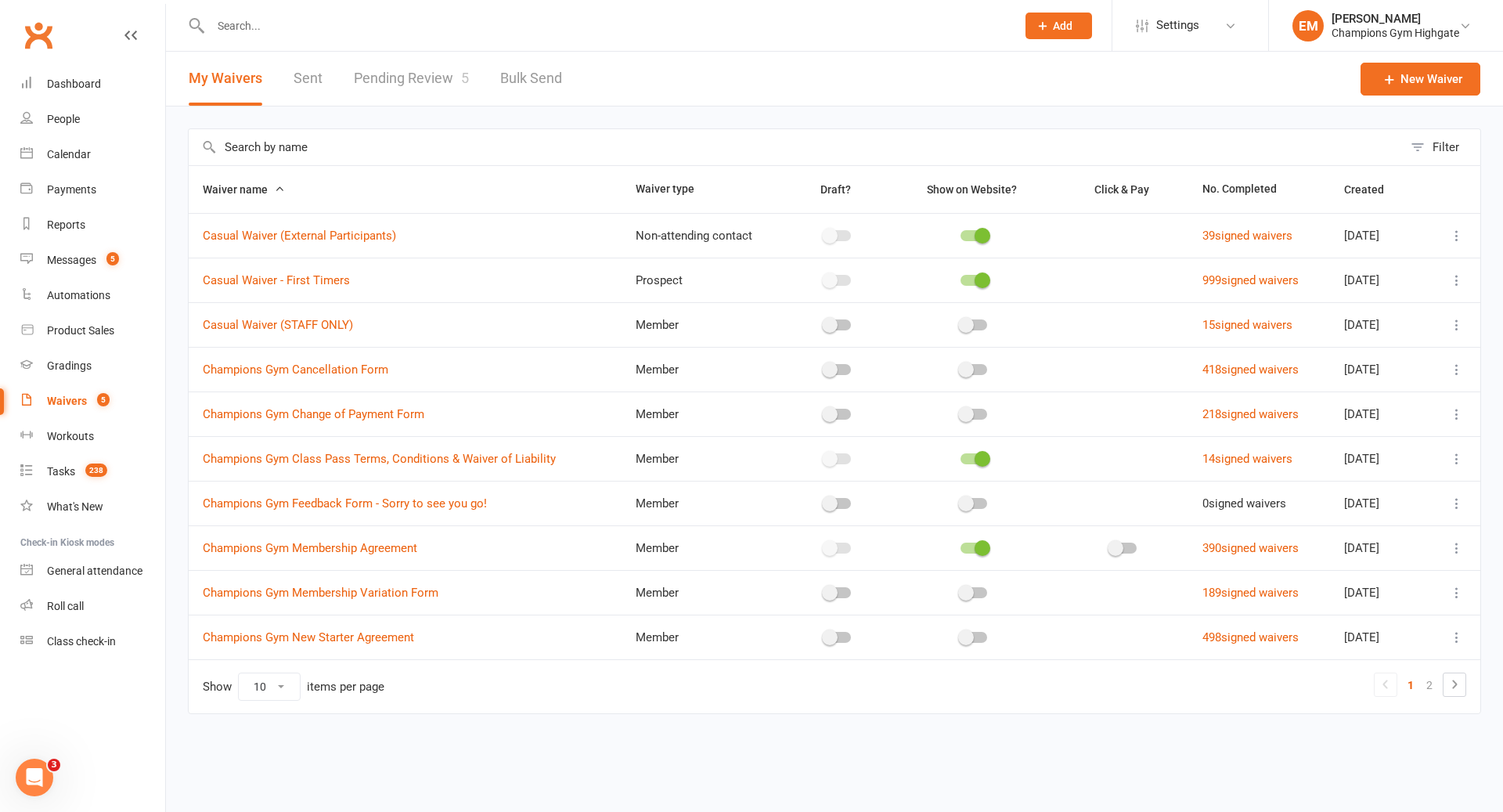
click at [442, 92] on link "Pending Review 5" at bounding box center [411, 79] width 115 height 54
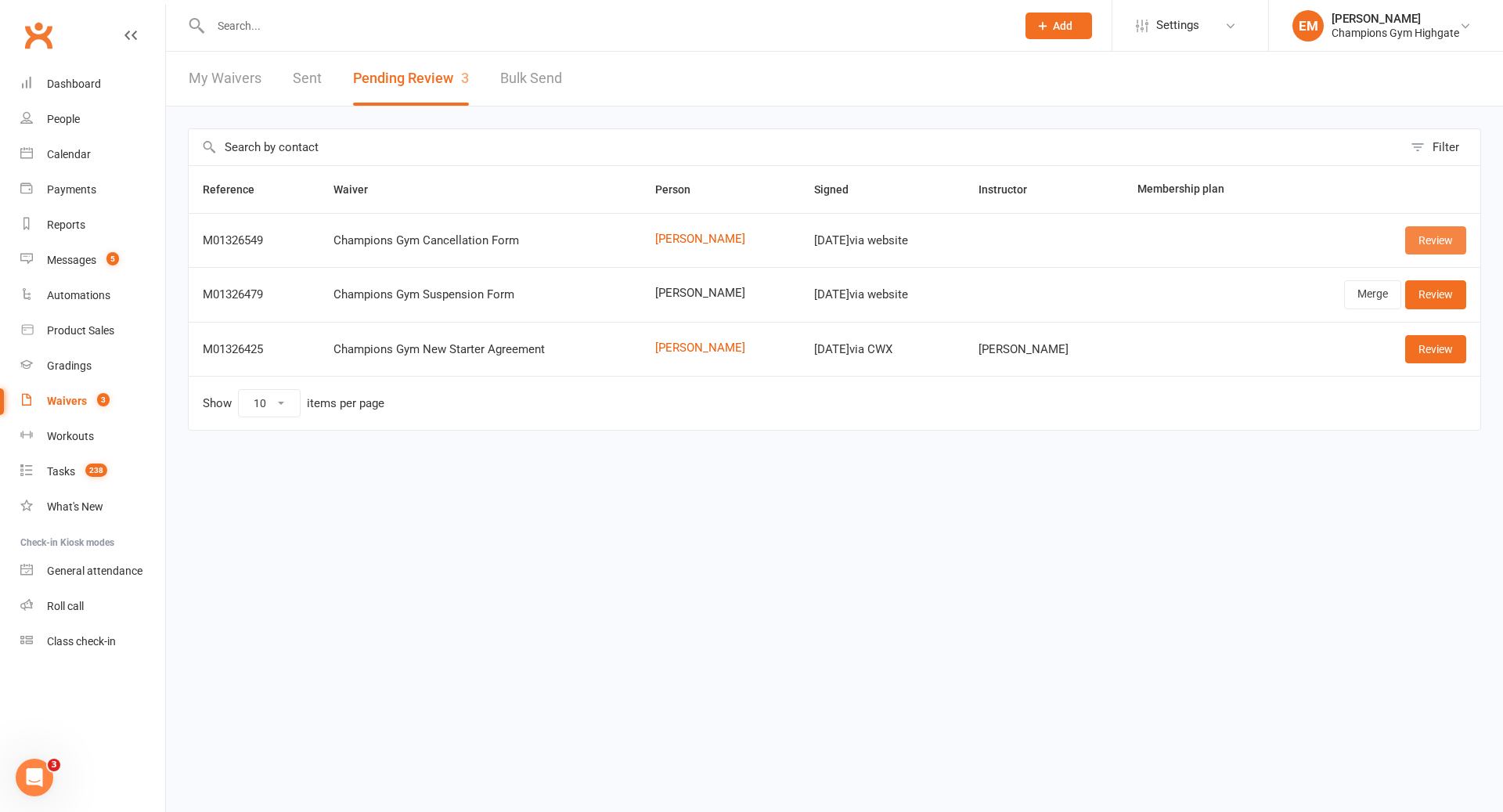
click at [1434, 240] on link "Review" at bounding box center [1435, 240] width 61 height 28
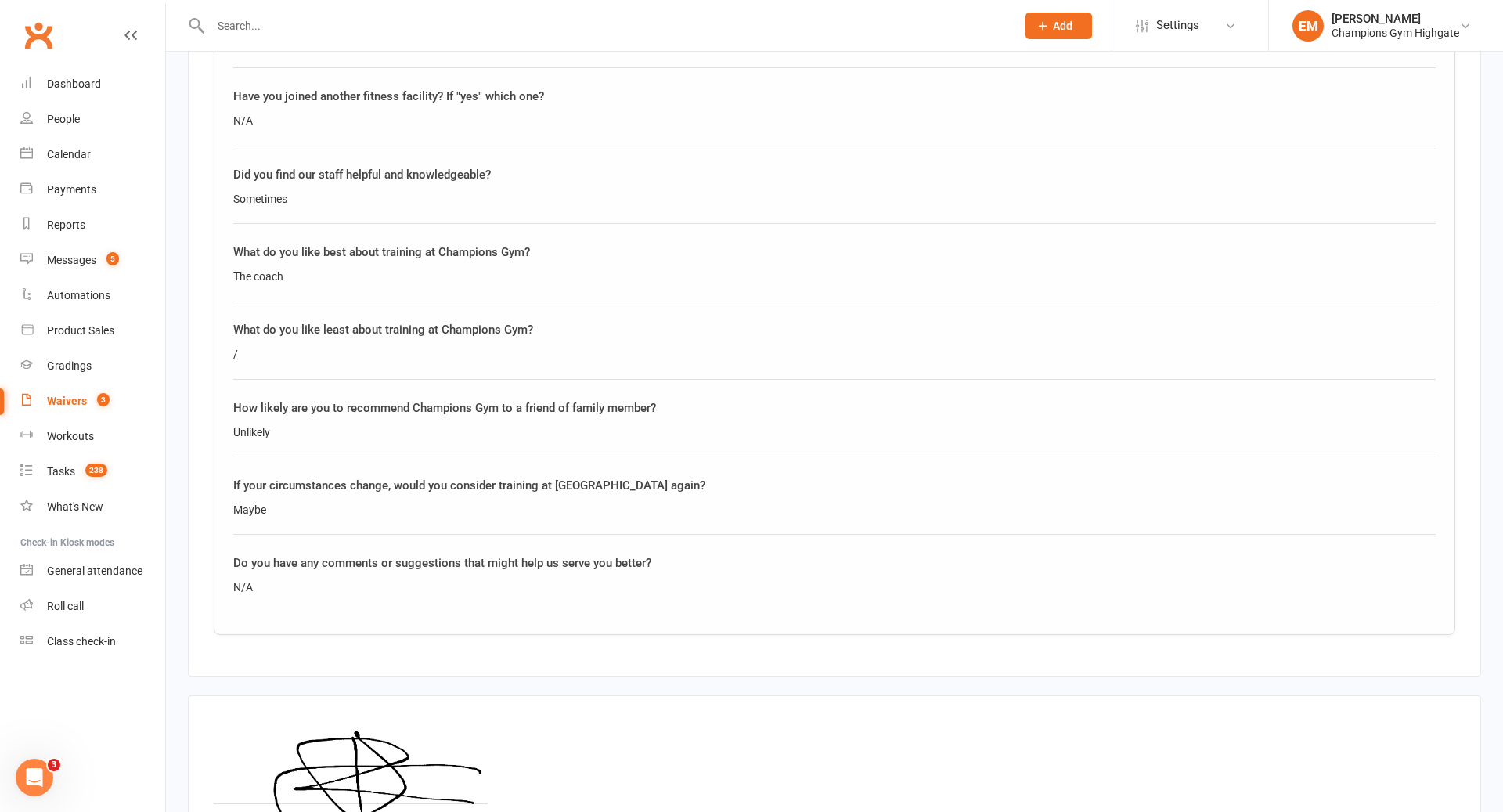
scroll to position [1238, 0]
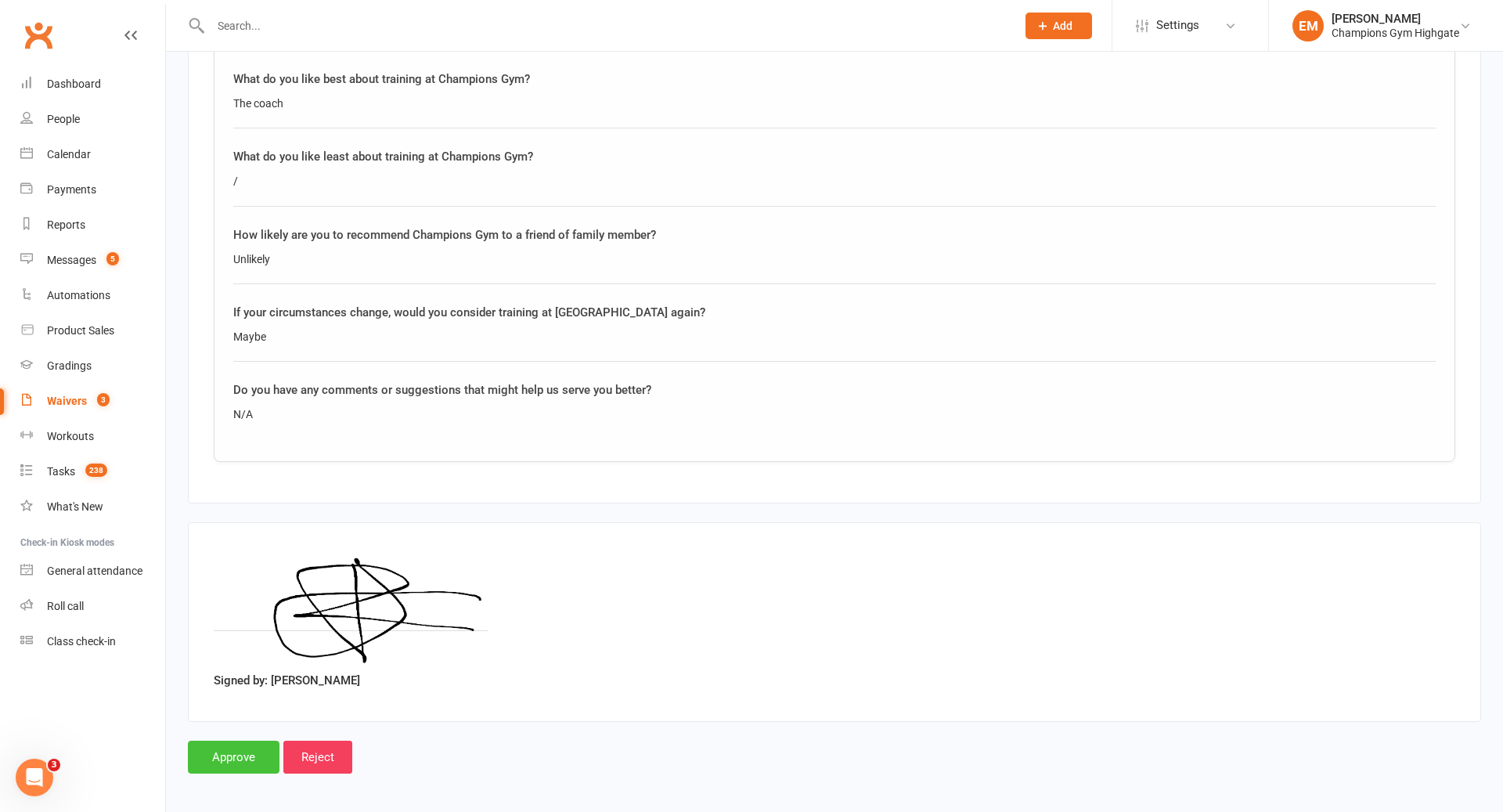
click at [233, 747] on input "Approve" at bounding box center [233, 756] width 92 height 33
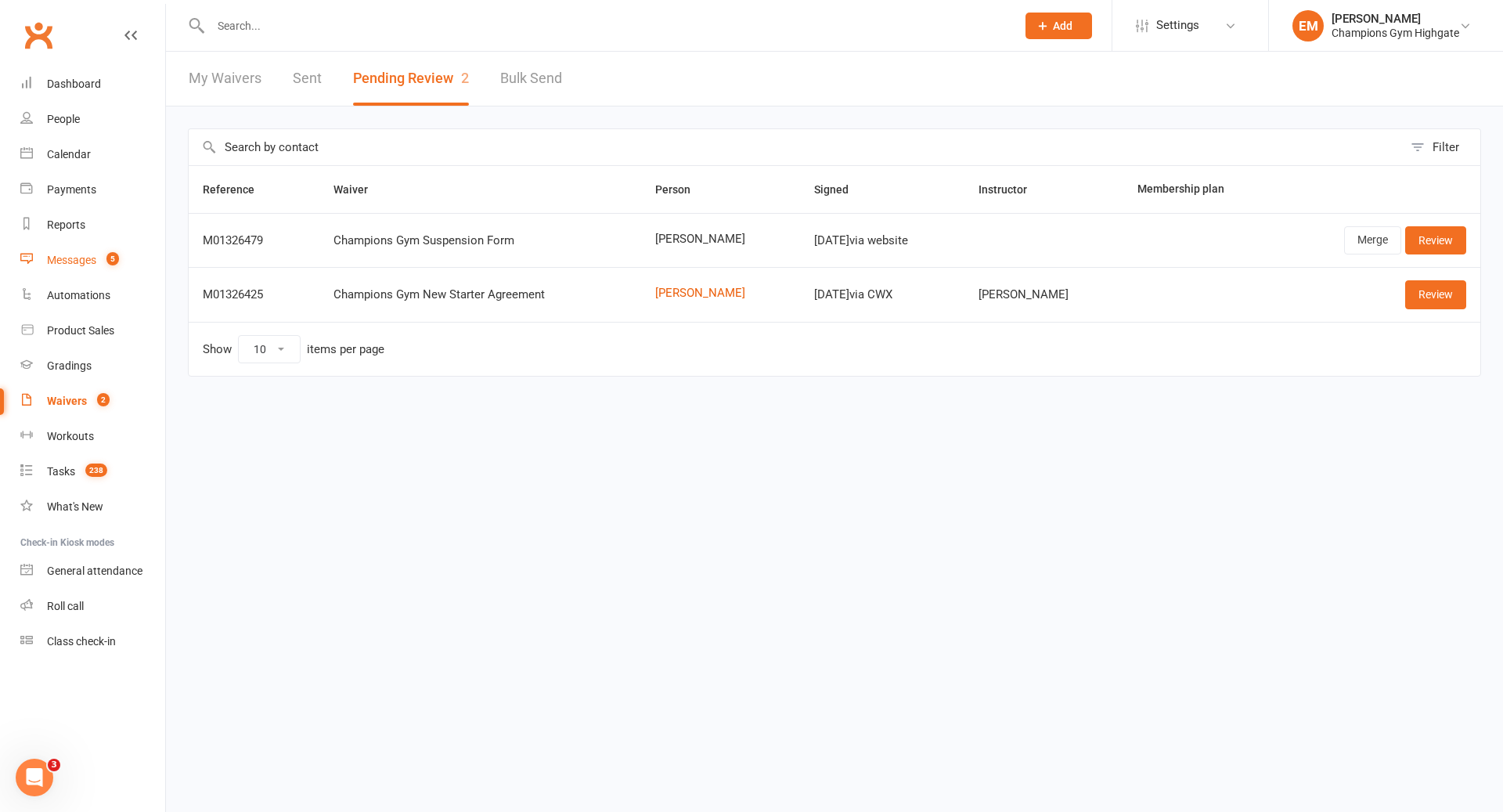
click at [78, 244] on link "Messages 5" at bounding box center [93, 261] width 145 height 35
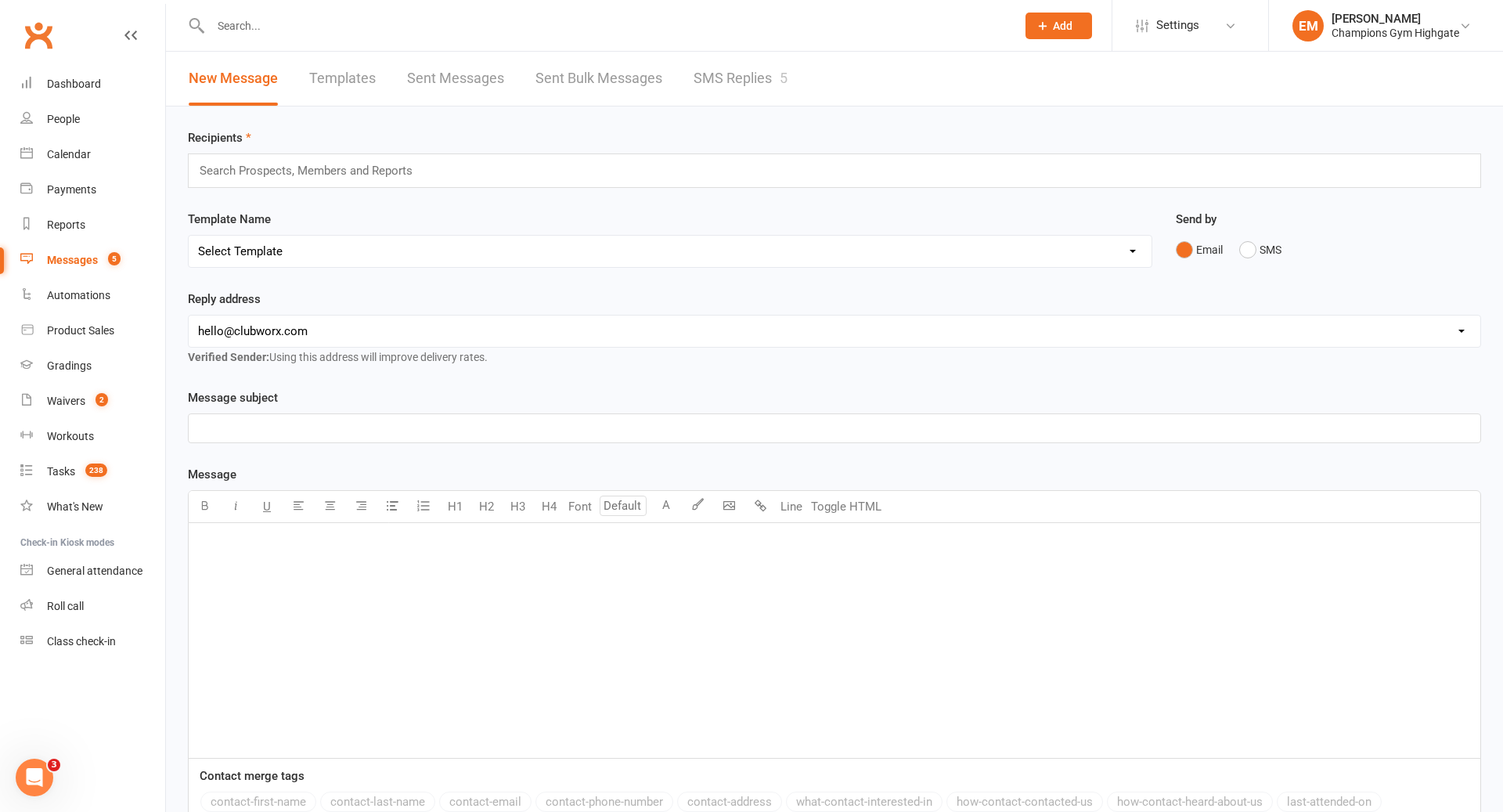
click at [548, 86] on link "Sent Bulk Messages" at bounding box center [598, 79] width 127 height 54
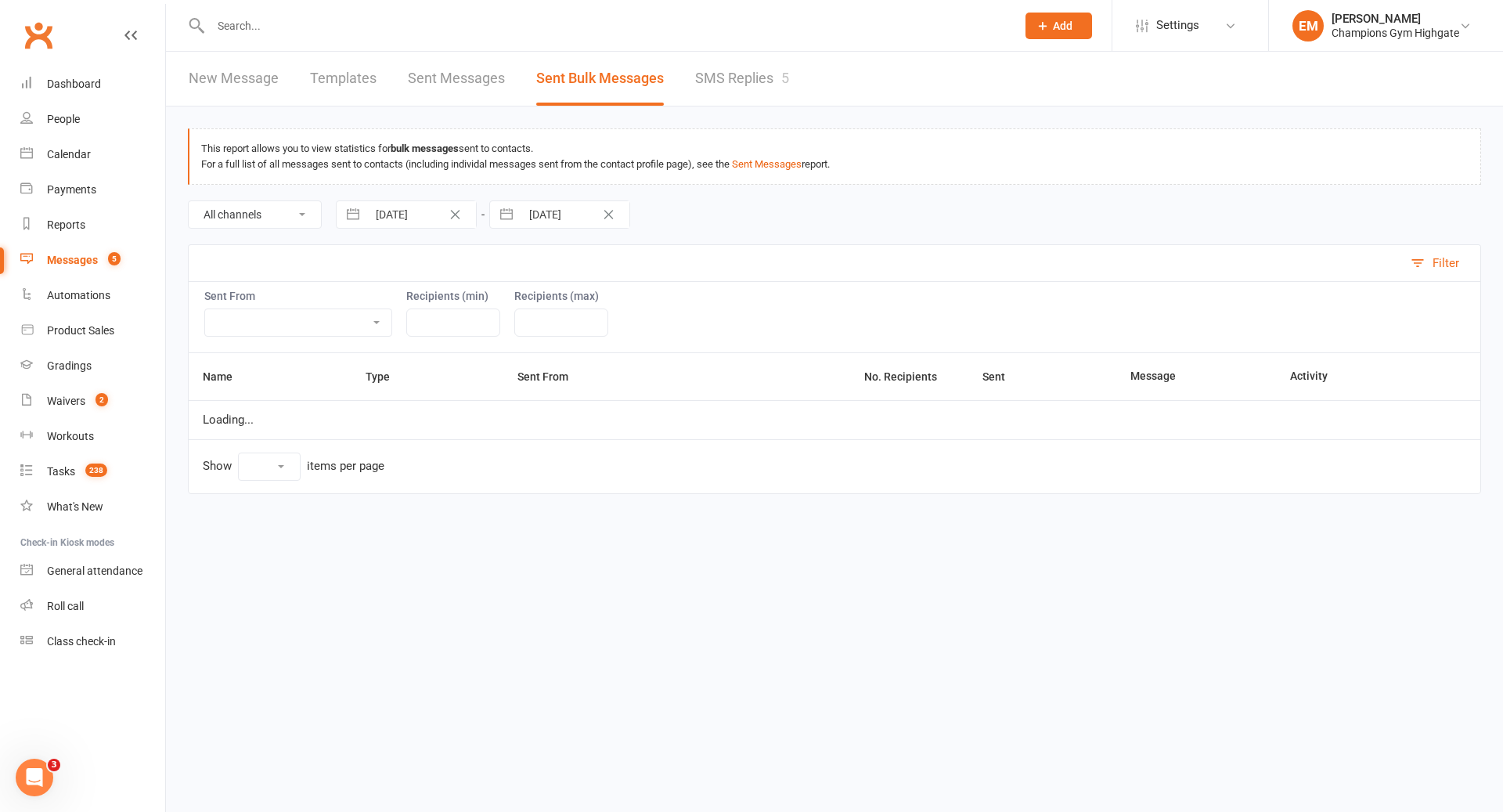
select select "10"
click at [755, 87] on ui-view "Prospect Member Non-attending contact Class / event Appointment Grading event T…" at bounding box center [752, 271] width 1503 height 534
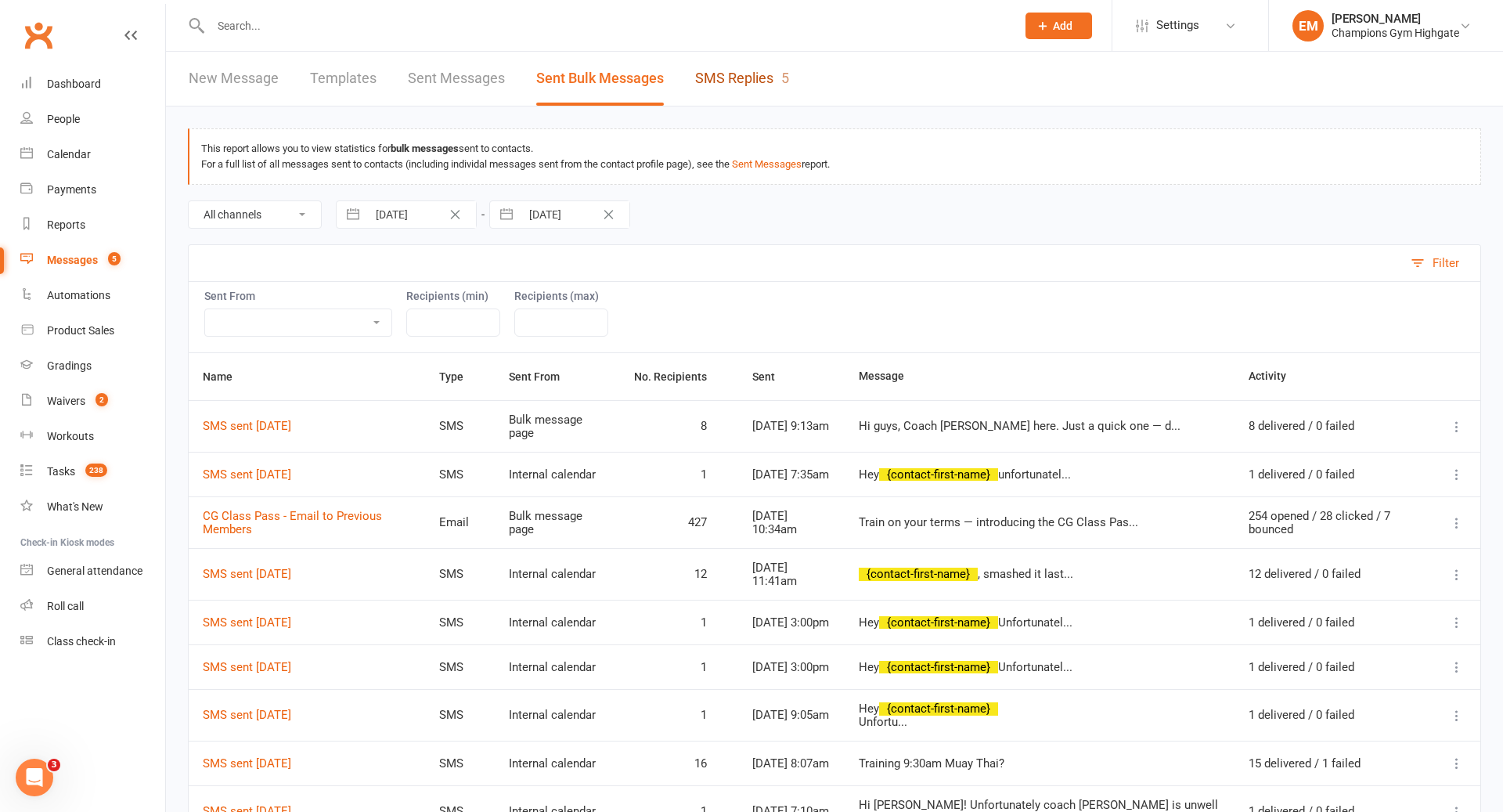
scroll to position [2, 0]
click at [708, 68] on link "SMS Replies 5" at bounding box center [742, 77] width 94 height 54
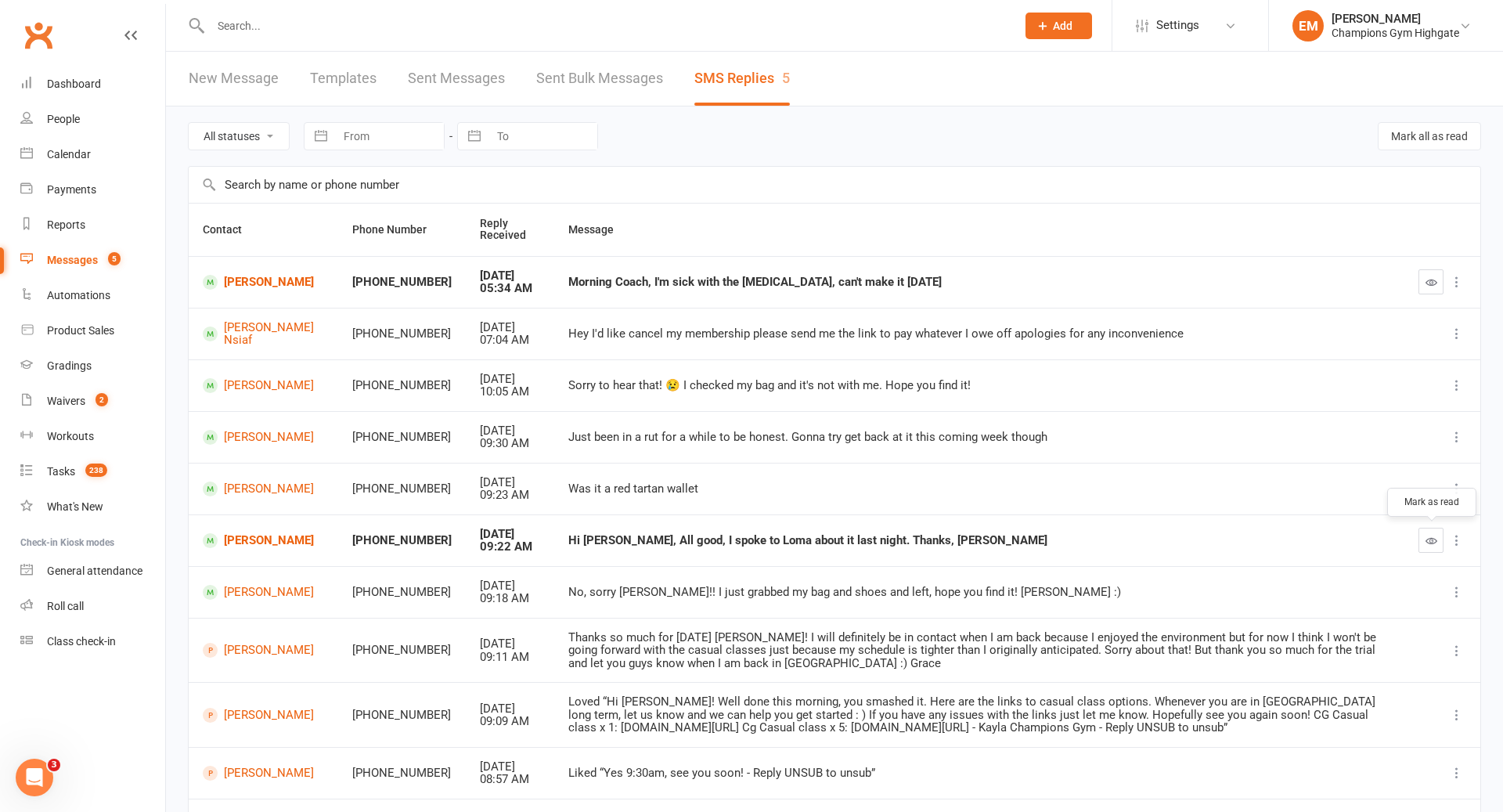
click at [1423, 528] on button "button" at bounding box center [1430, 539] width 25 height 25
click at [76, 79] on div "Dashboard" at bounding box center [74, 84] width 54 height 13
